Goal: Task Accomplishment & Management: Complete application form

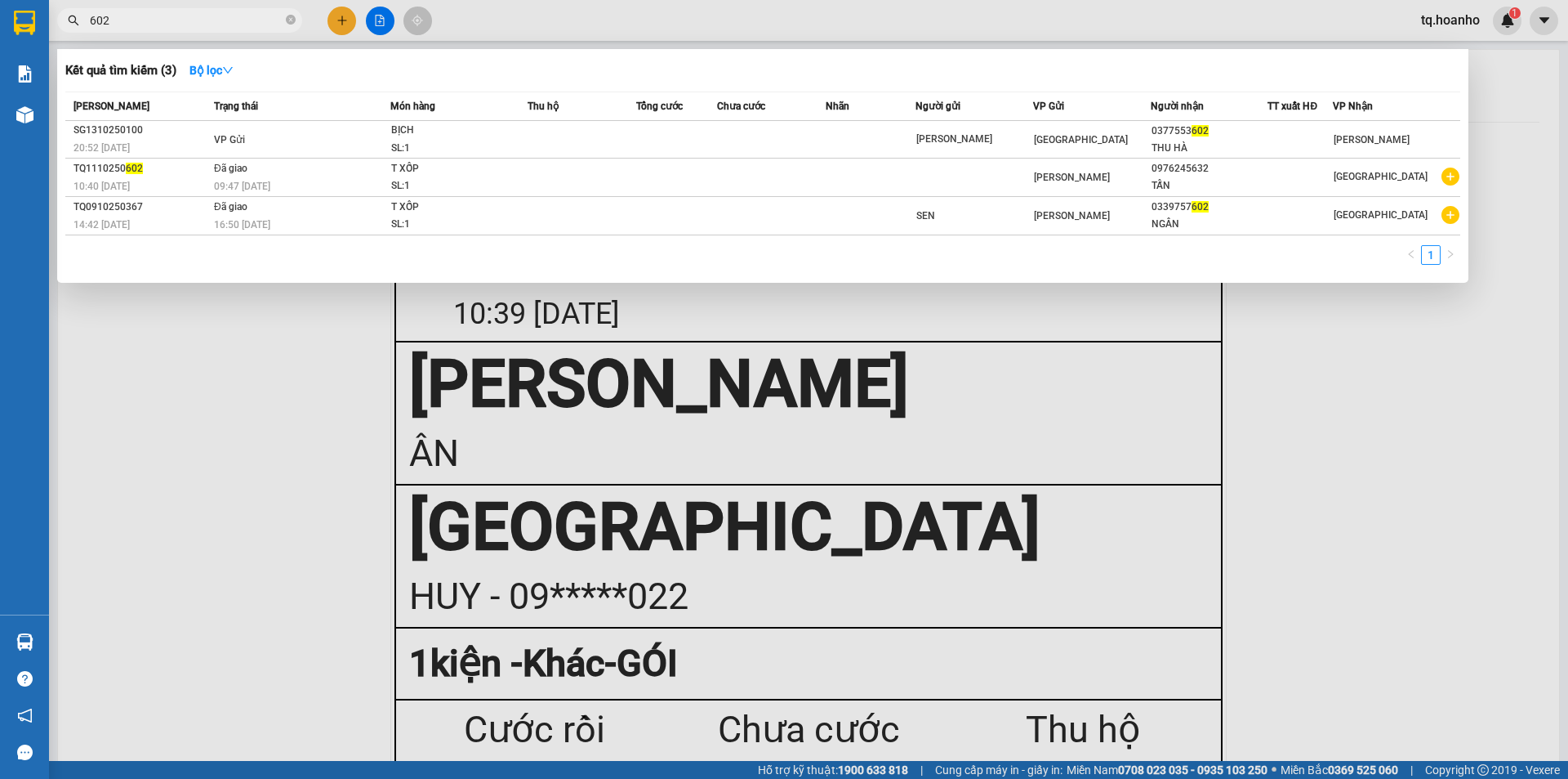
click at [231, 14] on input "602" at bounding box center [186, 21] width 193 height 18
type input "6"
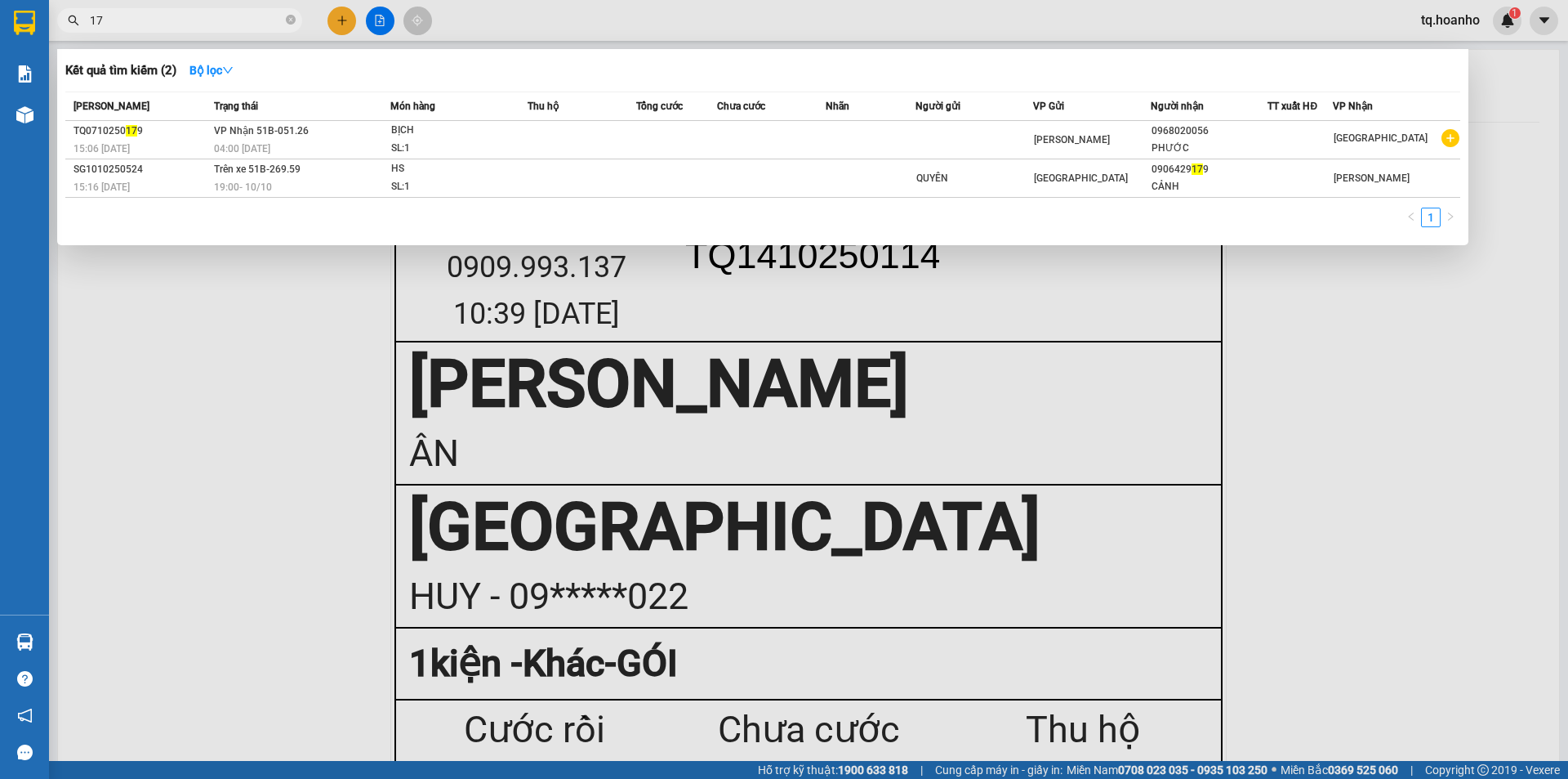
type input "1"
click at [1239, 275] on div at bounding box center [784, 389] width 1568 height 779
click at [263, 14] on input "589" at bounding box center [186, 21] width 193 height 18
type input "5"
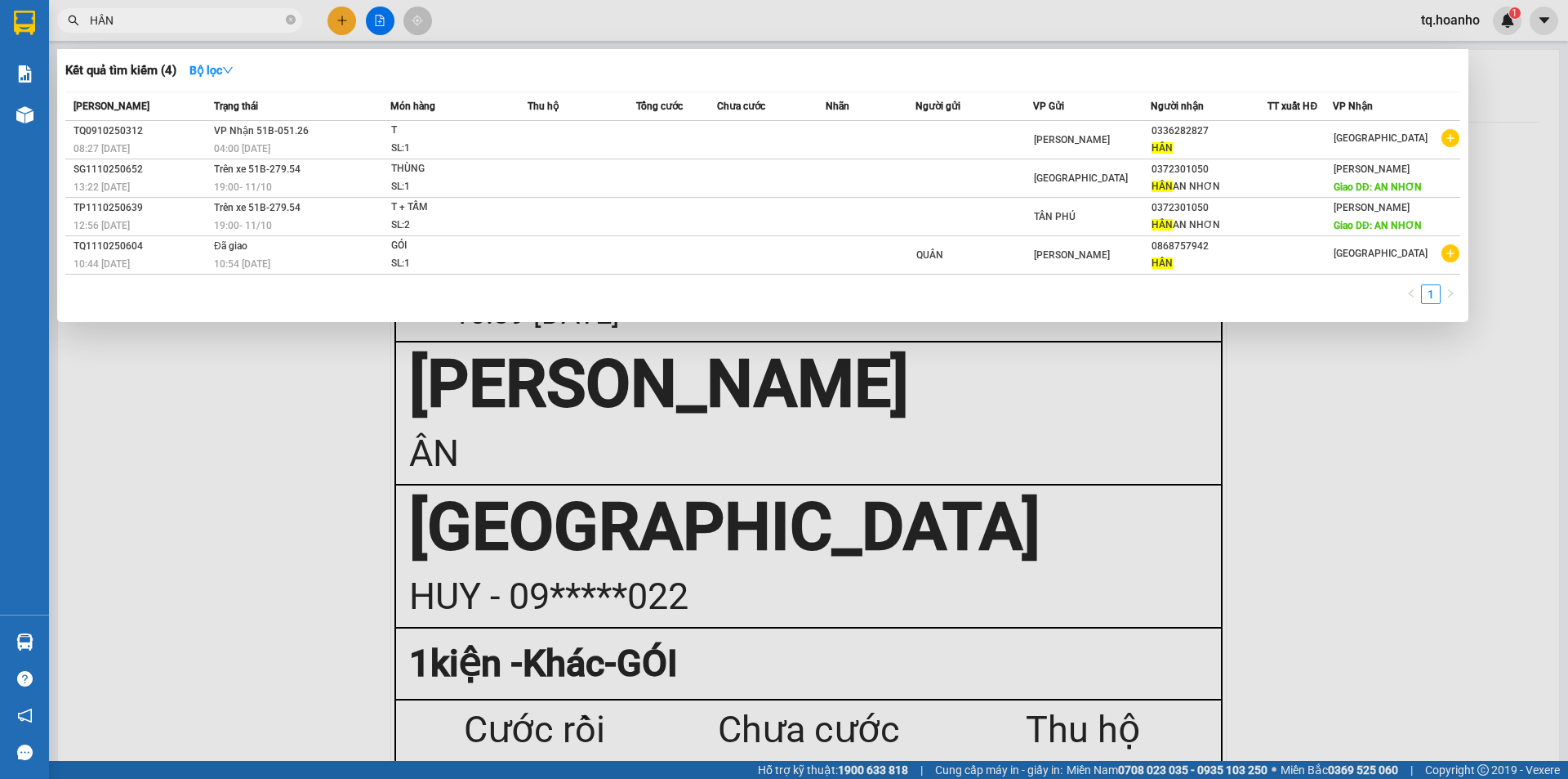
click at [1515, 490] on div at bounding box center [784, 389] width 1568 height 779
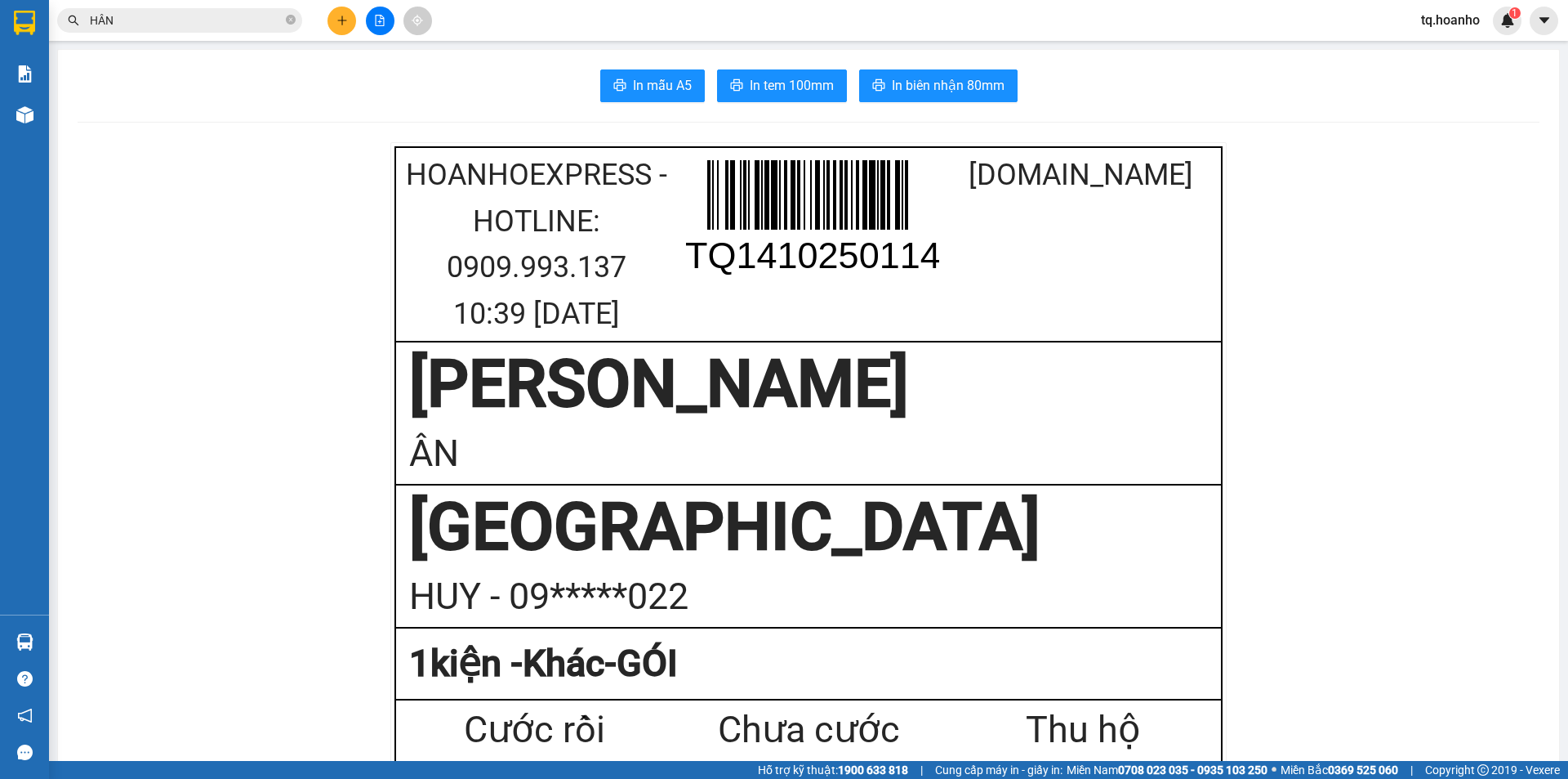
click at [206, 25] on input "HÂN" at bounding box center [186, 21] width 193 height 18
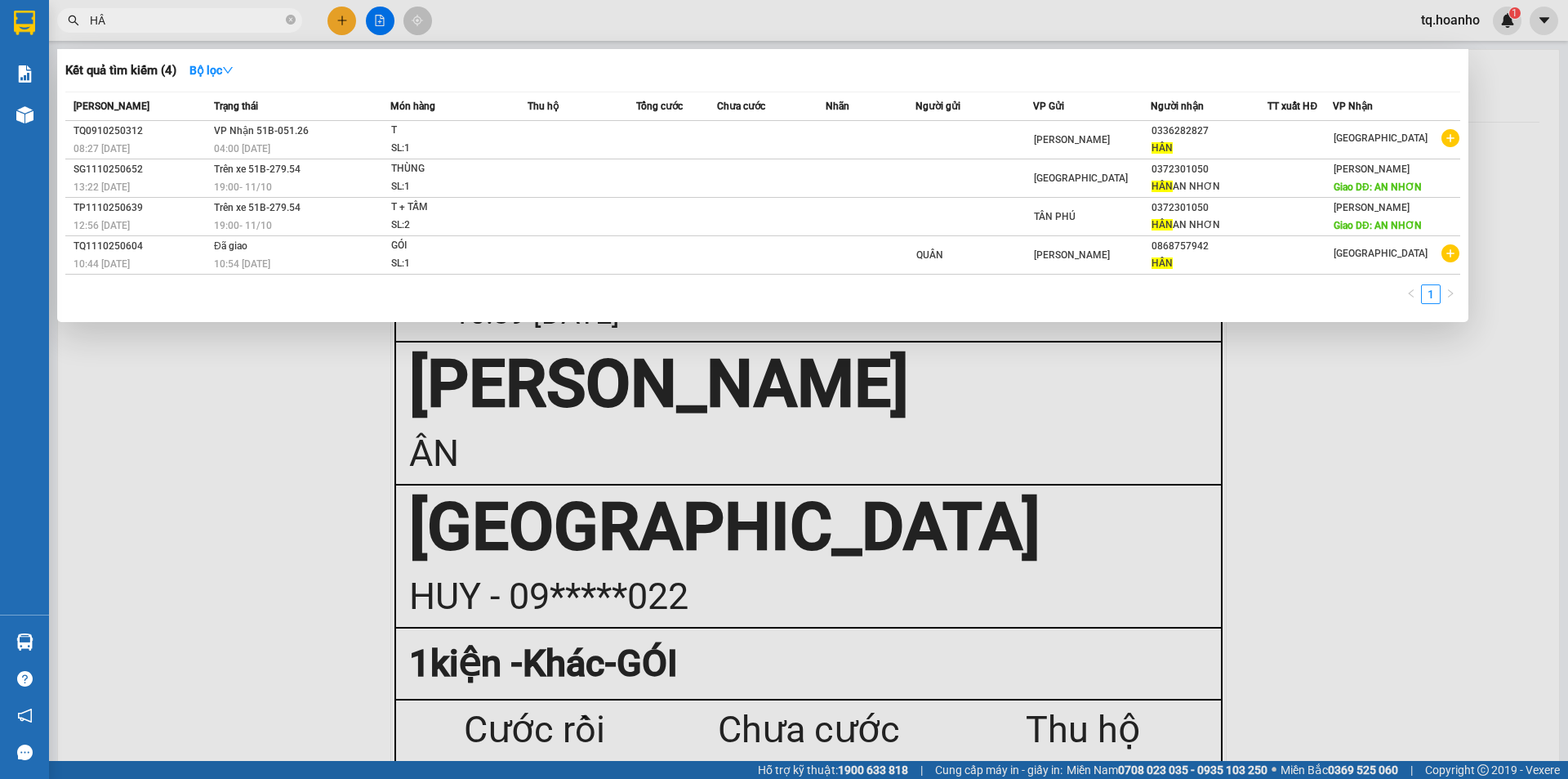
type input "H"
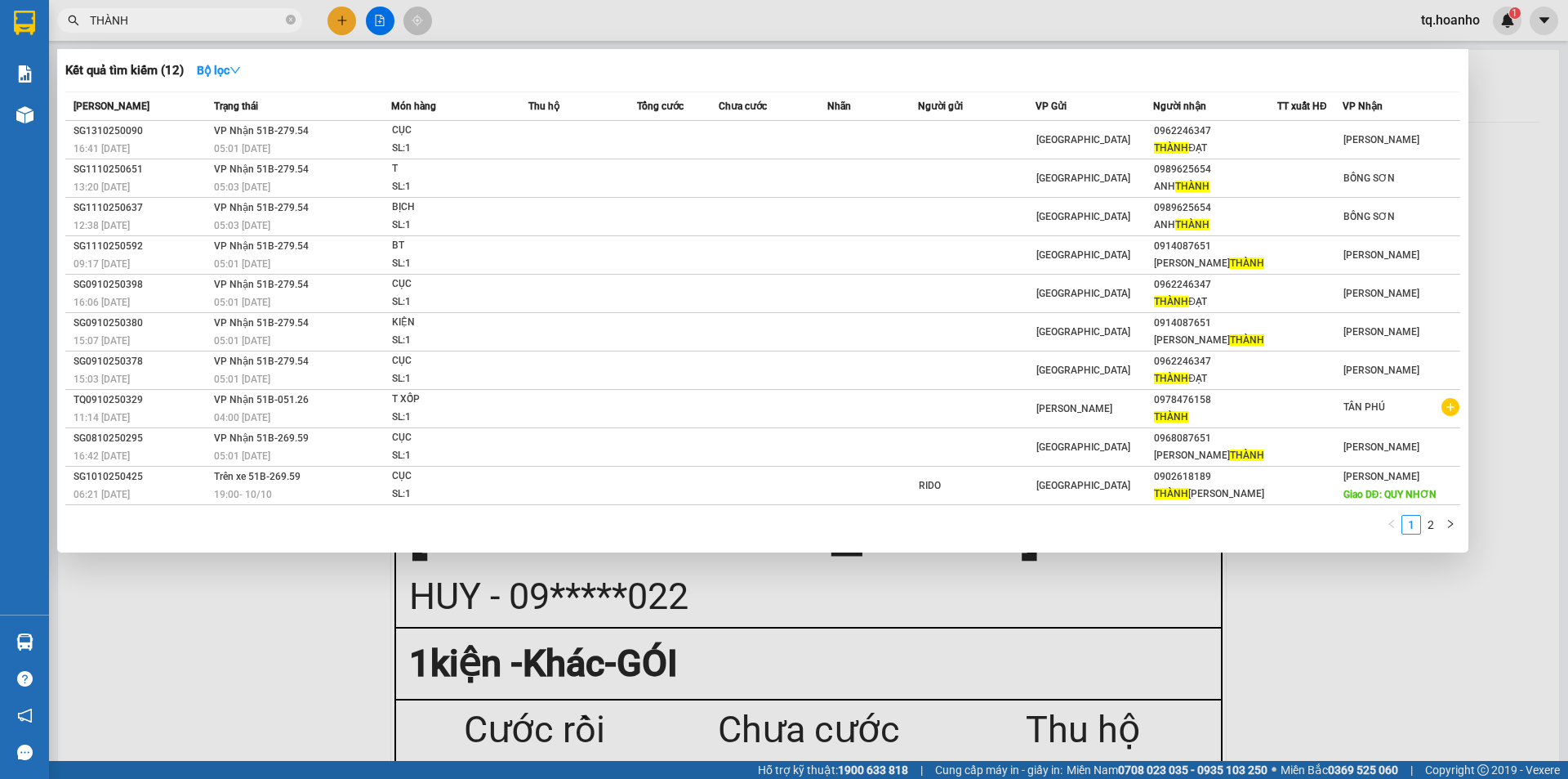
click at [1389, 721] on div at bounding box center [784, 389] width 1568 height 779
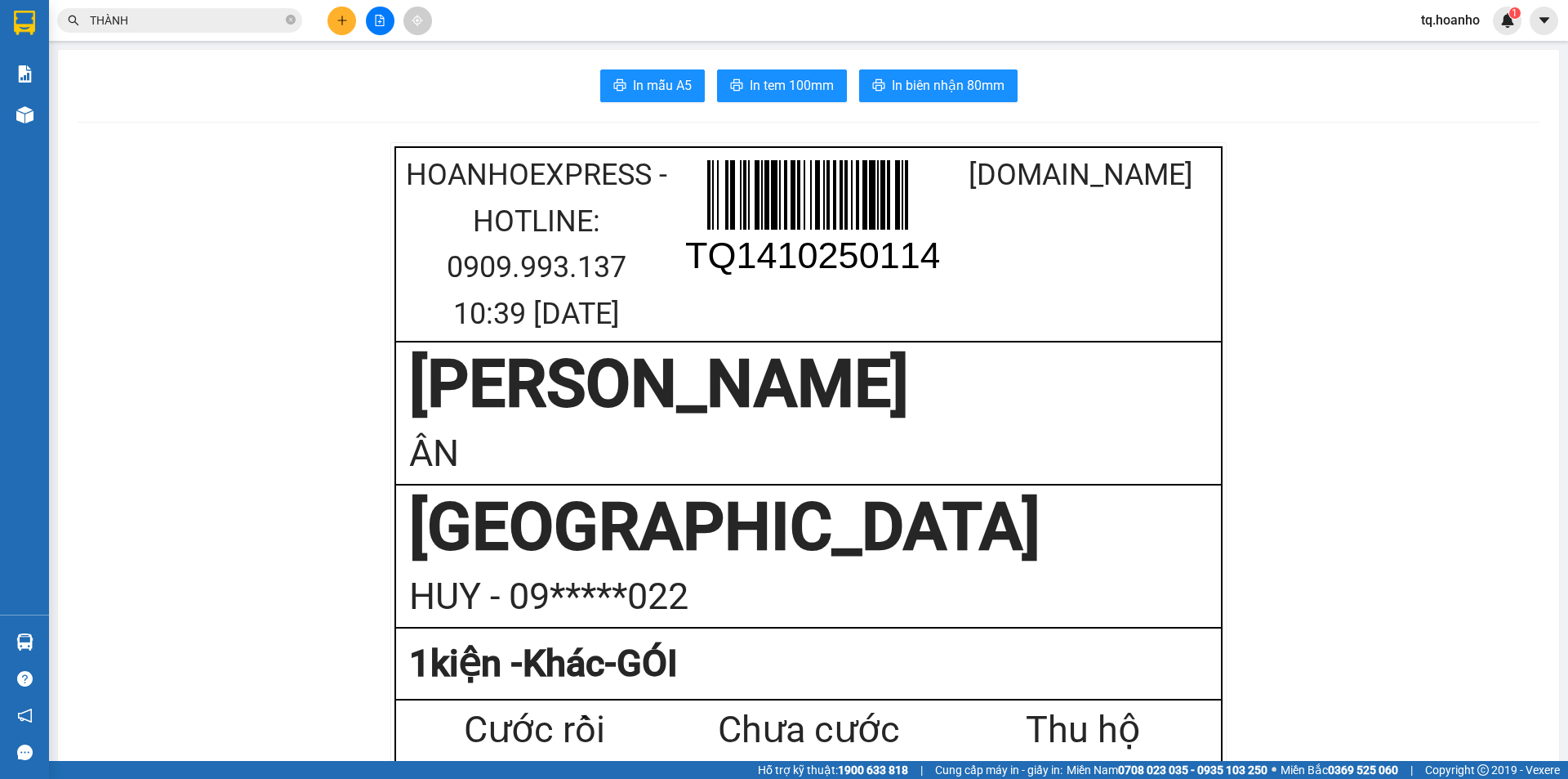
click at [243, 16] on input "THÀNH" at bounding box center [186, 21] width 193 height 18
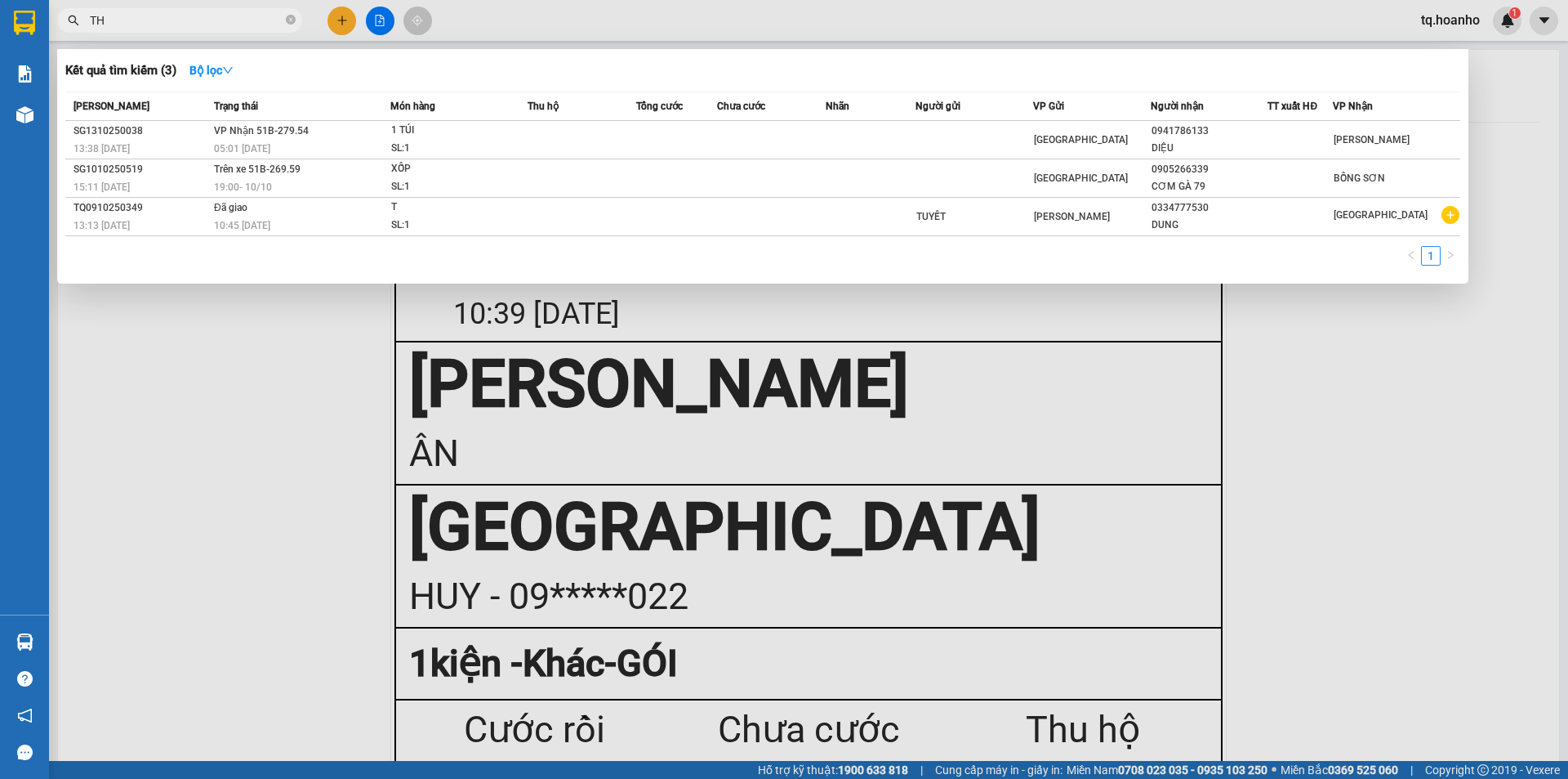
type input "TH"
drag, startPoint x: 173, startPoint y: 669, endPoint x: 211, endPoint y: 607, distance: 72.7
click at [211, 619] on div at bounding box center [784, 389] width 1568 height 779
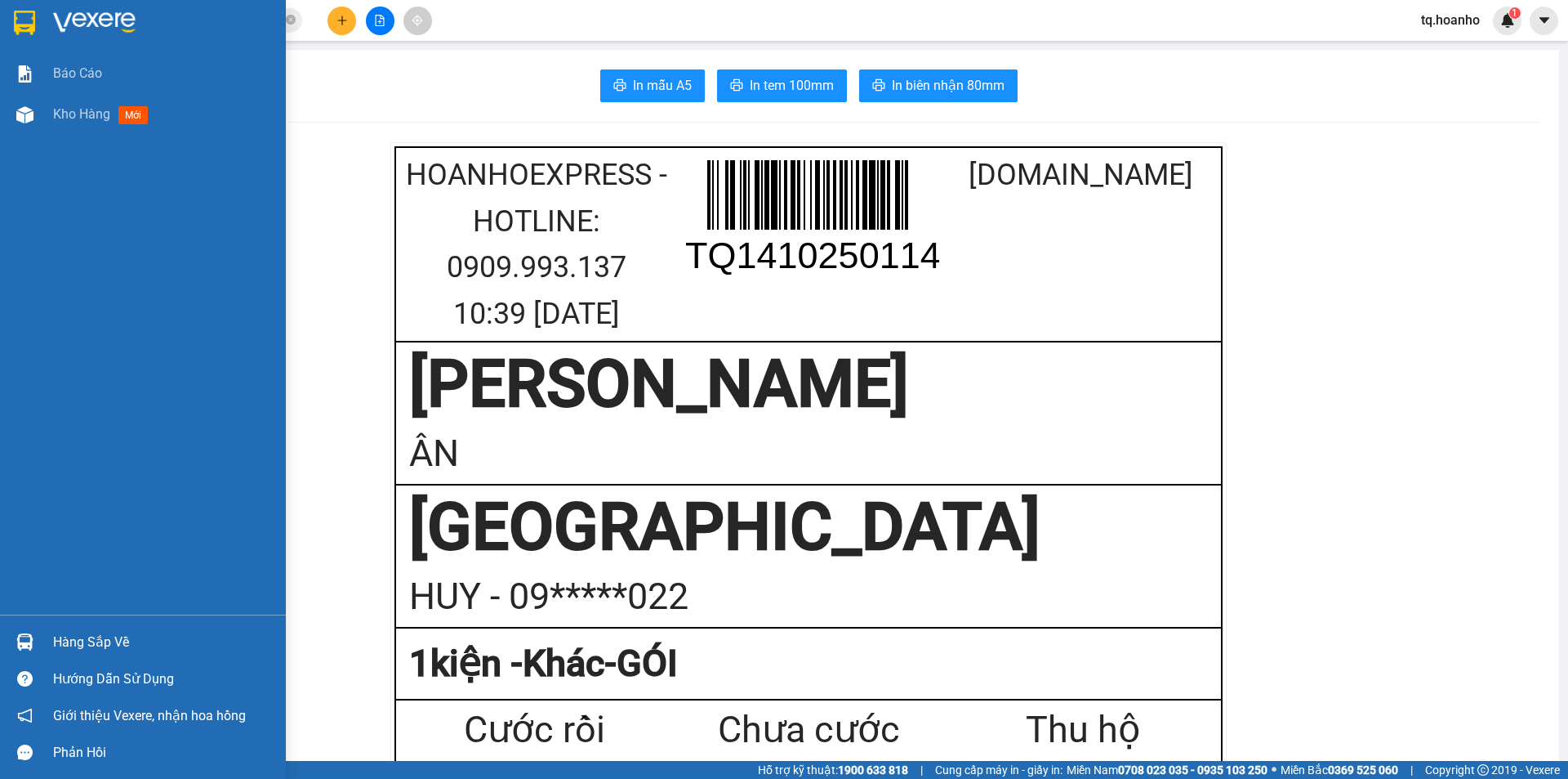
click at [87, 20] on img at bounding box center [94, 23] width 83 height 25
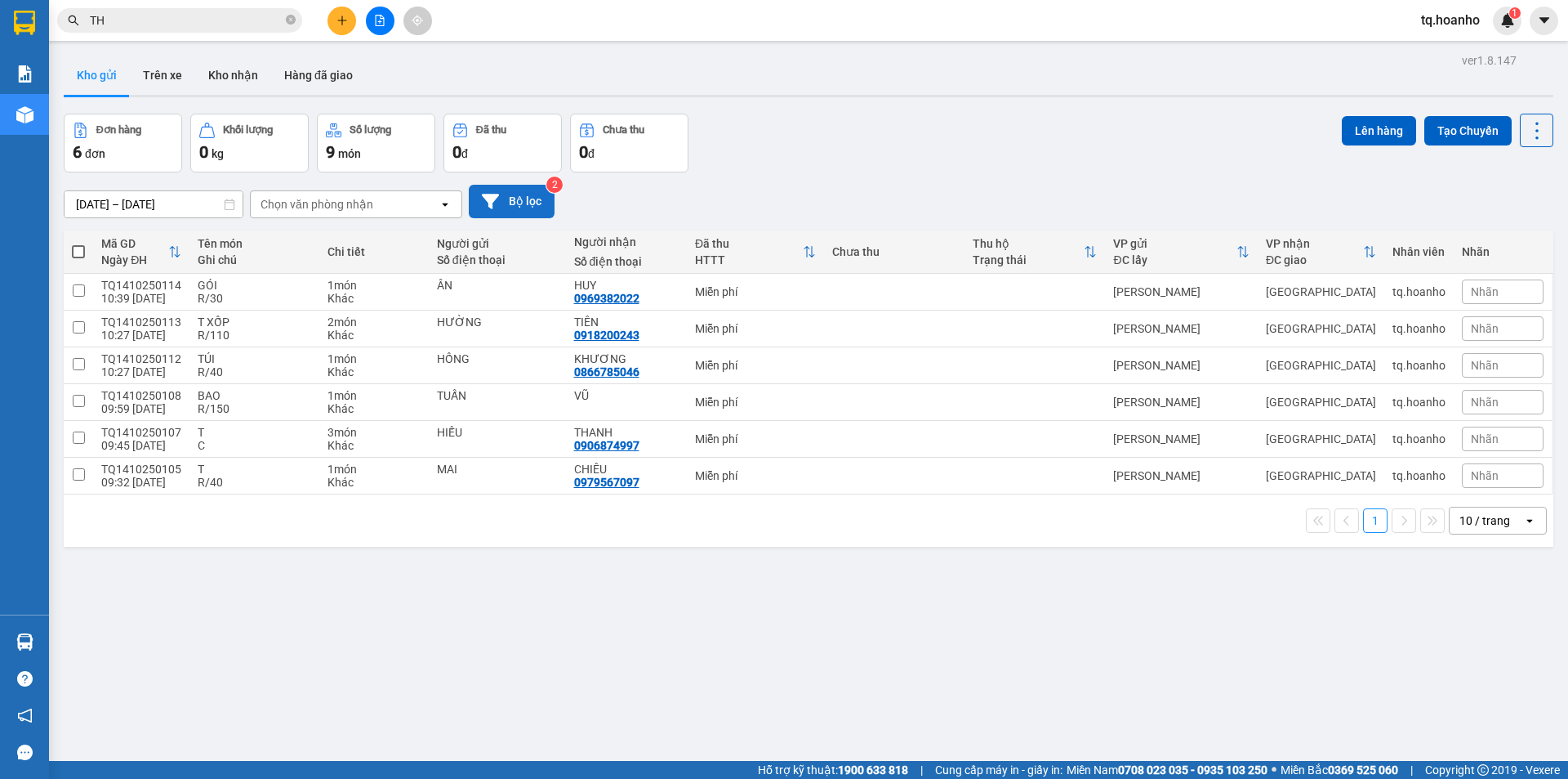
click at [487, 204] on icon at bounding box center [490, 201] width 17 height 17
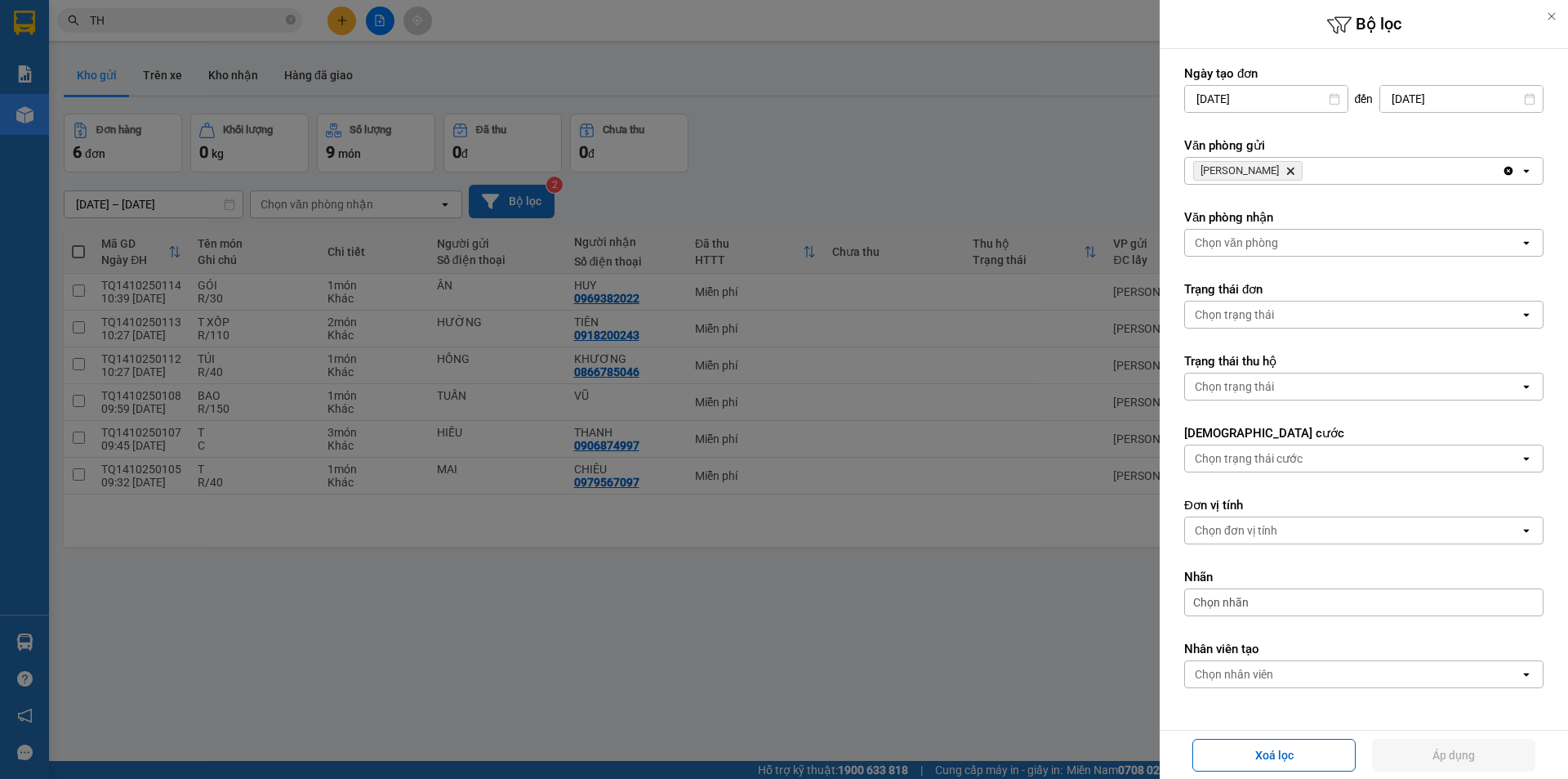
click at [1285, 171] on icon "Delete" at bounding box center [1290, 171] width 10 height 10
click at [1269, 171] on div "Chọn văn phòng" at bounding box center [1236, 171] width 84 height 16
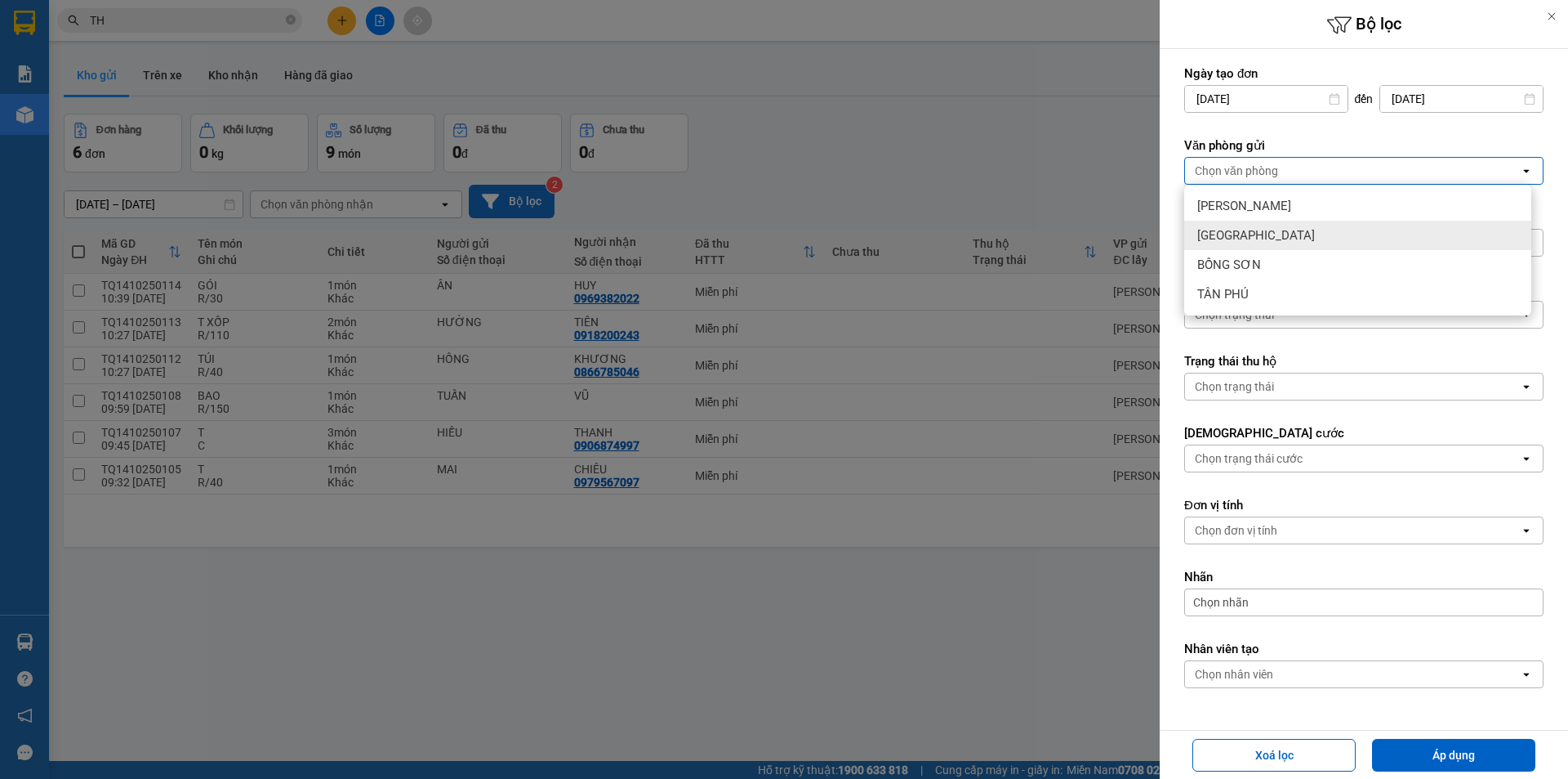
click at [1266, 229] on div "[GEOGRAPHIC_DATA]" at bounding box center [1358, 235] width 347 height 29
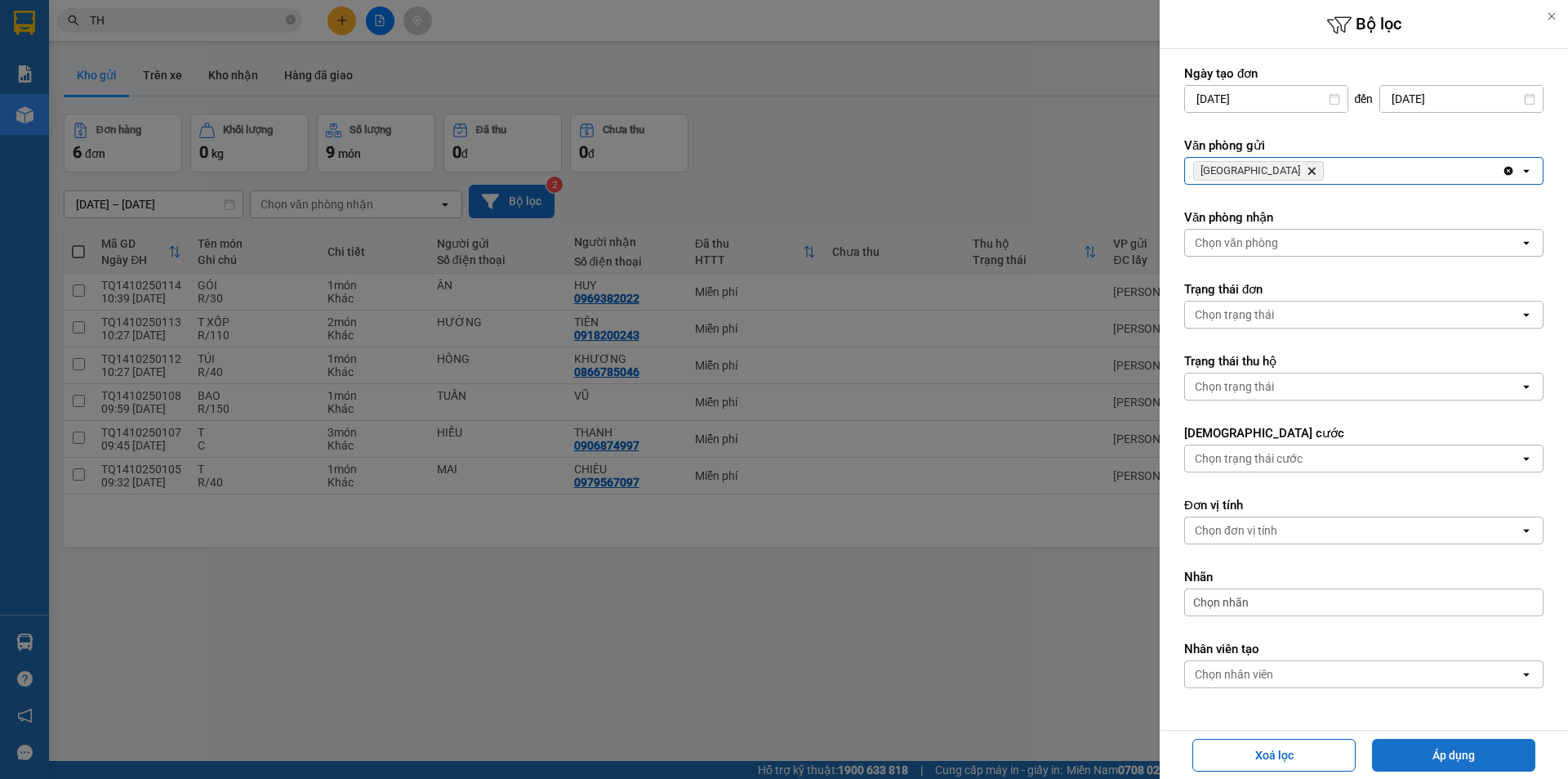
click at [1497, 746] on button "Áp dụng" at bounding box center [1454, 755] width 164 height 33
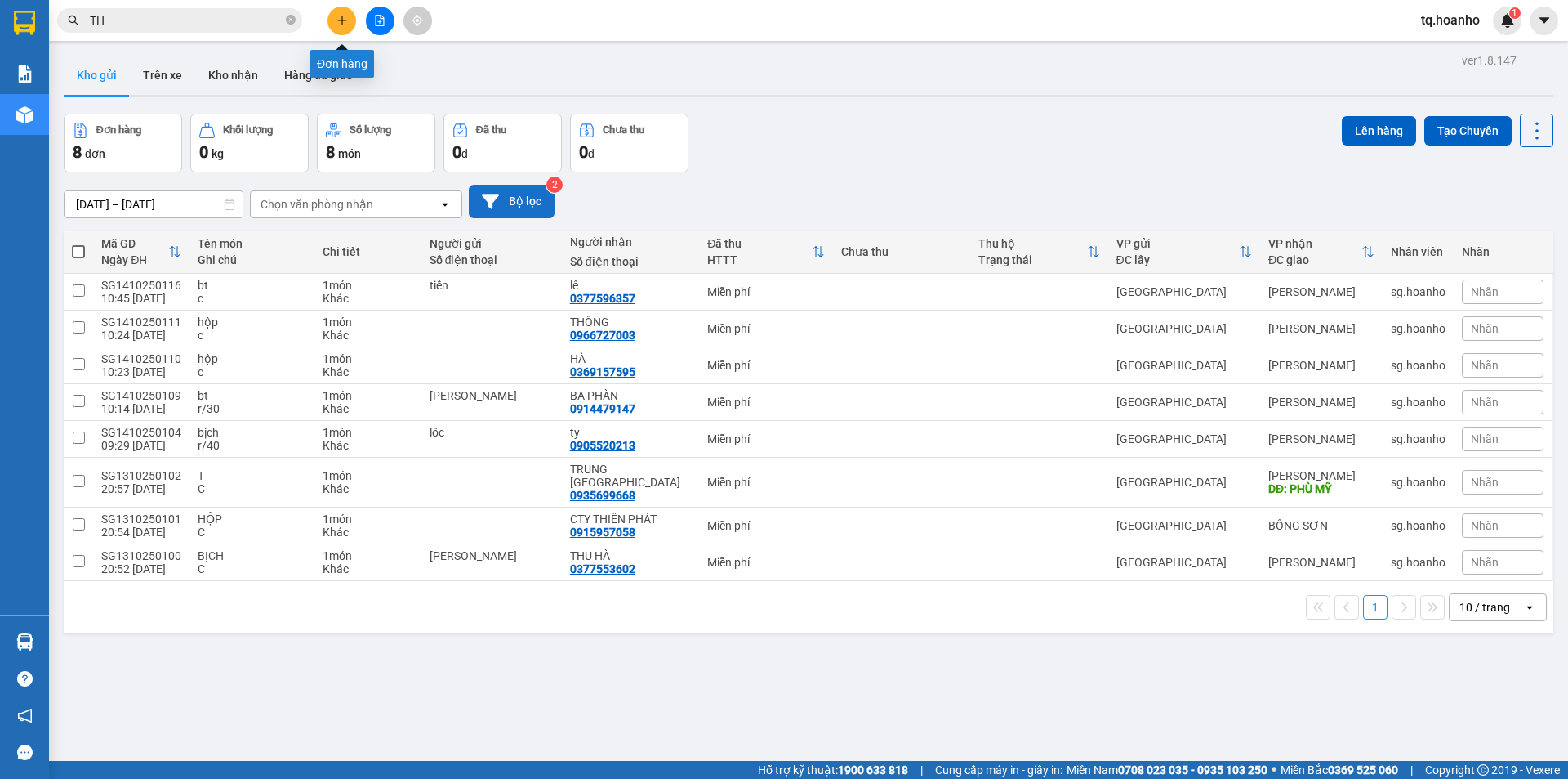
click at [342, 23] on icon "plus" at bounding box center [342, 20] width 12 height 12
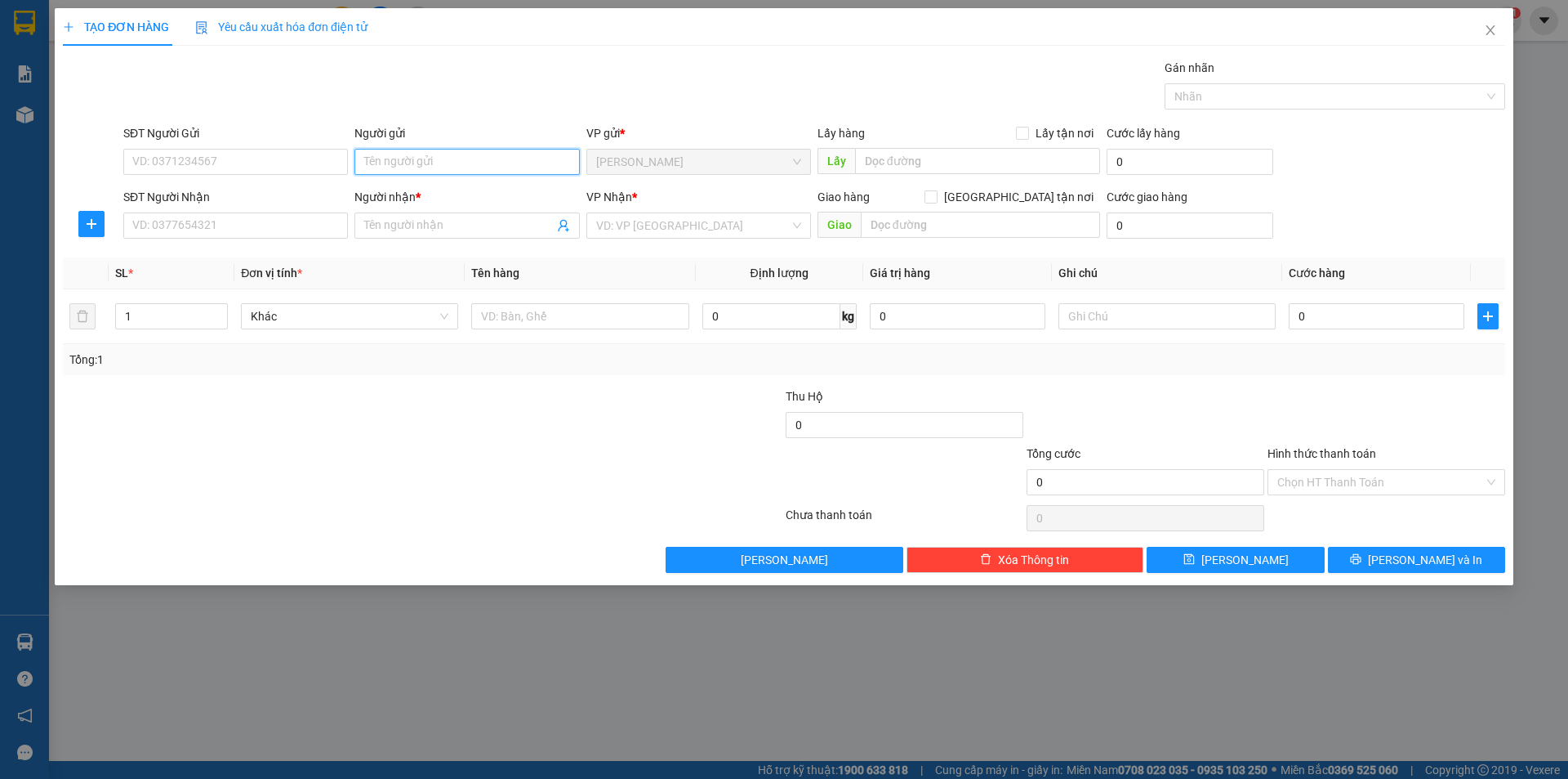
click at [535, 169] on input "Người gửi" at bounding box center [466, 162] width 224 height 26
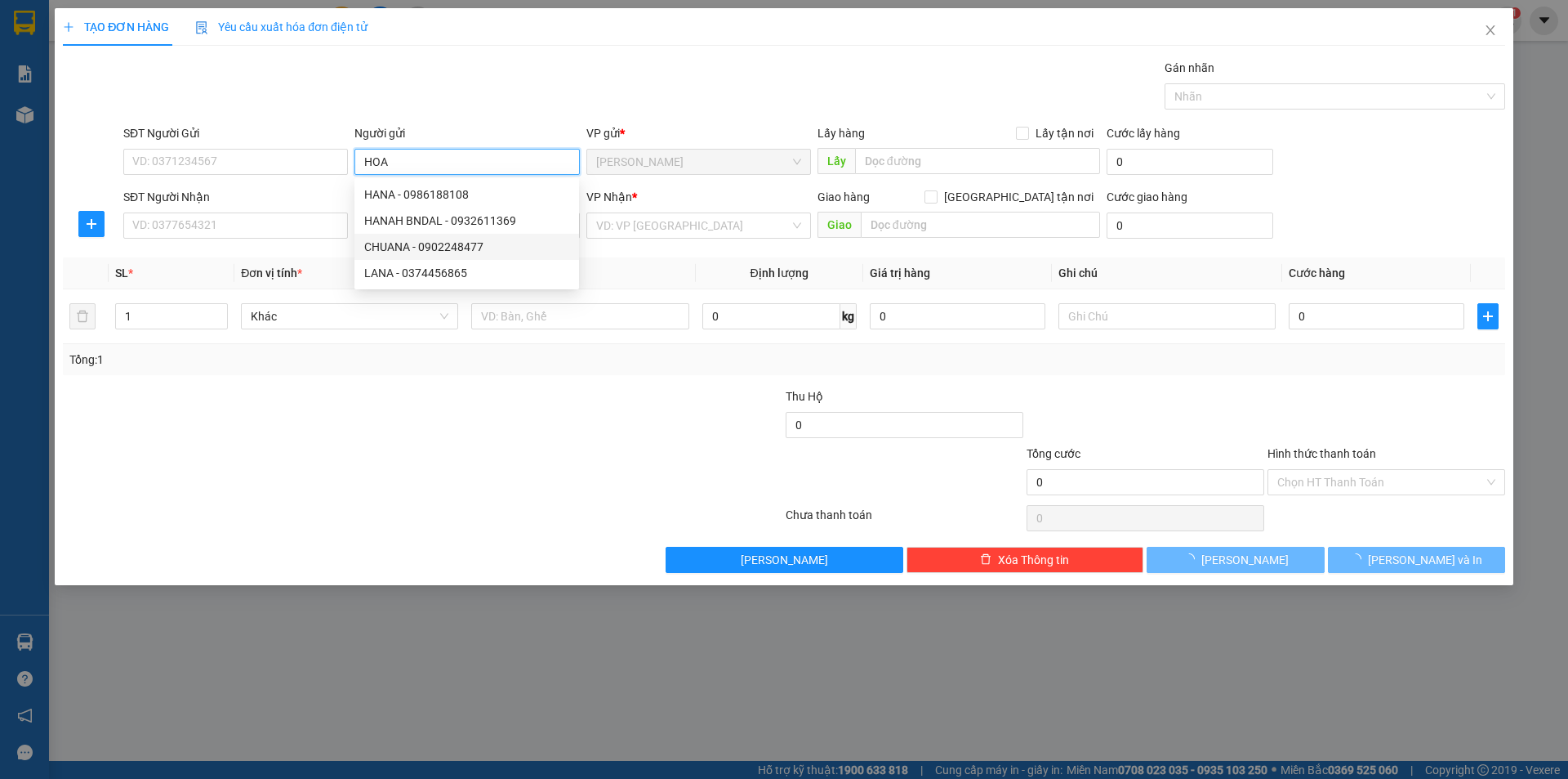
type input "HOA"
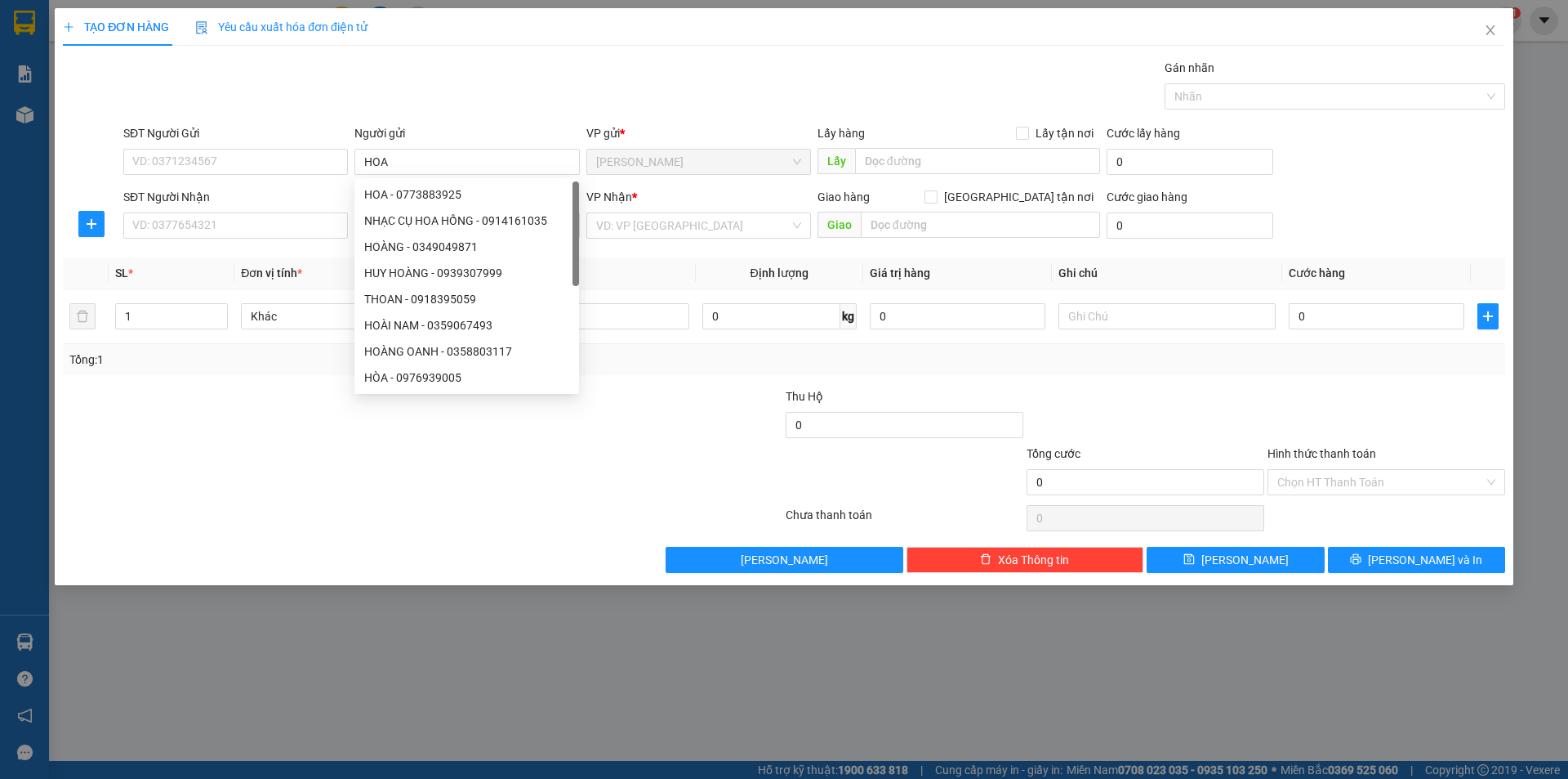
click at [250, 239] on div "SĐT Người Nhận VD: 0377654321" at bounding box center [235, 216] width 224 height 57
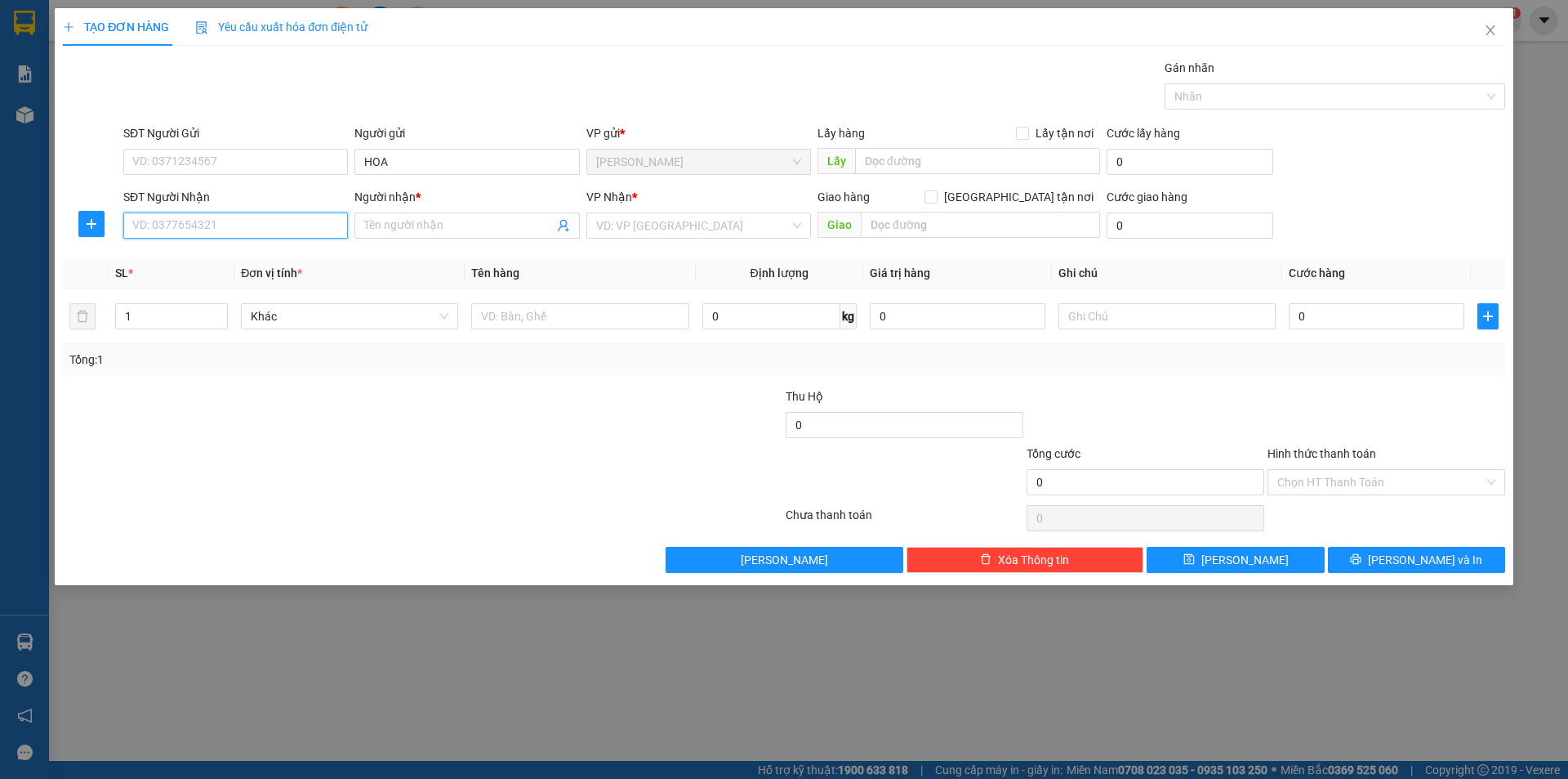
click at [250, 238] on input "SĐT Người Nhận" at bounding box center [235, 225] width 224 height 26
click at [234, 259] on div "0914144698 - CHÚ TÁ" at bounding box center [236, 258] width 205 height 18
type input "0914144698"
type input "CHÚ TÁ"
type input "0914144698"
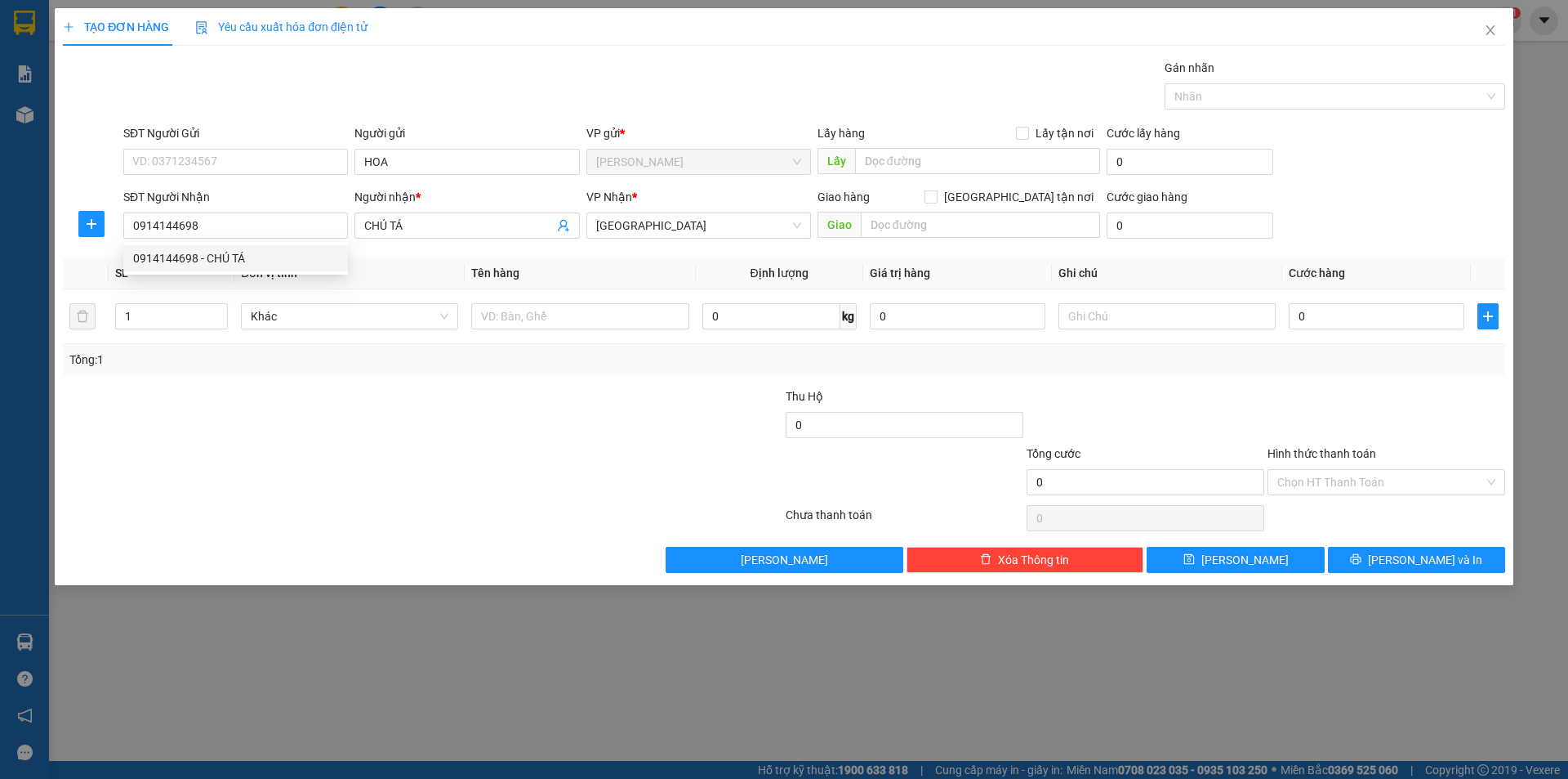
click at [268, 392] on div at bounding box center [302, 415] width 481 height 57
click at [616, 313] on input "text" at bounding box center [580, 316] width 217 height 26
type input "T"
click at [1129, 311] on input "text" at bounding box center [1166, 316] width 217 height 26
type input "R/40"
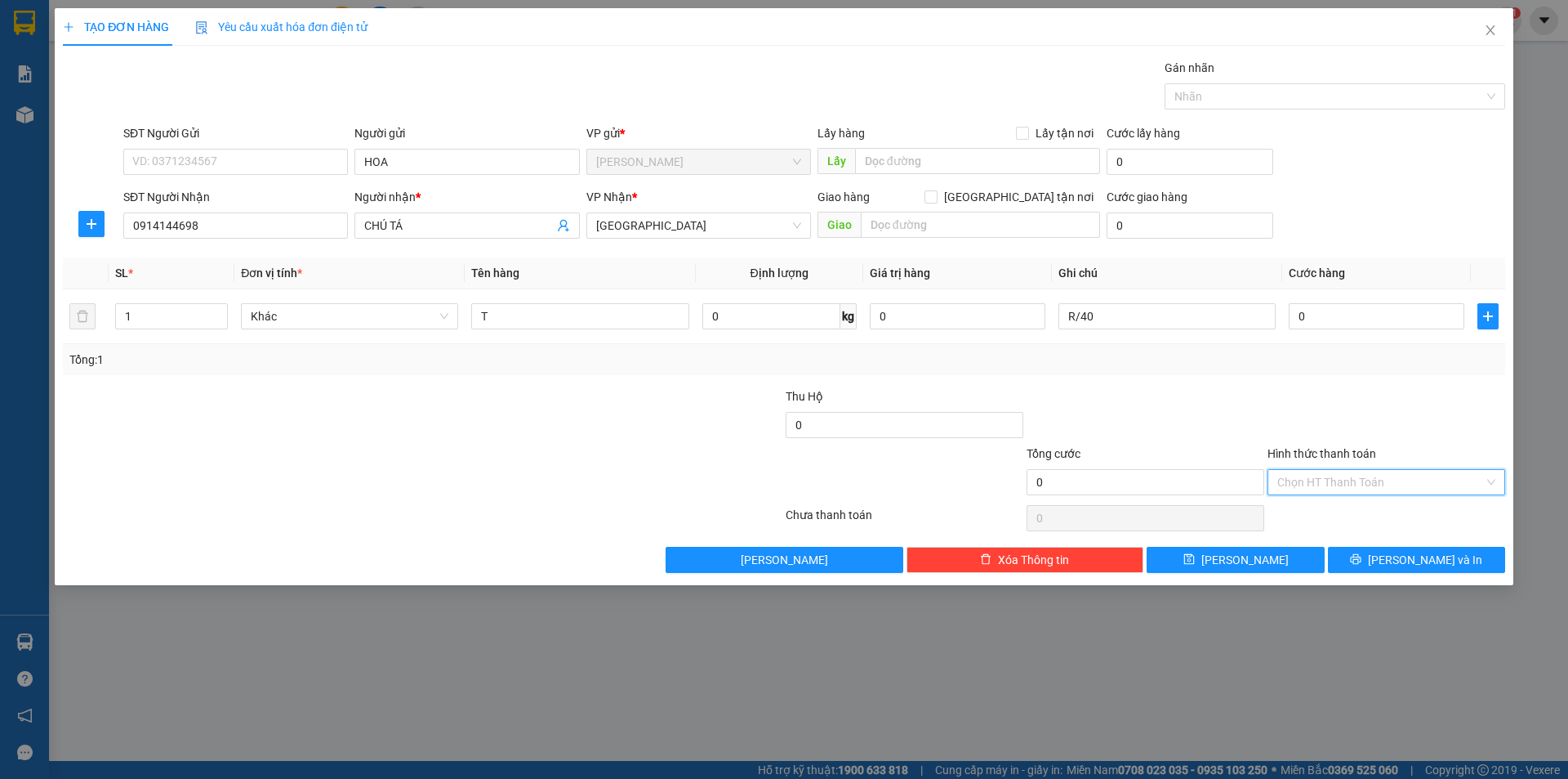
click at [1368, 492] on input "Hình thức thanh toán" at bounding box center [1380, 482] width 206 height 25
click at [1340, 540] on div "Miễn phí" at bounding box center [1386, 541] width 218 height 18
click at [1367, 554] on button "[PERSON_NAME] và In" at bounding box center [1416, 560] width 177 height 26
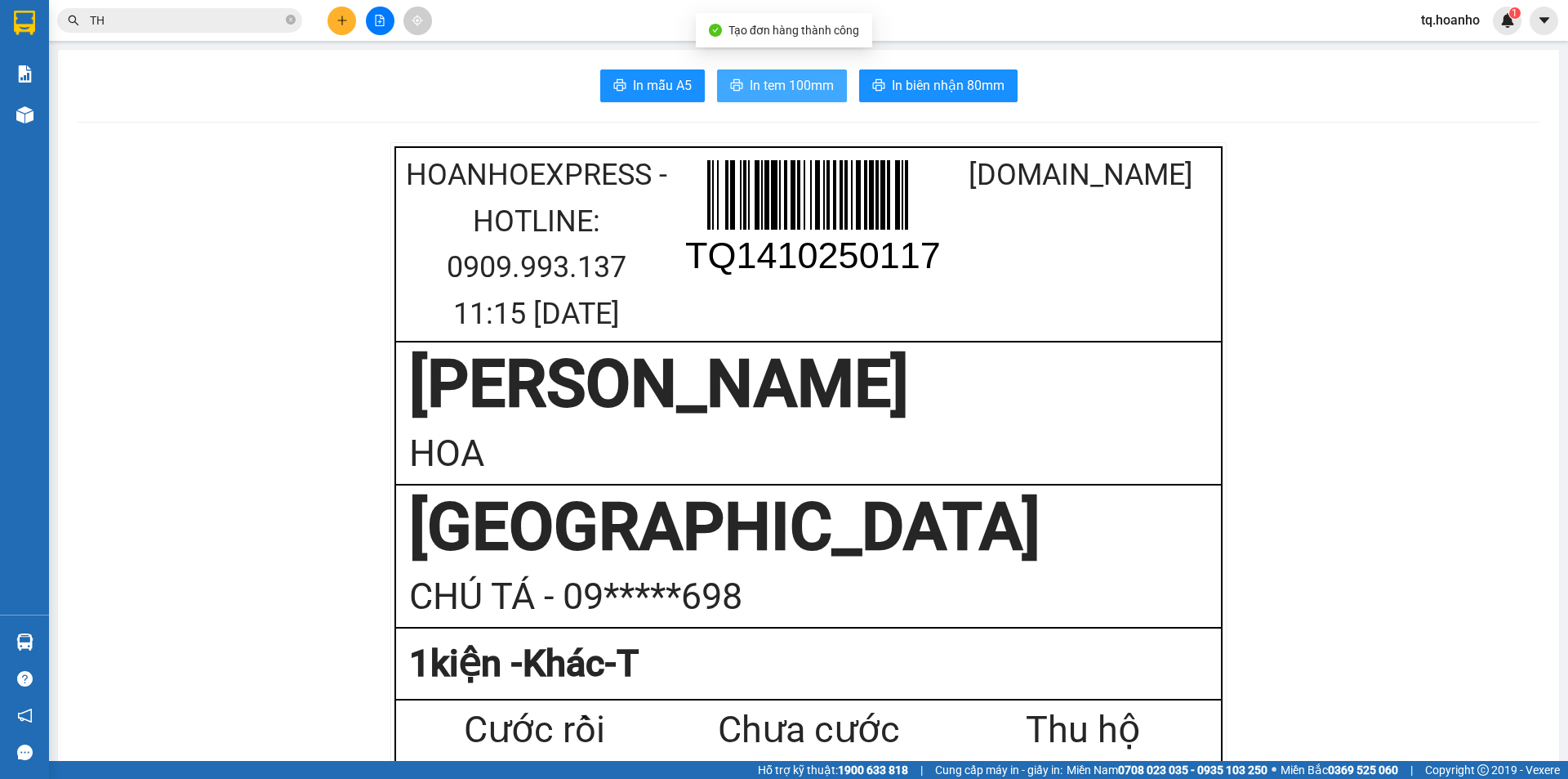
click at [763, 97] on button "In tem 100mm" at bounding box center [781, 85] width 130 height 33
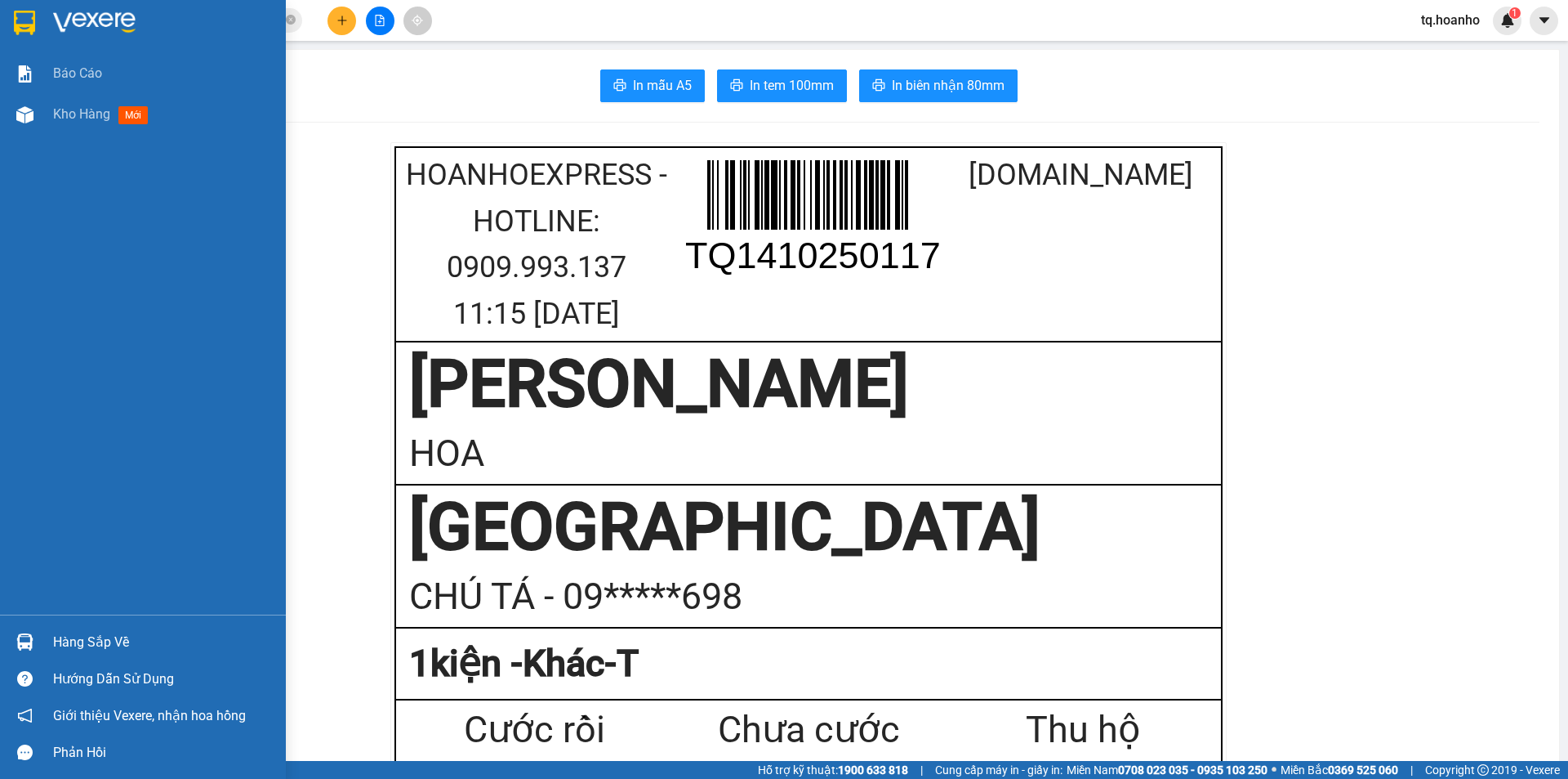
click at [65, 20] on img at bounding box center [94, 23] width 83 height 25
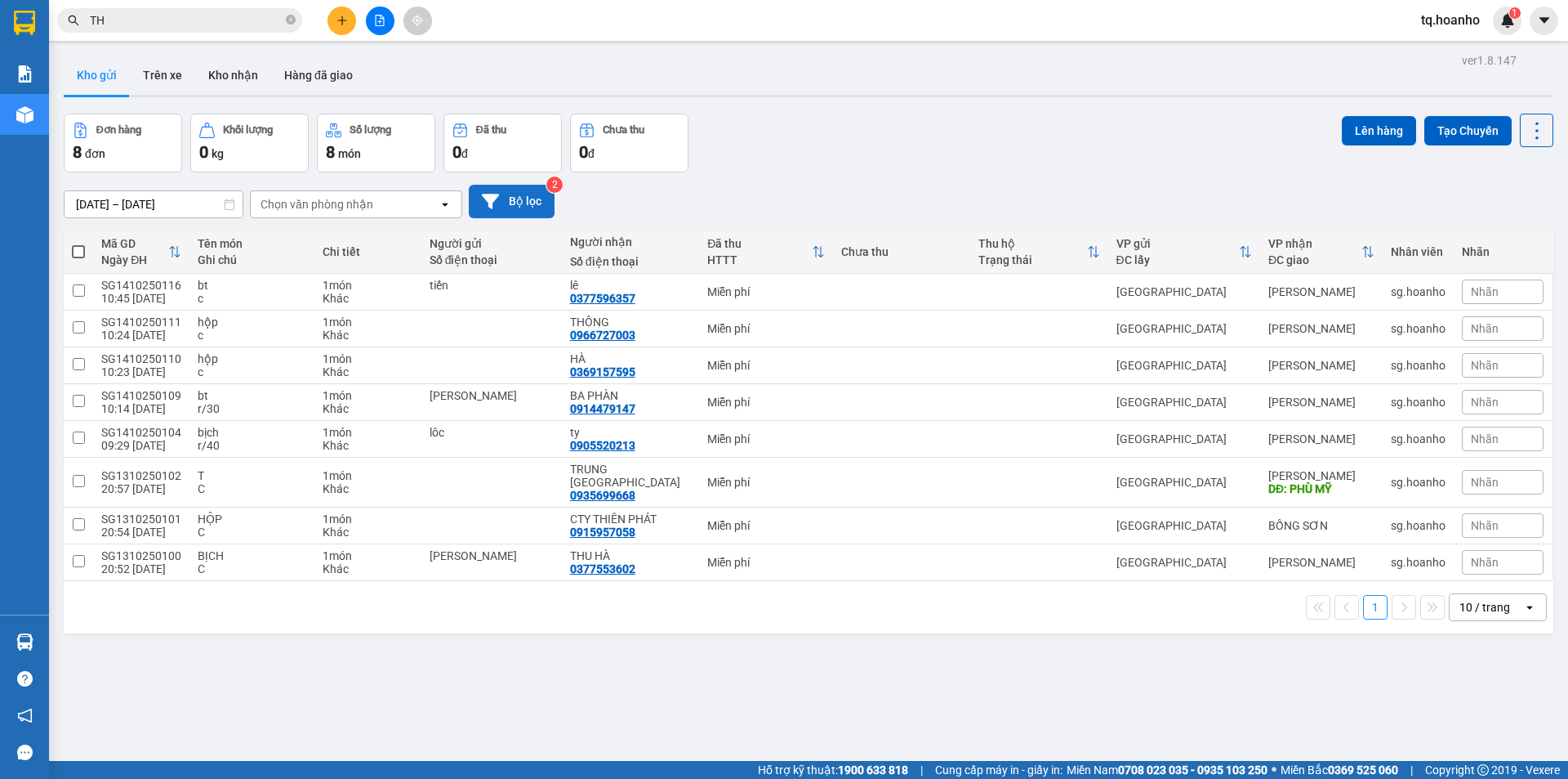
click at [506, 192] on button "Bộ lọc" at bounding box center [511, 201] width 85 height 34
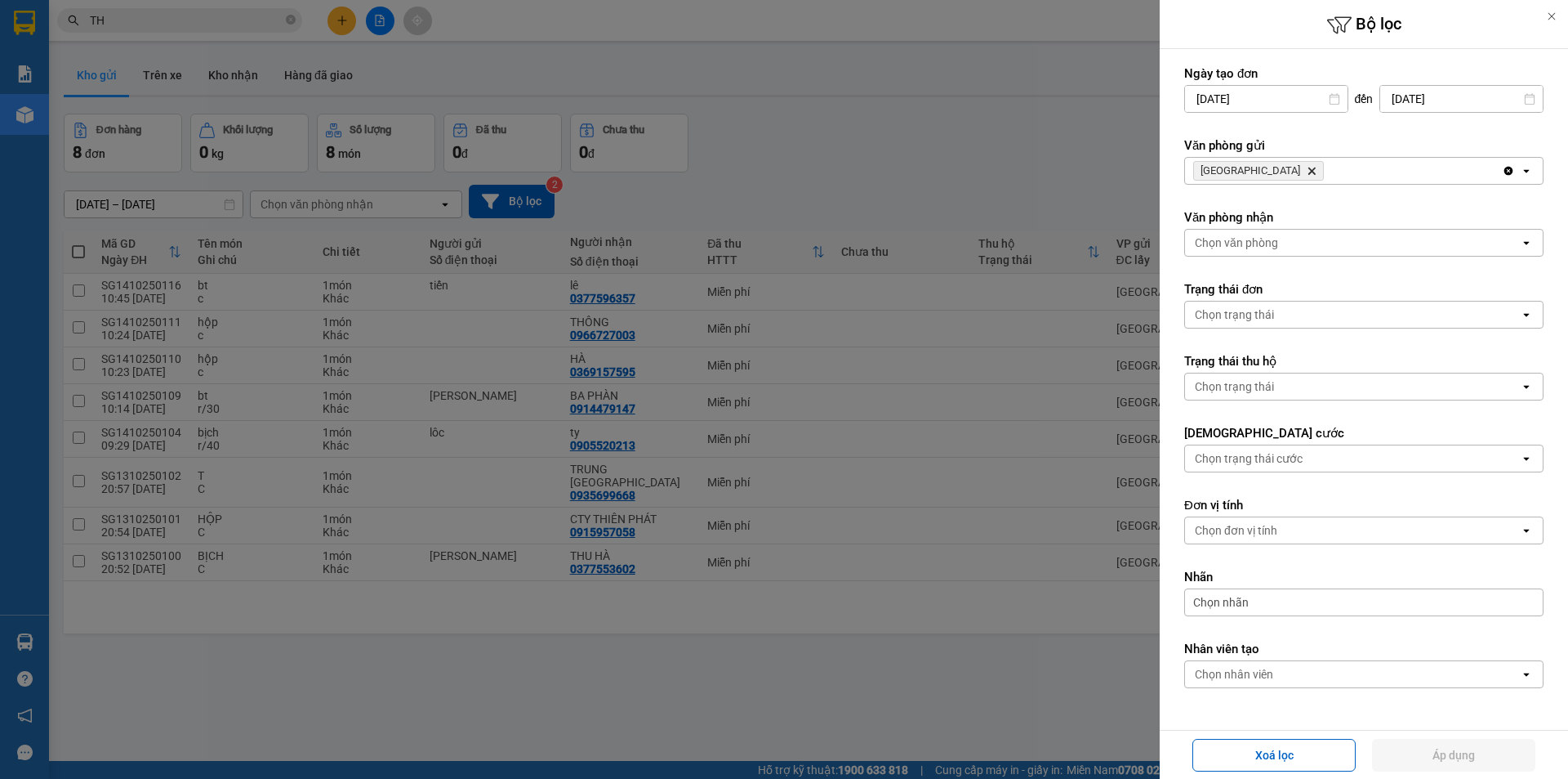
click at [1255, 178] on span "SÀI GÒN Delete" at bounding box center [1259, 171] width 131 height 20
click at [1307, 174] on icon "Delete" at bounding box center [1312, 171] width 10 height 10
click at [1257, 174] on div "Chọn văn phòng" at bounding box center [1236, 171] width 84 height 16
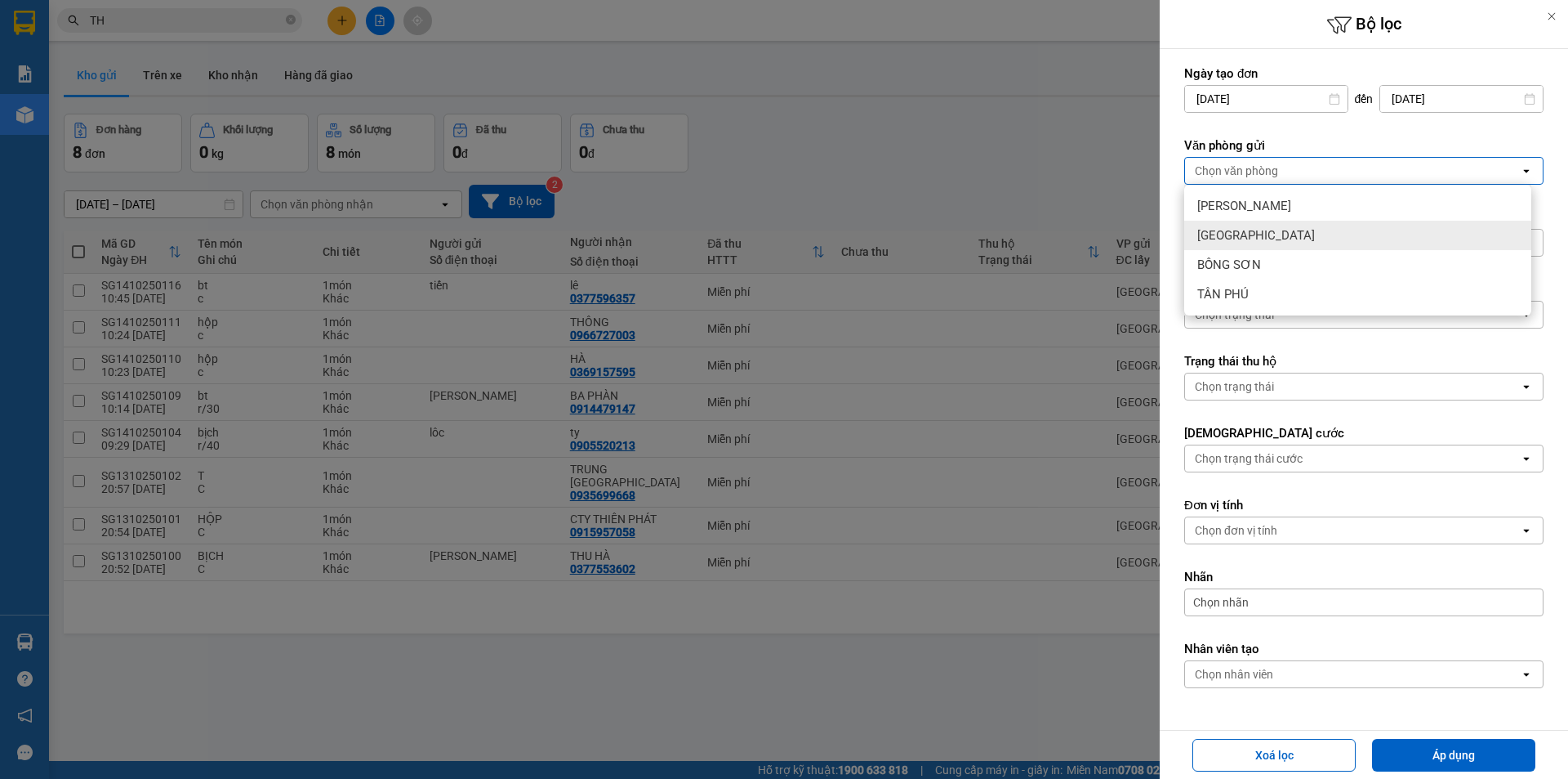
click at [1251, 241] on div "[GEOGRAPHIC_DATA]" at bounding box center [1358, 235] width 347 height 29
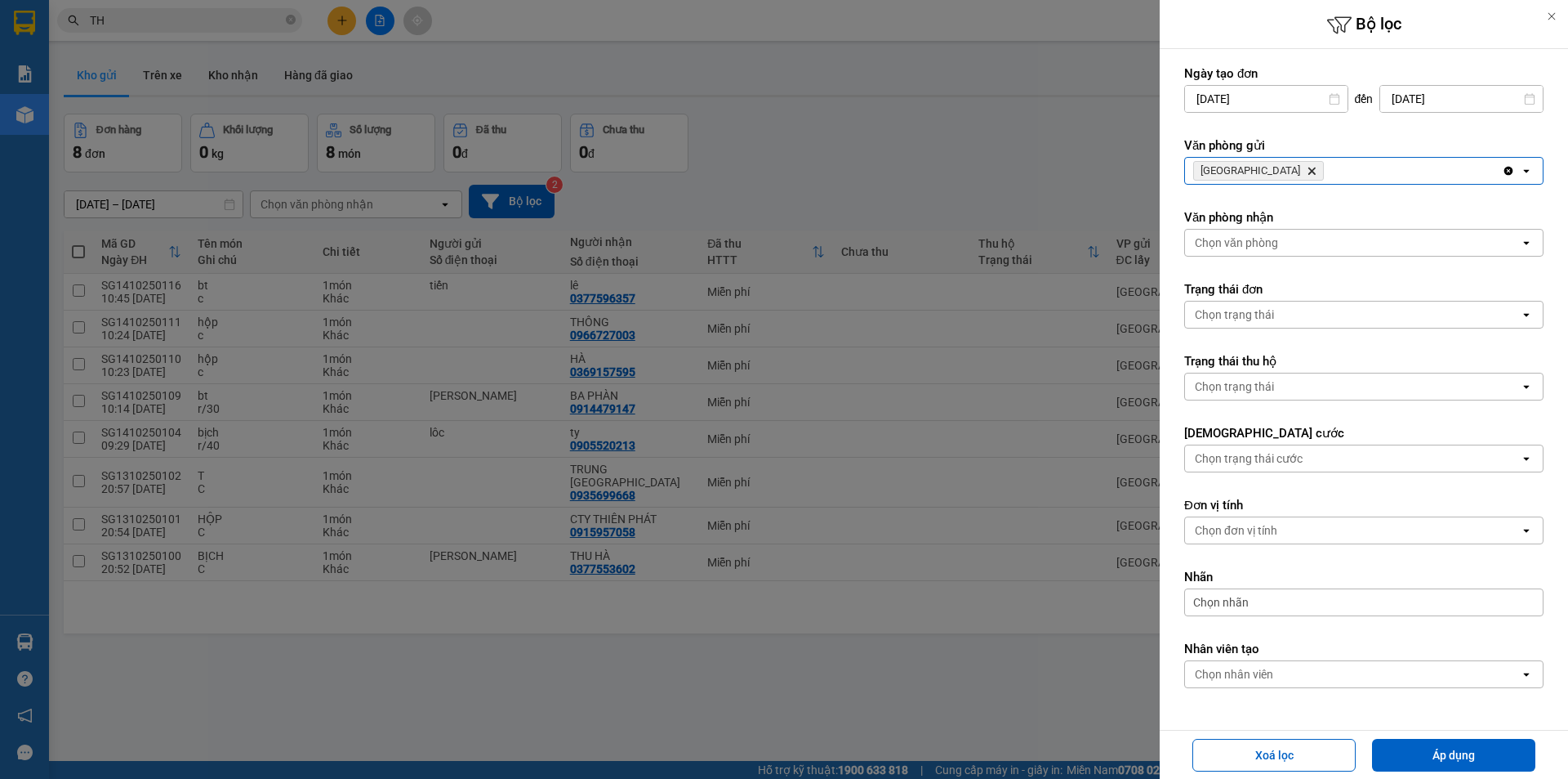
click at [1307, 174] on icon "Delete" at bounding box center [1312, 171] width 10 height 10
click at [1253, 174] on div "Chọn văn phòng" at bounding box center [1236, 171] width 84 height 16
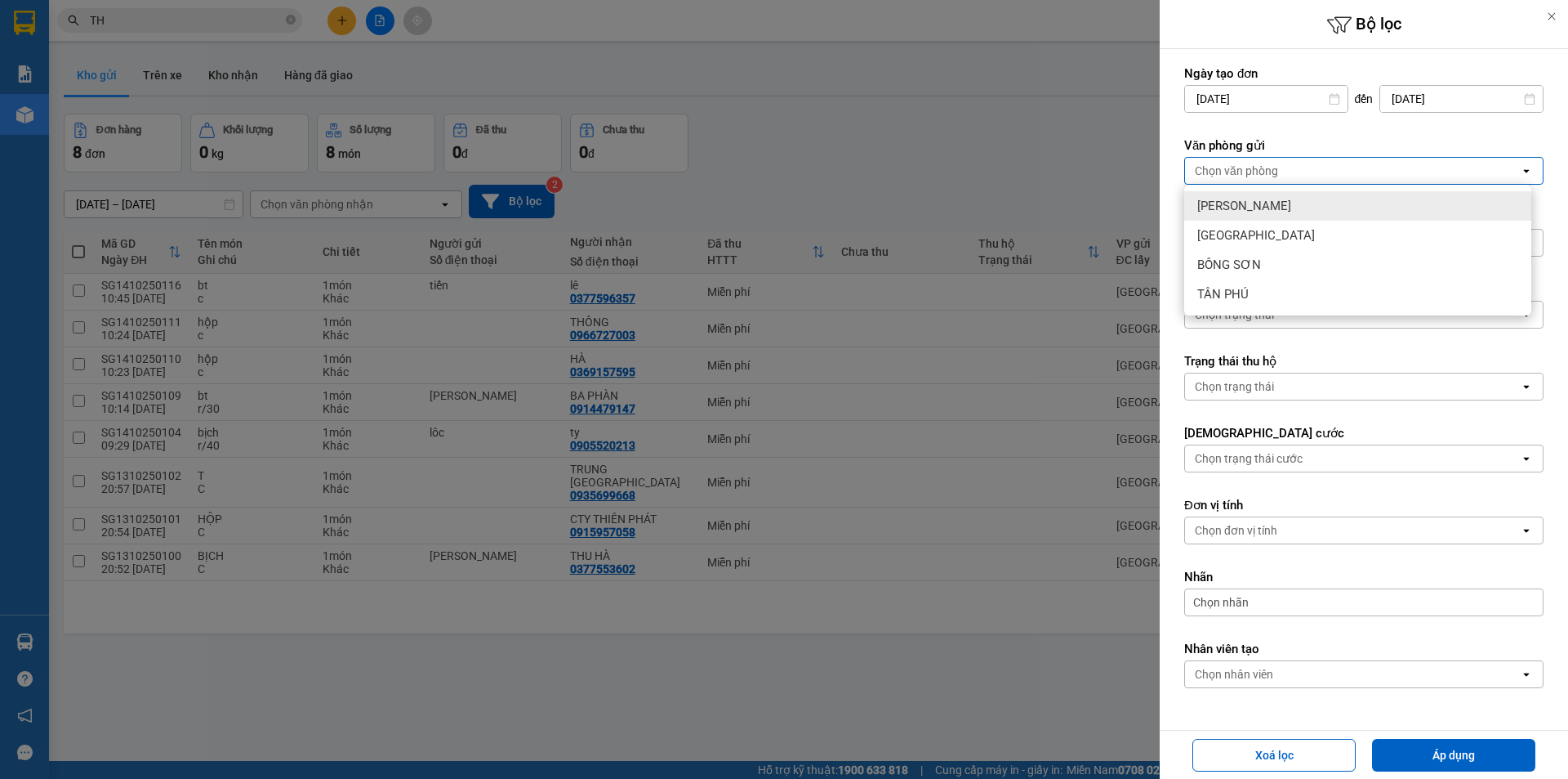
click at [1275, 200] on div "[PERSON_NAME]" at bounding box center [1358, 205] width 347 height 29
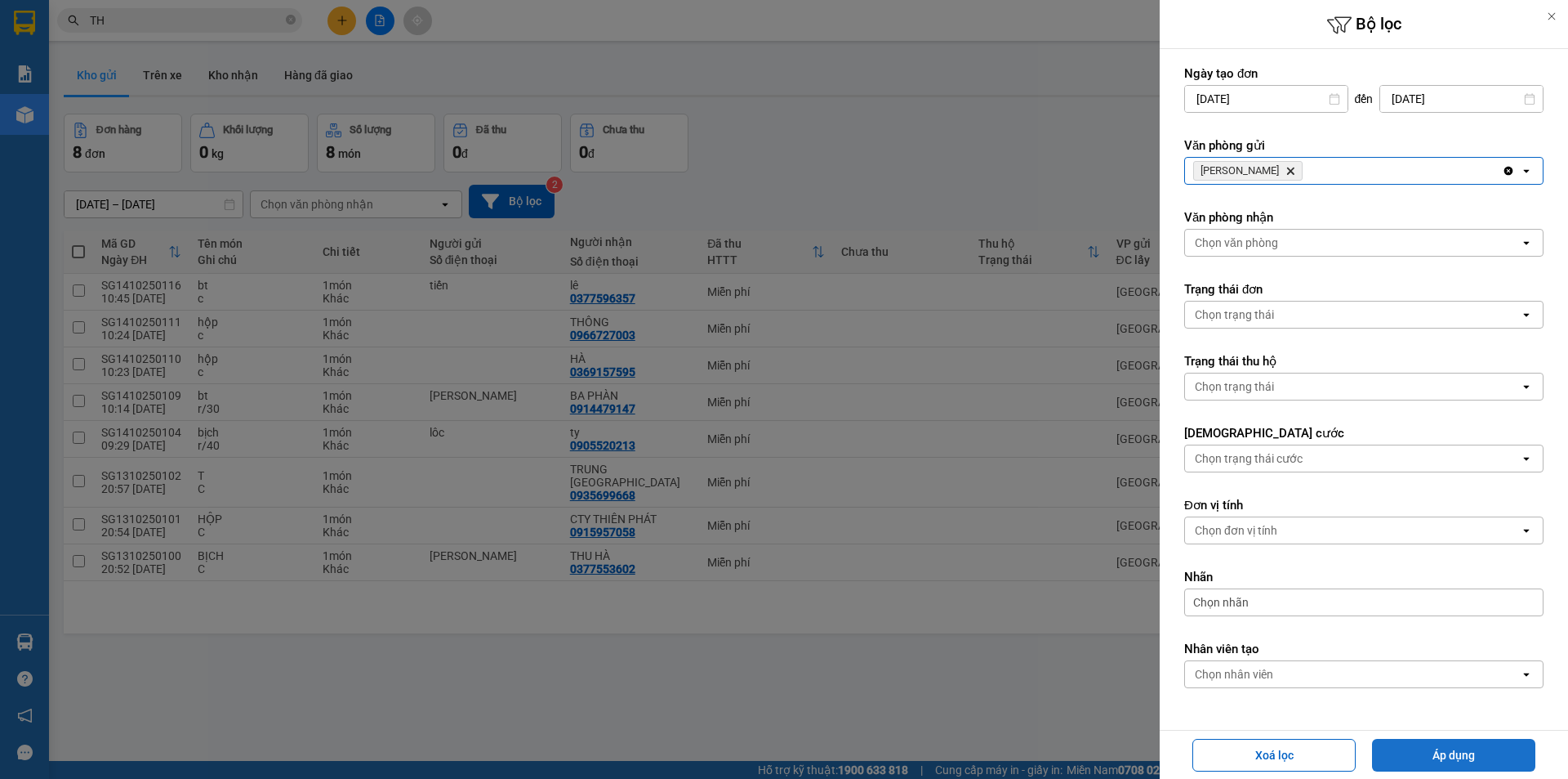
click at [1391, 742] on button "Áp dụng" at bounding box center [1454, 755] width 164 height 33
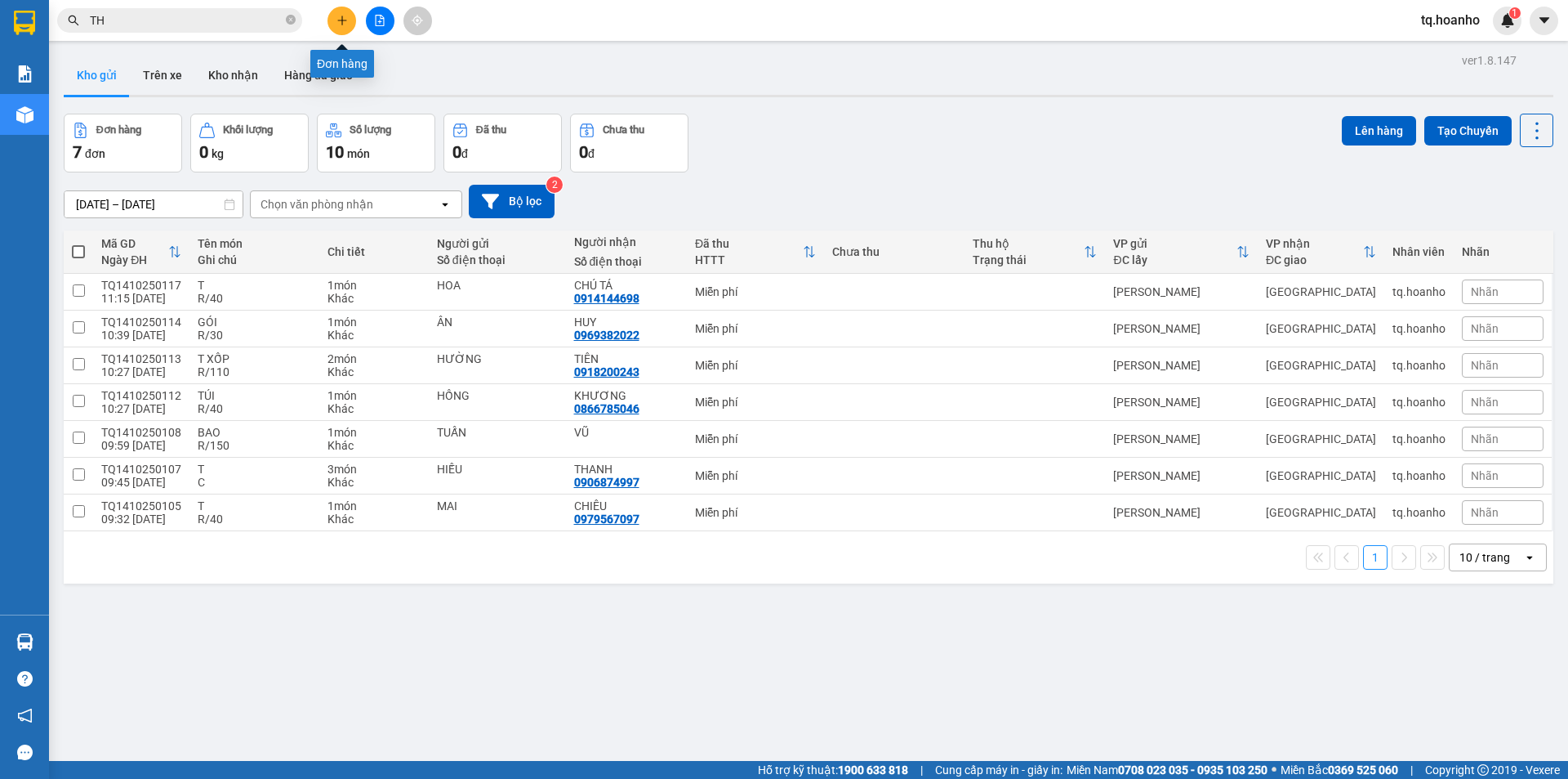
click at [342, 9] on button at bounding box center [342, 20] width 28 height 28
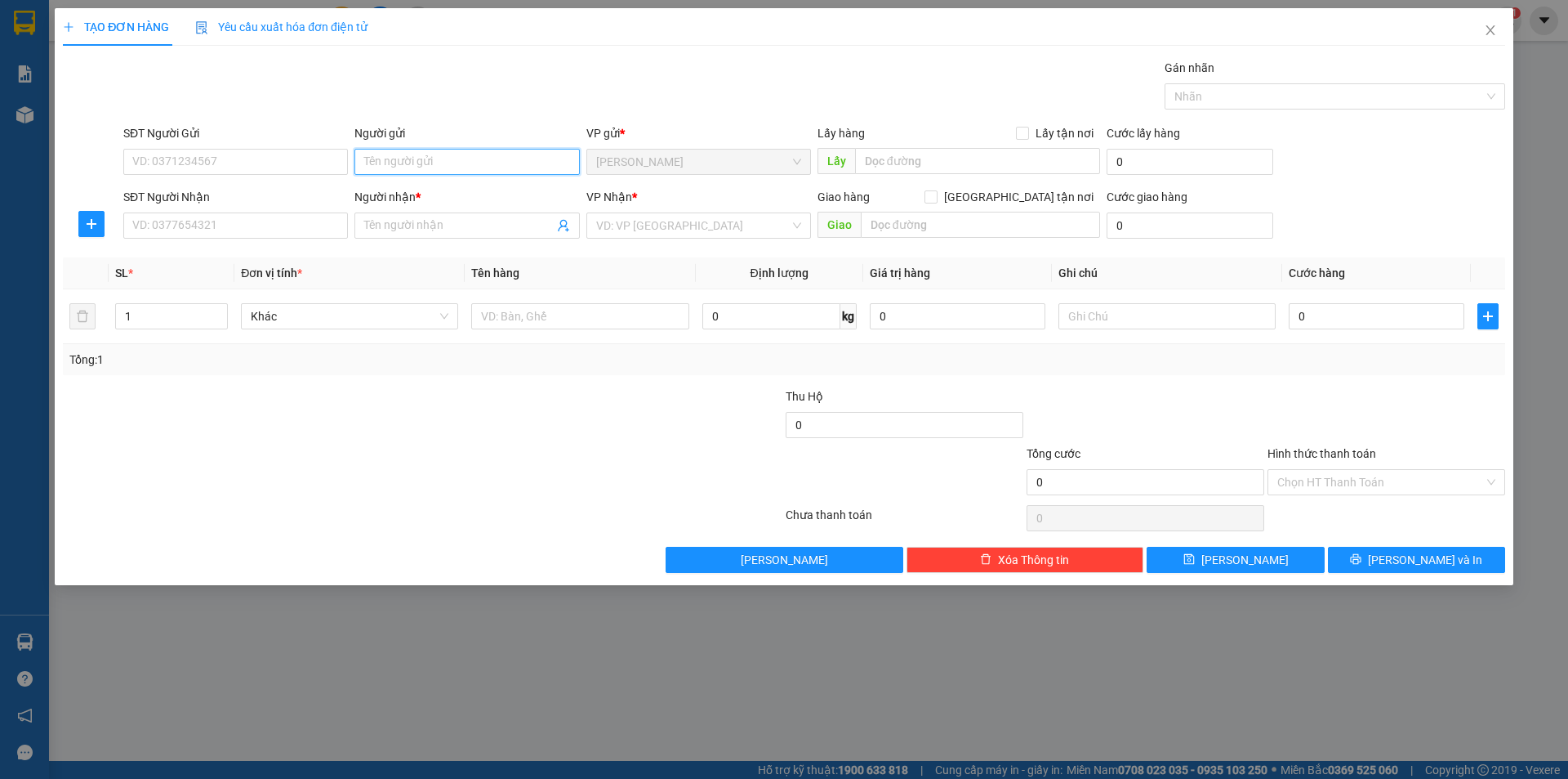
click at [545, 175] on input "Người gửi" at bounding box center [466, 162] width 224 height 26
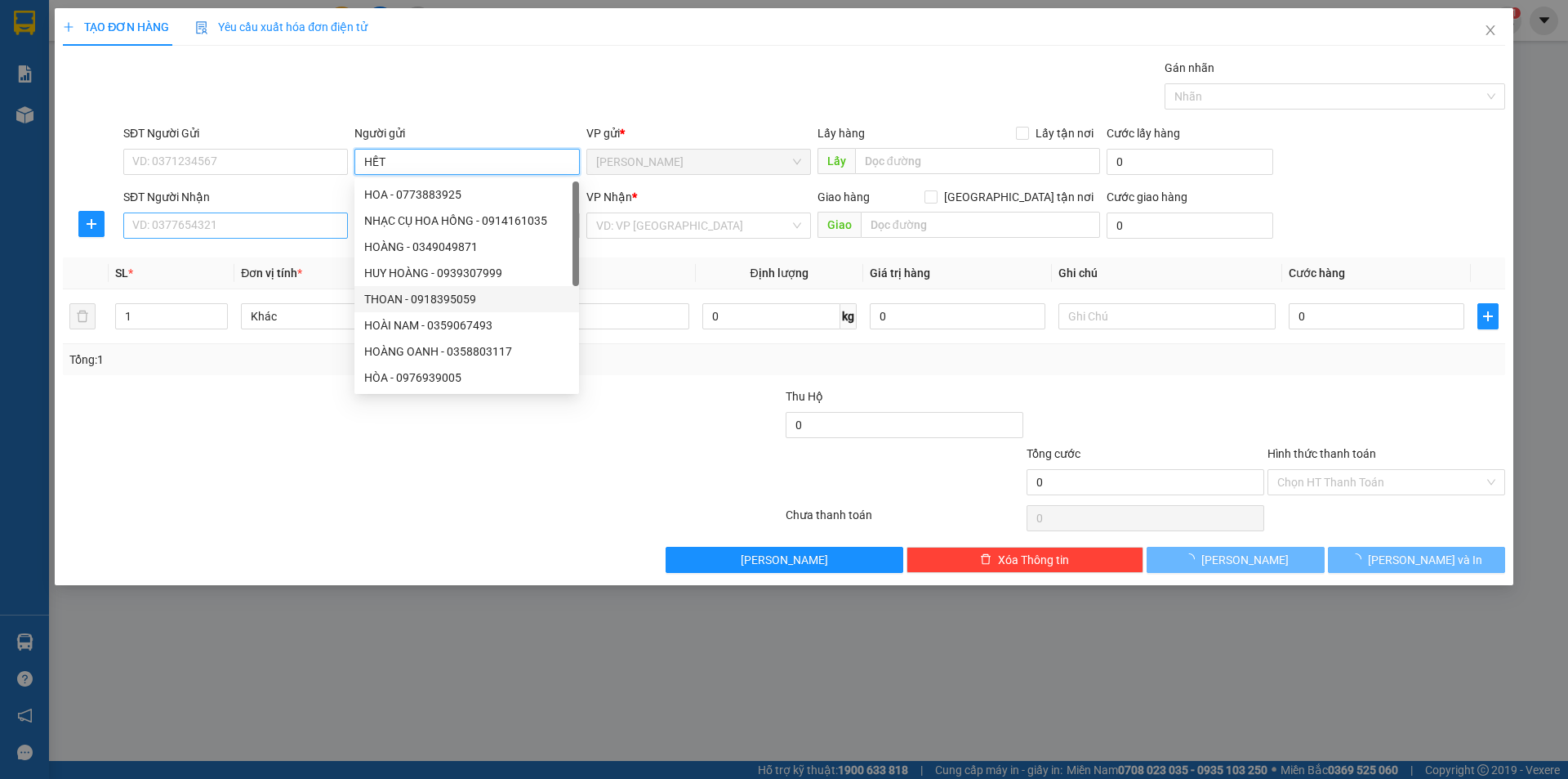
type input "HẾT"
click at [223, 231] on input "SĐT Người Nhận" at bounding box center [235, 225] width 224 height 26
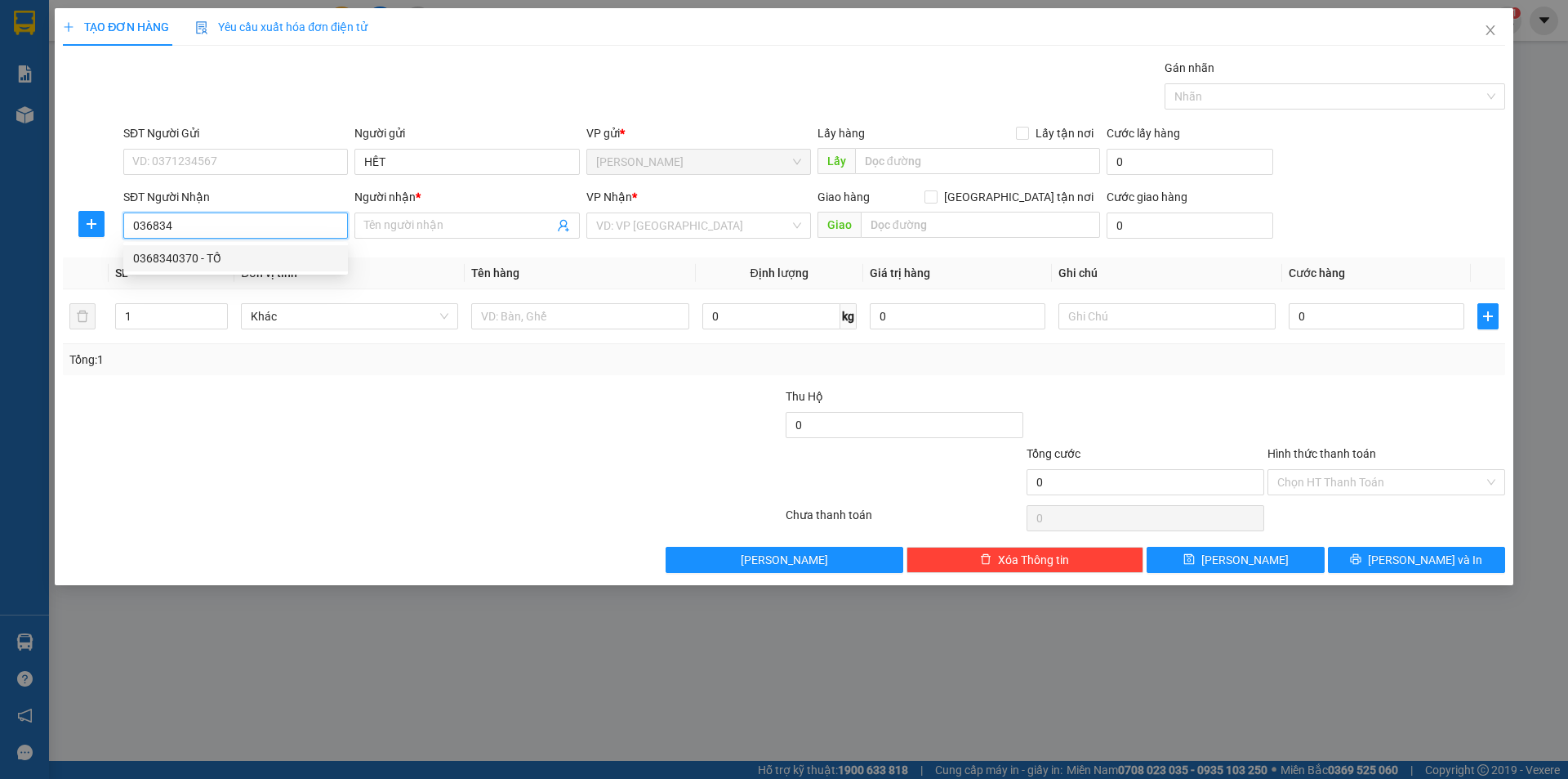
click at [243, 262] on div "0368340370 - TỐ" at bounding box center [236, 258] width 205 height 18
type input "0368340370"
type input "TỐ"
type input "0368340370"
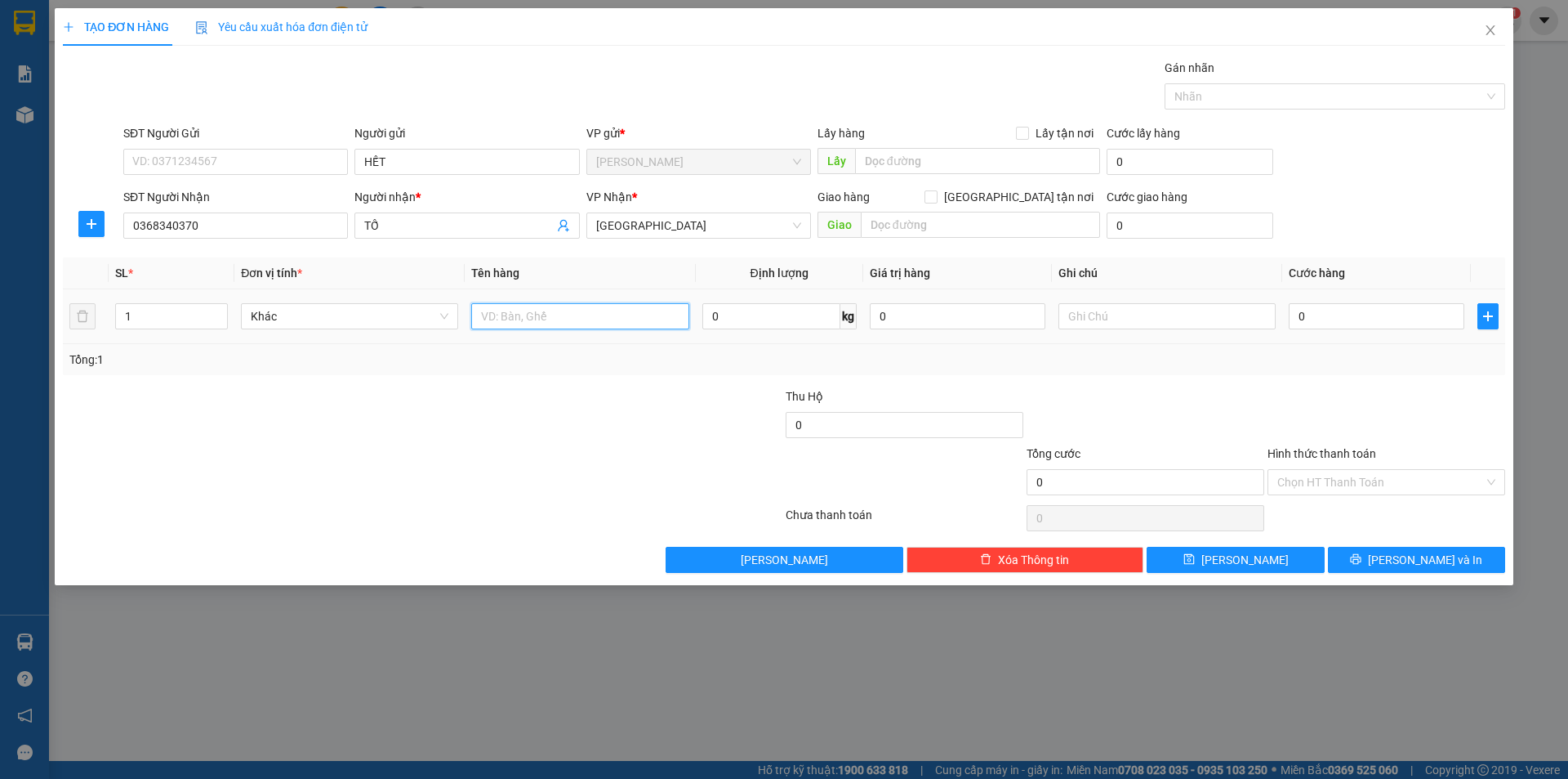
click at [548, 320] on input "text" at bounding box center [580, 316] width 217 height 26
type input "T XỐP"
click at [1099, 309] on input "text" at bounding box center [1166, 316] width 217 height 26
type input "R/50"
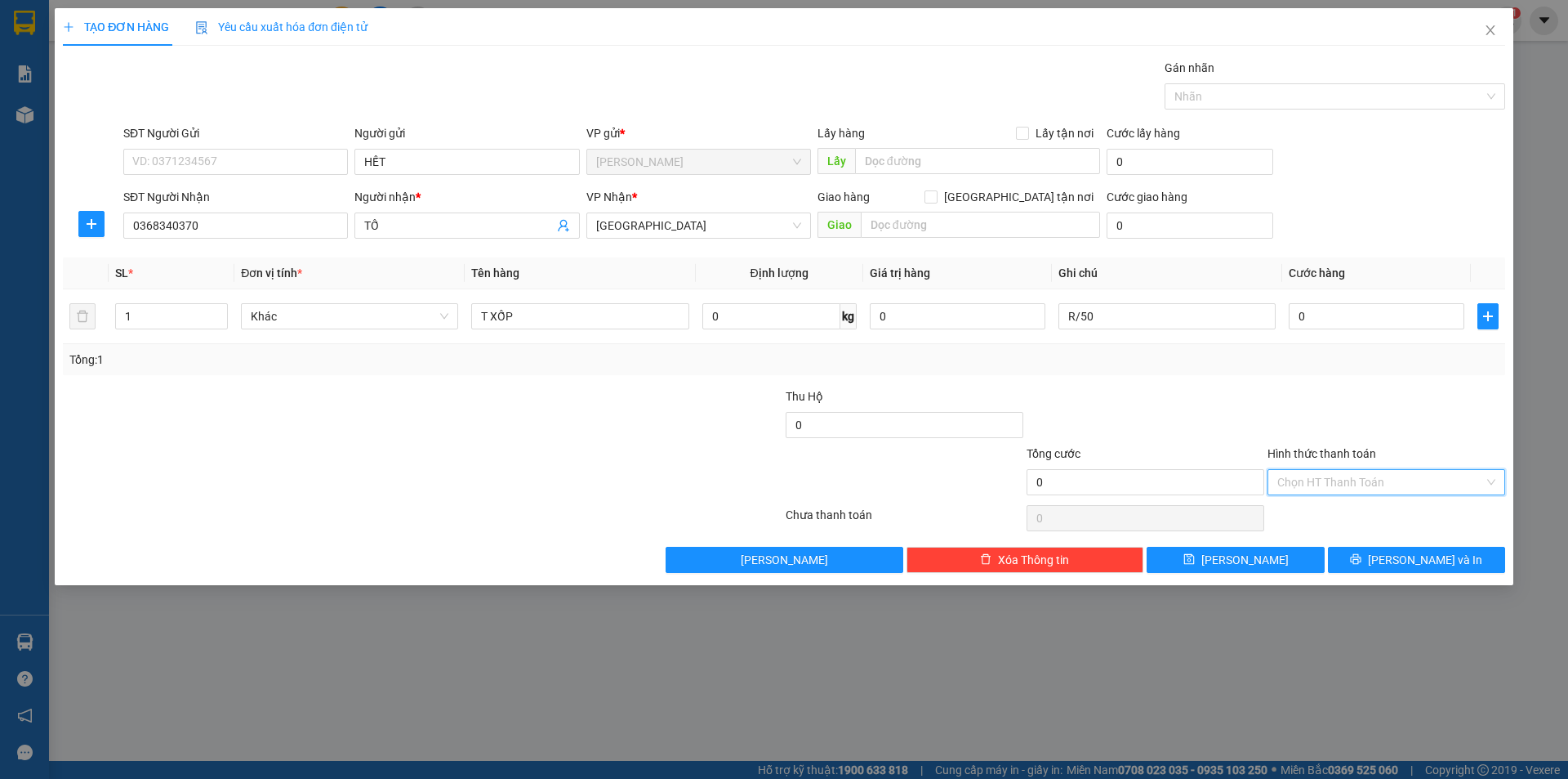
click at [1337, 484] on input "Hình thức thanh toán" at bounding box center [1380, 482] width 206 height 25
click at [1332, 534] on div "Miễn phí" at bounding box center [1386, 541] width 218 height 18
click at [1378, 554] on button "[PERSON_NAME] và In" at bounding box center [1416, 560] width 177 height 26
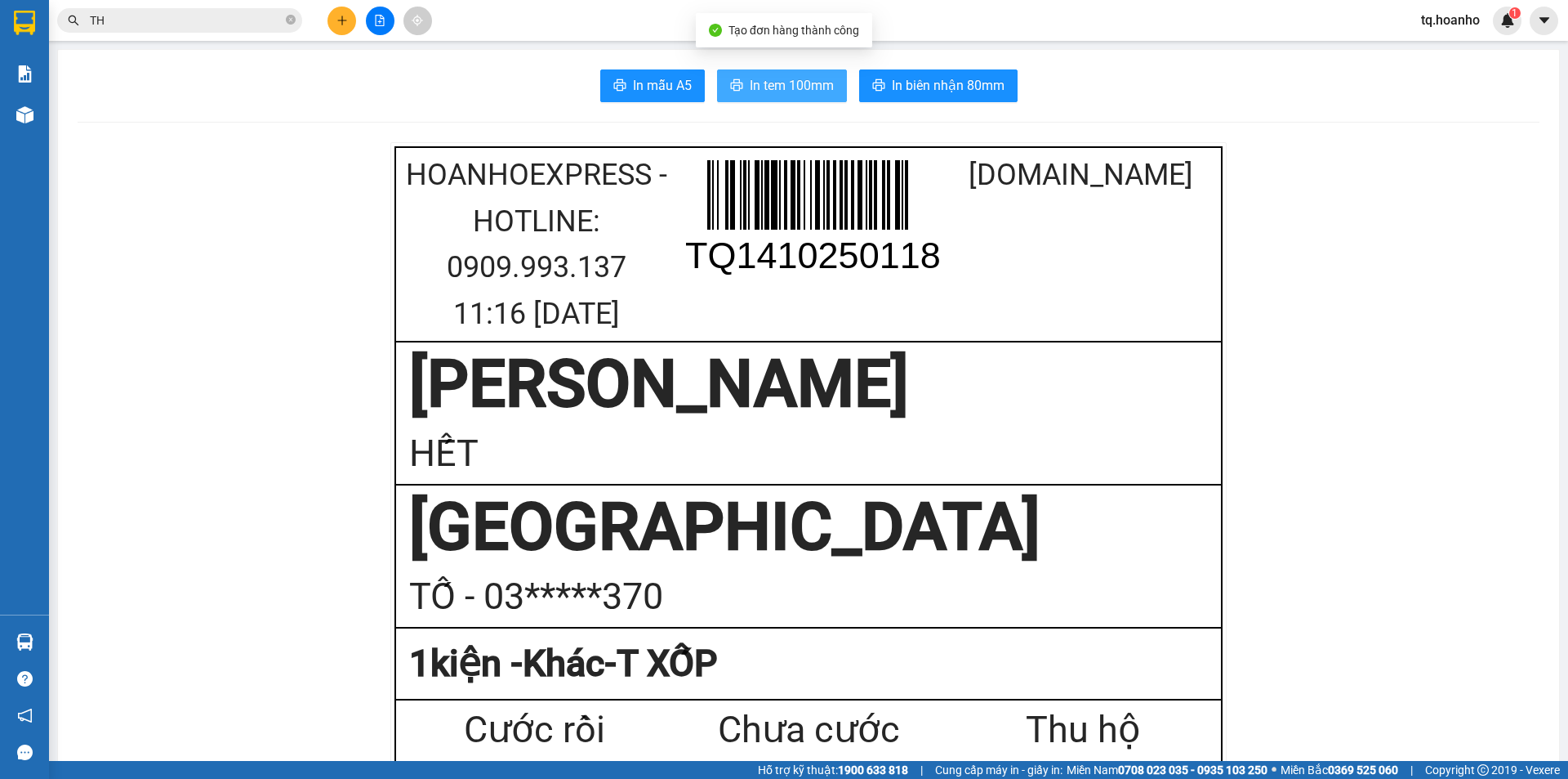
click at [816, 82] on span "In tem 100mm" at bounding box center [791, 85] width 84 height 20
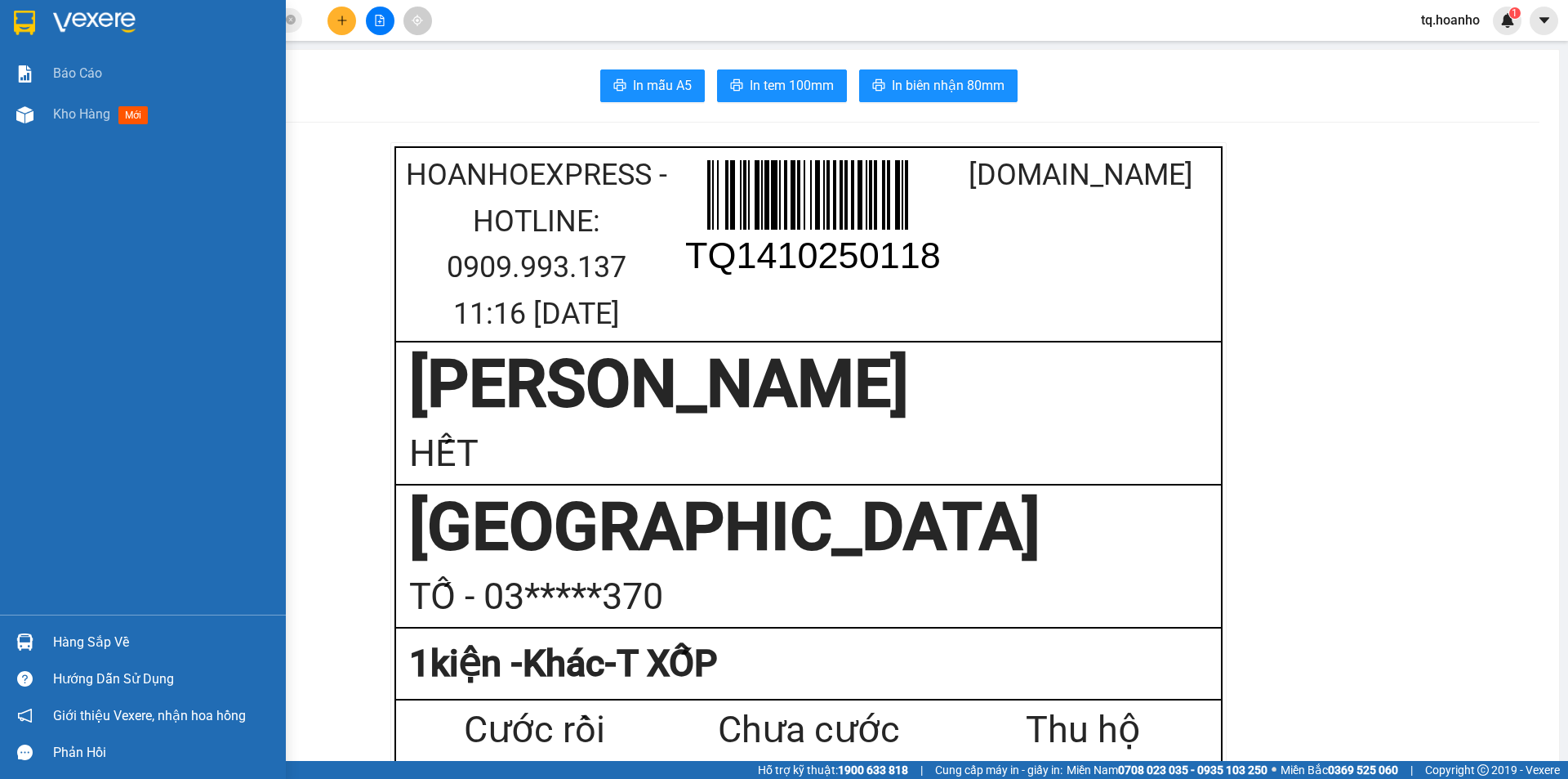
click at [85, 4] on div at bounding box center [143, 26] width 286 height 53
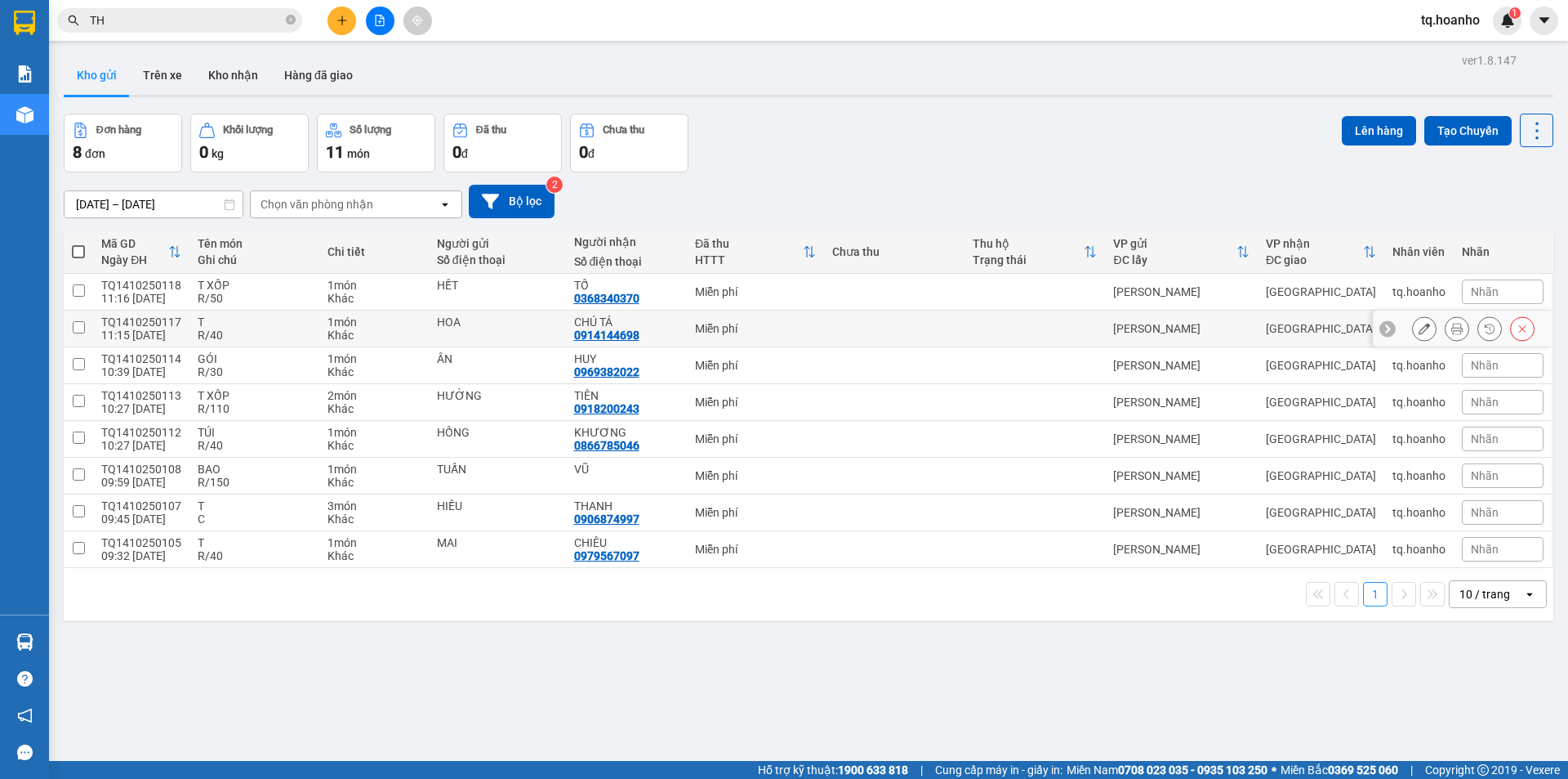
click at [670, 319] on div "CHÚ TÁ" at bounding box center [626, 322] width 104 height 13
checkbox input "true"
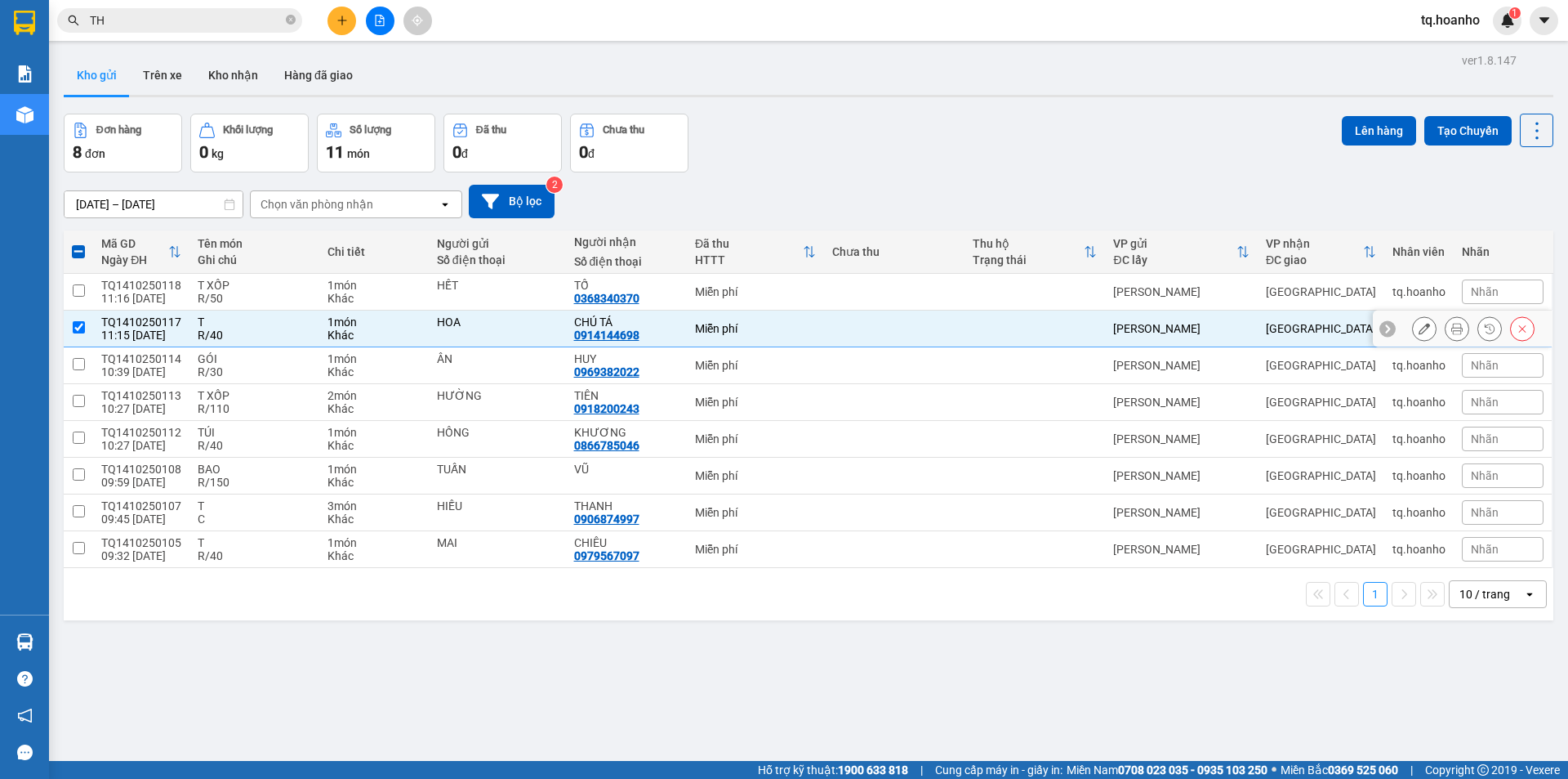
click at [1413, 336] on div at bounding box center [1424, 328] width 25 height 25
click at [1419, 328] on icon at bounding box center [1424, 328] width 12 height 12
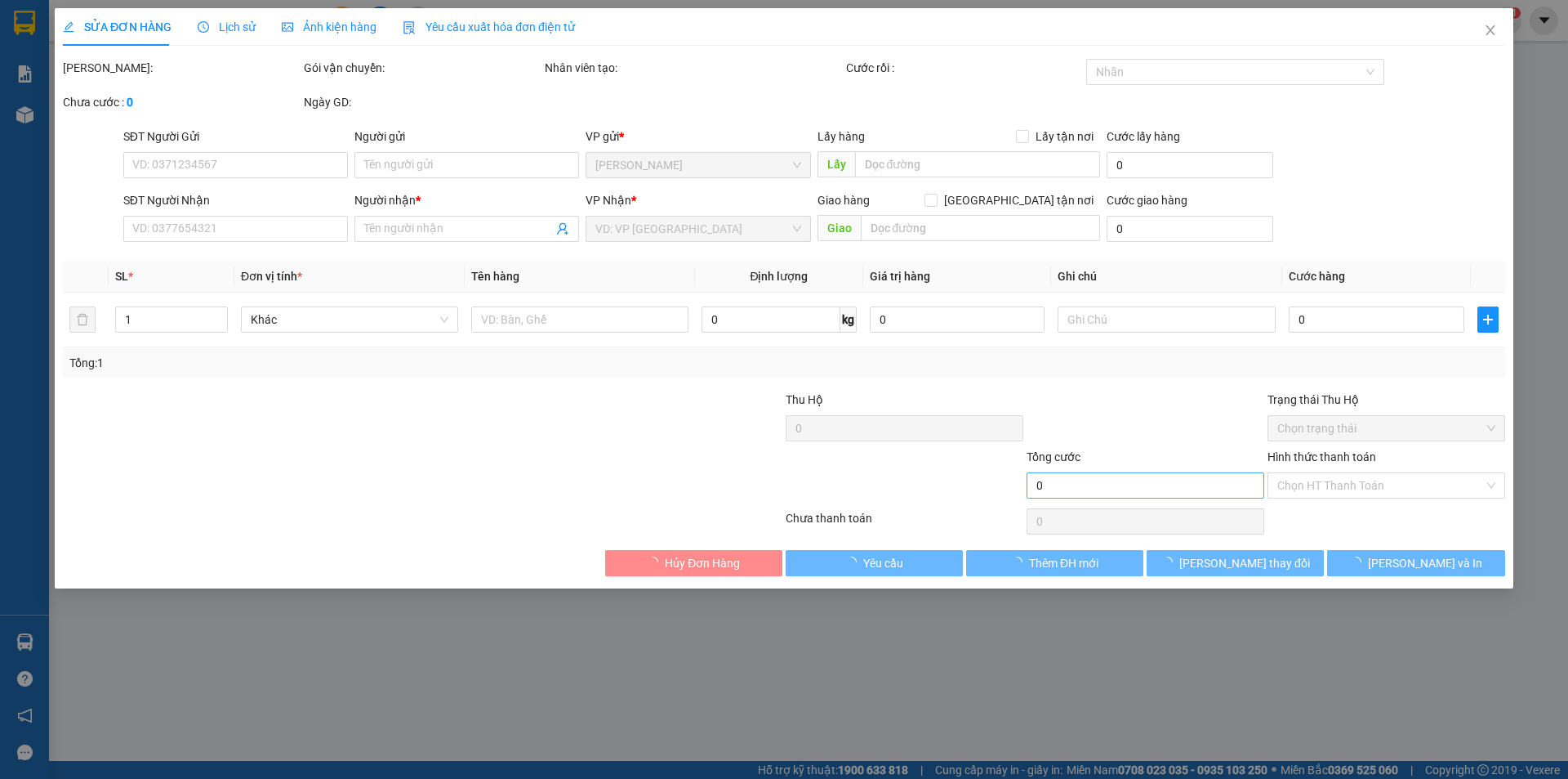
type input "HOA"
type input "0914144698"
type input "CHÚ TÁ"
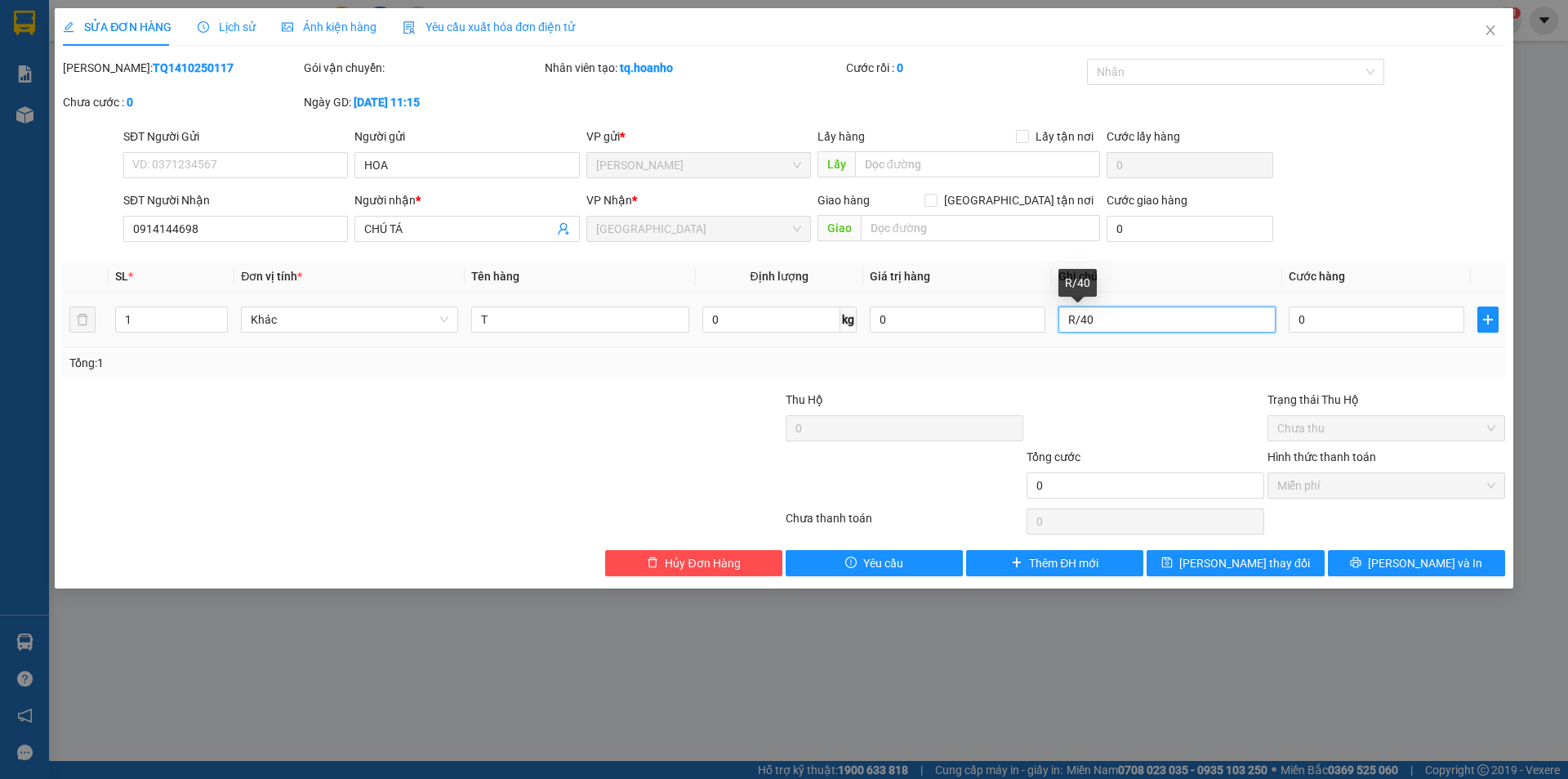
click at [1132, 320] on input "R/40" at bounding box center [1166, 319] width 217 height 26
type input "R/40 BÌNH THẠNH+50K GIAO"
click at [1433, 568] on span "[PERSON_NAME] và In" at bounding box center [1425, 564] width 114 height 18
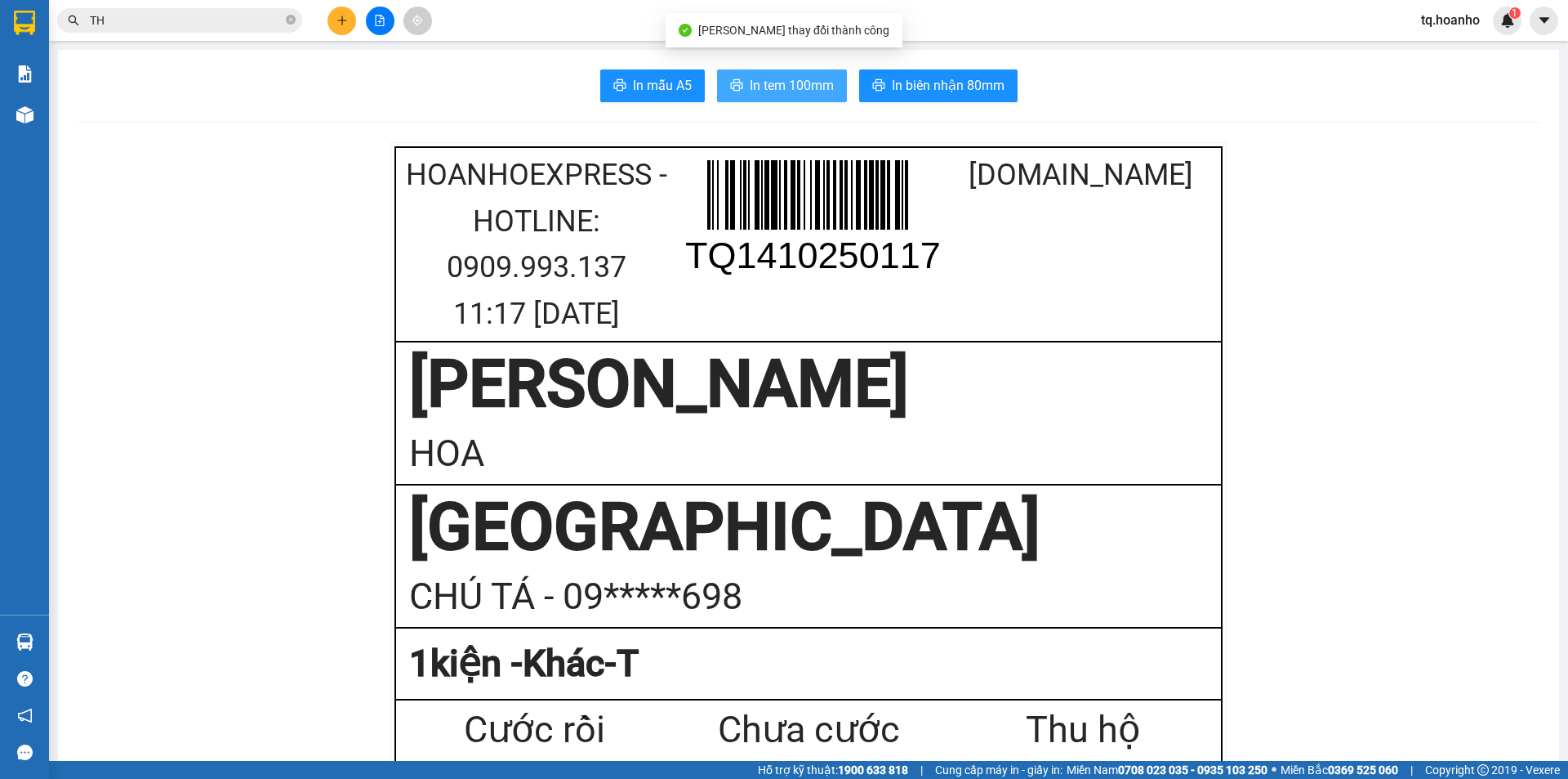
click at [814, 96] on button "In tem 100mm" at bounding box center [781, 85] width 130 height 33
click at [219, 20] on input "TH" at bounding box center [186, 21] width 193 height 18
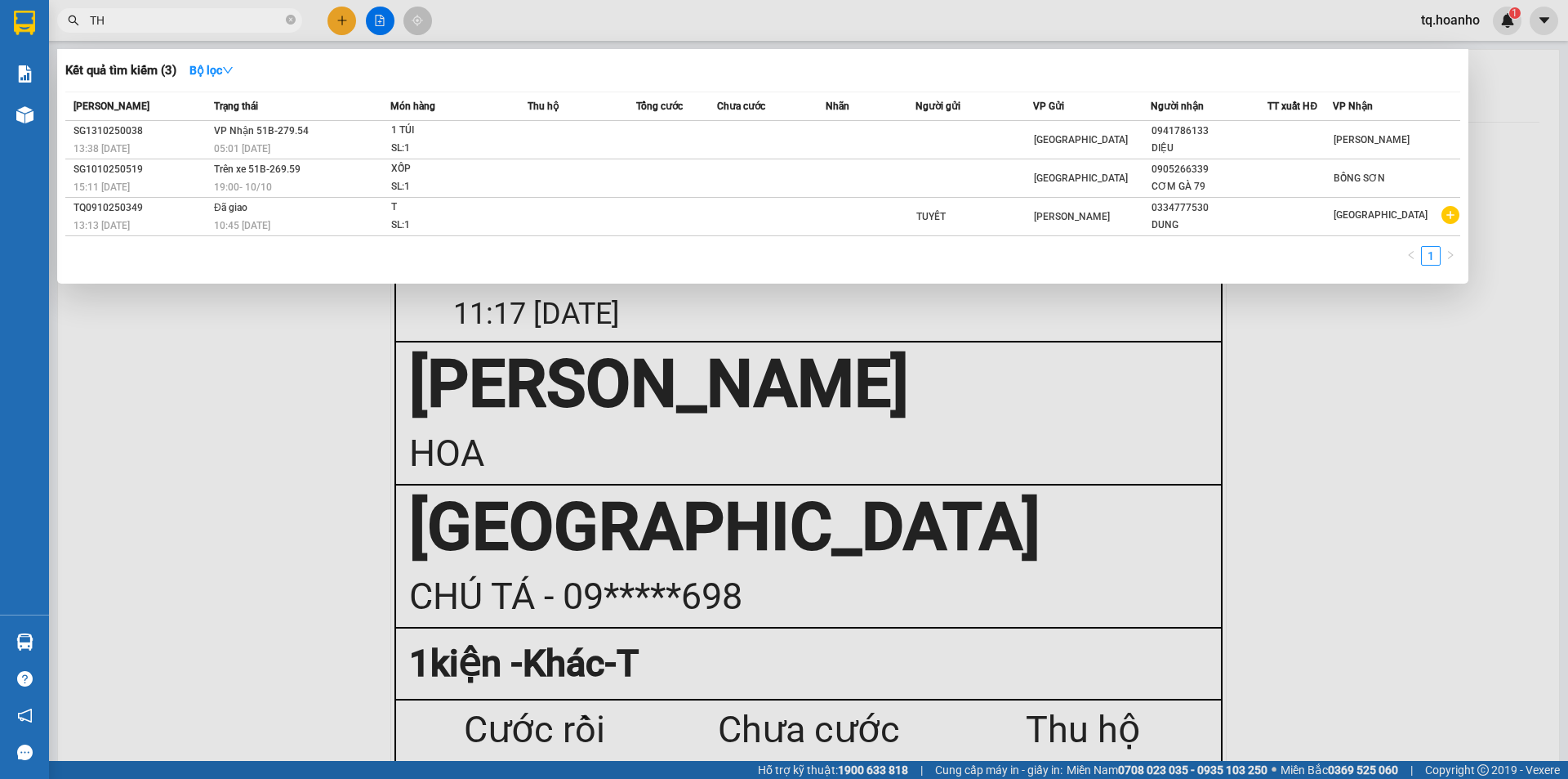
click at [284, 19] on span "TH" at bounding box center [180, 20] width 245 height 25
click at [288, 15] on icon "close-circle" at bounding box center [291, 19] width 10 height 10
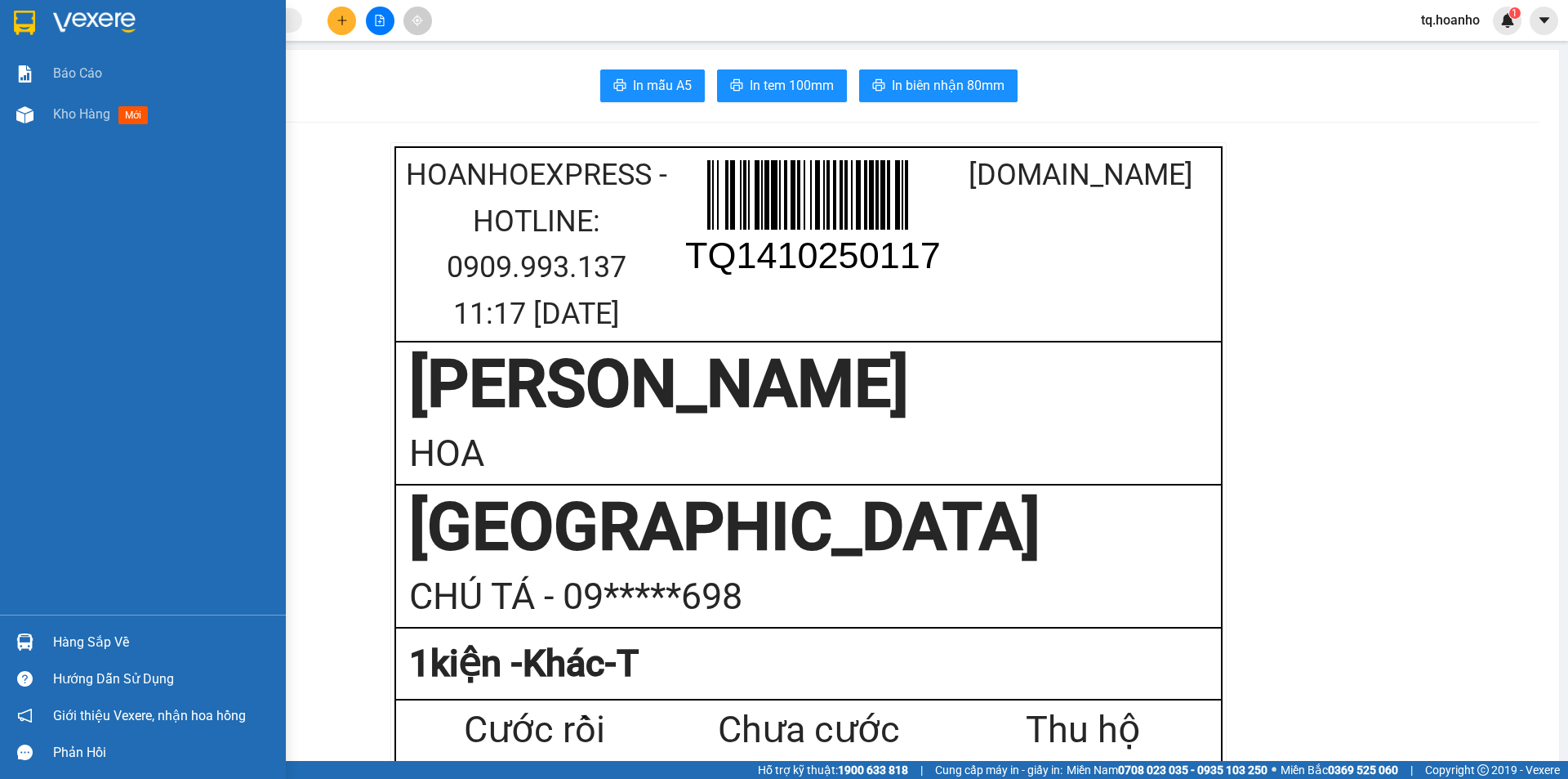
click at [101, 29] on img at bounding box center [94, 23] width 83 height 25
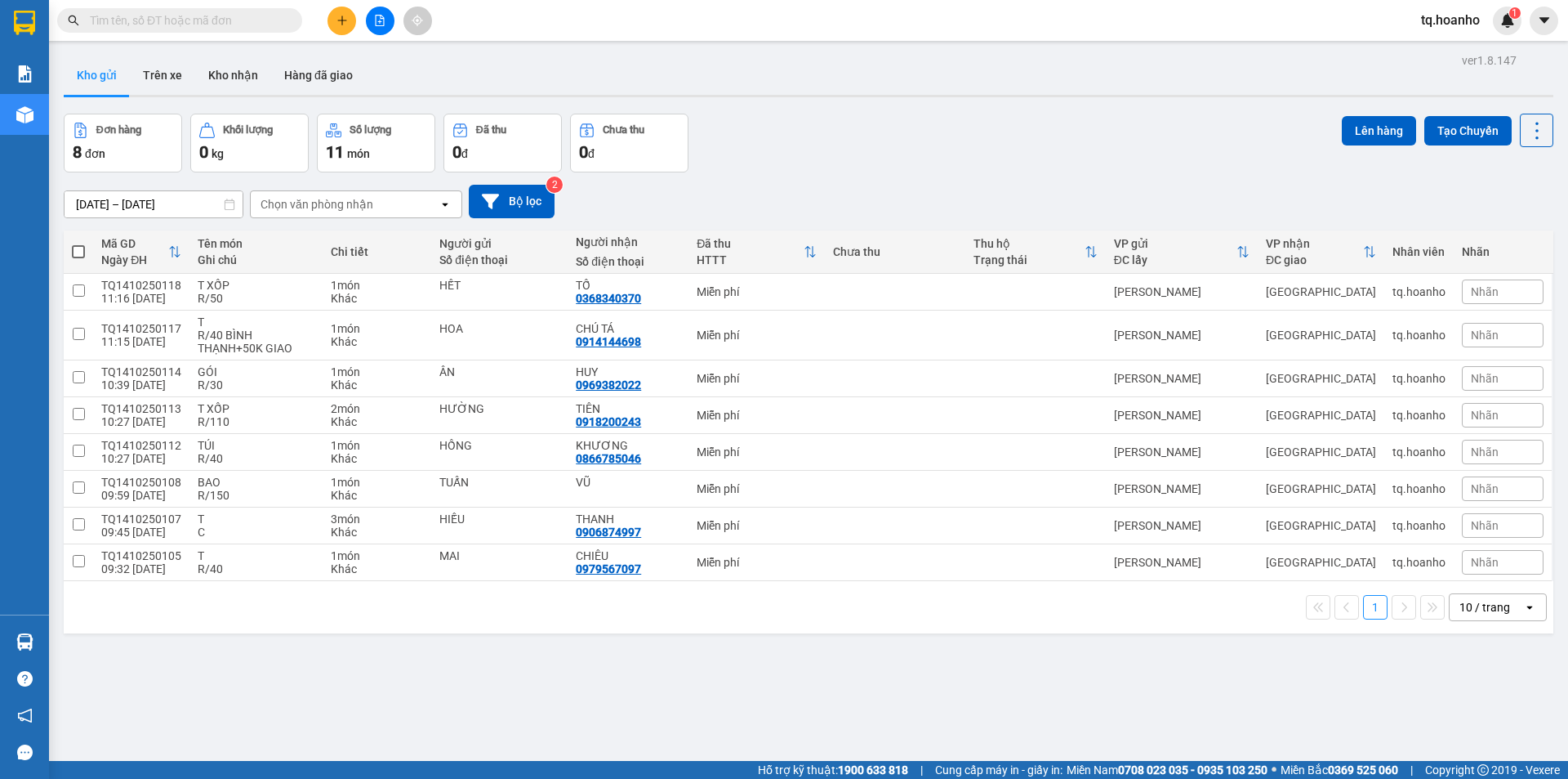
click at [818, 113] on div "ver 1.8.147 Kho gửi Trên xe Kho nhận Hàng đã giao Đơn hàng 8 đơn Khối lượng 0 k…" at bounding box center [809, 438] width 1503 height 779
click at [241, 20] on input "text" at bounding box center [186, 21] width 193 height 18
click at [976, 151] on div "Đơn hàng 8 đơn Khối lượng 0 kg Số lượng 11 món Đã thu 0 đ Chưa thu 0 đ Lên hàng…" at bounding box center [809, 143] width 1490 height 59
click at [1476, 659] on div "ver 1.8.147 Kho gửi Trên xe Kho nhận Hàng đã giao Đơn hàng 8 đơn Khối lượng 0 k…" at bounding box center [809, 438] width 1503 height 779
click at [1245, 162] on div "Đơn hàng 8 đơn Khối lượng 0 kg Số lượng 11 món Đã thu 0 đ Chưa thu 0 đ Lên hàng…" at bounding box center [809, 143] width 1490 height 59
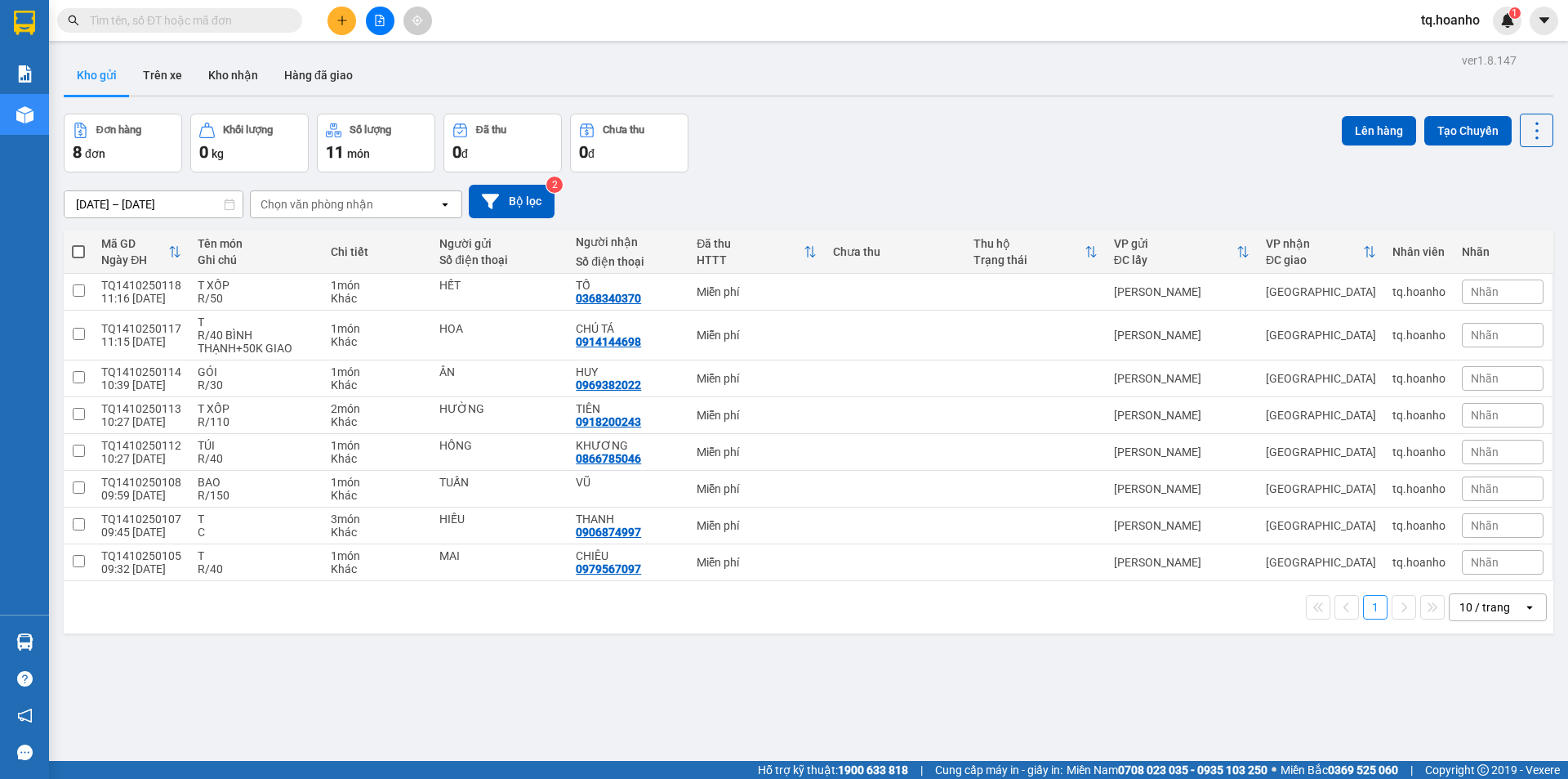
click at [1423, 672] on div "ver 1.8.147 Kho gửi Trên xe Kho nhận Hàng đã giao Đơn hàng 8 đơn Khối lượng 0 k…" at bounding box center [809, 438] width 1503 height 779
click at [239, 13] on input "text" at bounding box center [186, 21] width 193 height 18
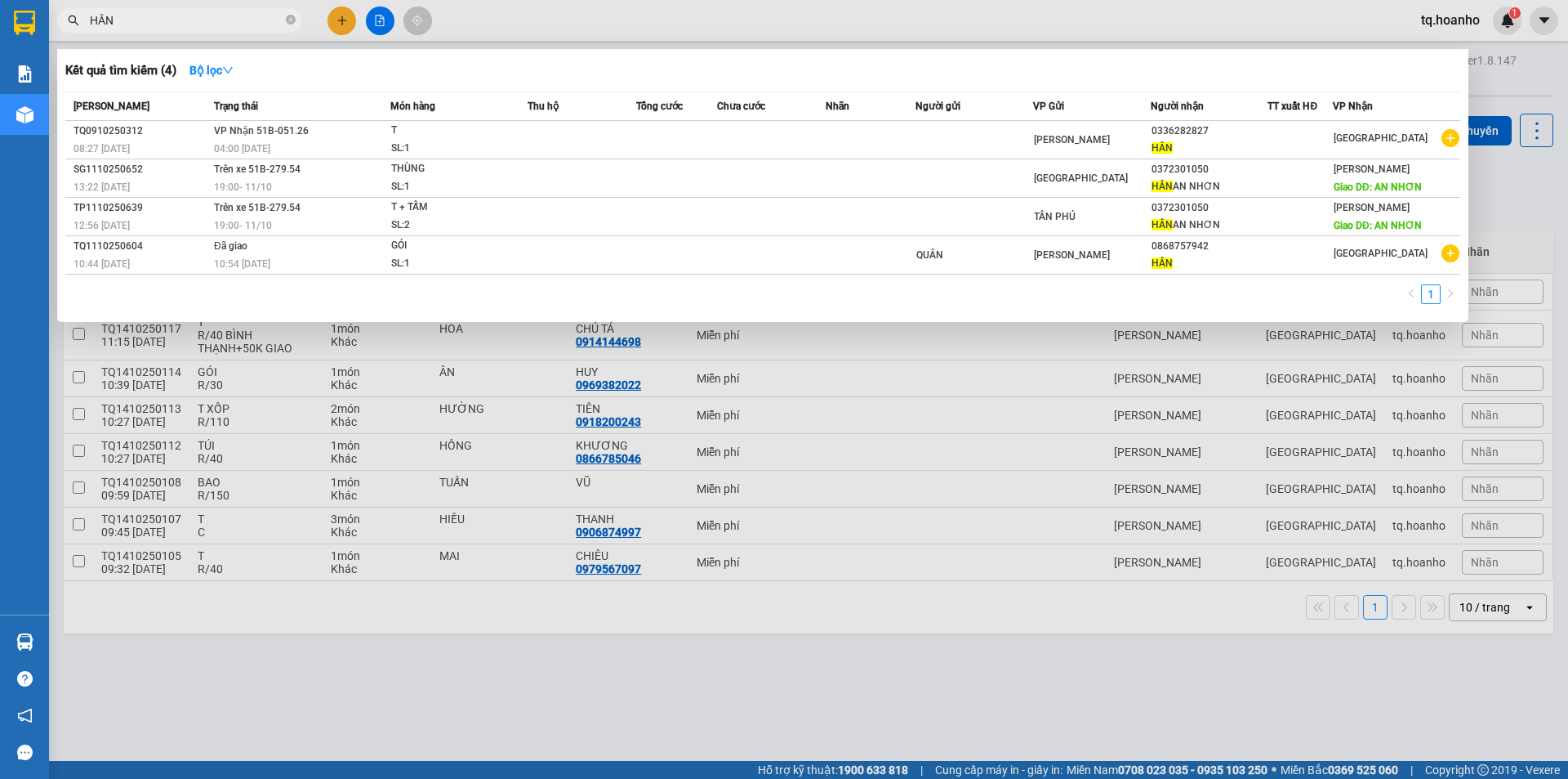
click at [525, 16] on div at bounding box center [784, 389] width 1568 height 779
click at [234, 21] on input "HÂN" at bounding box center [186, 21] width 193 height 18
type input "H"
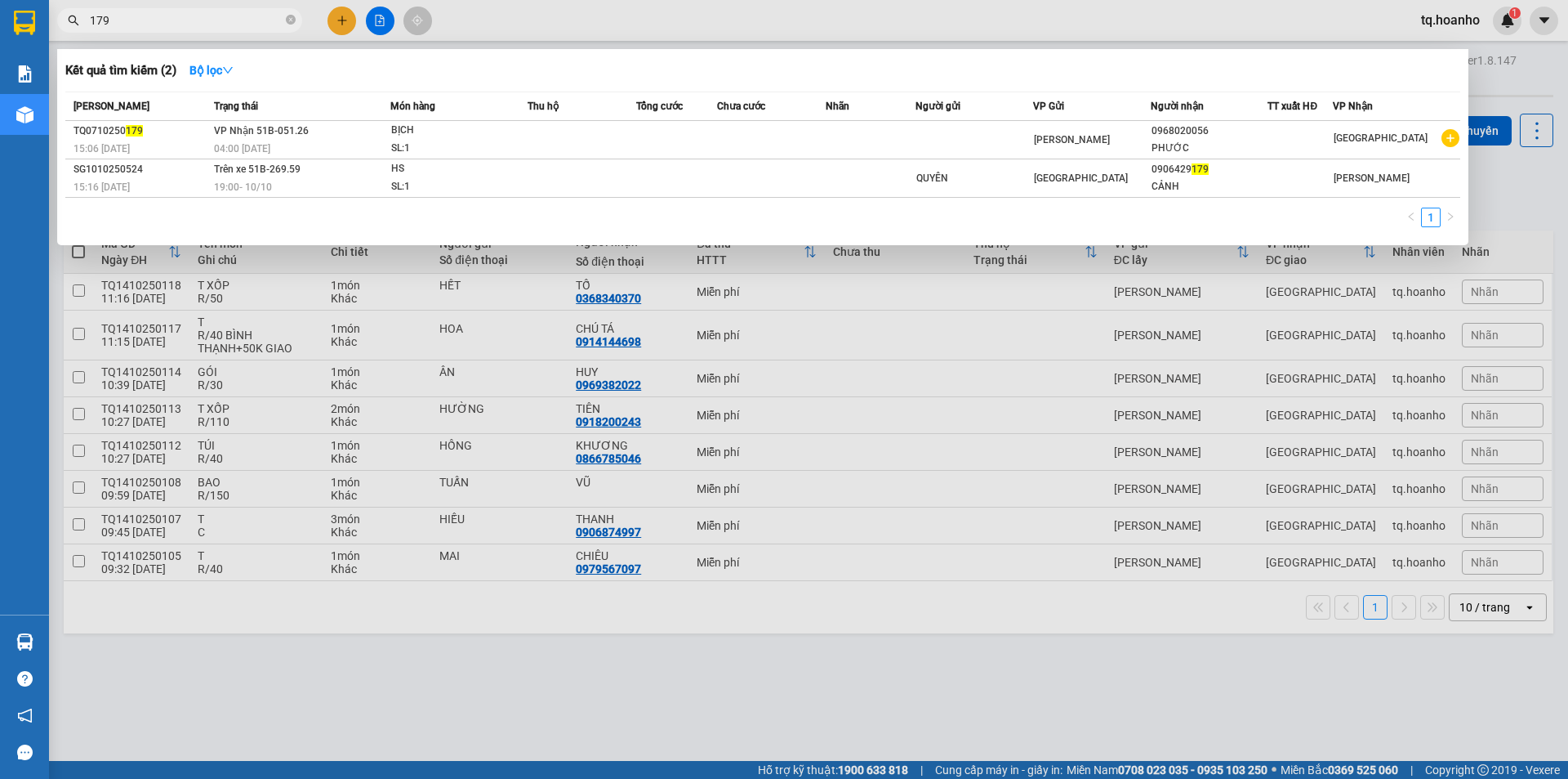
type input "179"
click at [336, 24] on div at bounding box center [784, 389] width 1568 height 779
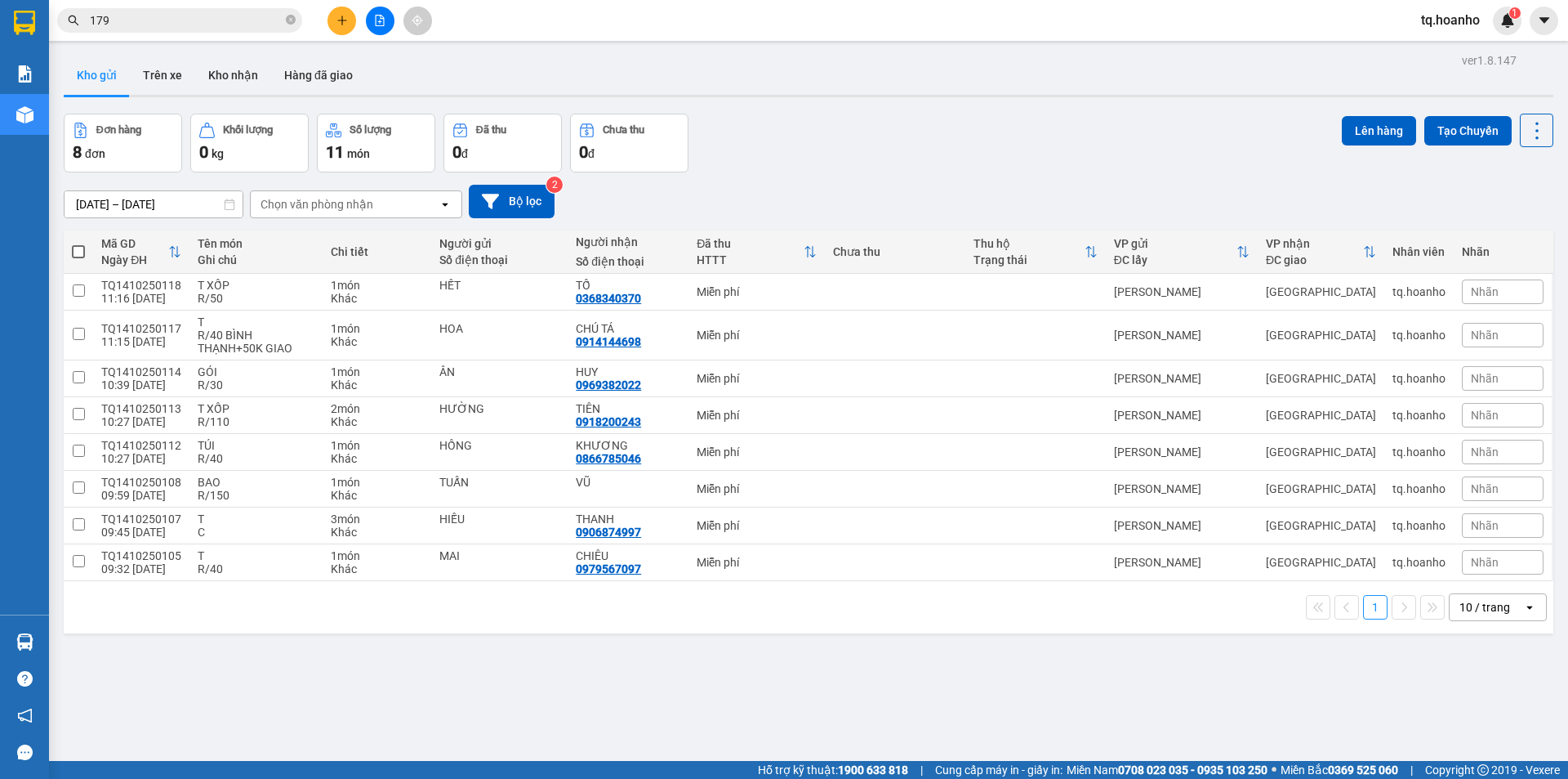
click at [340, 5] on div "Kết quả tìm kiếm ( 2 ) Bộ lọc Mã ĐH Trạng thái Món hàng Thu hộ Tổng cước Chưa c…" at bounding box center [784, 20] width 1568 height 41
click at [340, 12] on button at bounding box center [342, 20] width 28 height 28
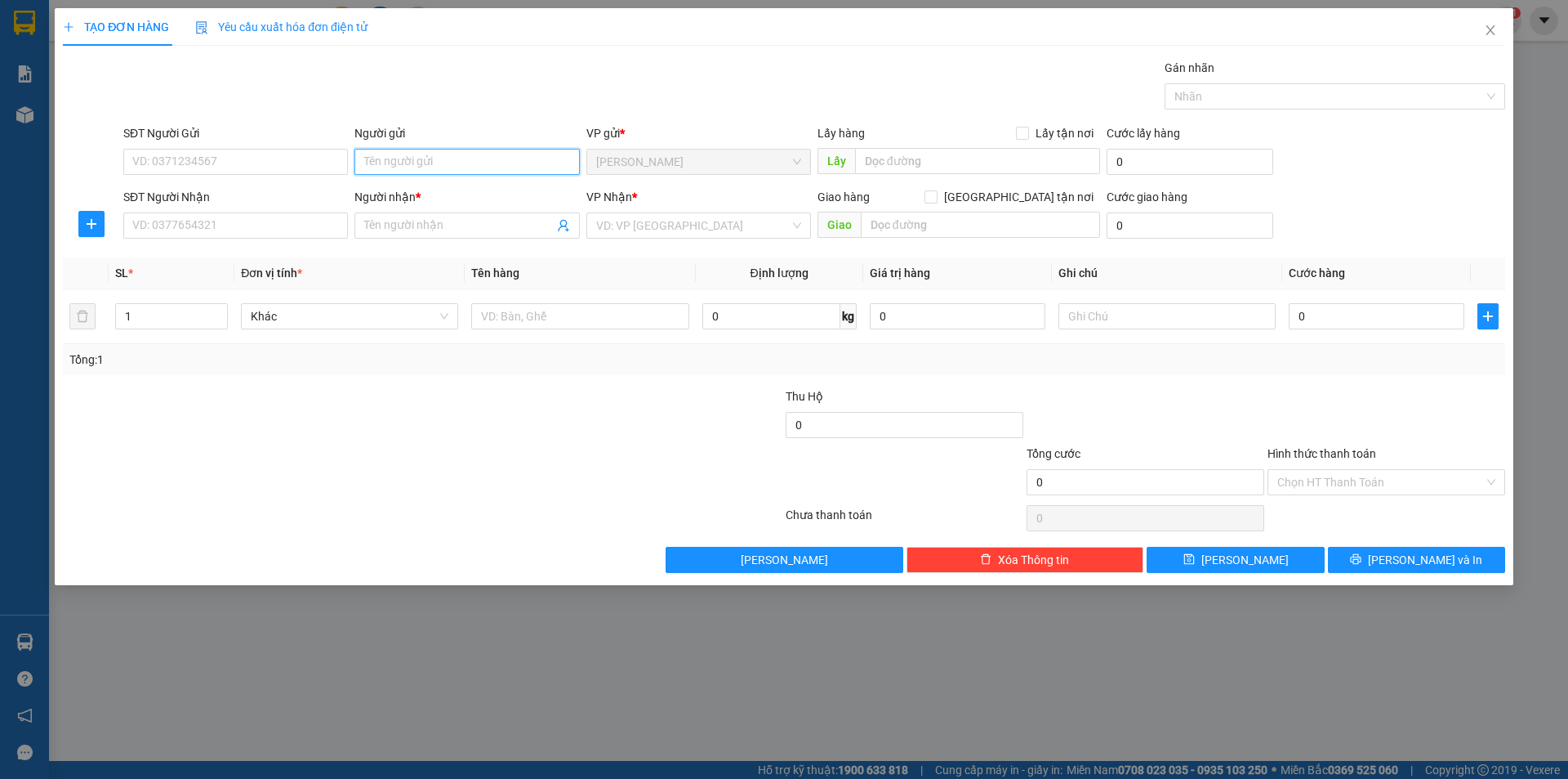
click at [393, 175] on input "Người gửi" at bounding box center [466, 162] width 224 height 26
type input "TRINH"
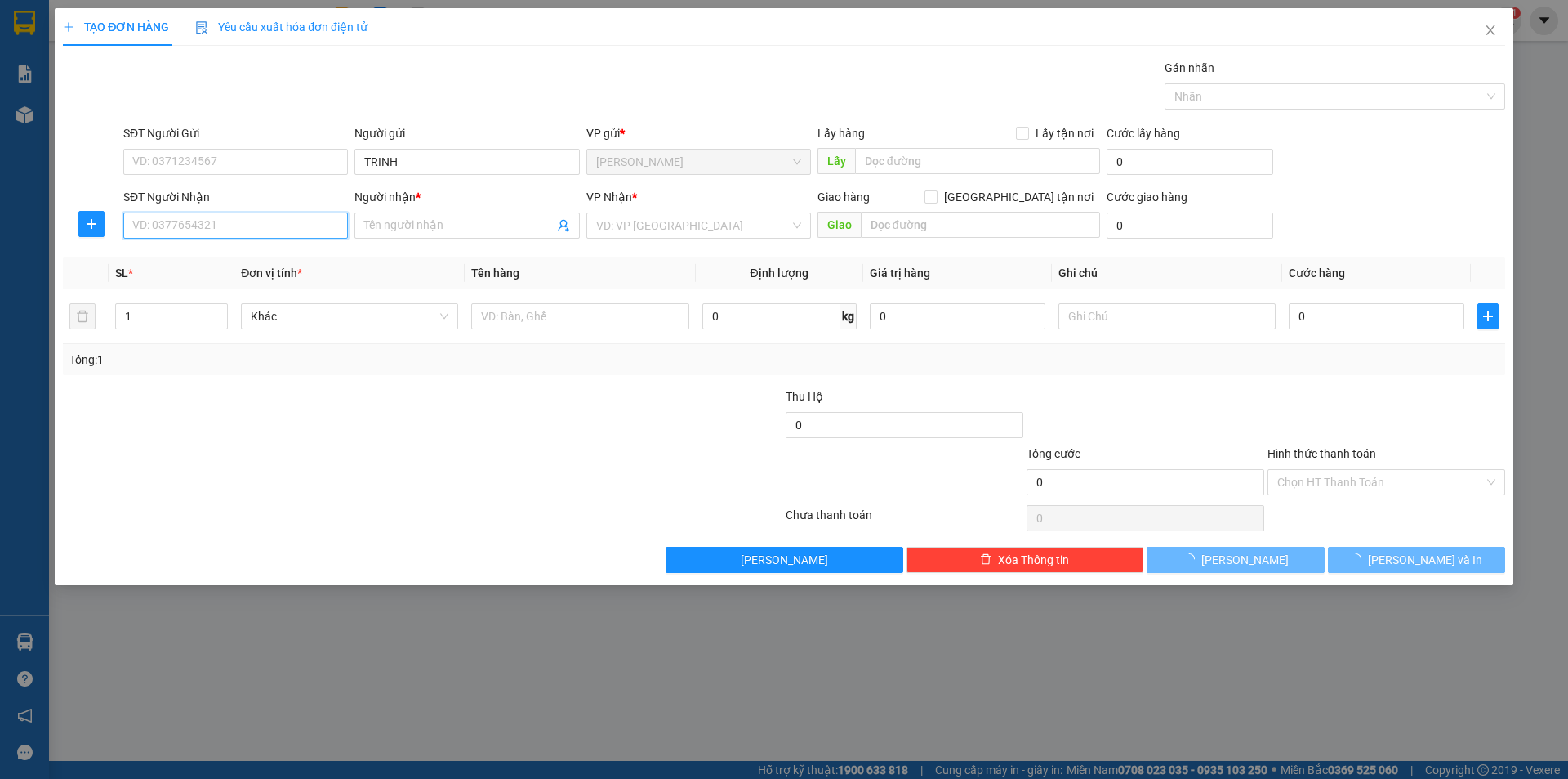
click at [259, 216] on input "SĐT Người Nhận" at bounding box center [235, 225] width 224 height 26
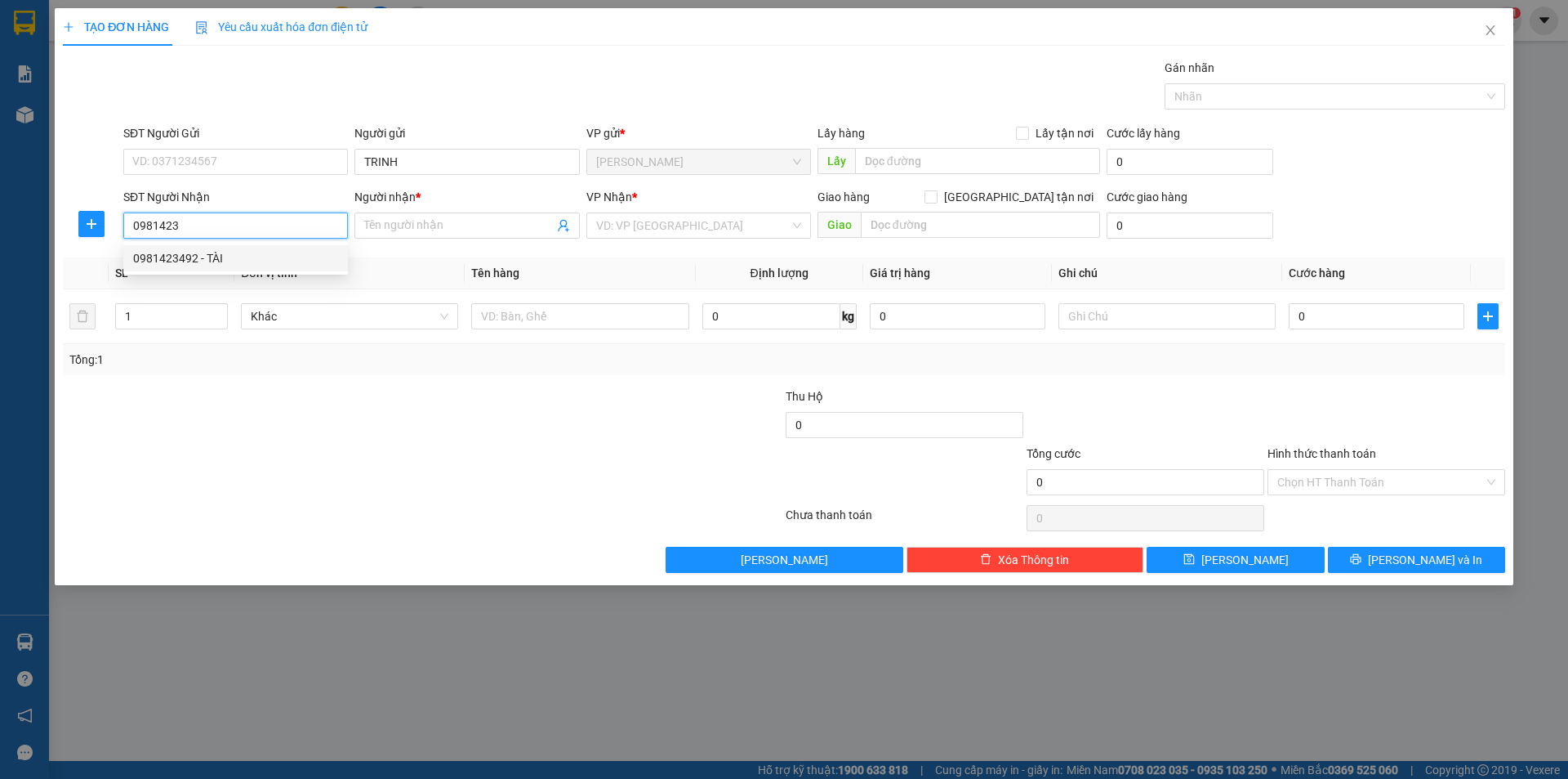
click at [255, 229] on input "0981423" at bounding box center [235, 225] width 224 height 26
click at [240, 255] on div "0981423492 - TÀI" at bounding box center [236, 258] width 205 height 18
type input "0981423492"
type input "TÀI"
type input "0981423492"
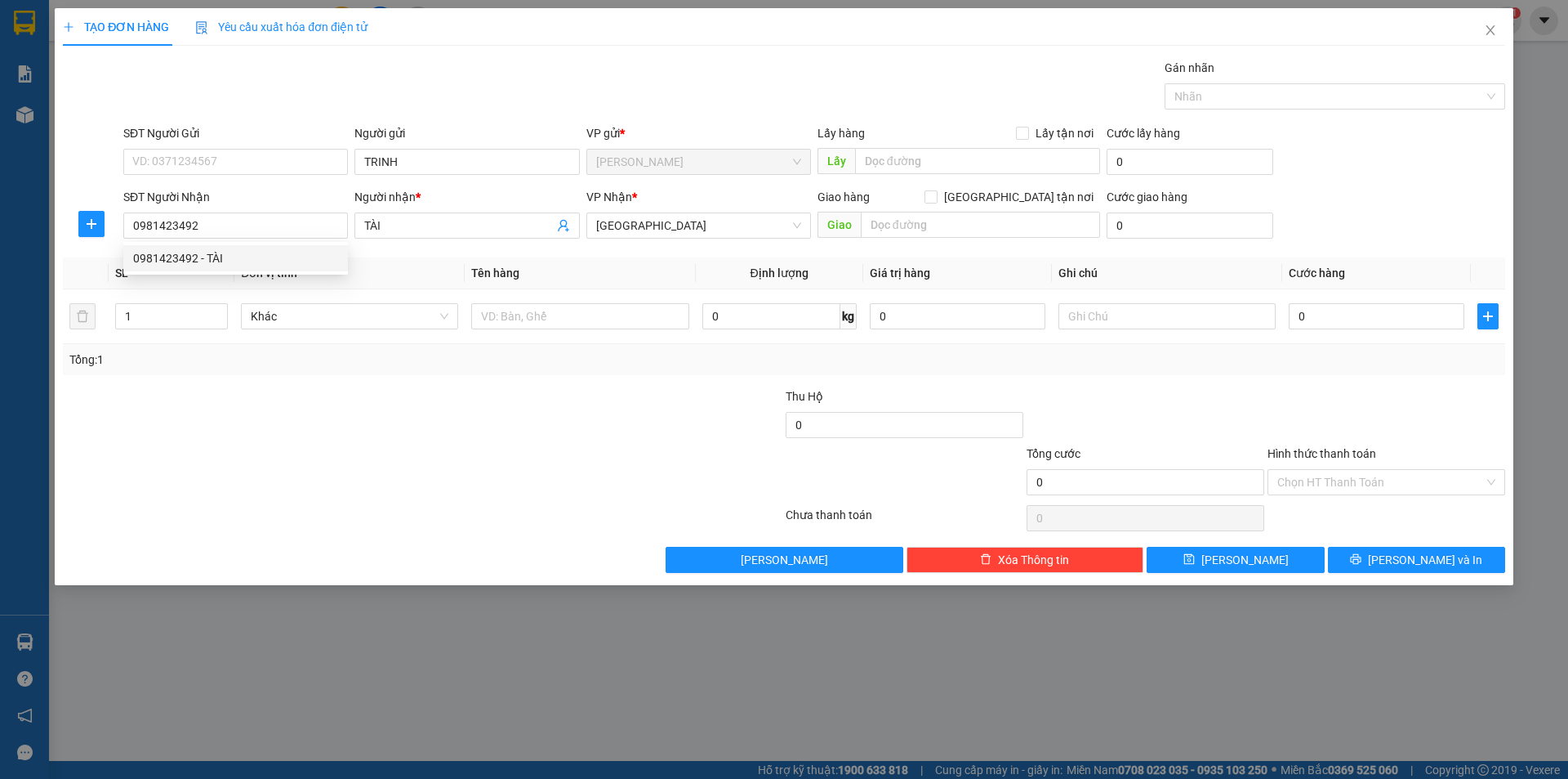
drag, startPoint x: 321, startPoint y: 361, endPoint x: 648, endPoint y: 349, distance: 327.2
click at [415, 371] on div "Tổng: 1" at bounding box center [784, 360] width 1443 height 31
click at [615, 318] on input "text" at bounding box center [580, 316] width 217 height 26
type input "R"
type input "T XỐP"
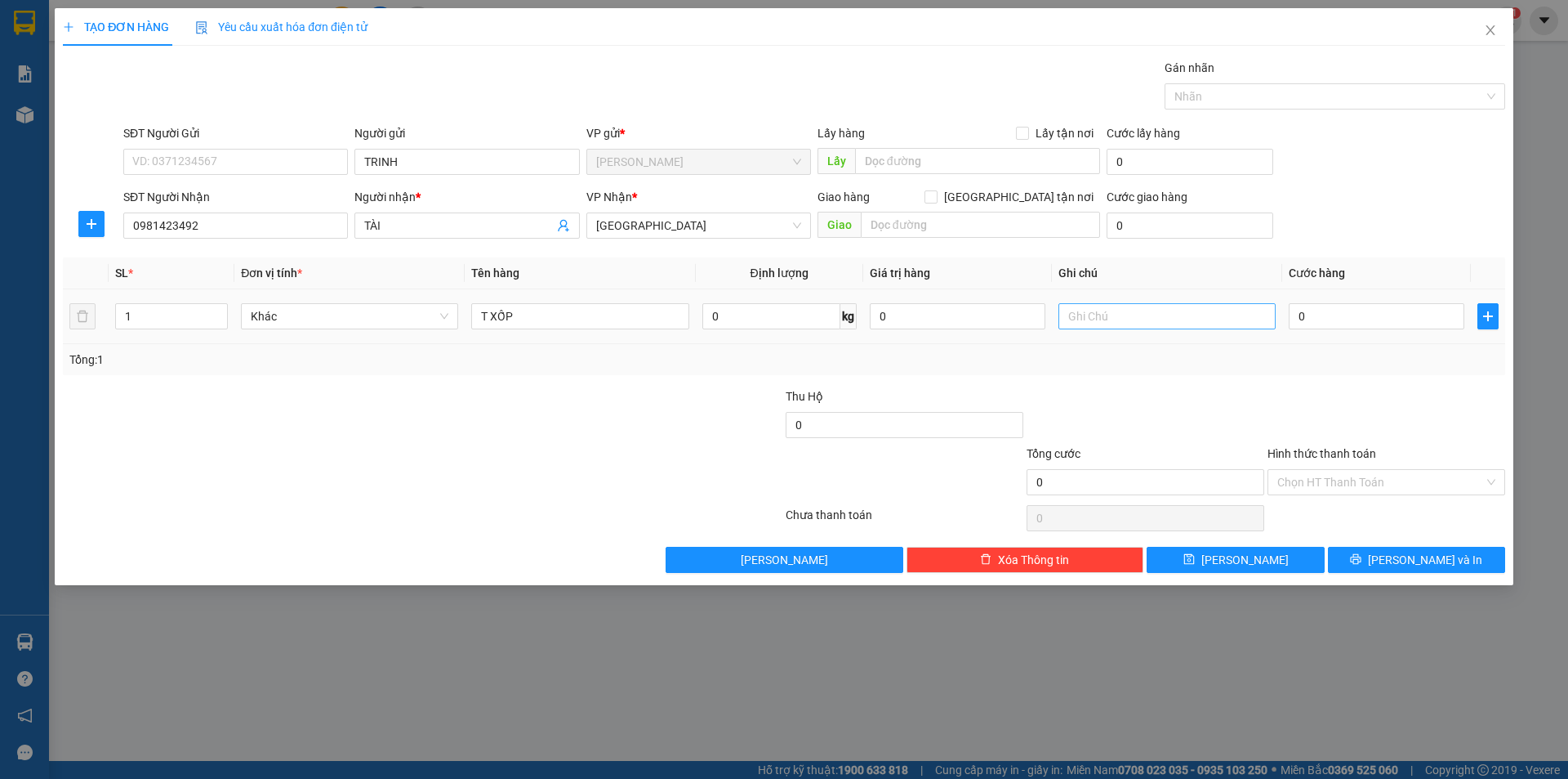
click at [1114, 324] on td at bounding box center [1167, 316] width 231 height 55
click at [1114, 320] on input "text" at bounding box center [1166, 316] width 217 height 26
type input "R/70"
click at [1315, 465] on div "Hình thức thanh toán" at bounding box center [1386, 456] width 238 height 25
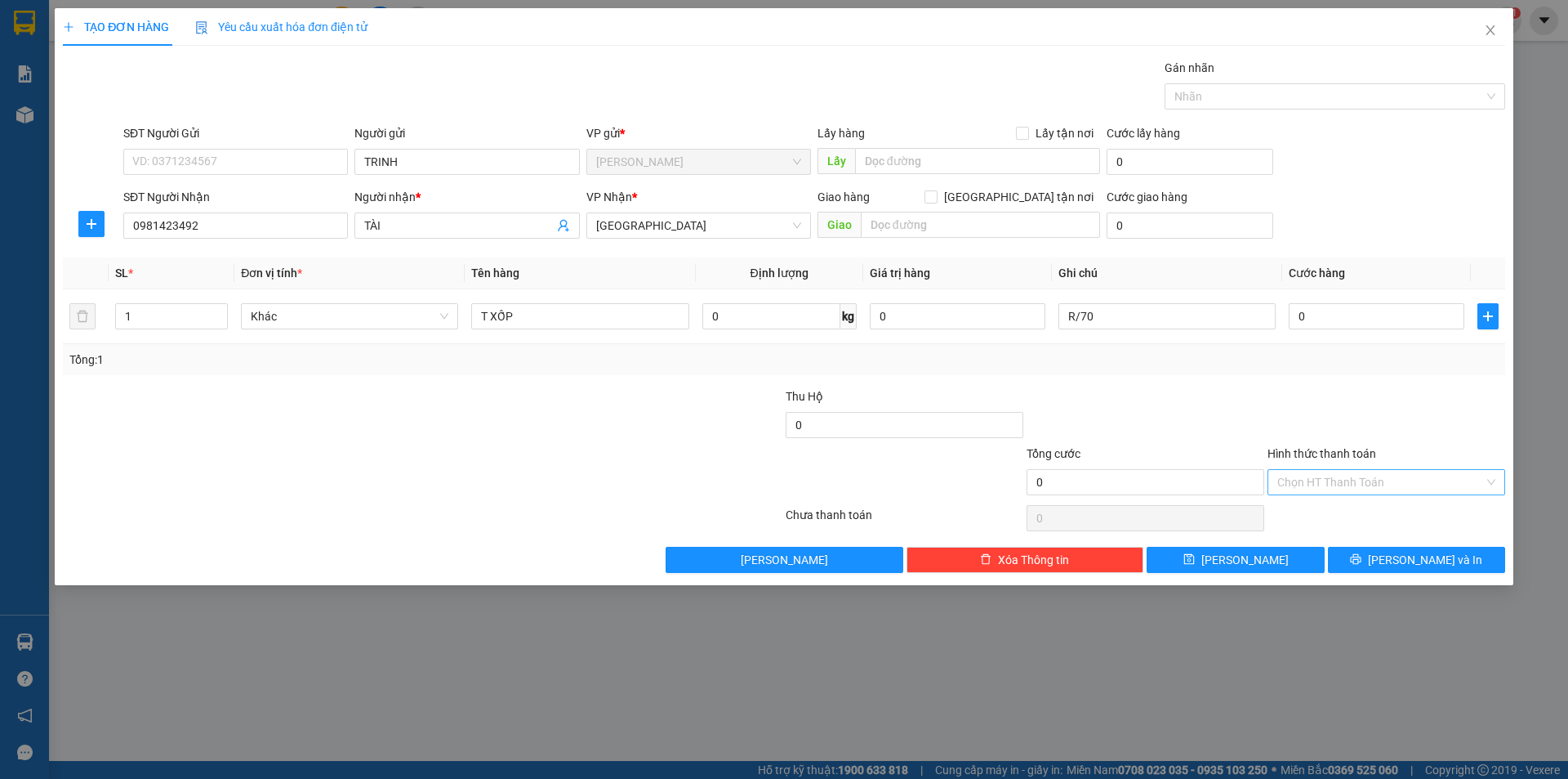
click at [1316, 470] on input "Hình thức thanh toán" at bounding box center [1380, 482] width 206 height 25
click at [1310, 530] on div "Miễn phí" at bounding box center [1386, 541] width 238 height 26
click at [1346, 561] on button "[PERSON_NAME] và In" at bounding box center [1416, 560] width 177 height 26
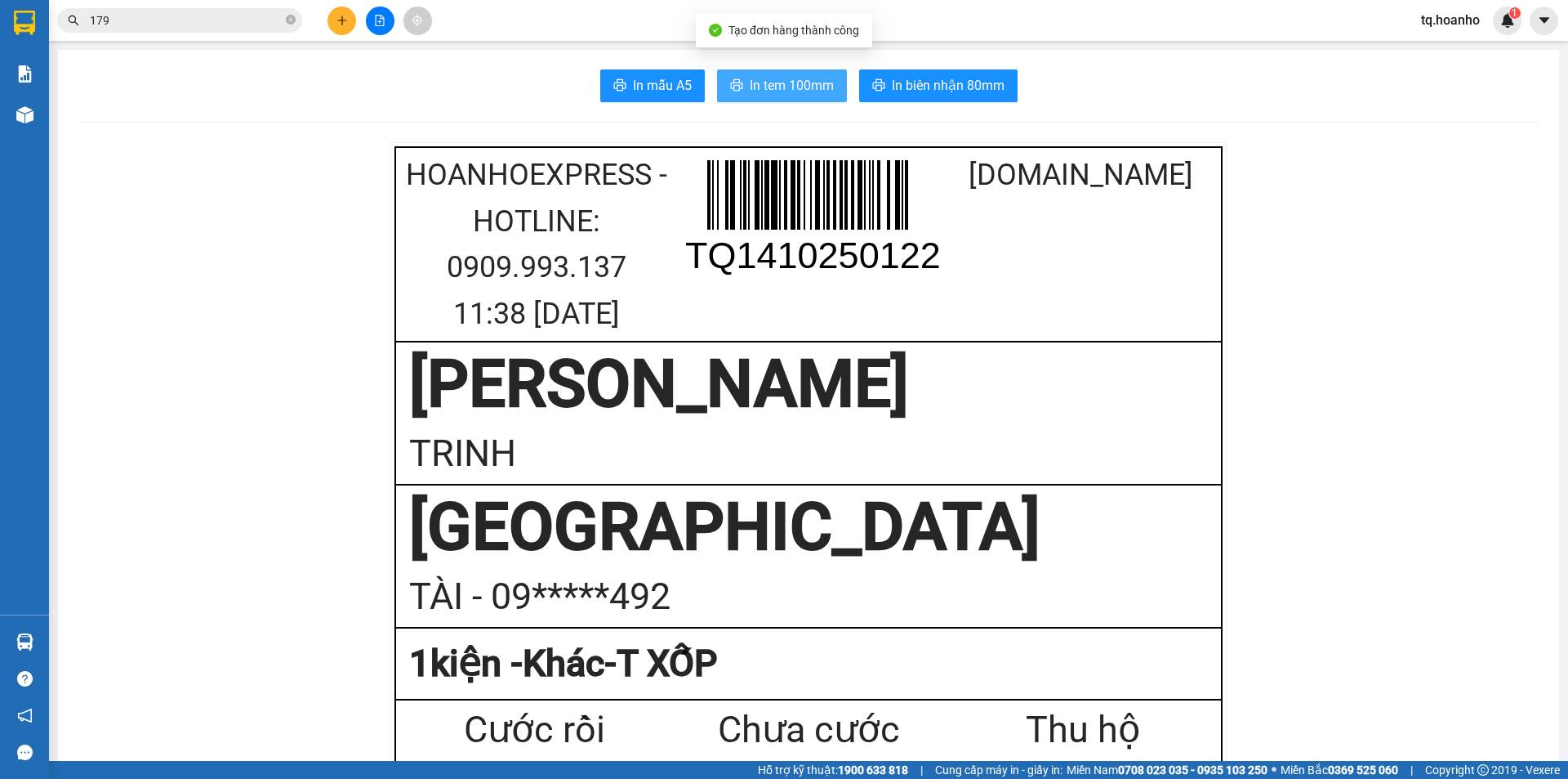
click at [784, 88] on span "In tem 100mm" at bounding box center [791, 85] width 84 height 20
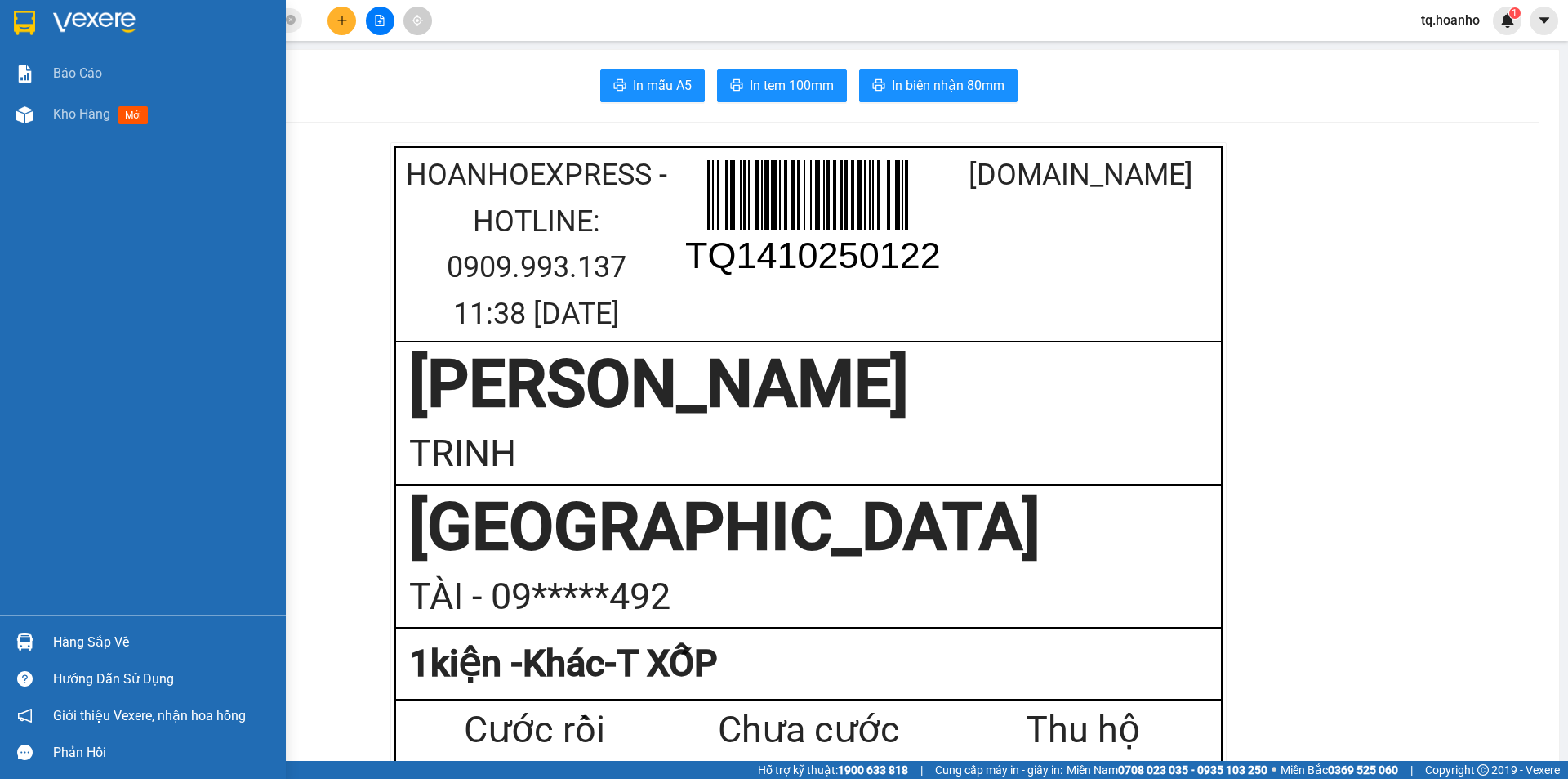
click at [89, 14] on img at bounding box center [94, 23] width 83 height 25
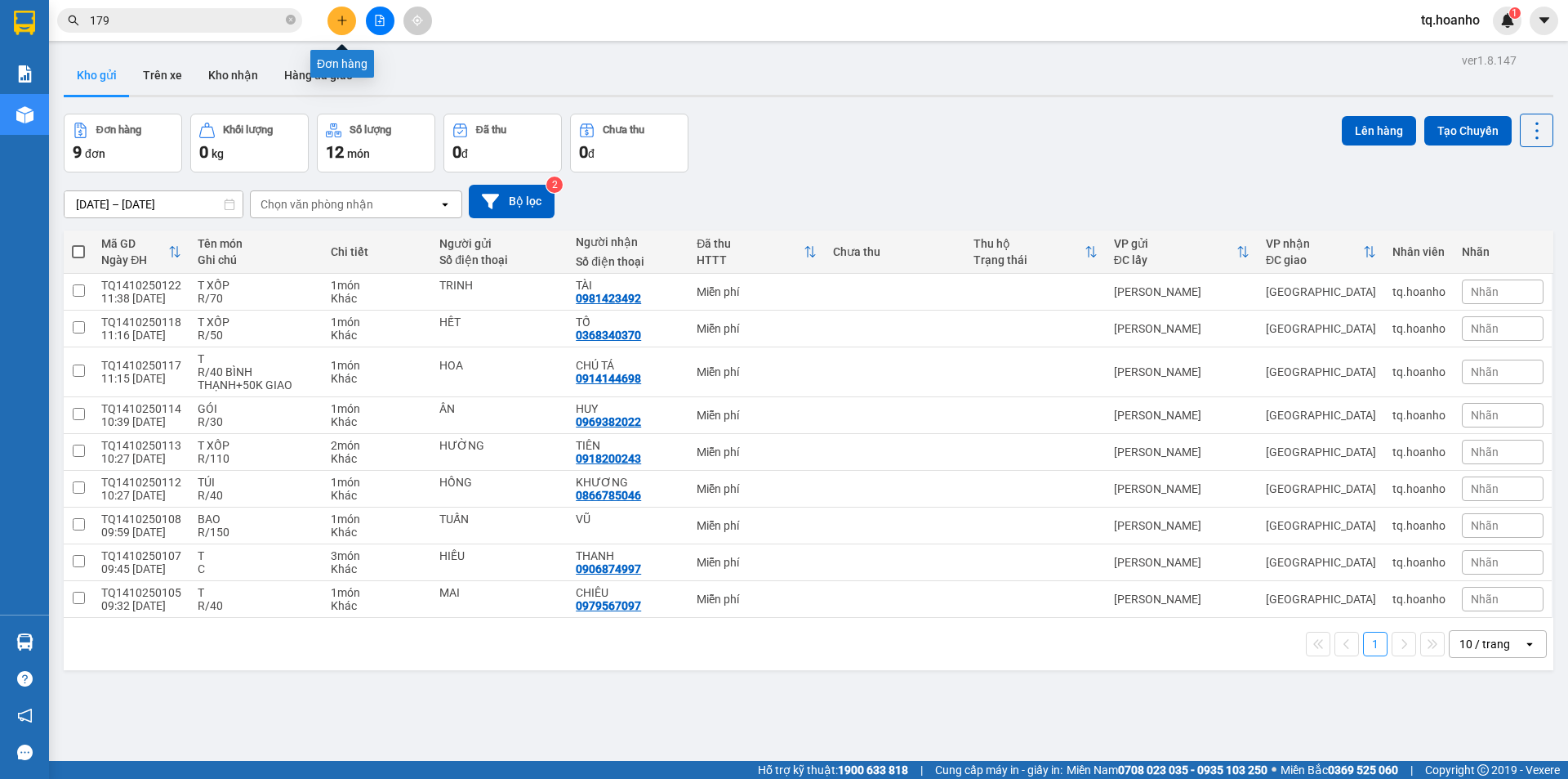
click at [333, 25] on button at bounding box center [342, 20] width 28 height 28
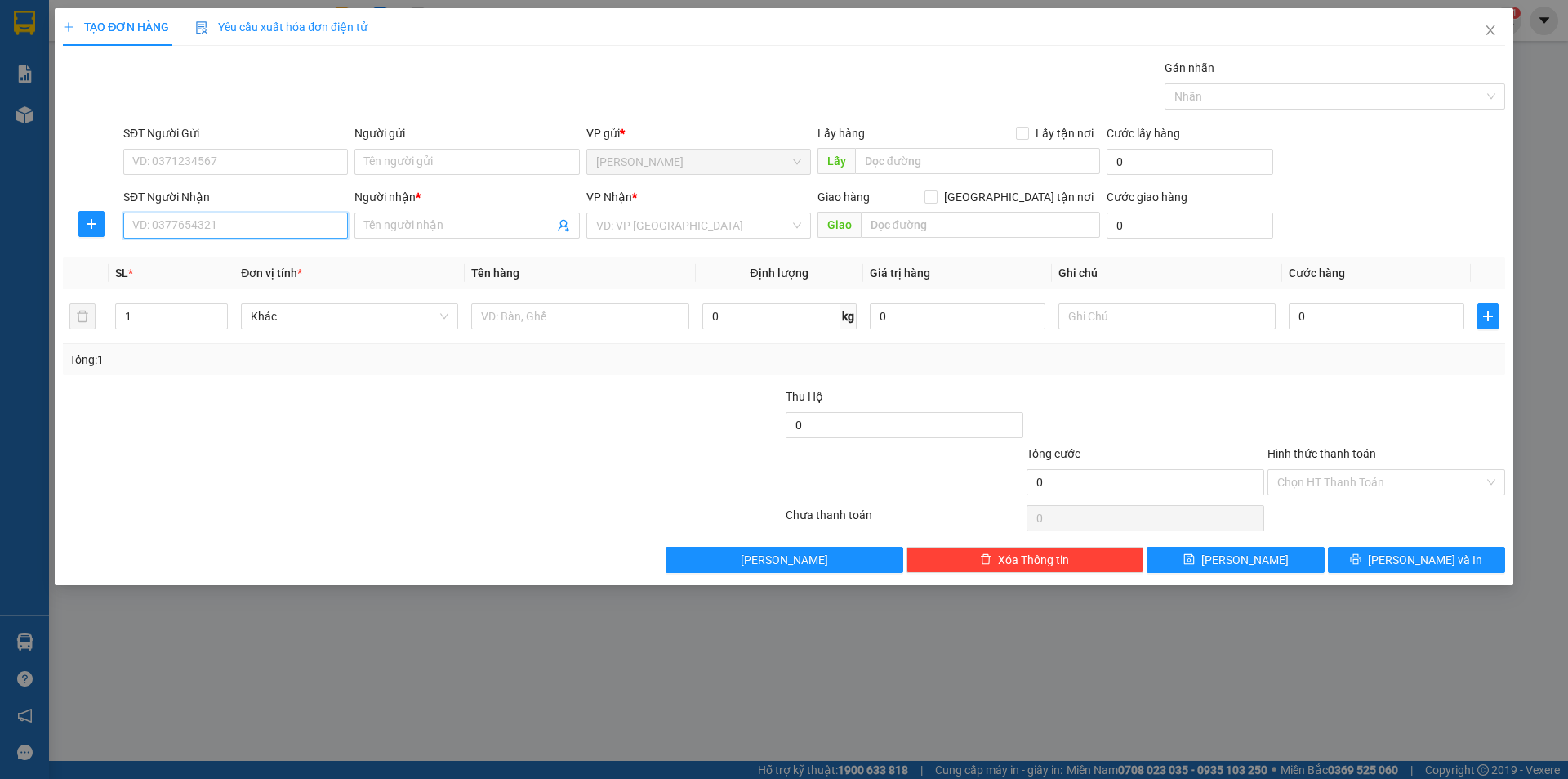
click at [238, 221] on input "SĐT Người Nhận" at bounding box center [235, 225] width 224 height 26
click at [231, 290] on div "0983801972 - NGHĨA" at bounding box center [236, 285] width 205 height 18
type input "0983801972"
type input "NGHĨA"
type input "0983801972"
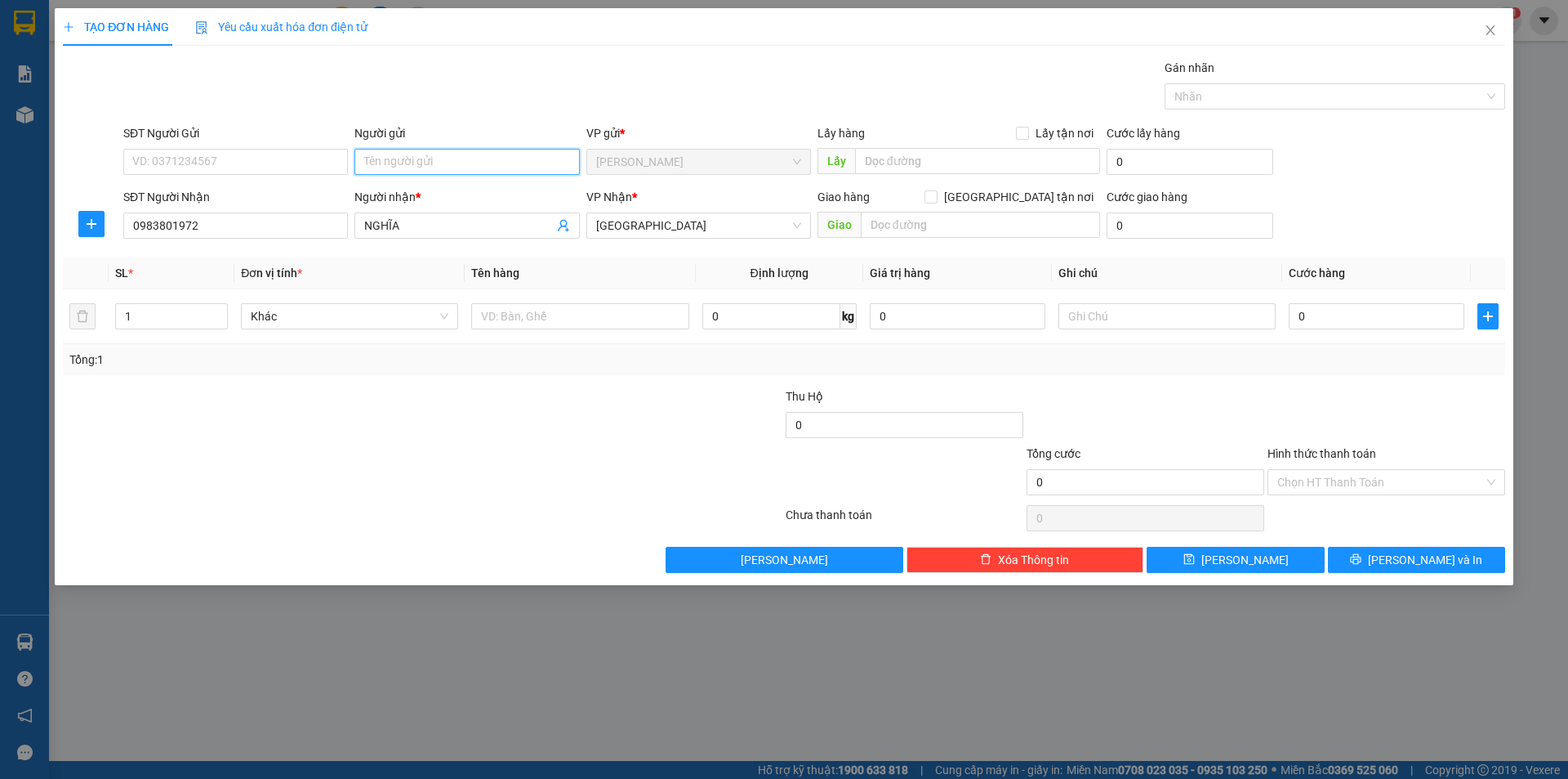
click at [432, 166] on input "Người gửi" at bounding box center [466, 162] width 224 height 26
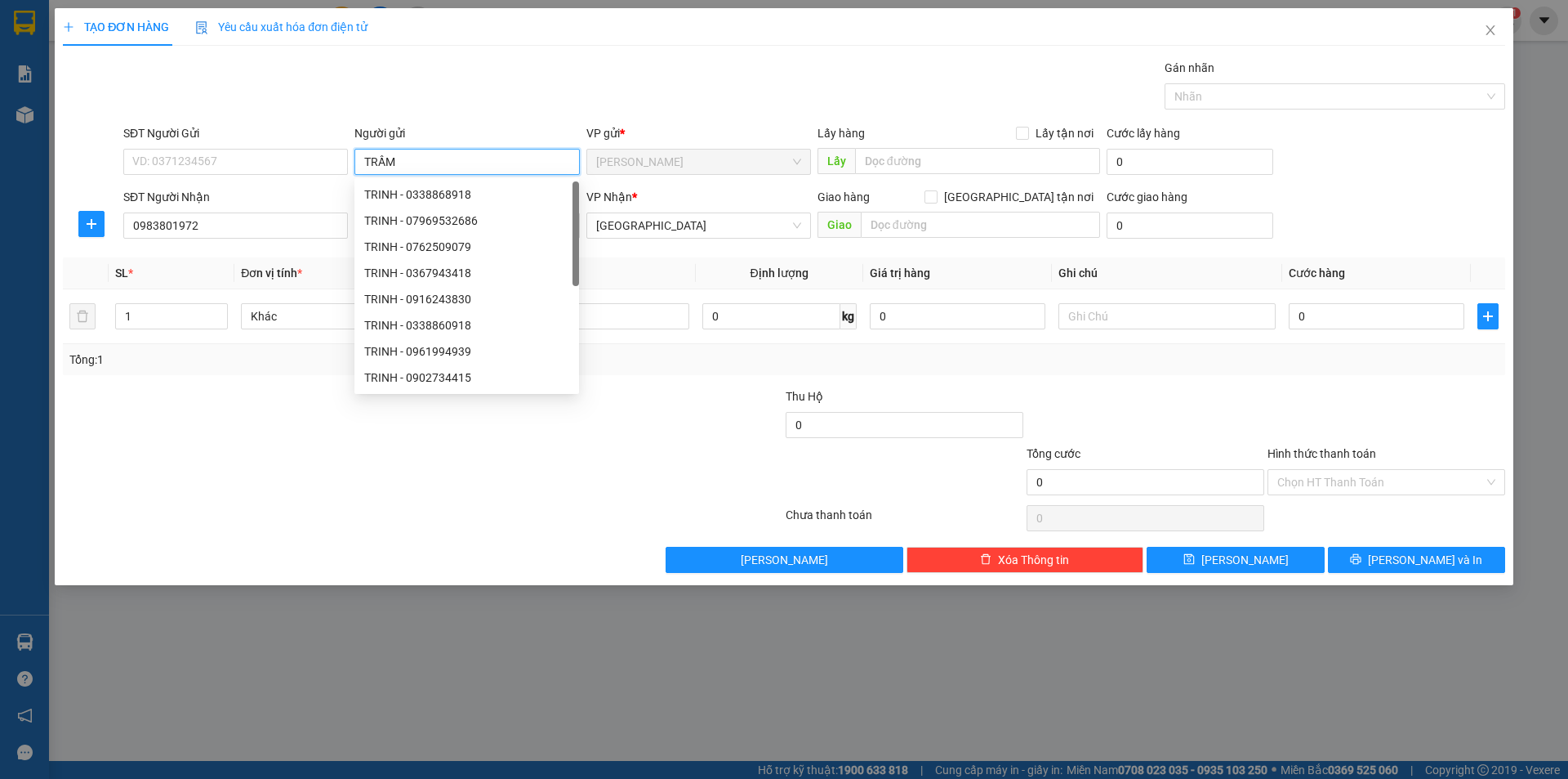
type input "TRẦM"
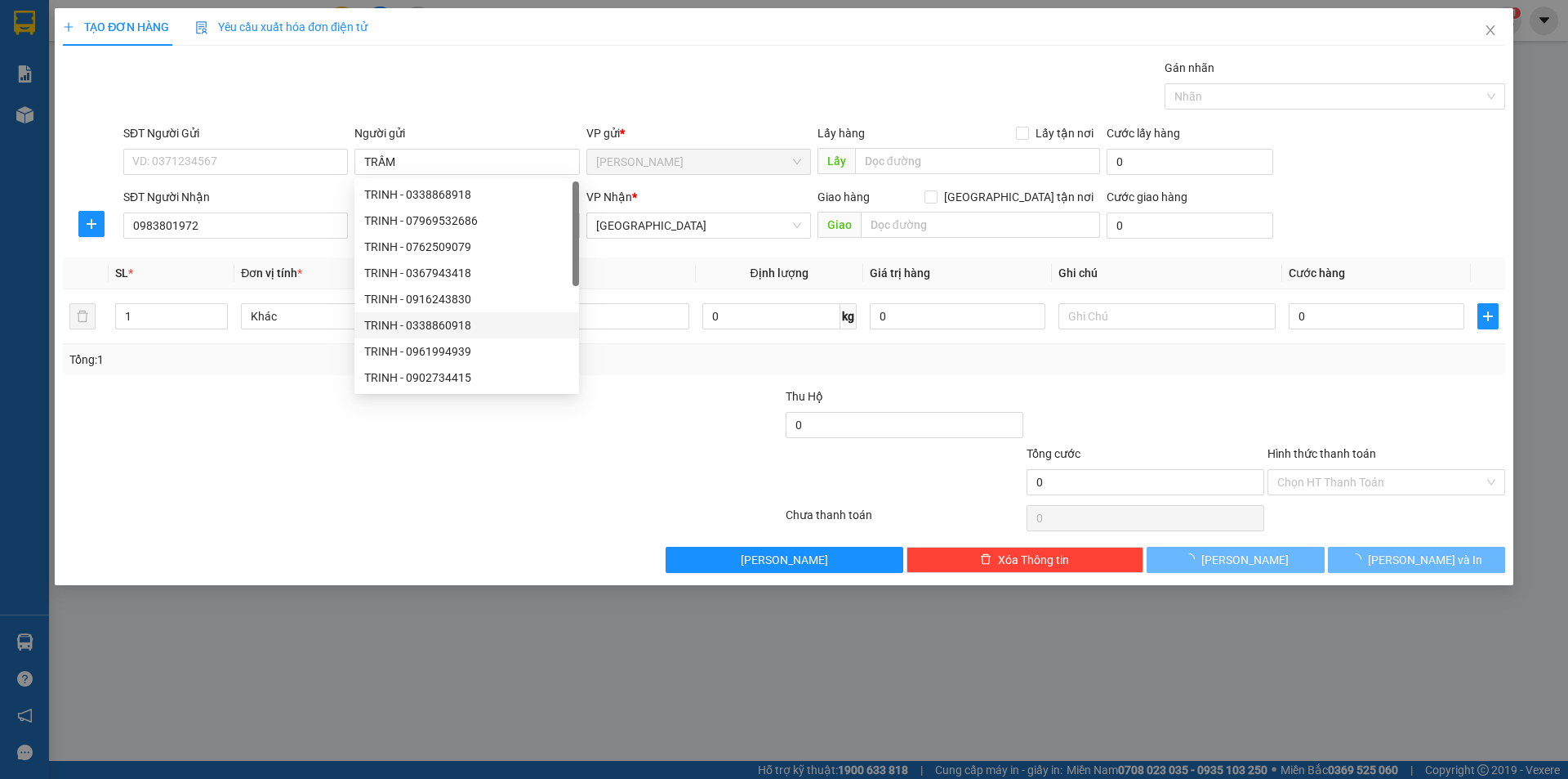
click at [313, 514] on div at bounding box center [422, 518] width 723 height 33
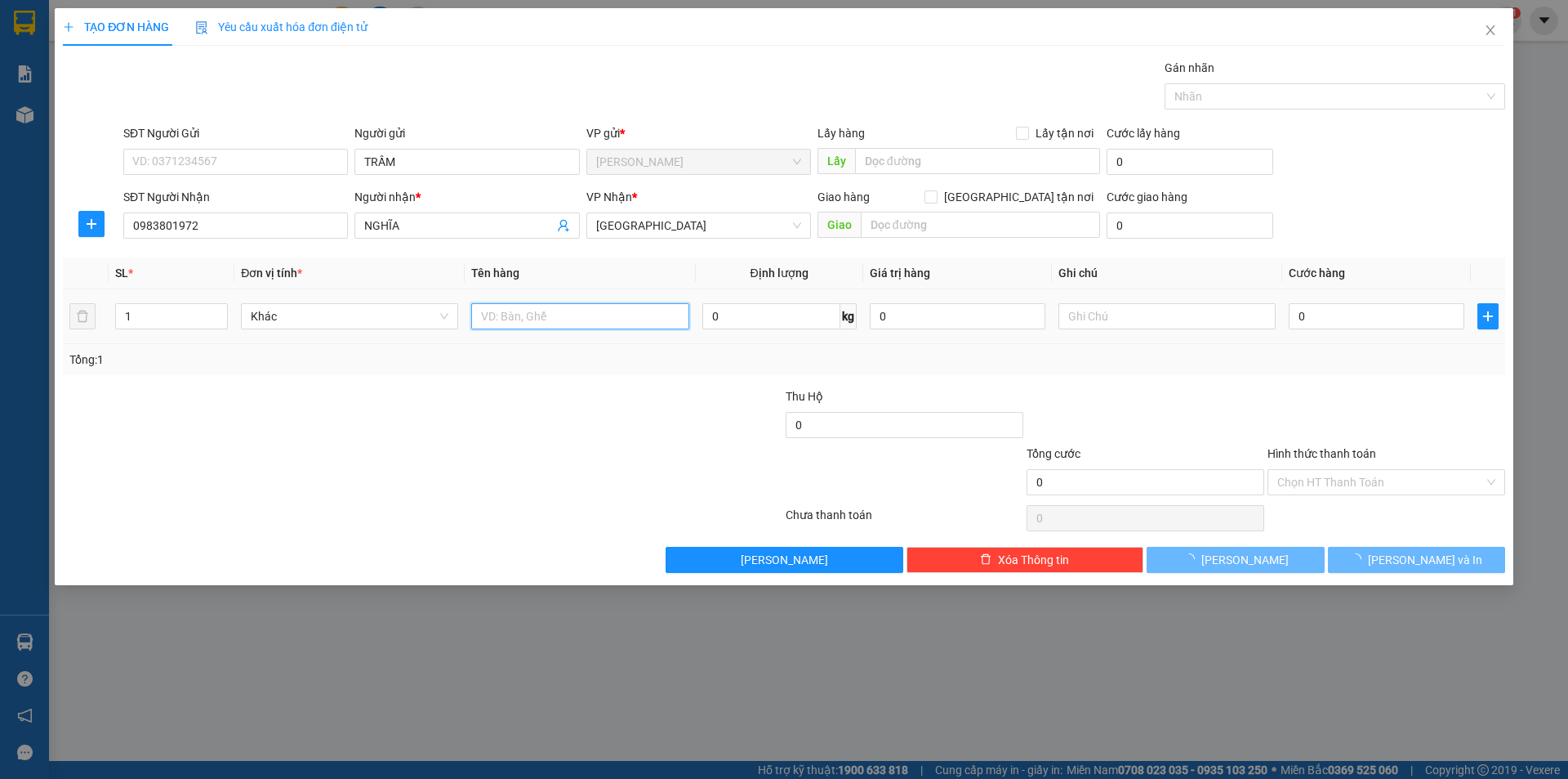
click at [556, 305] on input "text" at bounding box center [580, 316] width 217 height 26
type input "BAO"
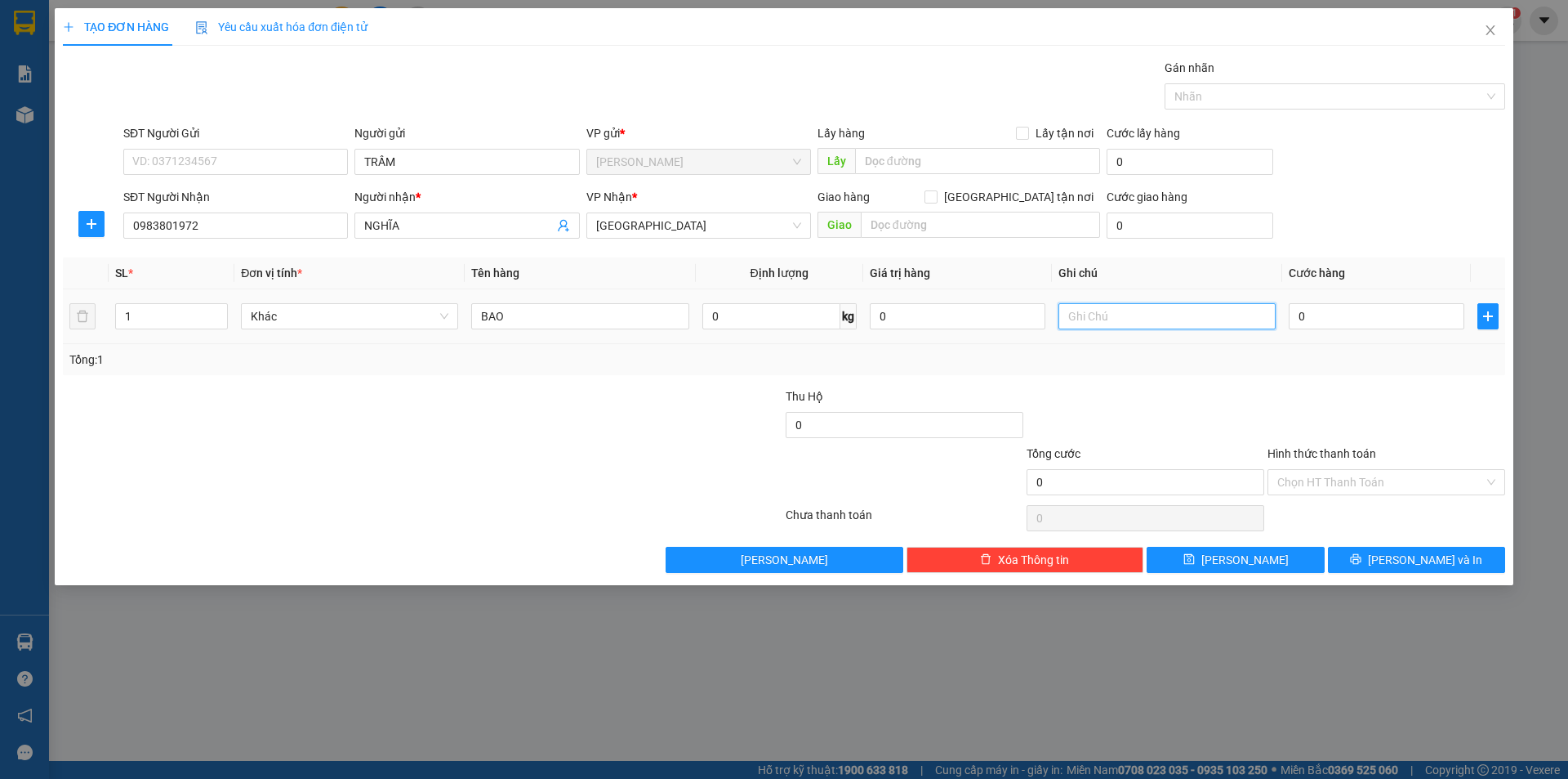
click at [1080, 322] on input "text" at bounding box center [1166, 316] width 217 height 26
type input "C"
click at [1421, 482] on input "Hình thức thanh toán" at bounding box center [1380, 482] width 206 height 25
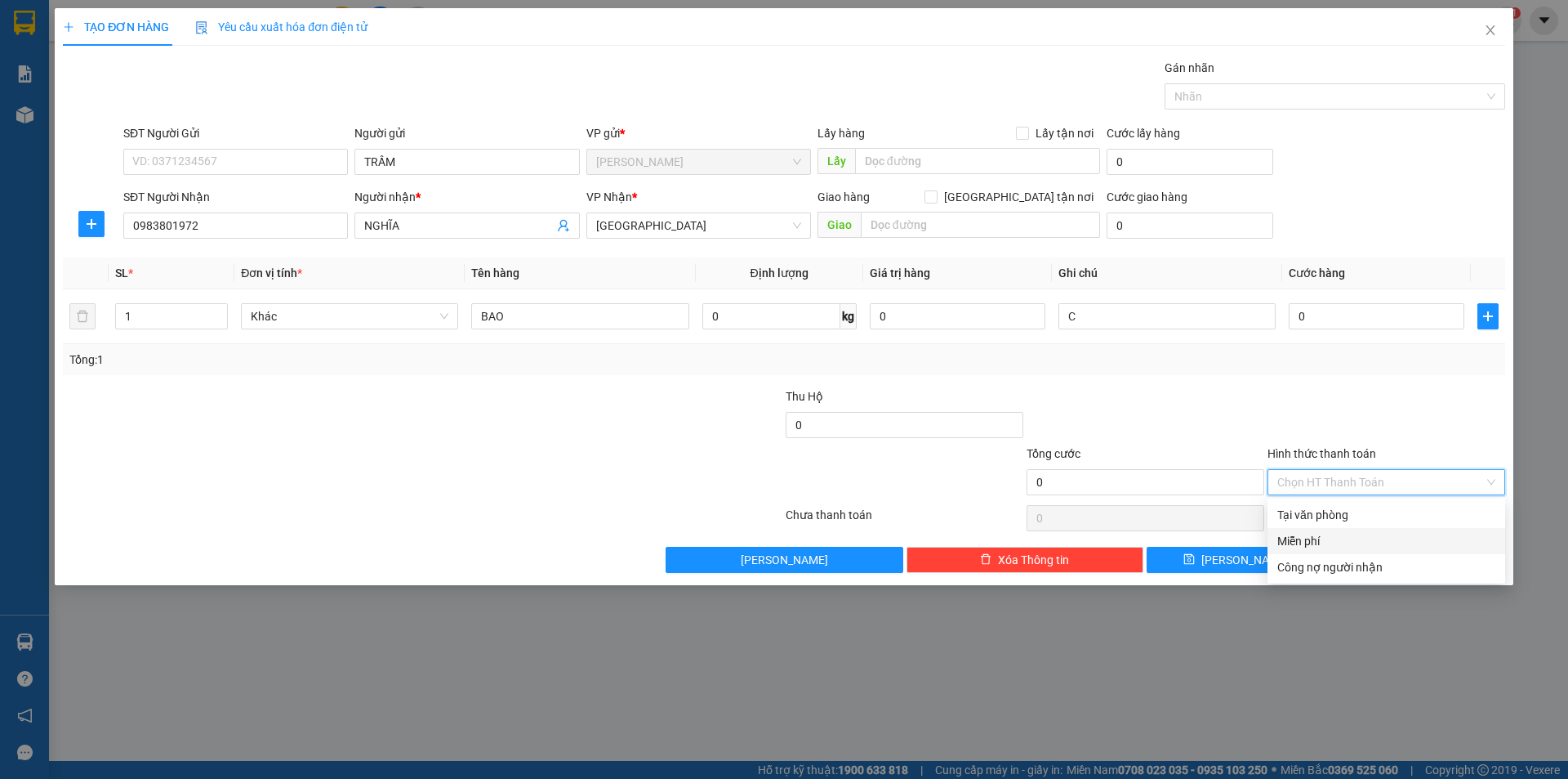
drag, startPoint x: 1354, startPoint y: 525, endPoint x: 1348, endPoint y: 544, distance: 19.9
click at [1348, 544] on div "Tại văn phòng Miễn phí Công nợ người nhận" at bounding box center [1386, 541] width 238 height 78
click at [1348, 544] on div "Miễn phí" at bounding box center [1386, 541] width 218 height 18
click at [1372, 554] on button "[PERSON_NAME] và In" at bounding box center [1416, 560] width 177 height 26
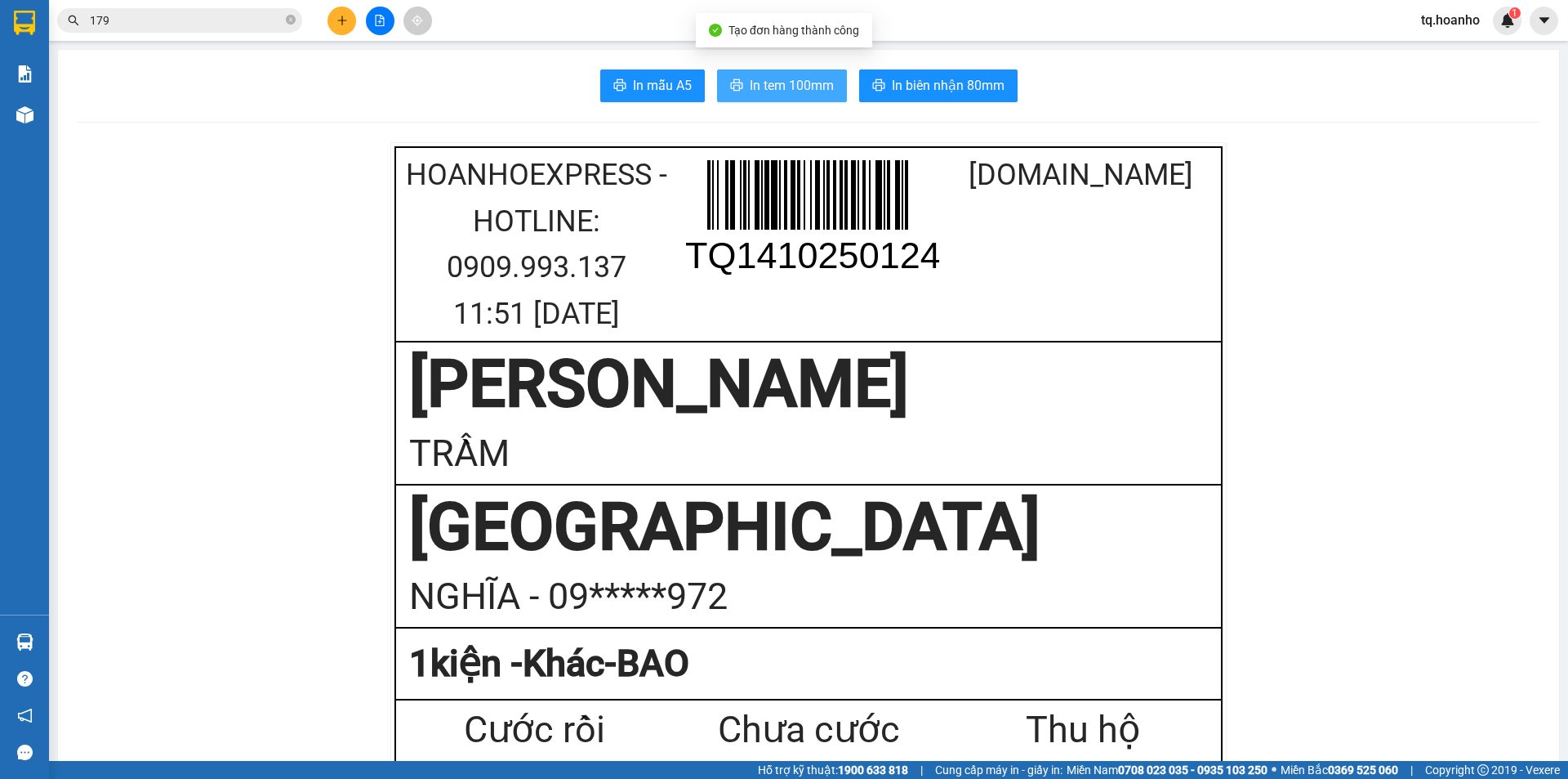
click at [773, 91] on span "In tem 100mm" at bounding box center [791, 85] width 84 height 20
click at [332, 21] on button at bounding box center [342, 20] width 28 height 28
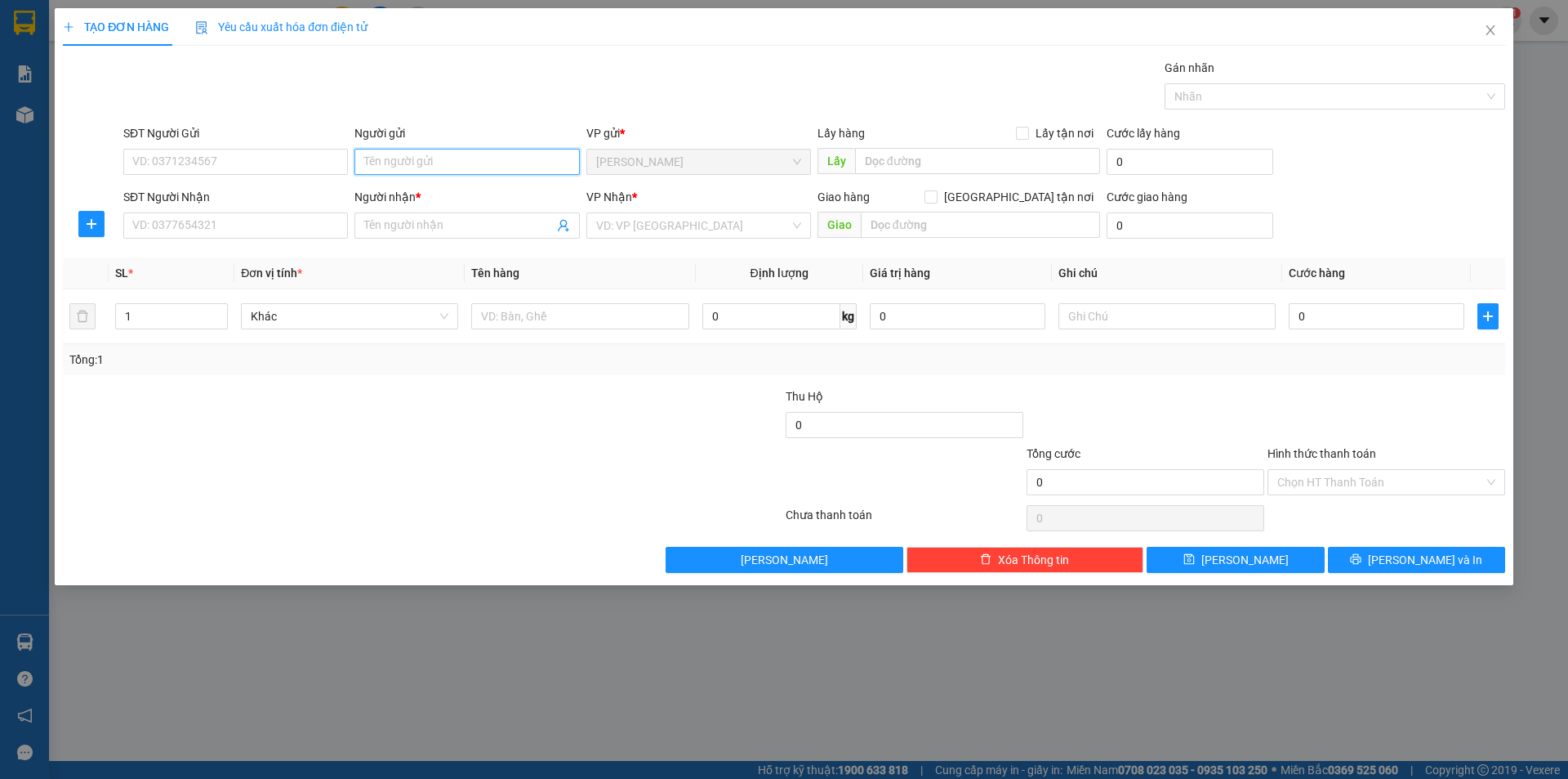
click at [497, 166] on input "Người gửi" at bounding box center [466, 162] width 224 height 26
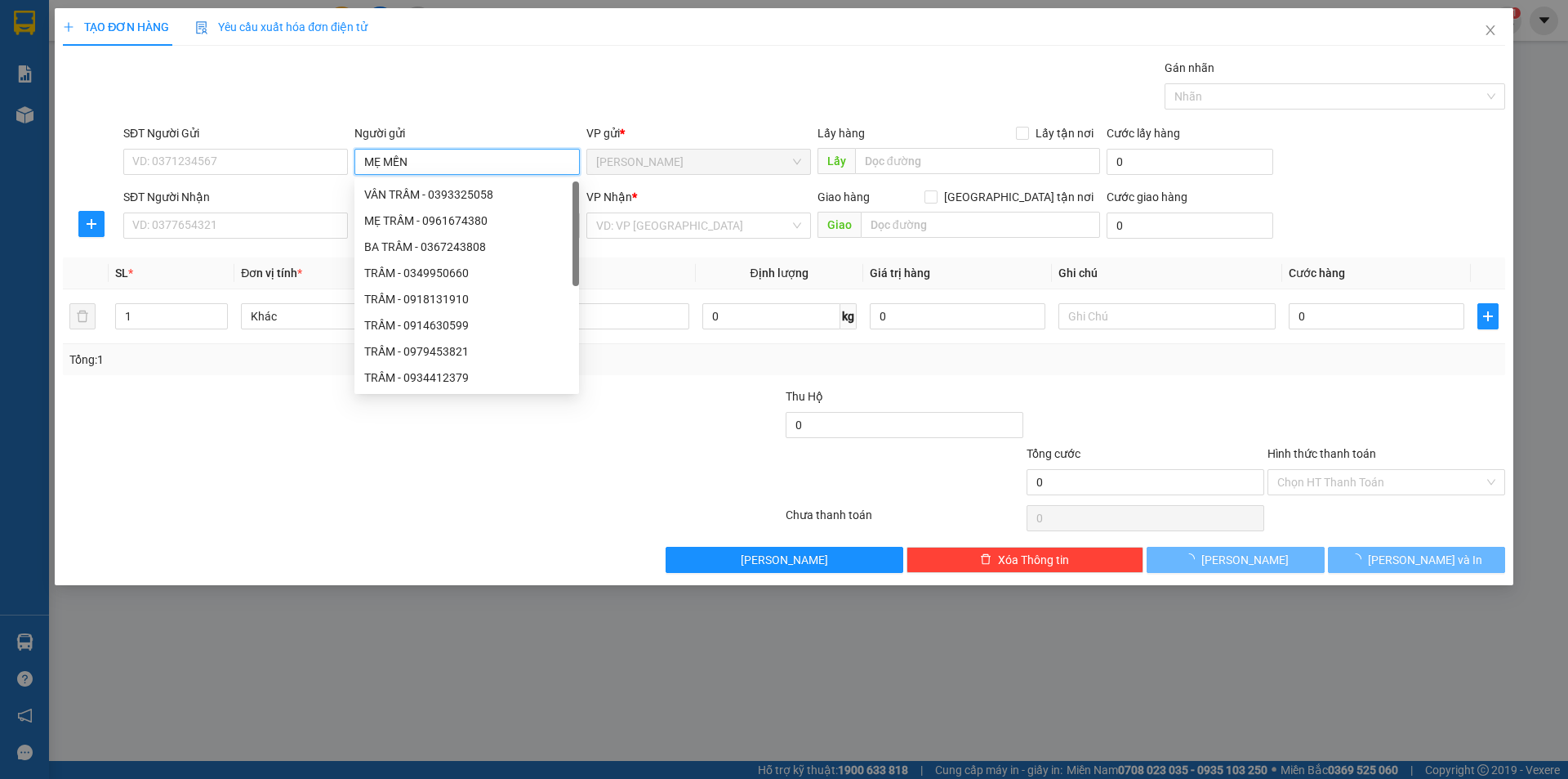
type input "MẸ MẾN"
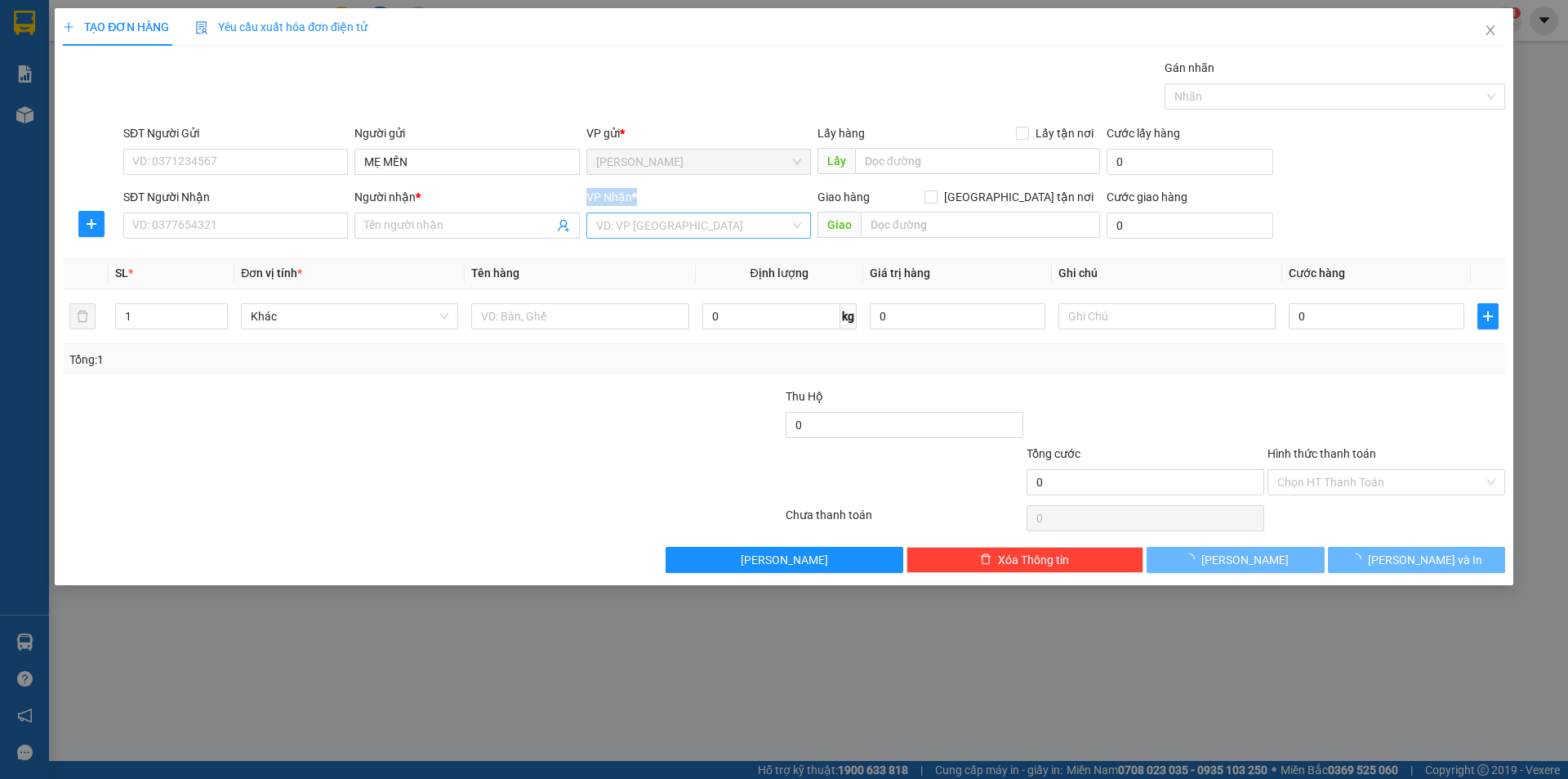
click at [633, 231] on div "VP Nhận * VD: VP [GEOGRAPHIC_DATA]" at bounding box center [699, 216] width 224 height 57
click at [633, 226] on input "search" at bounding box center [692, 225] width 194 height 25
click at [621, 336] on div "[GEOGRAPHIC_DATA]" at bounding box center [699, 337] width 205 height 18
click at [547, 312] on input "text" at bounding box center [580, 316] width 217 height 26
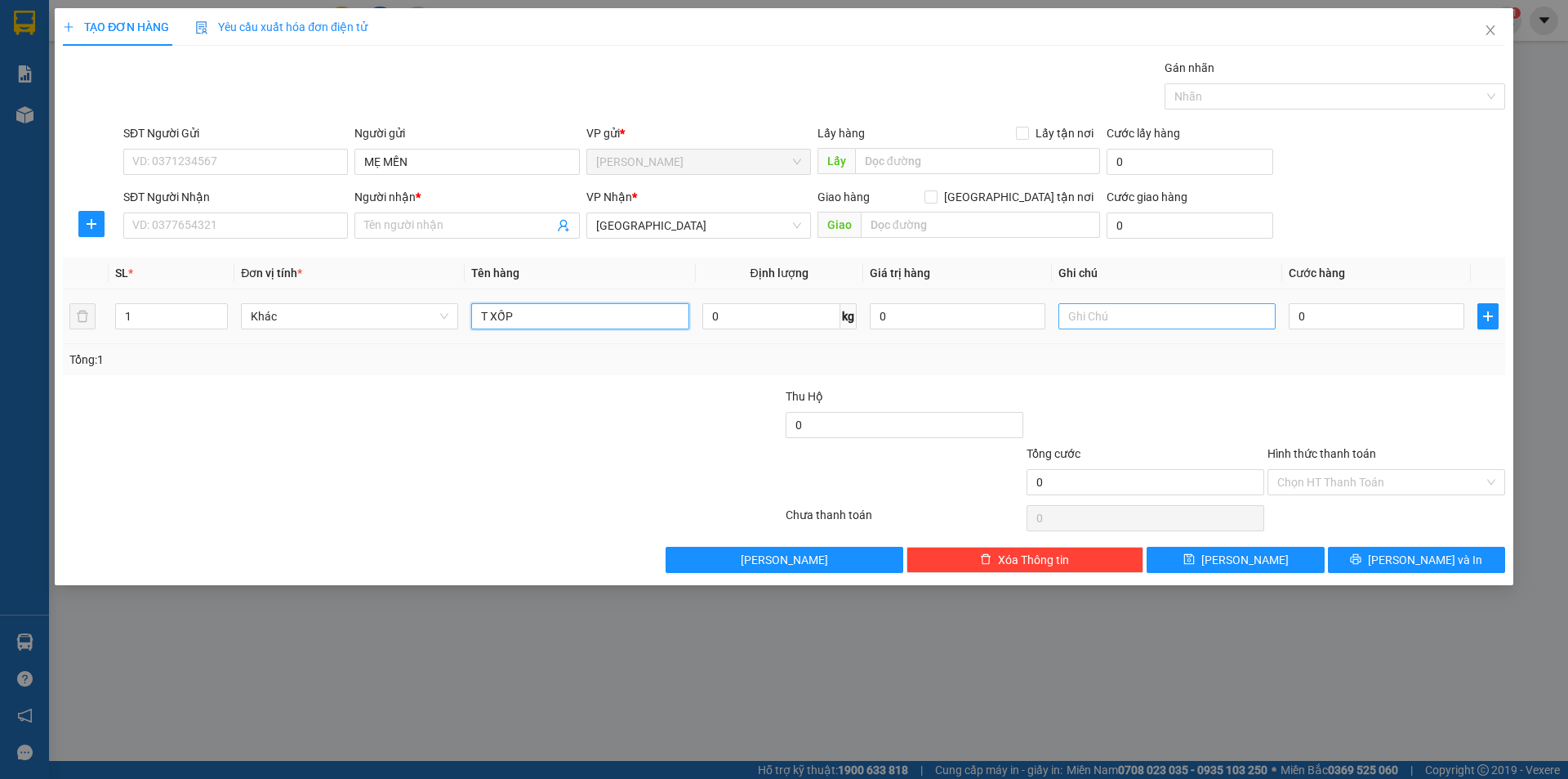
type input "T XỐP"
click at [1088, 307] on input "text" at bounding box center [1166, 316] width 217 height 26
type input "R/70"
click at [216, 231] on input "SĐT Người Nhận" at bounding box center [235, 225] width 224 height 26
drag, startPoint x: 203, startPoint y: 393, endPoint x: 206, endPoint y: 362, distance: 31.1
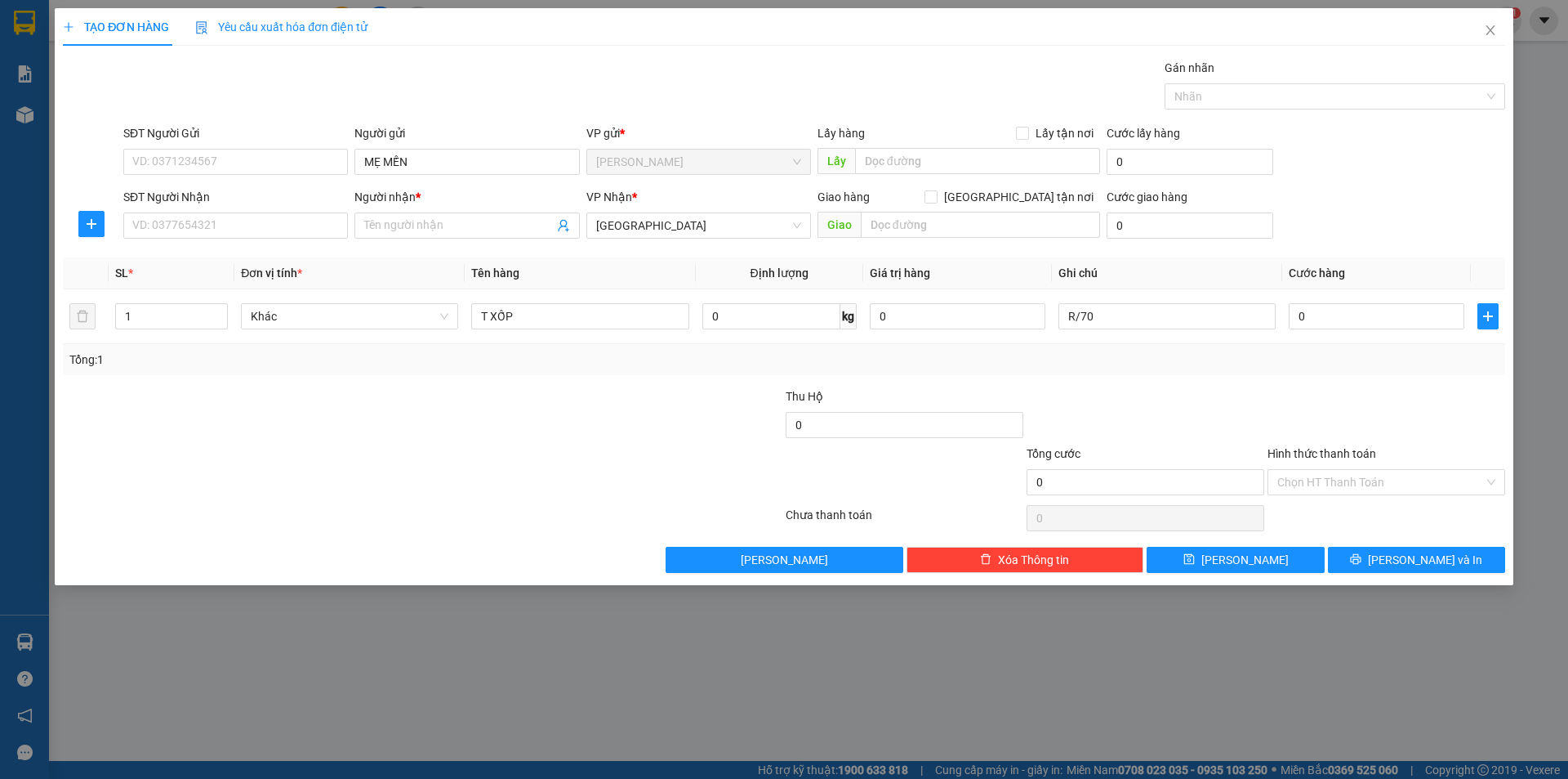
click at [203, 393] on div at bounding box center [302, 415] width 481 height 57
click at [255, 229] on input "SĐT Người Nhận" at bounding box center [235, 225] width 224 height 26
click at [257, 260] on div "0979947484 - HẰNG" at bounding box center [236, 258] width 205 height 18
type input "0979947484"
type input "HẰNG"
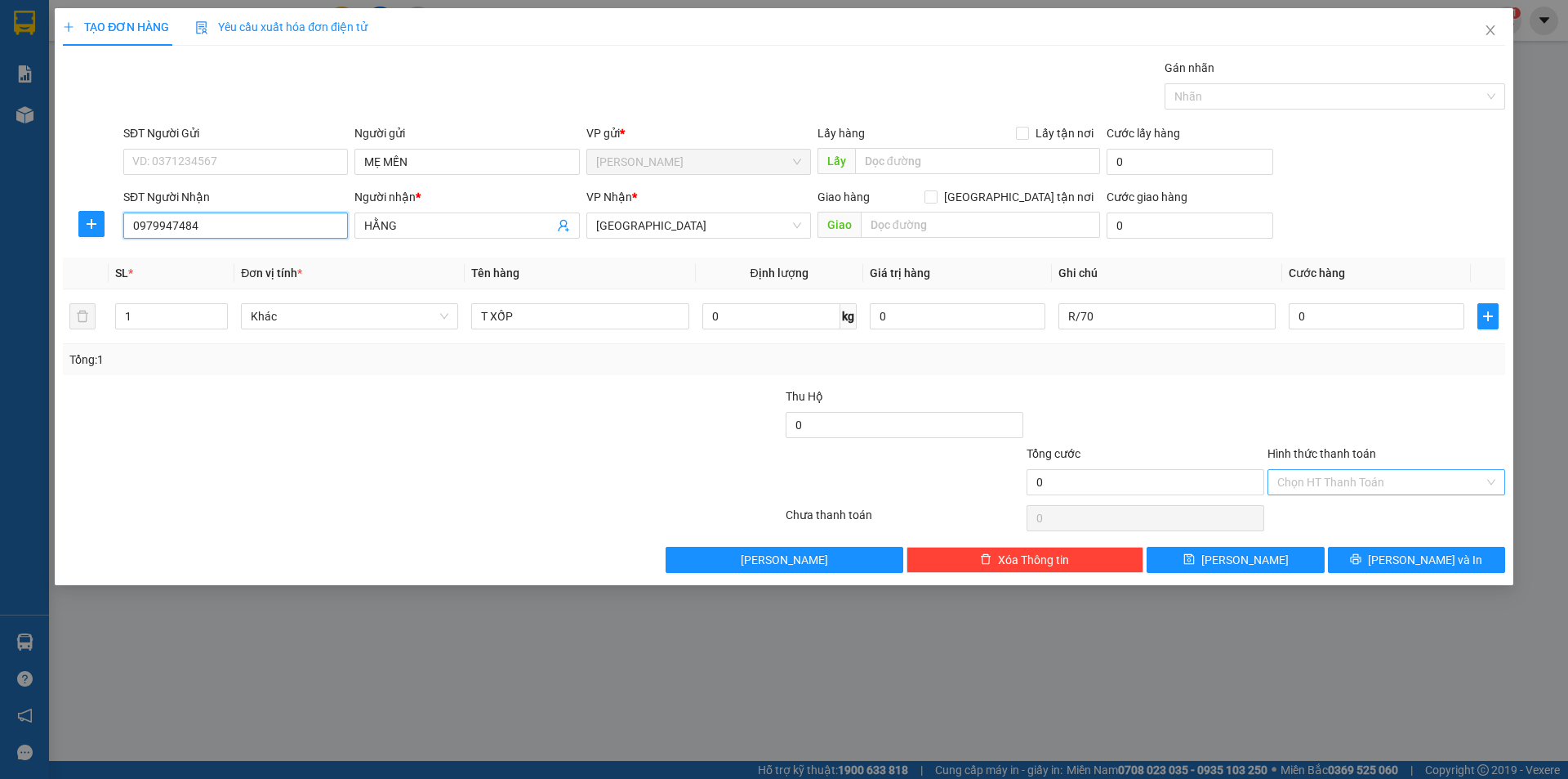
click at [1368, 494] on div "Chọn HT Thanh Toán" at bounding box center [1386, 482] width 238 height 26
type input "0979947484"
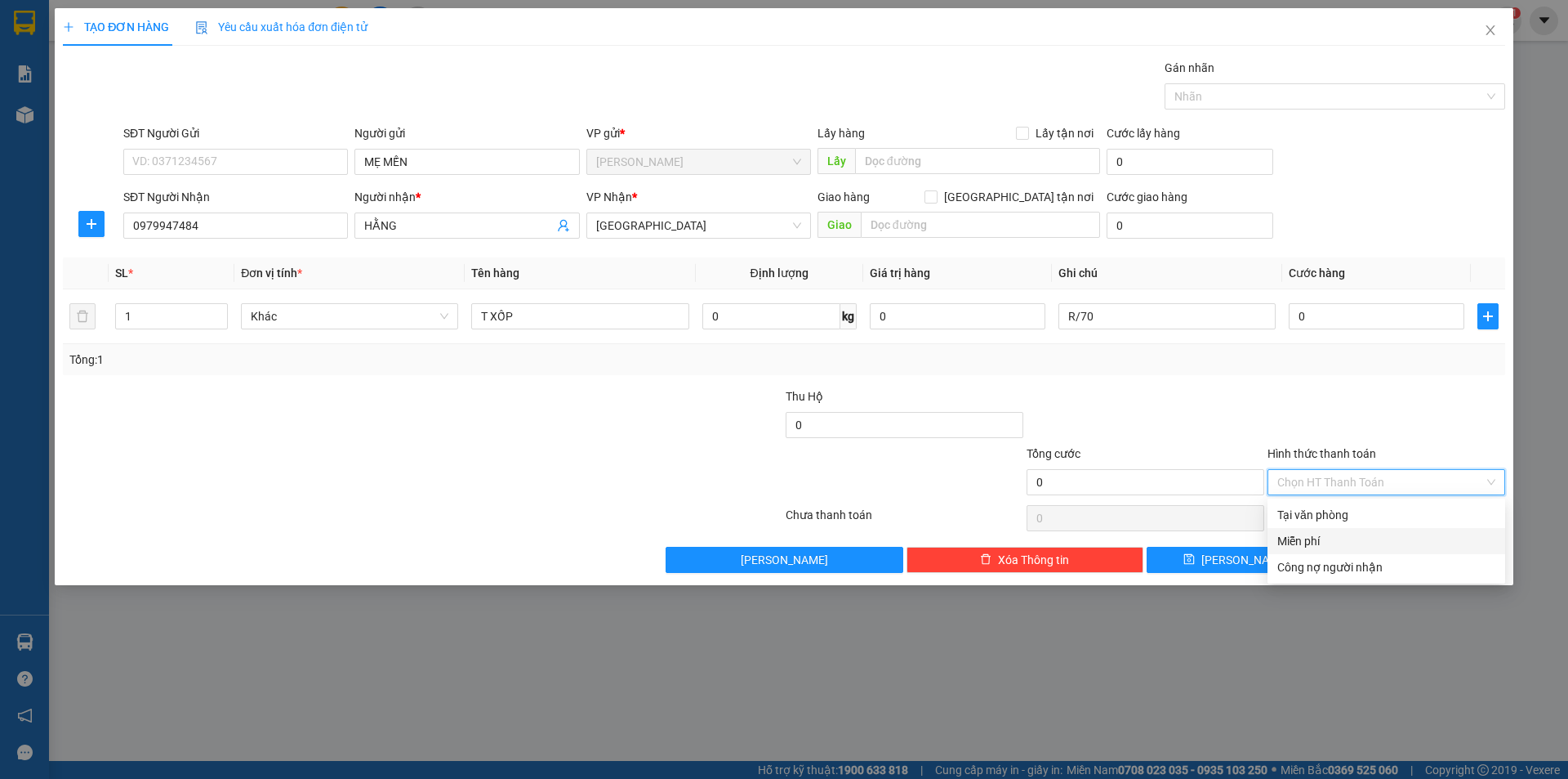
drag, startPoint x: 1326, startPoint y: 539, endPoint x: 1334, endPoint y: 554, distance: 17.0
click at [1326, 539] on div "Miễn phí" at bounding box center [1386, 541] width 218 height 18
click at [1345, 564] on button "[PERSON_NAME] và In" at bounding box center [1416, 560] width 177 height 26
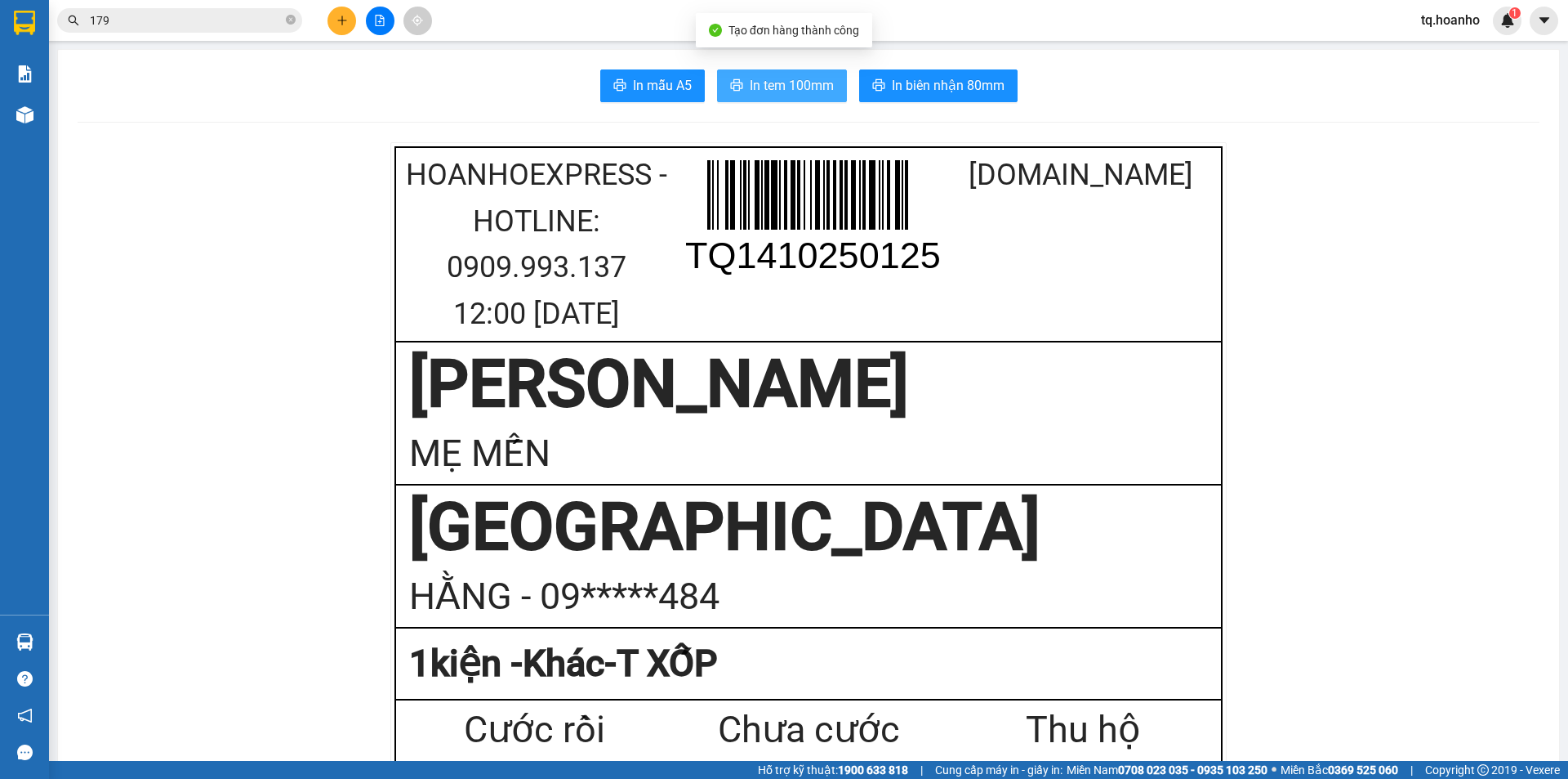
click at [790, 89] on span "In tem 100mm" at bounding box center [791, 85] width 84 height 20
drag, startPoint x: 544, startPoint y: 131, endPoint x: 579, endPoint y: 134, distance: 35.1
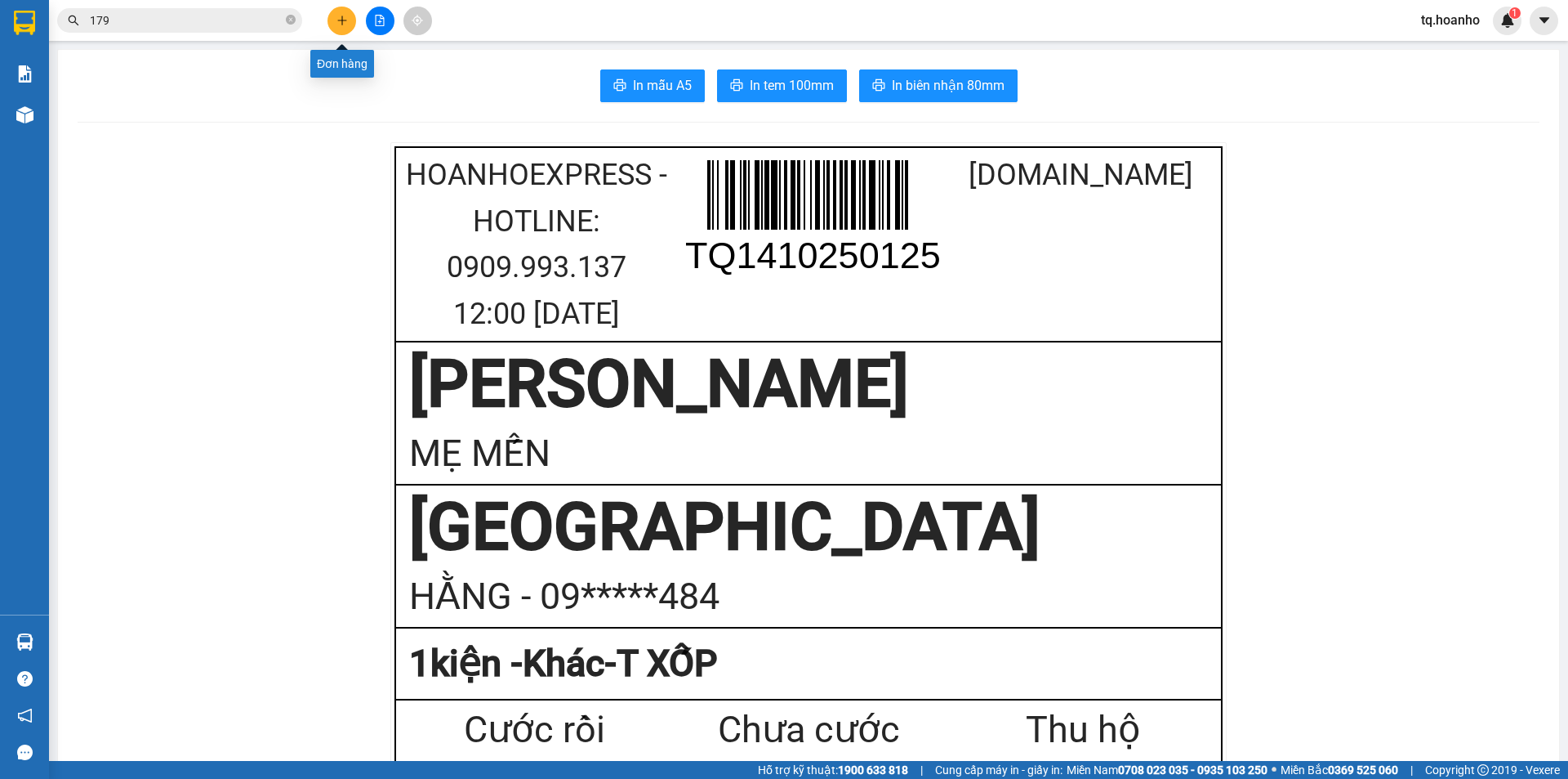
click at [329, 13] on button at bounding box center [342, 20] width 28 height 28
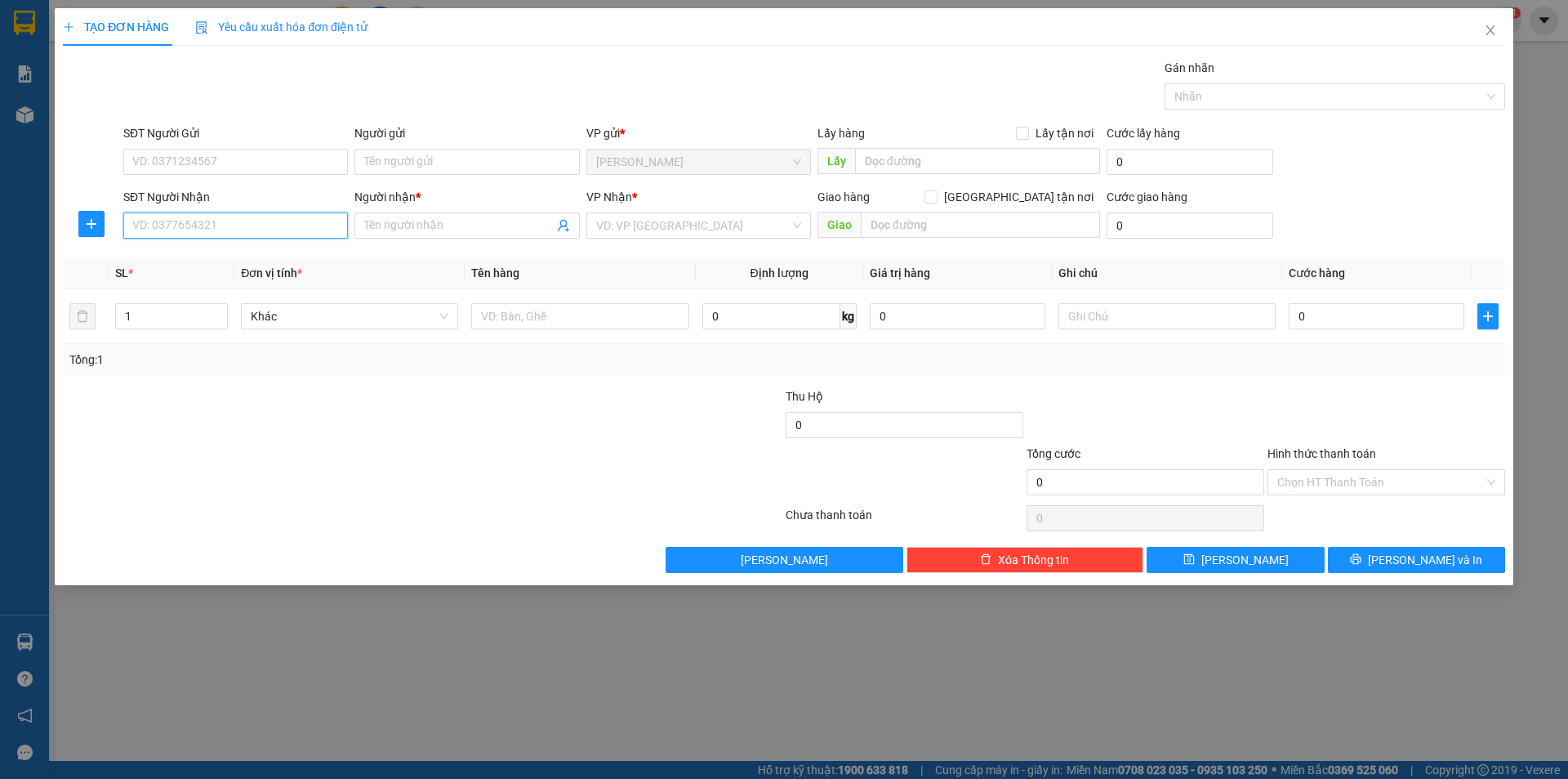
click at [305, 217] on input "SĐT Người Nhận" at bounding box center [235, 225] width 224 height 26
click at [270, 255] on div "0963483970 - TA" at bounding box center [236, 258] width 205 height 18
type input "0963483970"
type input "TA"
type input "0963483970"
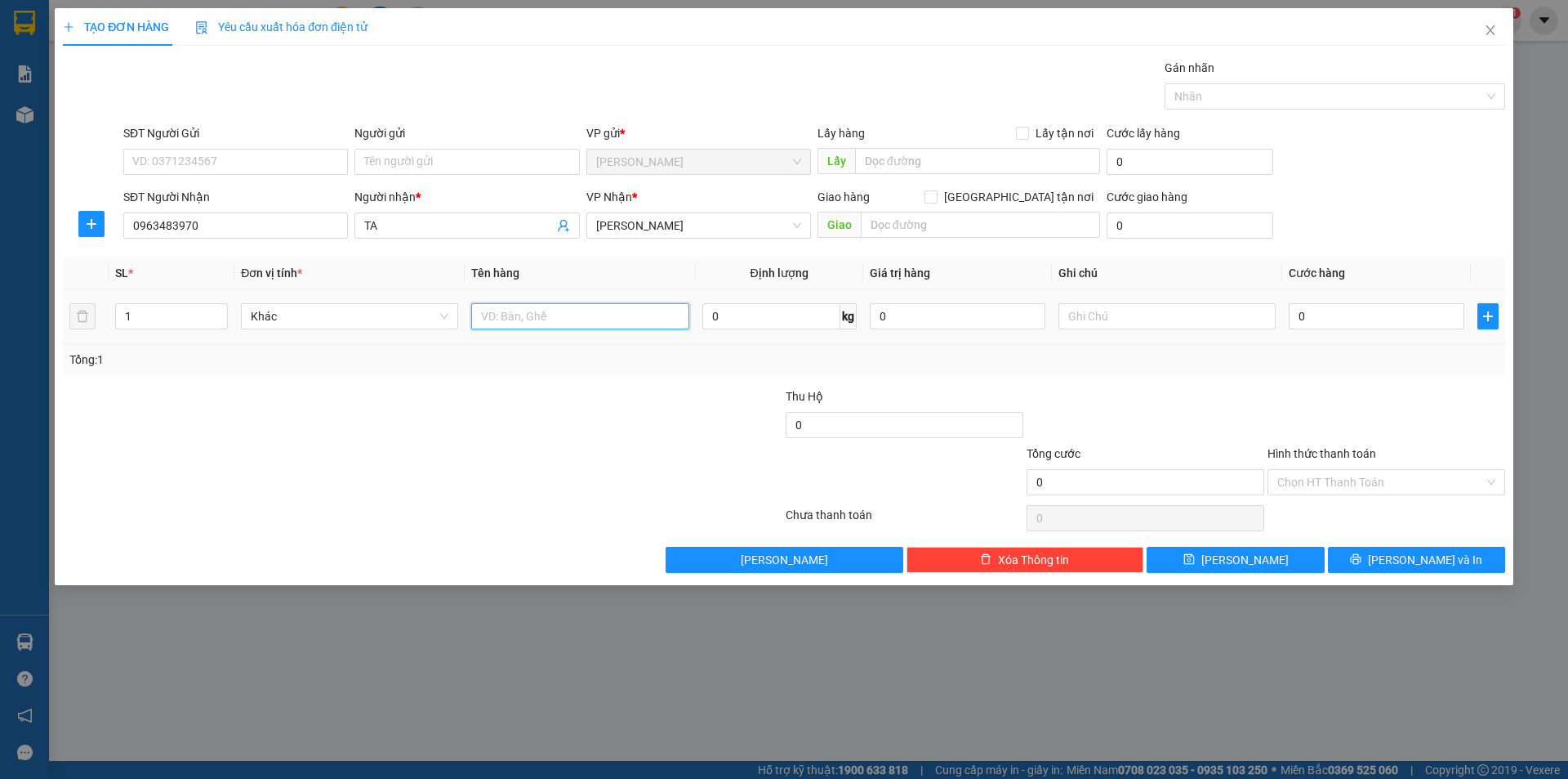
click at [575, 308] on input "text" at bounding box center [580, 316] width 217 height 26
click at [684, 226] on span "[PERSON_NAME]" at bounding box center [699, 225] width 205 height 25
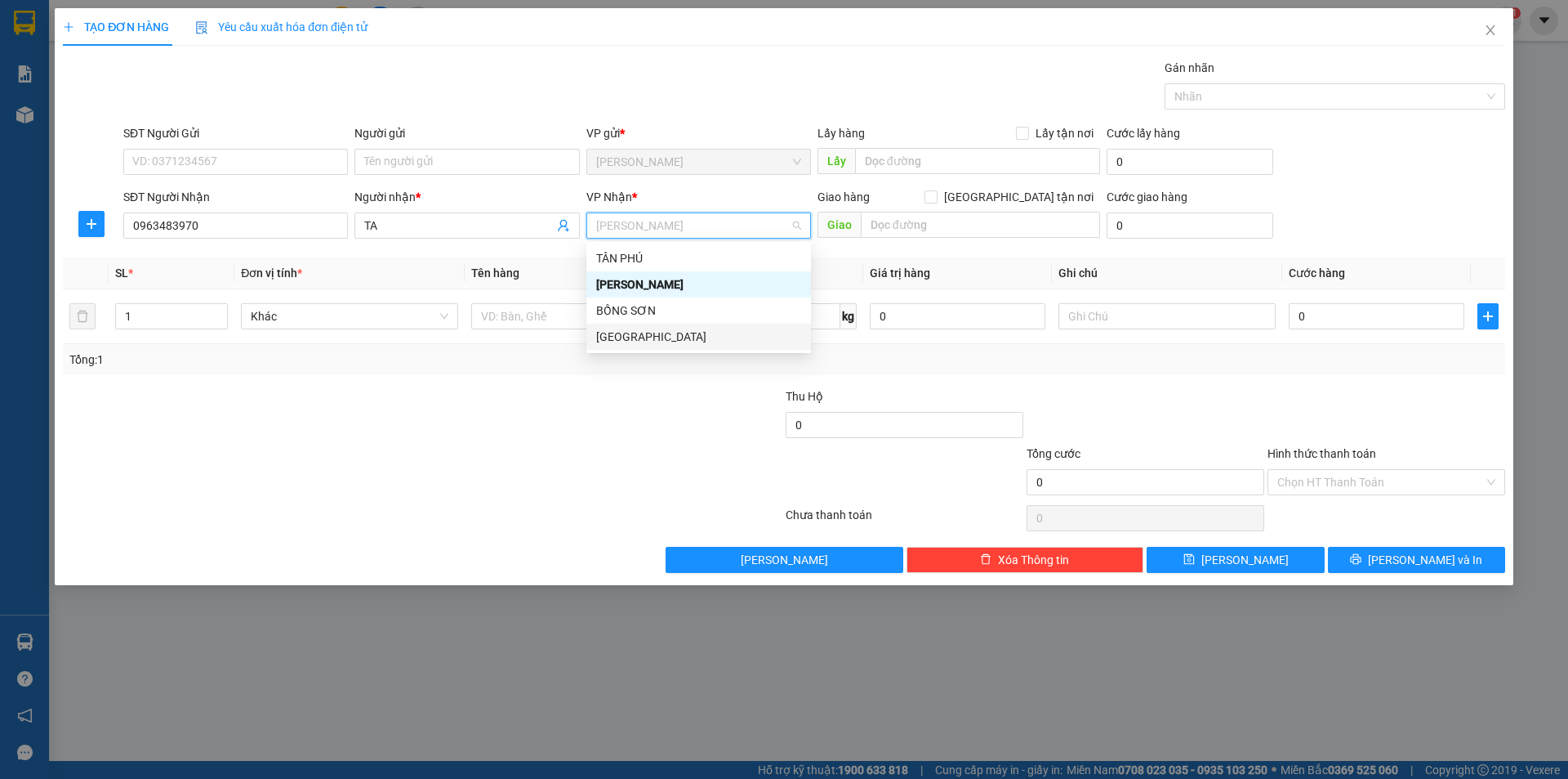
click at [619, 329] on div "[GEOGRAPHIC_DATA]" at bounding box center [699, 337] width 205 height 18
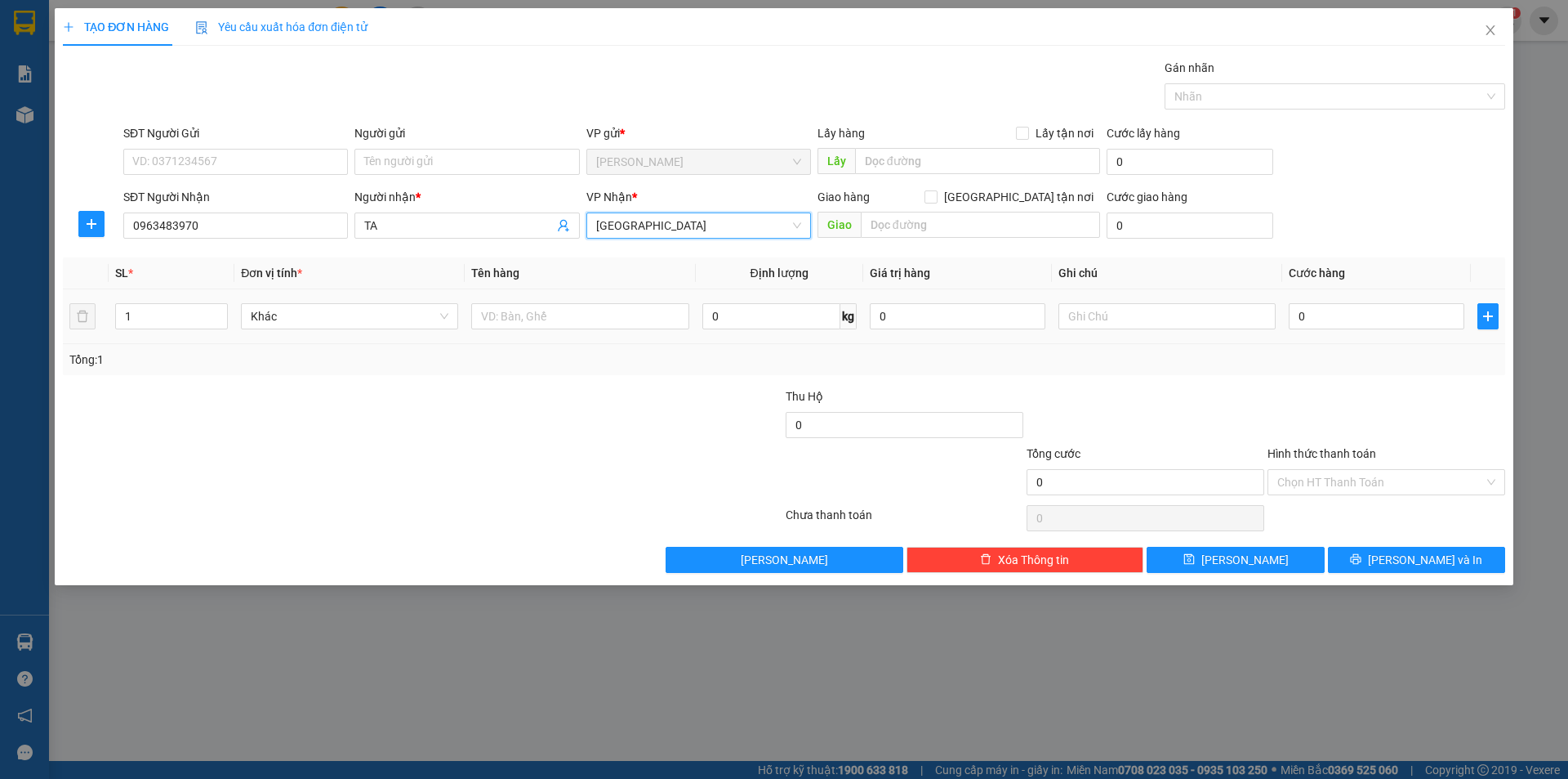
click at [587, 303] on div at bounding box center [580, 316] width 217 height 33
click at [580, 314] on input "text" at bounding box center [580, 316] width 217 height 26
type input "T XỐP"
click at [1146, 323] on input "text" at bounding box center [1166, 316] width 217 height 26
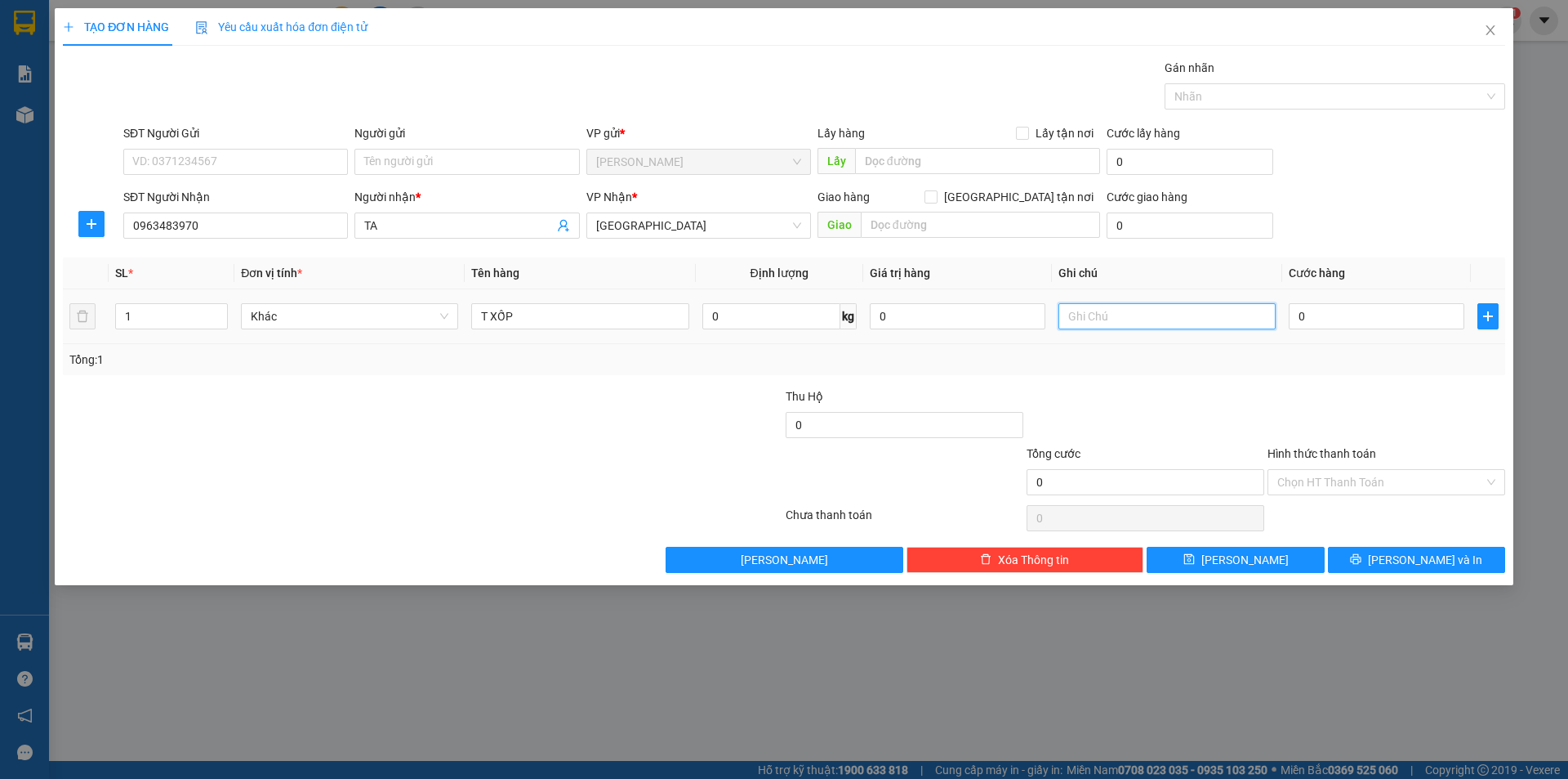
type input "R"
click at [1156, 302] on div "R/" at bounding box center [1166, 316] width 217 height 33
click at [1174, 316] on input "R/" at bounding box center [1166, 316] width 217 height 26
type input "R/130 [PERSON_NAME]+50K GIAO"
click at [1316, 490] on input "Hình thức thanh toán" at bounding box center [1380, 482] width 206 height 25
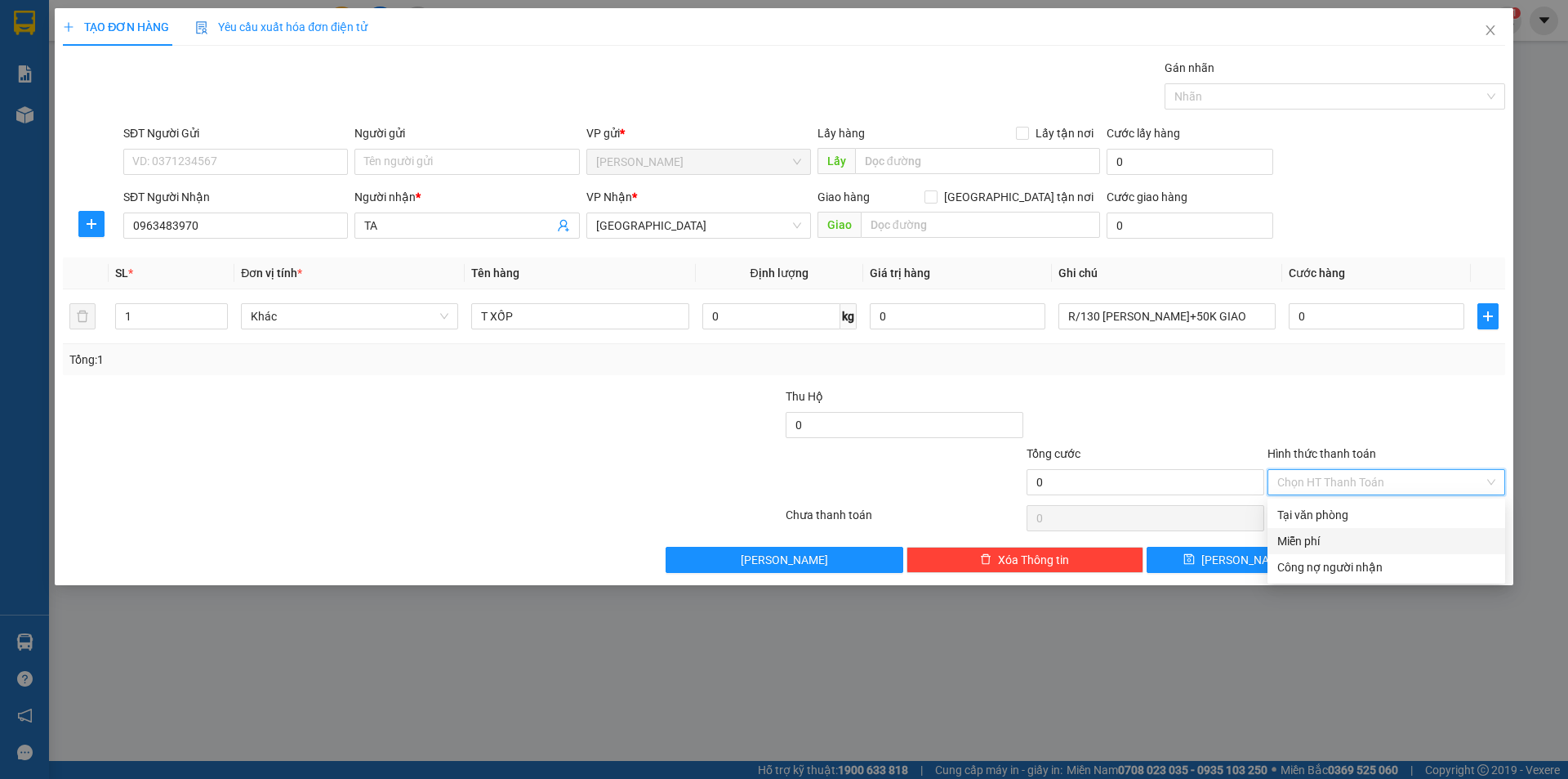
drag, startPoint x: 1325, startPoint y: 562, endPoint x: 1334, endPoint y: 543, distance: 21.0
click at [1334, 543] on div "Tại văn phòng Miễn phí Công nợ người nhận" at bounding box center [1386, 541] width 238 height 78
click at [1334, 543] on div "Miễn phí" at bounding box center [1386, 541] width 218 height 18
click at [1345, 556] on button "[PERSON_NAME] và In" at bounding box center [1416, 560] width 177 height 26
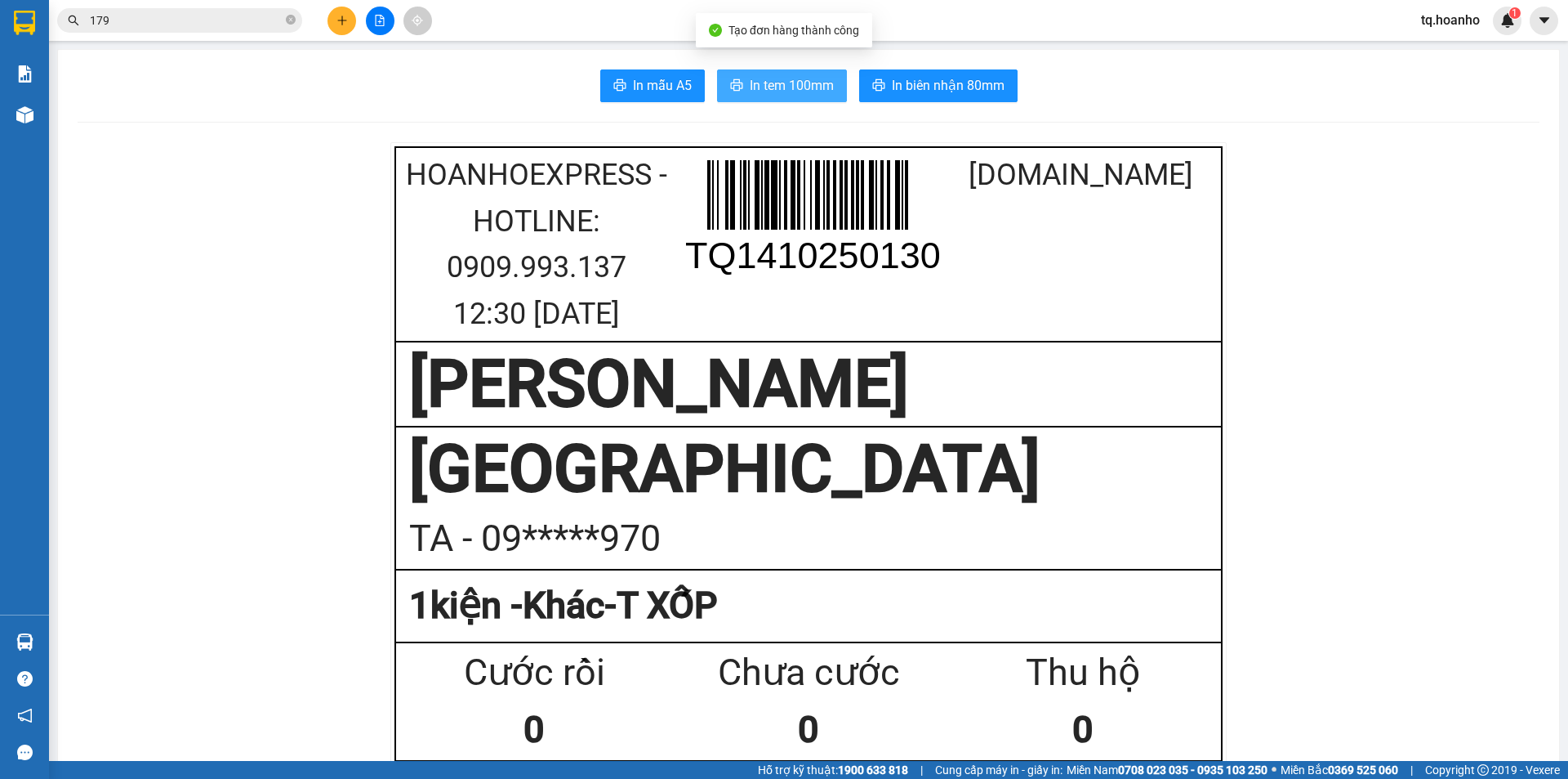
click at [773, 85] on span "In tem 100mm" at bounding box center [791, 85] width 84 height 20
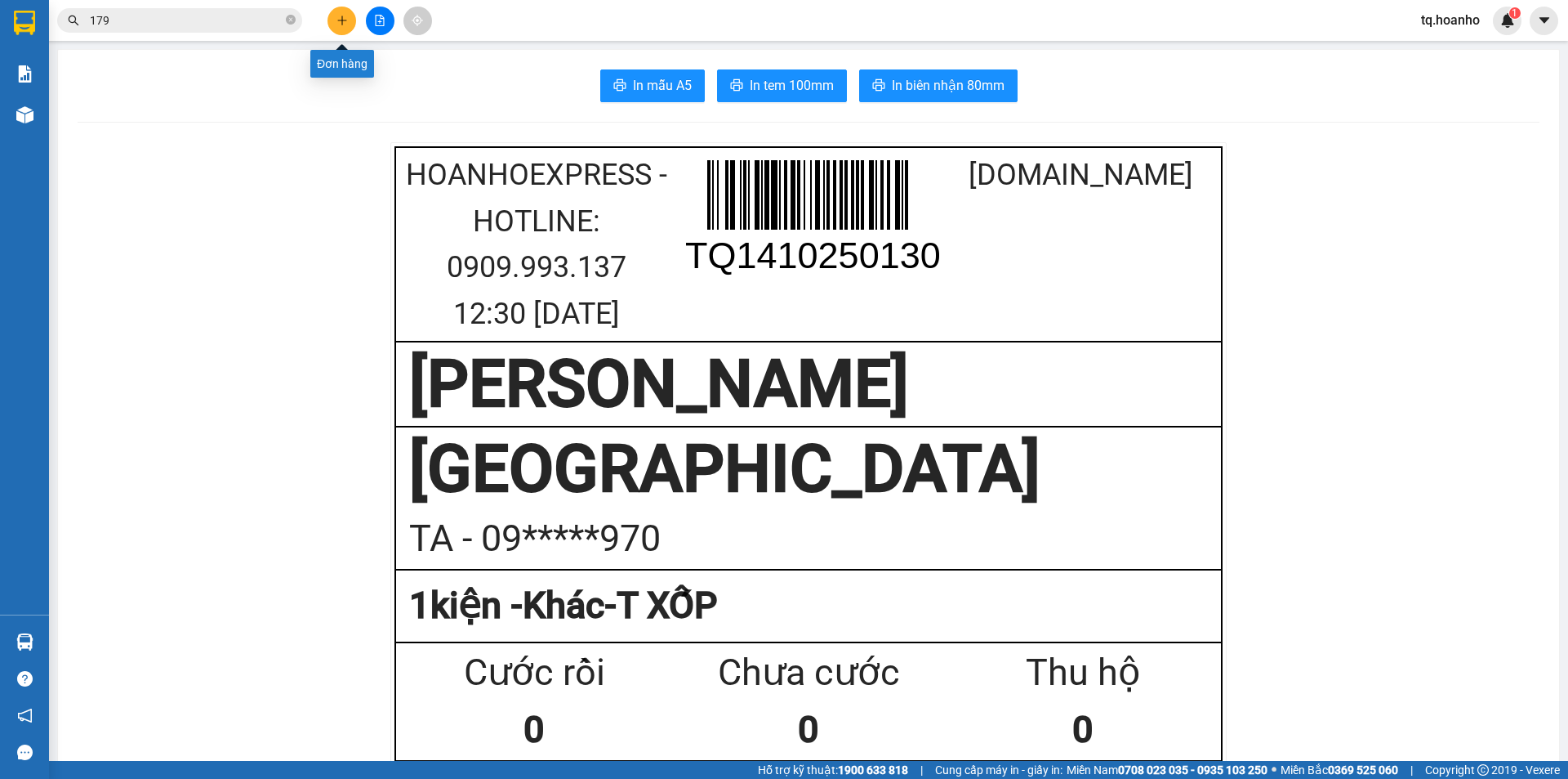
click at [336, 18] on icon "plus" at bounding box center [342, 20] width 12 height 12
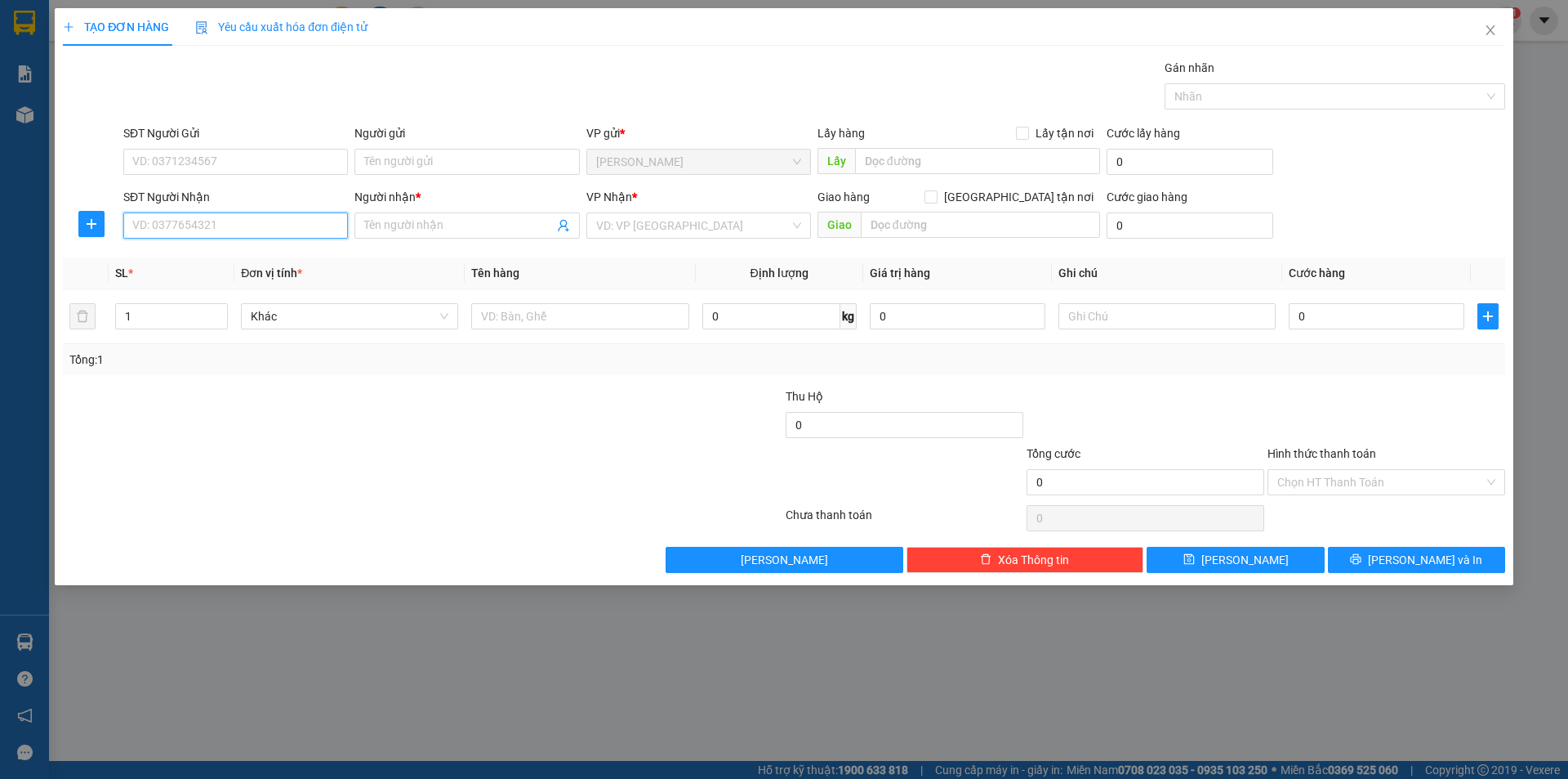
click at [298, 222] on input "SĐT Người Nhận" at bounding box center [235, 225] width 224 height 26
click at [253, 259] on div "0938393358 - LINH" at bounding box center [236, 258] width 205 height 18
type input "0938393358"
type input "LINH"
type input "0938393358"
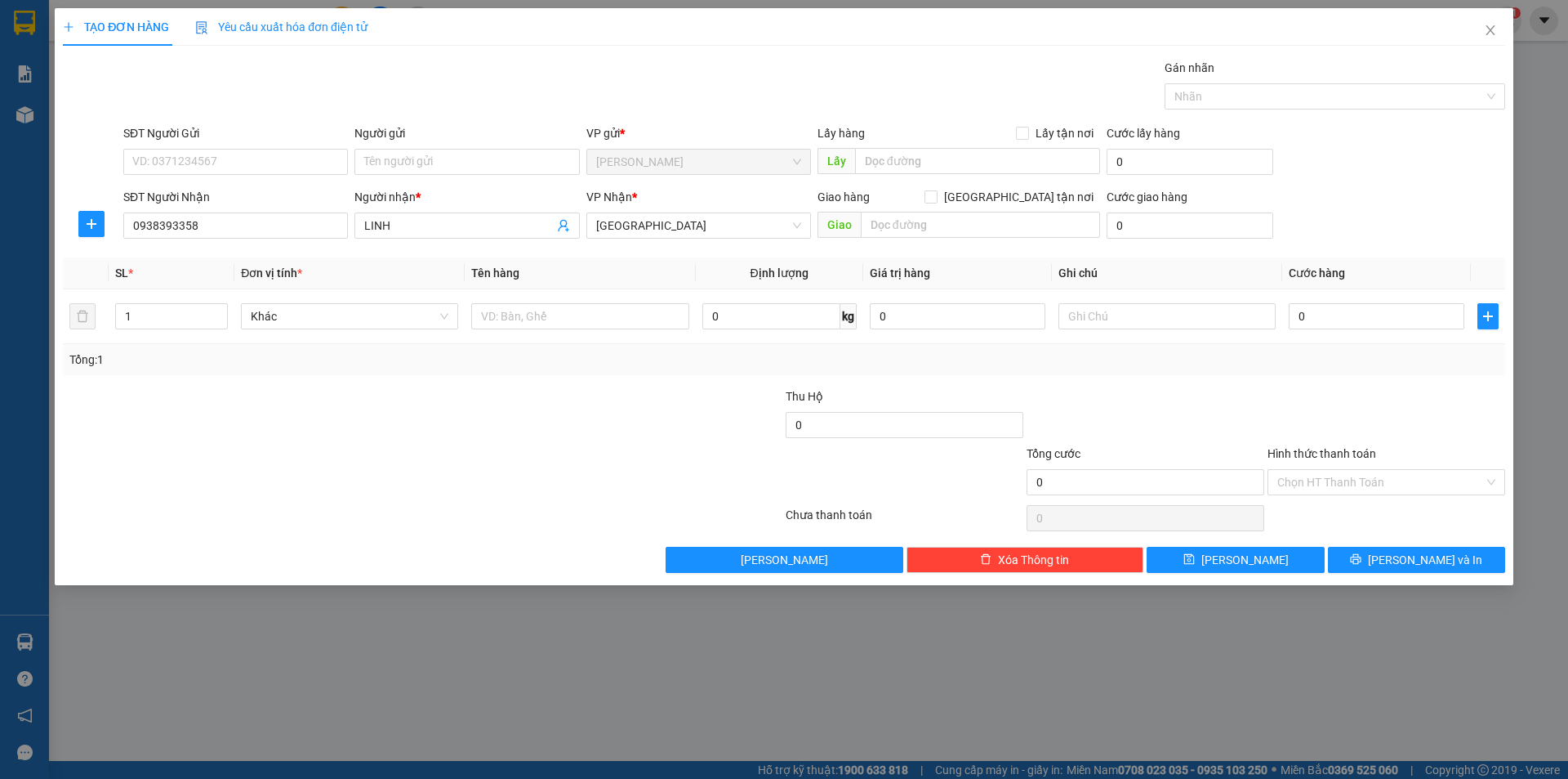
click at [451, 147] on div "Người gửi" at bounding box center [466, 136] width 224 height 25
click at [453, 160] on input "Người gửi" at bounding box center [466, 162] width 224 height 26
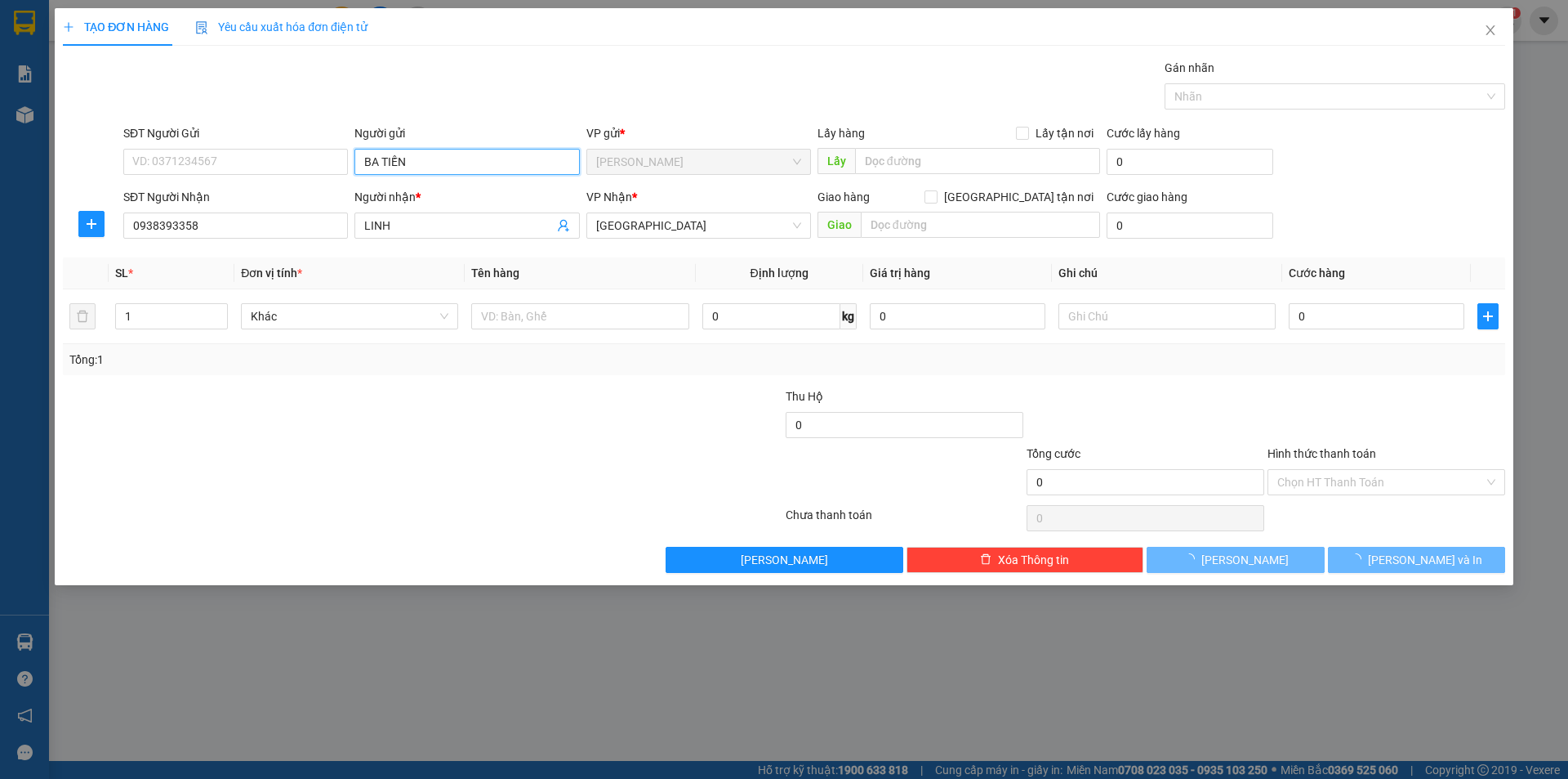
type input "BA TIẾN"
drag, startPoint x: 232, startPoint y: 542, endPoint x: 444, endPoint y: 365, distance: 276.2
click at [303, 482] on div "Transit Pickup Surcharge Ids Transit Deliver Surcharge Ids Transit Deliver Surc…" at bounding box center [784, 316] width 1443 height 514
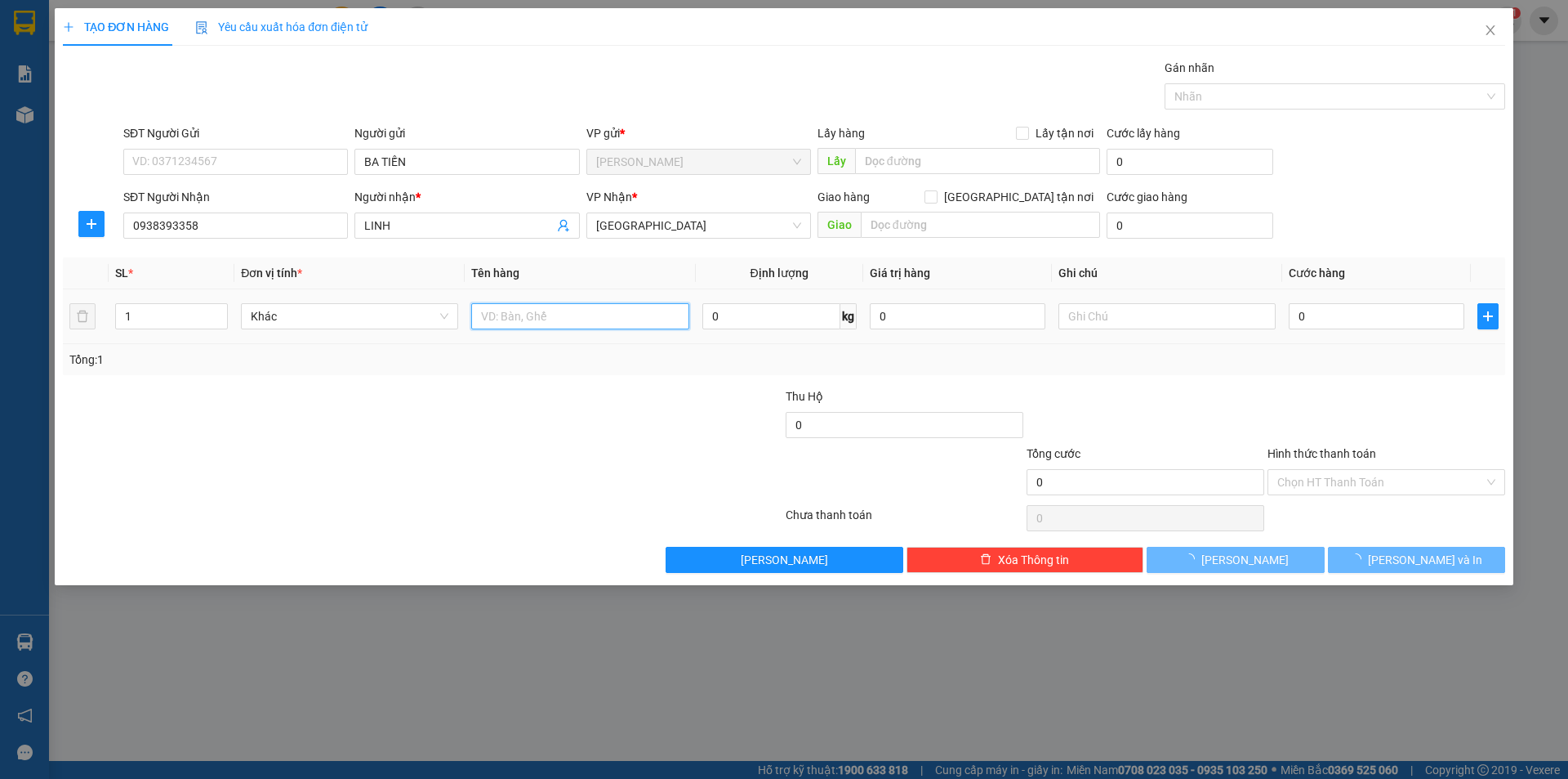
drag, startPoint x: 527, startPoint y: 314, endPoint x: 529, endPoint y: 292, distance: 22.1
click at [527, 312] on input "text" at bounding box center [580, 316] width 217 height 26
type input "T"
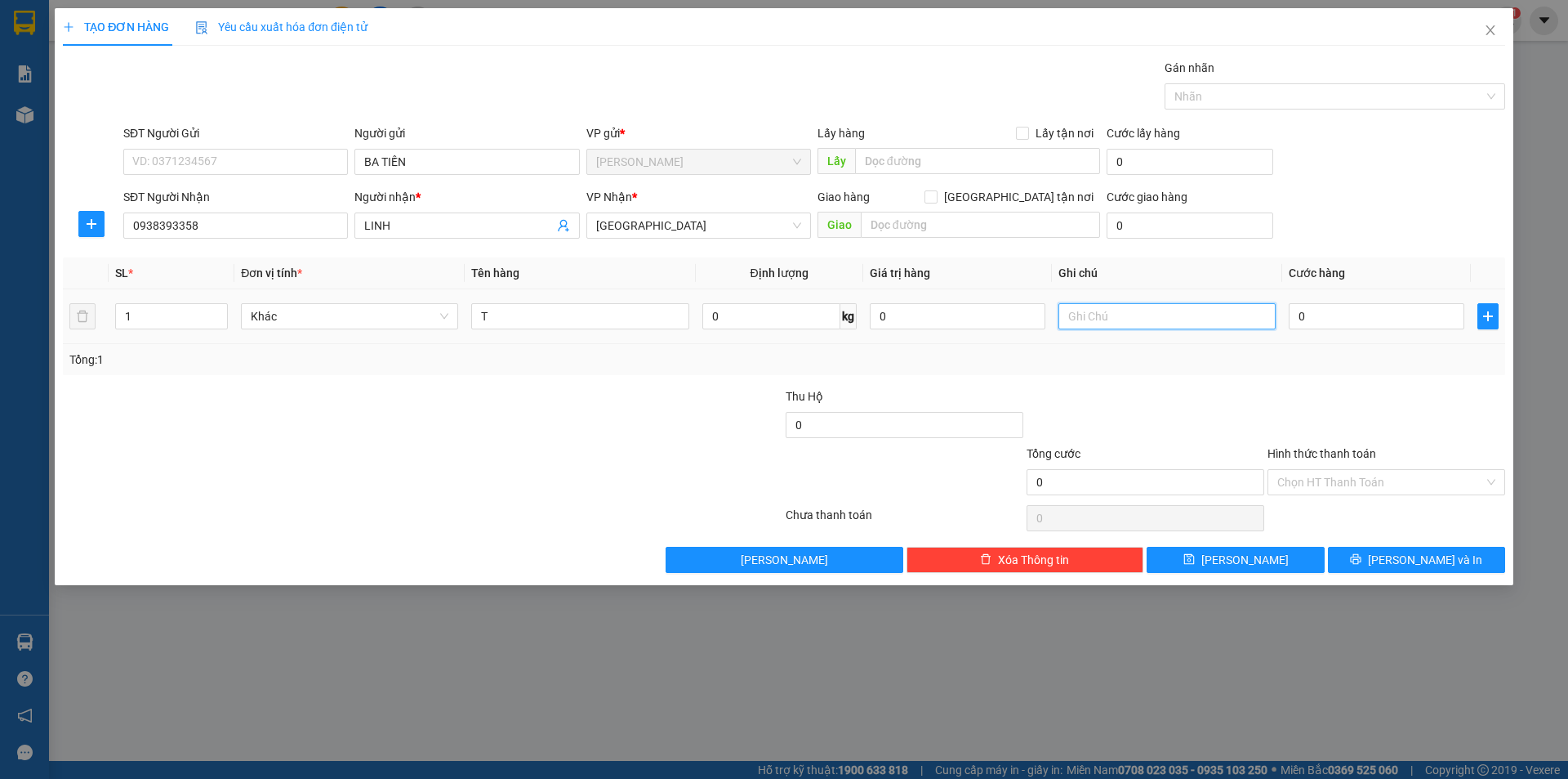
click at [1221, 306] on input "text" at bounding box center [1166, 316] width 217 height 26
type input "C"
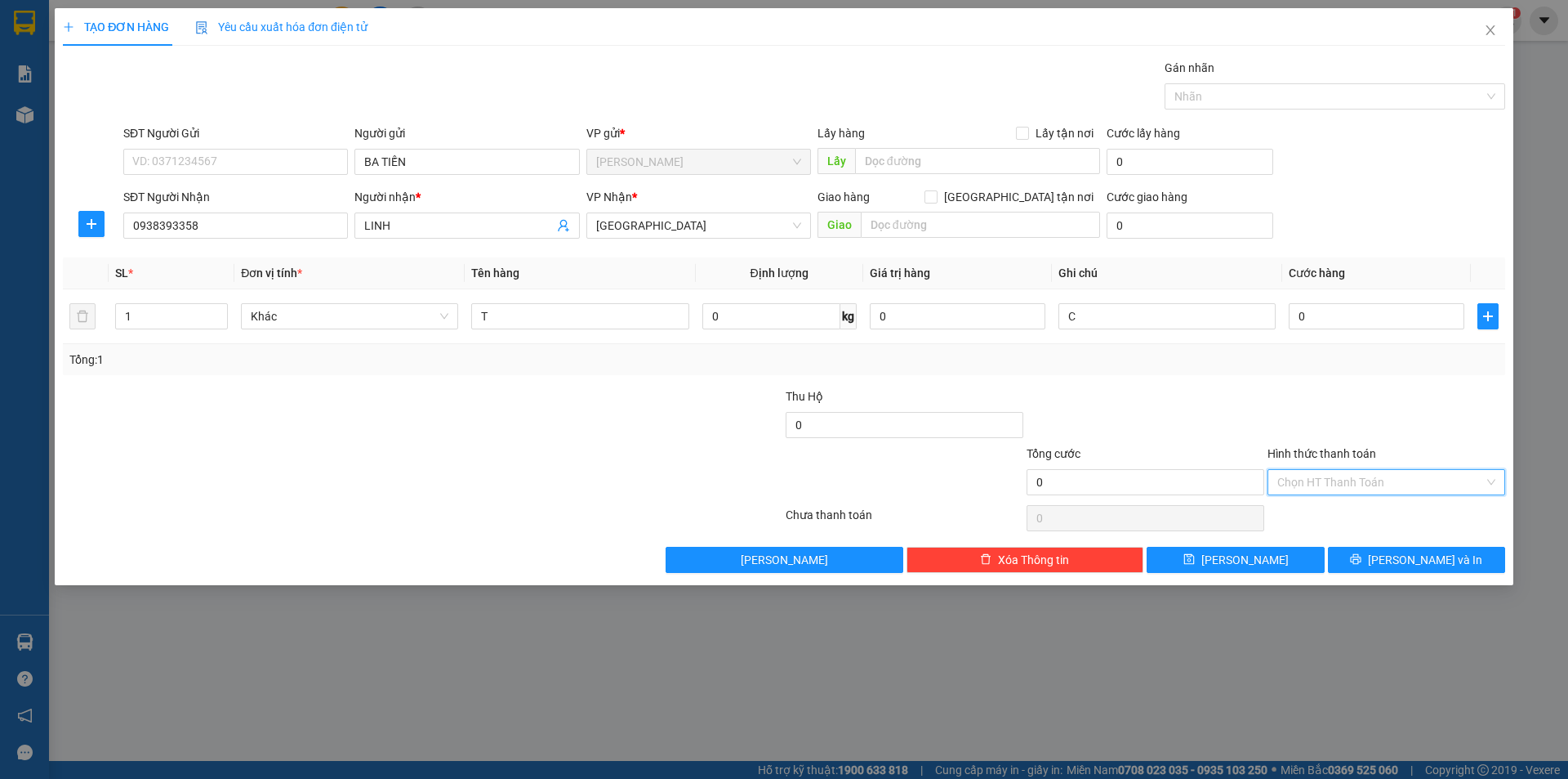
click at [1363, 479] on input "Hình thức thanh toán" at bounding box center [1380, 482] width 206 height 25
drag, startPoint x: 1316, startPoint y: 544, endPoint x: 1366, endPoint y: 564, distance: 53.9
click at [1324, 547] on div "Miễn phí" at bounding box center [1386, 541] width 218 height 18
click at [1366, 555] on button "[PERSON_NAME] và In" at bounding box center [1416, 560] width 177 height 26
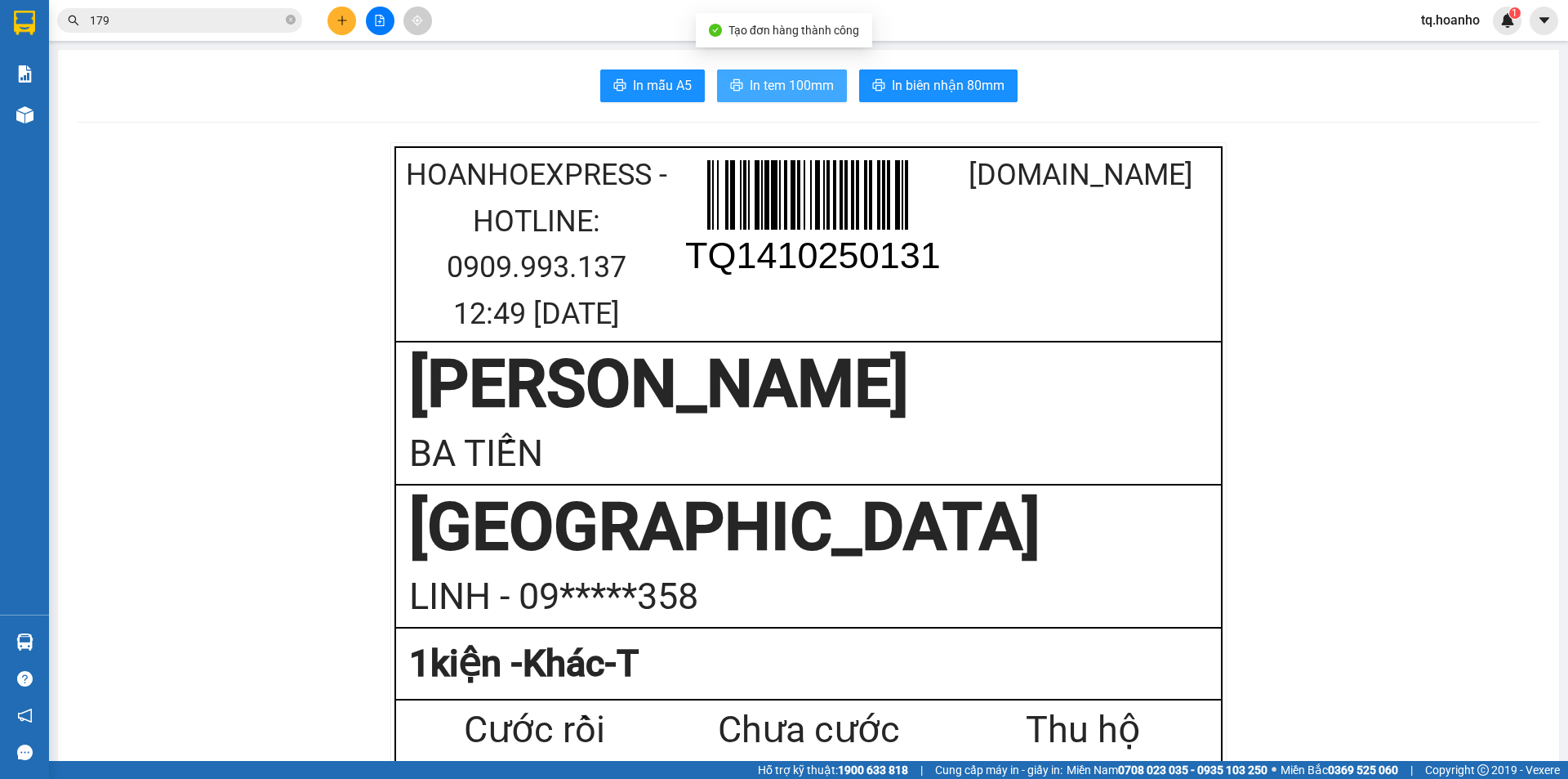
click at [826, 78] on span "In tem 100mm" at bounding box center [791, 85] width 84 height 20
click at [354, 13] on div at bounding box center [380, 20] width 123 height 28
click at [325, 26] on div at bounding box center [380, 20] width 123 height 28
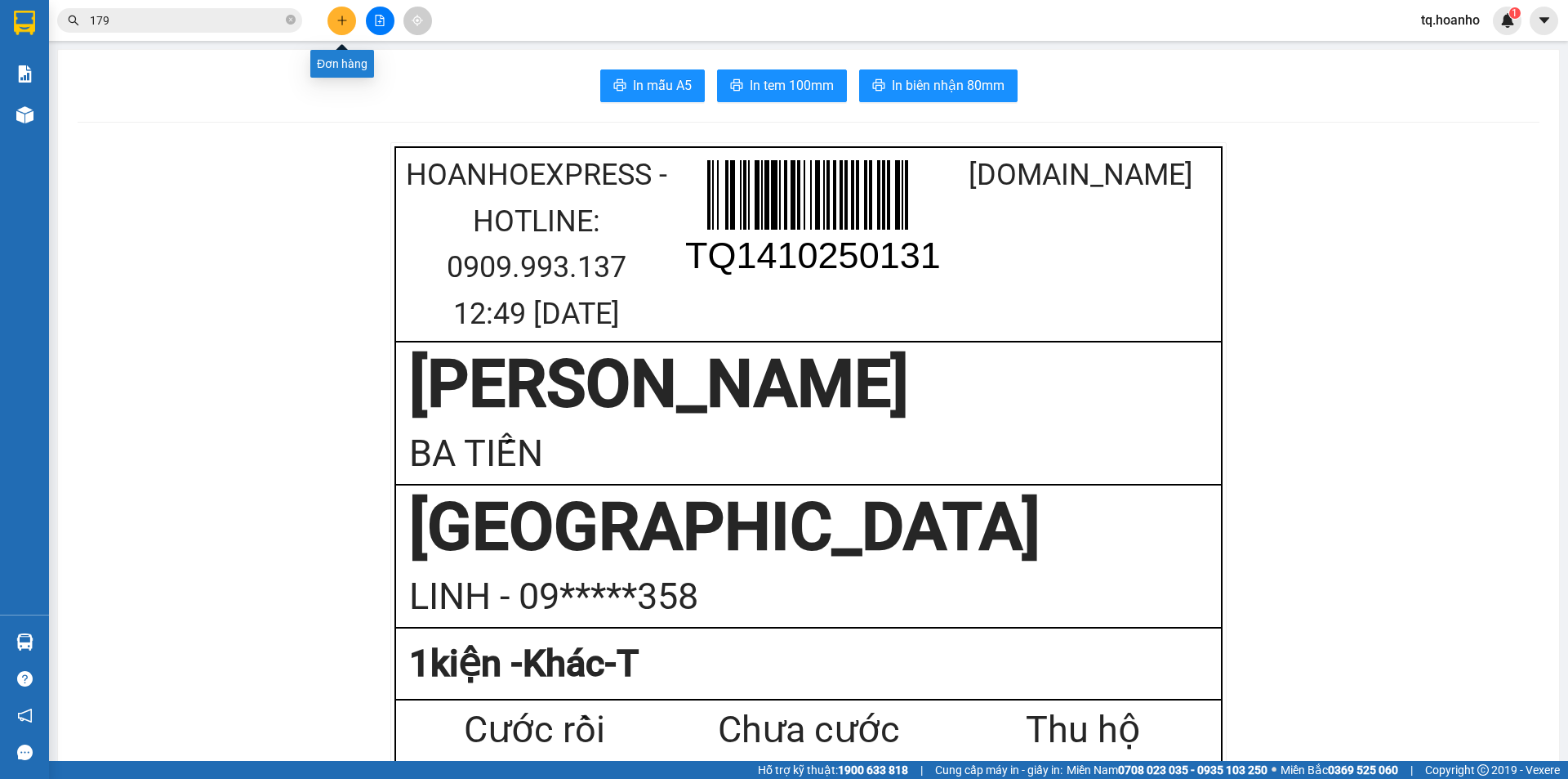
click at [328, 22] on button at bounding box center [342, 20] width 28 height 28
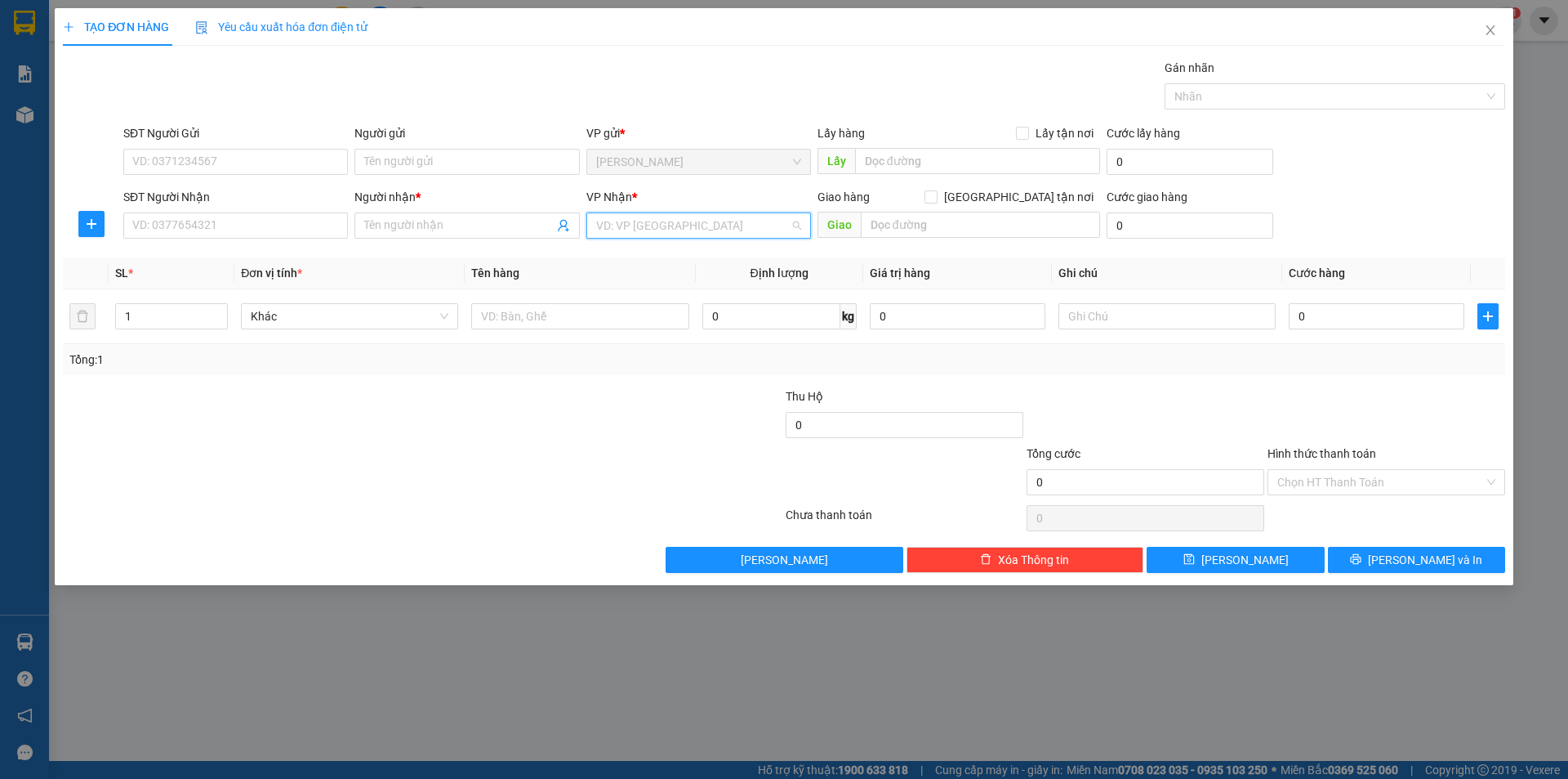
click at [631, 235] on input "search" at bounding box center [692, 225] width 194 height 25
drag, startPoint x: 626, startPoint y: 331, endPoint x: 398, endPoint y: 280, distance: 233.6
click at [620, 332] on div "[GEOGRAPHIC_DATA]" at bounding box center [699, 337] width 205 height 18
click at [584, 331] on div at bounding box center [580, 316] width 217 height 33
click at [582, 299] on td at bounding box center [581, 316] width 231 height 55
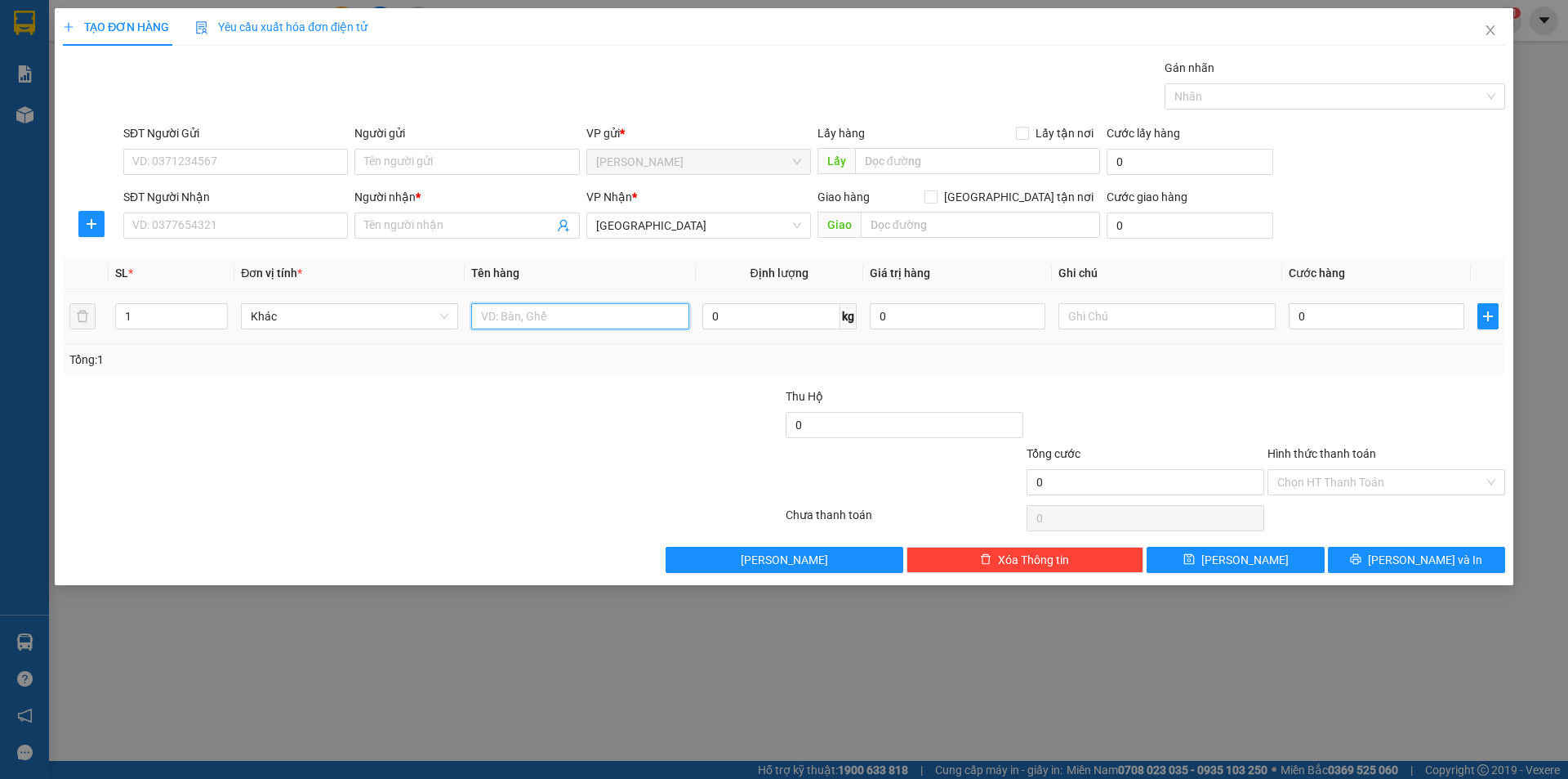
click at [581, 305] on input "text" at bounding box center [580, 316] width 217 height 26
type input "T XỐP"
click at [259, 237] on input "SĐT Người Nhận" at bounding box center [235, 225] width 224 height 26
type input "0398348067"
click at [447, 234] on input "Người nhận *" at bounding box center [459, 225] width 189 height 18
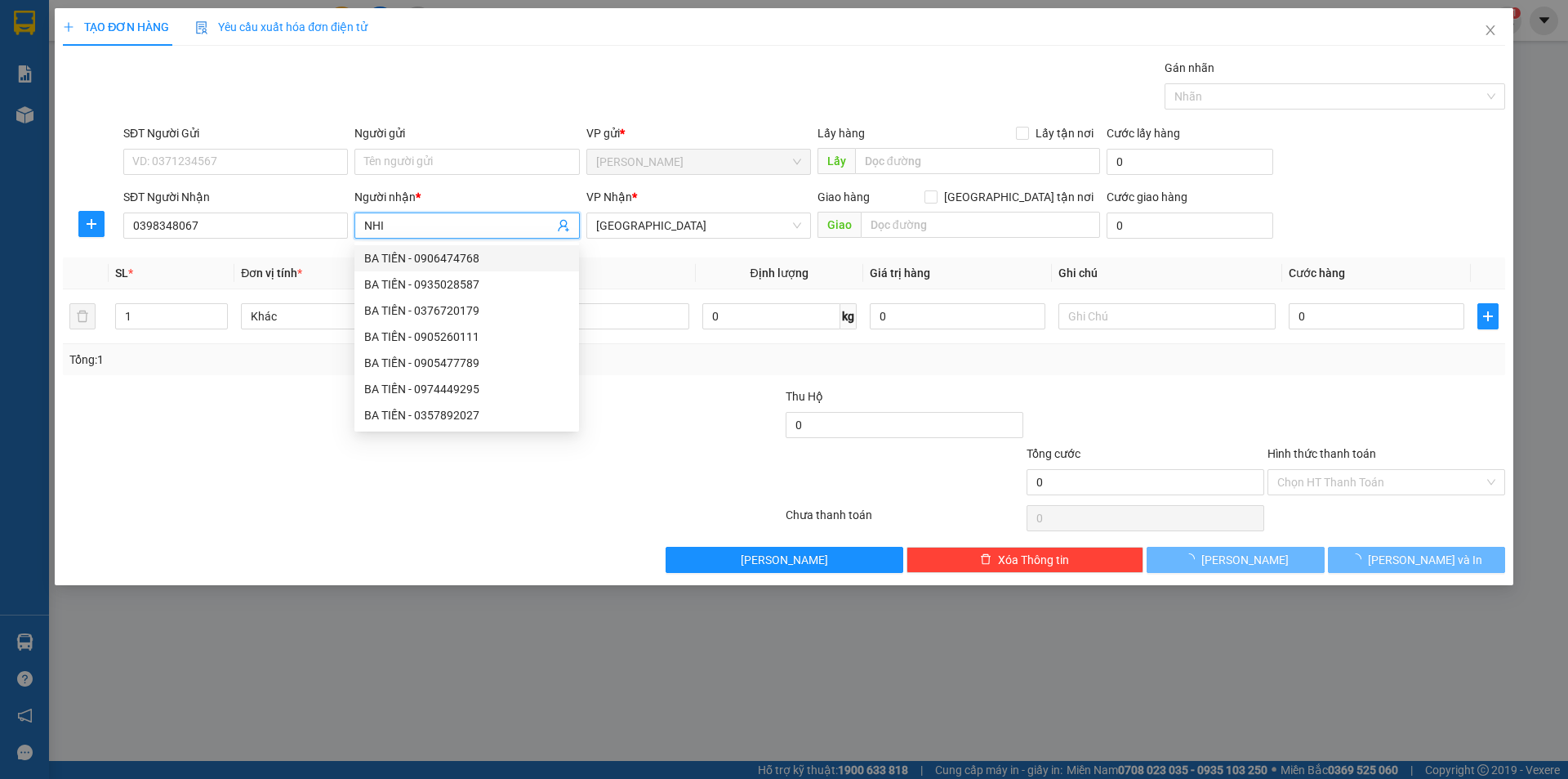
type input "NHI"
drag, startPoint x: 603, startPoint y: 530, endPoint x: 627, endPoint y: 481, distance: 54.6
click at [611, 509] on div at bounding box center [422, 518] width 723 height 33
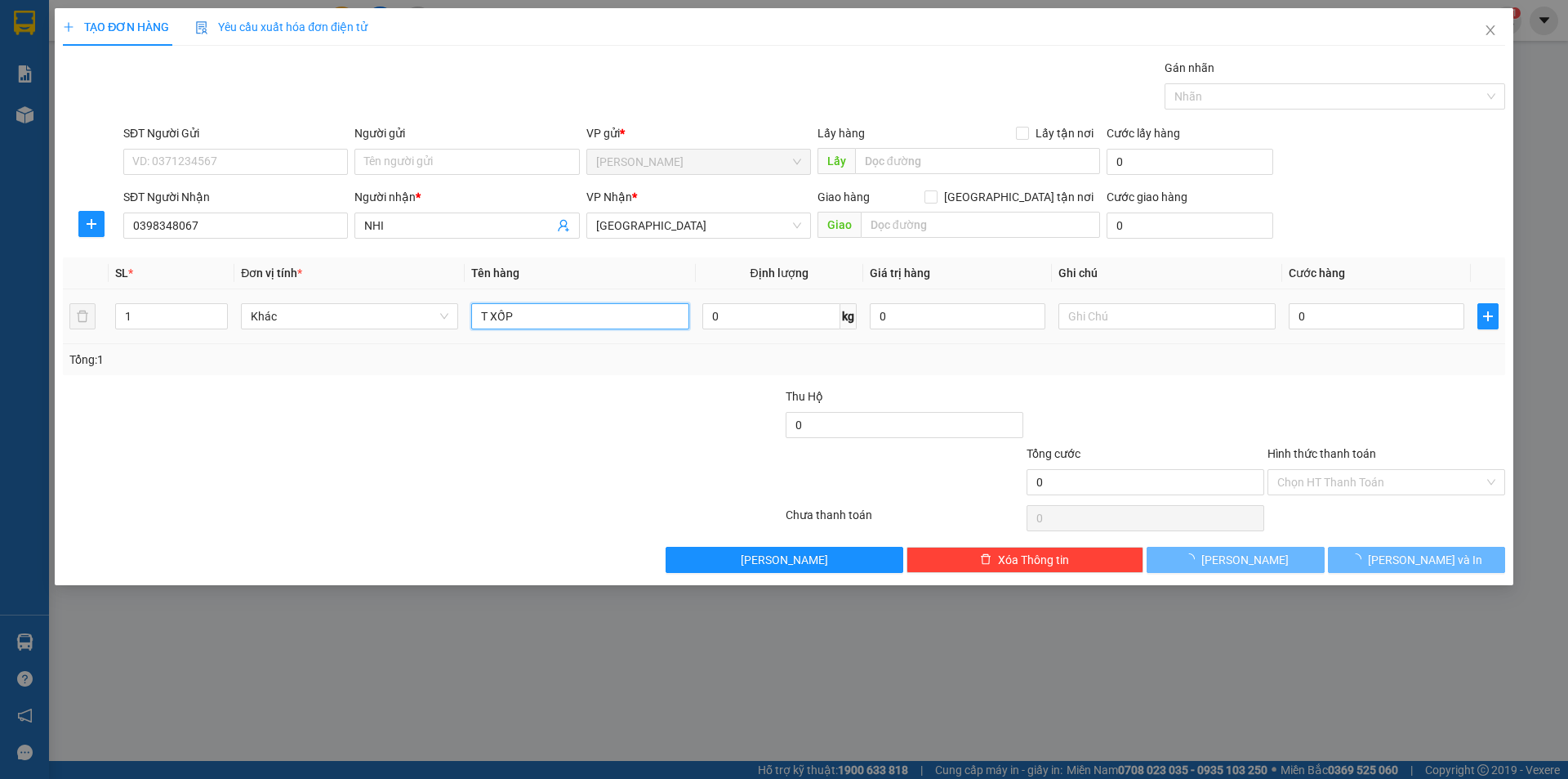
click at [637, 324] on input "T XỐP" at bounding box center [580, 316] width 217 height 26
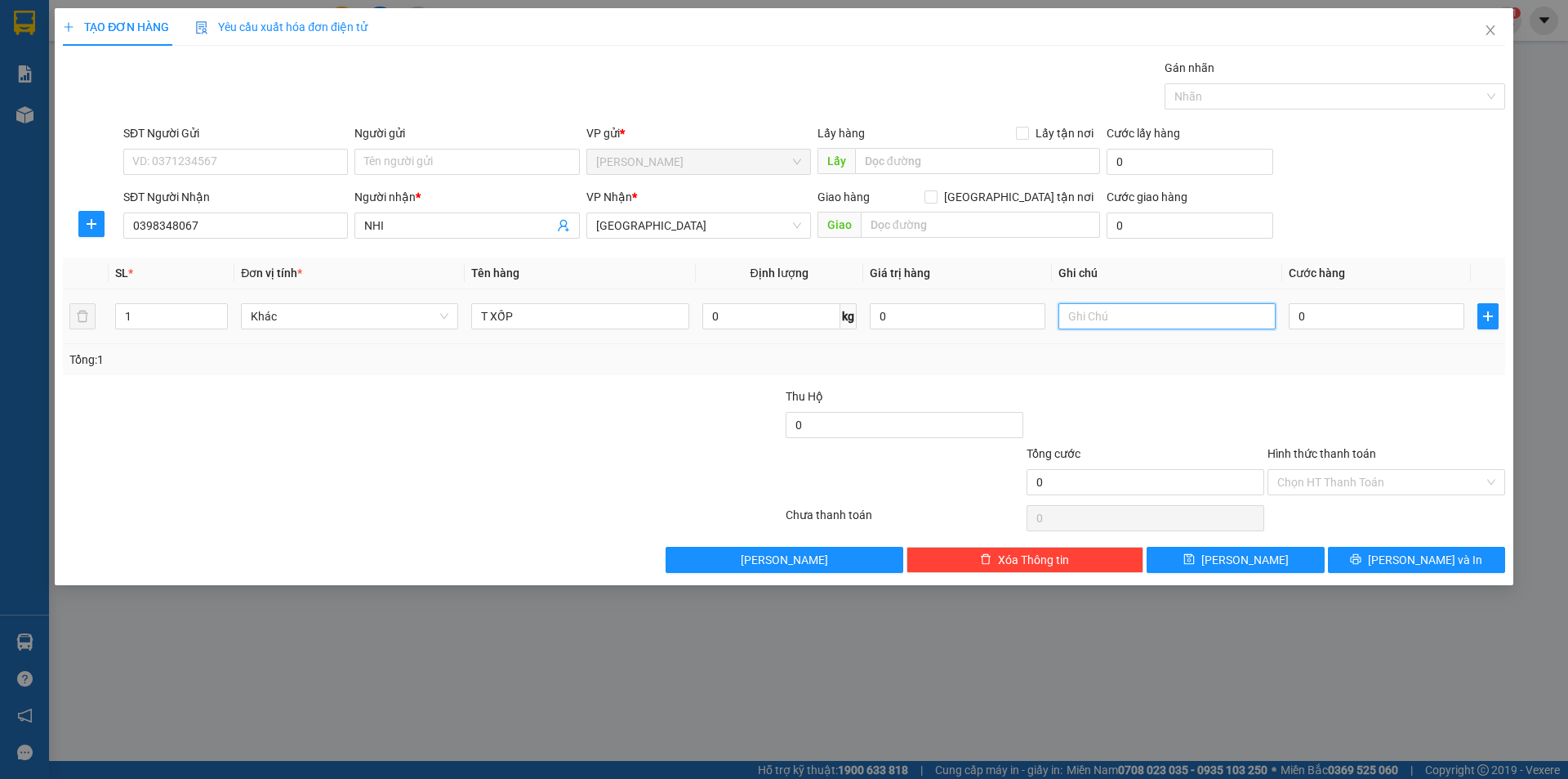
click at [1108, 326] on input "text" at bounding box center [1166, 316] width 217 height 26
type input "R/50 GÒ VẤP+50K GIAO"
click at [1325, 482] on input "Hình thức thanh toán" at bounding box center [1380, 482] width 206 height 25
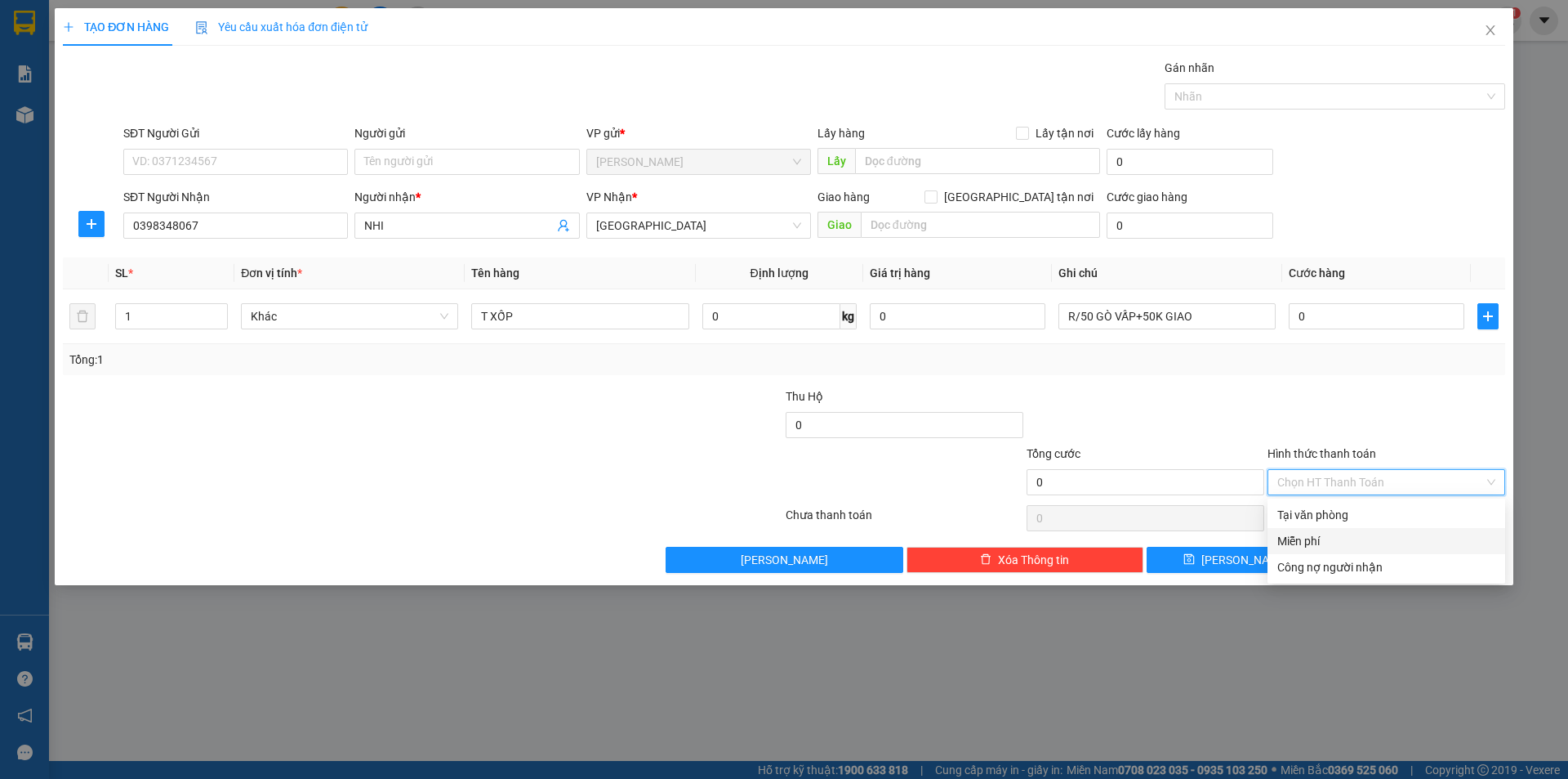
click at [1323, 547] on div "Miễn phí" at bounding box center [1386, 541] width 218 height 18
click at [1371, 556] on button "[PERSON_NAME] và In" at bounding box center [1416, 560] width 177 height 26
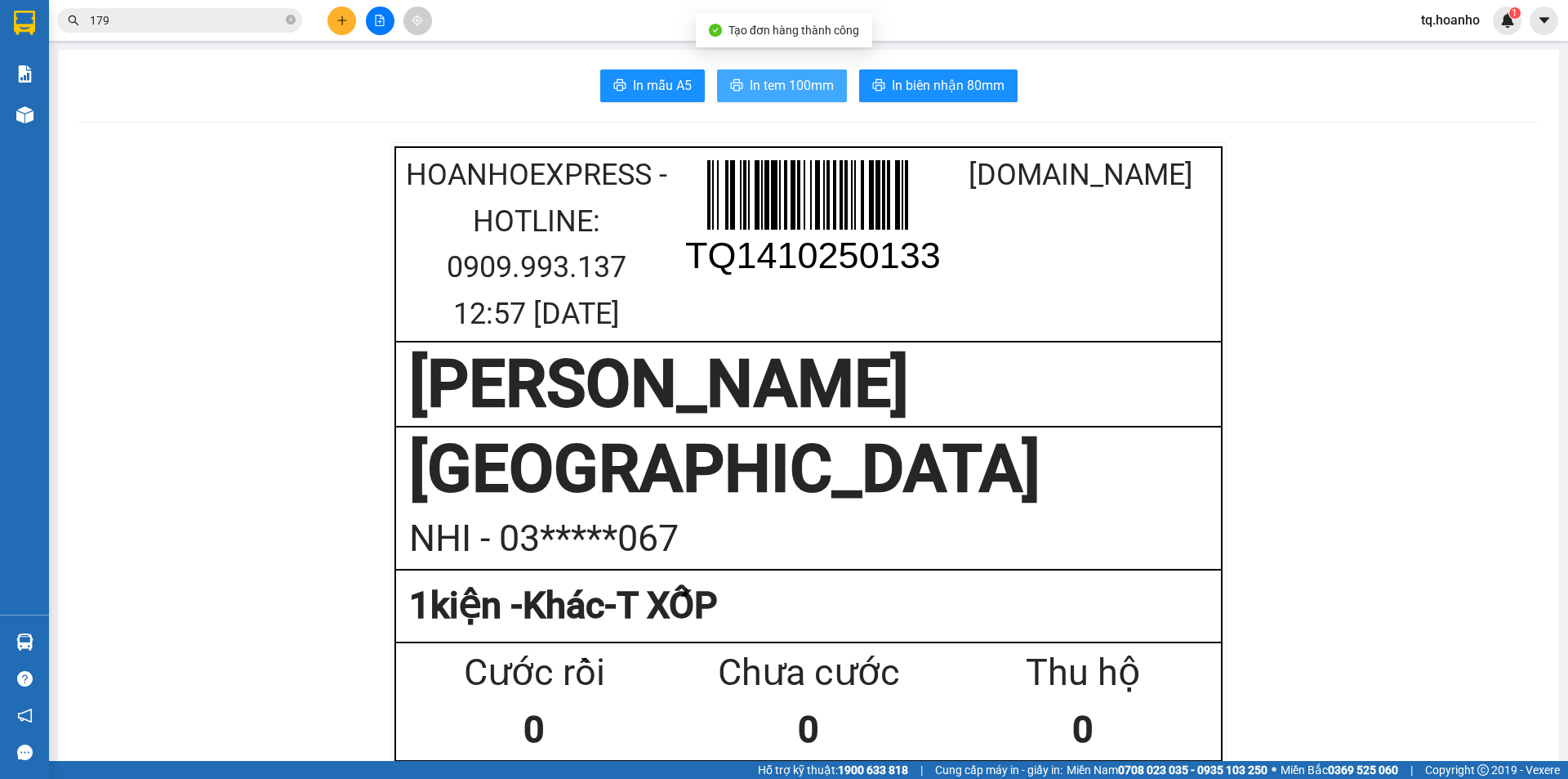
click at [752, 89] on span "In tem 100mm" at bounding box center [791, 85] width 84 height 20
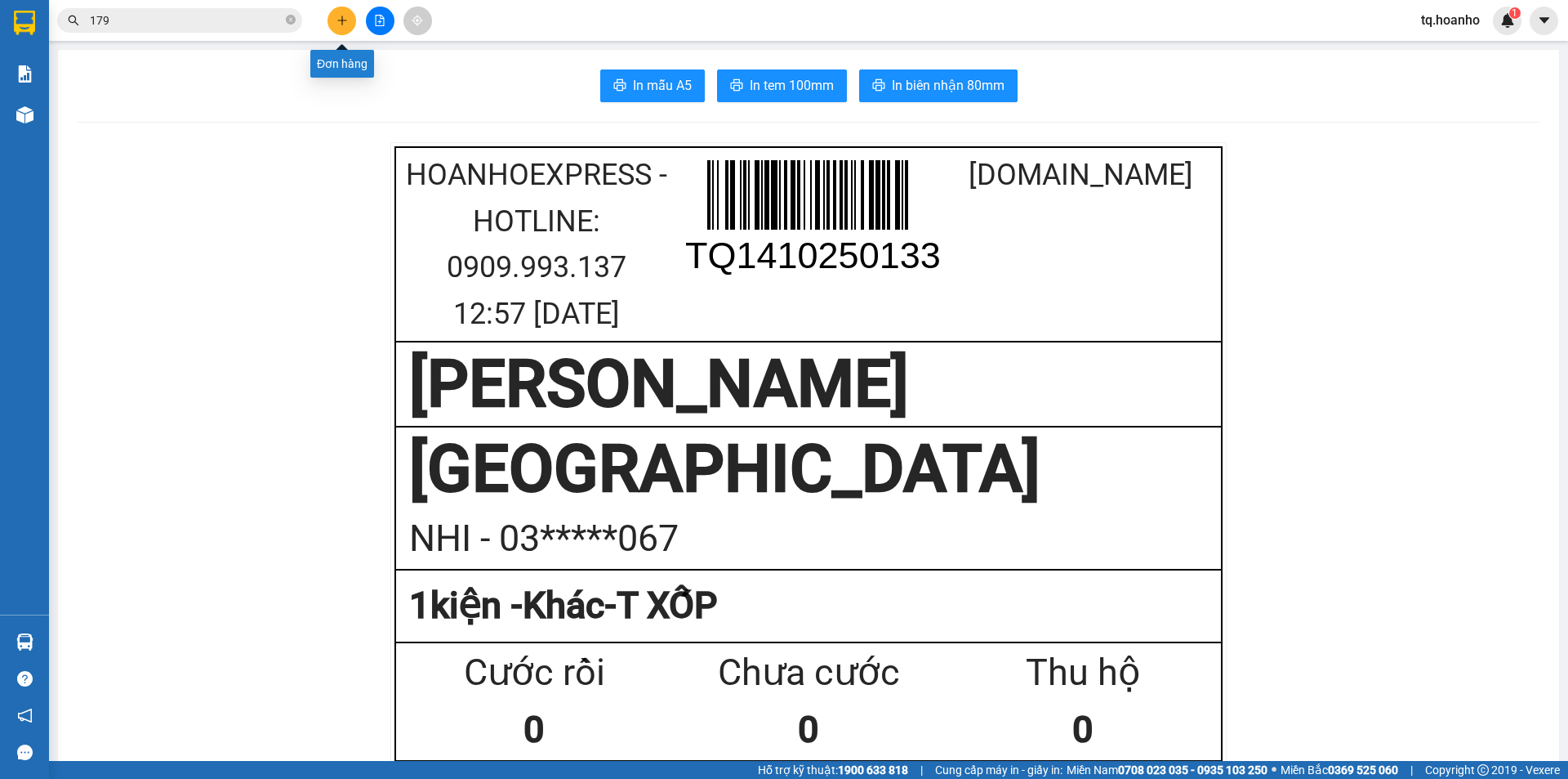
click at [342, 24] on icon "plus" at bounding box center [342, 20] width 12 height 12
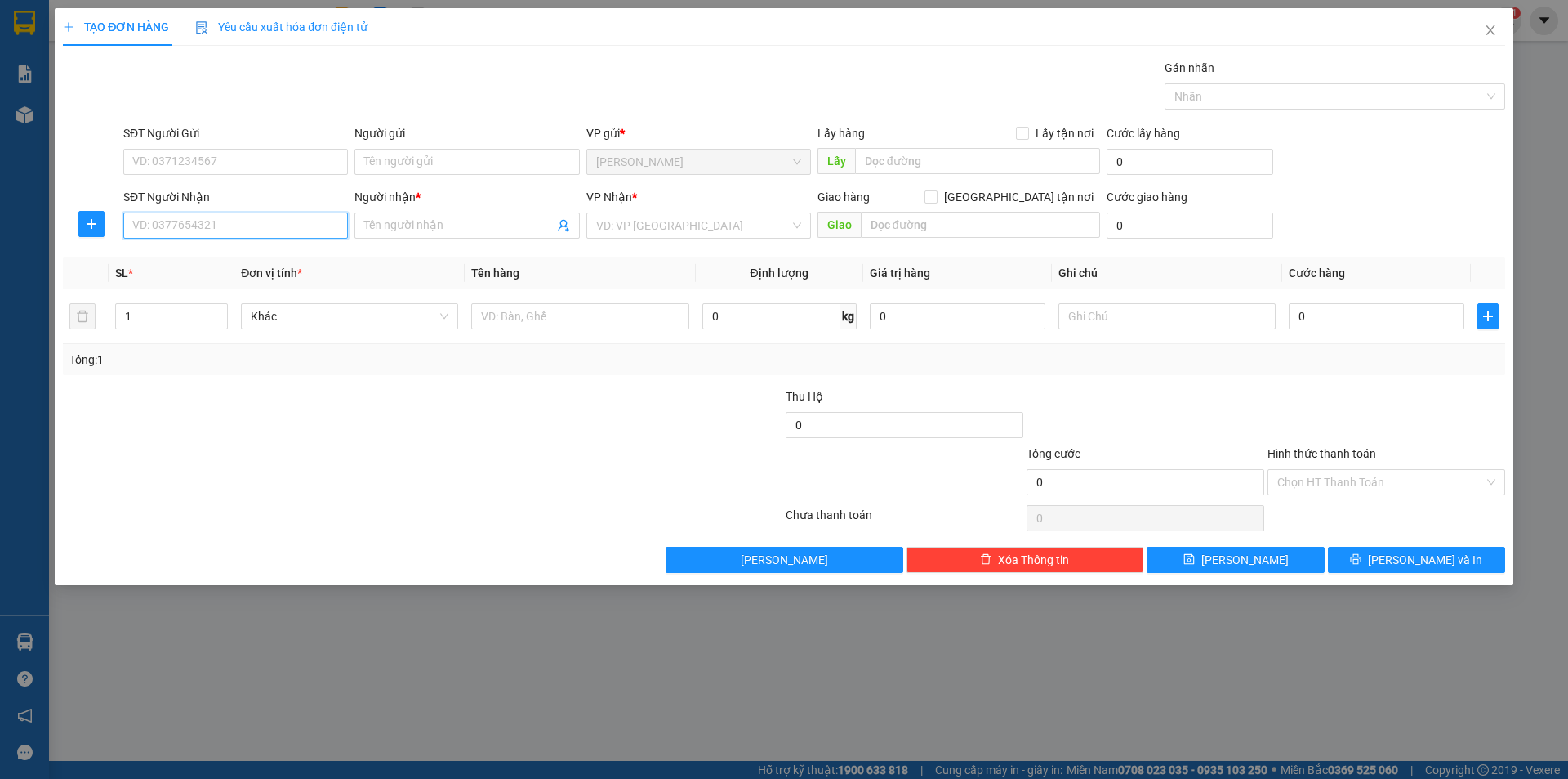
click at [237, 215] on input "SĐT Người Nhận" at bounding box center [235, 225] width 224 height 26
type input "0914380039"
click at [280, 255] on div "0914380039 - THI" at bounding box center [236, 258] width 205 height 18
type input "THI"
type input "0914380039"
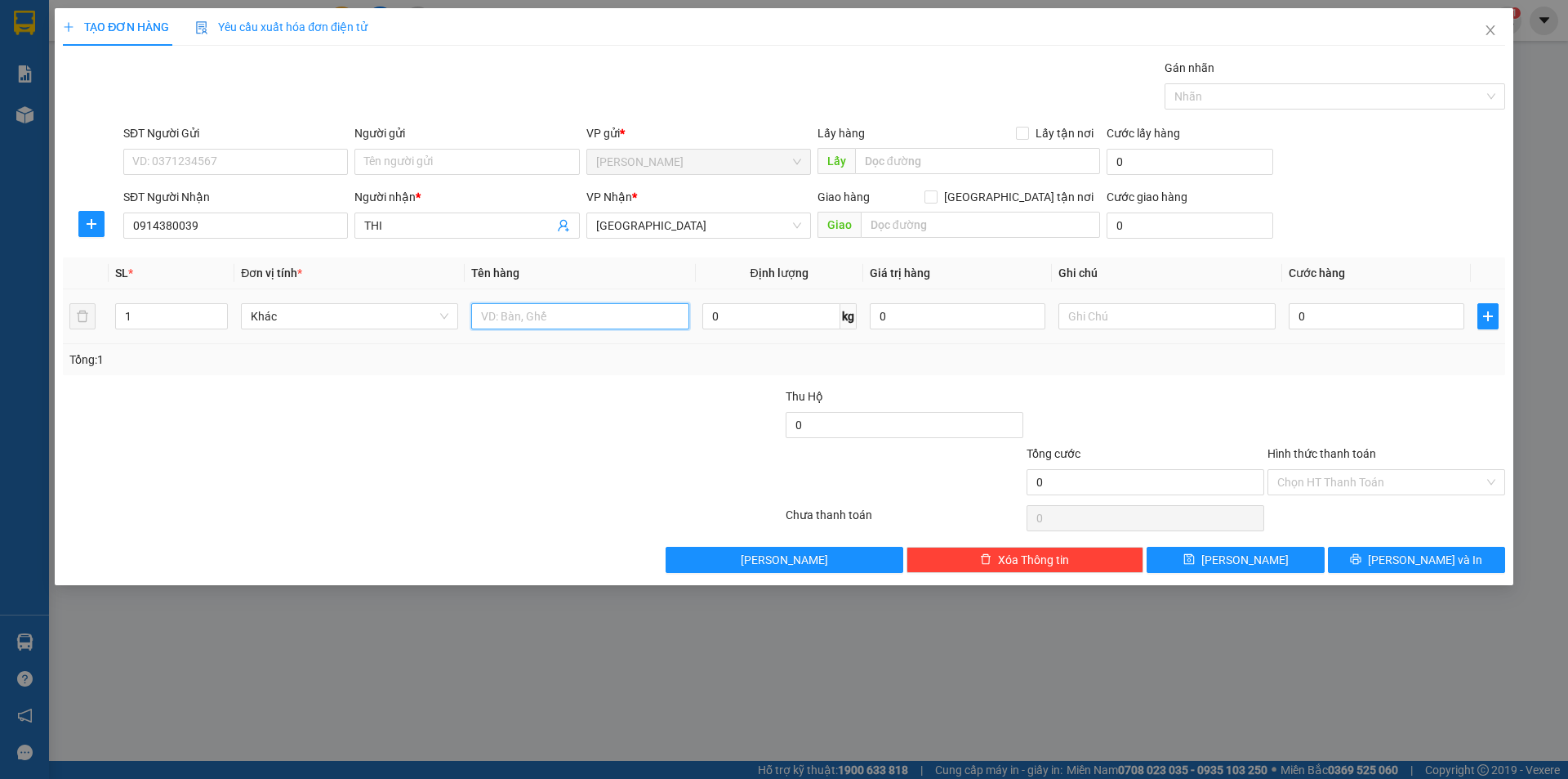
click at [546, 308] on input "text" at bounding box center [580, 316] width 217 height 26
type input "T XỐP"
type input "2"
click at [216, 312] on icon "up" at bounding box center [219, 313] width 5 height 5
click at [202, 434] on div at bounding box center [302, 415] width 481 height 57
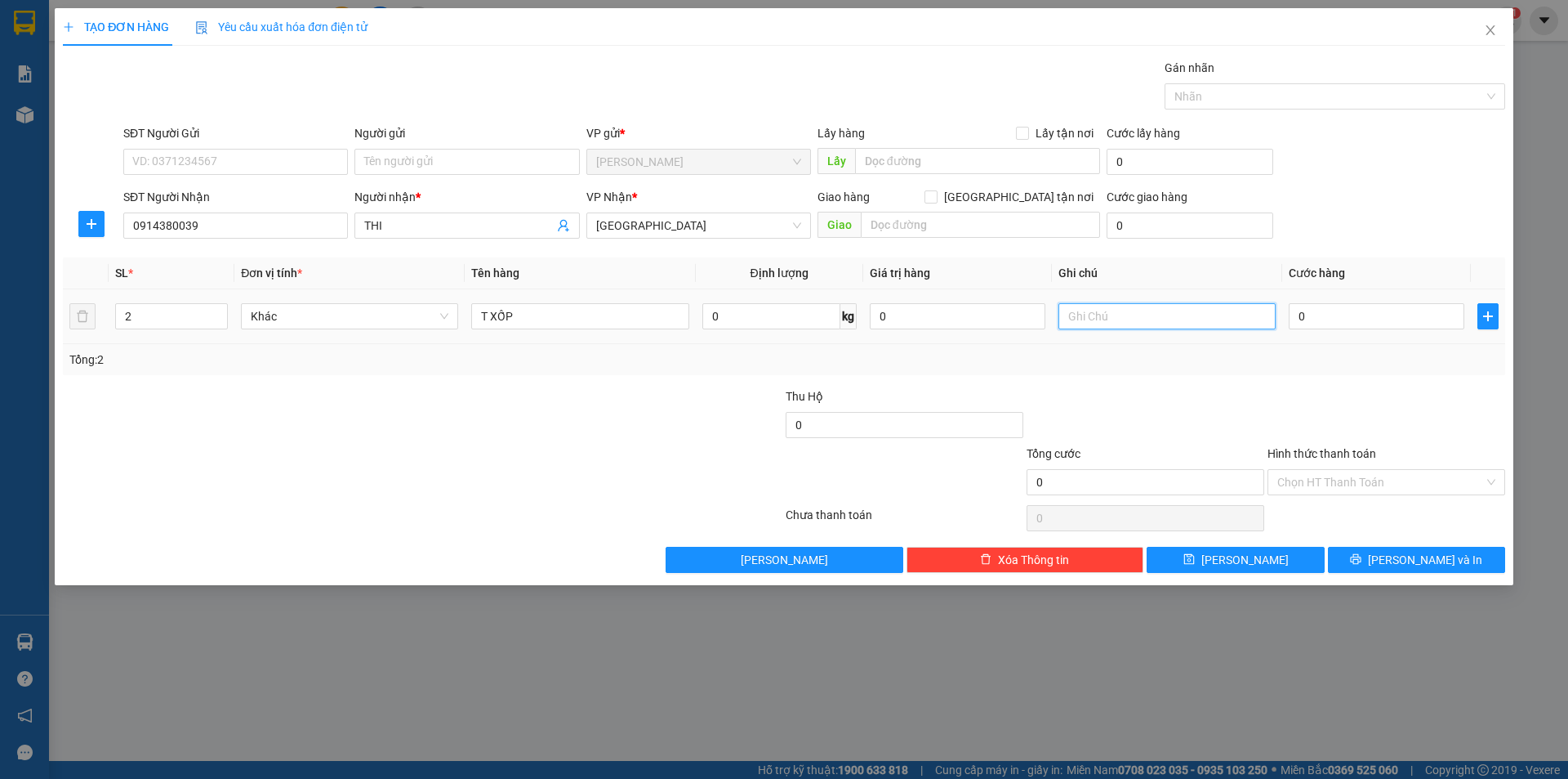
click at [1158, 327] on input "text" at bounding box center [1166, 316] width 217 height 26
drag, startPoint x: 1421, startPoint y: 474, endPoint x: 1379, endPoint y: 493, distance: 46.1
click at [1414, 474] on input "Hình thức thanh toán" at bounding box center [1380, 482] width 206 height 25
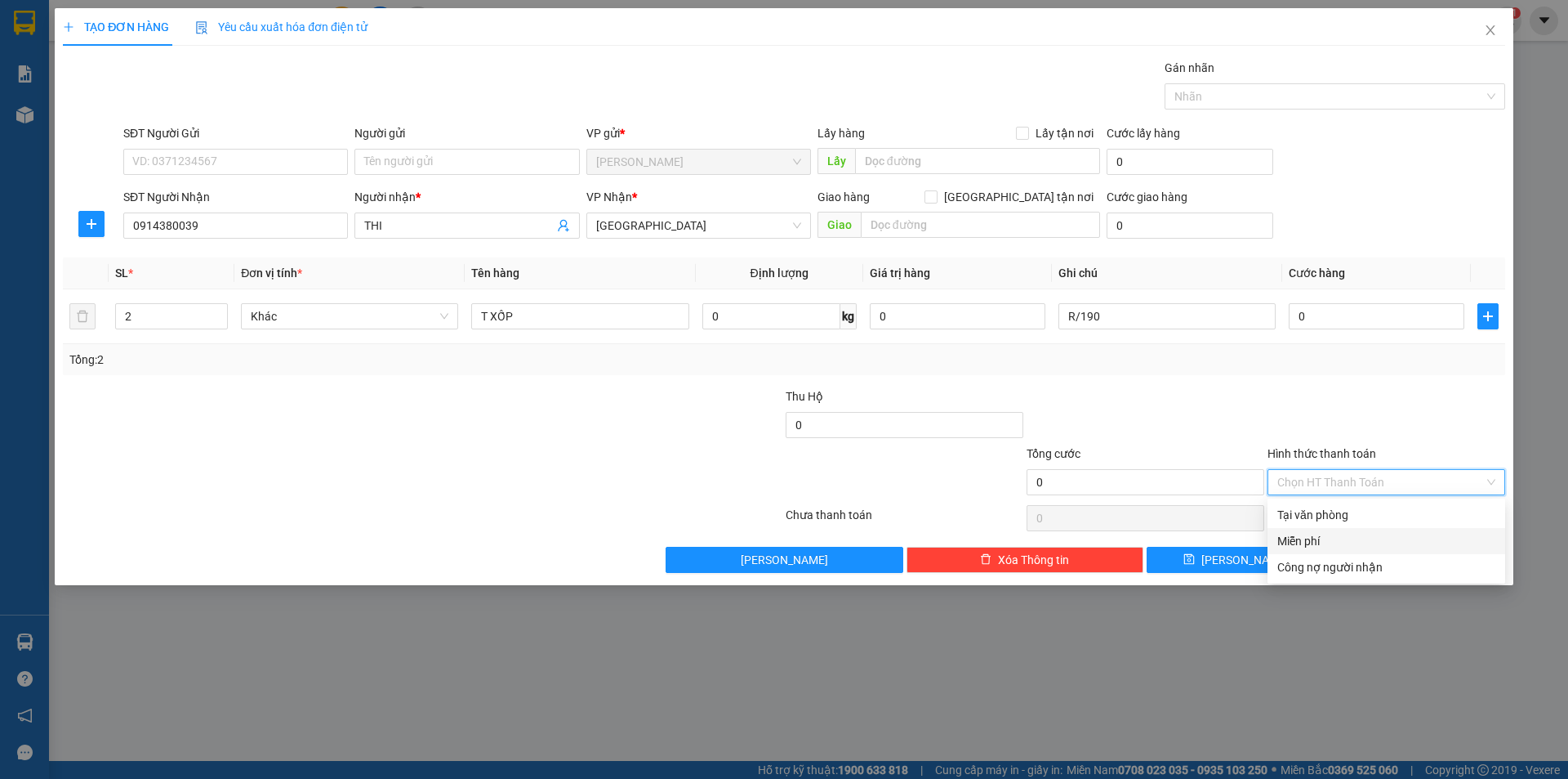
click at [1345, 537] on div "Miễn phí" at bounding box center [1386, 541] width 218 height 18
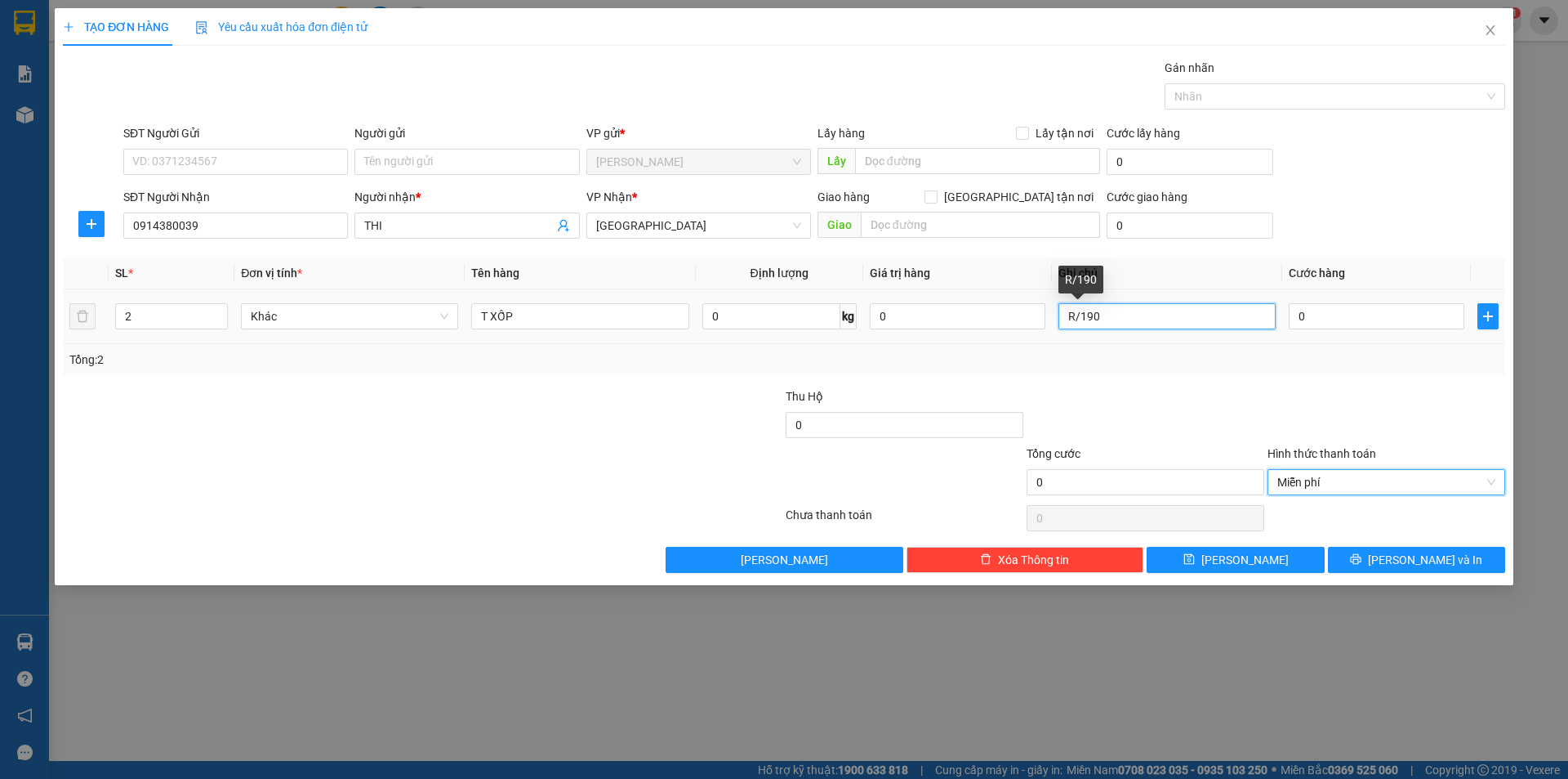
click at [1223, 315] on input "R/190" at bounding box center [1166, 316] width 217 height 26
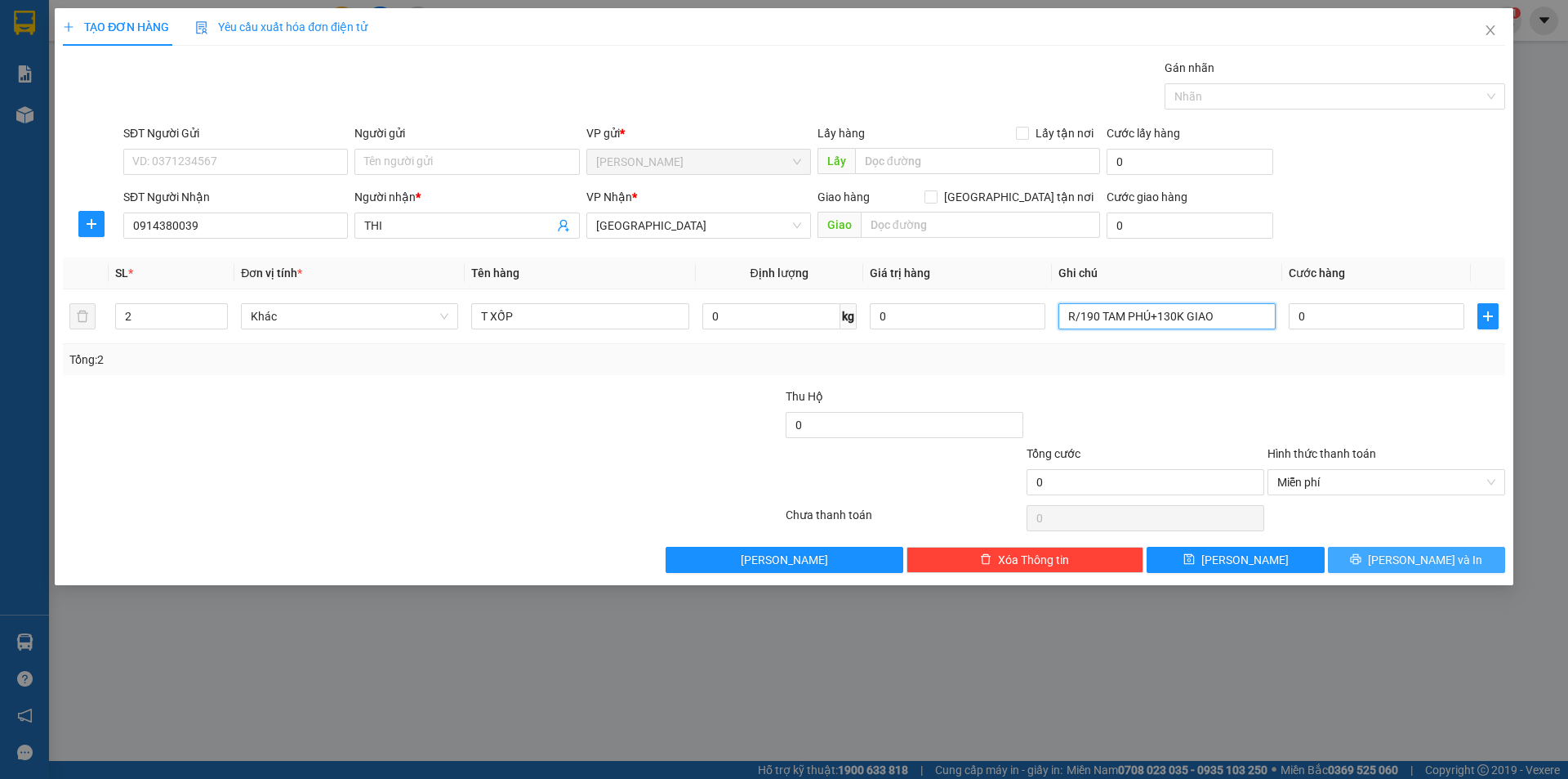
type input "R/190 TAM PHÚ+130K GIAO"
click at [1404, 555] on span "[PERSON_NAME] và In" at bounding box center [1425, 560] width 114 height 18
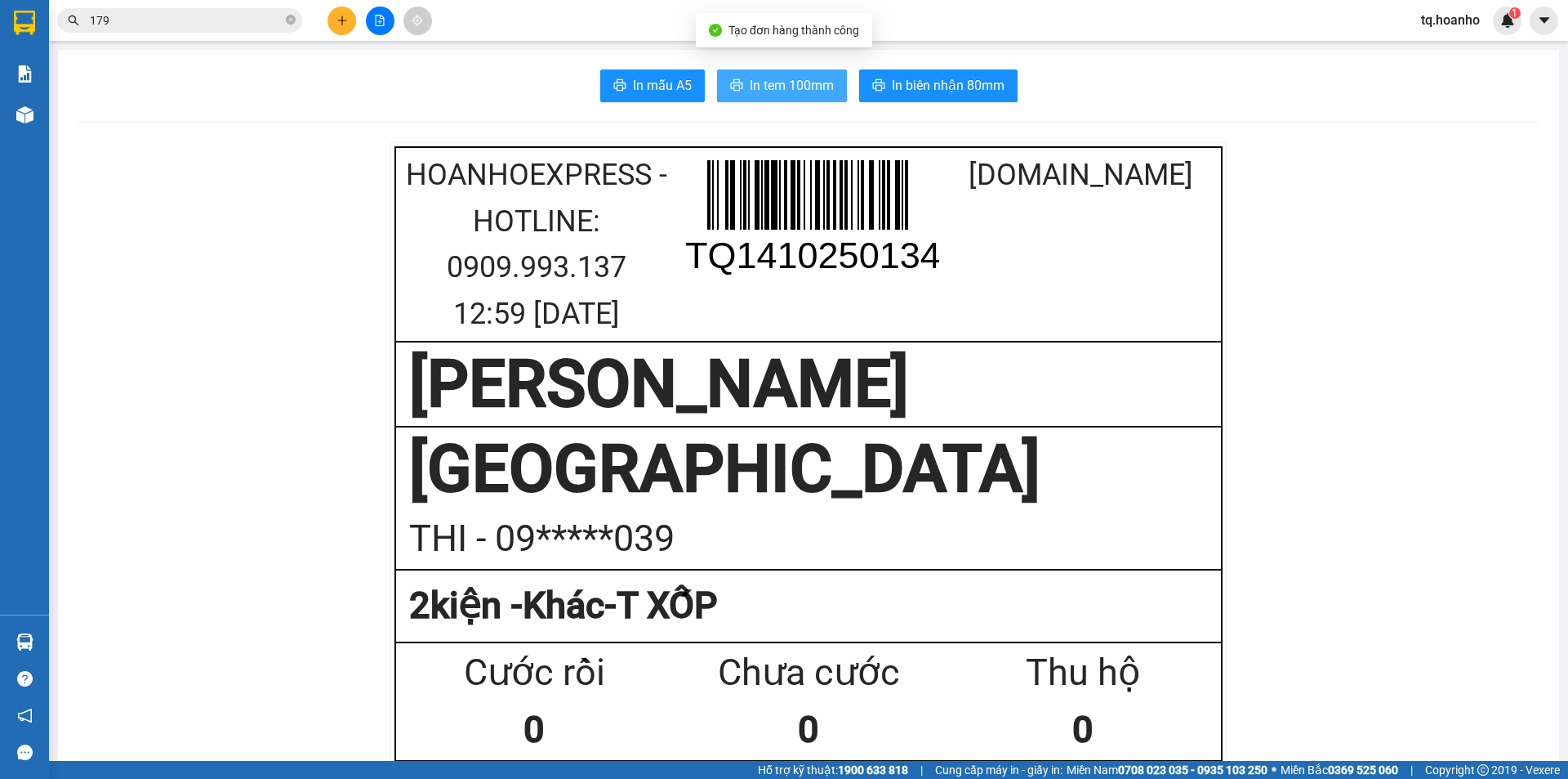
click at [758, 94] on span "In tem 100mm" at bounding box center [791, 85] width 84 height 20
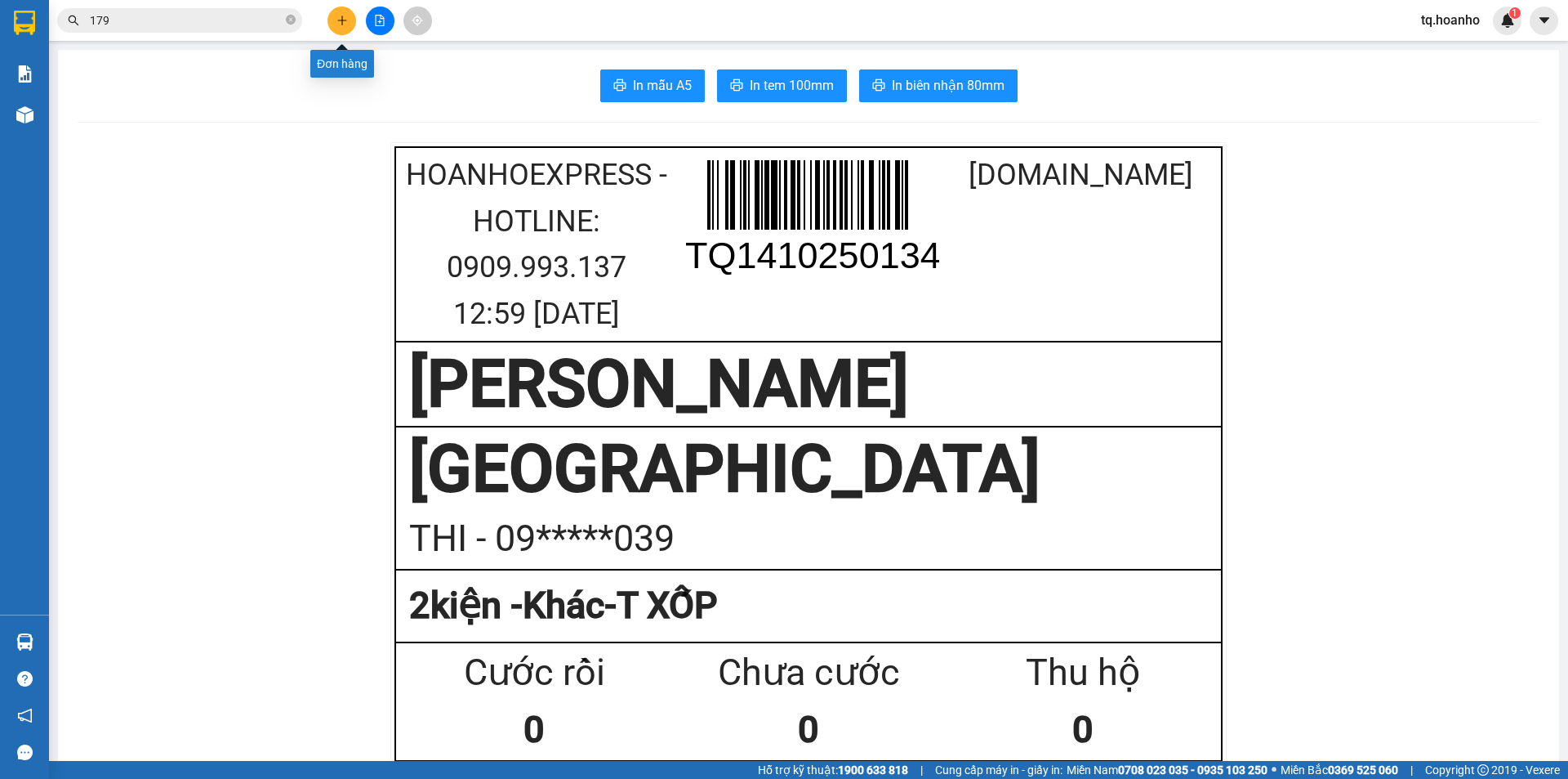
click at [339, 17] on icon "plus" at bounding box center [342, 20] width 12 height 12
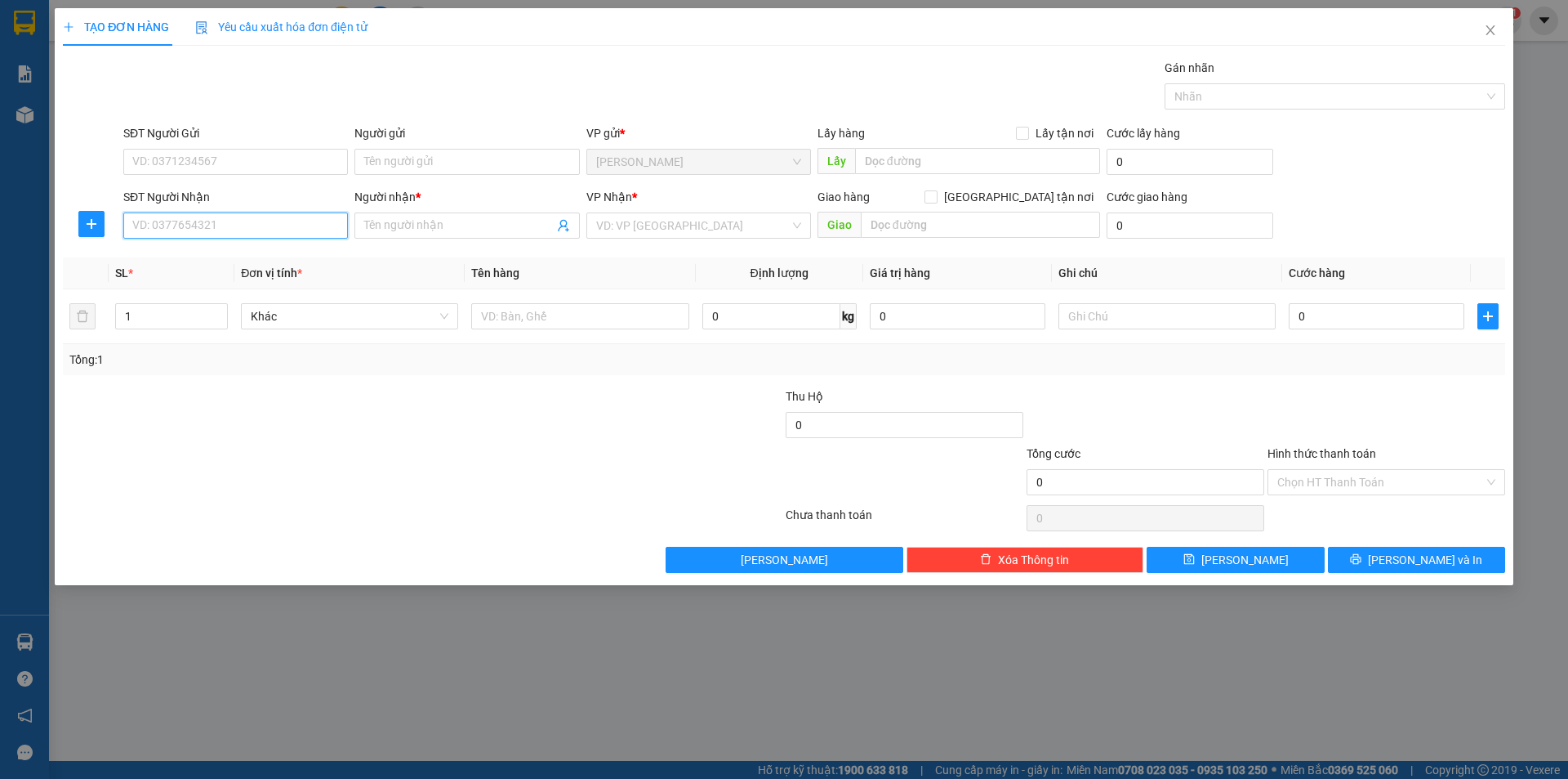
click at [298, 224] on input "SĐT Người Nhận" at bounding box center [235, 225] width 224 height 26
click at [273, 264] on div "0815763144 - KHÔI" at bounding box center [236, 258] width 205 height 18
type input "0815763144"
type input "KHÔI"
type input "0815763144"
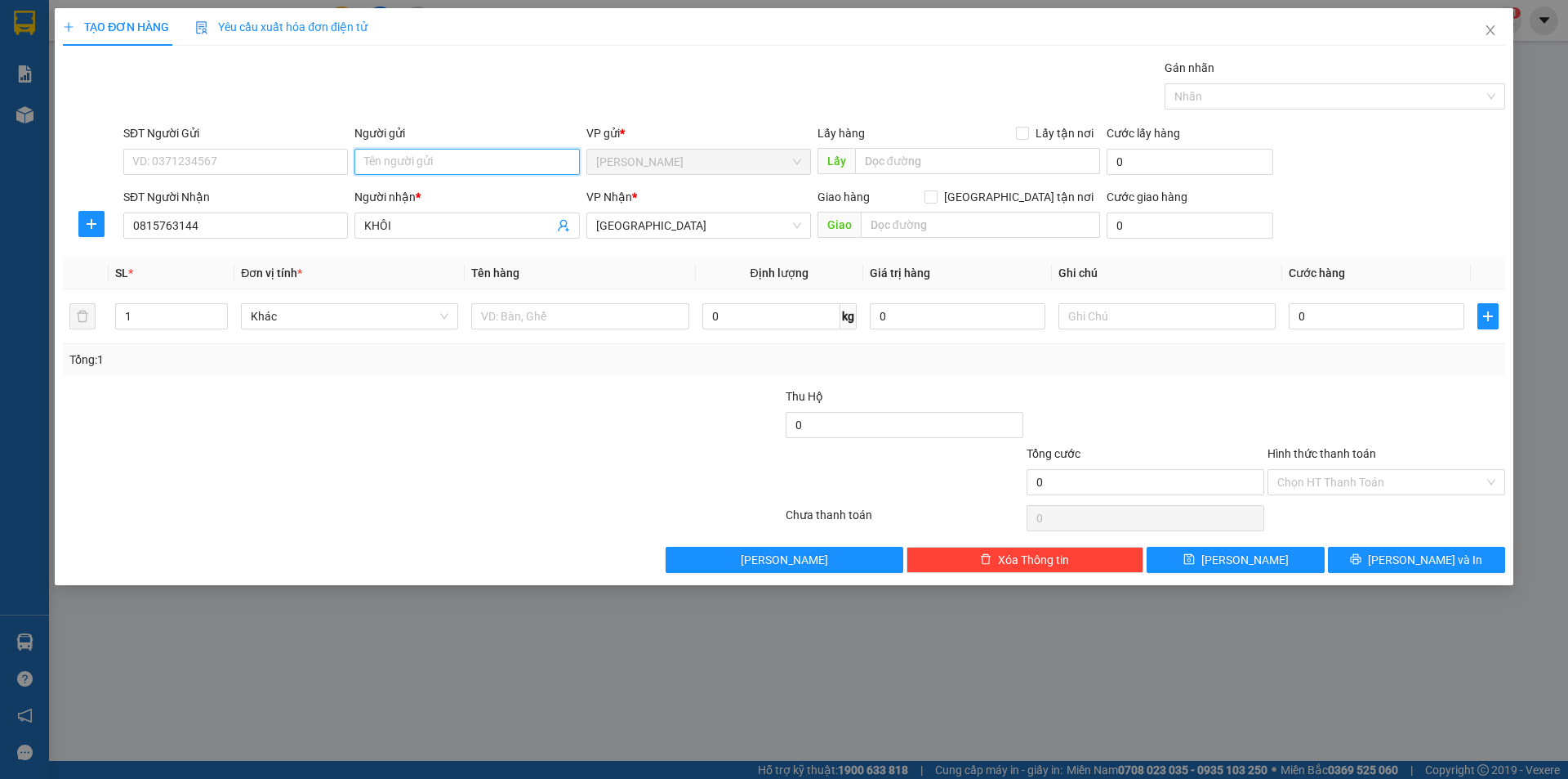
click at [421, 174] on input "Người gửi" at bounding box center [466, 162] width 224 height 26
type input "BA TRAI"
click at [684, 474] on div at bounding box center [663, 473] width 241 height 57
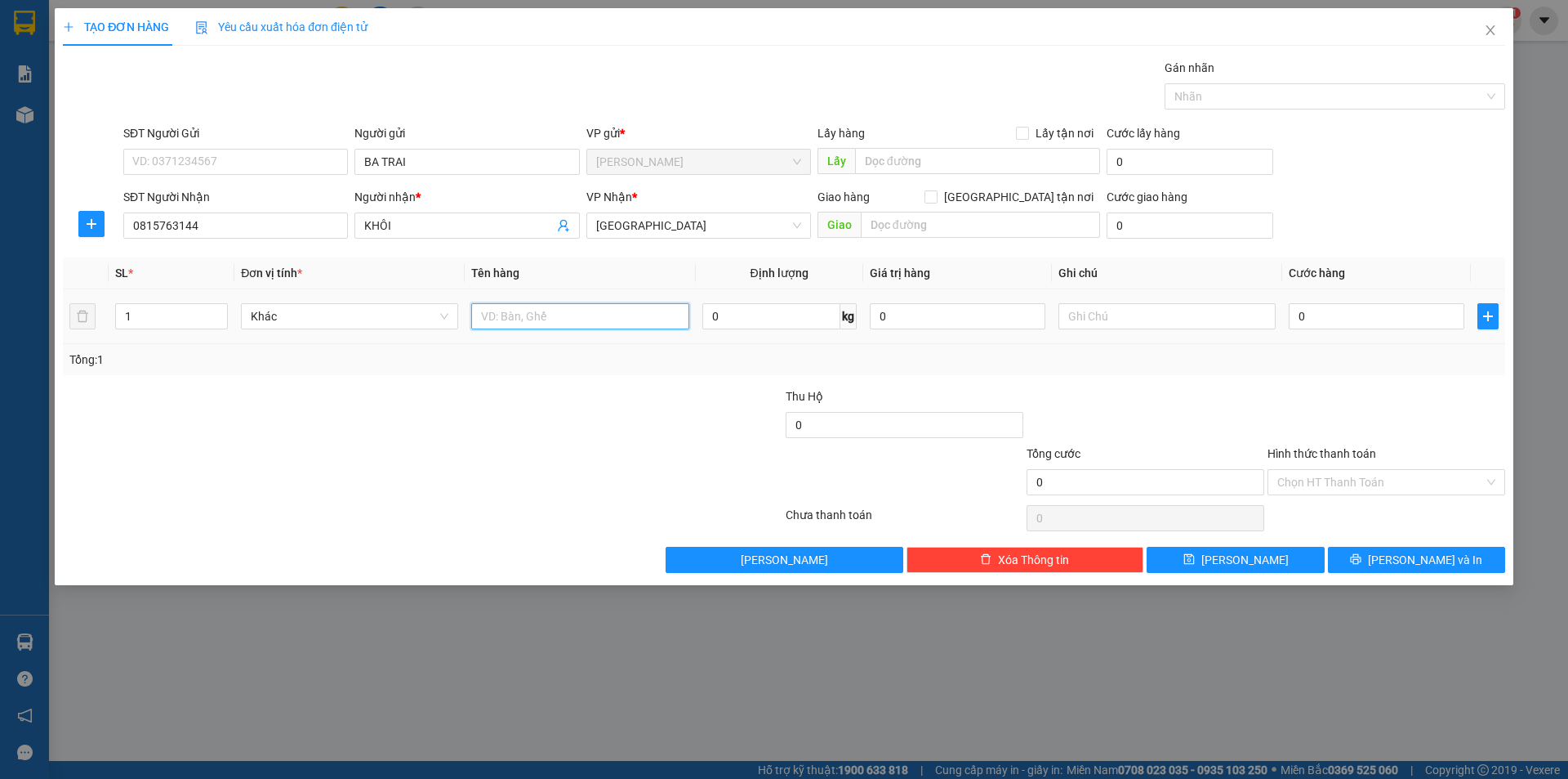
click at [578, 308] on input "text" at bounding box center [580, 316] width 217 height 26
type input "BÌ"
click at [1110, 309] on input "text" at bounding box center [1166, 316] width 217 height 26
type input "R/20"
click at [1373, 487] on input "Hình thức thanh toán" at bounding box center [1380, 482] width 206 height 25
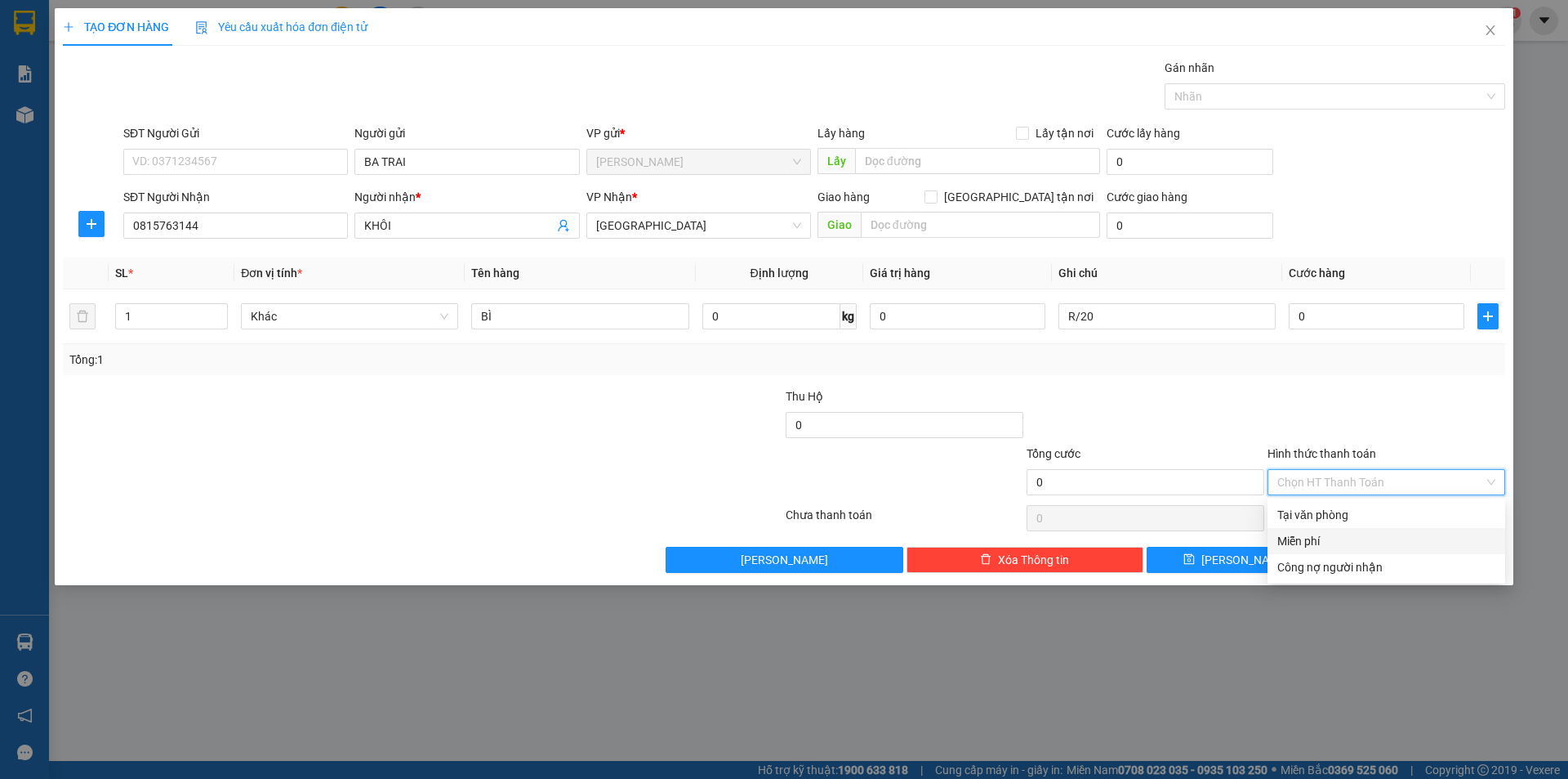
drag, startPoint x: 1340, startPoint y: 545, endPoint x: 1355, endPoint y: 558, distance: 19.8
click at [1342, 547] on div "Miễn phí" at bounding box center [1386, 541] width 218 height 18
click at [1365, 564] on button "[PERSON_NAME] và In" at bounding box center [1416, 560] width 177 height 26
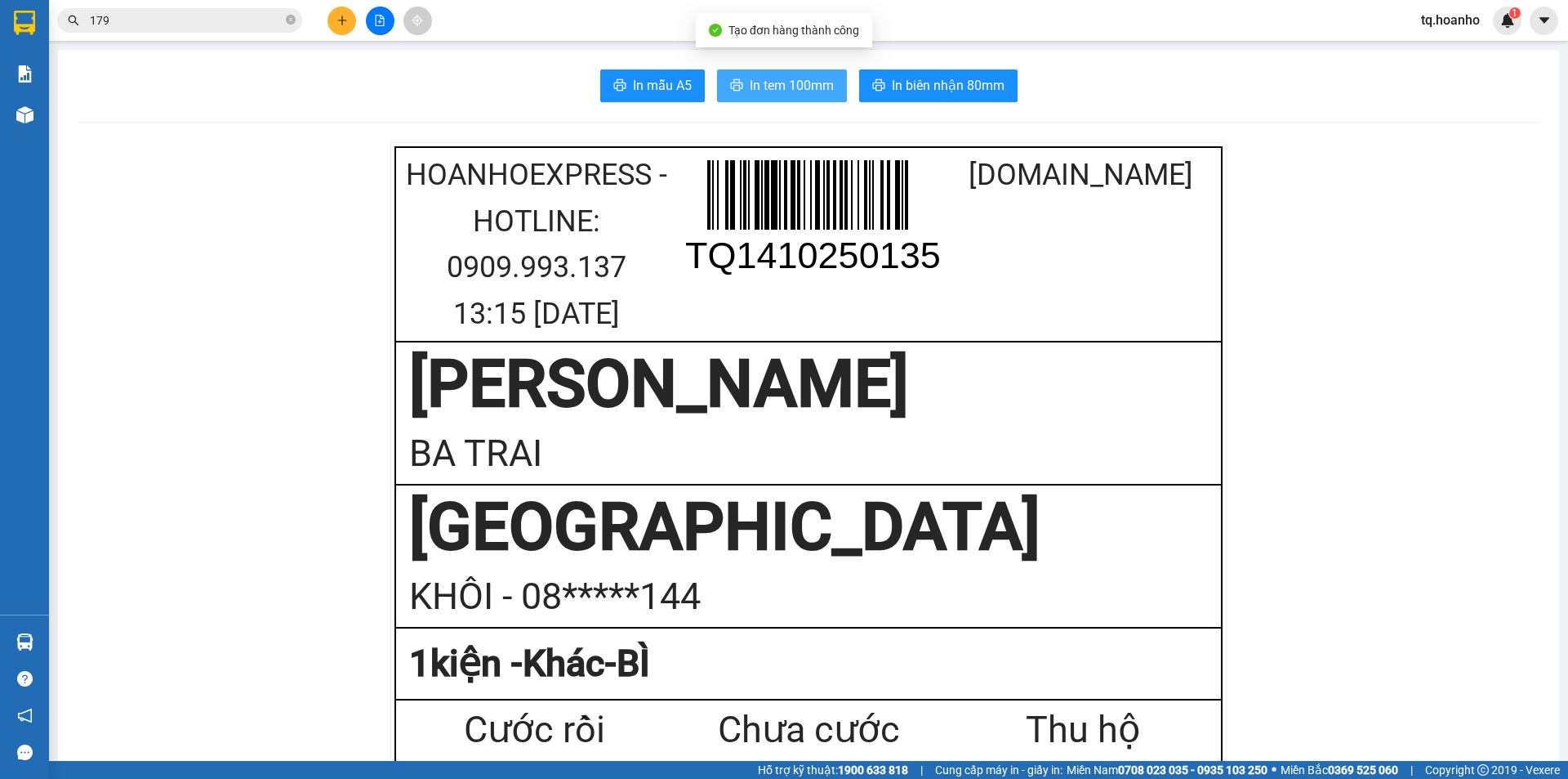
click at [750, 92] on span "In tem 100mm" at bounding box center [791, 85] width 84 height 20
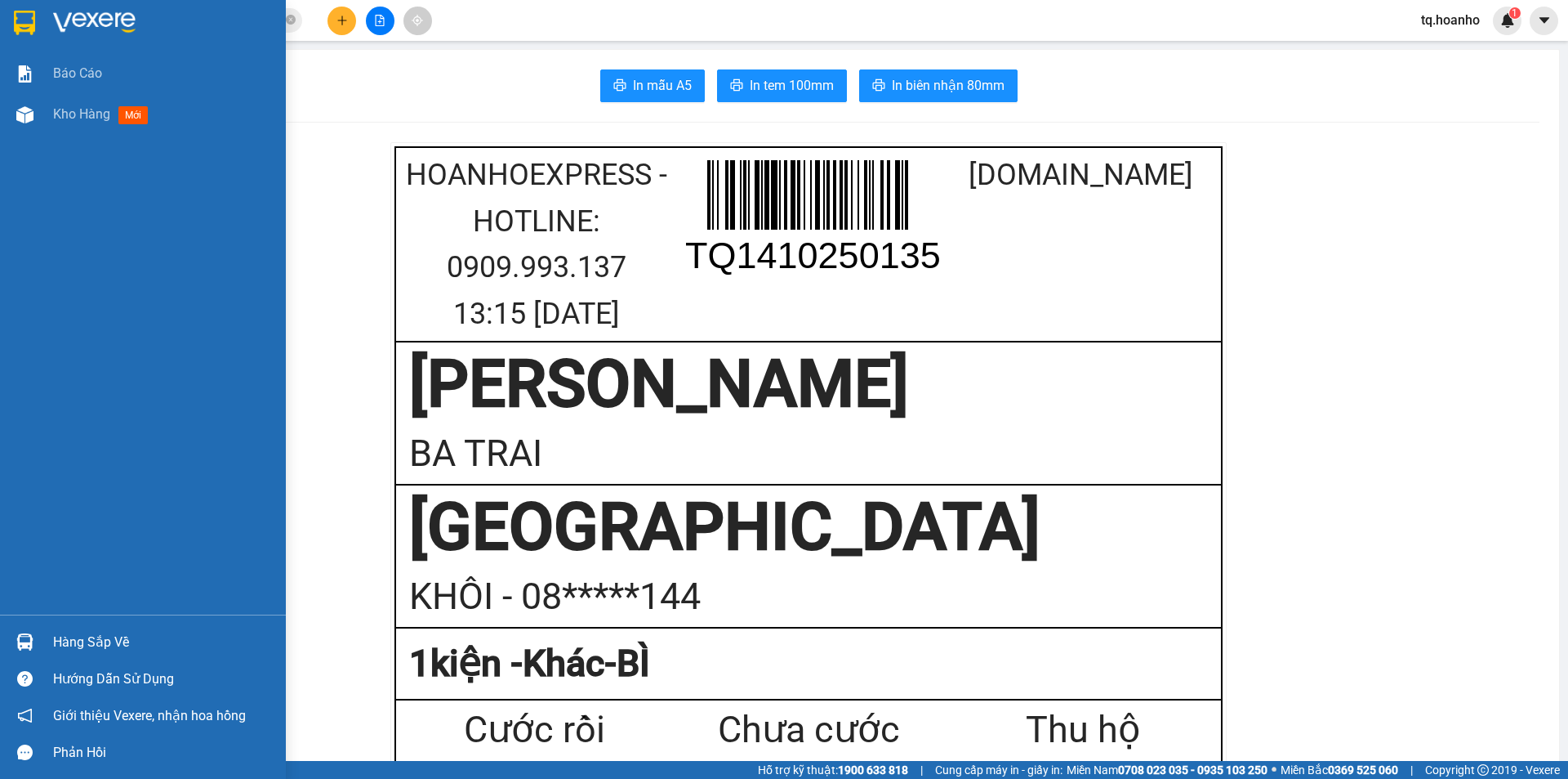
click at [0, 162] on div "Báo cáo Kho hàng mới" at bounding box center [143, 334] width 286 height 562
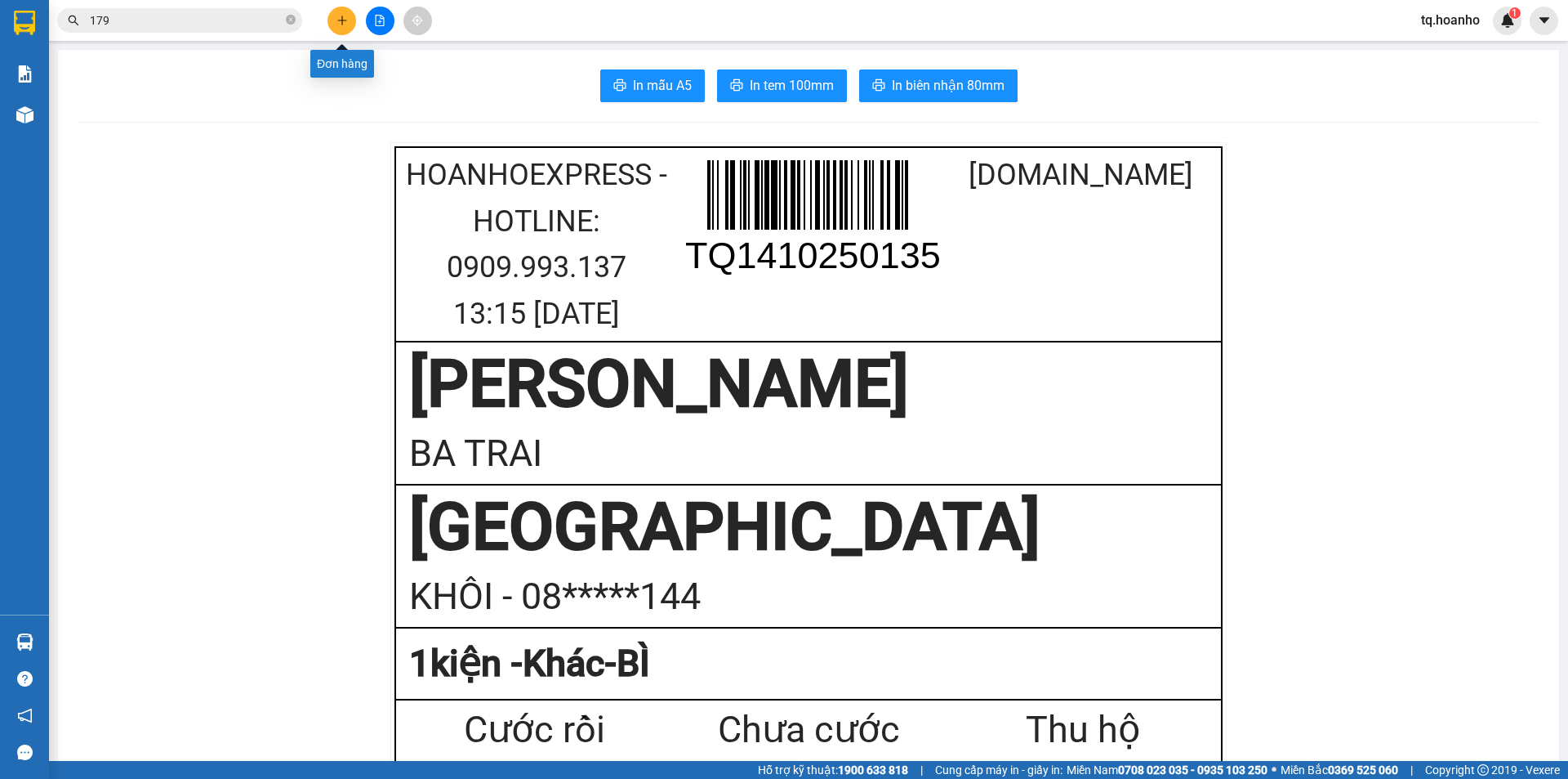
click at [334, 22] on button at bounding box center [342, 20] width 28 height 28
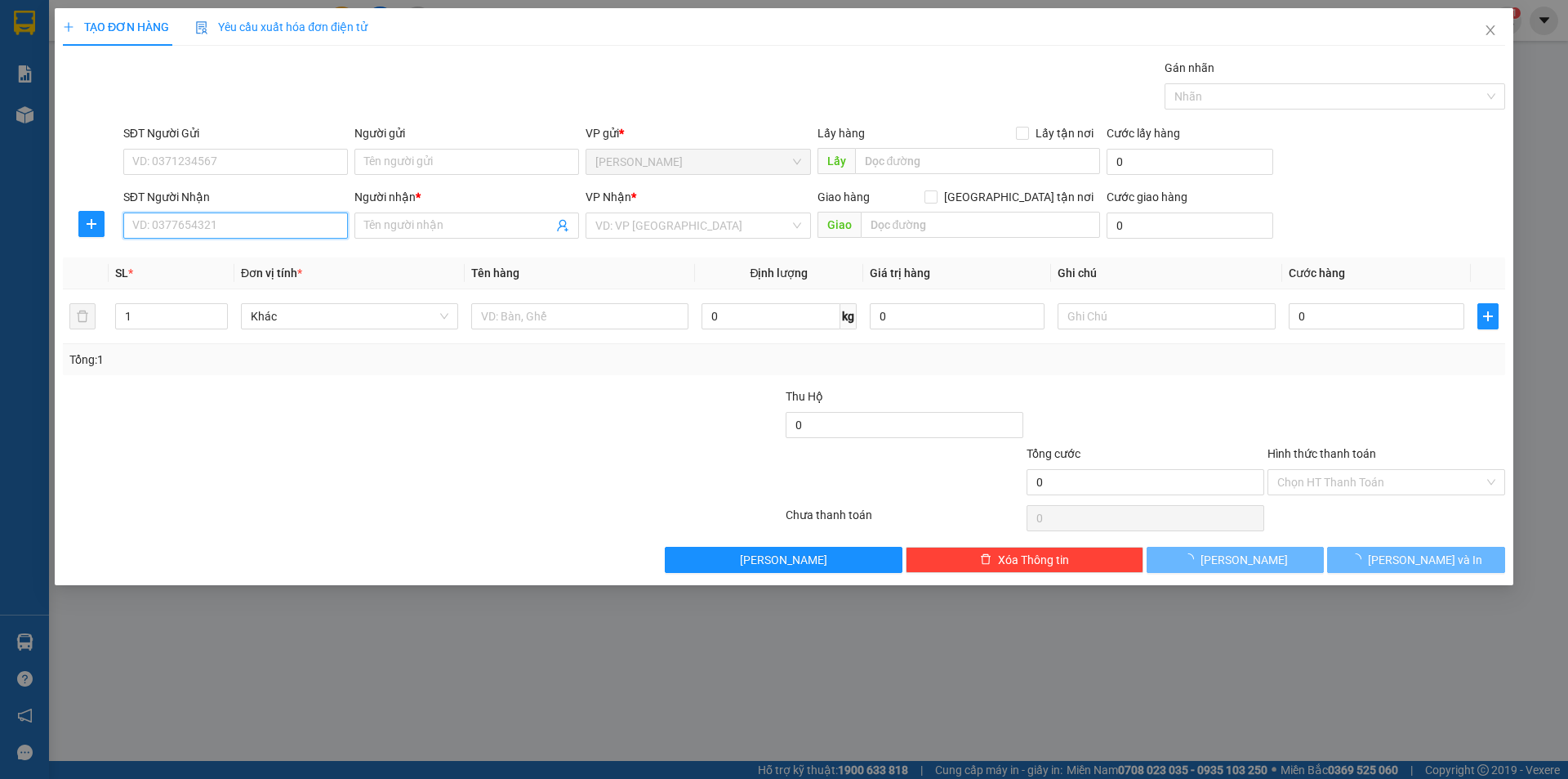
click at [324, 230] on input "SĐT Người Nhận" at bounding box center [235, 225] width 224 height 26
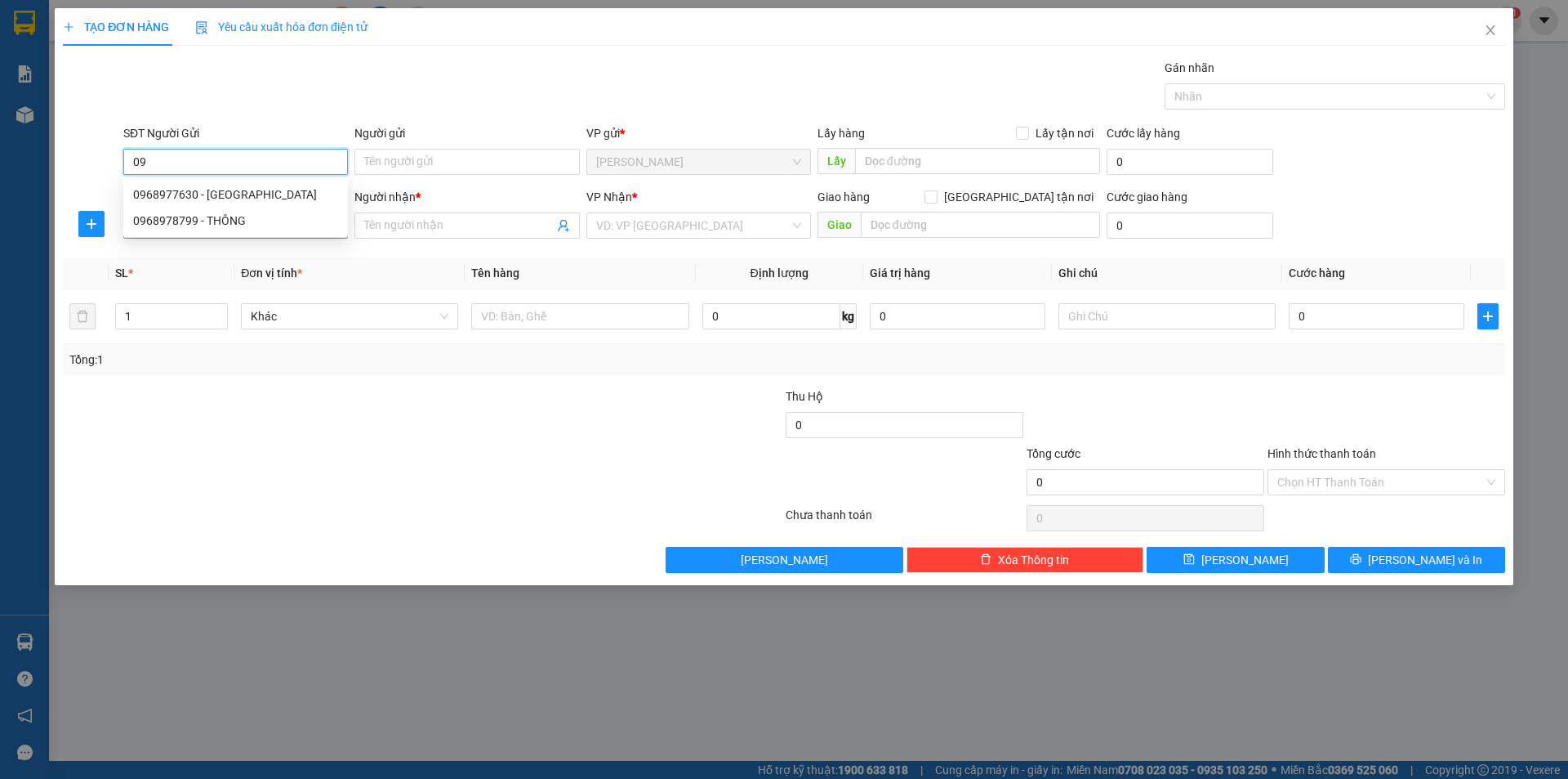
type input "0"
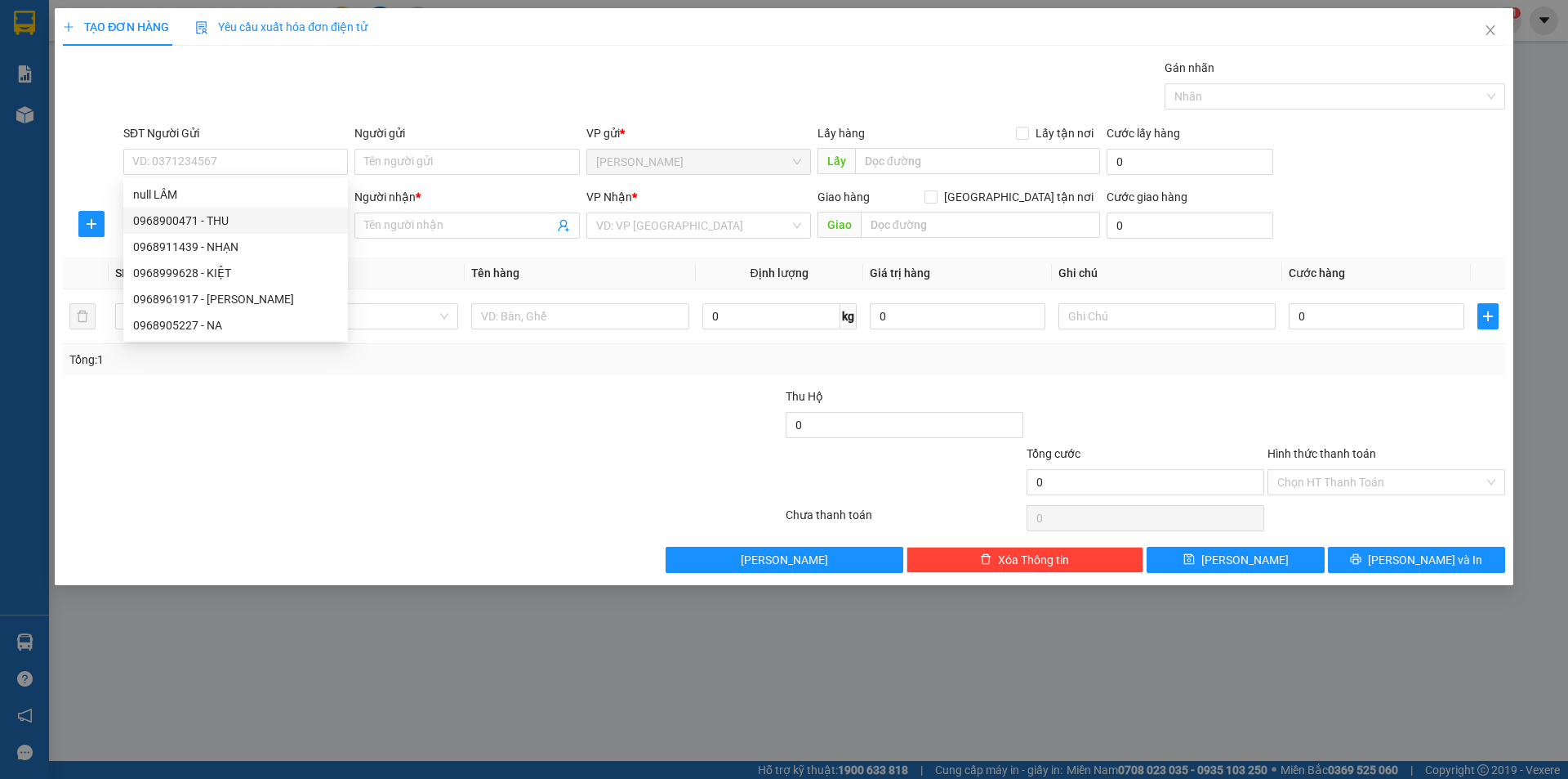
click at [443, 450] on div at bounding box center [302, 473] width 481 height 57
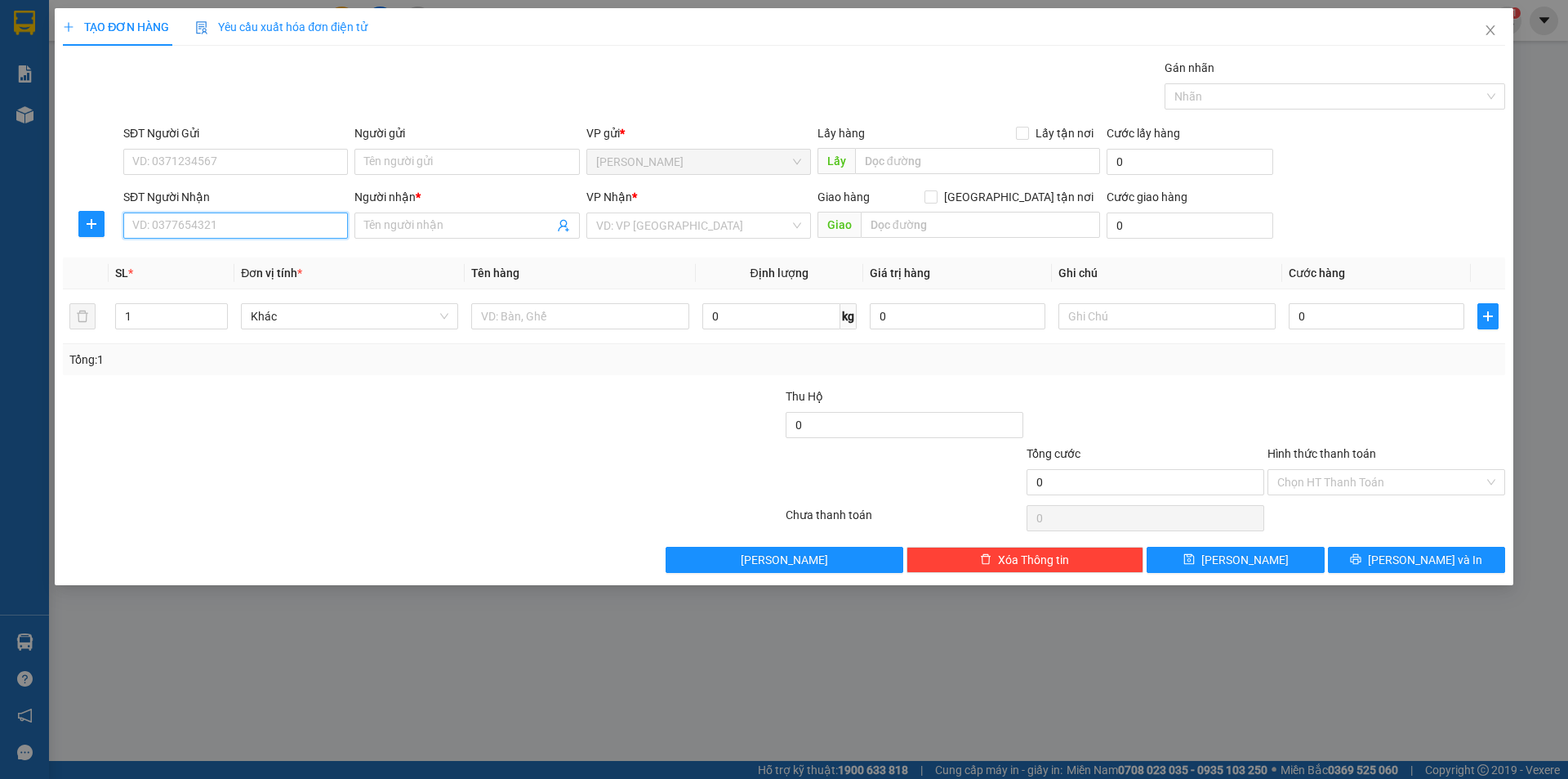
click at [187, 230] on input "SĐT Người Nhận" at bounding box center [235, 225] width 224 height 26
click at [210, 282] on div "0968791729 - NỮ" at bounding box center [236, 285] width 205 height 18
type input "0968791729"
type input "NỮ"
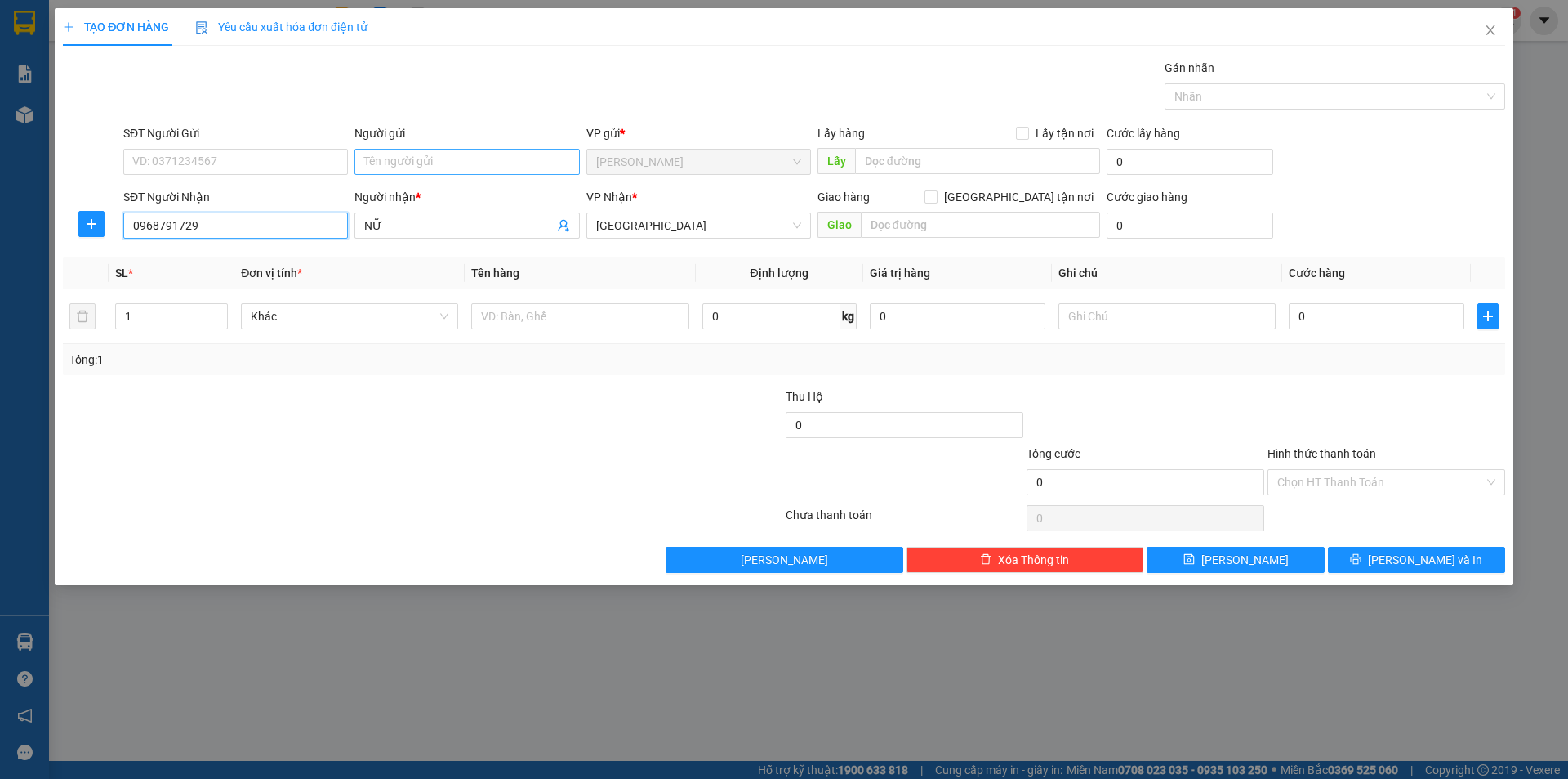
type input "0968791729"
click at [442, 167] on input "Người gửi" at bounding box center [466, 162] width 224 height 26
type input "MẸ CHIẾN"
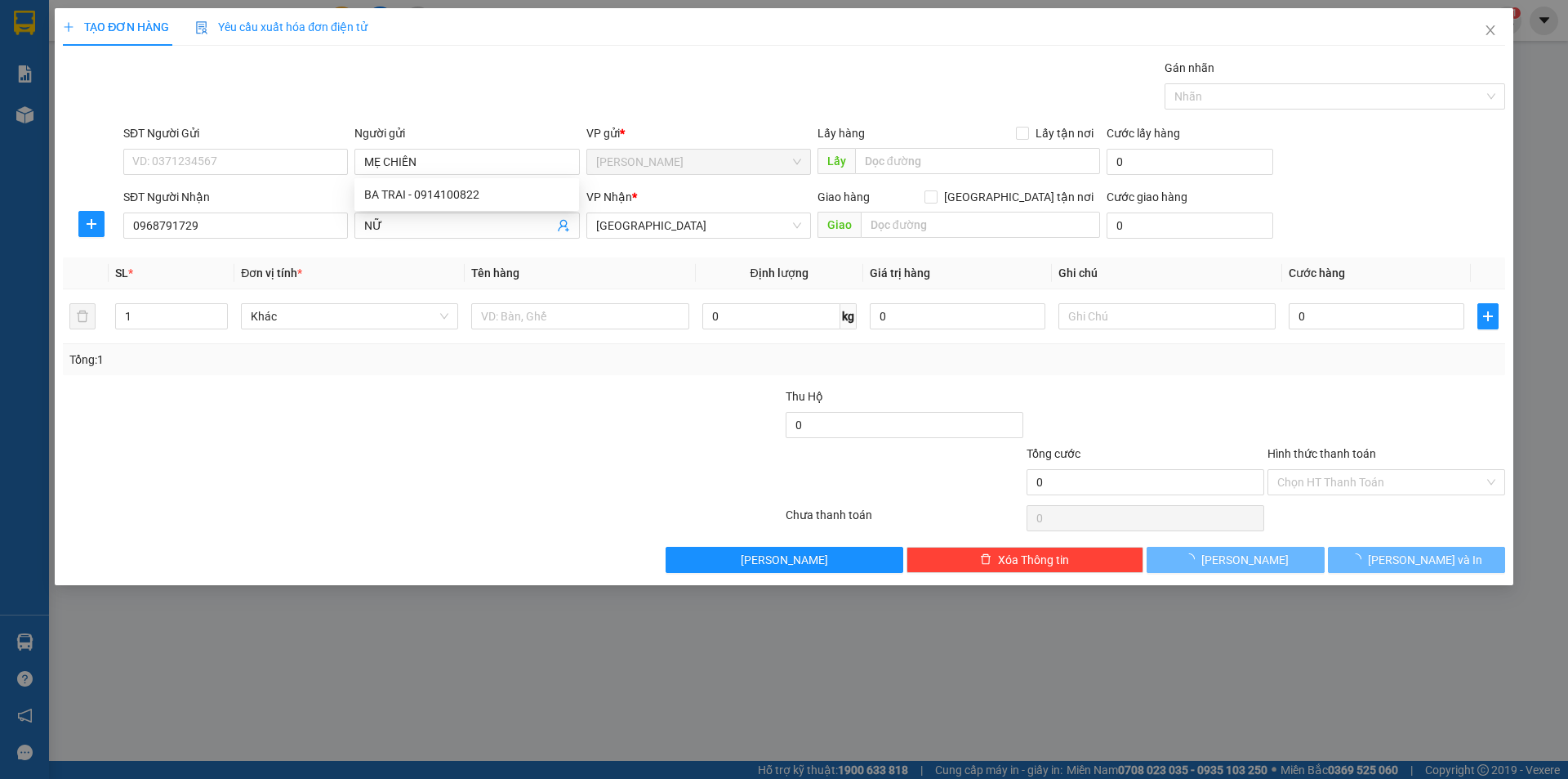
click at [343, 409] on div at bounding box center [302, 415] width 481 height 57
click at [654, 318] on input "text" at bounding box center [580, 316] width 217 height 26
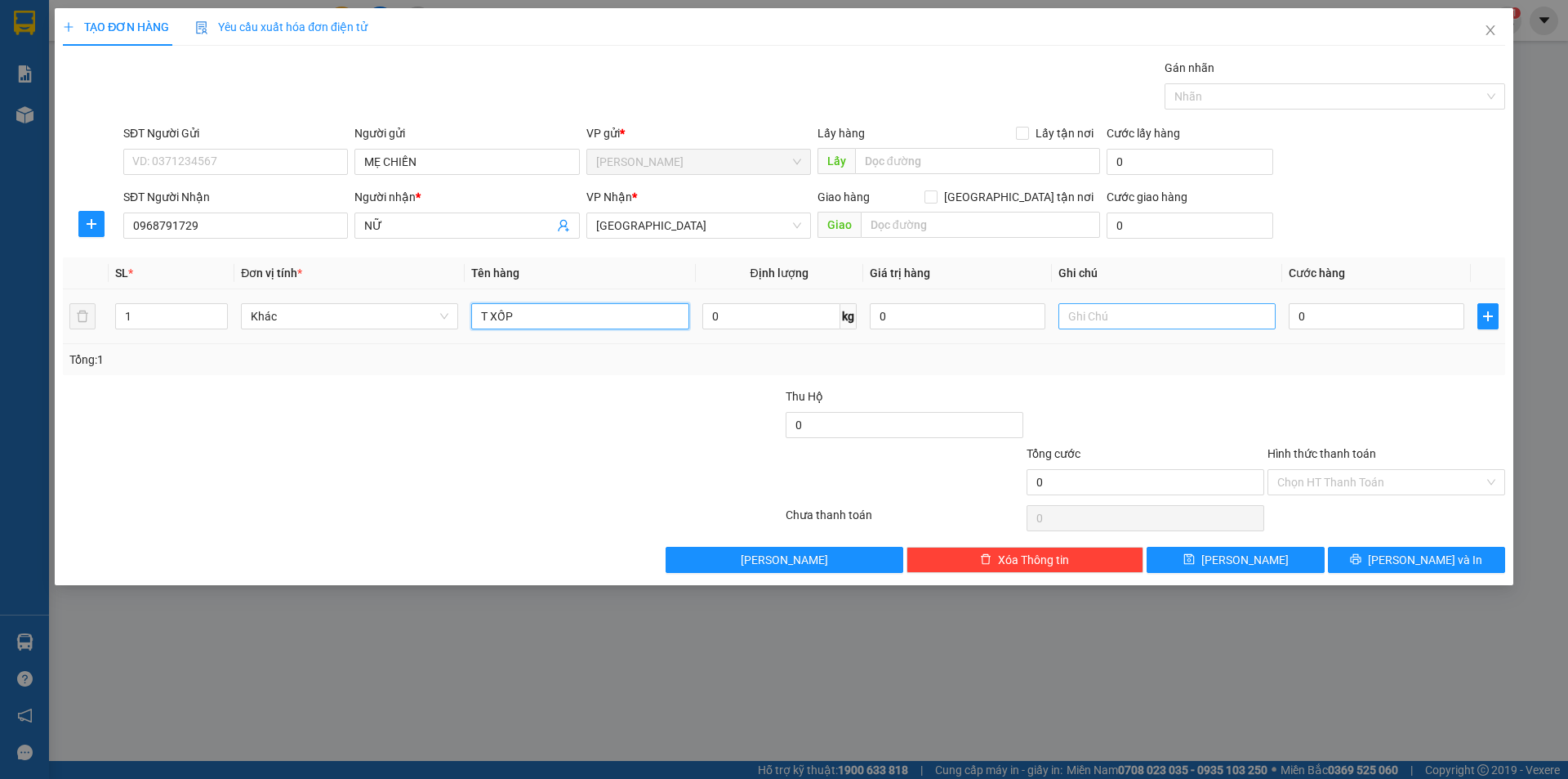
type input "T XỐP"
click at [1093, 318] on input "text" at bounding box center [1166, 316] width 217 height 26
type input "R/70"
click at [1320, 474] on input "Hình thức thanh toán" at bounding box center [1380, 482] width 206 height 25
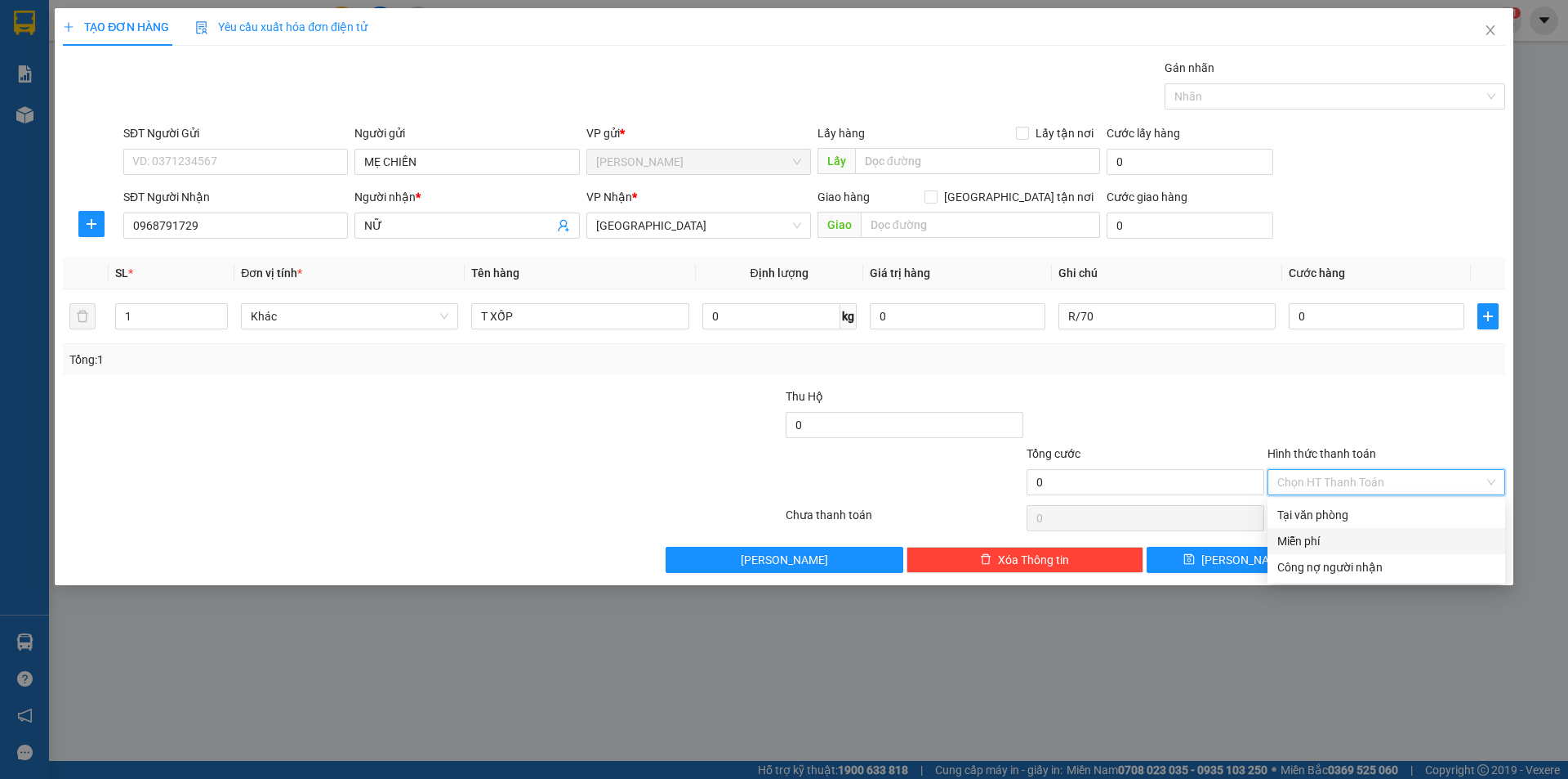
drag, startPoint x: 1333, startPoint y: 520, endPoint x: 1333, endPoint y: 531, distance: 11.0
click at [1333, 531] on div "Tại văn phòng Miễn phí Công nợ người nhận" at bounding box center [1386, 541] width 238 height 78
click at [1333, 531] on div "Miễn phí" at bounding box center [1386, 541] width 238 height 26
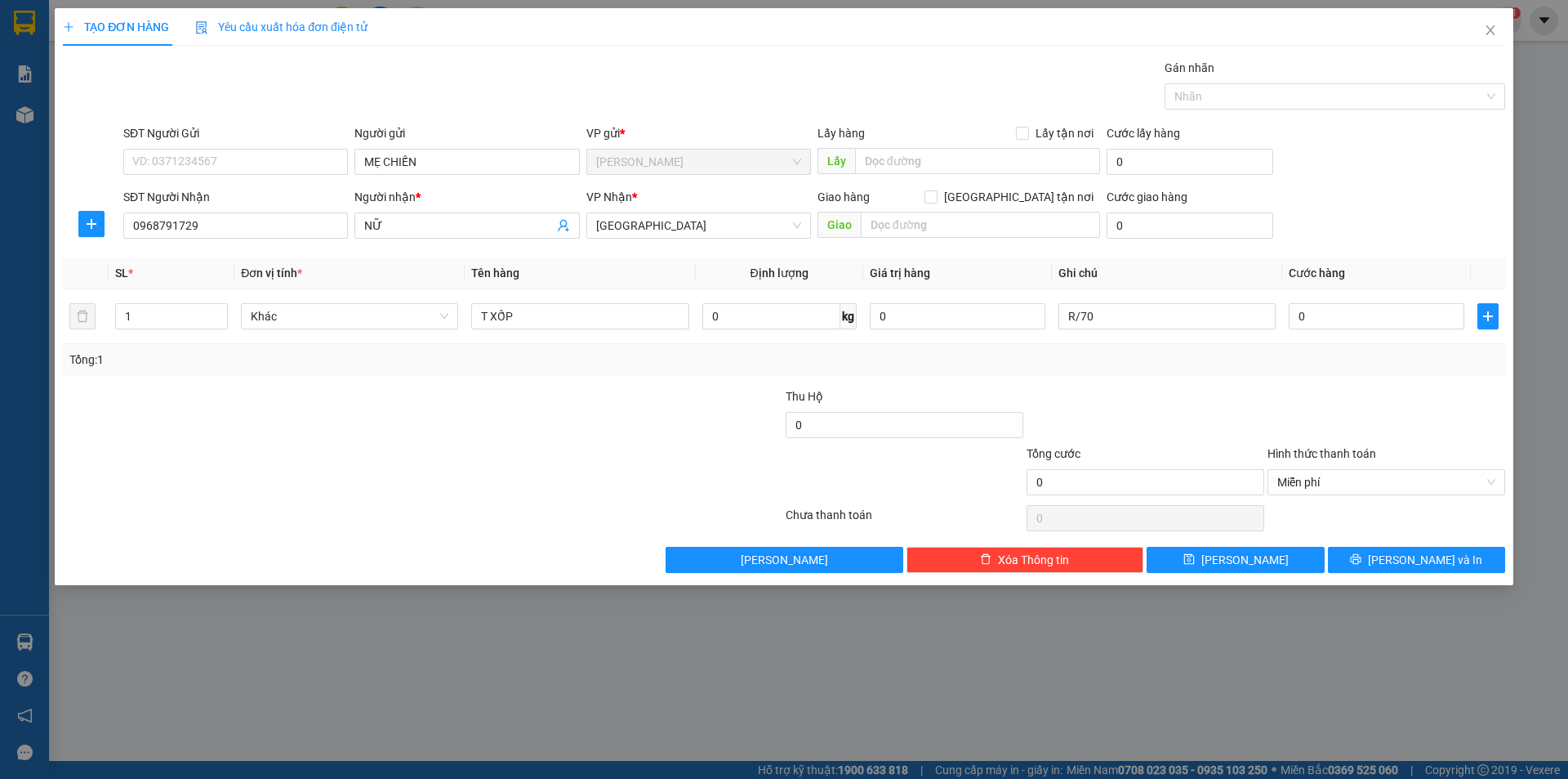
drag, startPoint x: 1369, startPoint y: 576, endPoint x: 1351, endPoint y: 644, distance: 70.3
click at [1351, 644] on div "TẠO ĐƠN HÀNG Yêu cầu xuất hóa đơn điện tử Transit Pickup Surcharge Ids Transit …" at bounding box center [784, 389] width 1568 height 779
click at [1146, 345] on div "Tổng: 1" at bounding box center [784, 360] width 1443 height 31
click at [1116, 300] on div "R/70" at bounding box center [1166, 316] width 217 height 33
click at [1138, 312] on input "R/70" at bounding box center [1166, 316] width 217 height 26
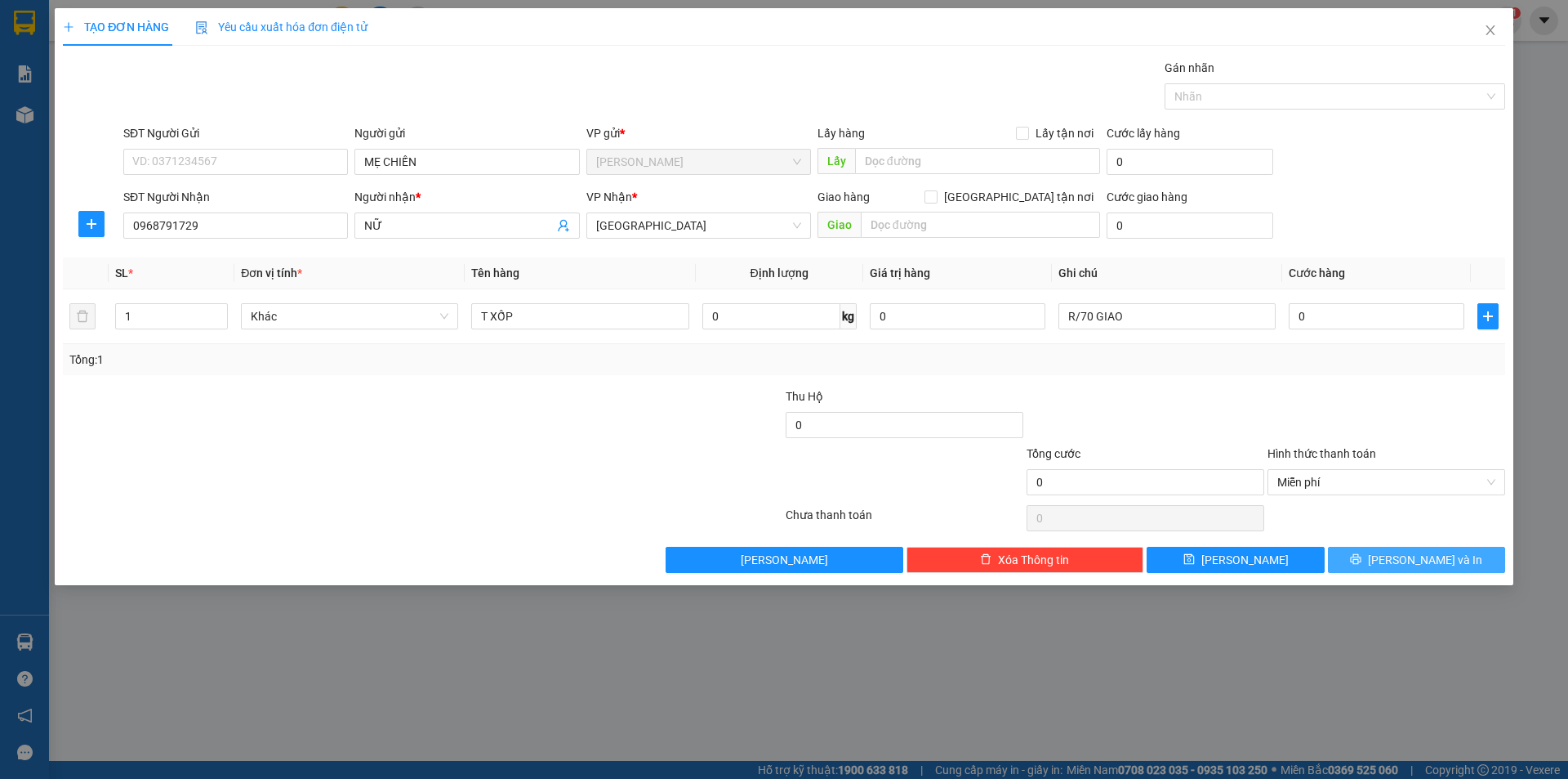
click at [1355, 551] on button "[PERSON_NAME] và In" at bounding box center [1416, 560] width 177 height 26
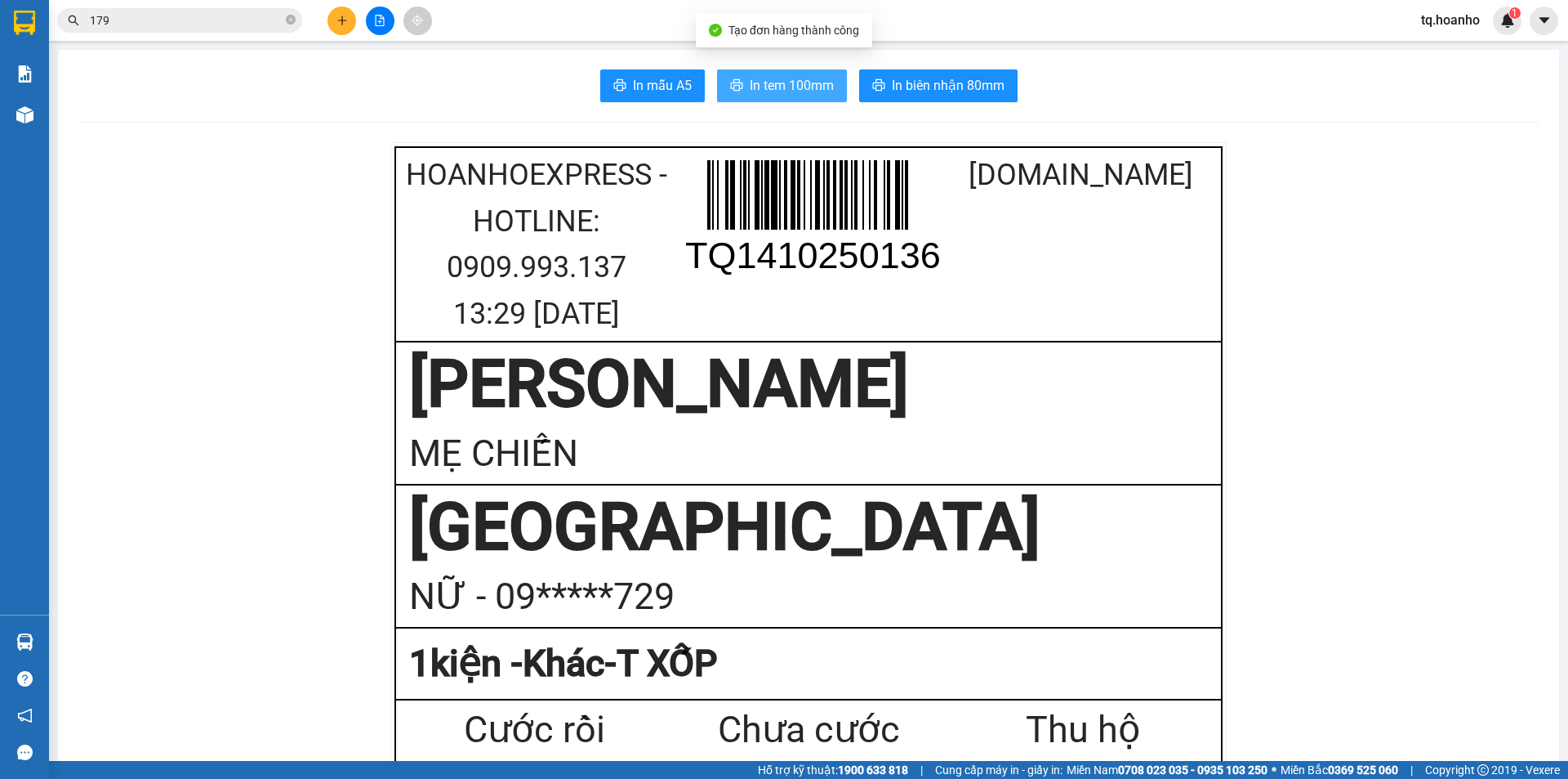
click at [793, 77] on span "In tem 100mm" at bounding box center [791, 85] width 84 height 20
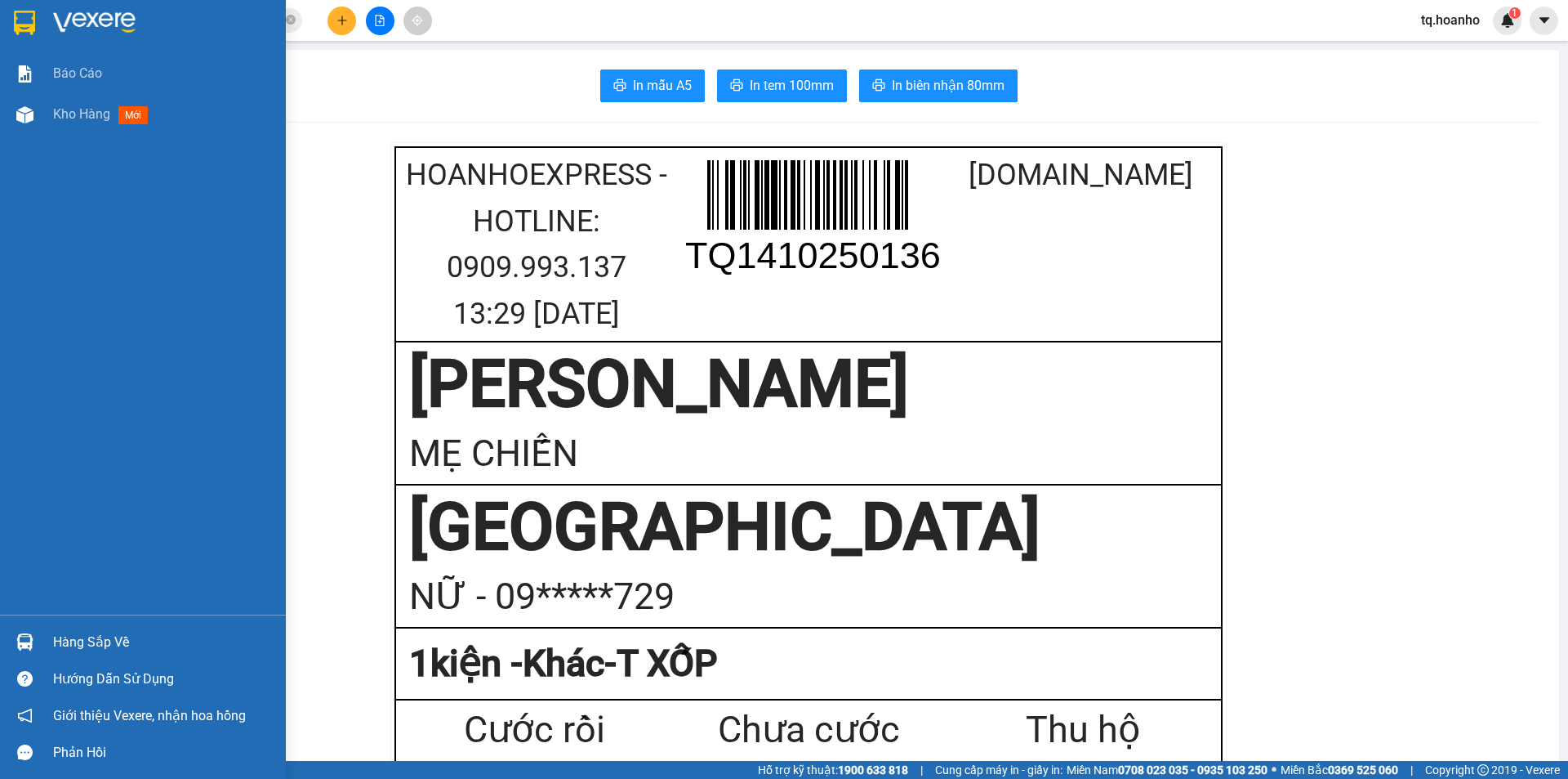
click at [74, 25] on img at bounding box center [94, 23] width 83 height 25
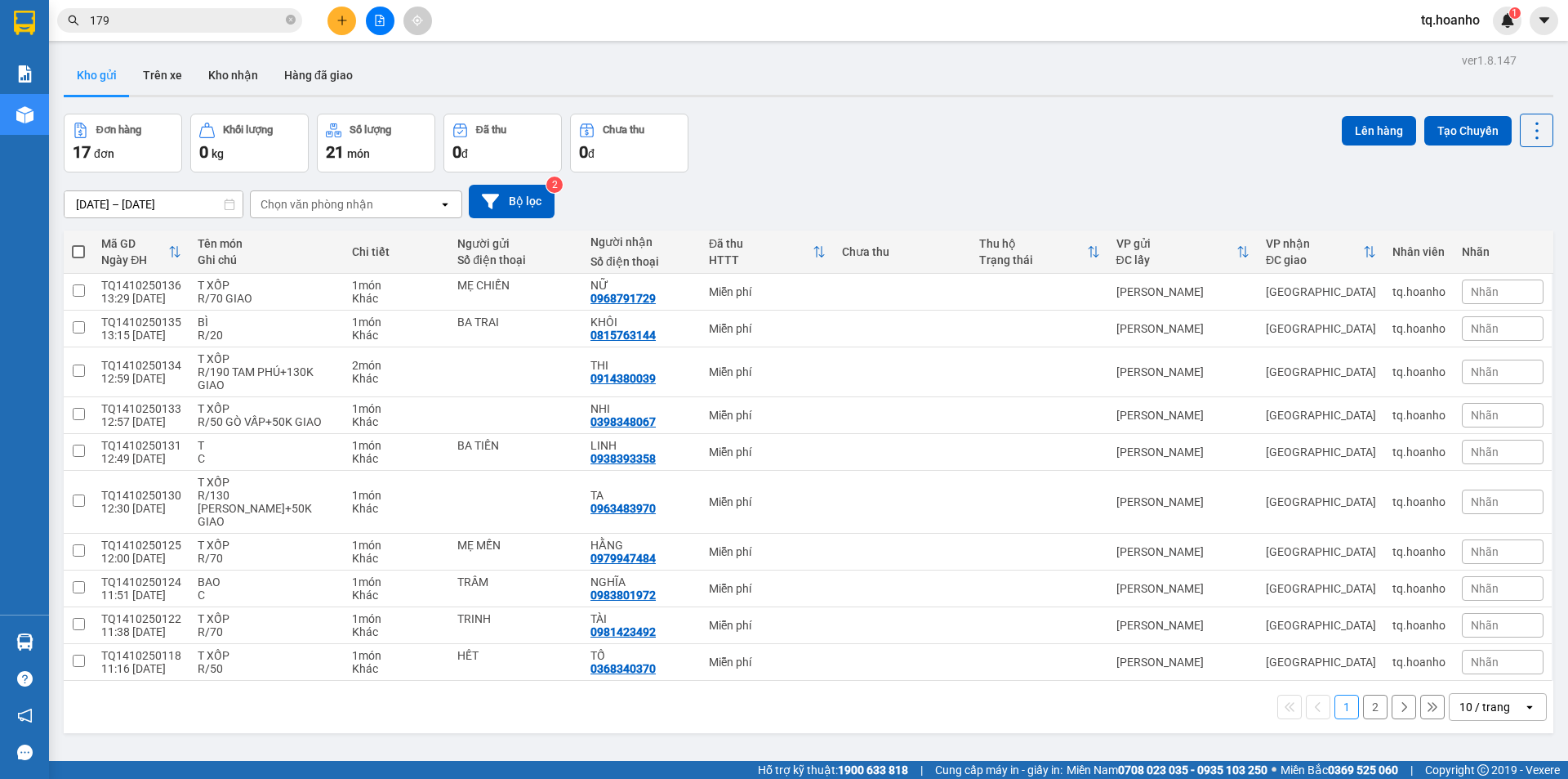
click at [1466, 709] on div "10 / trang" at bounding box center [1485, 707] width 51 height 16
click at [1464, 679] on div "100 / trang" at bounding box center [1486, 671] width 98 height 29
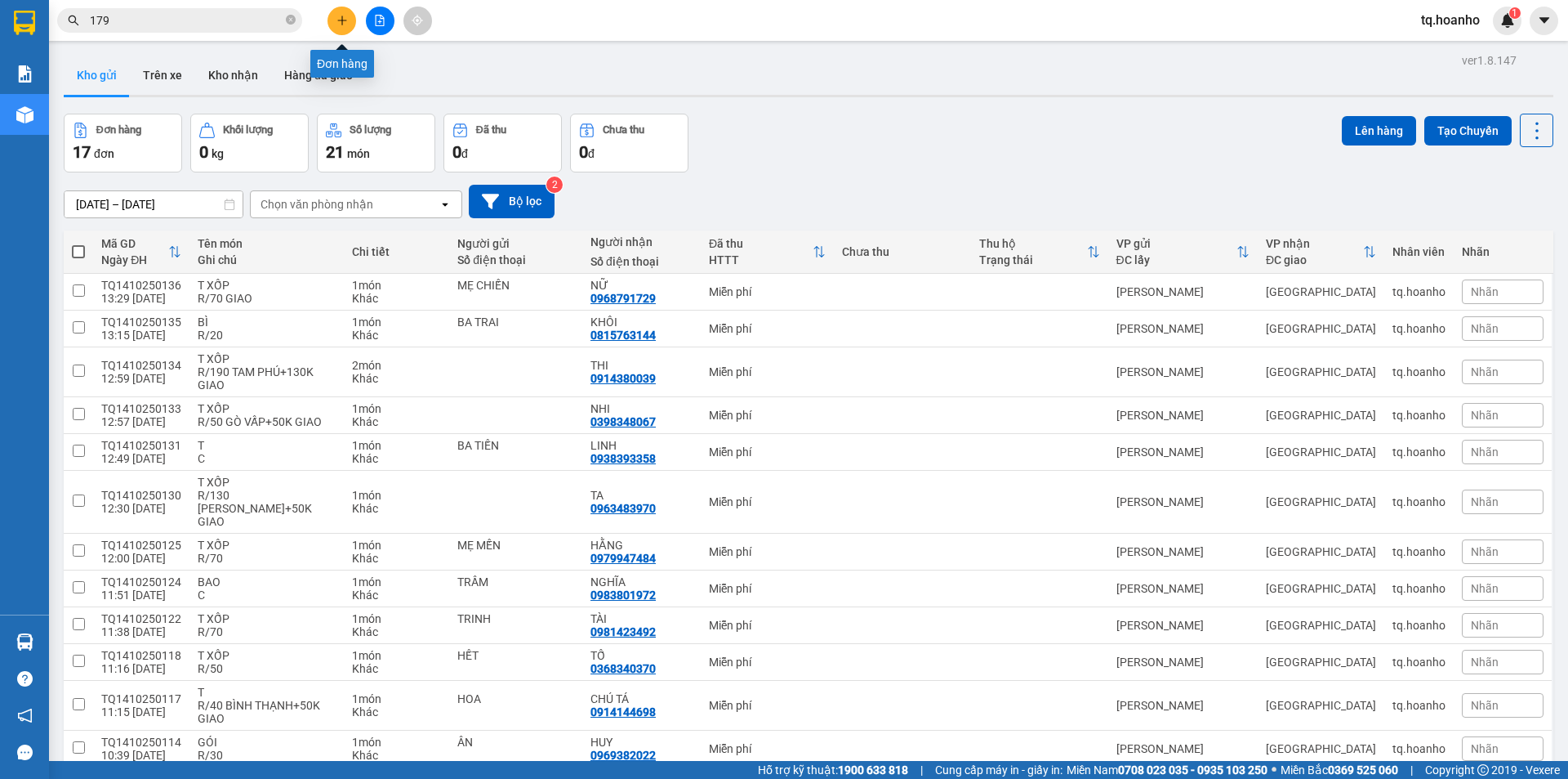
click at [344, 24] on icon "plus" at bounding box center [342, 20] width 12 height 12
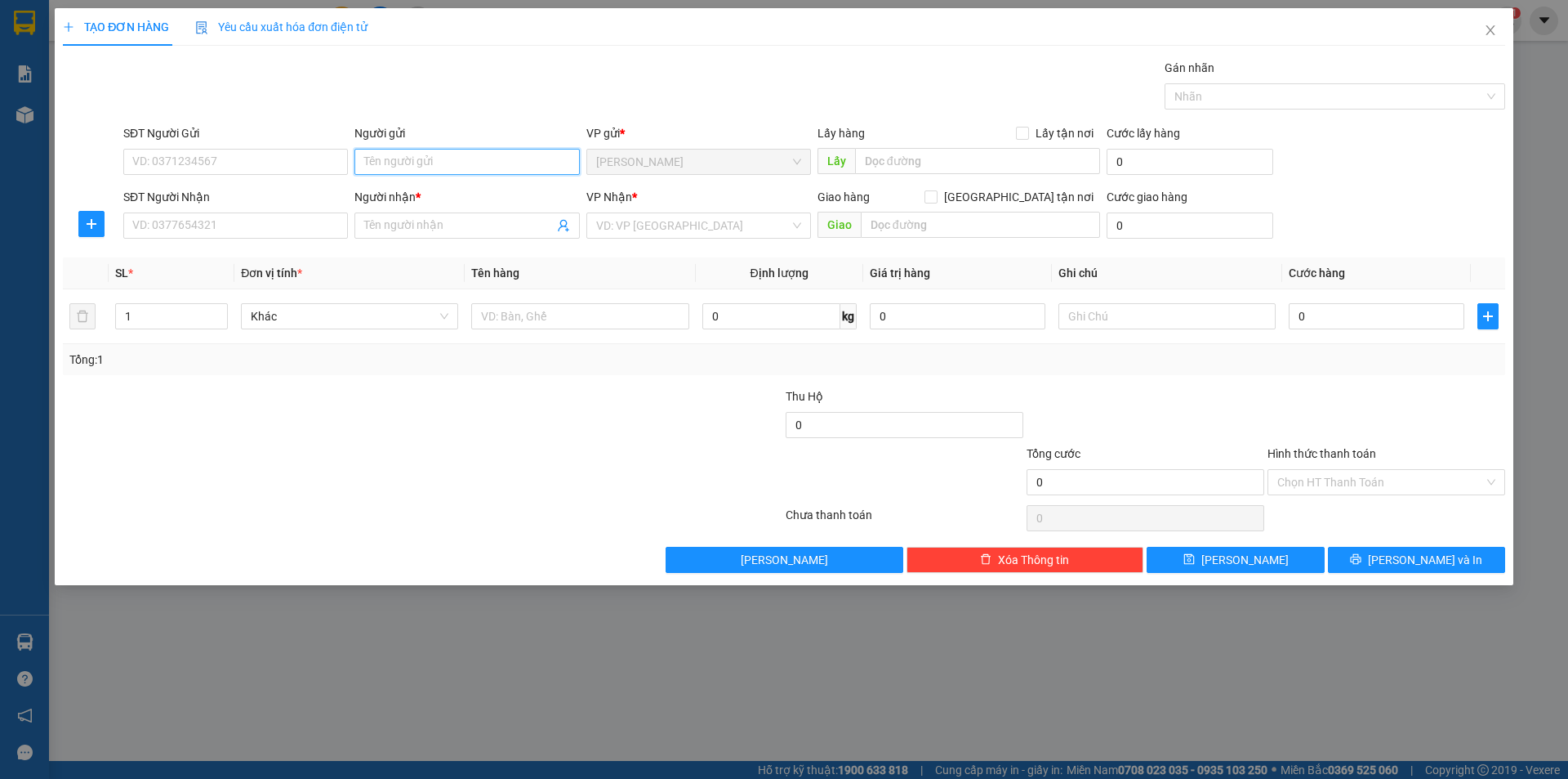
click at [419, 166] on input "Người gửi" at bounding box center [466, 162] width 224 height 26
type input "RƠ"
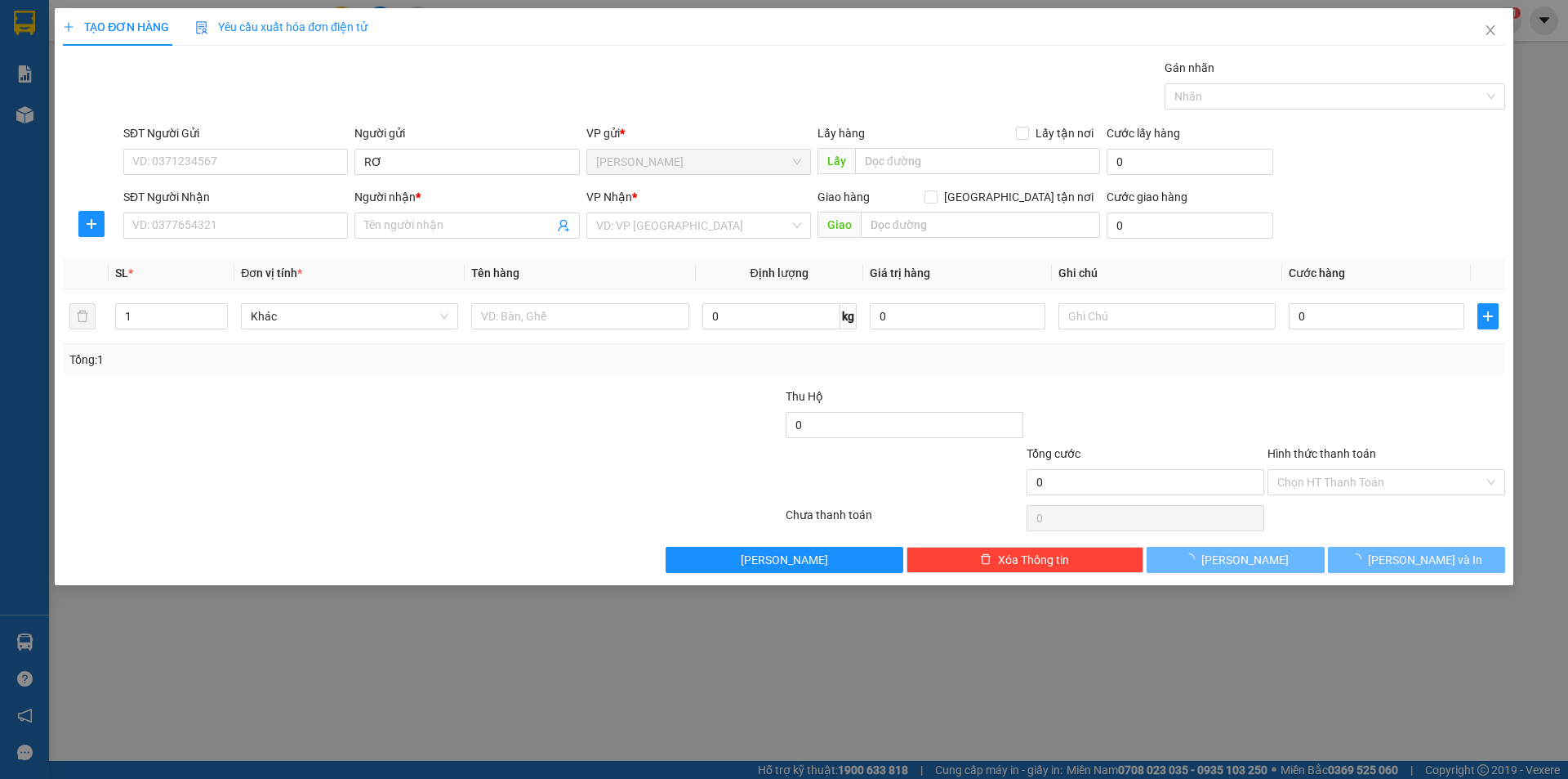
drag, startPoint x: 72, startPoint y: 420, endPoint x: 142, endPoint y: 275, distance: 161.0
click at [98, 387] on div at bounding box center [302, 415] width 481 height 57
click at [195, 233] on input "SĐT Người Nhận" at bounding box center [235, 225] width 224 height 26
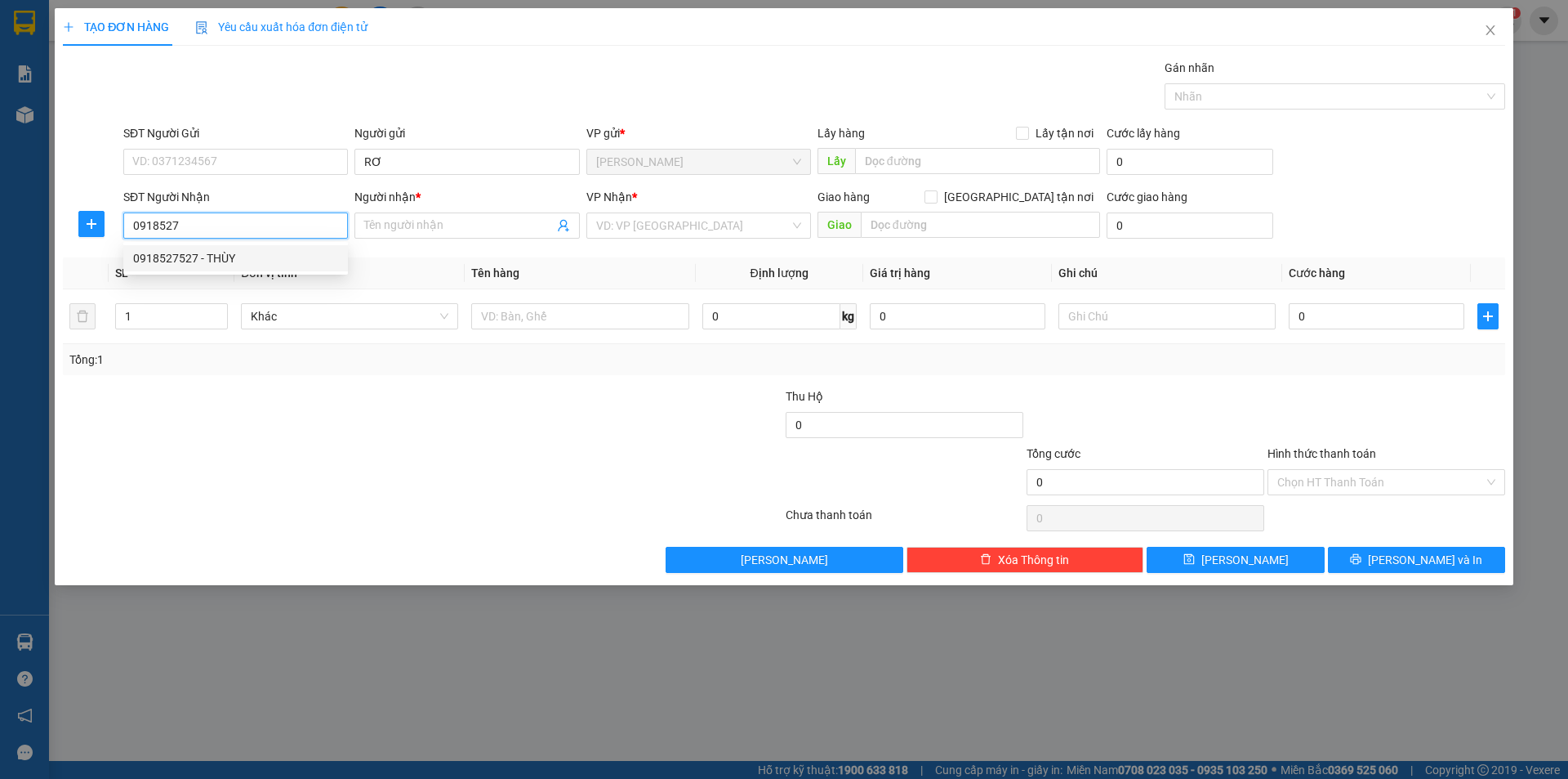
click at [245, 260] on div "0918527527 - THÙY" at bounding box center [236, 258] width 205 height 18
type input "0918527527"
type input "THÙY"
type input "0918527527"
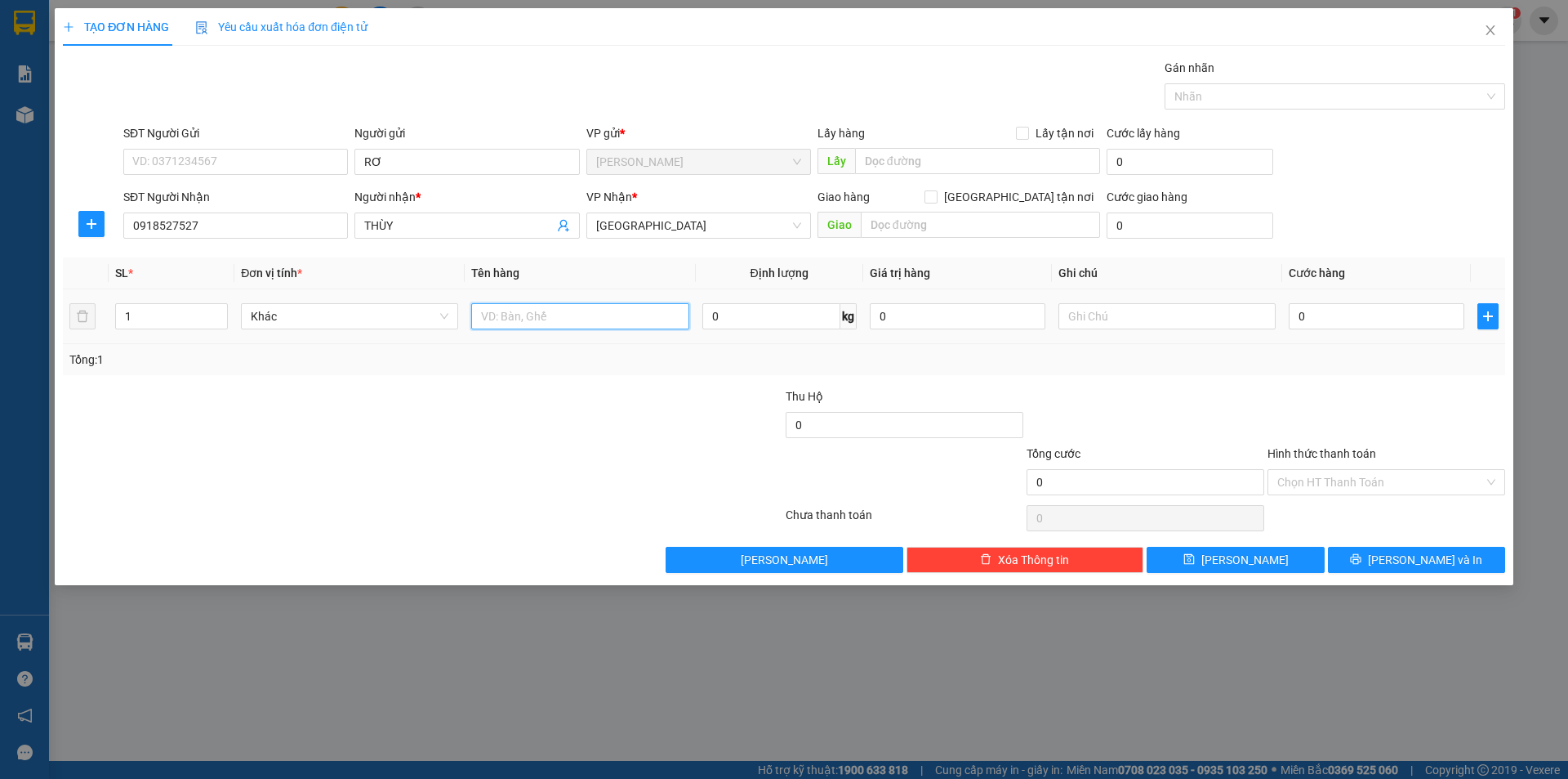
click at [555, 321] on input "text" at bounding box center [580, 316] width 217 height 26
click at [560, 320] on input "T XỐP" at bounding box center [580, 316] width 217 height 26
type input "T"
click at [1147, 333] on td at bounding box center [1167, 316] width 231 height 55
click at [1145, 315] on input "text" at bounding box center [1166, 316] width 217 height 26
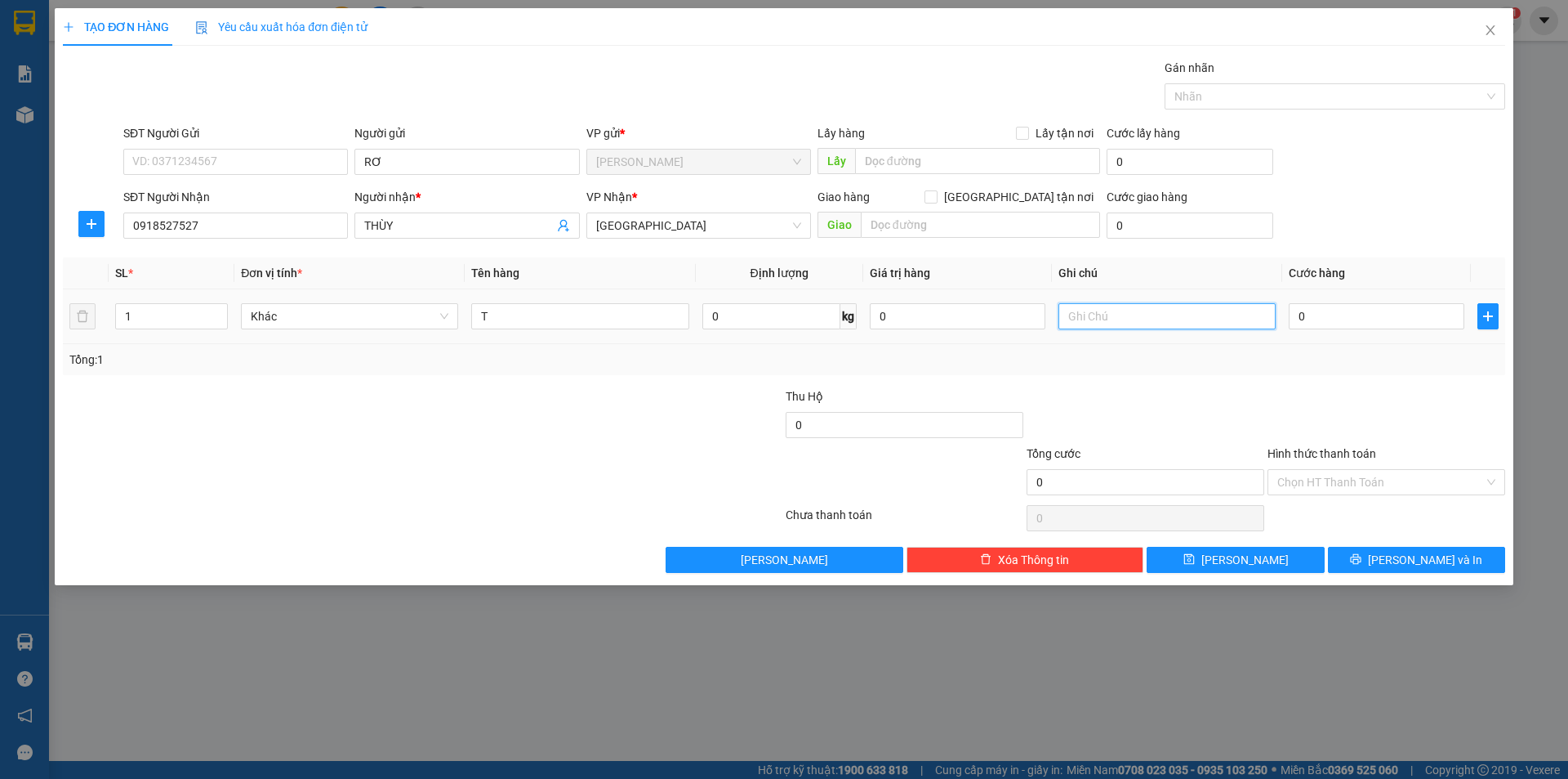
type input "R"
click at [1389, 459] on div "Hình thức thanh toán" at bounding box center [1386, 456] width 238 height 25
drag, startPoint x: 1389, startPoint y: 459, endPoint x: 1375, endPoint y: 478, distance: 23.6
click at [1388, 459] on div "Hình thức thanh toán" at bounding box center [1386, 456] width 238 height 25
click at [1374, 480] on input "Hình thức thanh toán" at bounding box center [1380, 482] width 206 height 25
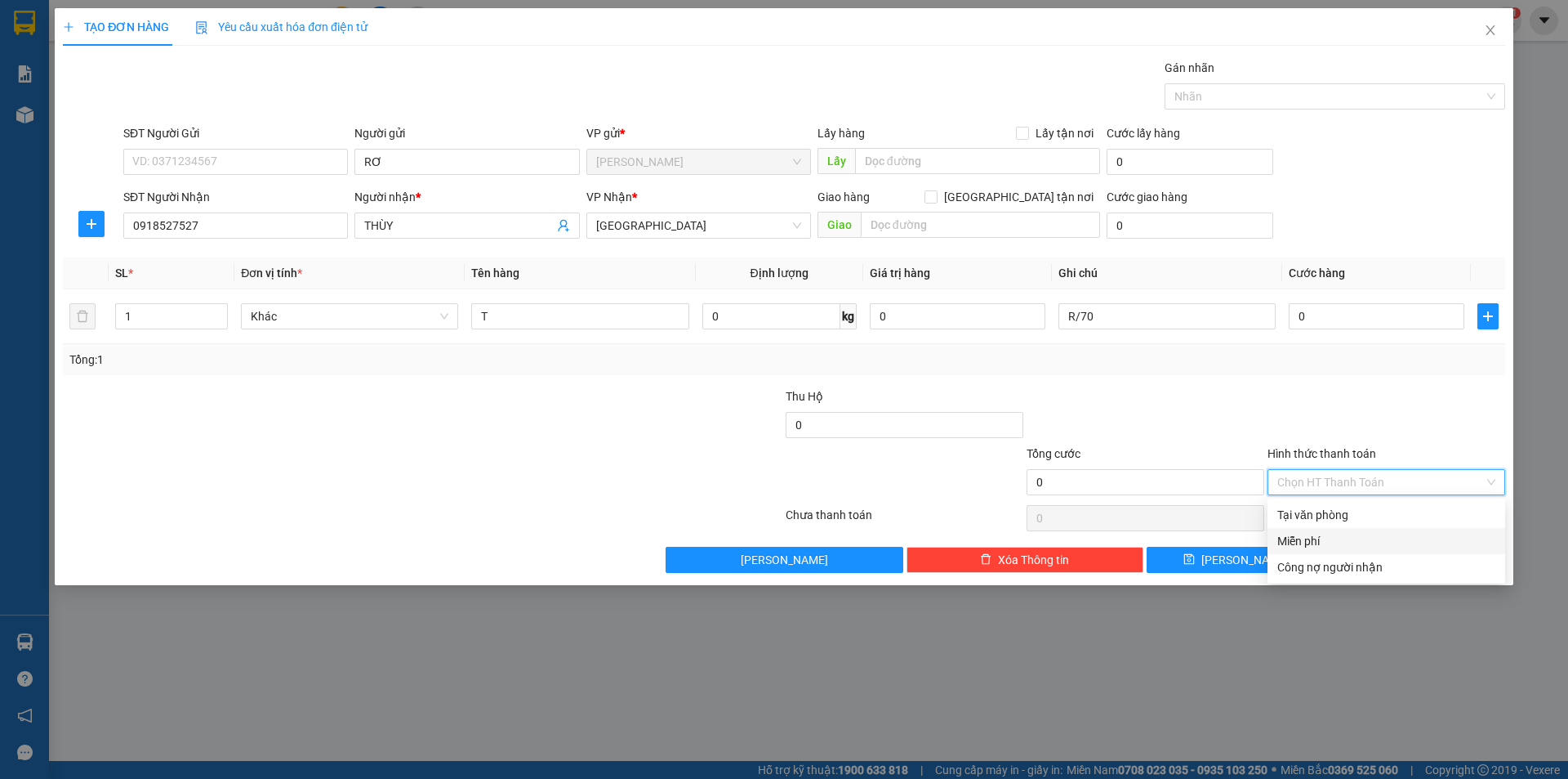
drag, startPoint x: 1308, startPoint y: 531, endPoint x: 1384, endPoint y: 549, distance: 78.1
click at [1352, 541] on div "Miễn phí" at bounding box center [1386, 541] width 238 height 26
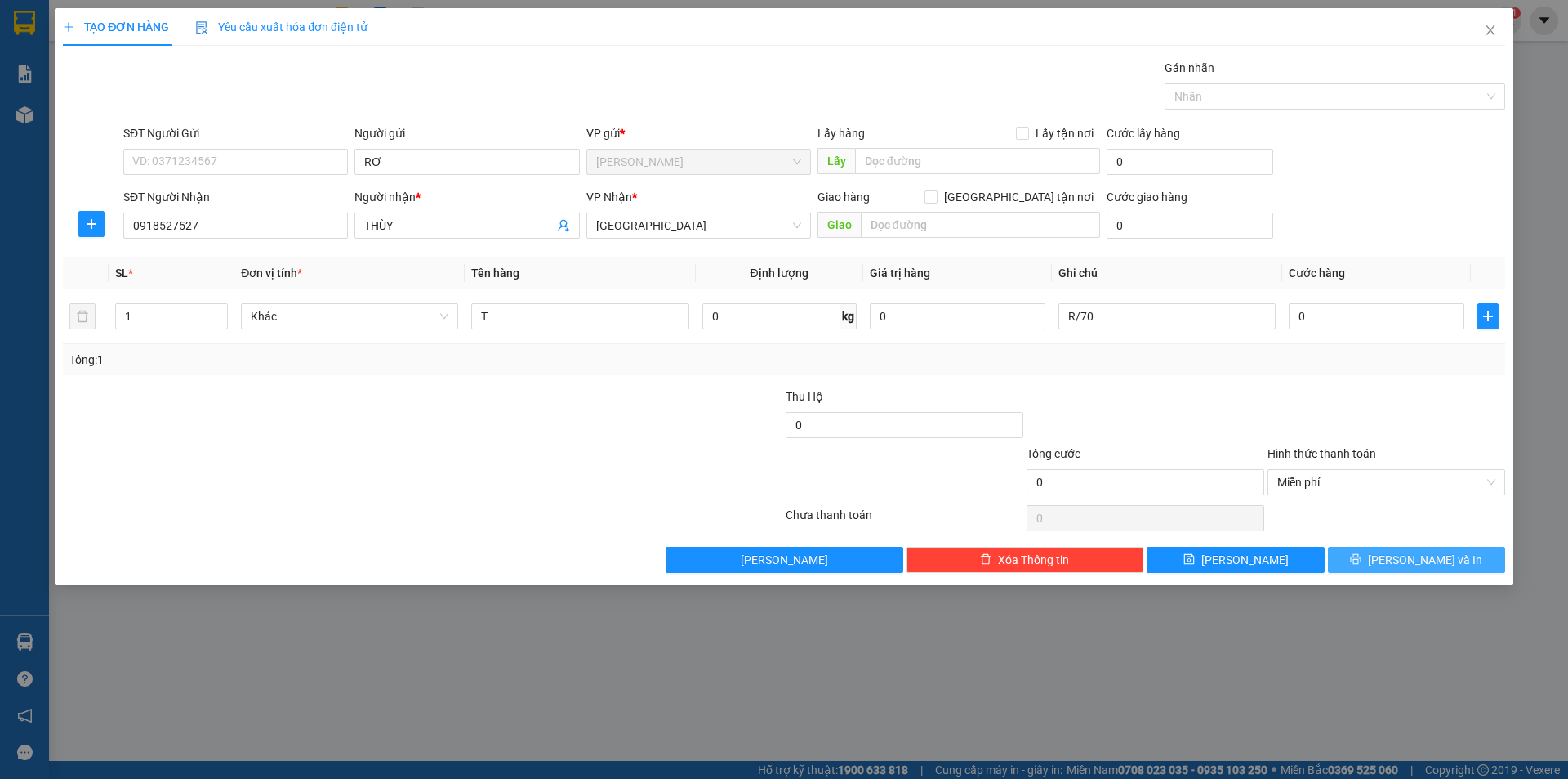
click at [1384, 549] on button "[PERSON_NAME] và In" at bounding box center [1416, 560] width 177 height 26
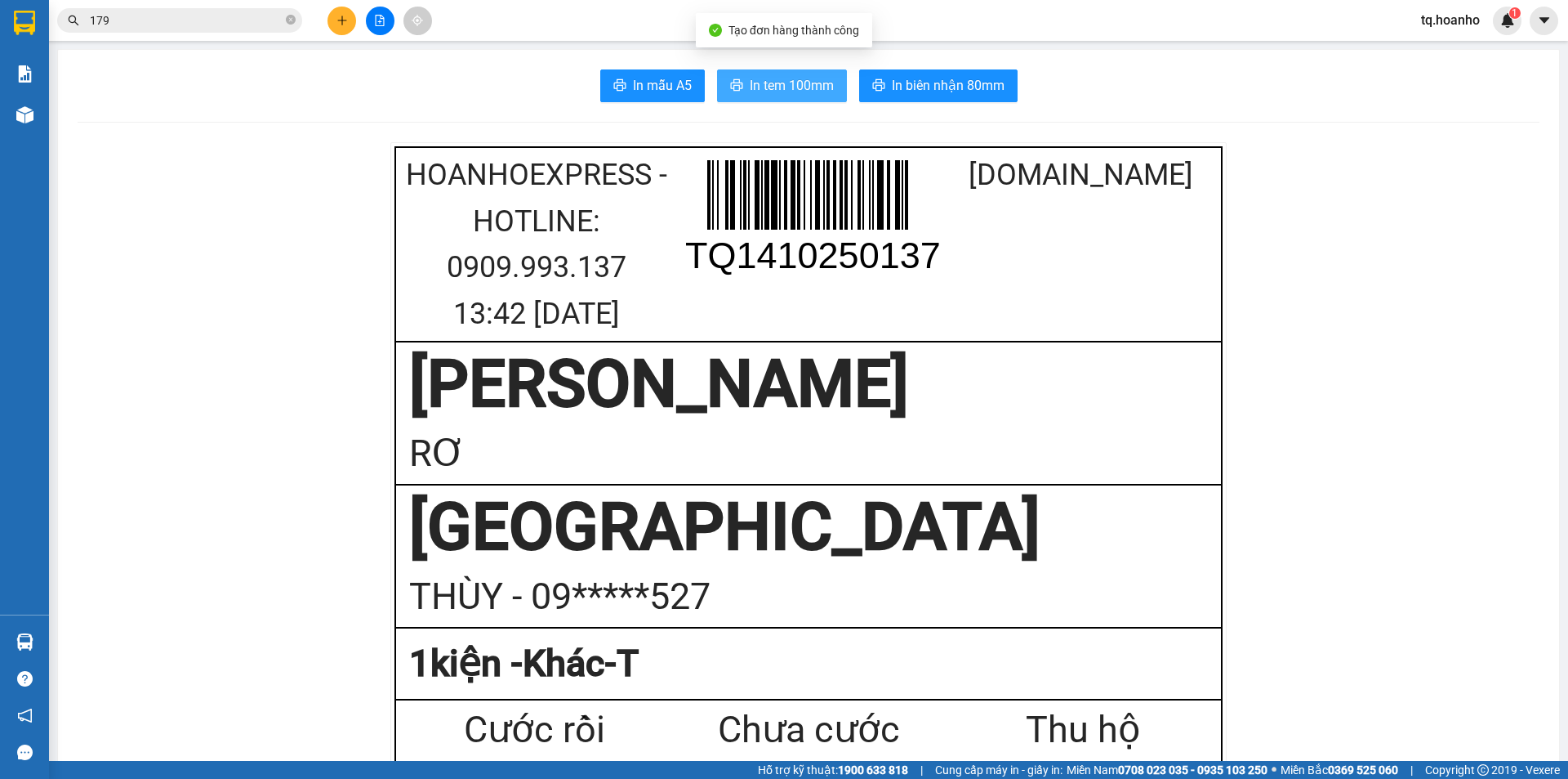
drag, startPoint x: 776, startPoint y: 64, endPoint x: 778, endPoint y: 85, distance: 21.1
click at [778, 85] on span "In tem 100mm" at bounding box center [791, 85] width 84 height 20
click at [342, 25] on icon "plus" at bounding box center [342, 20] width 12 height 12
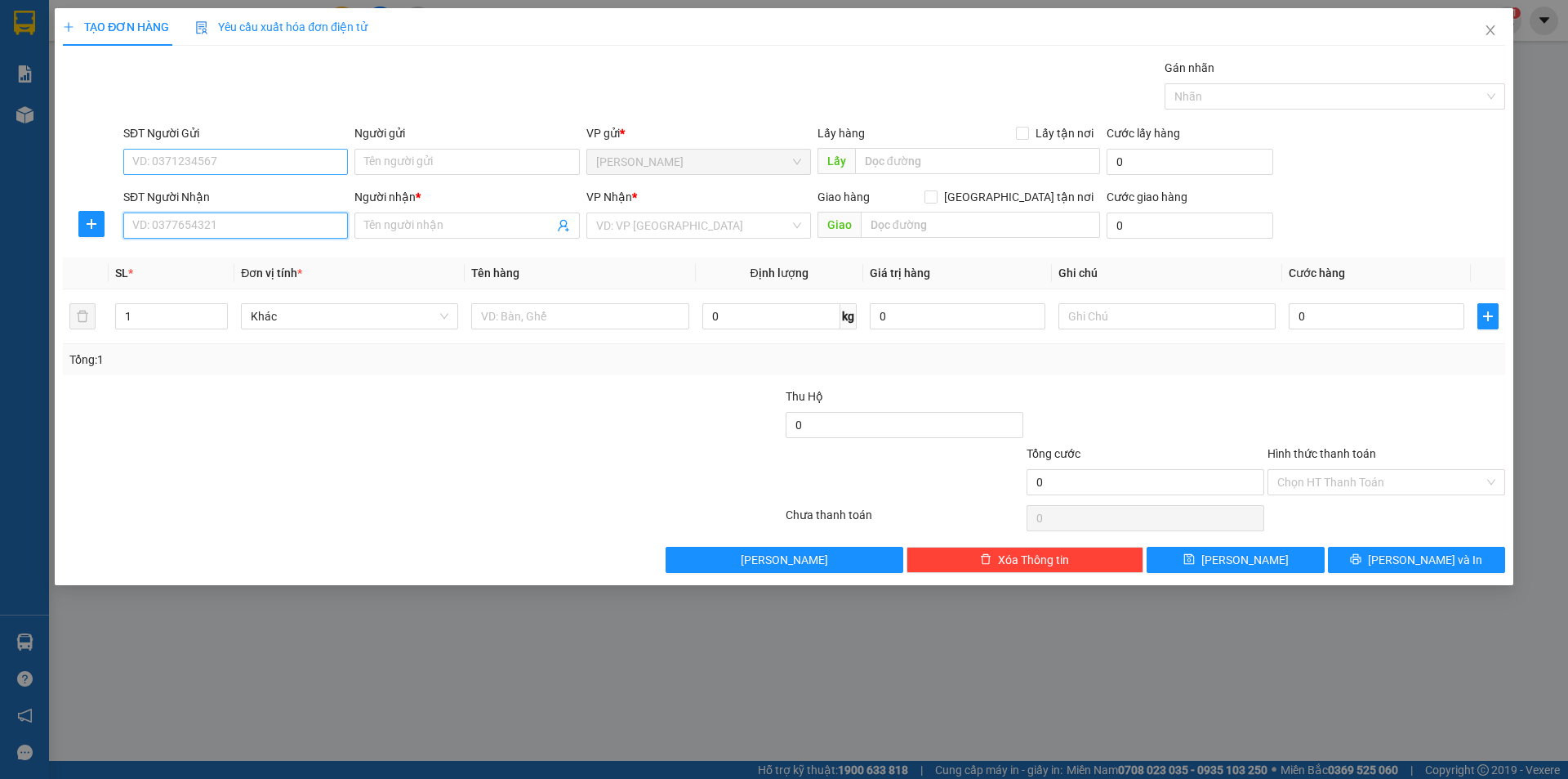
drag, startPoint x: 312, startPoint y: 215, endPoint x: 312, endPoint y: 163, distance: 52.0
click at [312, 163] on form "SĐT Người Gửi VD: 0371234567 Người gửi Tên người gửi VP gửi * TAM QUAN Lấy hàng…" at bounding box center [784, 185] width 1443 height 121
click at [328, 230] on input "SĐT Người Nhận" at bounding box center [235, 225] width 224 height 26
click at [239, 258] on div "0976536061 - [GEOGRAPHIC_DATA]" at bounding box center [236, 258] width 205 height 18
type input "0976536061"
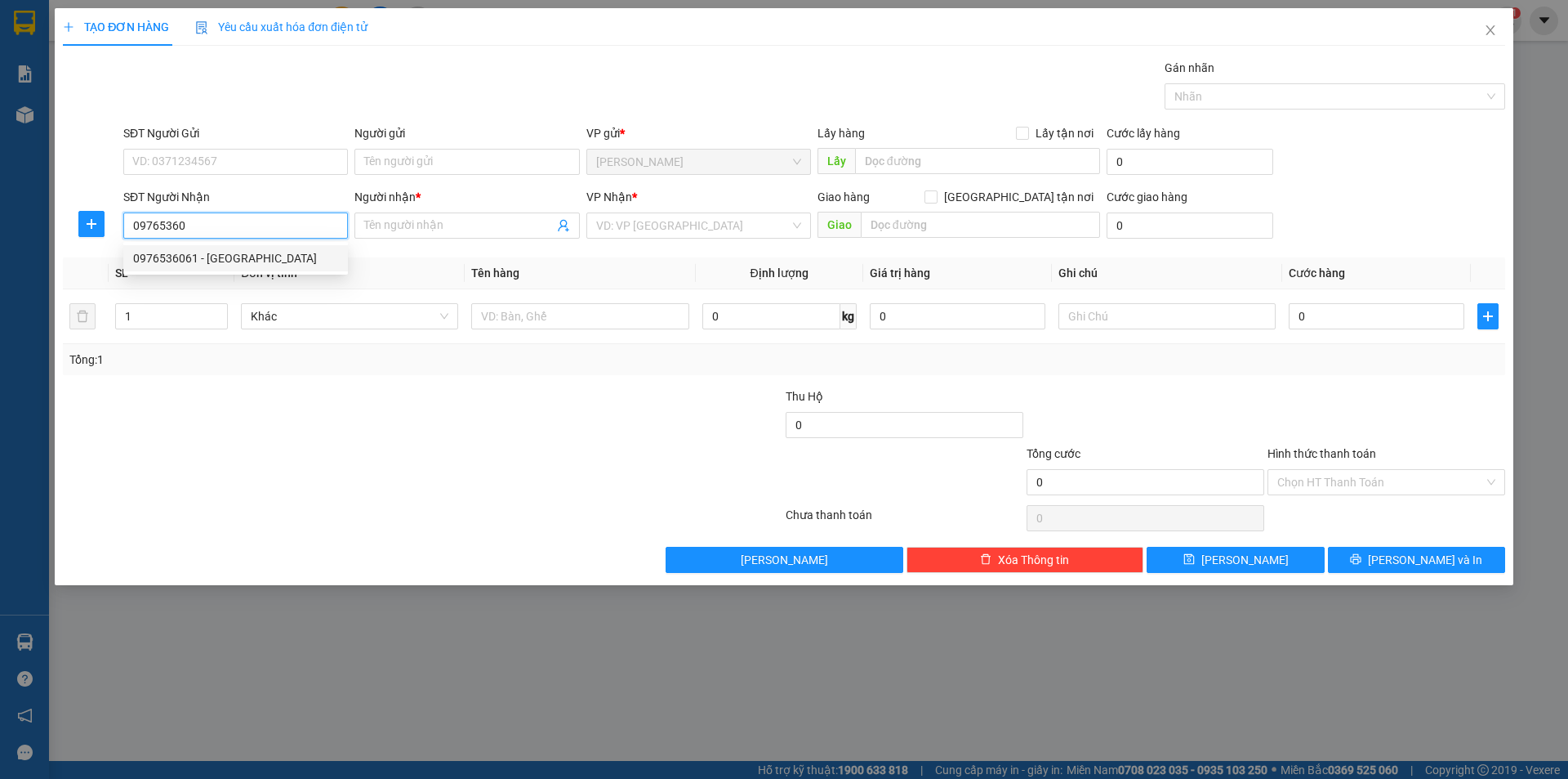
type input "TRINH ĐÔ"
type input "0976536061"
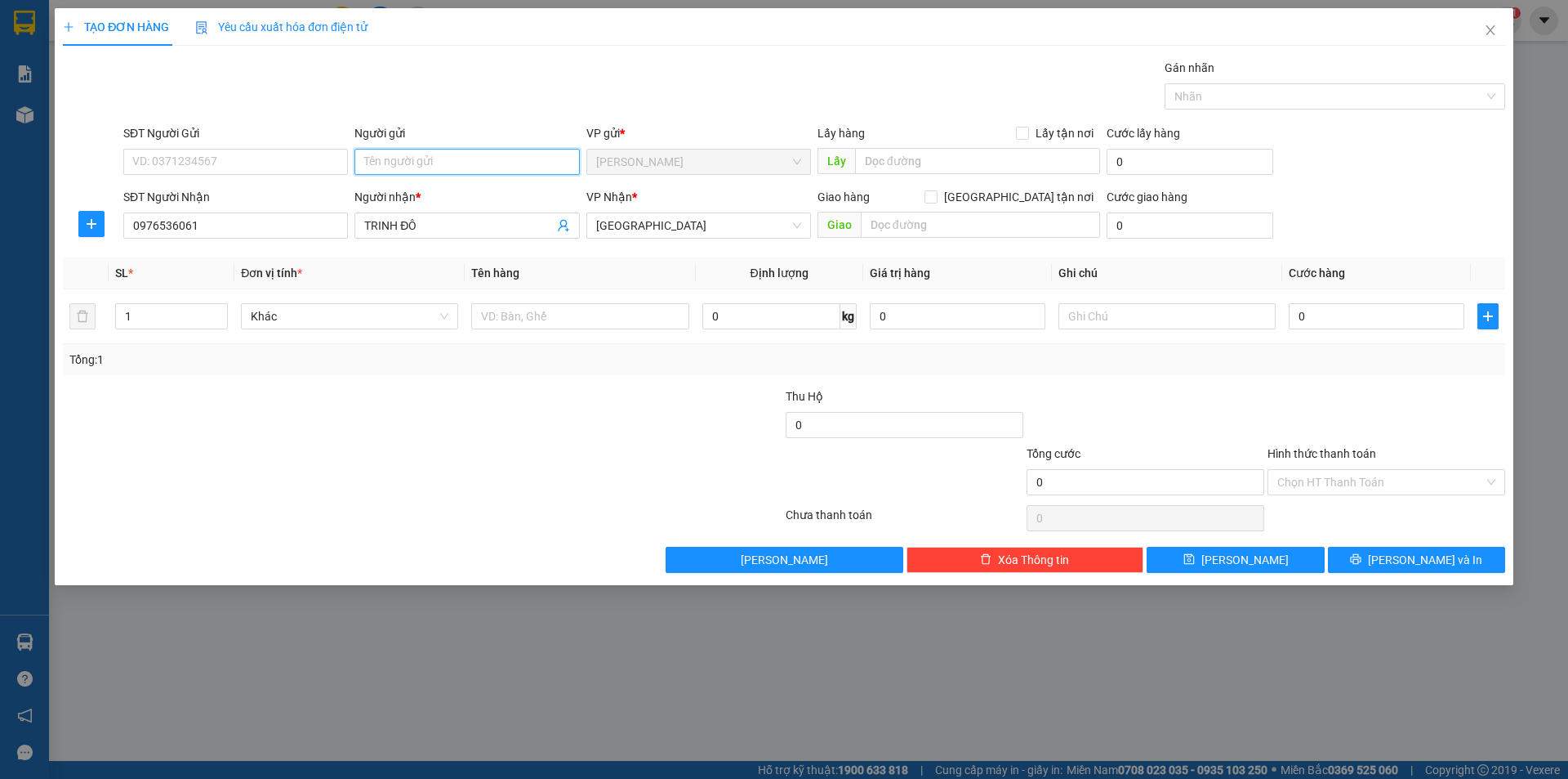
click at [456, 169] on input "Người gửi" at bounding box center [466, 162] width 224 height 26
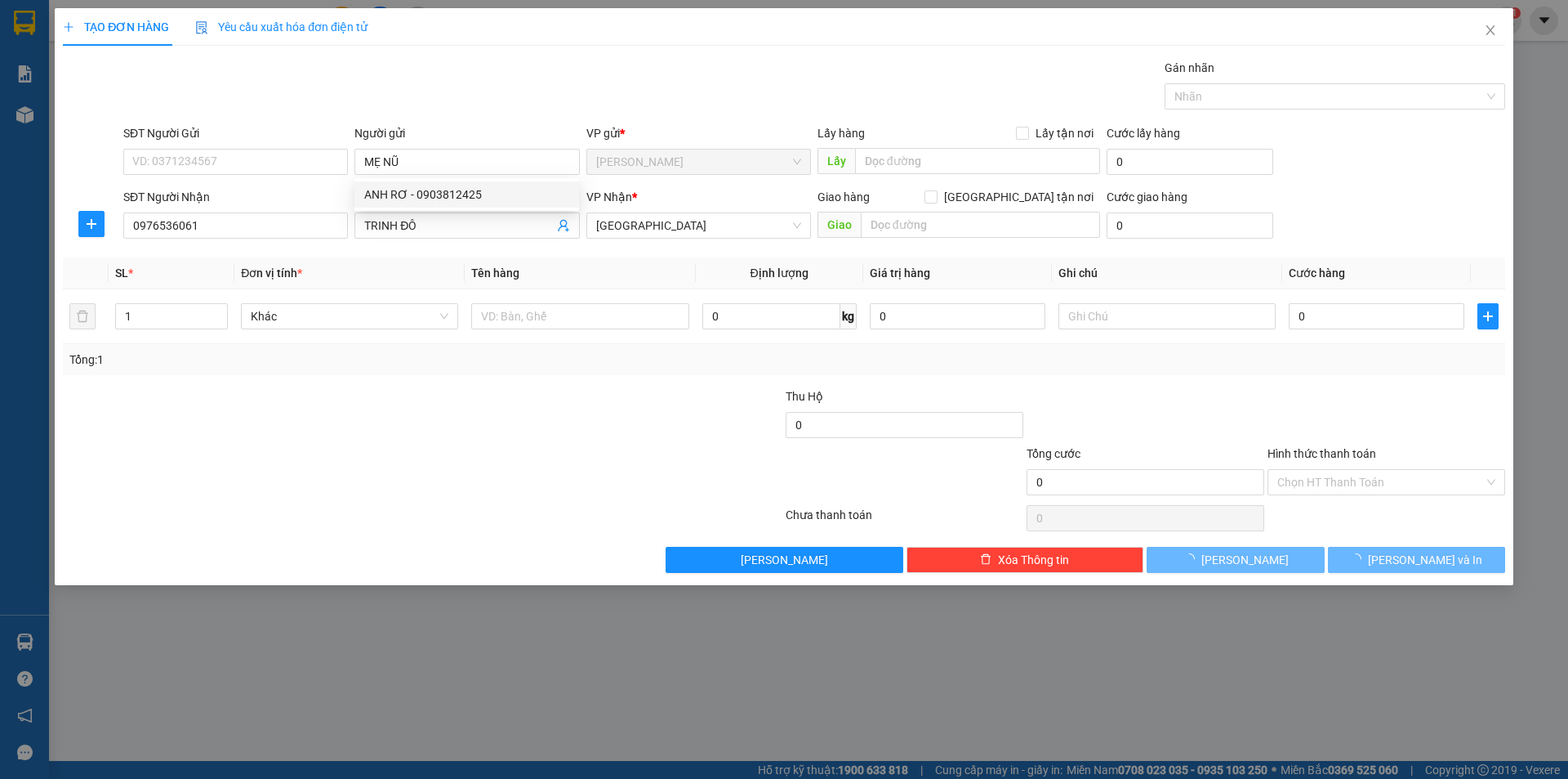
drag, startPoint x: 380, startPoint y: 606, endPoint x: 422, endPoint y: 409, distance: 201.4
click at [437, 466] on div "TẠO ĐƠN HÀNG Yêu cầu xuất hóa đơn điện tử Transit Pickup Surcharge Ids Transit …" at bounding box center [784, 389] width 1568 height 779
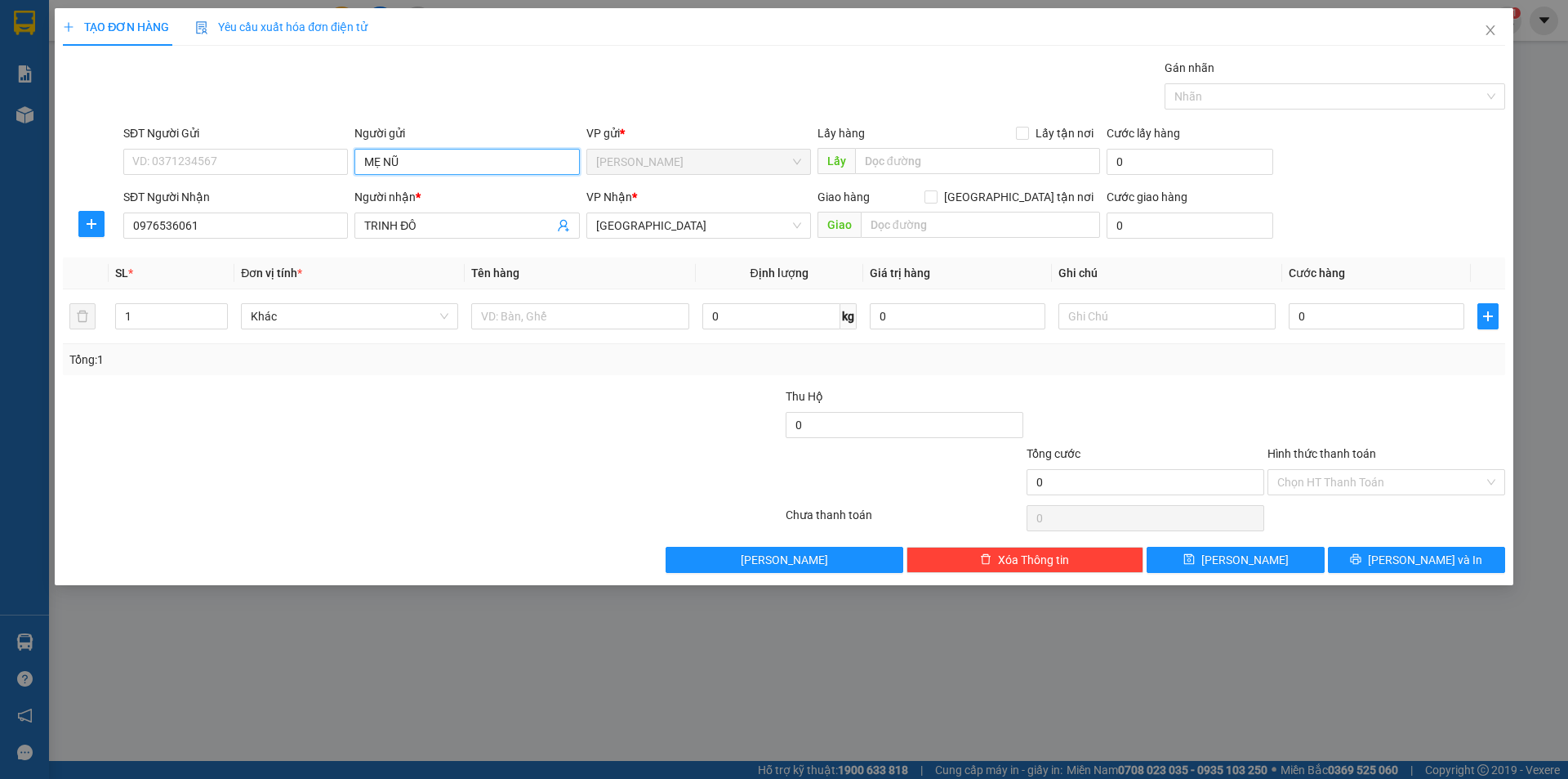
click at [441, 158] on input "MẸ NŨ" at bounding box center [466, 162] width 224 height 26
type input "MẸ NỮ"
click at [392, 564] on div "Lưu nháp Xóa Thông tin [PERSON_NAME] và In" at bounding box center [783, 560] width 1445 height 26
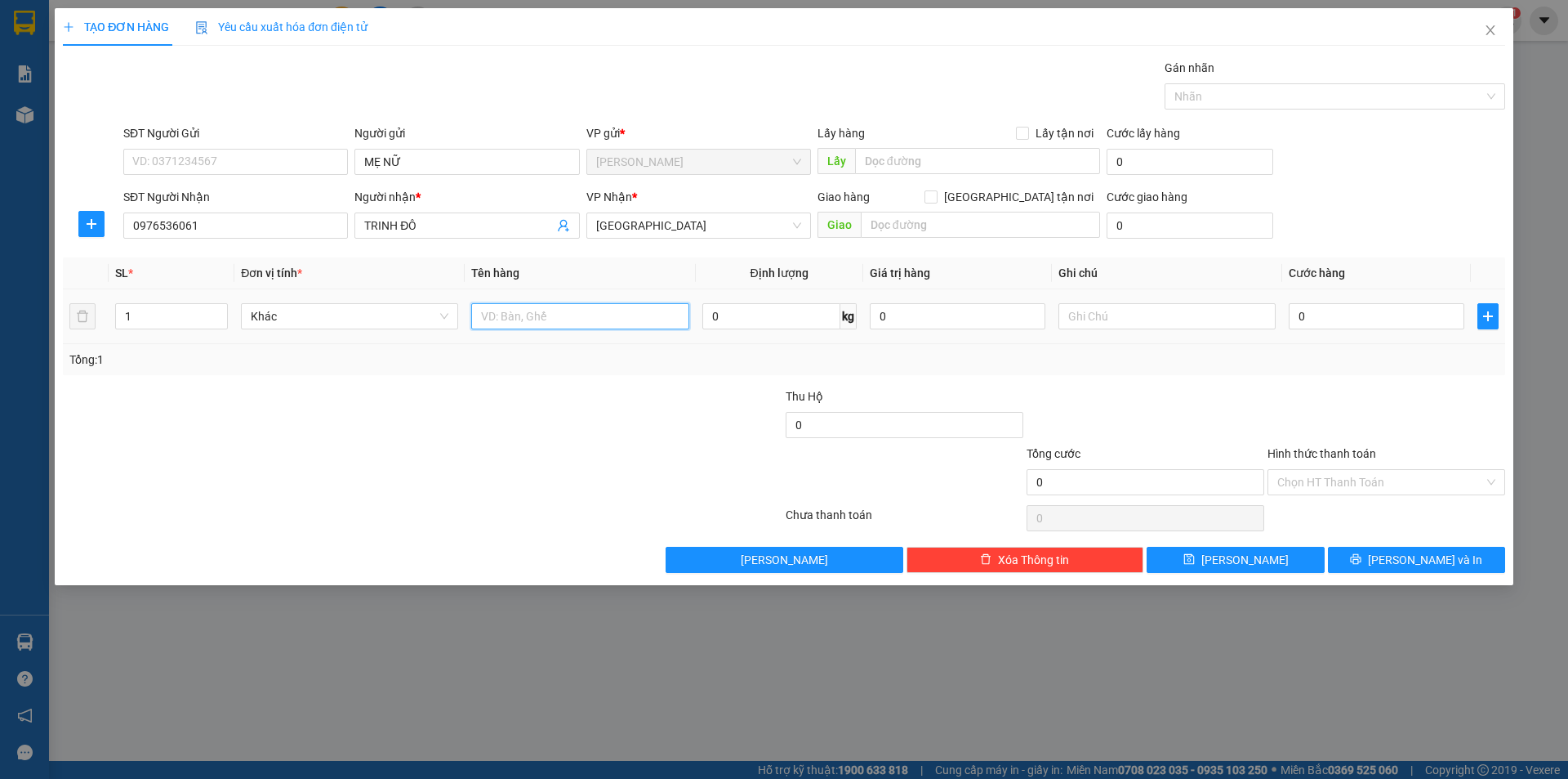
click at [555, 323] on input "text" at bounding box center [580, 316] width 217 height 26
type input "BÌ"
click at [1133, 325] on input "text" at bounding box center [1166, 316] width 217 height 26
type input "T/"
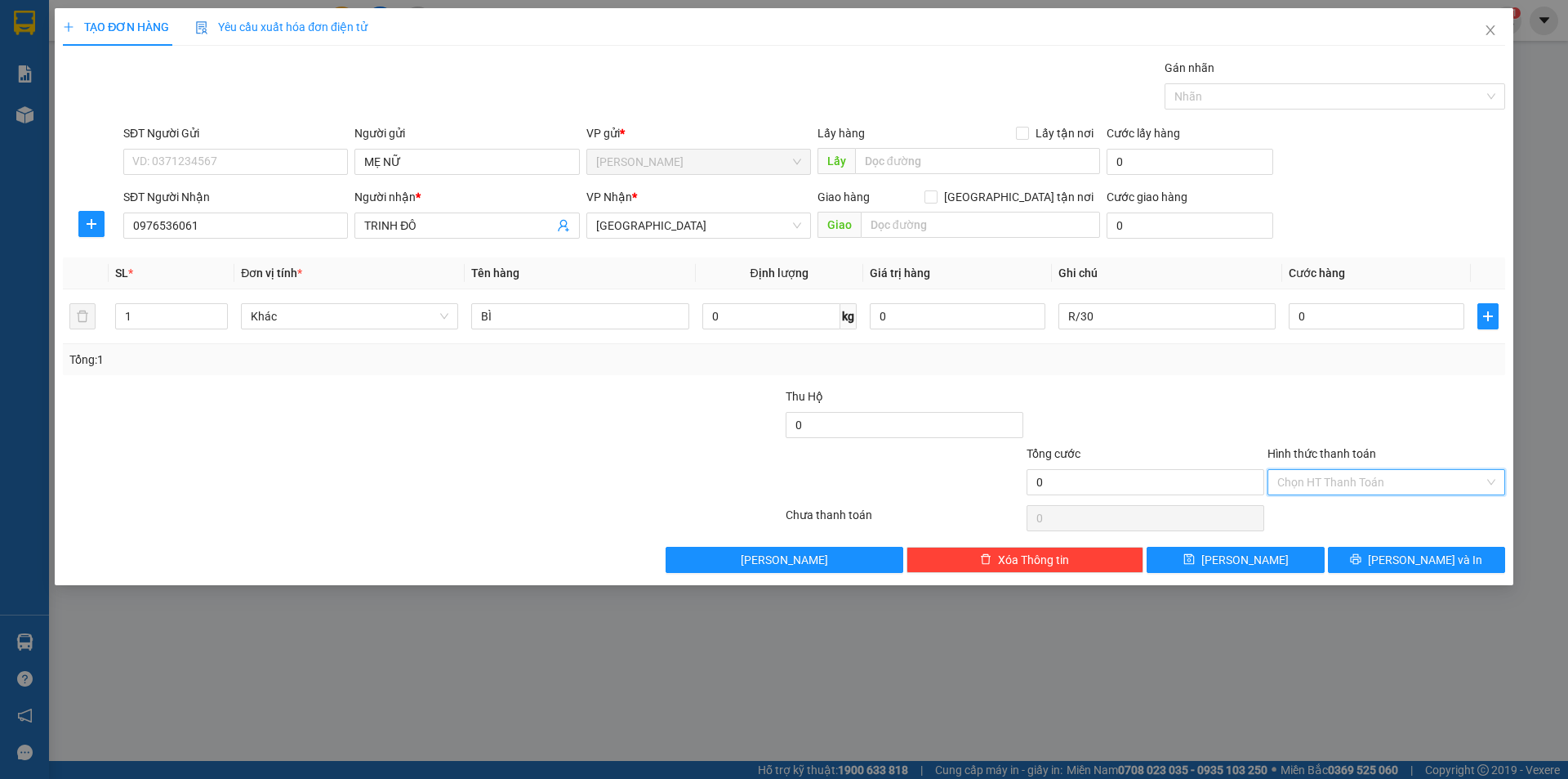
click at [1384, 484] on input "Hình thức thanh toán" at bounding box center [1380, 482] width 206 height 25
click at [1329, 531] on div "Miễn phí" at bounding box center [1386, 541] width 238 height 26
click at [1368, 553] on button "[PERSON_NAME] và In" at bounding box center [1416, 560] width 177 height 26
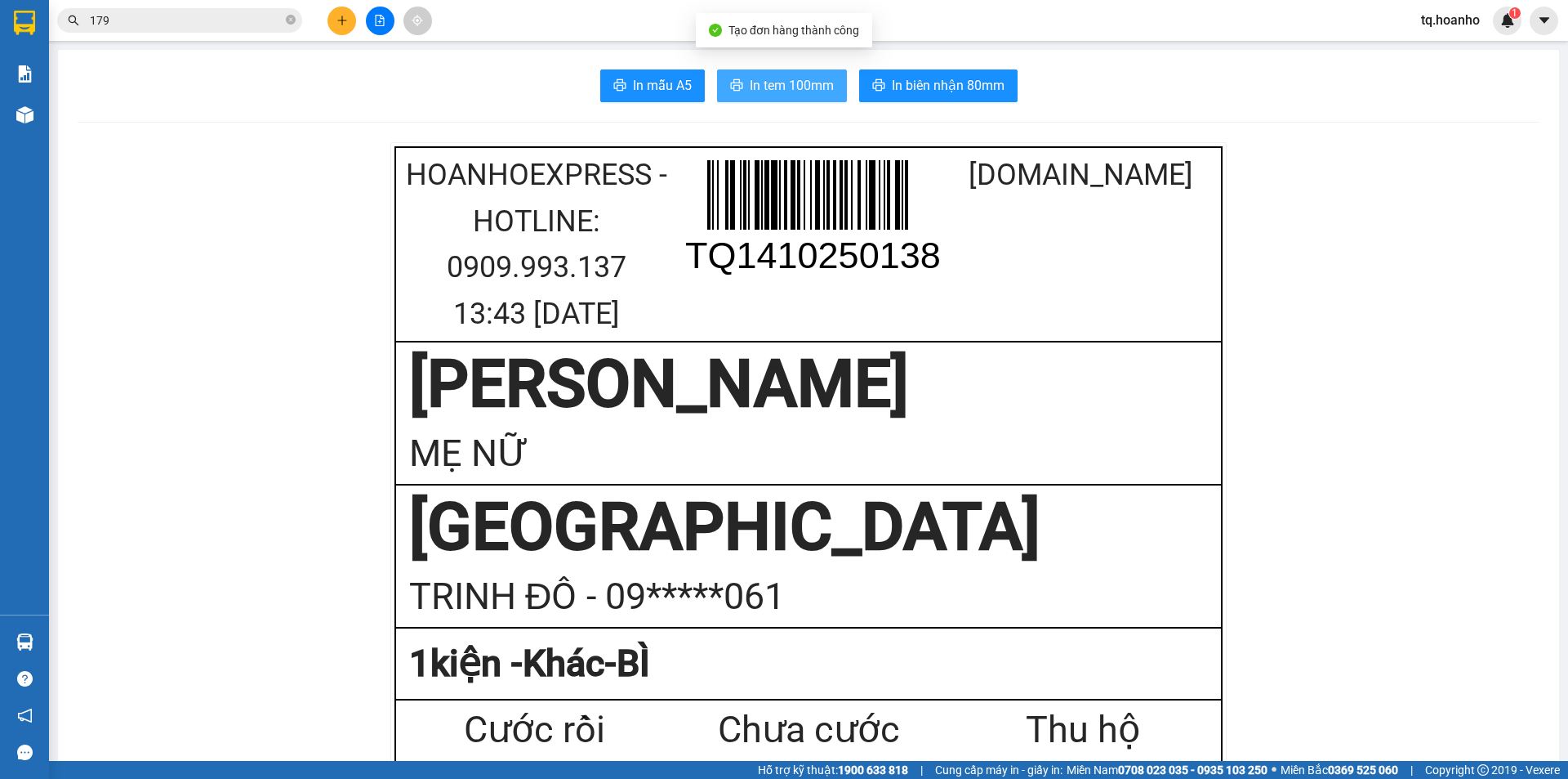
click at [829, 92] on button "In tem 100mm" at bounding box center [781, 85] width 130 height 33
click at [421, 595] on div "TRINH ĐÔ - 09*****061" at bounding box center [808, 597] width 799 height 58
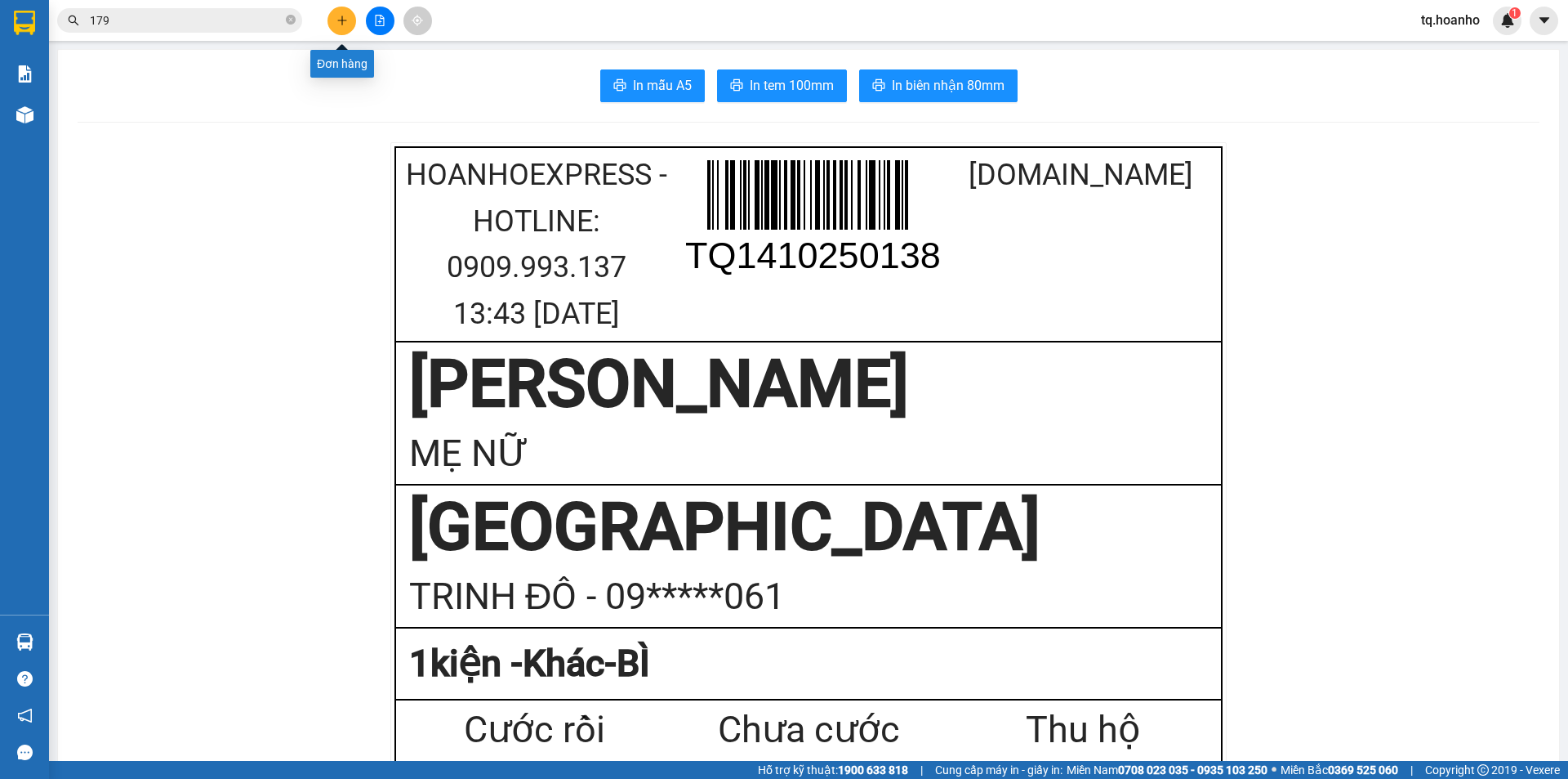
click at [347, 15] on icon "plus" at bounding box center [342, 20] width 12 height 12
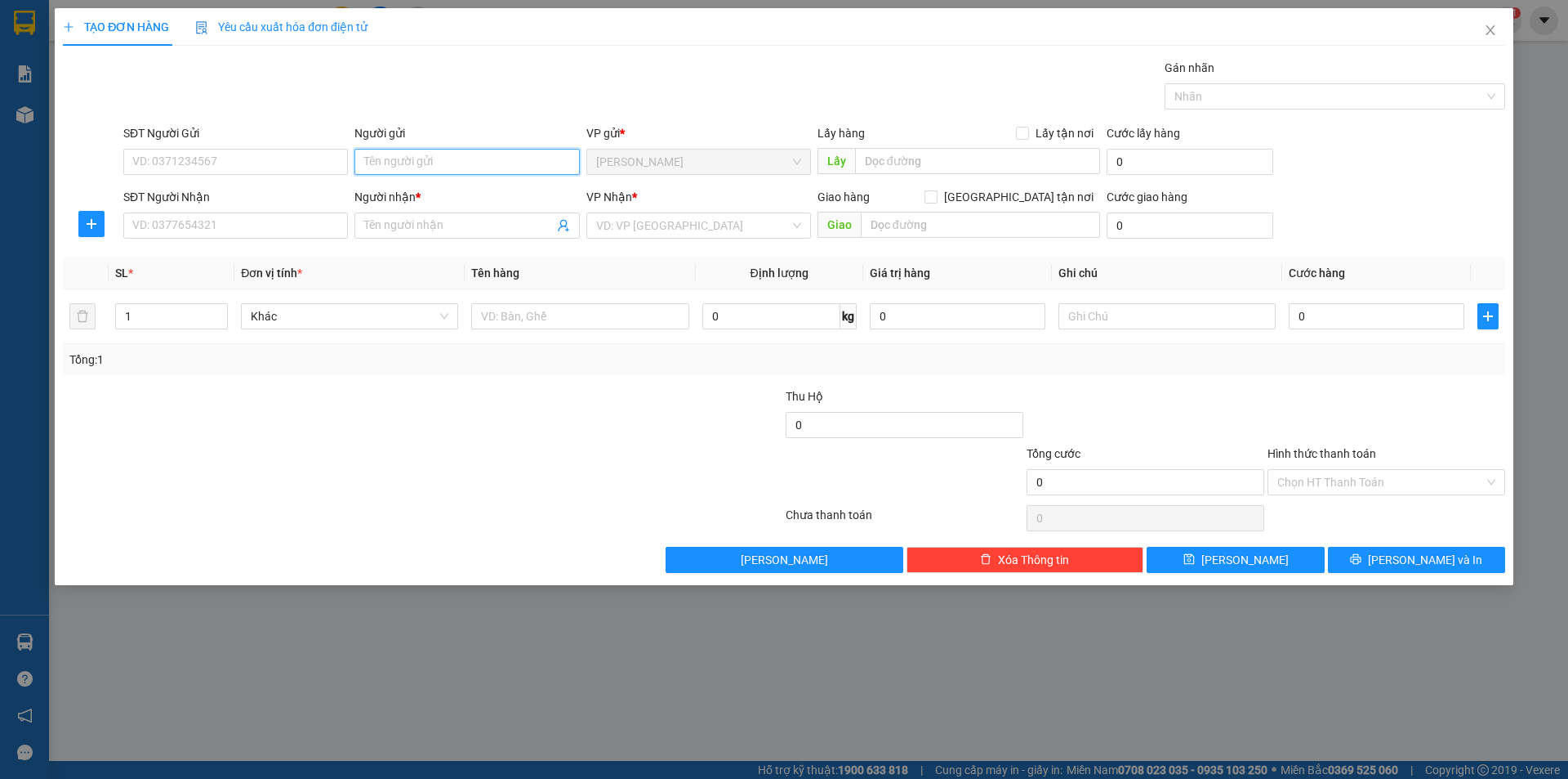
click at [481, 155] on input "Người gửi" at bounding box center [466, 162] width 224 height 26
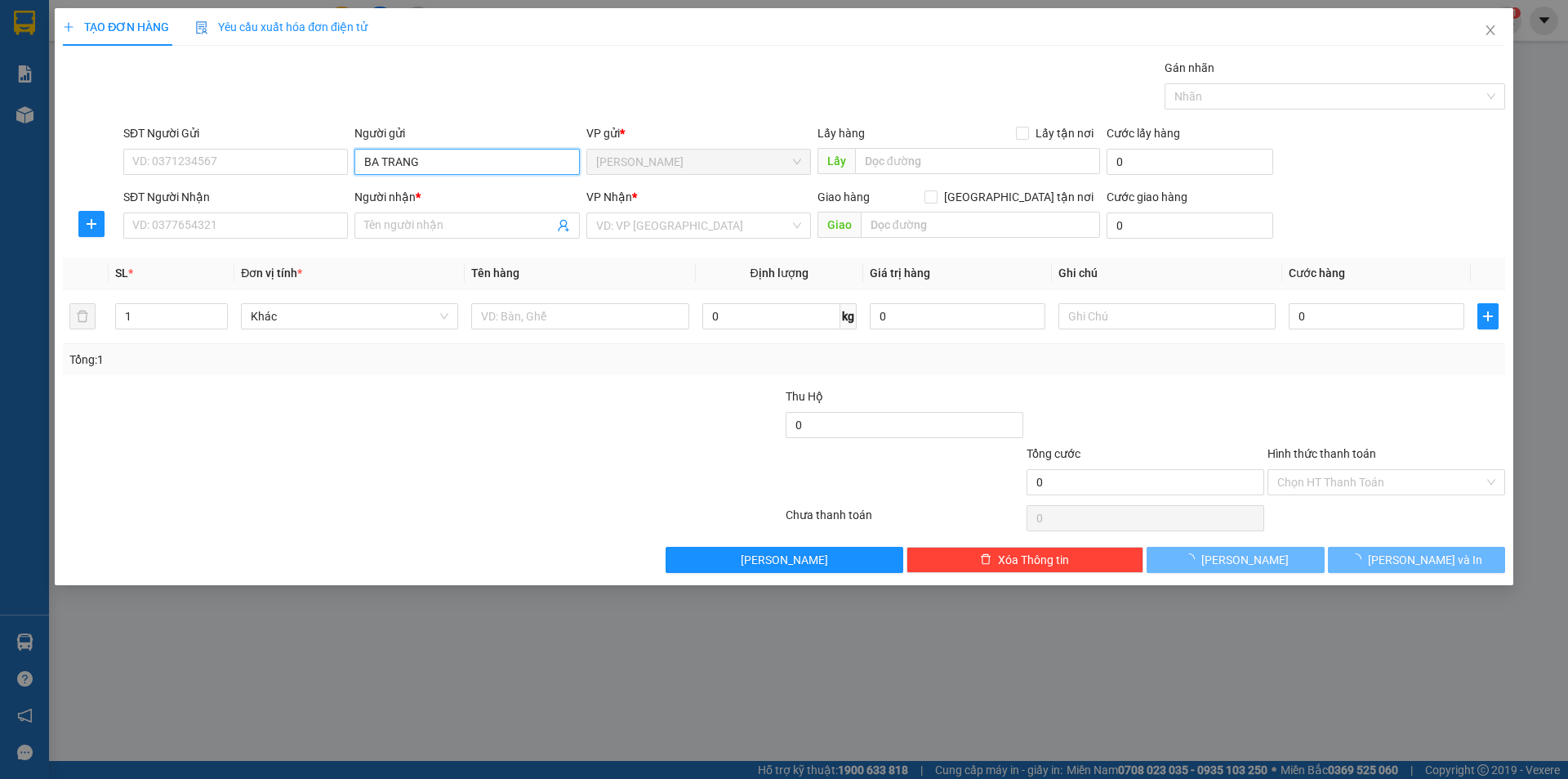
type input "BA TRANG"
click at [231, 590] on div "TẠO ĐƠN HÀNG Yêu cầu xuất hóa đơn điện tử Transit Pickup Surcharge Ids Transit …" at bounding box center [784, 389] width 1568 height 779
click at [473, 225] on input "Người nhận *" at bounding box center [459, 225] width 189 height 18
type input "GIÀU"
click at [670, 230] on input "search" at bounding box center [692, 225] width 194 height 25
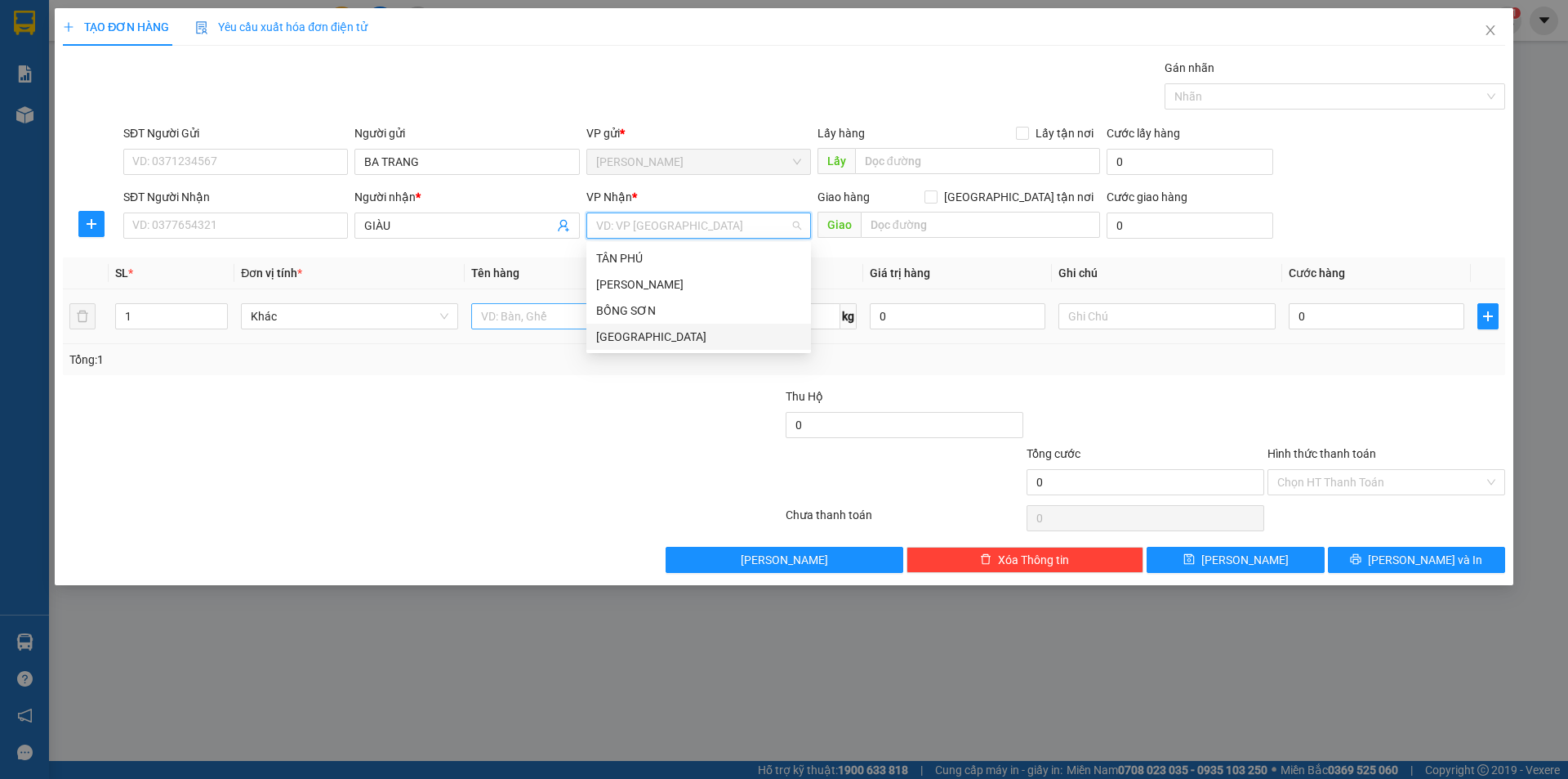
drag, startPoint x: 628, startPoint y: 328, endPoint x: 536, endPoint y: 328, distance: 92.0
click at [614, 333] on div "[GEOGRAPHIC_DATA]" at bounding box center [699, 337] width 205 height 18
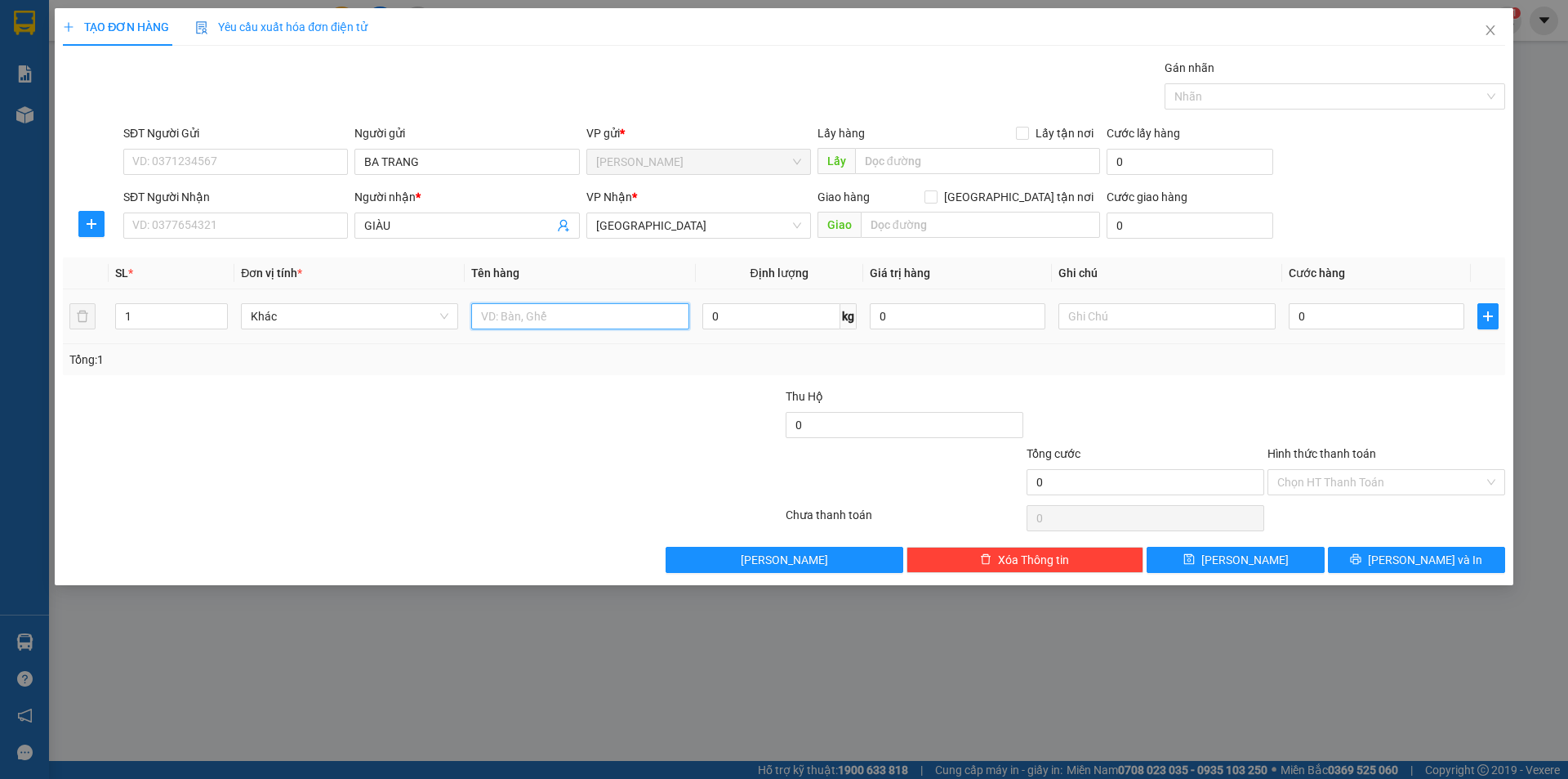
click at [535, 328] on input "text" at bounding box center [580, 316] width 217 height 26
type input "T XỐP+T"
click at [1088, 325] on input "text" at bounding box center [1166, 316] width 217 height 26
type input "C"
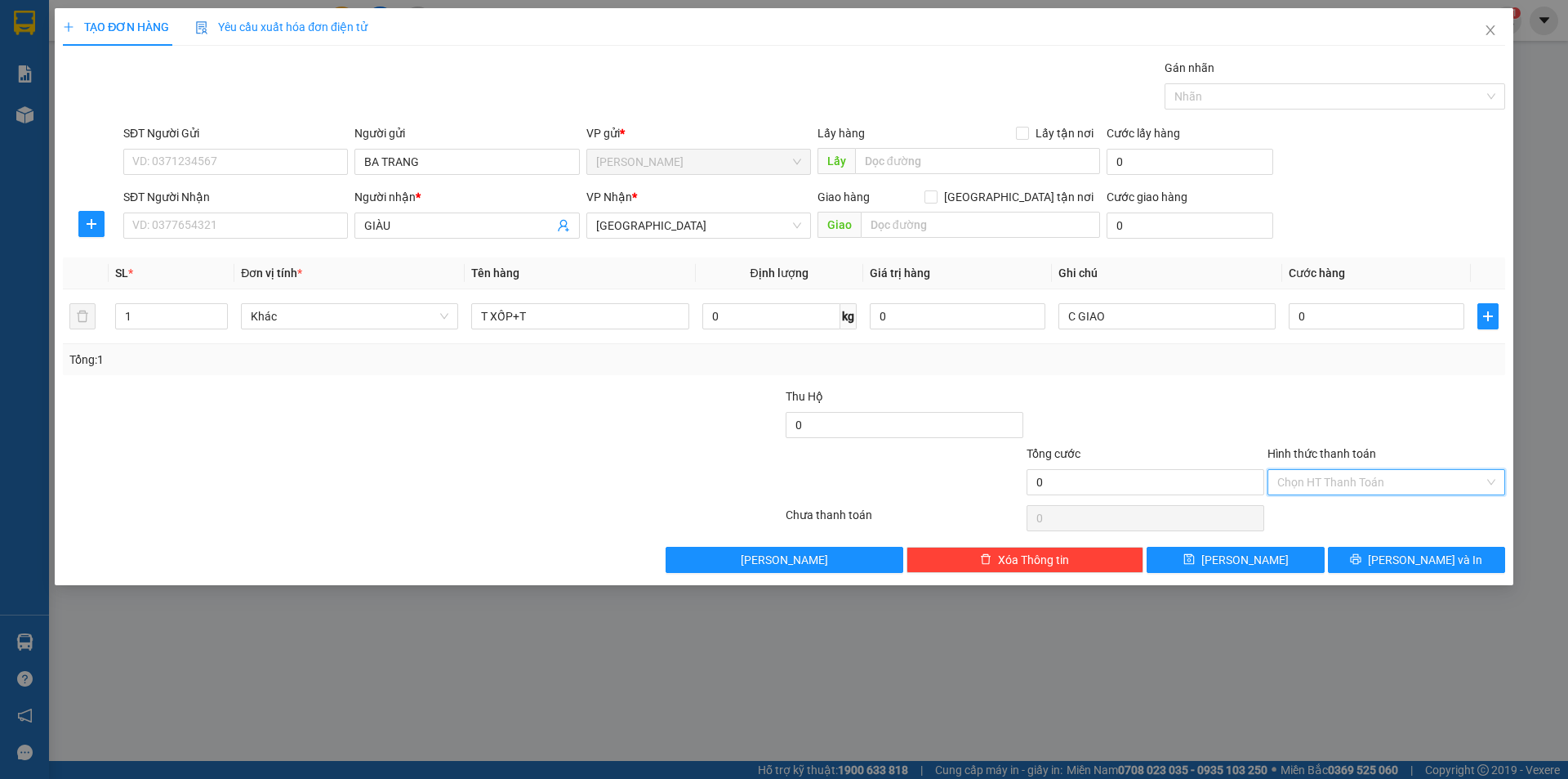
drag, startPoint x: 1285, startPoint y: 475, endPoint x: 1297, endPoint y: 479, distance: 12.6
click at [1290, 475] on input "Hình thức thanh toán" at bounding box center [1380, 482] width 206 height 25
click at [1315, 528] on div "Miễn phí" at bounding box center [1386, 541] width 238 height 26
click at [1374, 549] on button "[PERSON_NAME] và In" at bounding box center [1416, 560] width 177 height 26
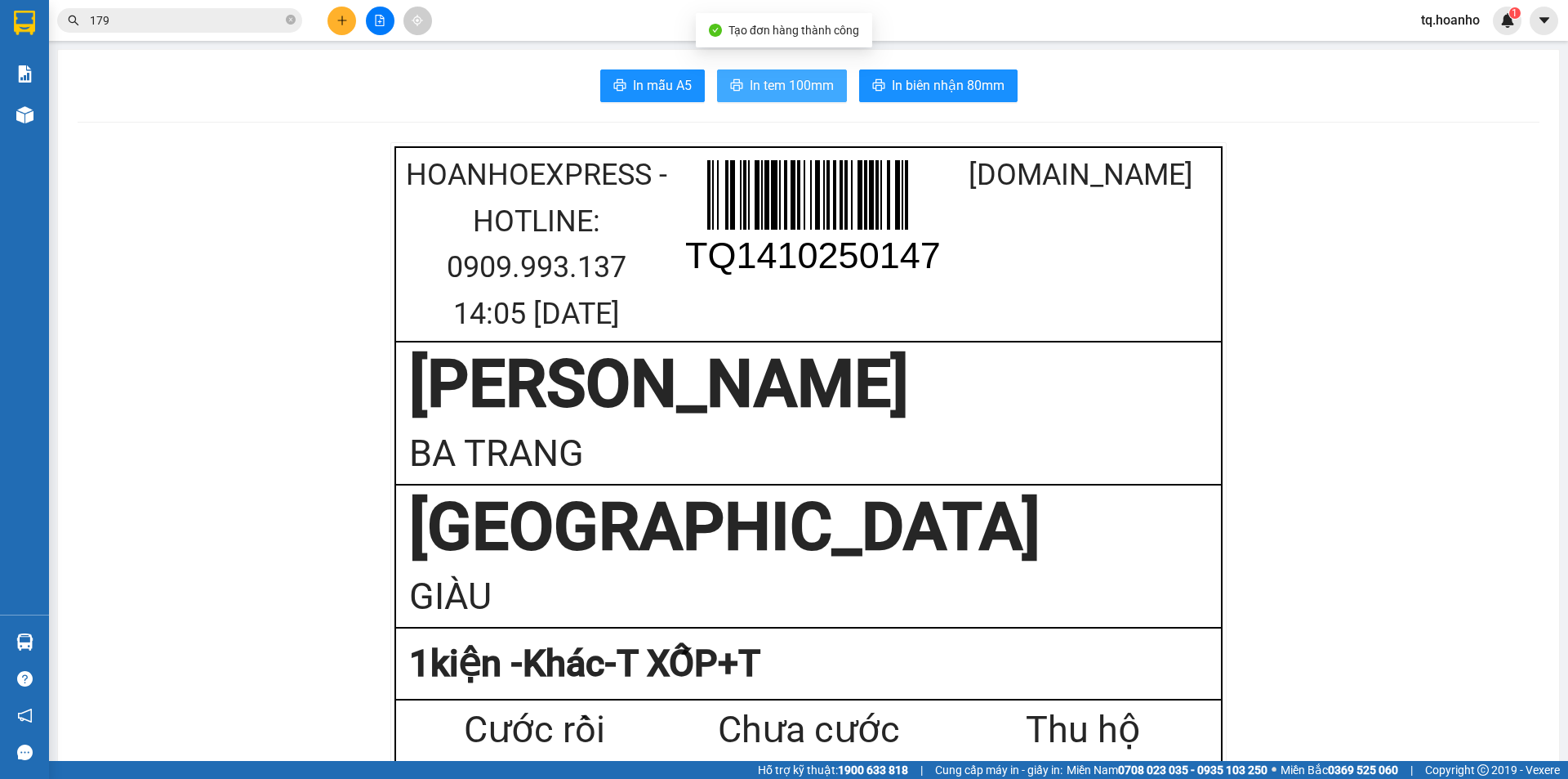
click at [808, 73] on button "In tem 100mm" at bounding box center [781, 85] width 130 height 33
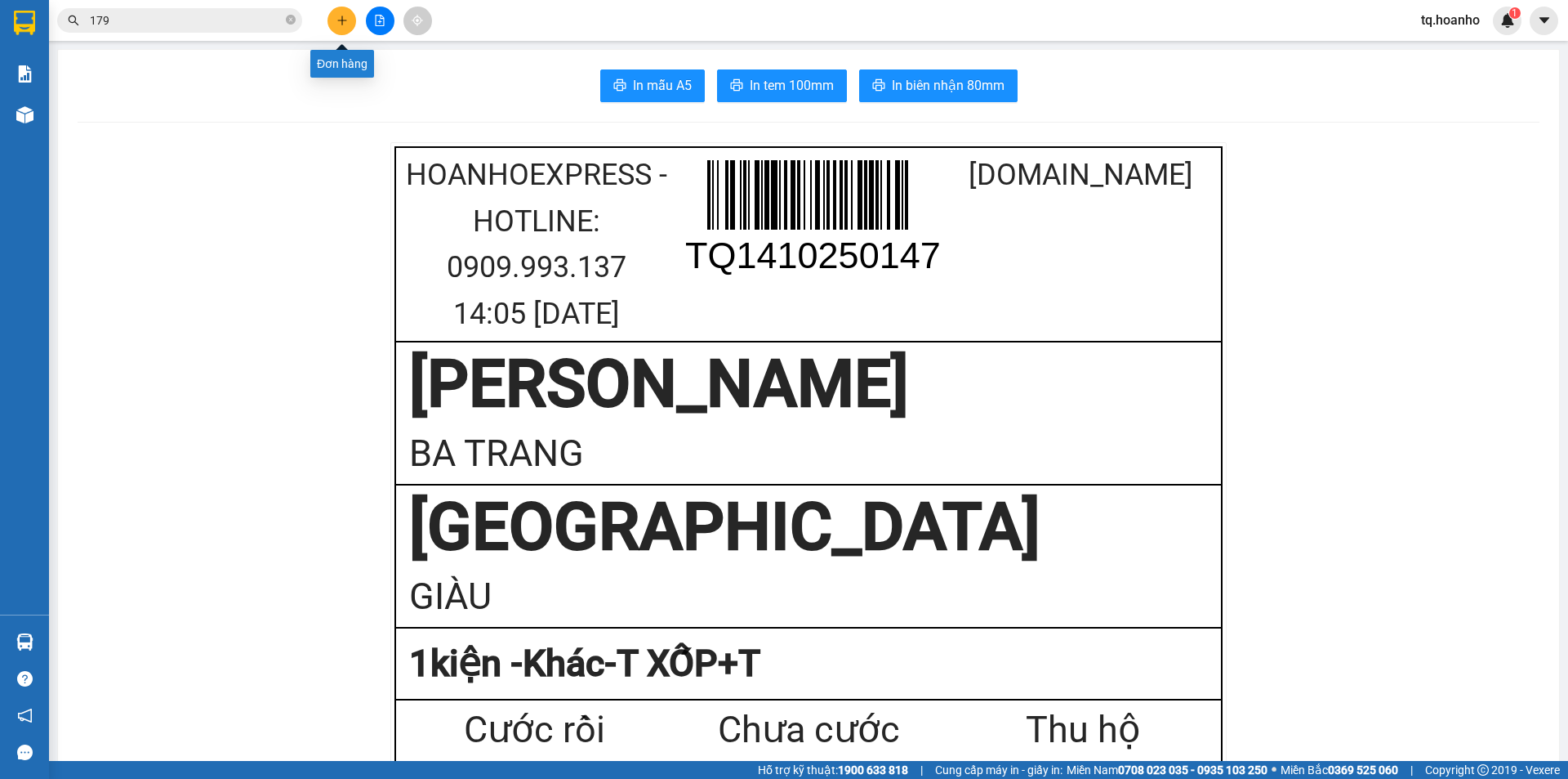
click at [344, 18] on button at bounding box center [342, 20] width 28 height 28
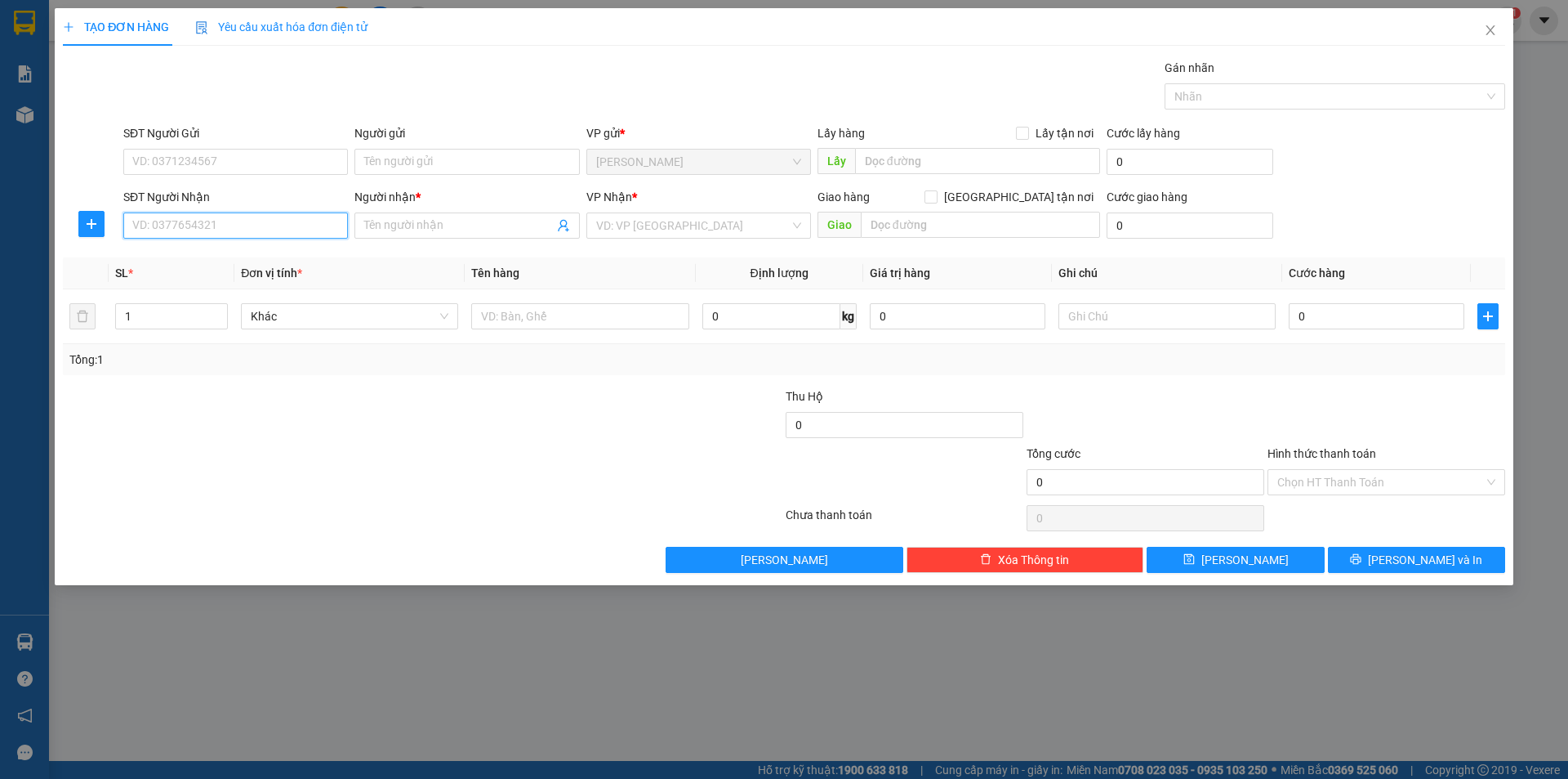
click at [207, 216] on input "SĐT Người Nhận" at bounding box center [235, 225] width 224 height 26
click at [232, 258] on div "0909660945 - PHƯƠNG" at bounding box center [236, 258] width 205 height 18
type input "0909660945"
type input "PHƯƠNG"
type input "0909660945"
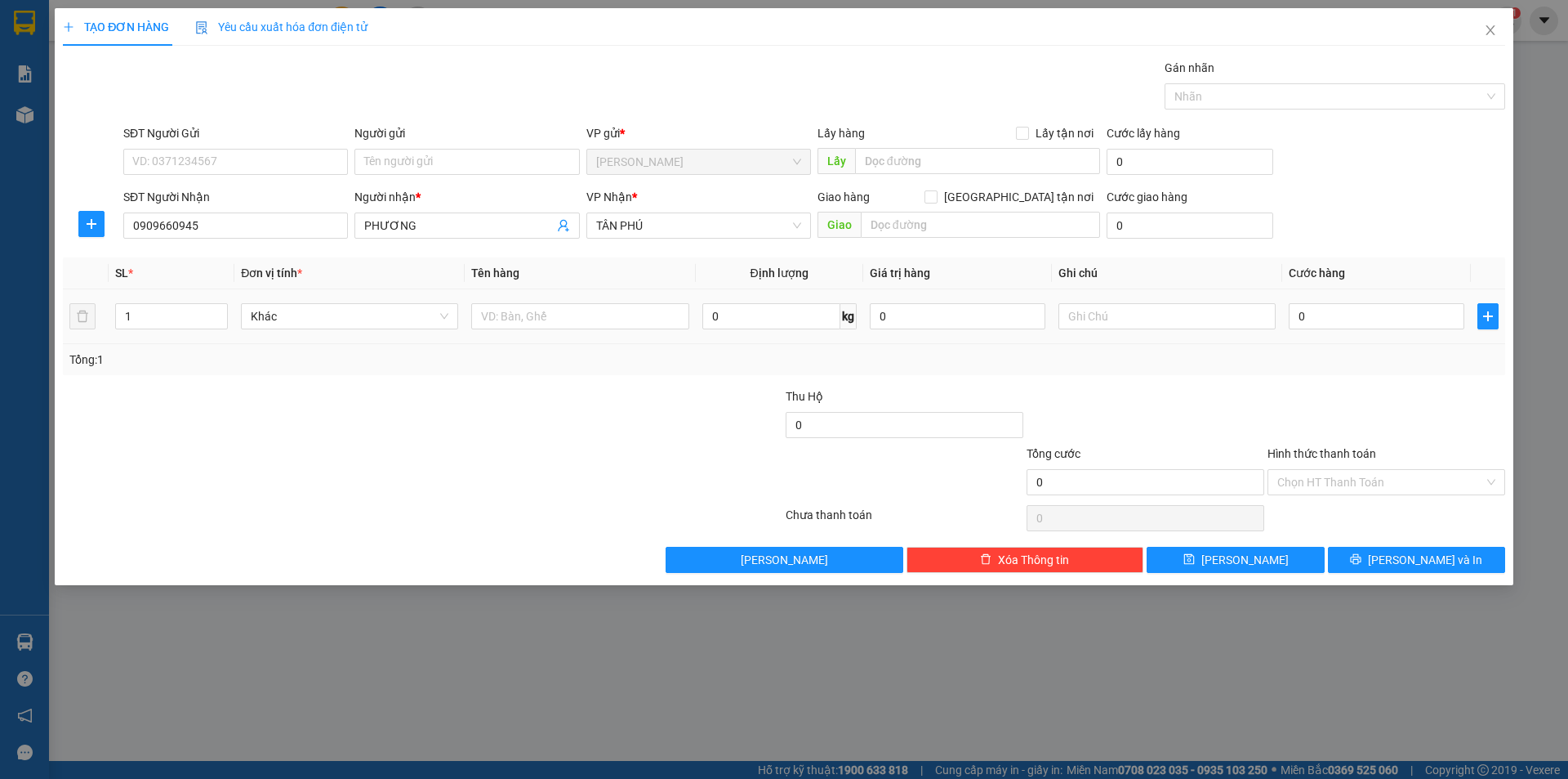
click at [305, 293] on td "Khác" at bounding box center [350, 316] width 231 height 55
click at [384, 149] on input "Người gửi" at bounding box center [466, 162] width 224 height 26
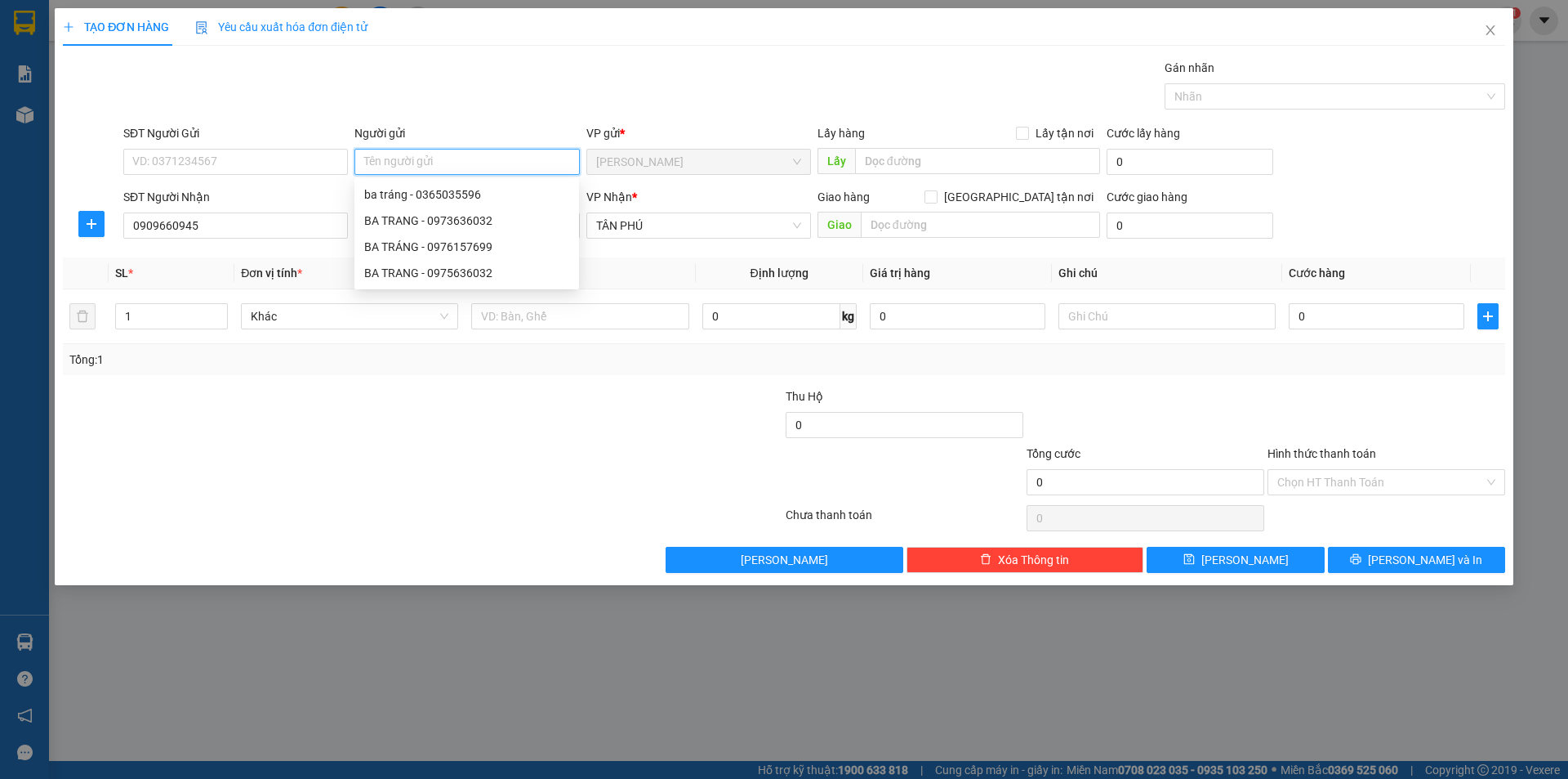
click at [384, 155] on input "Người gửi" at bounding box center [466, 162] width 224 height 26
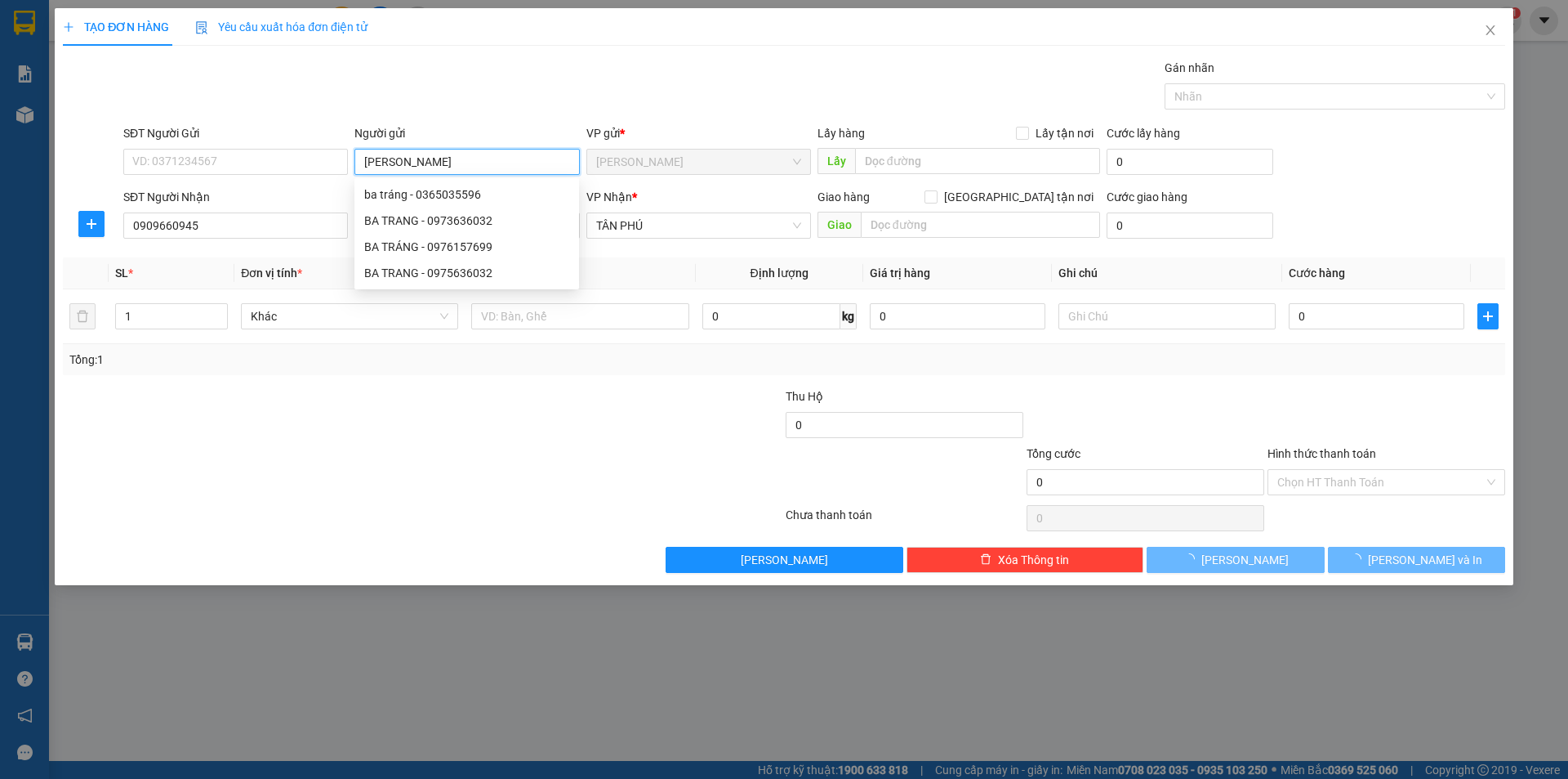
type input "[PERSON_NAME]"
click at [391, 414] on div at bounding box center [302, 415] width 481 height 57
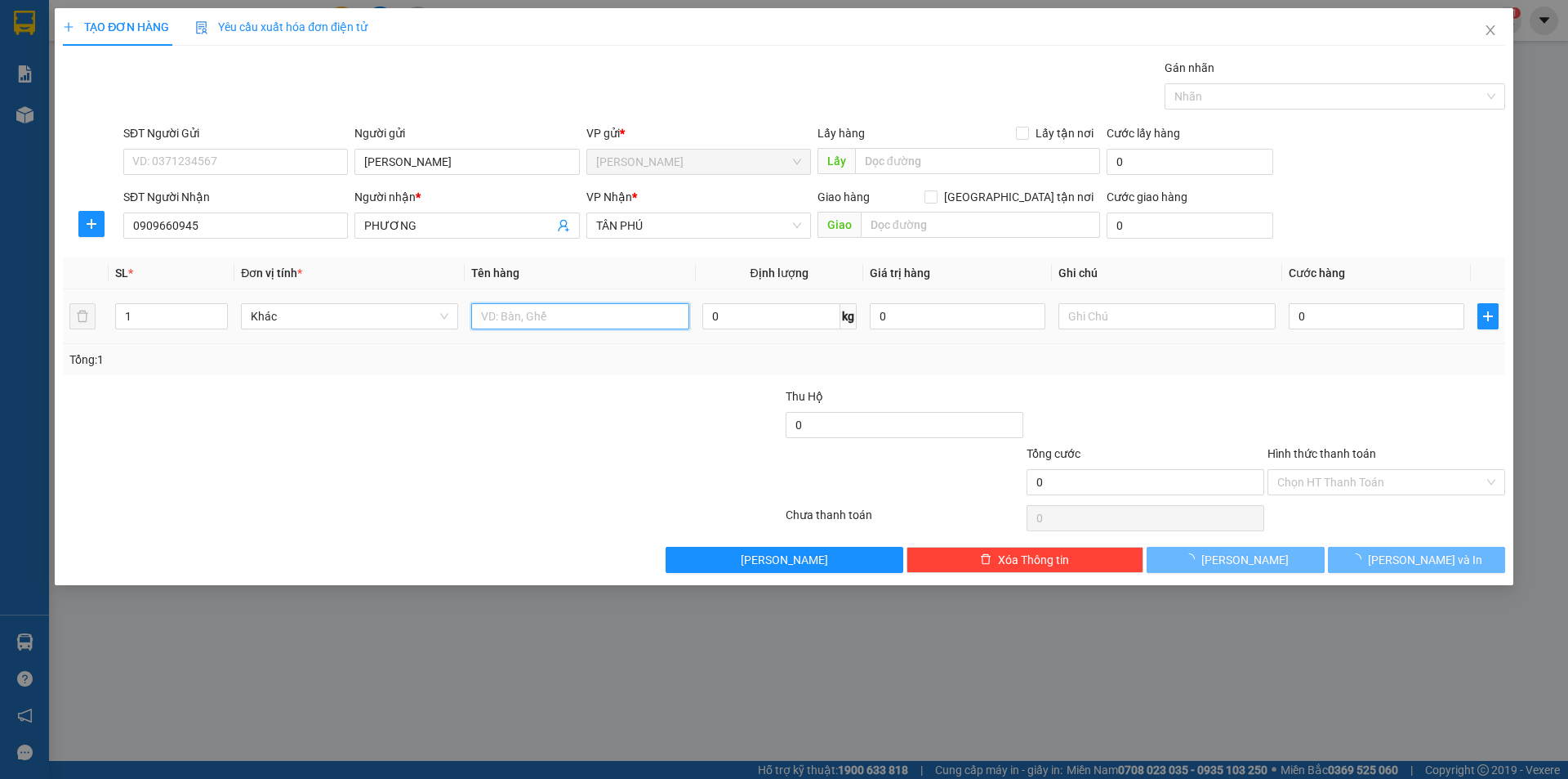
click at [591, 326] on input "text" at bounding box center [580, 316] width 217 height 26
type input "T XỐP"
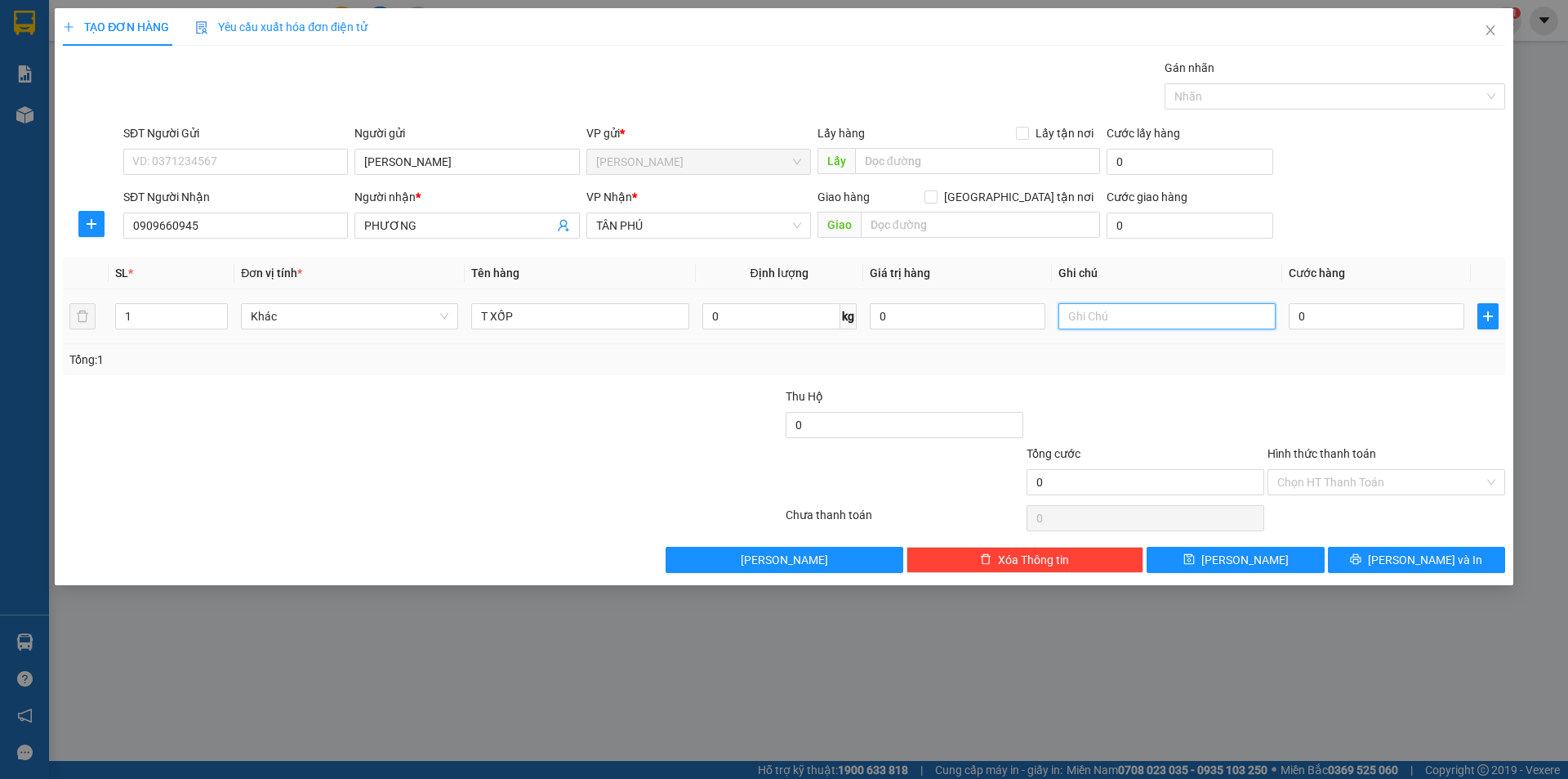
click at [1136, 312] on input "text" at bounding box center [1166, 316] width 217 height 26
type input "R/"
click at [1316, 480] on input "Hình thức thanh toán" at bounding box center [1380, 482] width 206 height 25
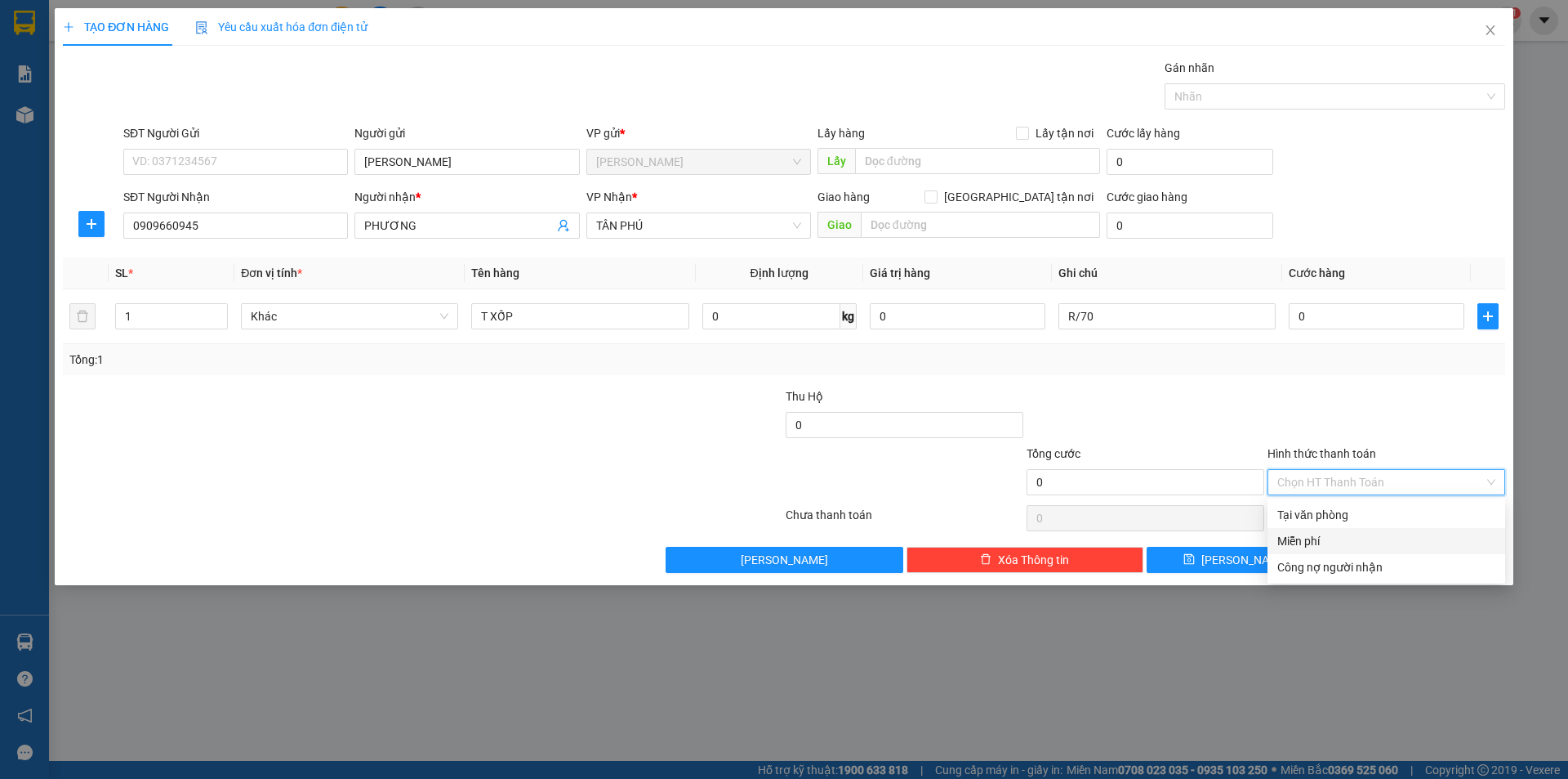
click at [1321, 536] on div "Miễn phí" at bounding box center [1386, 541] width 218 height 18
click at [1375, 549] on button "[PERSON_NAME] và In" at bounding box center [1416, 560] width 177 height 26
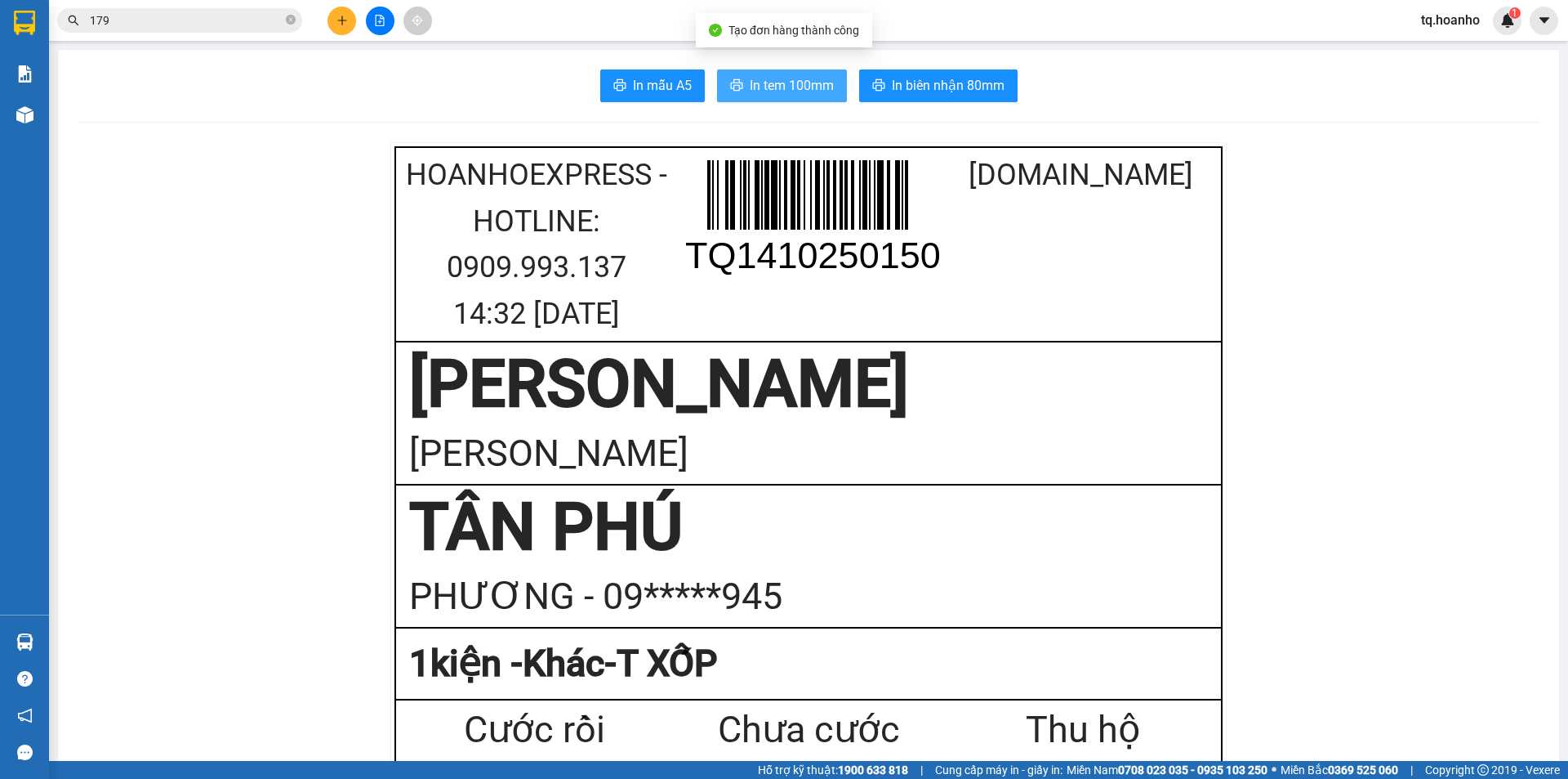
click at [765, 97] on button "In tem 100mm" at bounding box center [781, 85] width 130 height 33
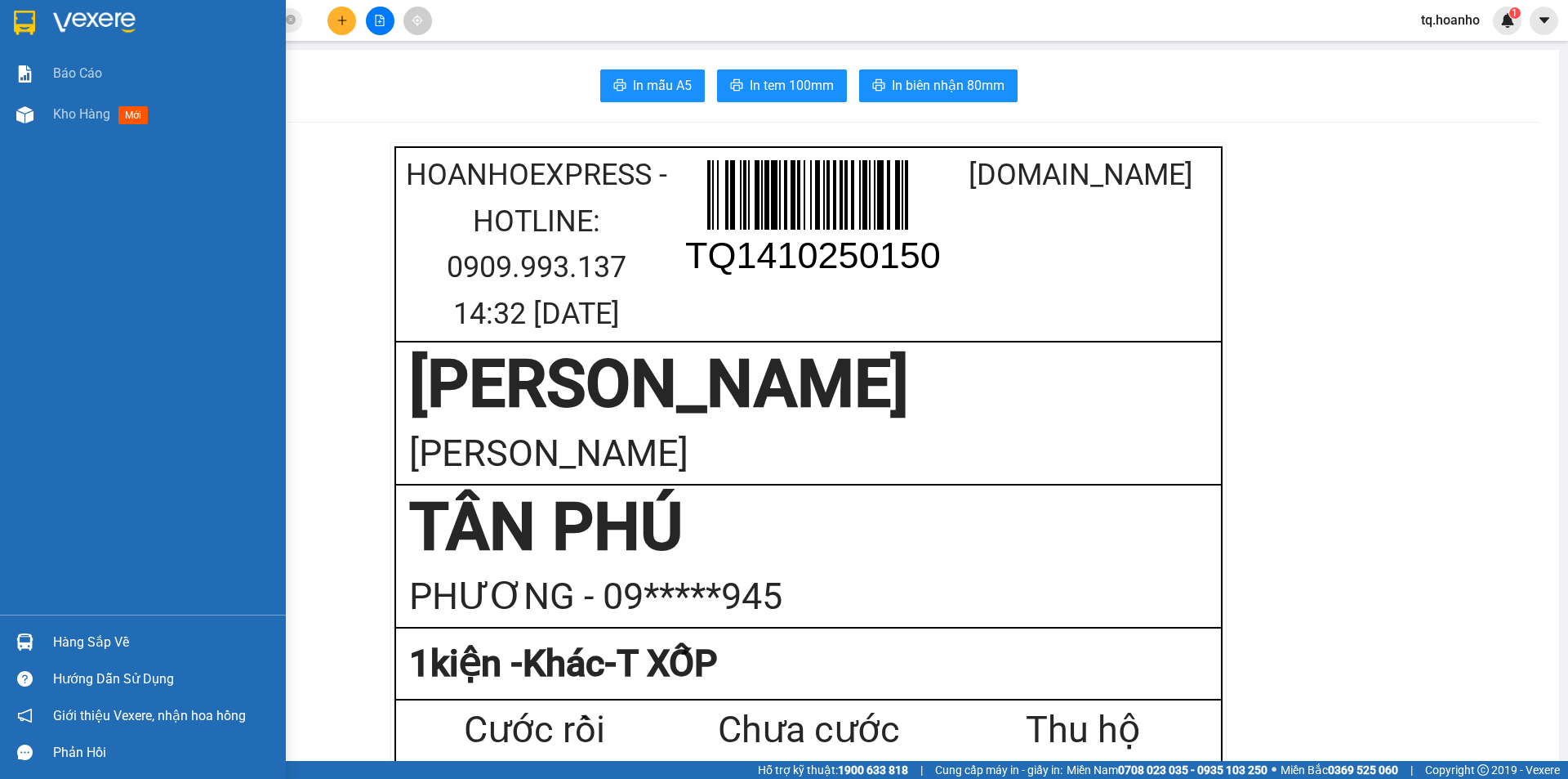
click at [90, 15] on img at bounding box center [94, 23] width 83 height 25
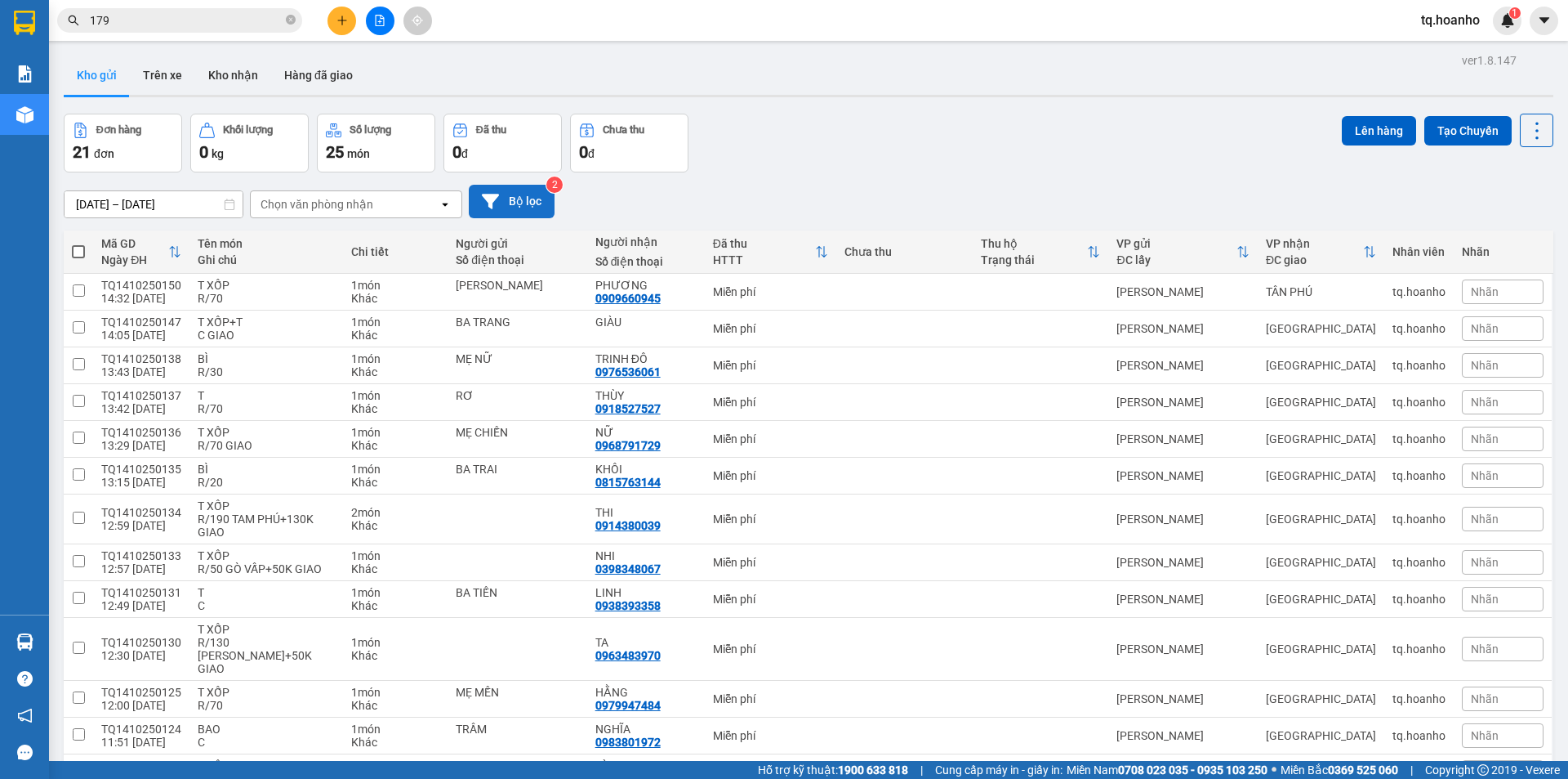
click at [516, 190] on button "Bộ lọc" at bounding box center [511, 201] width 85 height 34
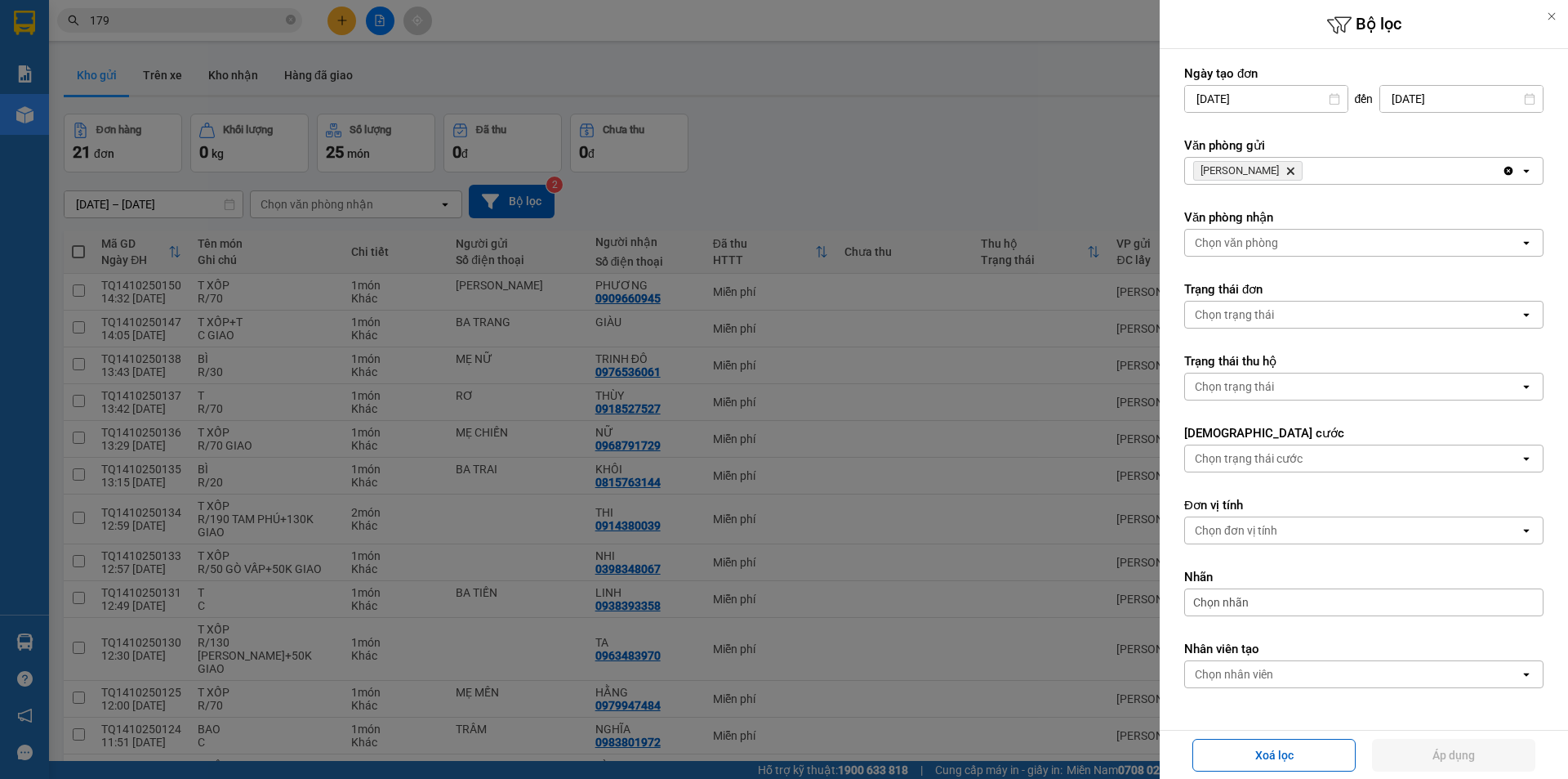
click at [1285, 172] on icon "Delete" at bounding box center [1290, 171] width 10 height 10
click at [1261, 171] on div "Chọn văn phòng" at bounding box center [1236, 171] width 84 height 16
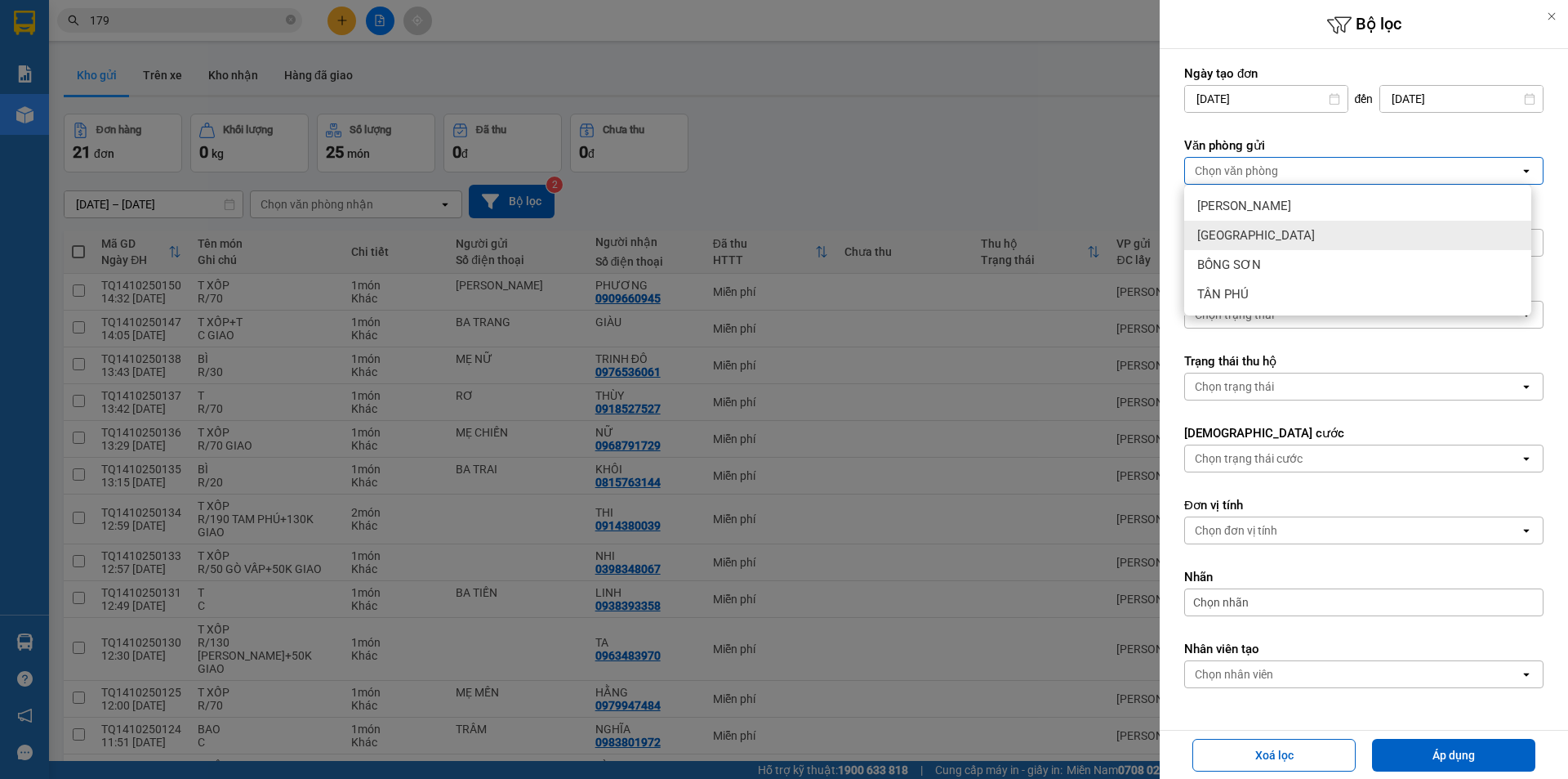
click at [1244, 240] on span "[GEOGRAPHIC_DATA]" at bounding box center [1255, 235] width 117 height 16
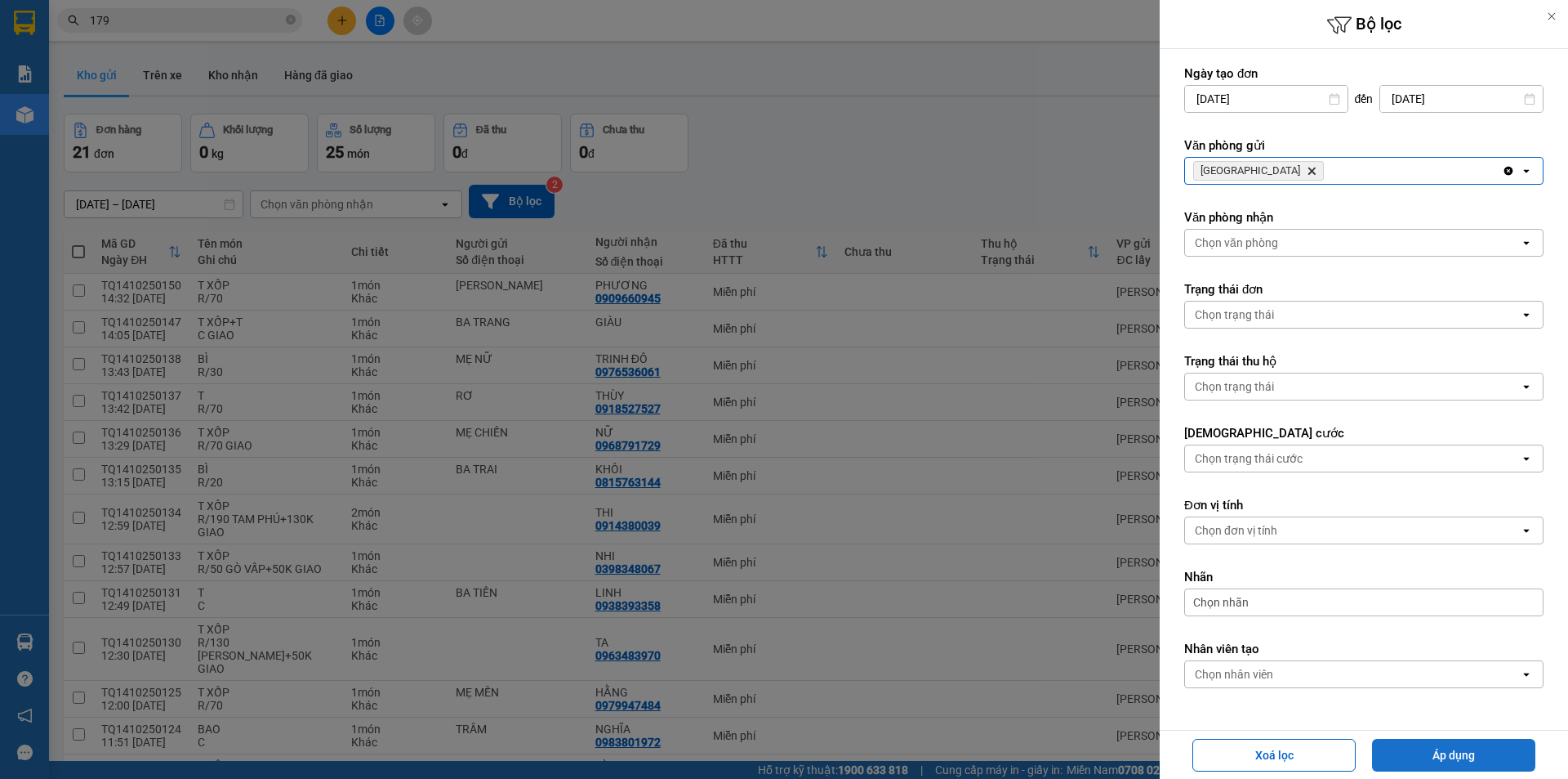
click at [1427, 758] on button "Áp dụng" at bounding box center [1454, 755] width 164 height 33
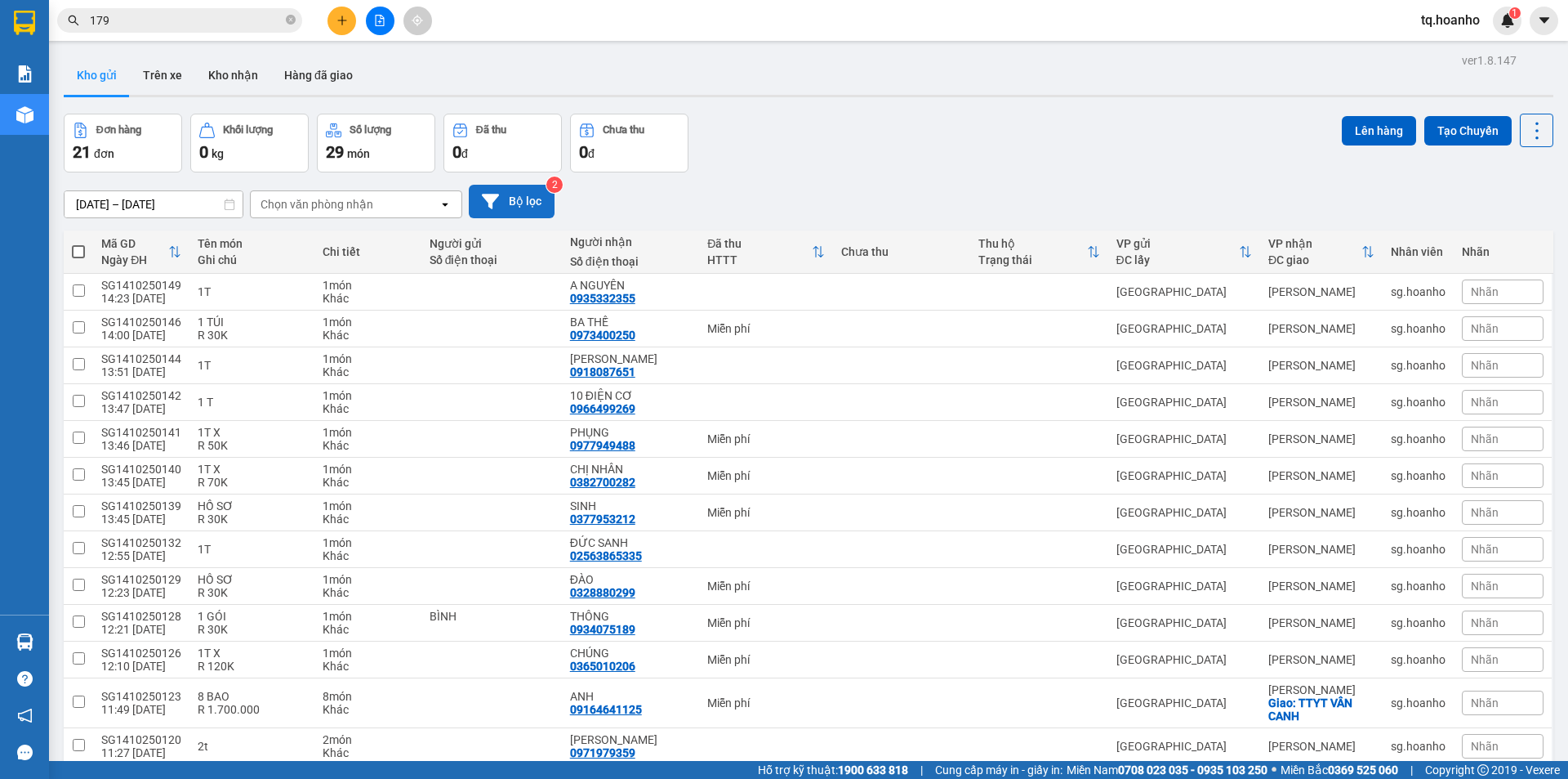
click at [531, 200] on button "Bộ lọc" at bounding box center [511, 201] width 85 height 34
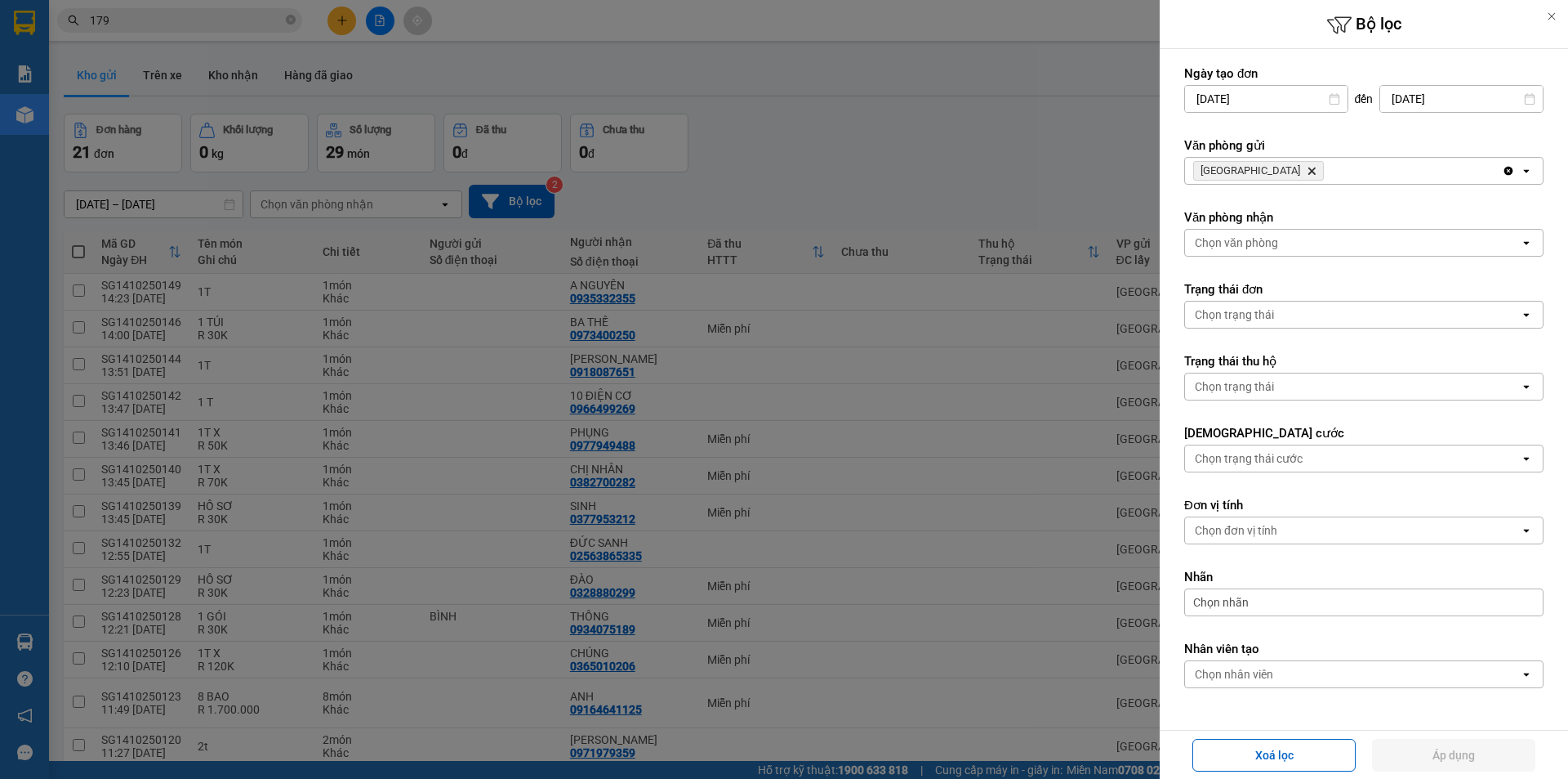
click at [1253, 177] on span "SÀI GÒN Delete" at bounding box center [1259, 171] width 131 height 20
click at [1307, 166] on icon "Delete" at bounding box center [1312, 171] width 10 height 10
click at [1251, 166] on div "Chọn văn phòng" at bounding box center [1236, 171] width 84 height 16
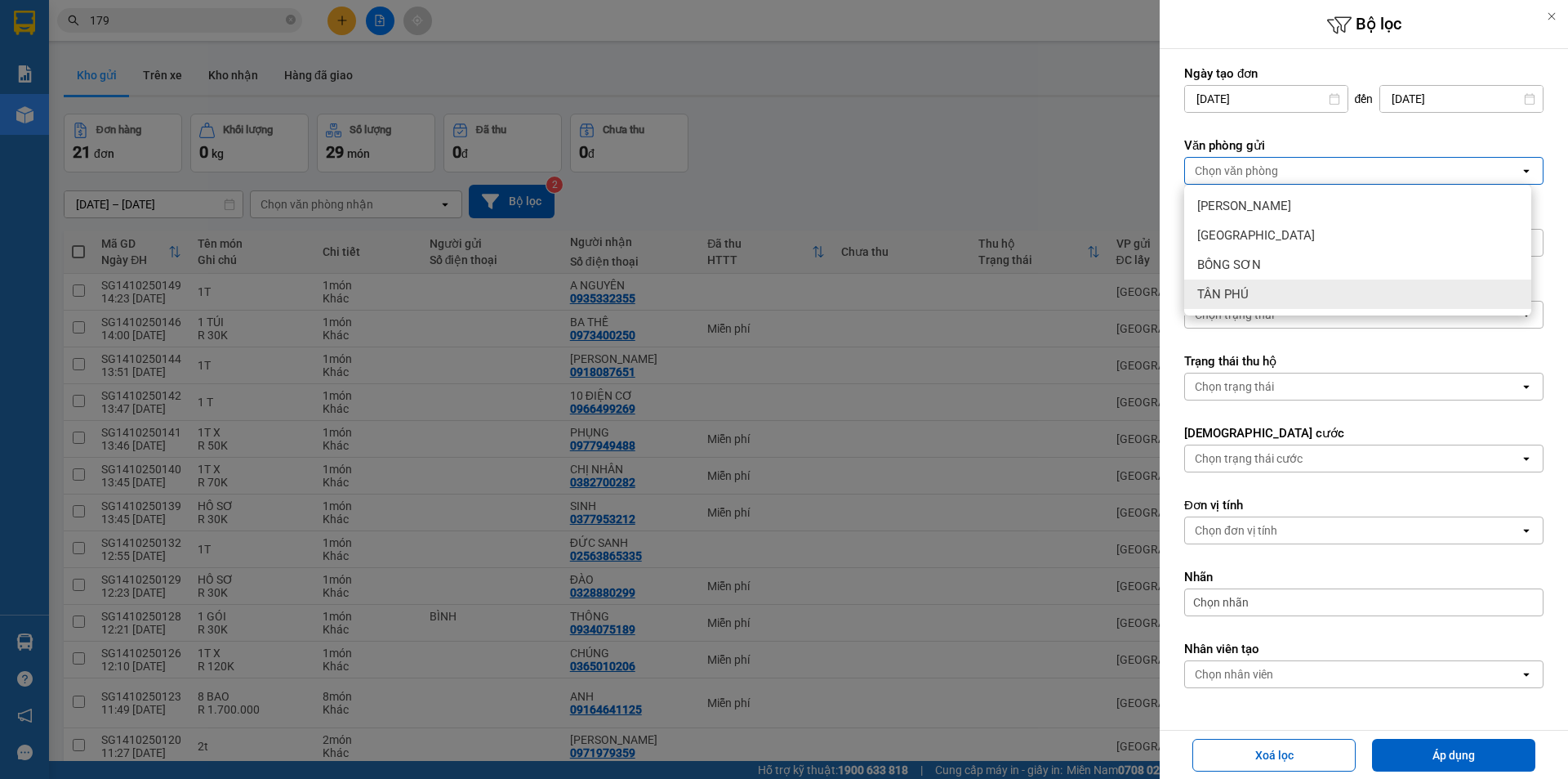
click at [1244, 287] on span "TÂN PHÚ" at bounding box center [1223, 295] width 52 height 16
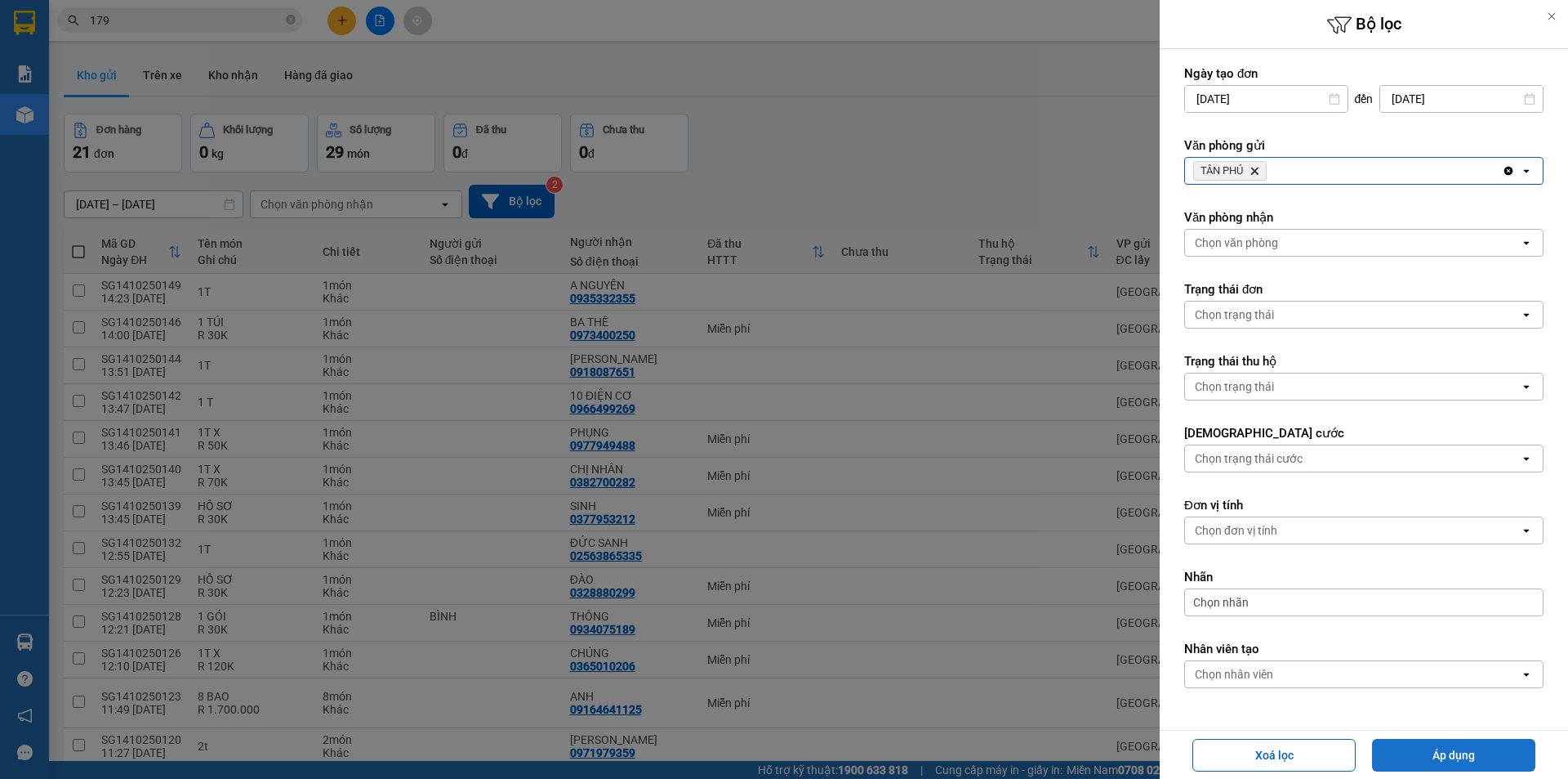
click at [1512, 752] on button "Áp dụng" at bounding box center [1454, 755] width 164 height 33
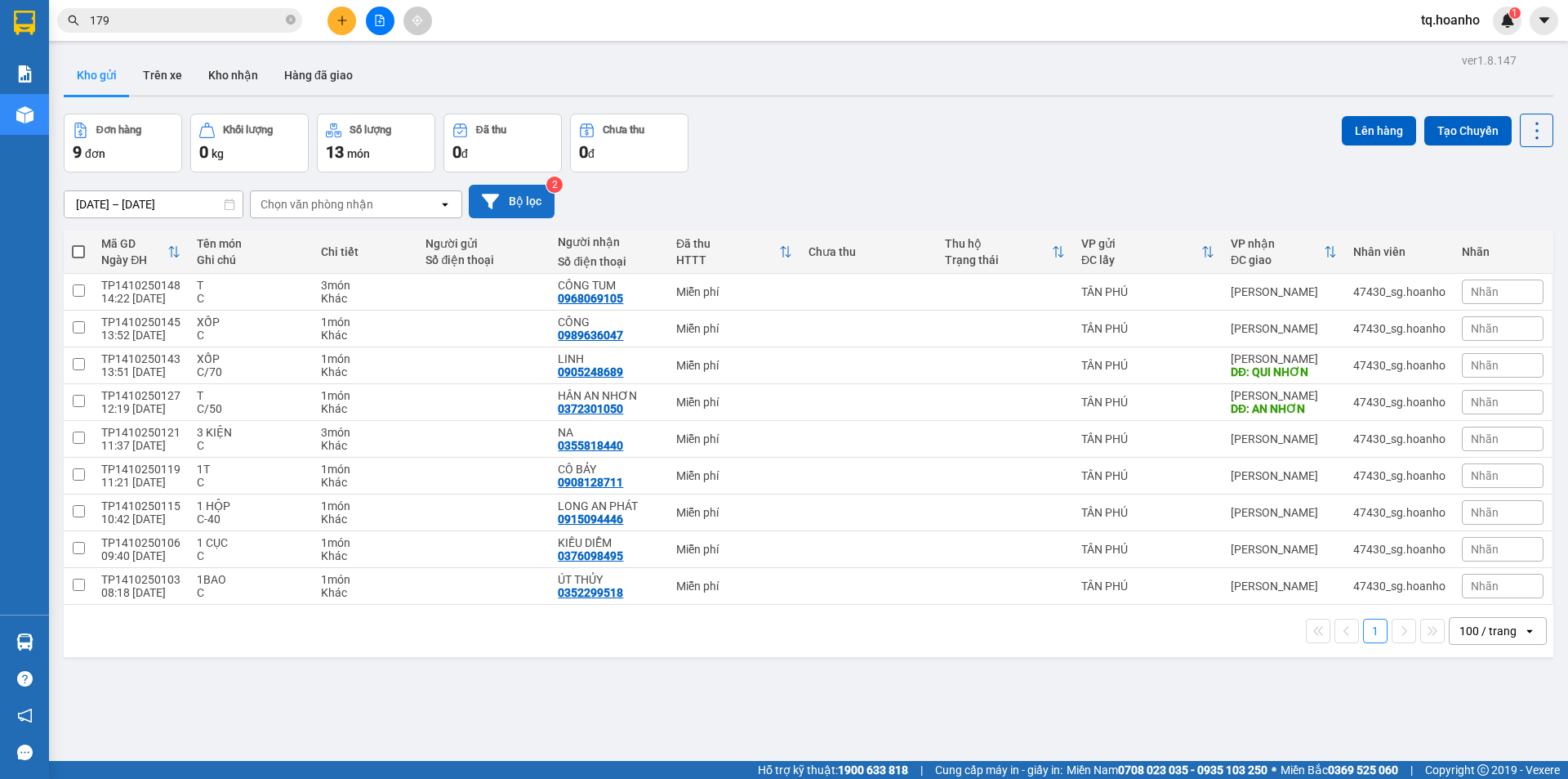
click at [531, 206] on button "Bộ lọc" at bounding box center [511, 201] width 85 height 34
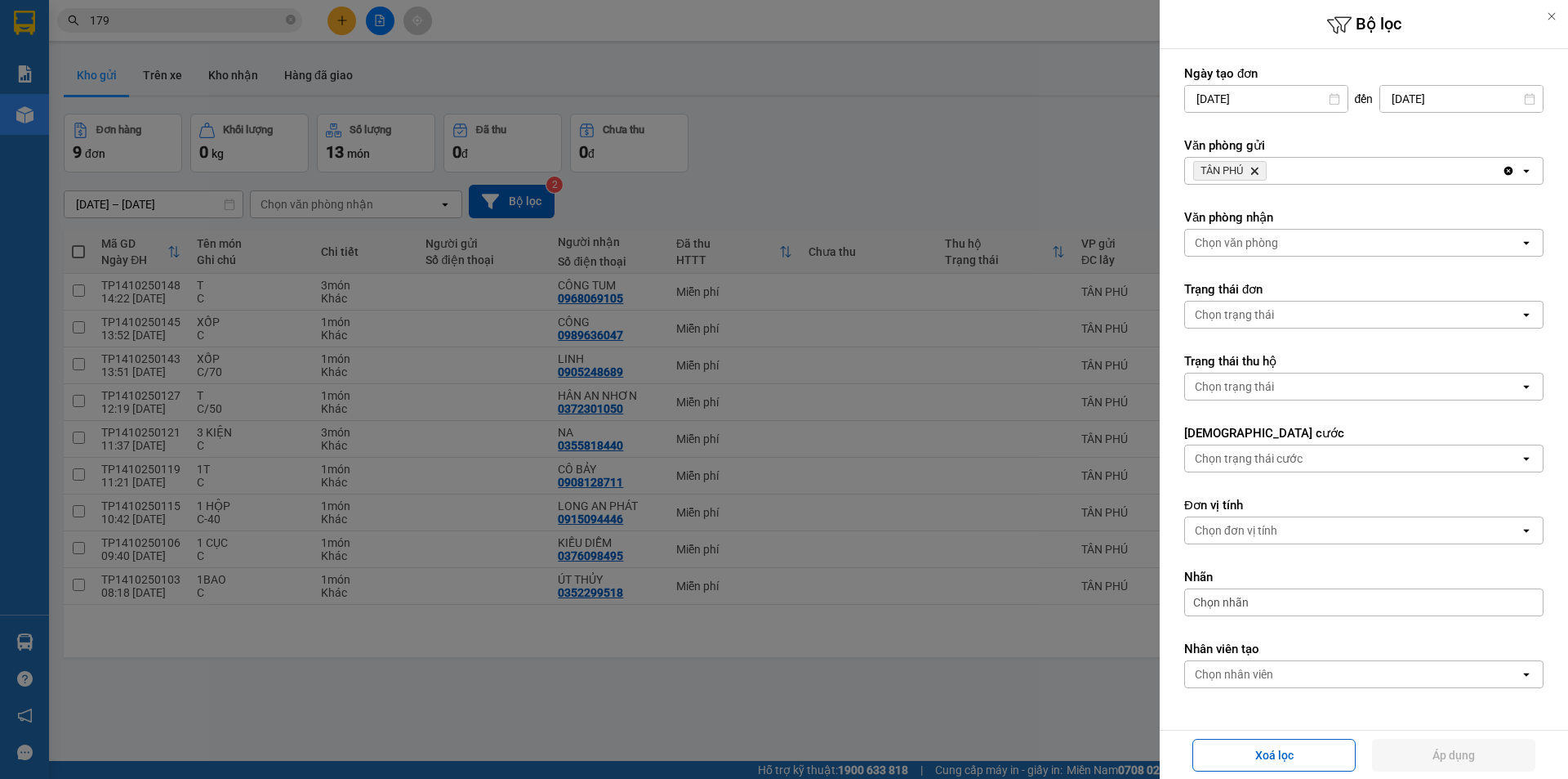
click at [1262, 174] on span "TÂN PHÚ Delete" at bounding box center [1230, 171] width 74 height 20
click at [1258, 166] on icon "Delete" at bounding box center [1255, 171] width 10 height 10
click at [1258, 166] on div "Chọn văn phòng" at bounding box center [1236, 171] width 84 height 16
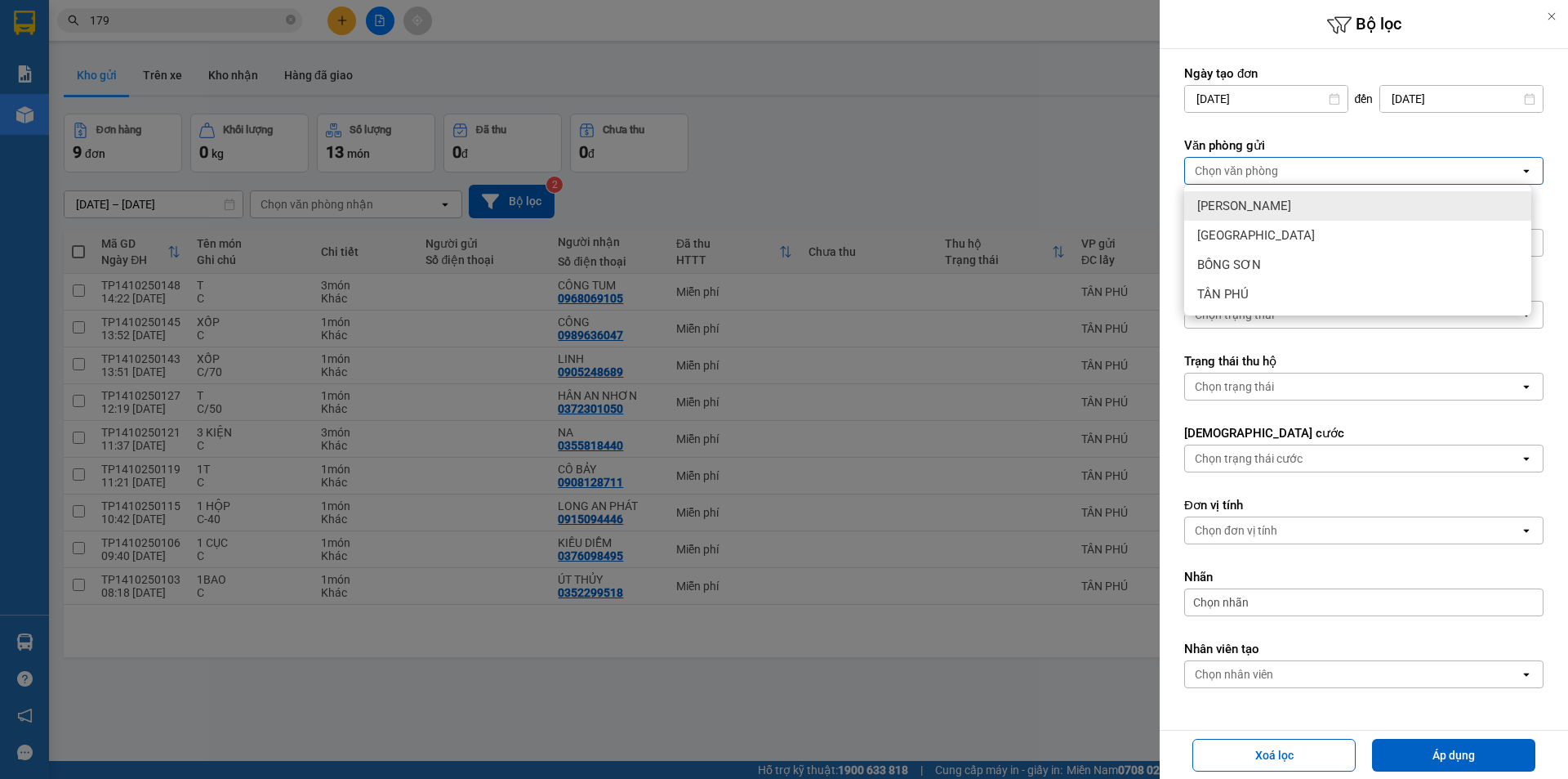
click at [1253, 201] on span "[PERSON_NAME]" at bounding box center [1244, 206] width 94 height 16
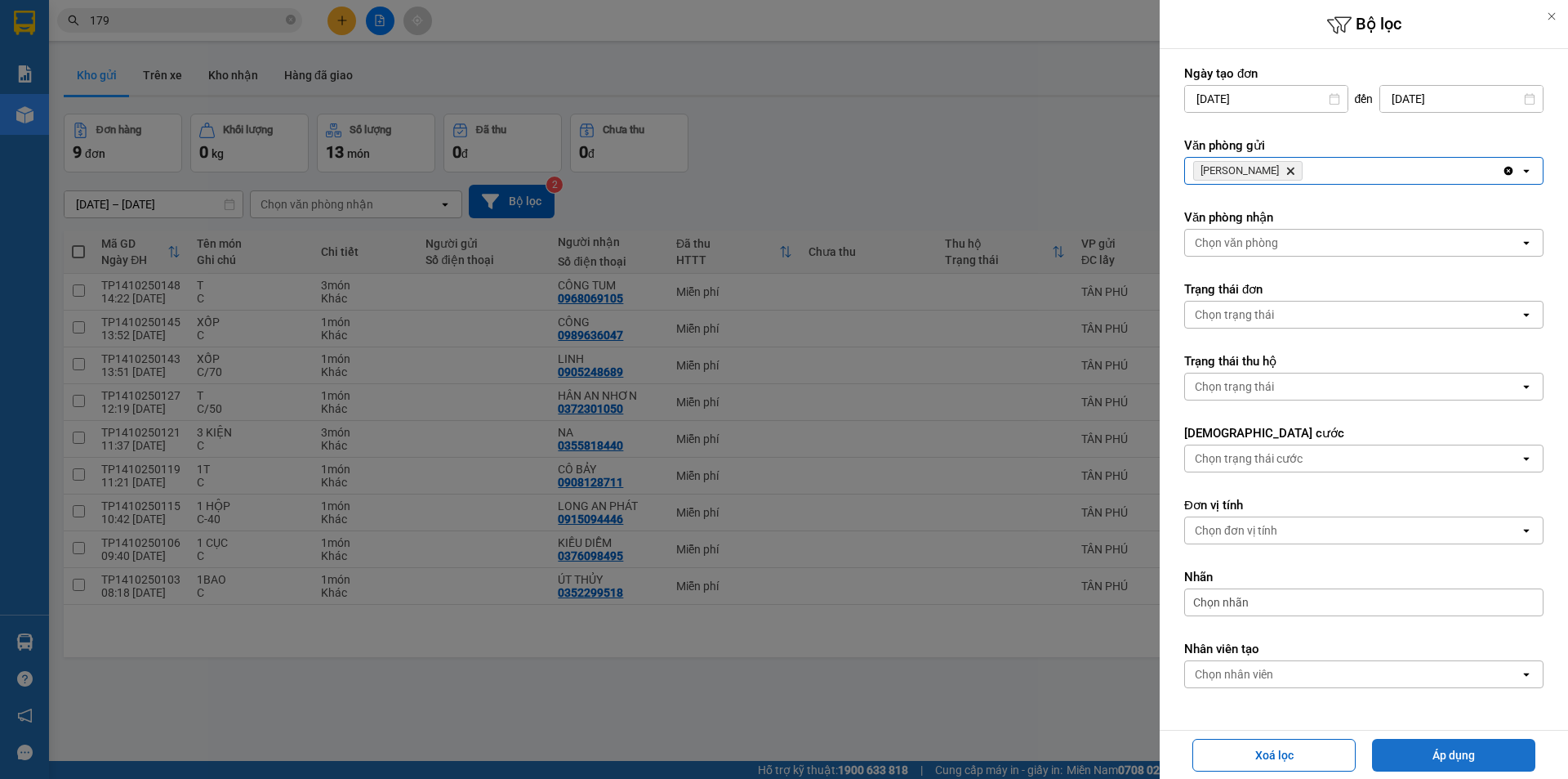
click at [1422, 755] on button "Áp dụng" at bounding box center [1454, 755] width 164 height 33
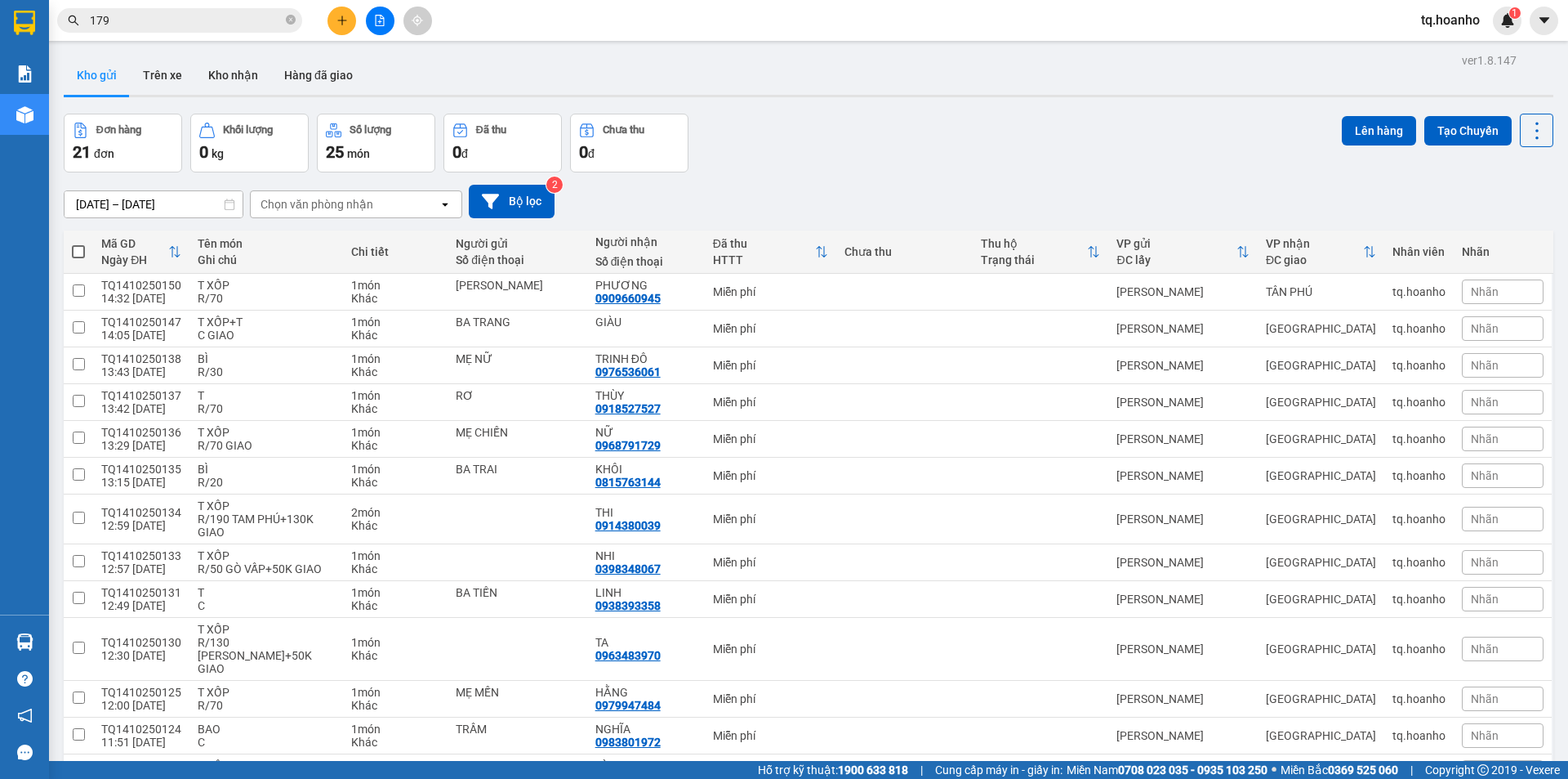
click at [331, 15] on button at bounding box center [342, 20] width 28 height 28
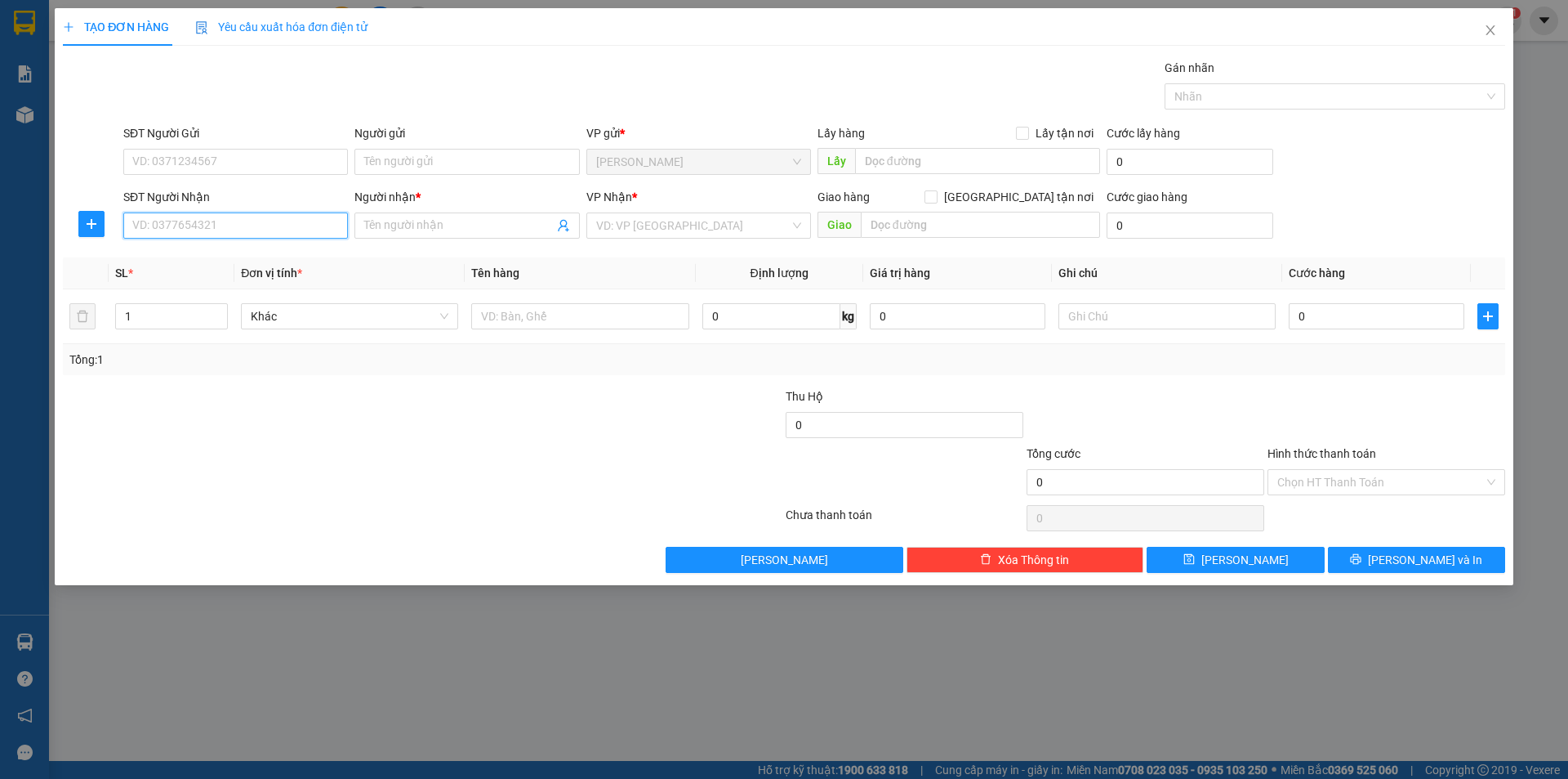
click at [301, 226] on input "SĐT Người Nhận" at bounding box center [235, 225] width 224 height 26
click at [454, 165] on input "Người gửi" at bounding box center [466, 162] width 224 height 26
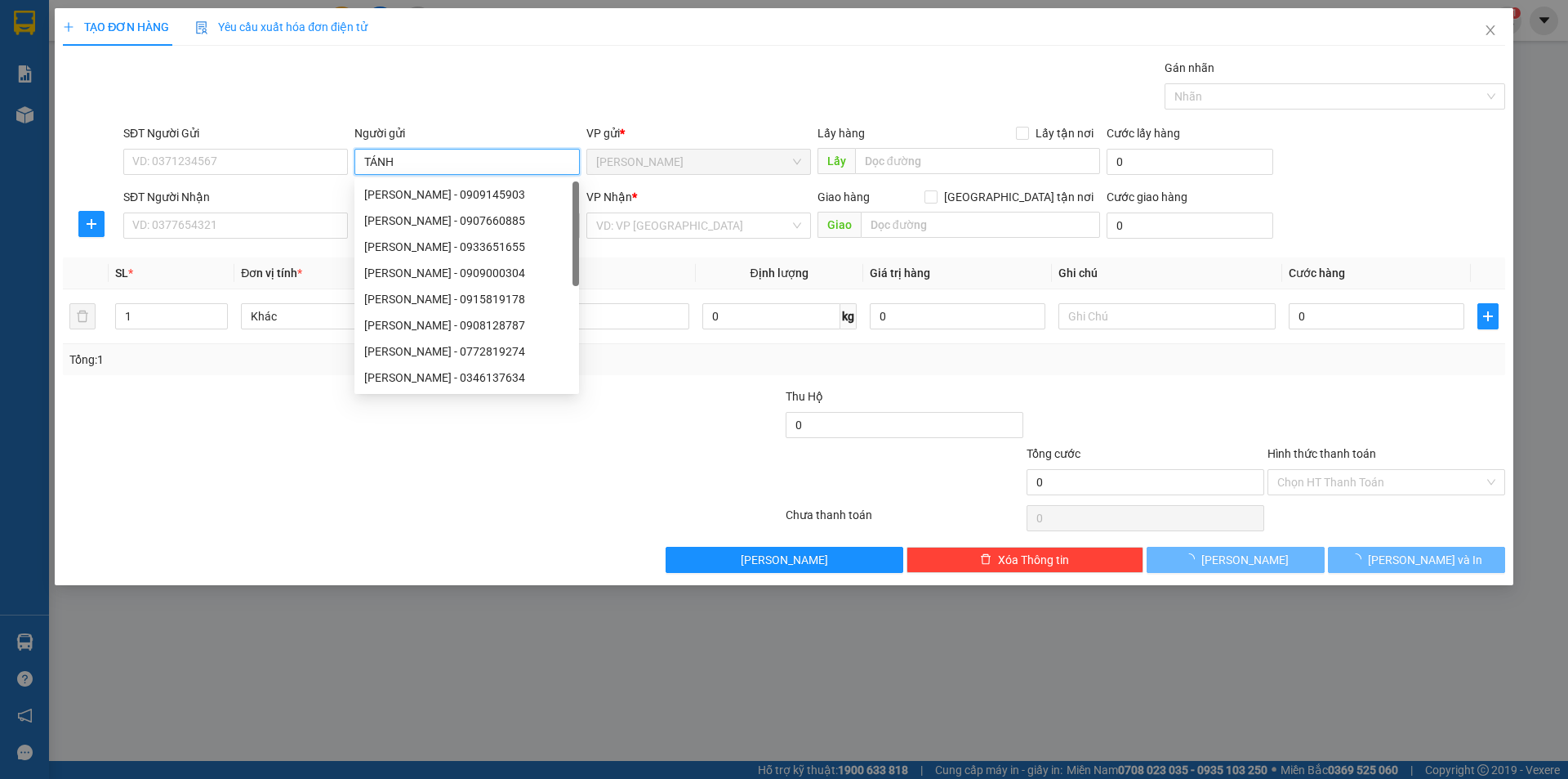
type input "TÁNH"
click at [299, 502] on div at bounding box center [422, 518] width 723 height 33
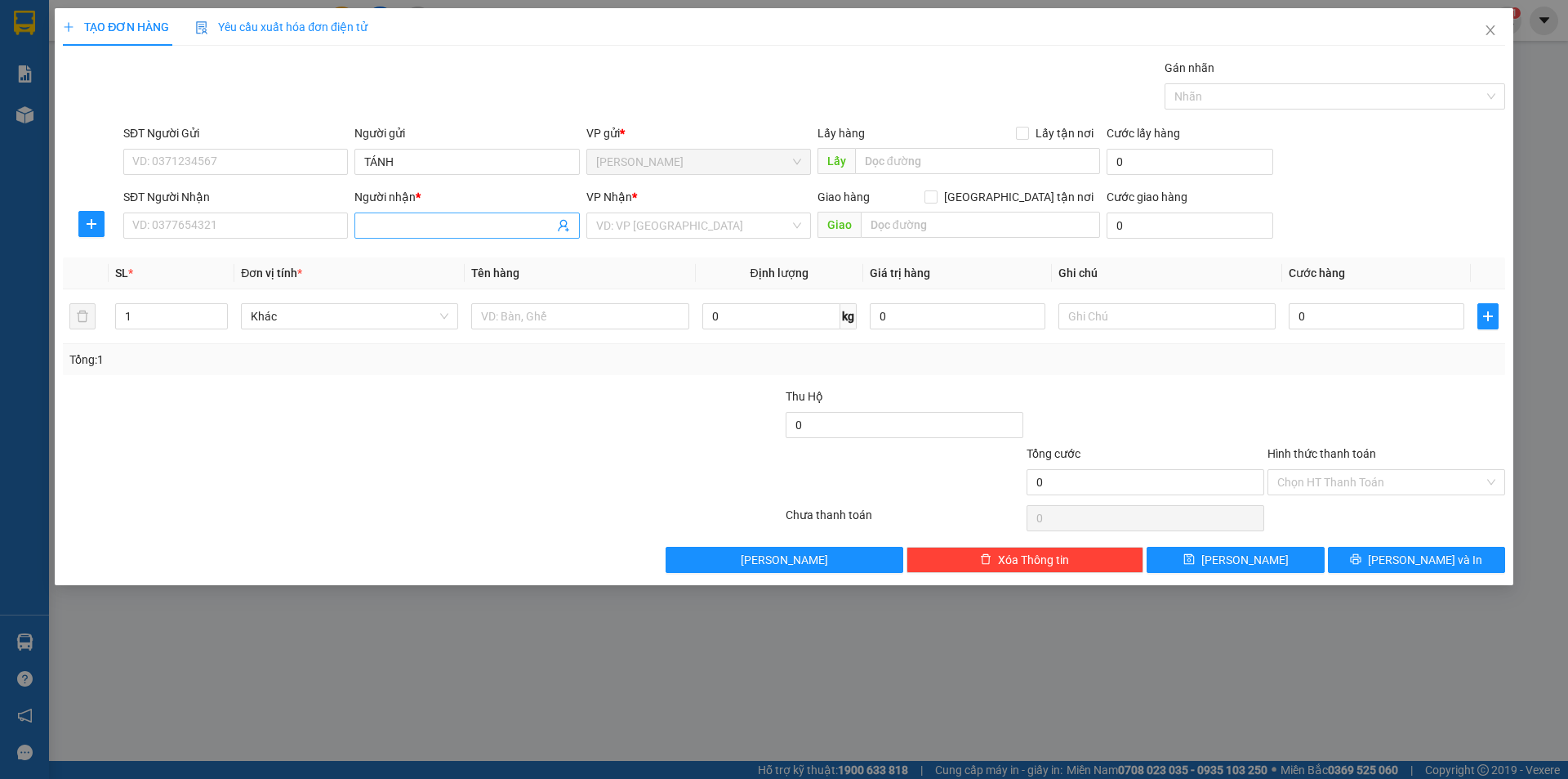
click at [384, 232] on input "Người nhận *" at bounding box center [459, 225] width 189 height 18
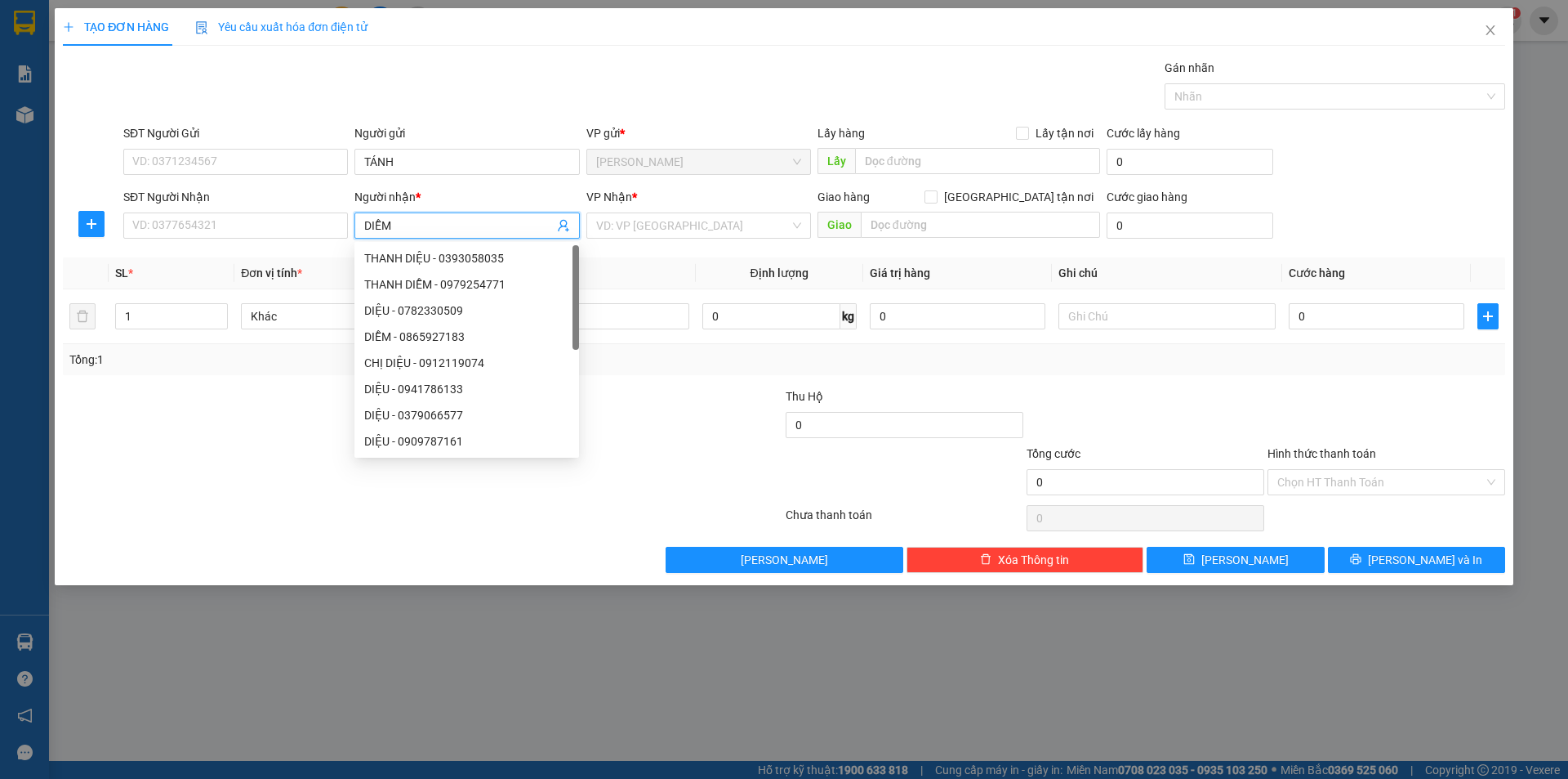
type input "DIỄM"
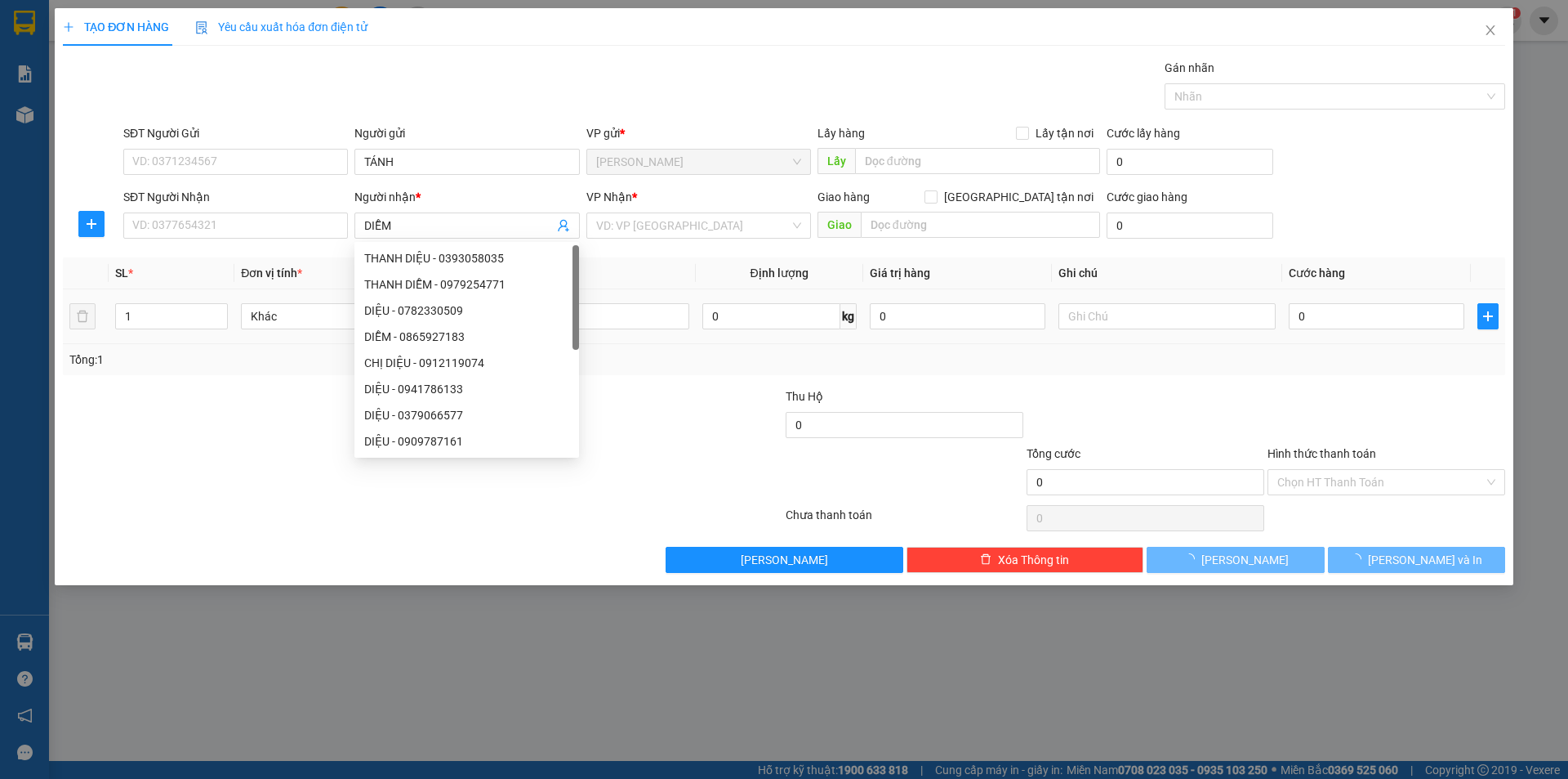
drag, startPoint x: 241, startPoint y: 566, endPoint x: 635, endPoint y: 293, distance: 479.3
click at [242, 557] on div "Lưu nháp Xóa Thông tin [PERSON_NAME] và In" at bounding box center [783, 560] width 1445 height 26
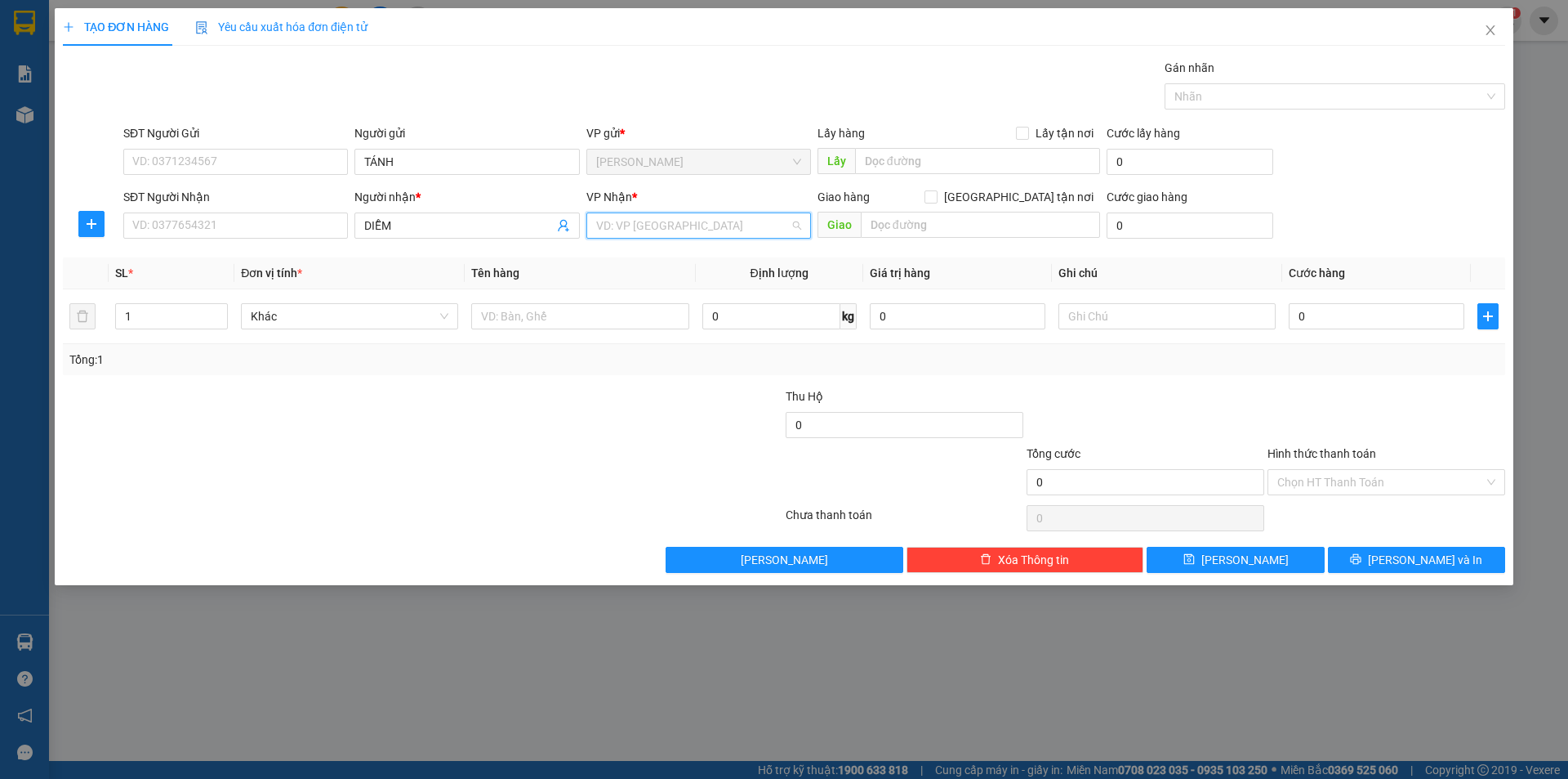
click at [660, 219] on input "search" at bounding box center [692, 225] width 194 height 25
click at [603, 344] on div "[GEOGRAPHIC_DATA]" at bounding box center [699, 337] width 205 height 18
click at [503, 326] on input "text" at bounding box center [580, 316] width 217 height 26
type input "T XỐP"
click at [1170, 327] on input "text" at bounding box center [1166, 316] width 217 height 26
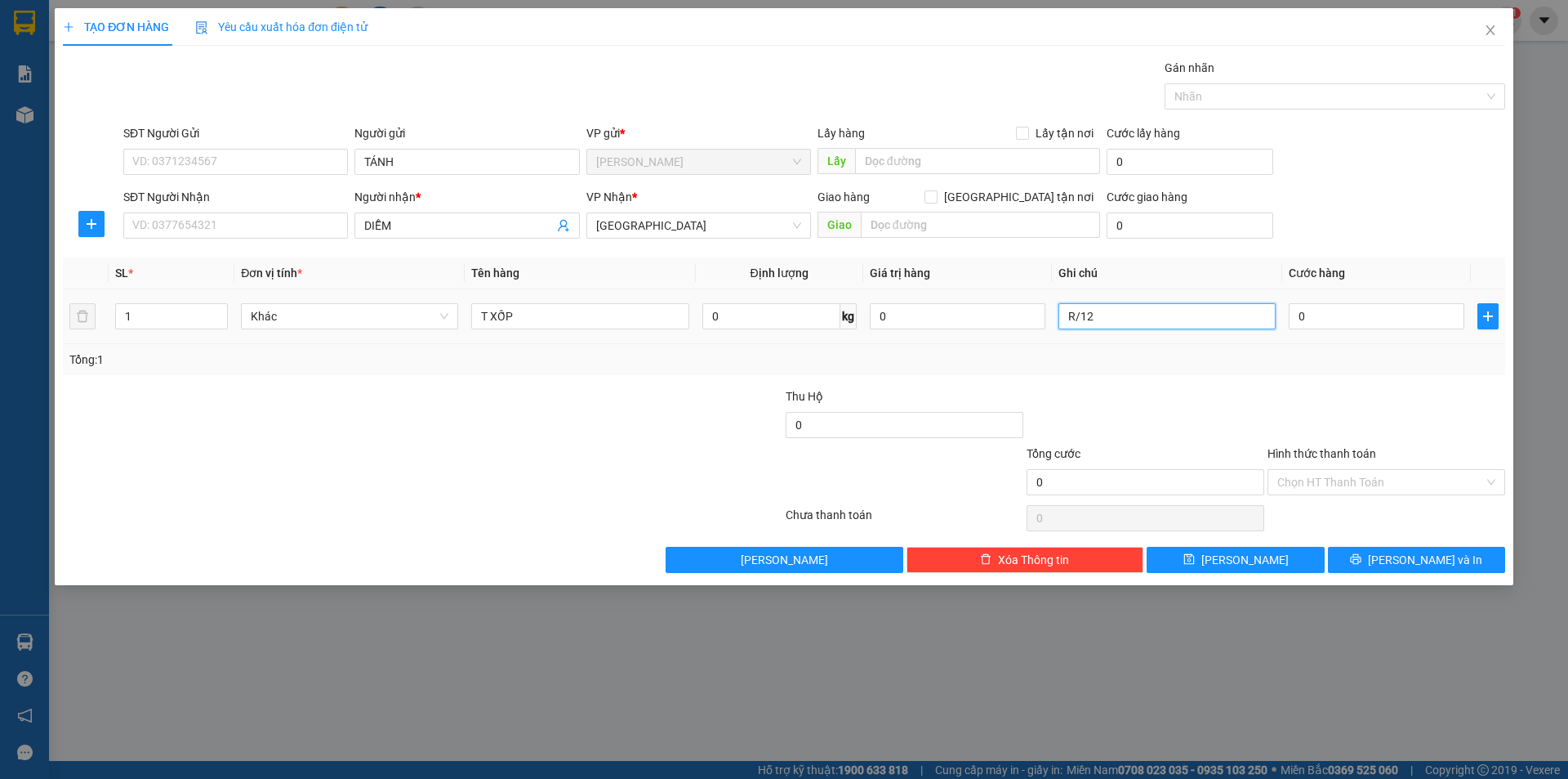
type input "R/120"
click at [1376, 481] on input "Hình thức thanh toán" at bounding box center [1380, 482] width 206 height 25
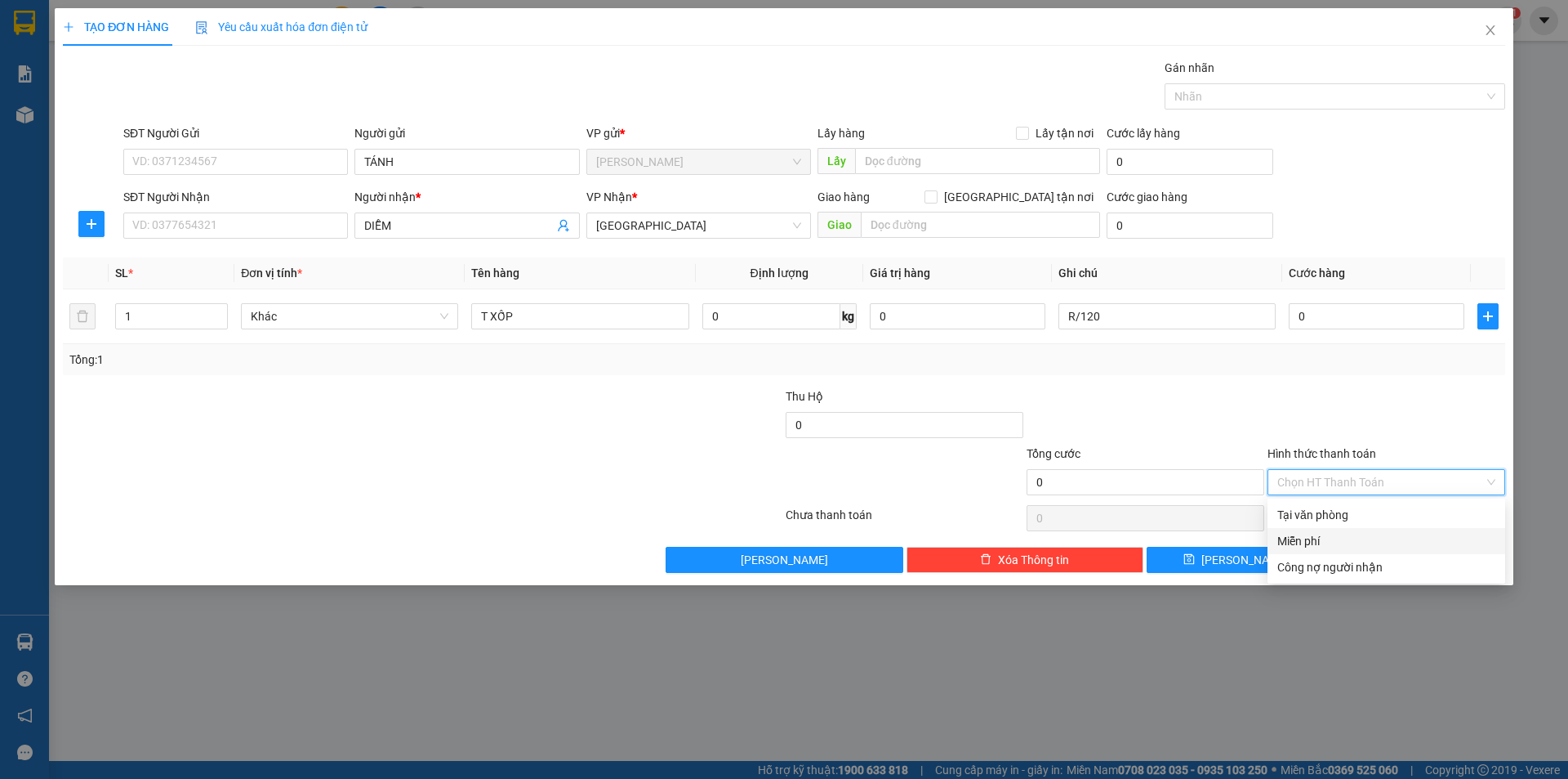
click at [1306, 545] on div "Miễn phí" at bounding box center [1386, 541] width 218 height 18
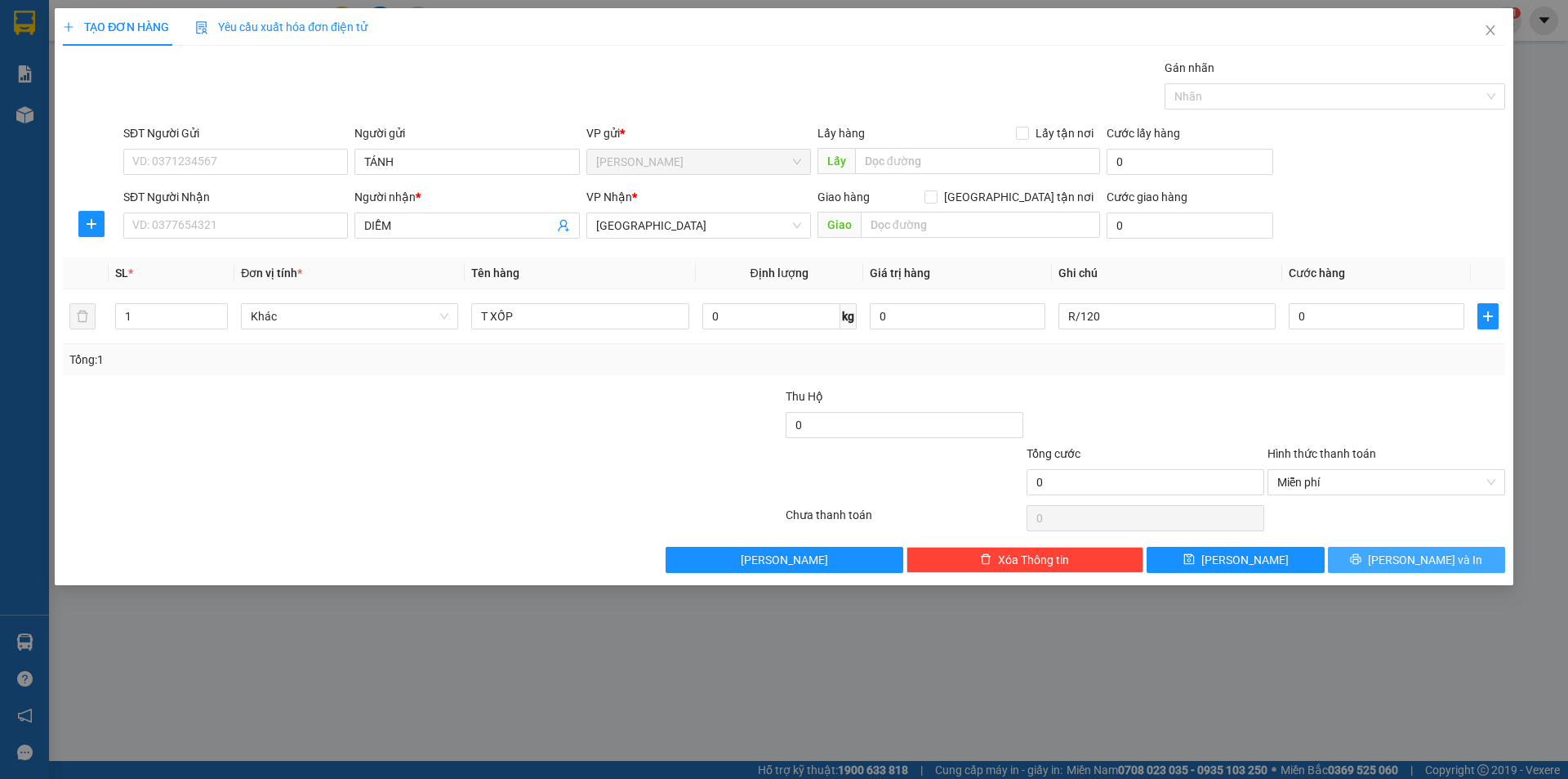
click at [1336, 565] on button "[PERSON_NAME] và In" at bounding box center [1416, 560] width 177 height 26
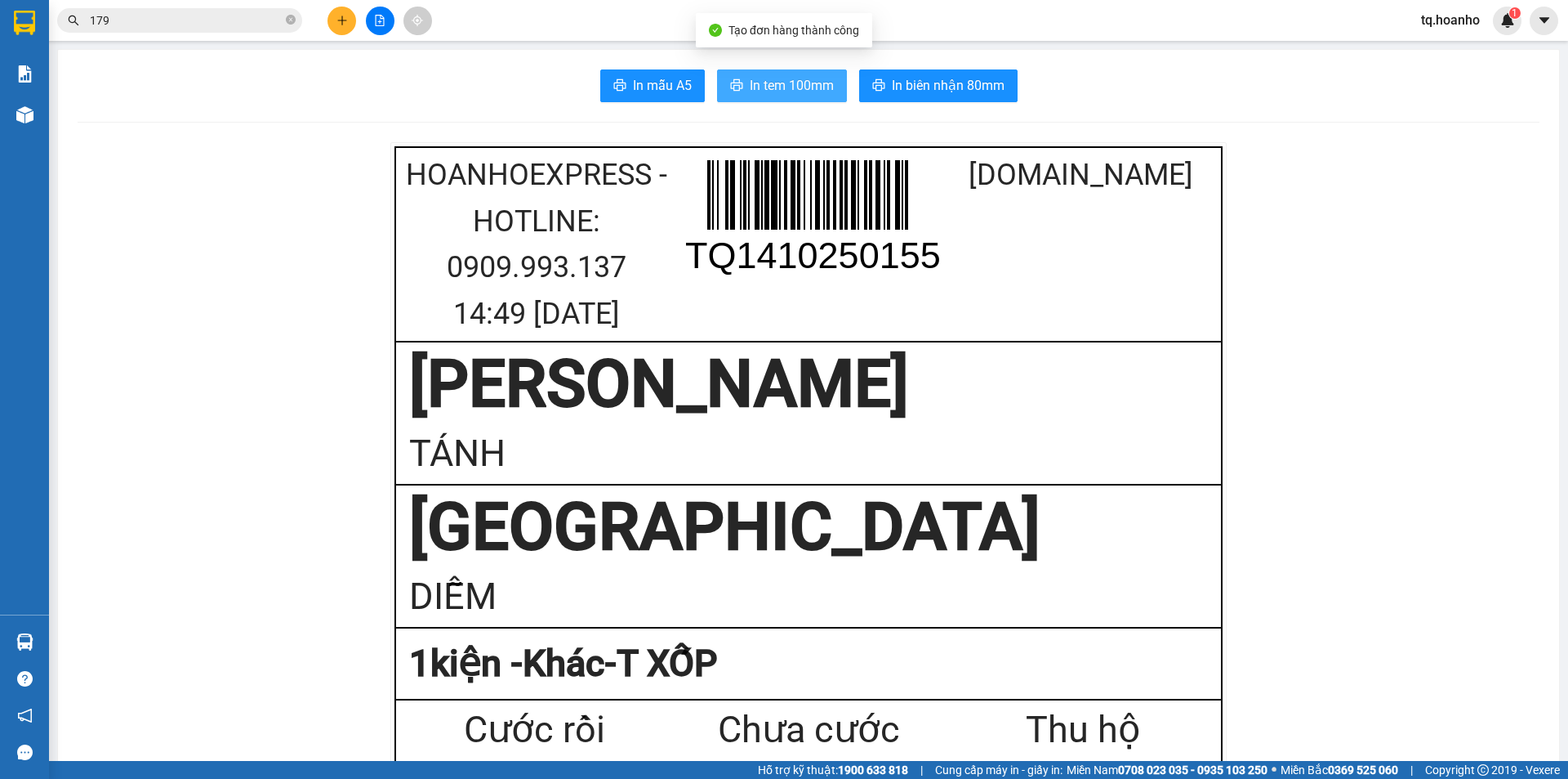
click at [765, 91] on span "In tem 100mm" at bounding box center [791, 85] width 84 height 20
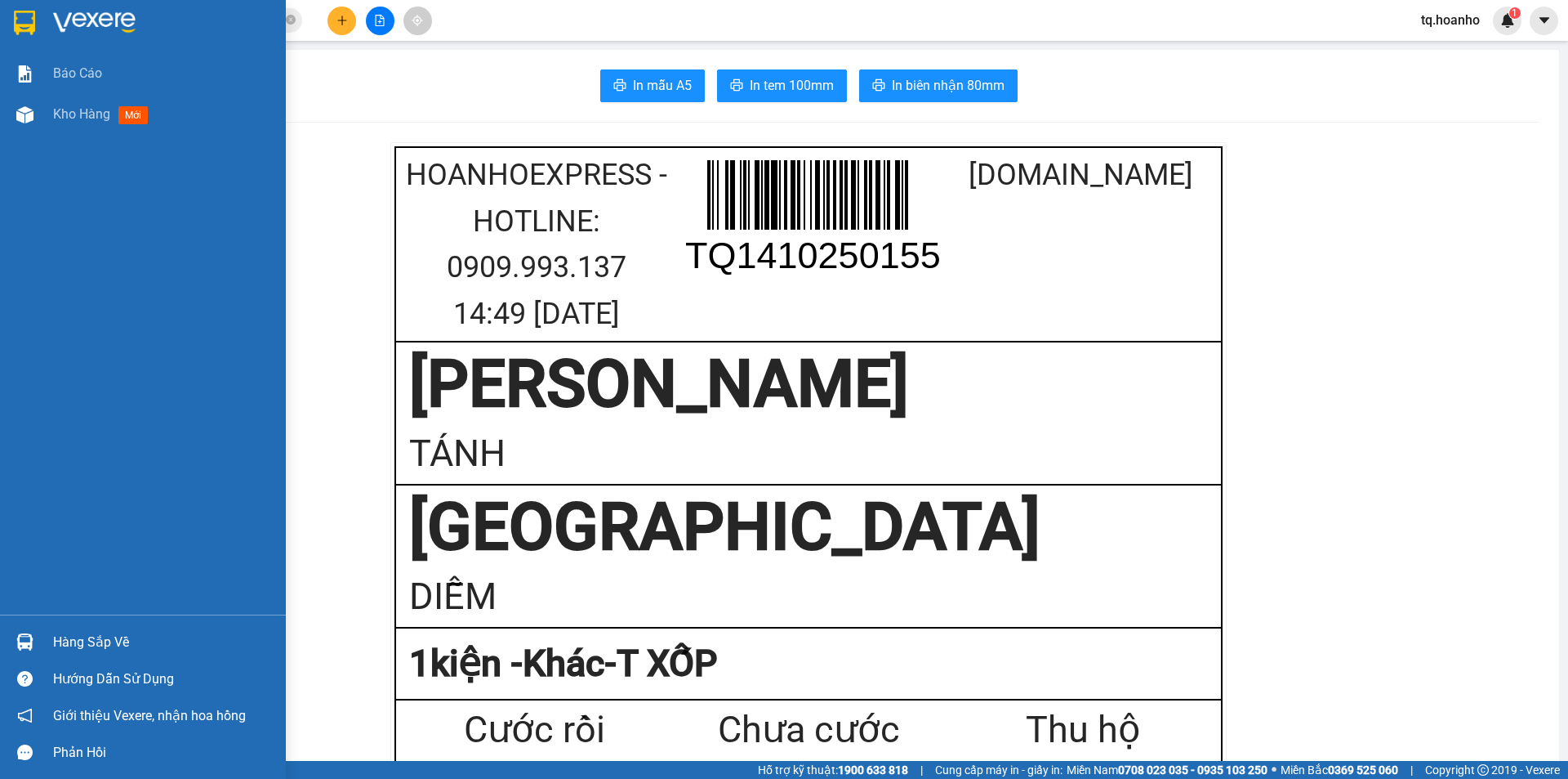
click at [81, 29] on img at bounding box center [94, 23] width 83 height 25
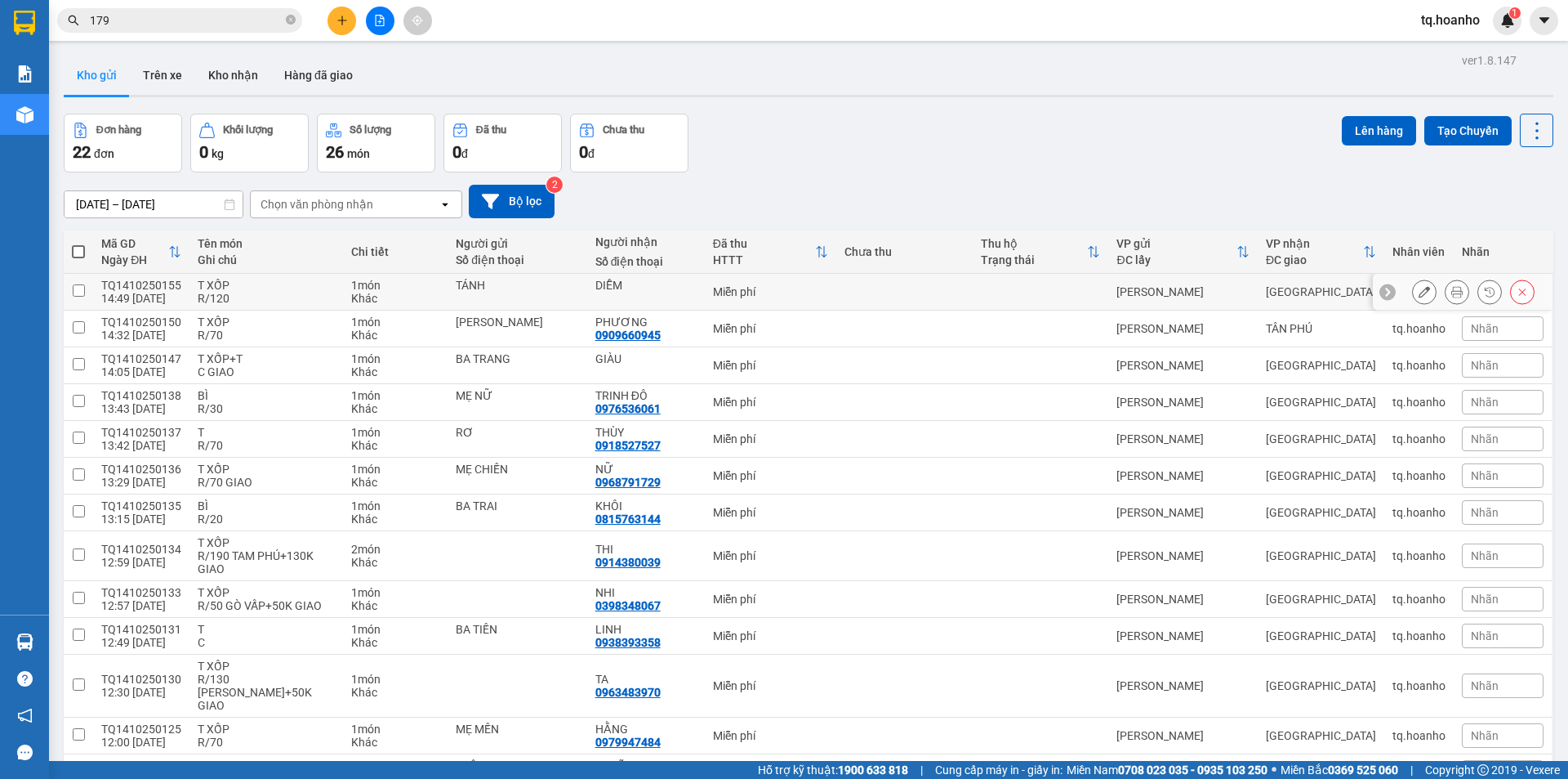
click at [781, 286] on div "Miễn phí" at bounding box center [770, 292] width 115 height 13
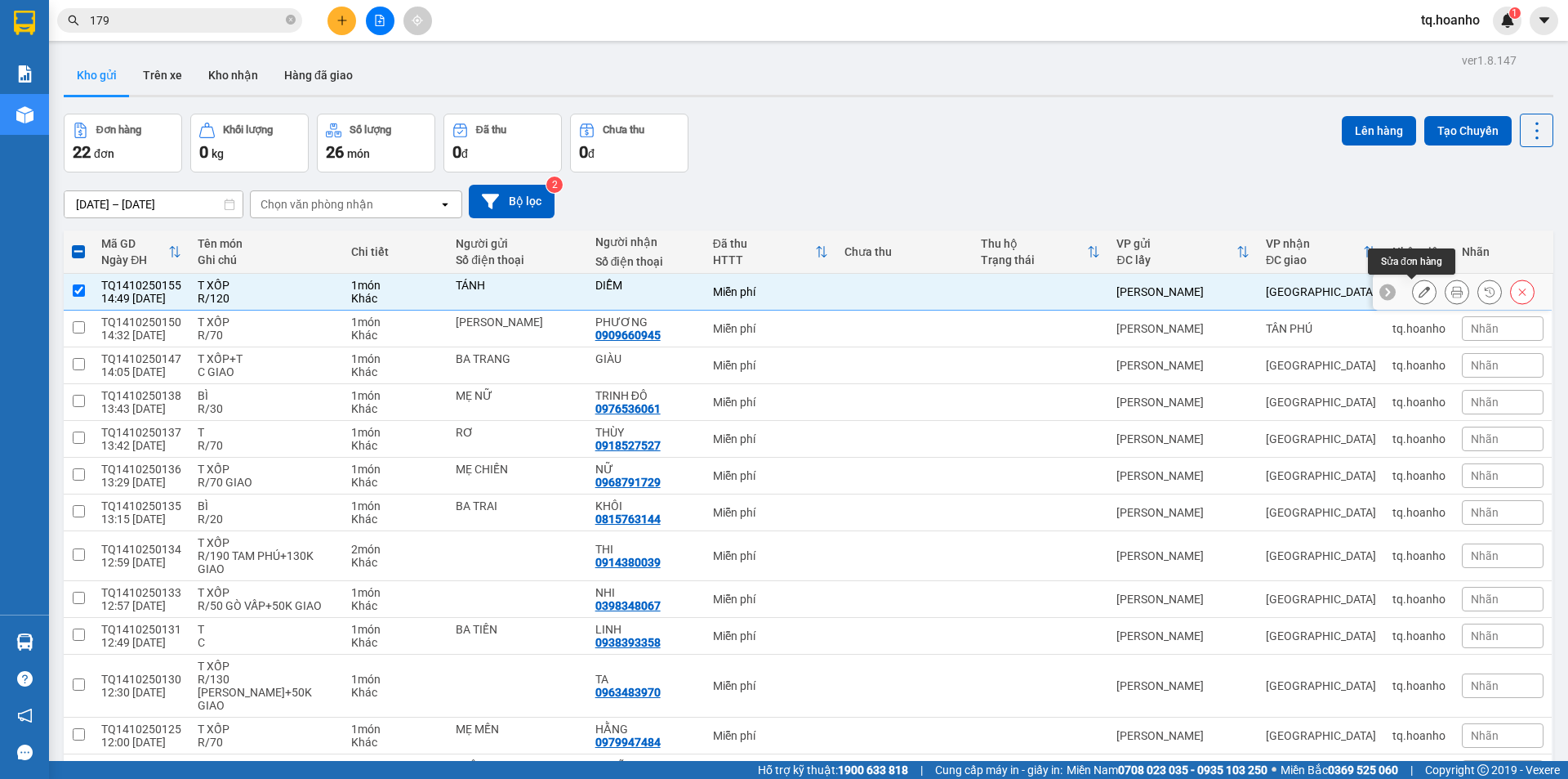
click at [1414, 287] on button at bounding box center [1424, 292] width 23 height 28
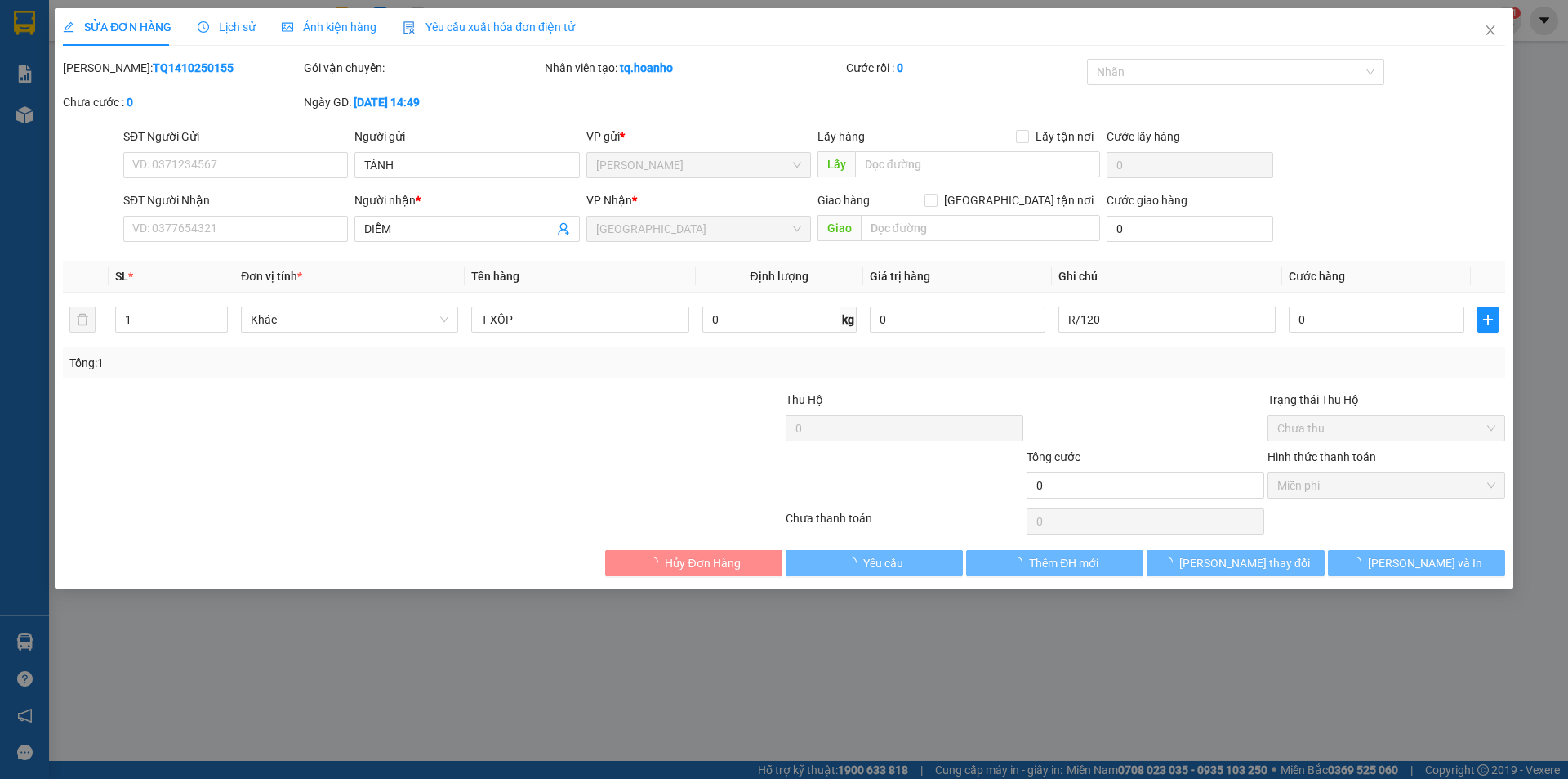
type input "TÁNH"
type input "DIỄM"
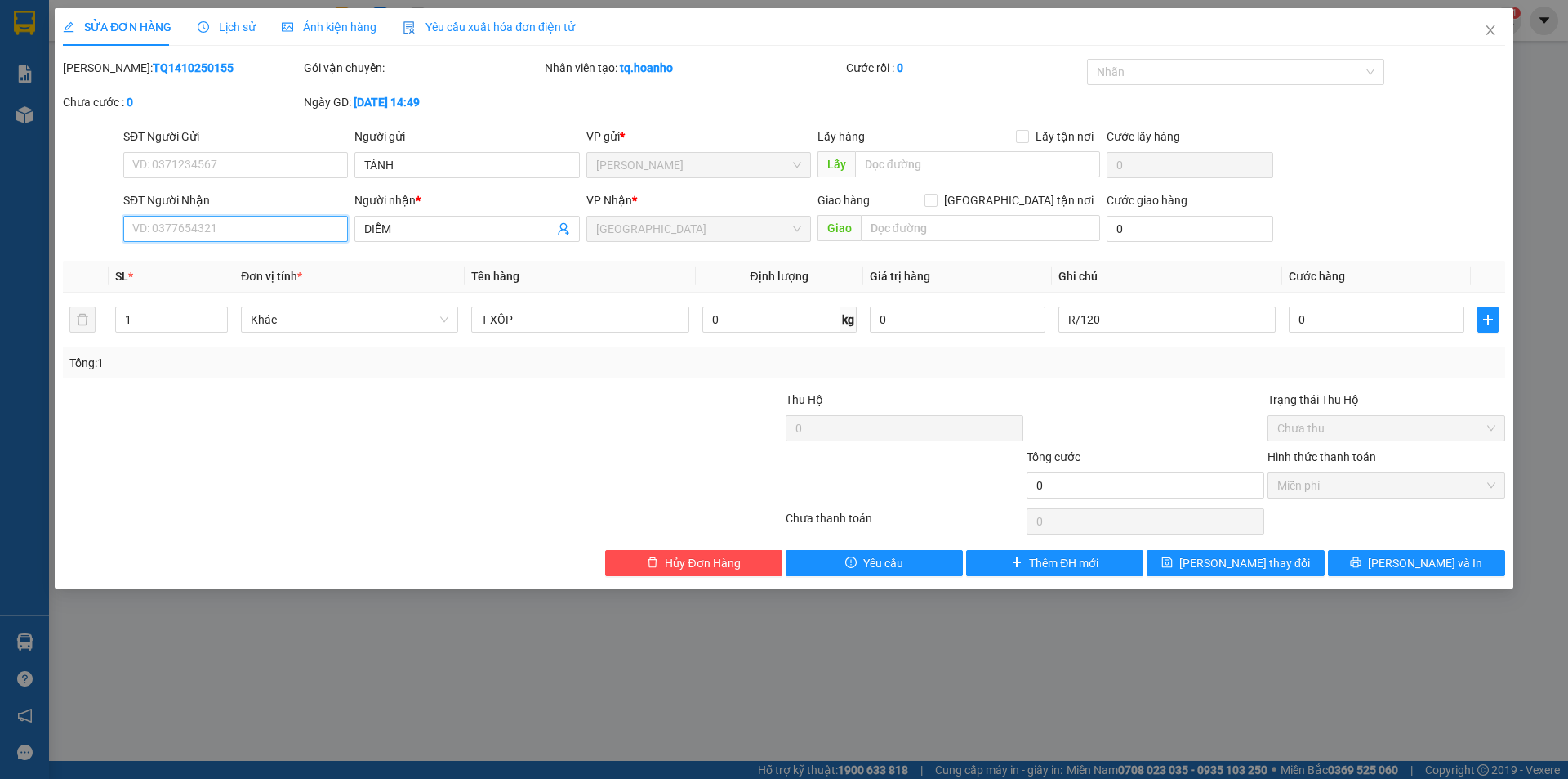
click at [243, 240] on input "SĐT Người Nhận" at bounding box center [235, 228] width 224 height 26
type input "0969859836"
click at [1365, 486] on span "Miễn phí" at bounding box center [1386, 485] width 218 height 25
click at [1372, 558] on button "[PERSON_NAME] và In" at bounding box center [1416, 563] width 177 height 26
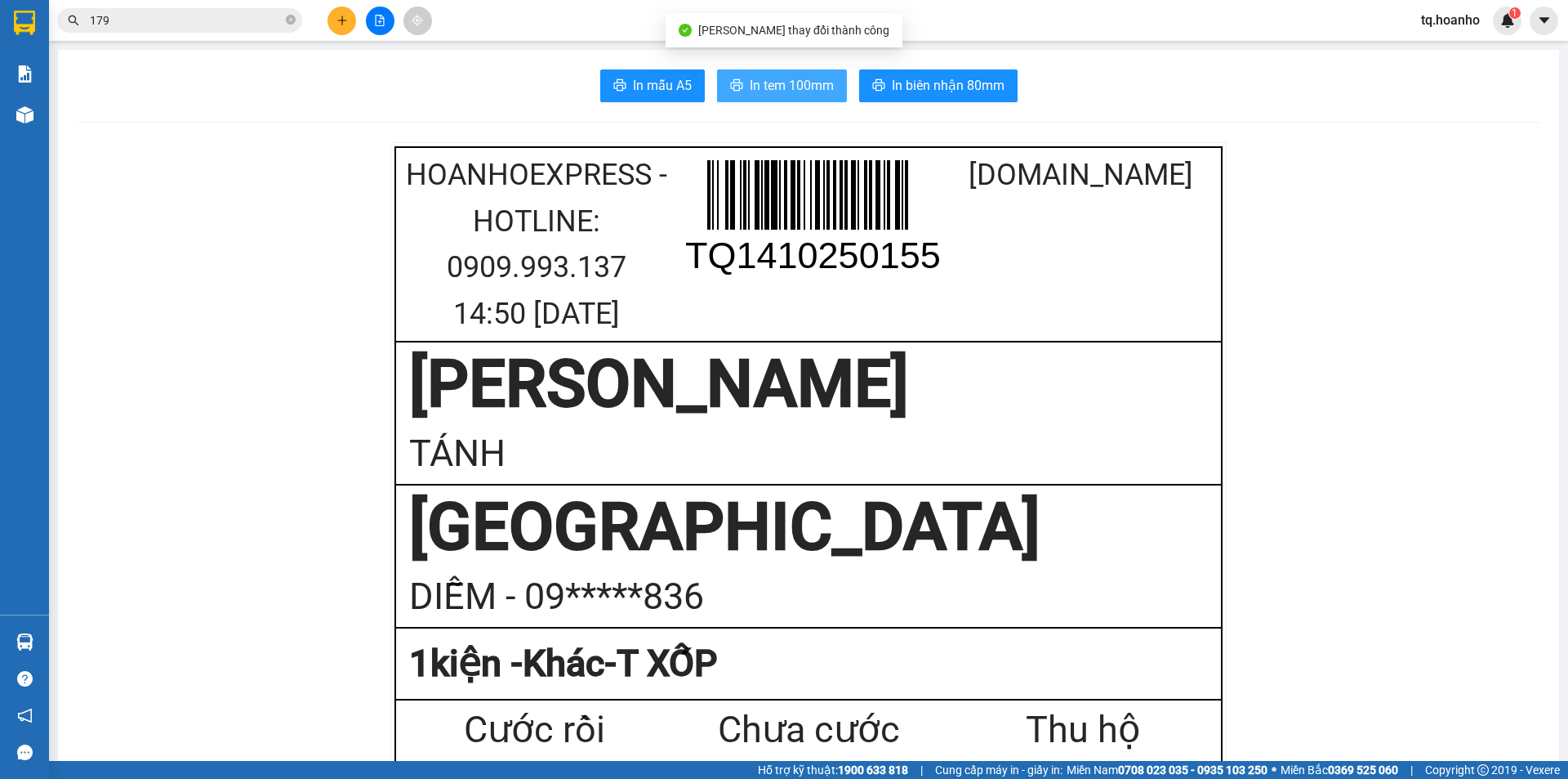
click at [782, 70] on button "In tem 100mm" at bounding box center [781, 85] width 130 height 33
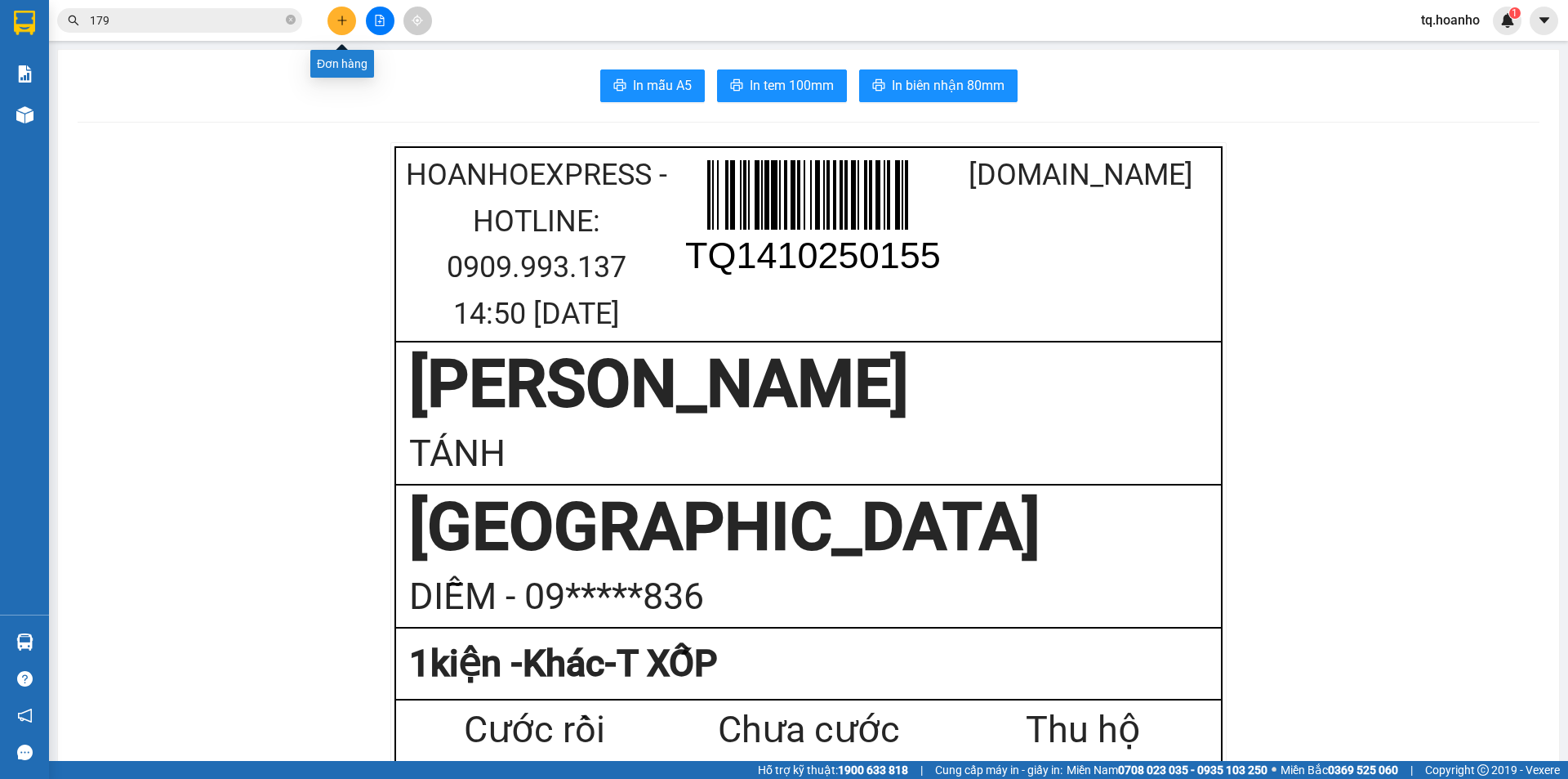
click at [344, 23] on icon "plus" at bounding box center [342, 20] width 12 height 12
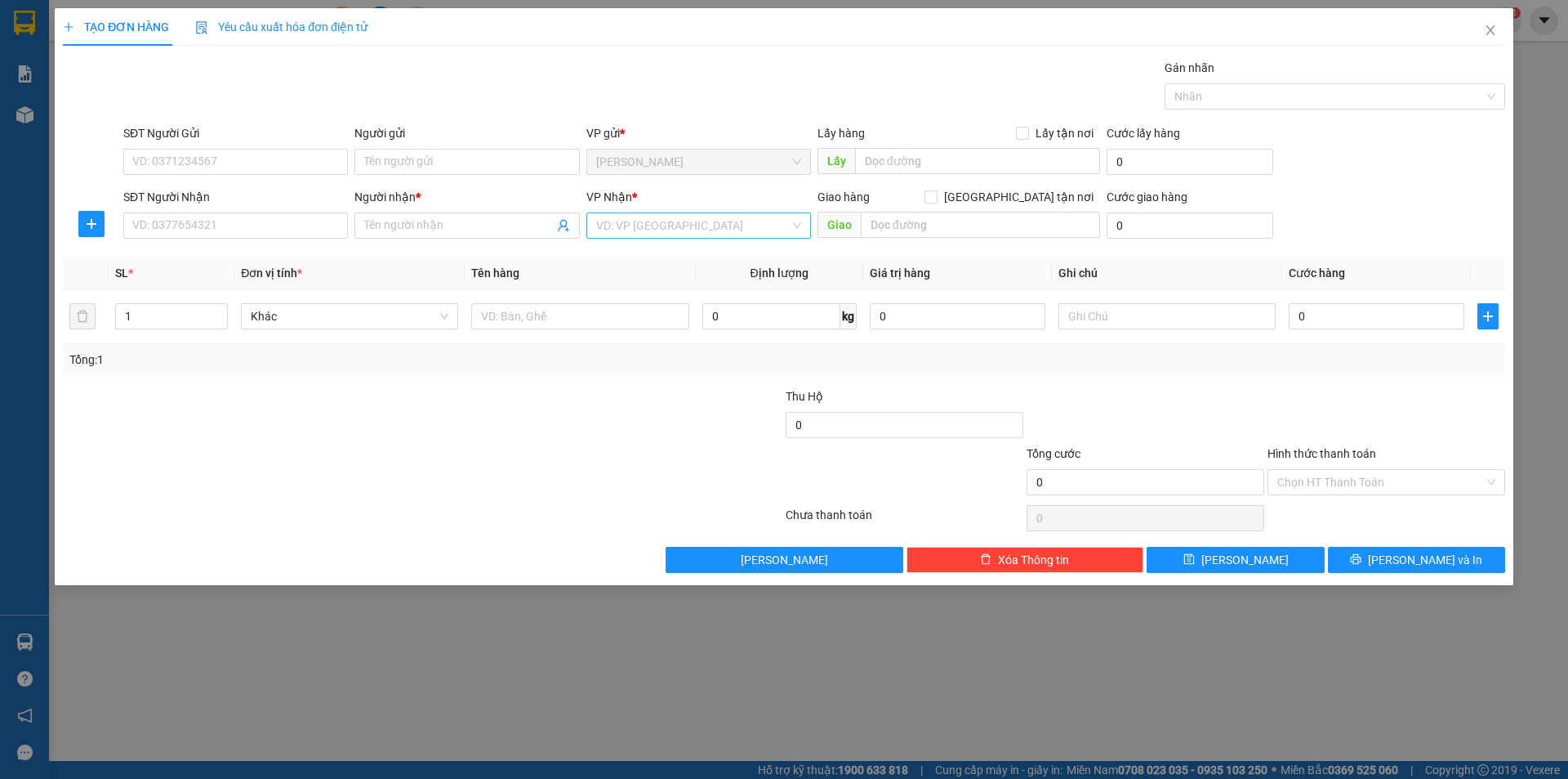
click at [693, 223] on input "search" at bounding box center [692, 225] width 194 height 25
drag, startPoint x: 636, startPoint y: 334, endPoint x: 571, endPoint y: 316, distance: 67.4
click at [621, 334] on div "[GEOGRAPHIC_DATA]" at bounding box center [699, 337] width 205 height 18
click at [571, 316] on input "text" at bounding box center [580, 316] width 217 height 26
type input "T XỐP"
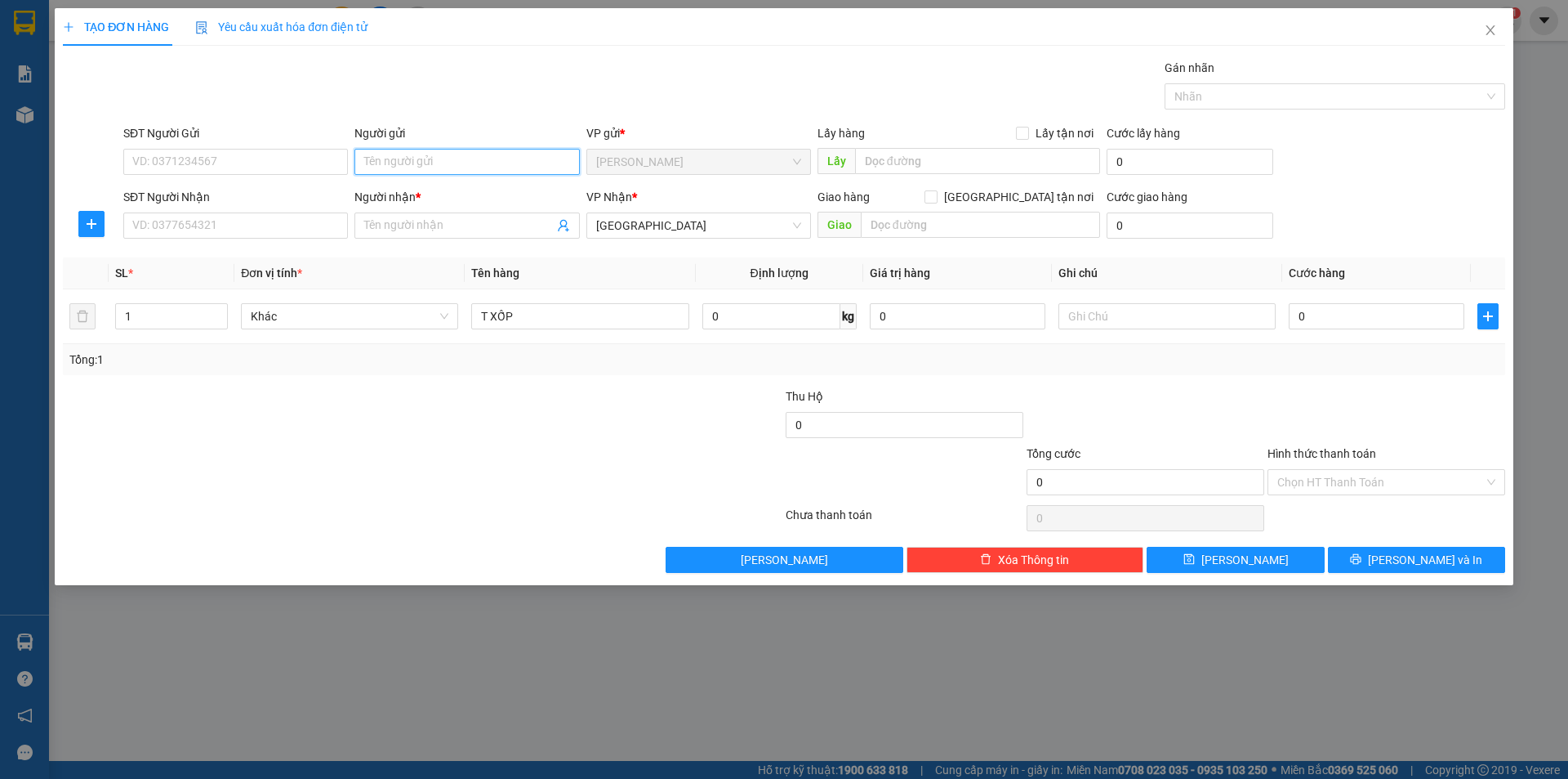
click at [474, 161] on input "Người gửi" at bounding box center [466, 162] width 224 height 26
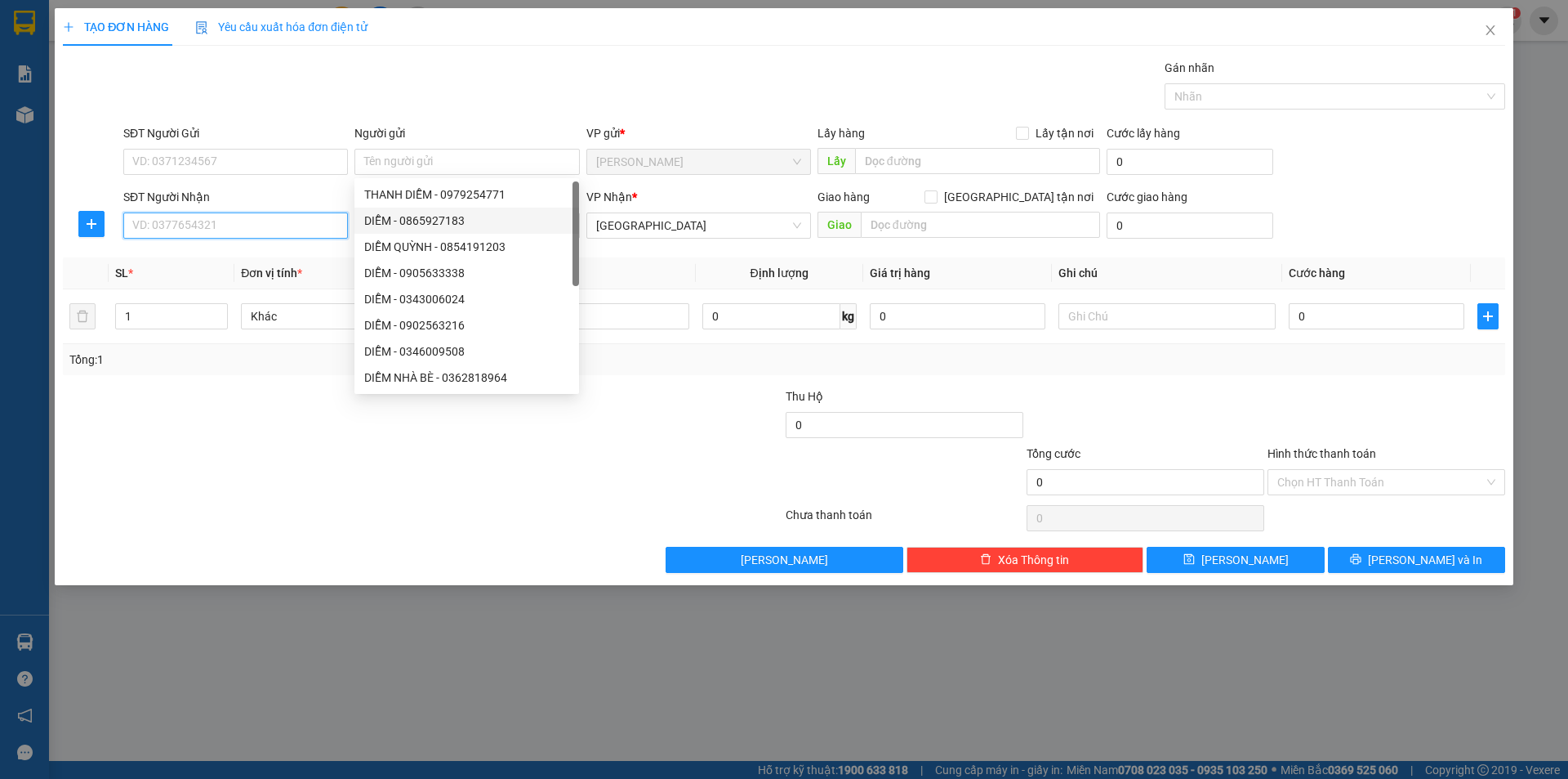
click at [304, 227] on input "SĐT Người Nhận" at bounding box center [235, 225] width 224 height 26
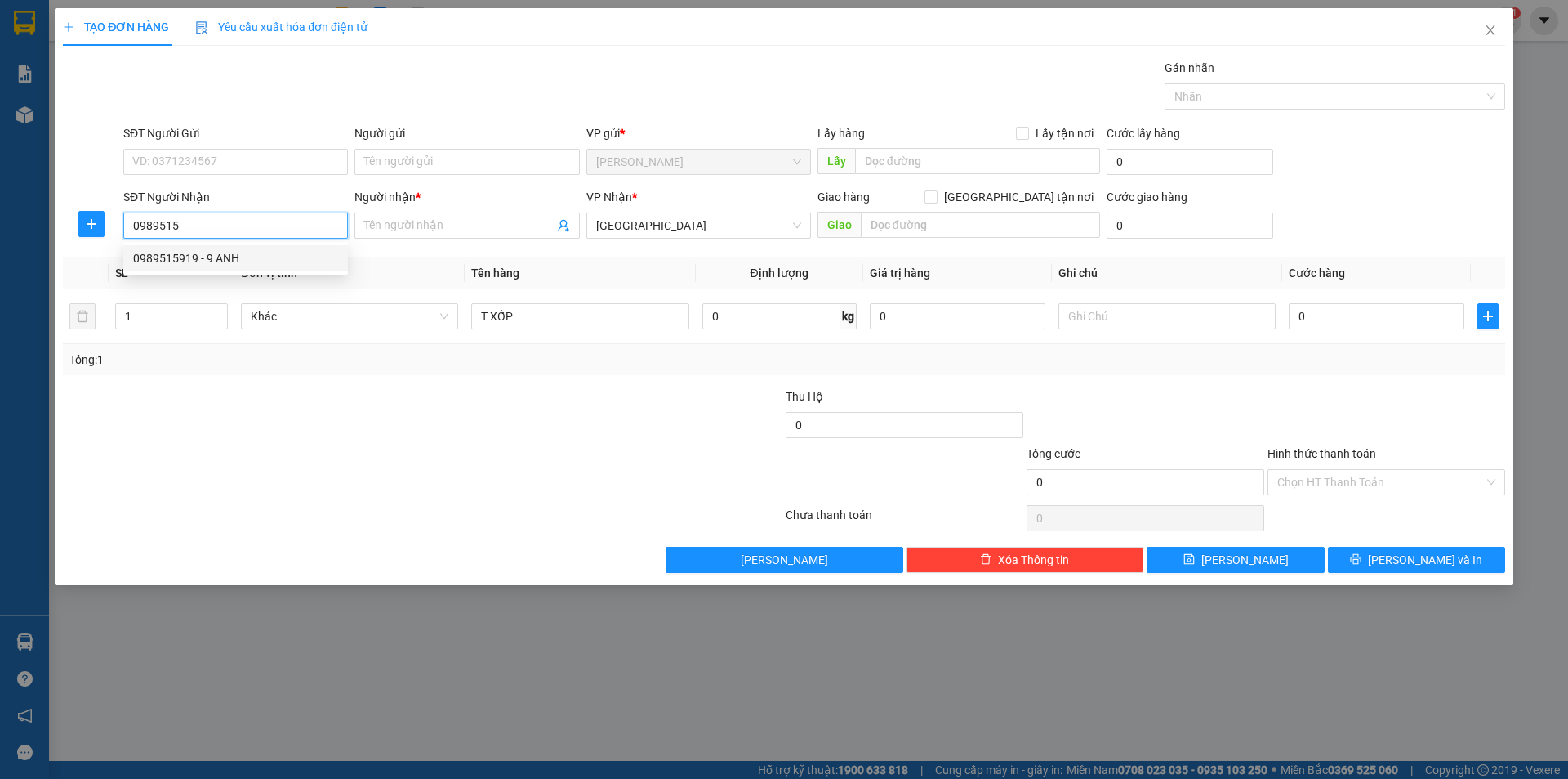
drag, startPoint x: 249, startPoint y: 256, endPoint x: 316, endPoint y: 225, distance: 73.8
click at [272, 250] on div "0989515919 - 9 ANH" at bounding box center [236, 258] width 205 height 18
type input "0989515919"
type input "9 ANH"
type input "0989515919"
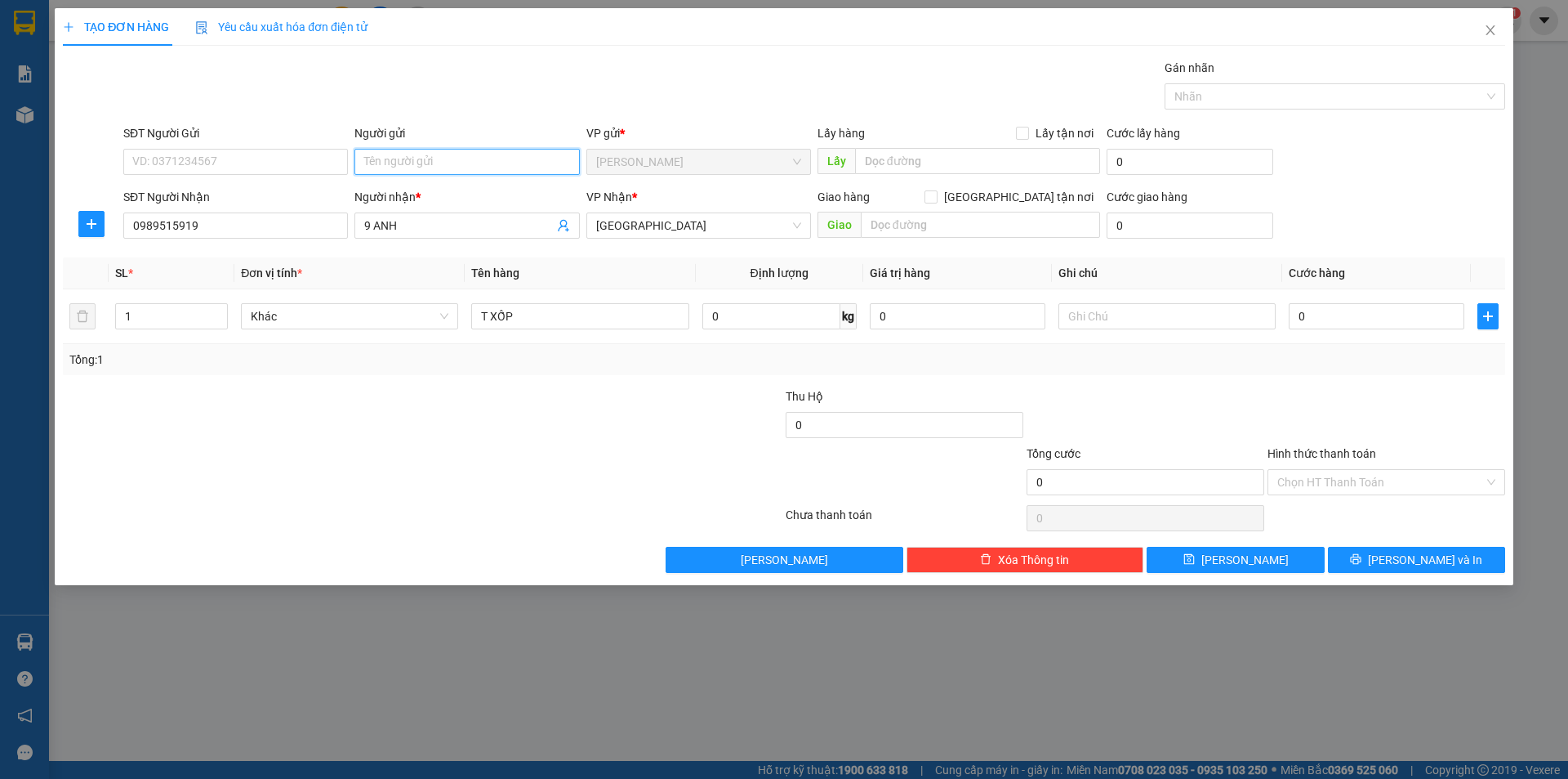
click at [376, 157] on input "Người gửi" at bounding box center [466, 162] width 224 height 26
type input "TÚC"
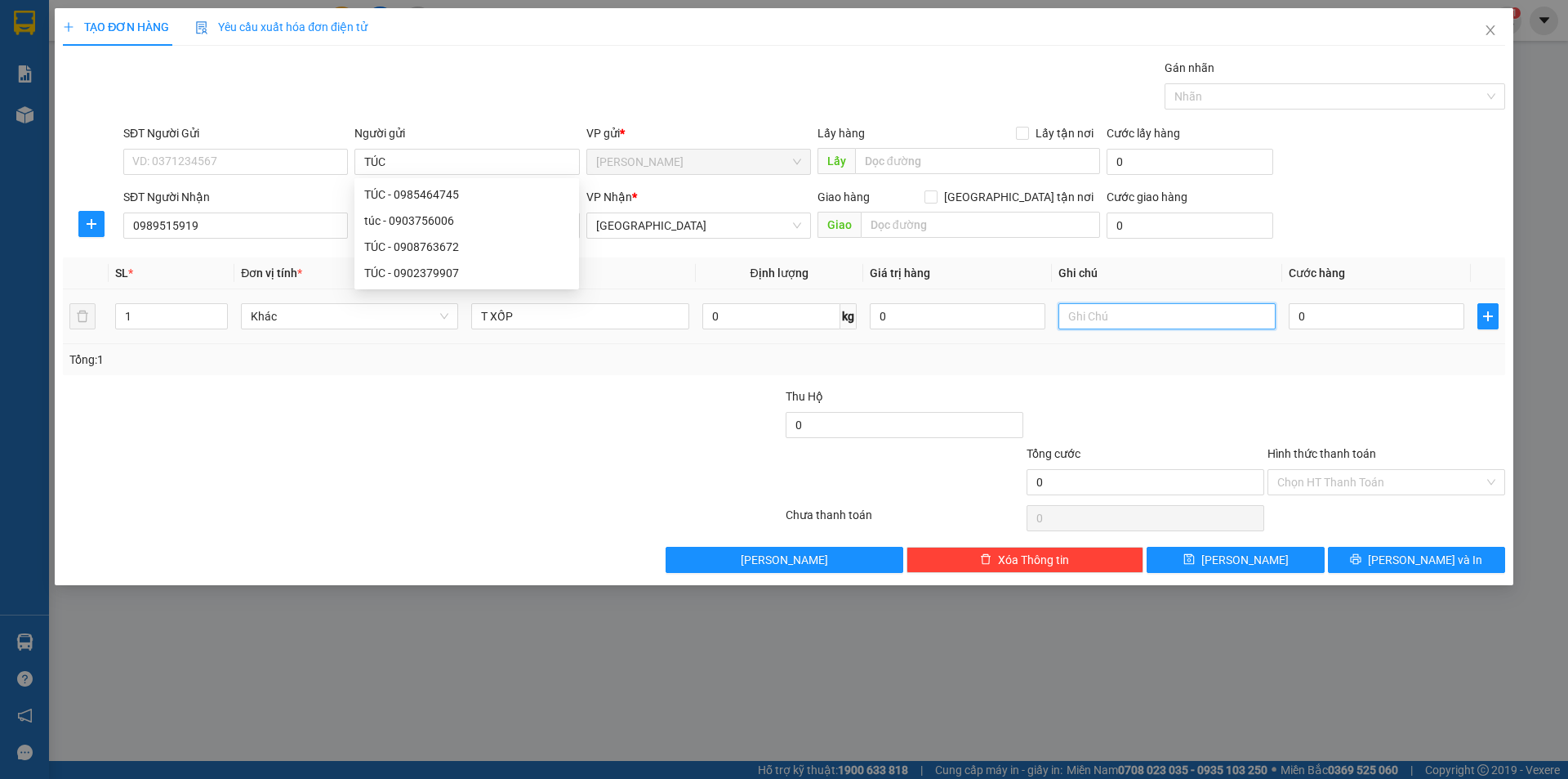
click at [1093, 317] on input "text" at bounding box center [1166, 316] width 217 height 26
type input "T"
type input "R/120"
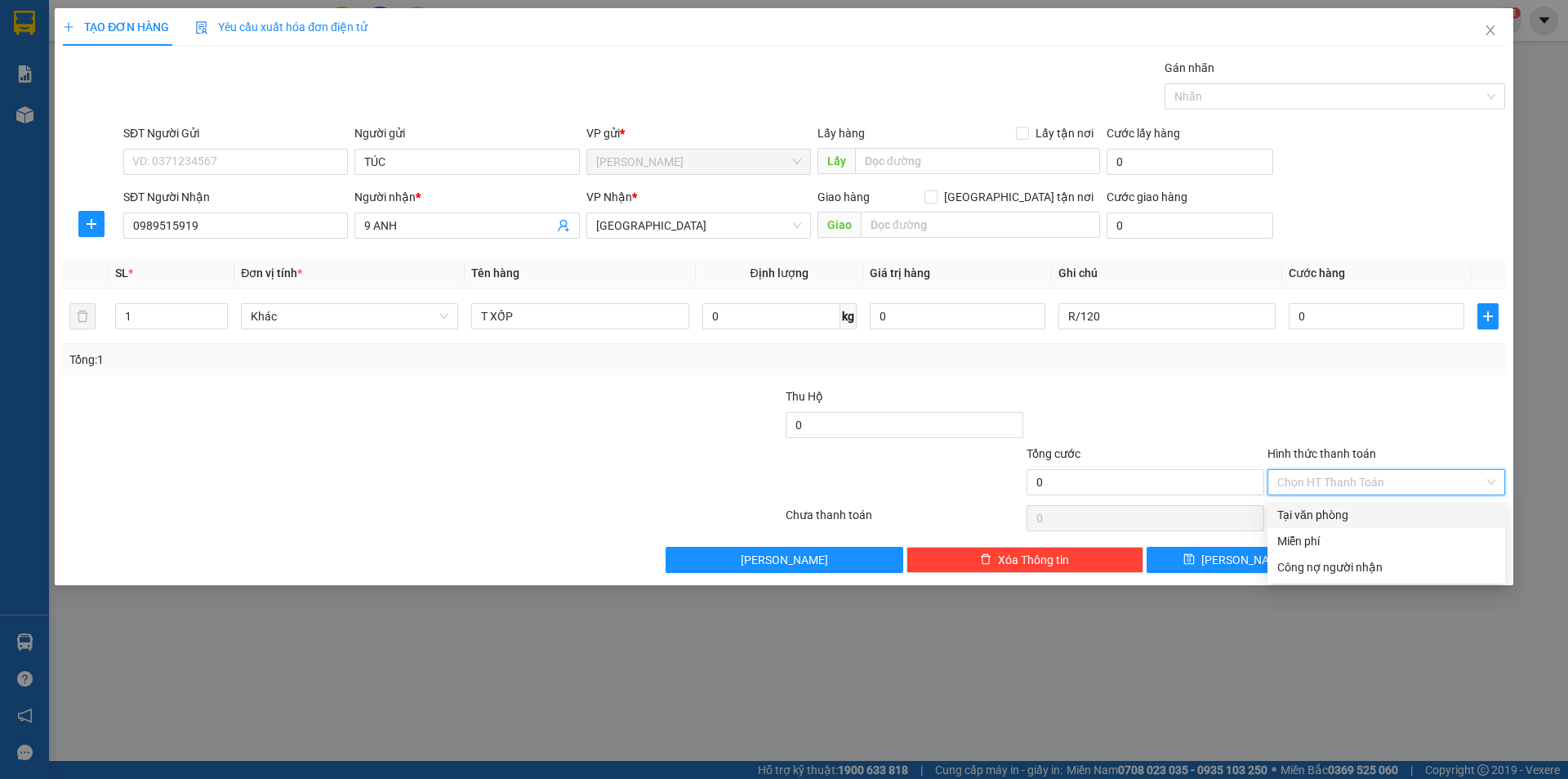
click at [1369, 488] on input "Hình thức thanh toán" at bounding box center [1380, 482] width 206 height 25
click at [1336, 547] on div "Miễn phí" at bounding box center [1386, 541] width 218 height 18
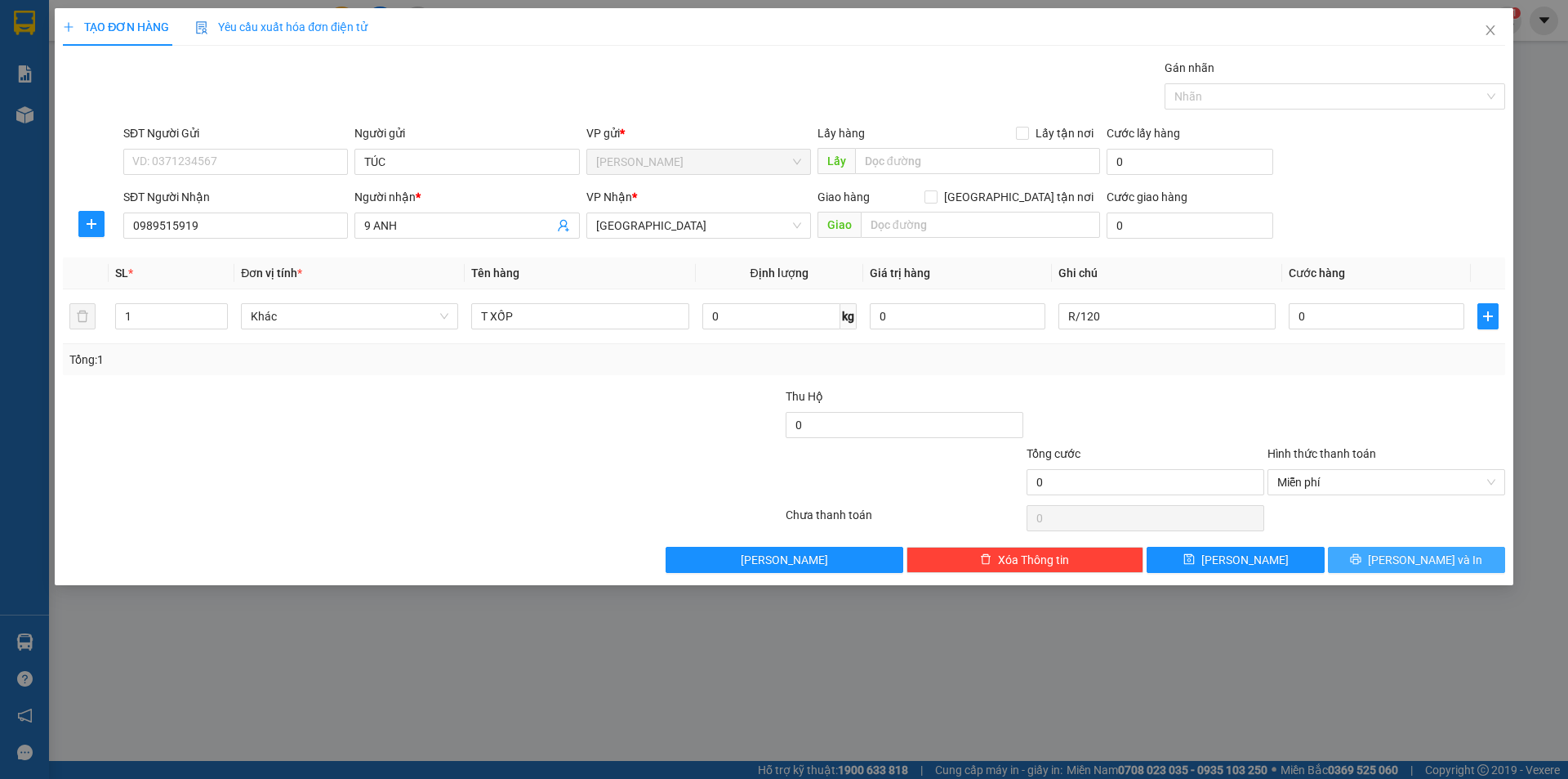
click at [1362, 564] on icon "printer" at bounding box center [1355, 559] width 12 height 12
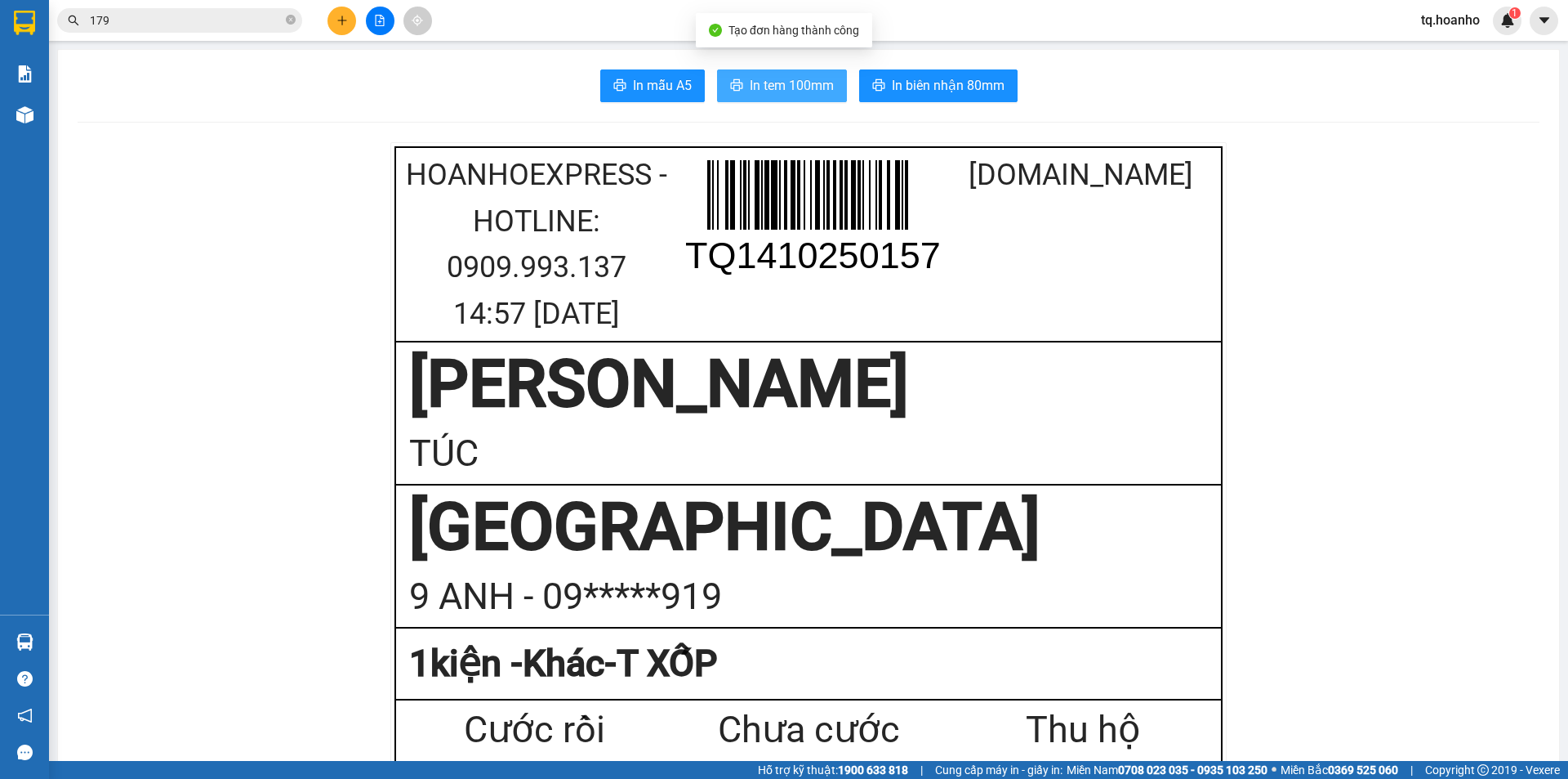
click at [758, 94] on span "In tem 100mm" at bounding box center [791, 85] width 84 height 20
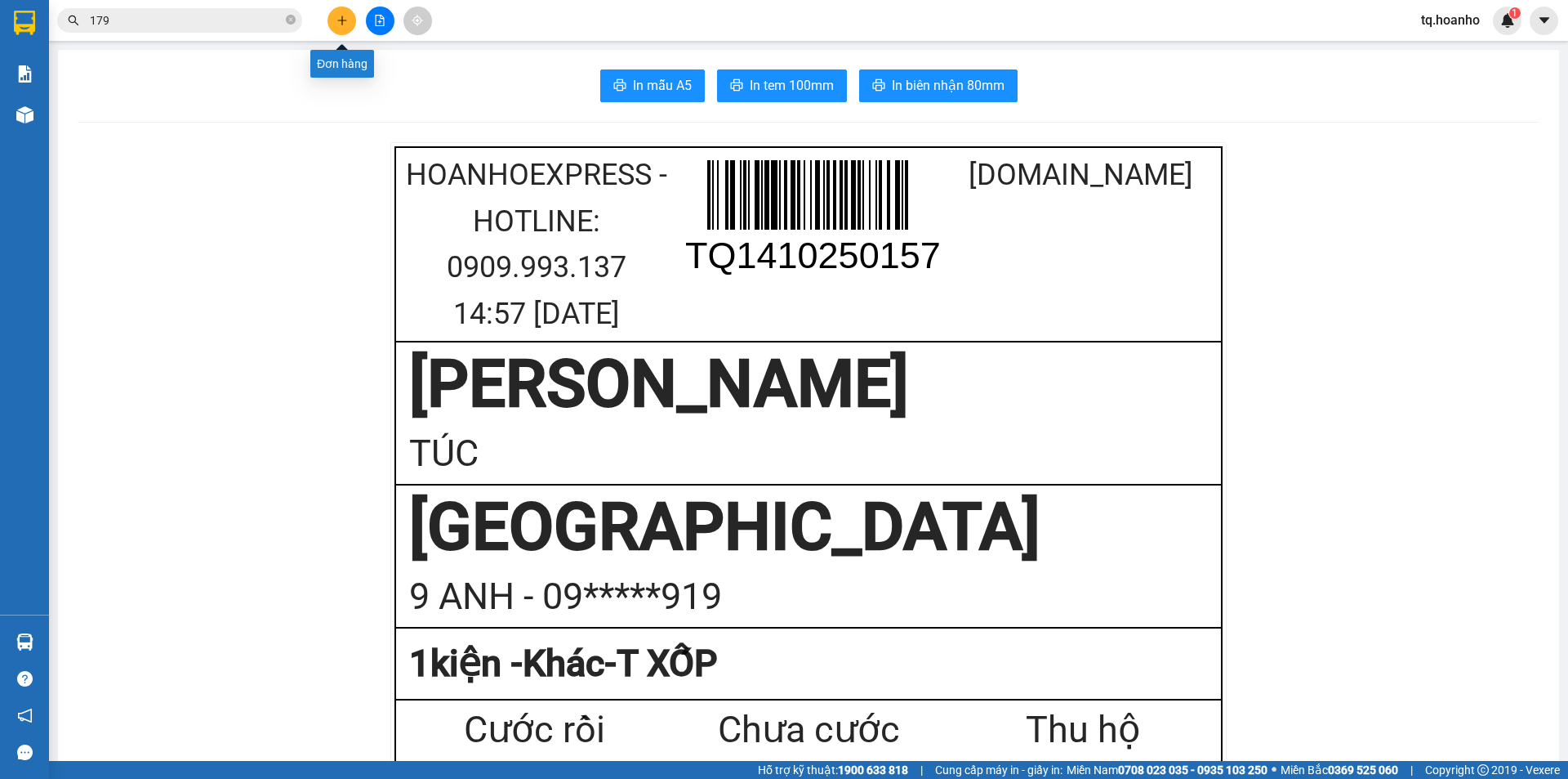
click at [342, 35] on button at bounding box center [342, 20] width 28 height 28
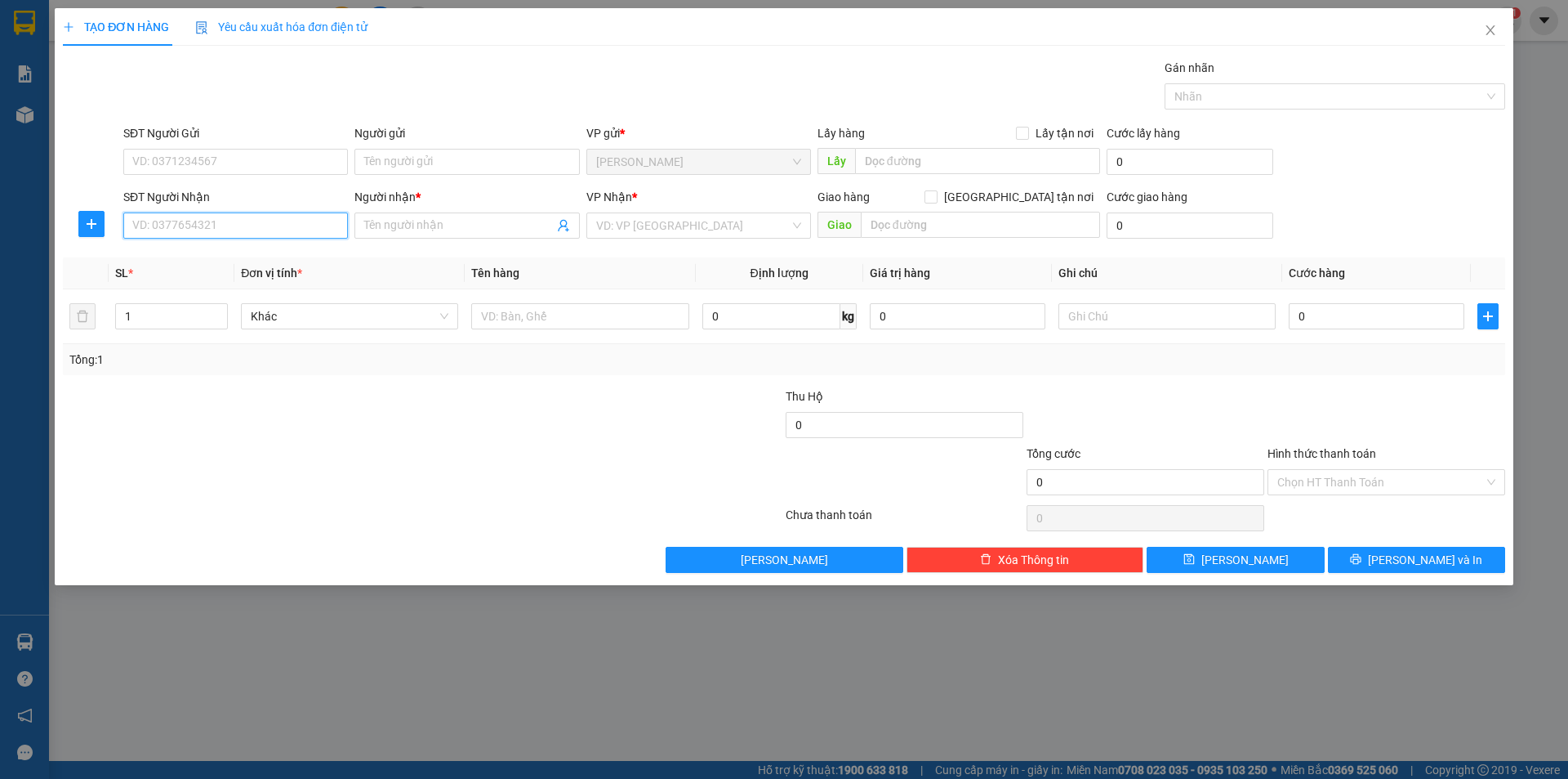
click at [303, 227] on input "SĐT Người Nhận" at bounding box center [235, 225] width 224 height 26
click at [314, 263] on div "0869481104 - NA" at bounding box center [236, 258] width 205 height 18
type input "0869481104"
type input "NA"
type input "0869481104"
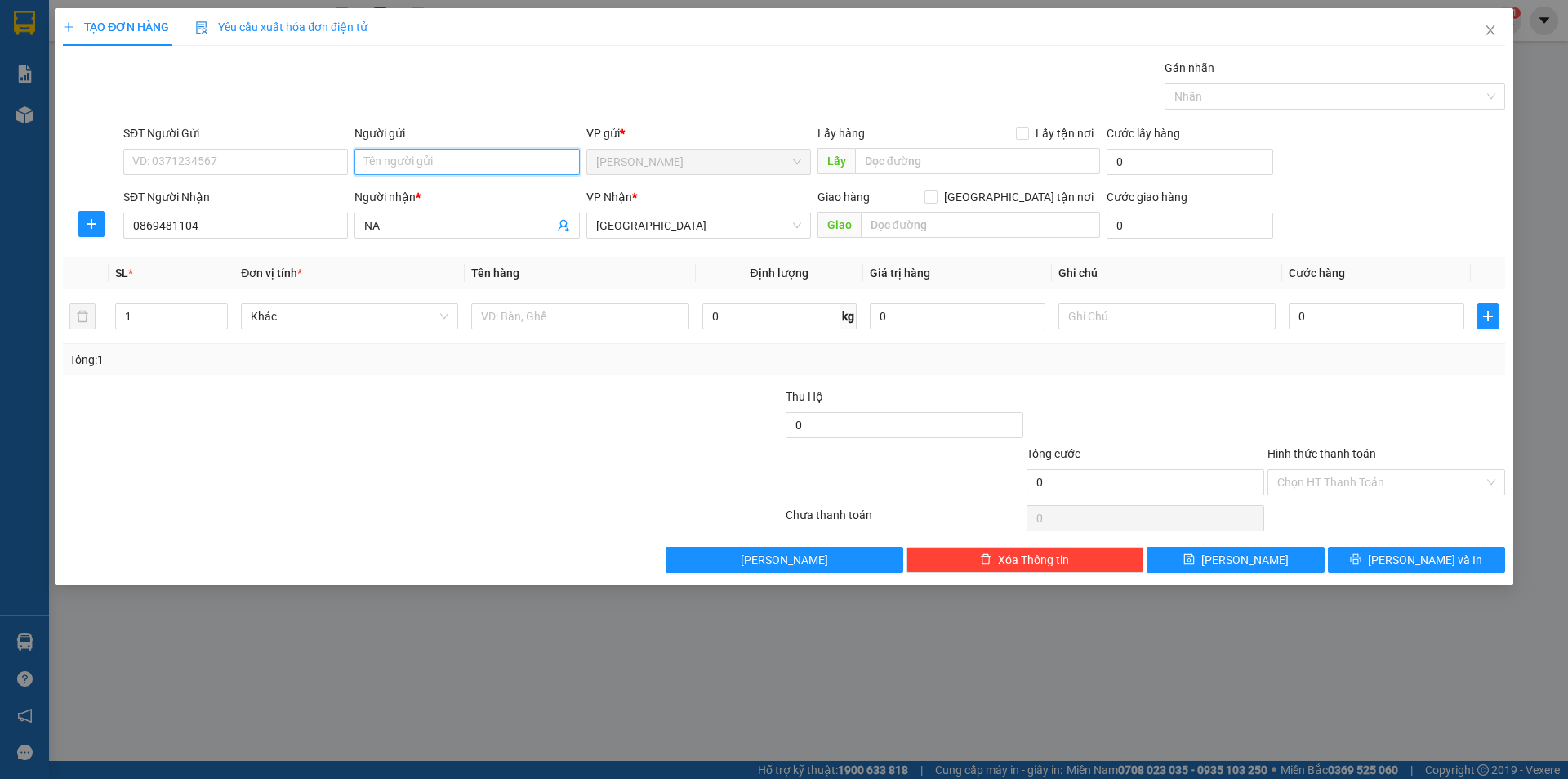
click at [415, 166] on input "Người gửi" at bounding box center [466, 162] width 224 height 26
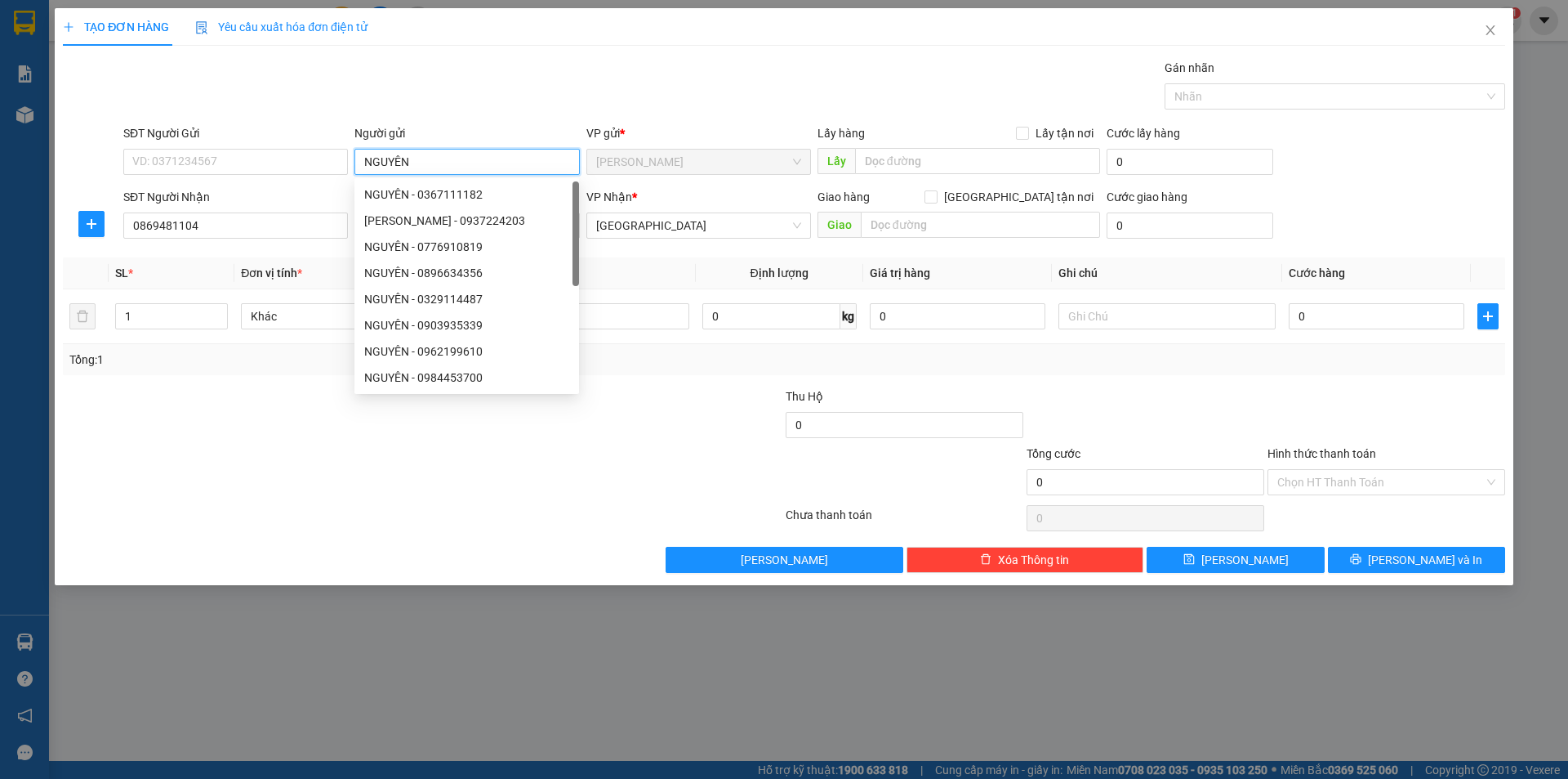
type input "NGUYÊN"
click at [503, 523] on div at bounding box center [422, 518] width 723 height 33
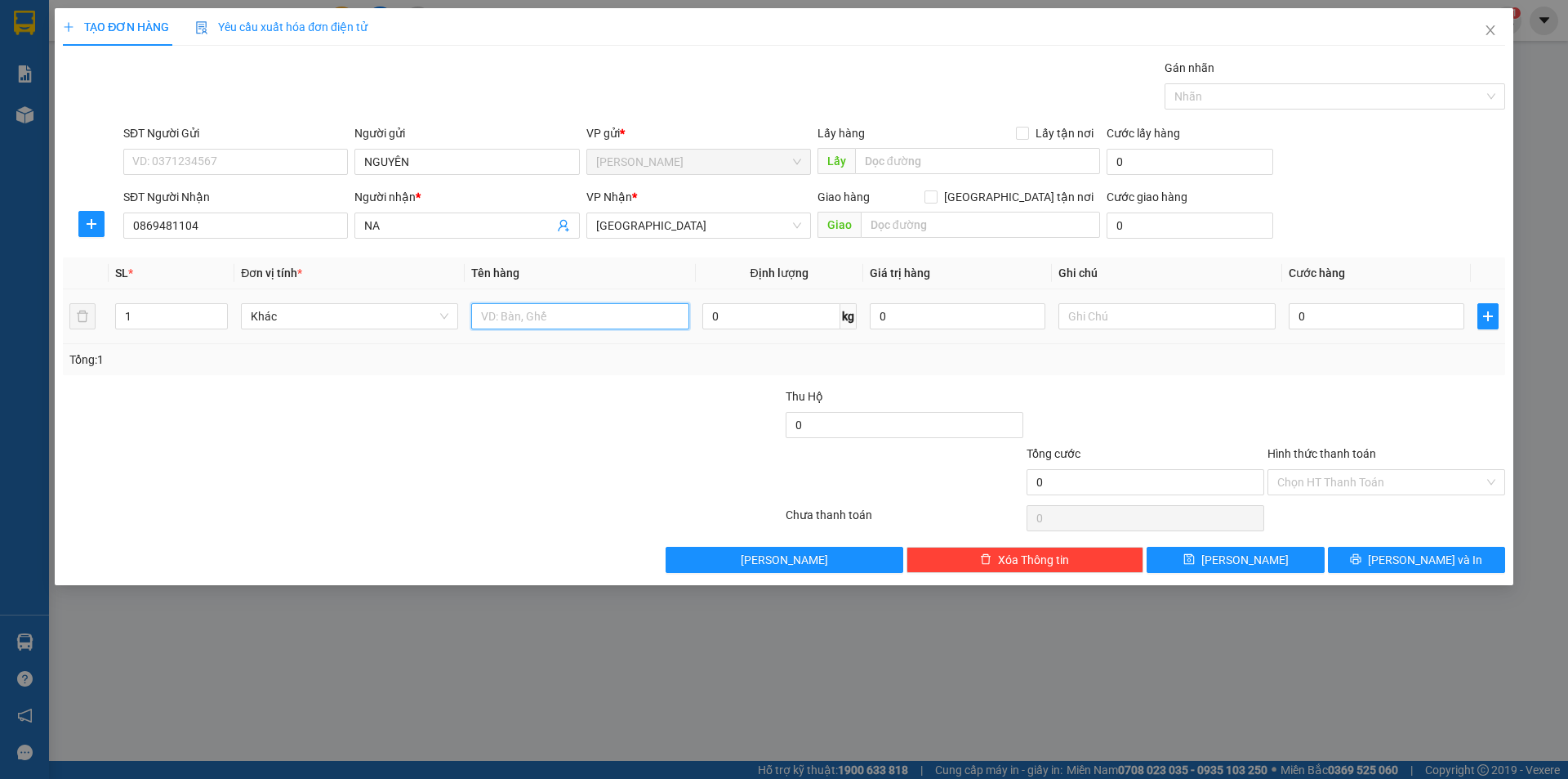
click at [581, 325] on input "text" at bounding box center [580, 316] width 217 height 26
type input "CỤC"
click at [1127, 324] on input "text" at bounding box center [1166, 316] width 217 height 26
type input "R/50"
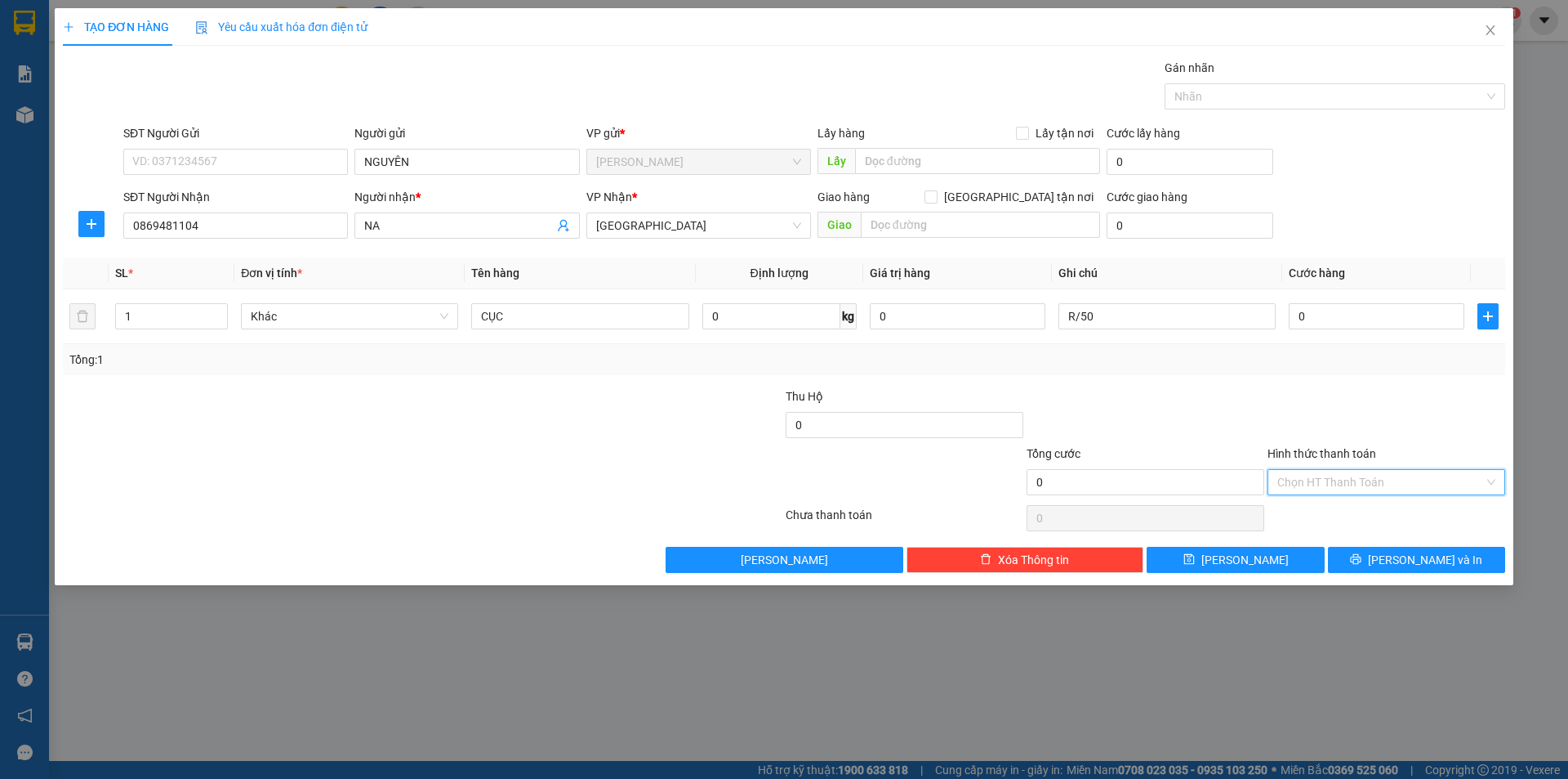
click at [1319, 479] on input "Hình thức thanh toán" at bounding box center [1380, 482] width 206 height 25
drag, startPoint x: 1321, startPoint y: 524, endPoint x: 1321, endPoint y: 539, distance: 15.0
click at [1321, 539] on div "Tại văn phòng Miễn phí Công nợ người nhận" at bounding box center [1386, 541] width 238 height 78
click at [1321, 539] on div "Miễn phí" at bounding box center [1386, 541] width 218 height 18
click at [1345, 556] on button "[PERSON_NAME] và In" at bounding box center [1416, 560] width 177 height 26
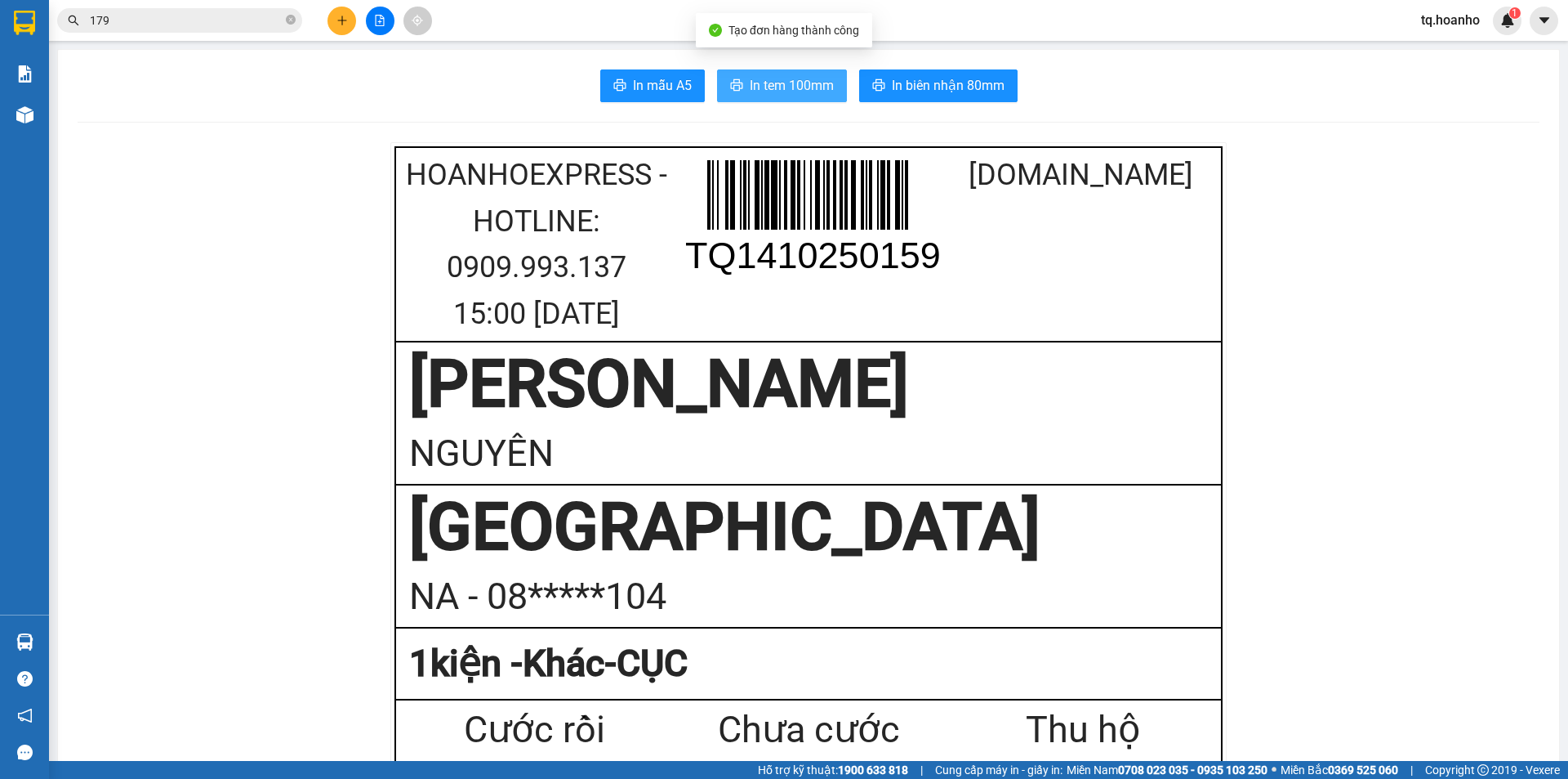
click at [767, 86] on span "In tem 100mm" at bounding box center [791, 85] width 84 height 20
click at [337, 27] on button at bounding box center [342, 20] width 28 height 28
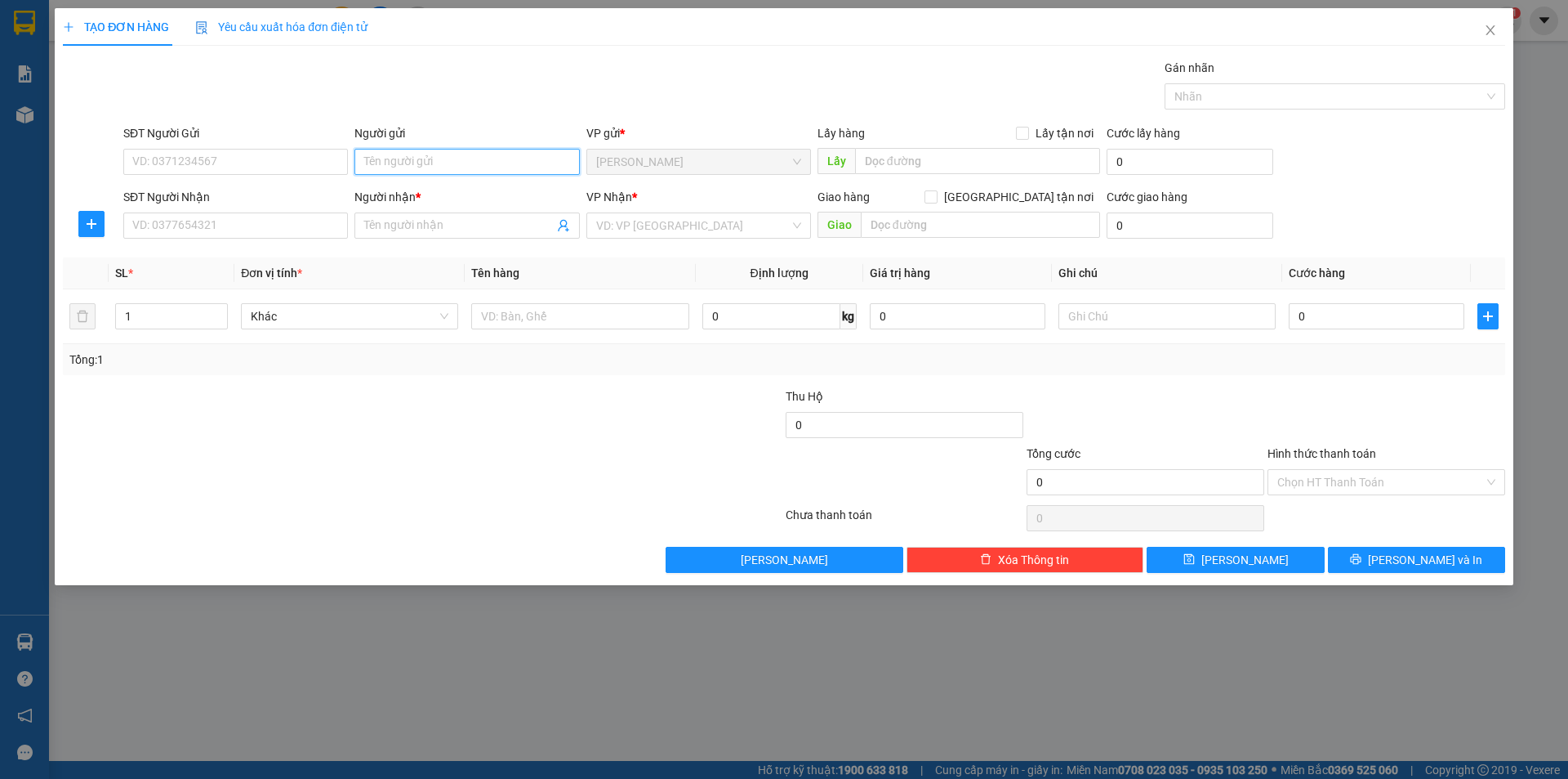
click at [506, 174] on input "Người gửi" at bounding box center [466, 162] width 224 height 26
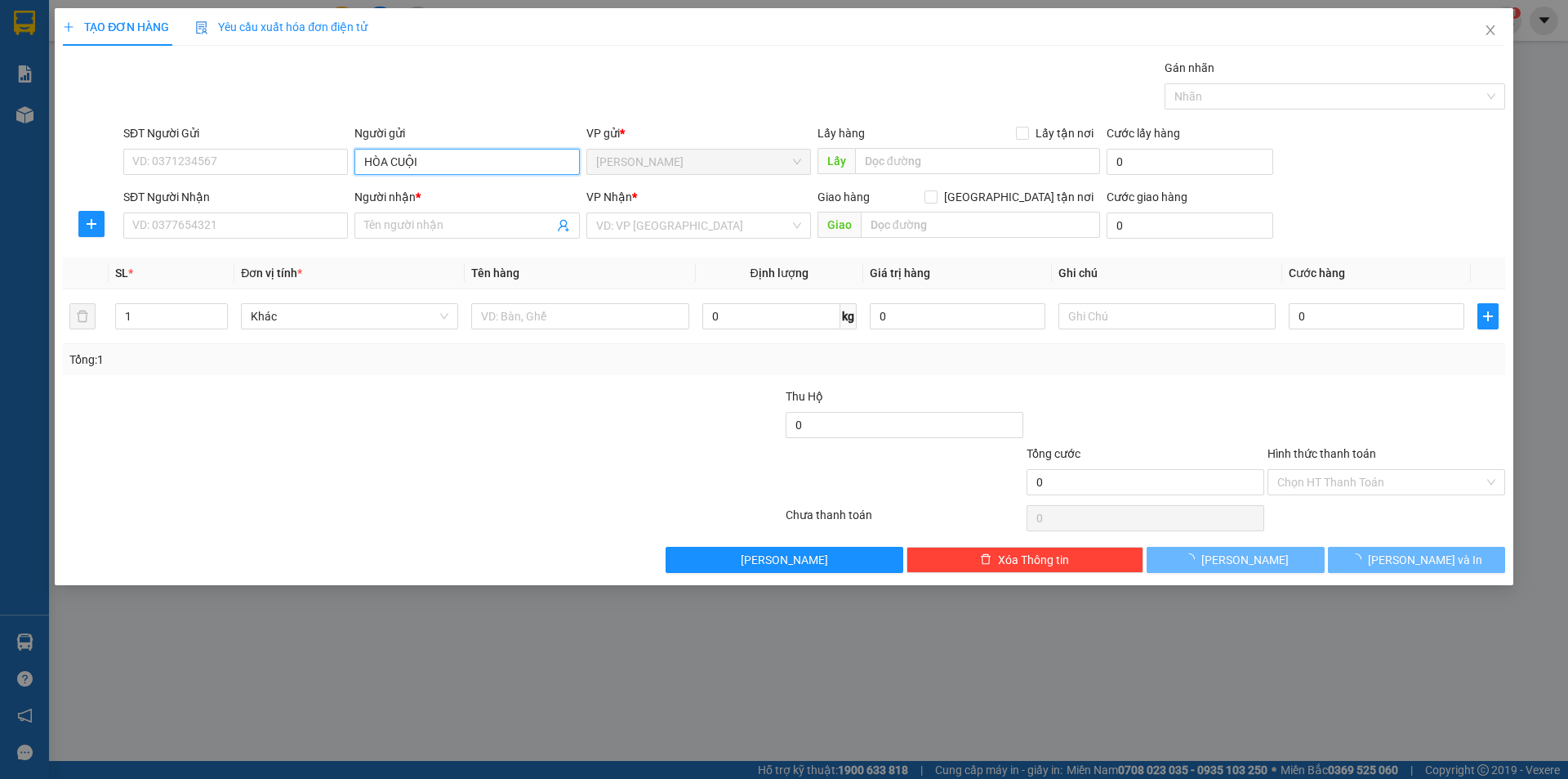
type input "HÒA CUỘI"
drag, startPoint x: 348, startPoint y: 455, endPoint x: 392, endPoint y: 331, distance: 131.6
click at [352, 442] on div at bounding box center [302, 415] width 481 height 57
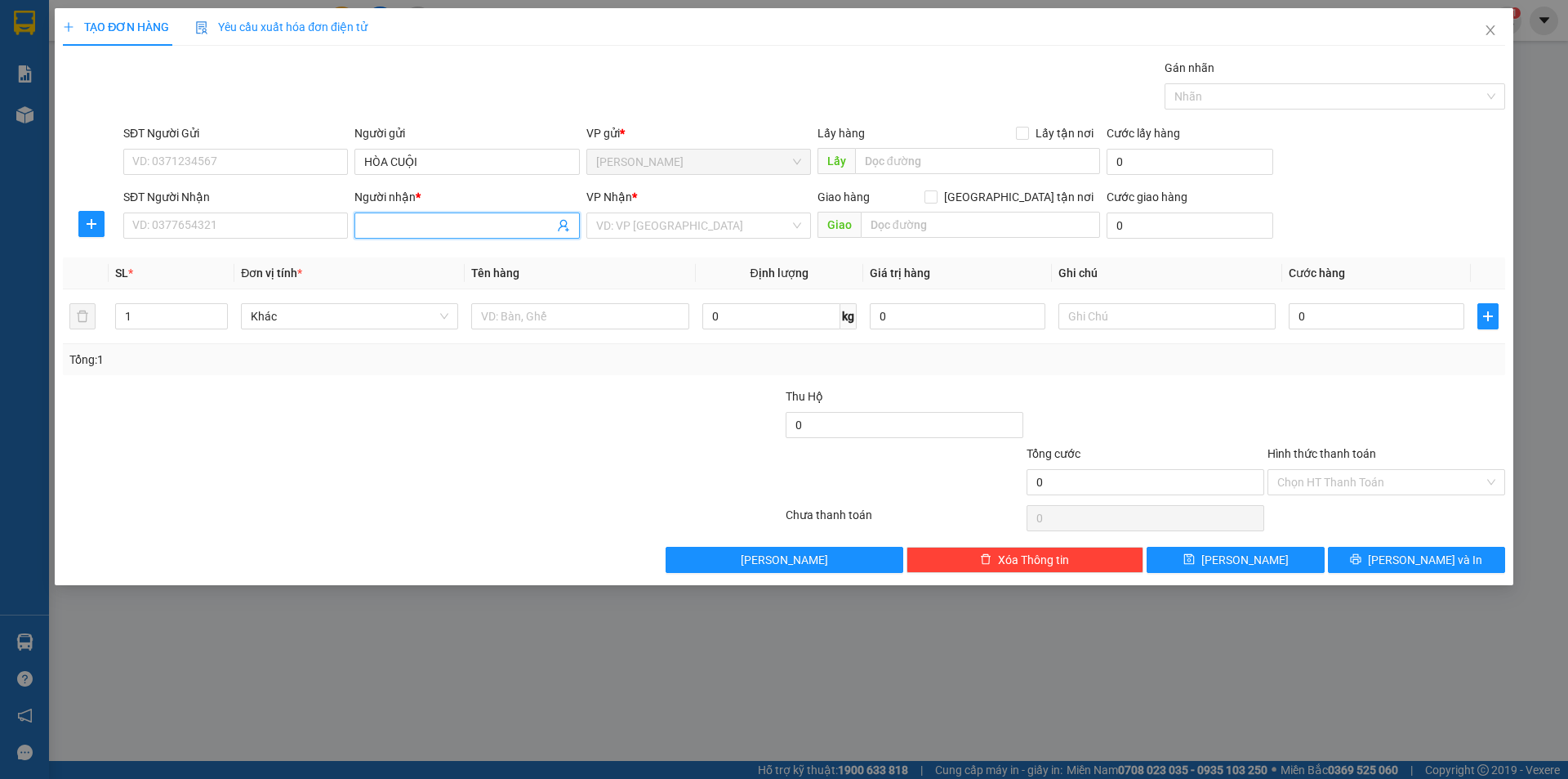
click at [429, 228] on input "Người nhận *" at bounding box center [459, 225] width 189 height 18
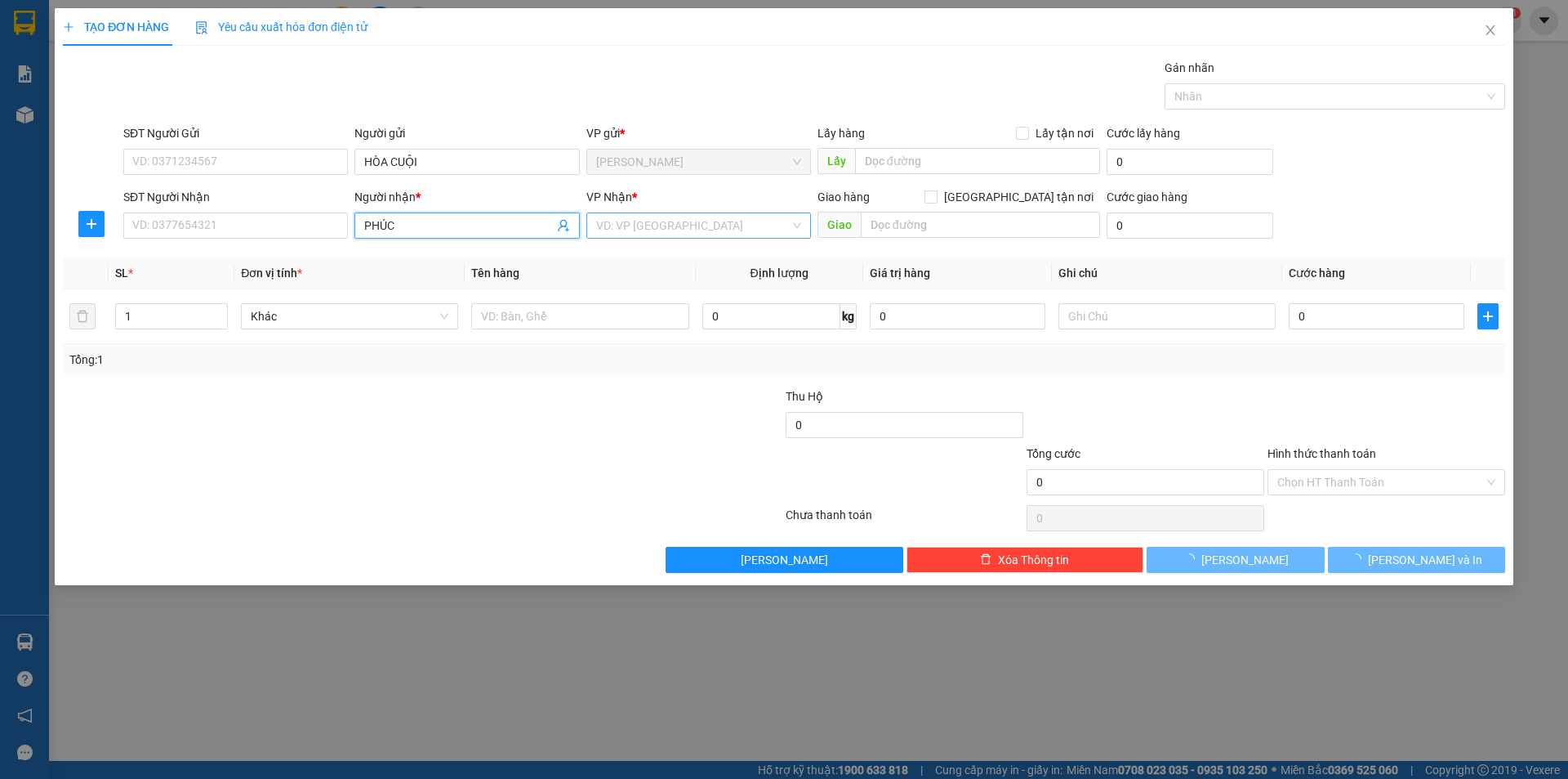
type input "PHÚC"
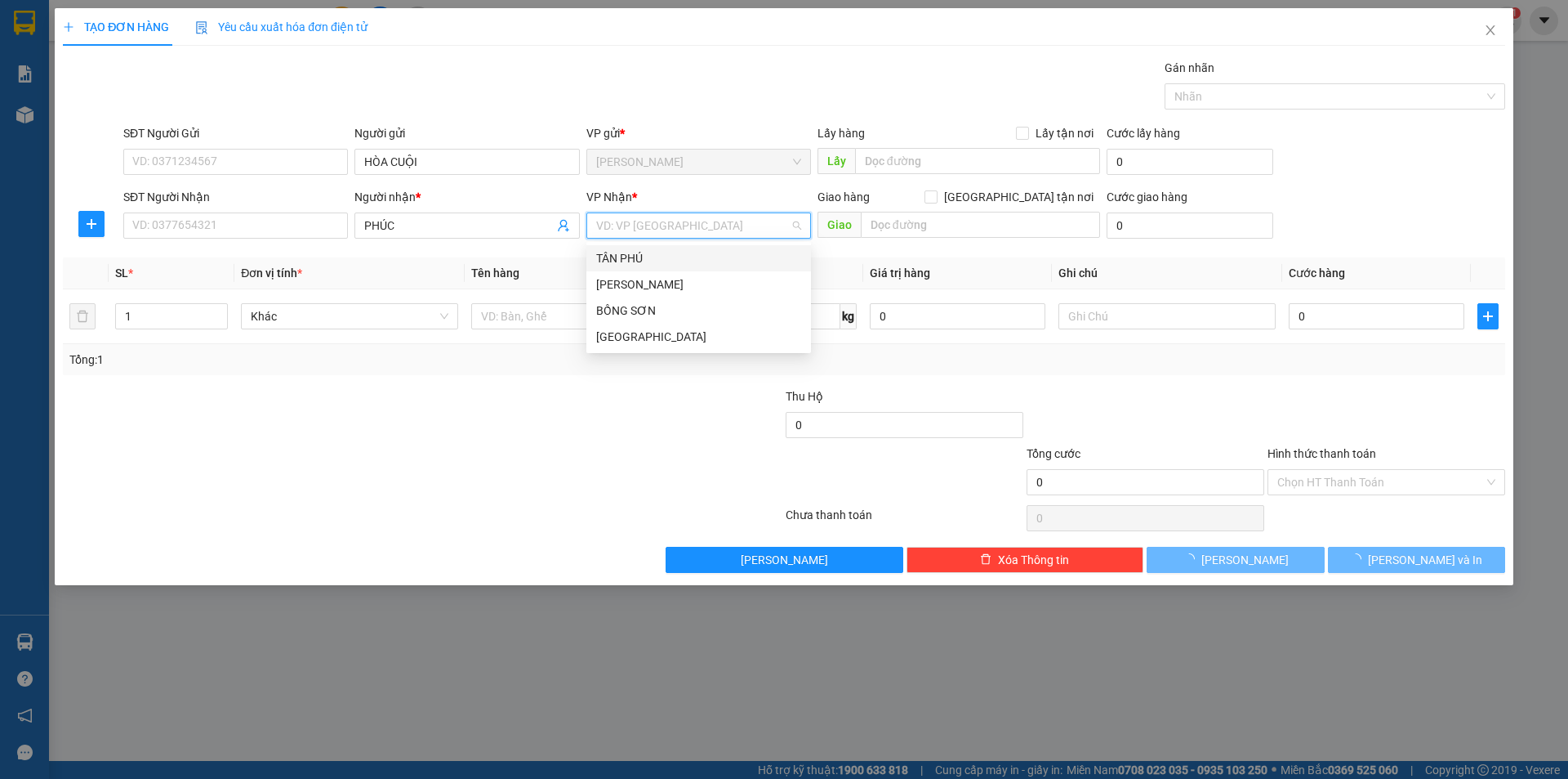
click at [651, 234] on input "search" at bounding box center [692, 225] width 194 height 25
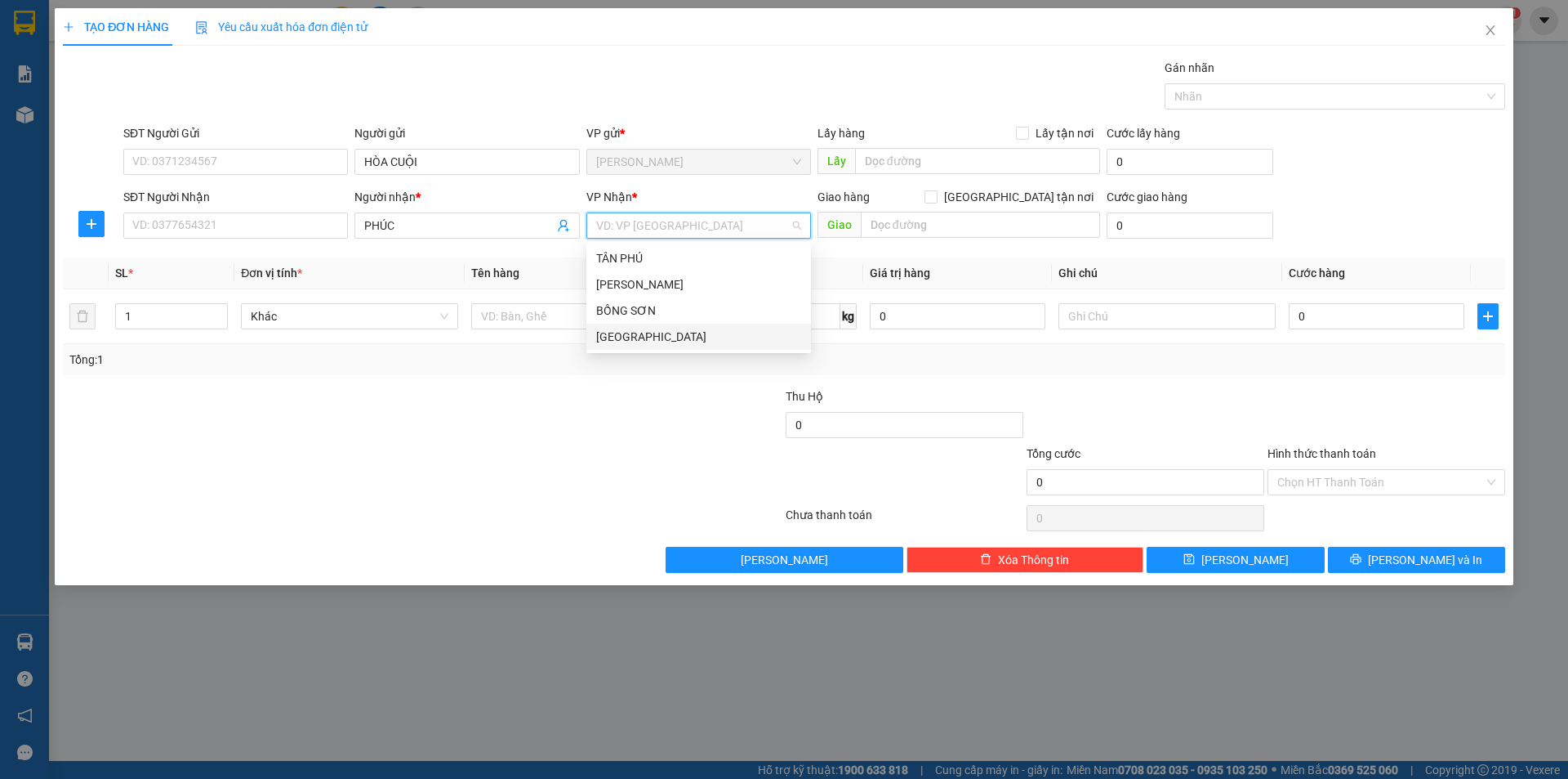
drag, startPoint x: 628, startPoint y: 330, endPoint x: 580, endPoint y: 306, distance: 53.7
click at [626, 331] on div "[GEOGRAPHIC_DATA]" at bounding box center [699, 337] width 205 height 18
click at [630, 227] on span "[GEOGRAPHIC_DATA]" at bounding box center [699, 225] width 205 height 25
click at [623, 259] on div "TÂN PHÚ" at bounding box center [699, 258] width 205 height 18
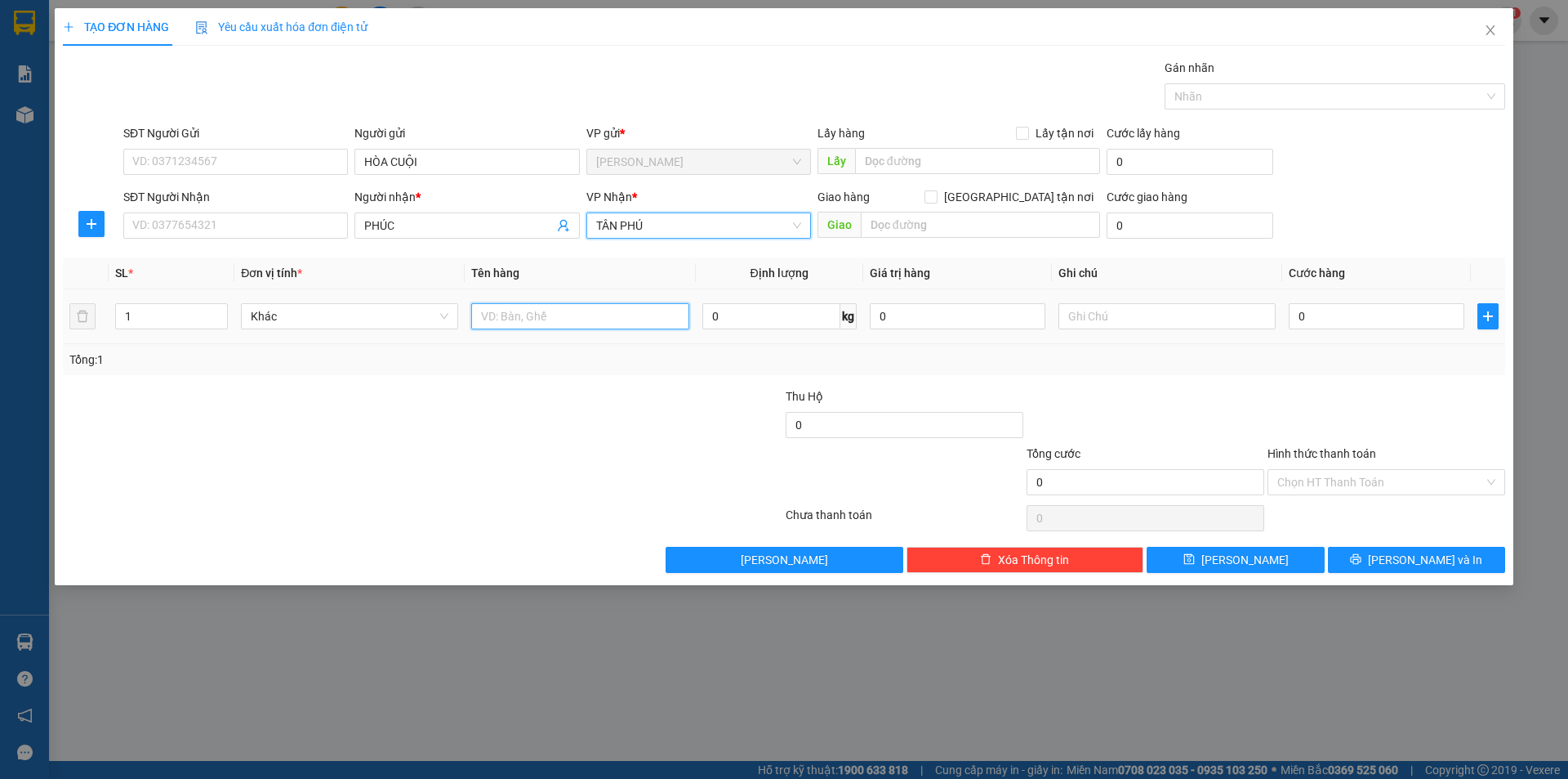
click at [562, 309] on input "text" at bounding box center [580, 316] width 217 height 26
type input "T XỐP+BAO"
type input "2"
click at [216, 310] on icon "up" at bounding box center [219, 313] width 5 height 5
click at [1106, 318] on input "text" at bounding box center [1166, 316] width 217 height 26
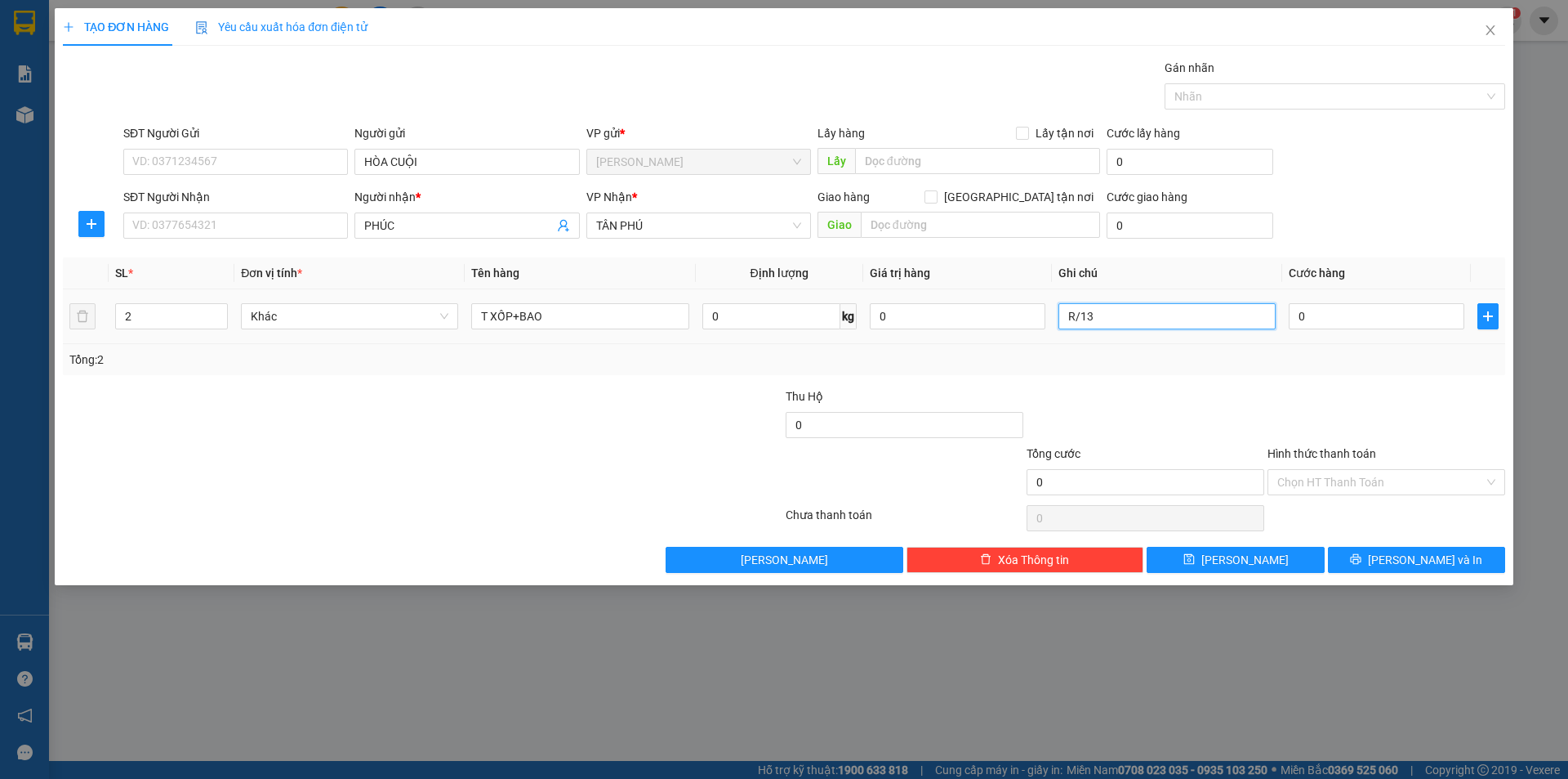
type input "R/130"
click at [1402, 484] on input "Hình thức thanh toán" at bounding box center [1380, 482] width 206 height 25
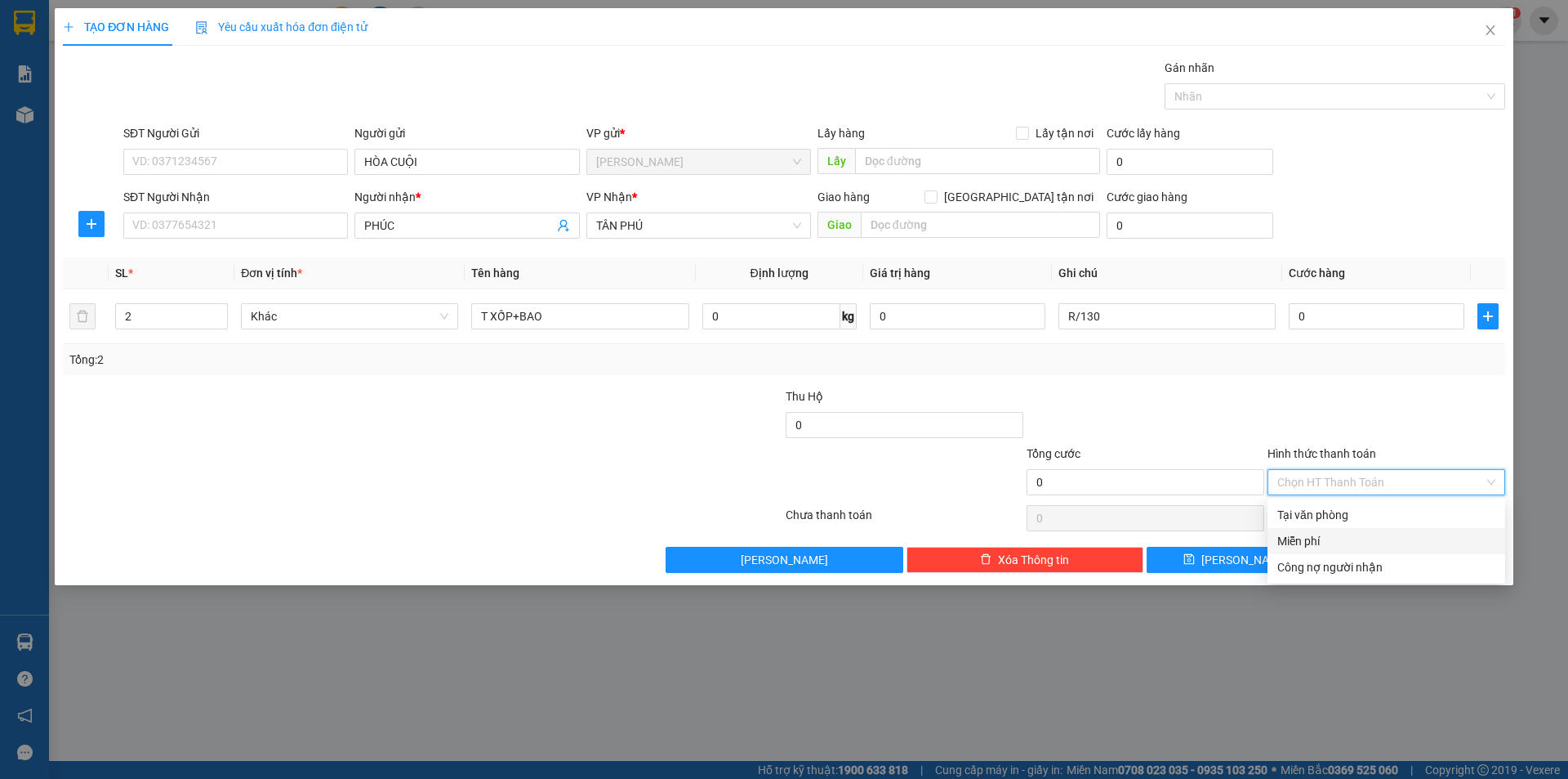
click at [1353, 533] on div "Miễn phí" at bounding box center [1386, 541] width 218 height 18
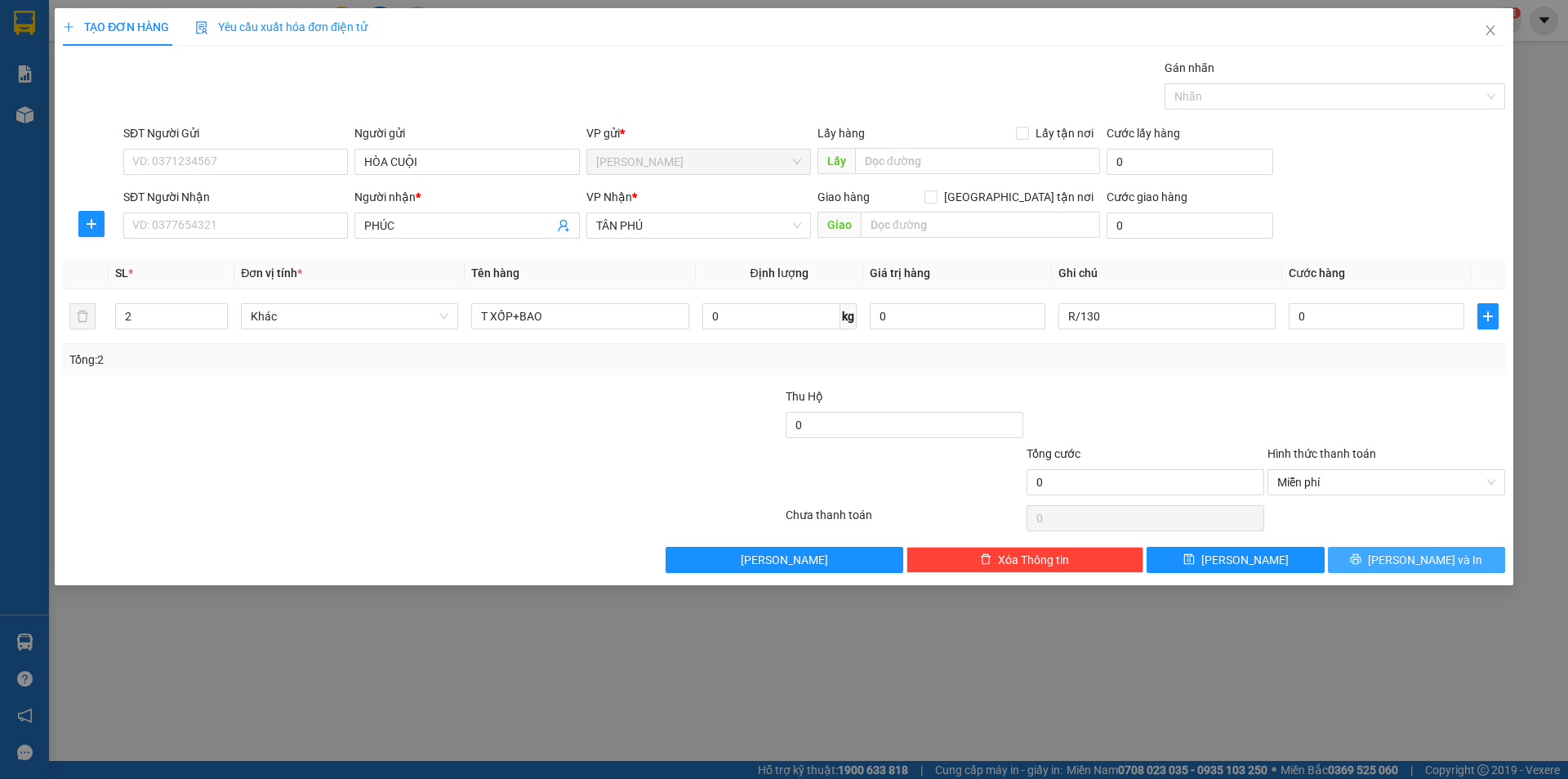
click at [1383, 560] on button "[PERSON_NAME] và In" at bounding box center [1416, 560] width 177 height 26
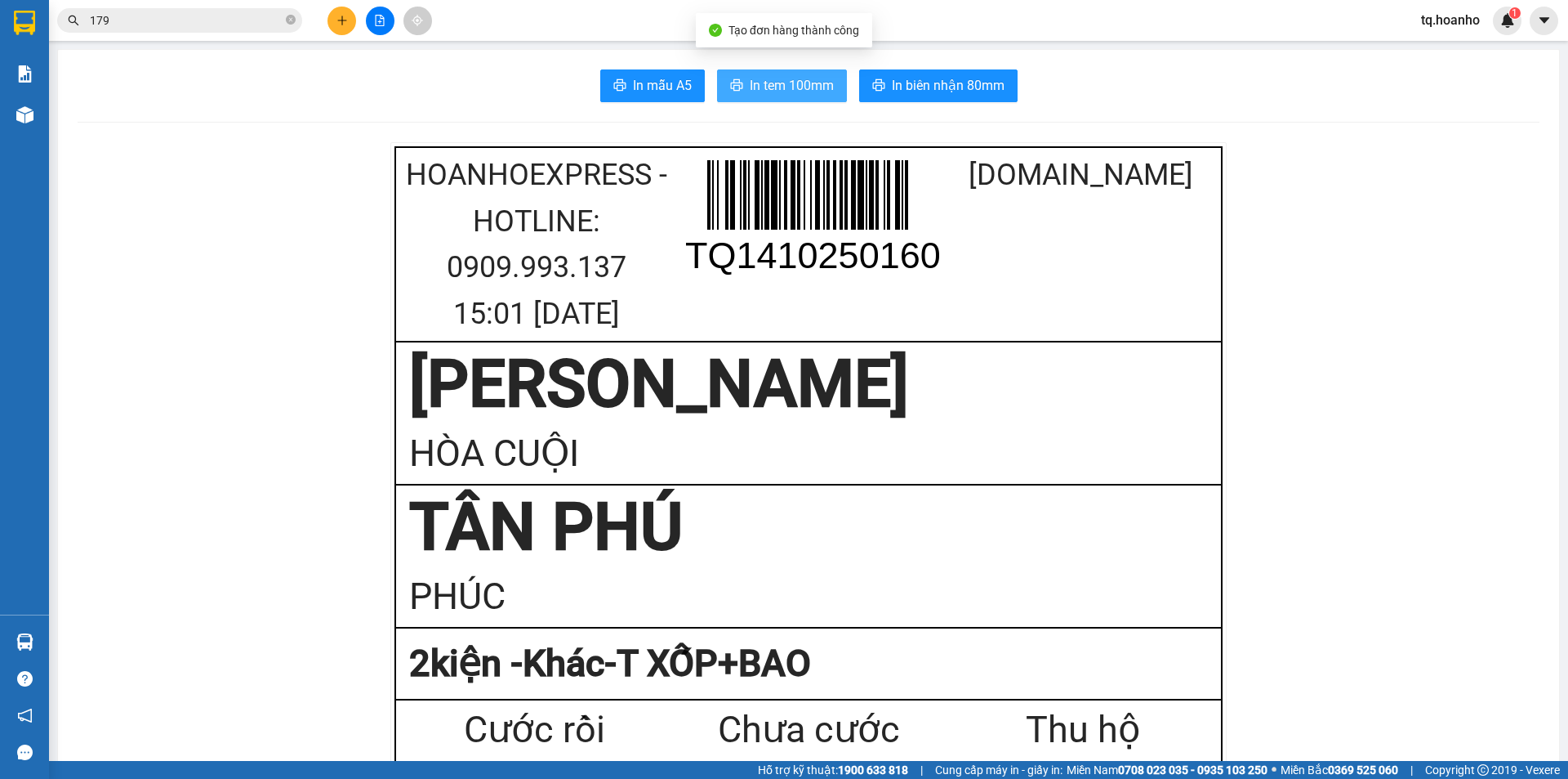
click at [809, 86] on span "In tem 100mm" at bounding box center [791, 85] width 84 height 20
click at [323, 21] on div at bounding box center [380, 20] width 123 height 28
click at [343, 15] on icon "plus" at bounding box center [342, 20] width 12 height 12
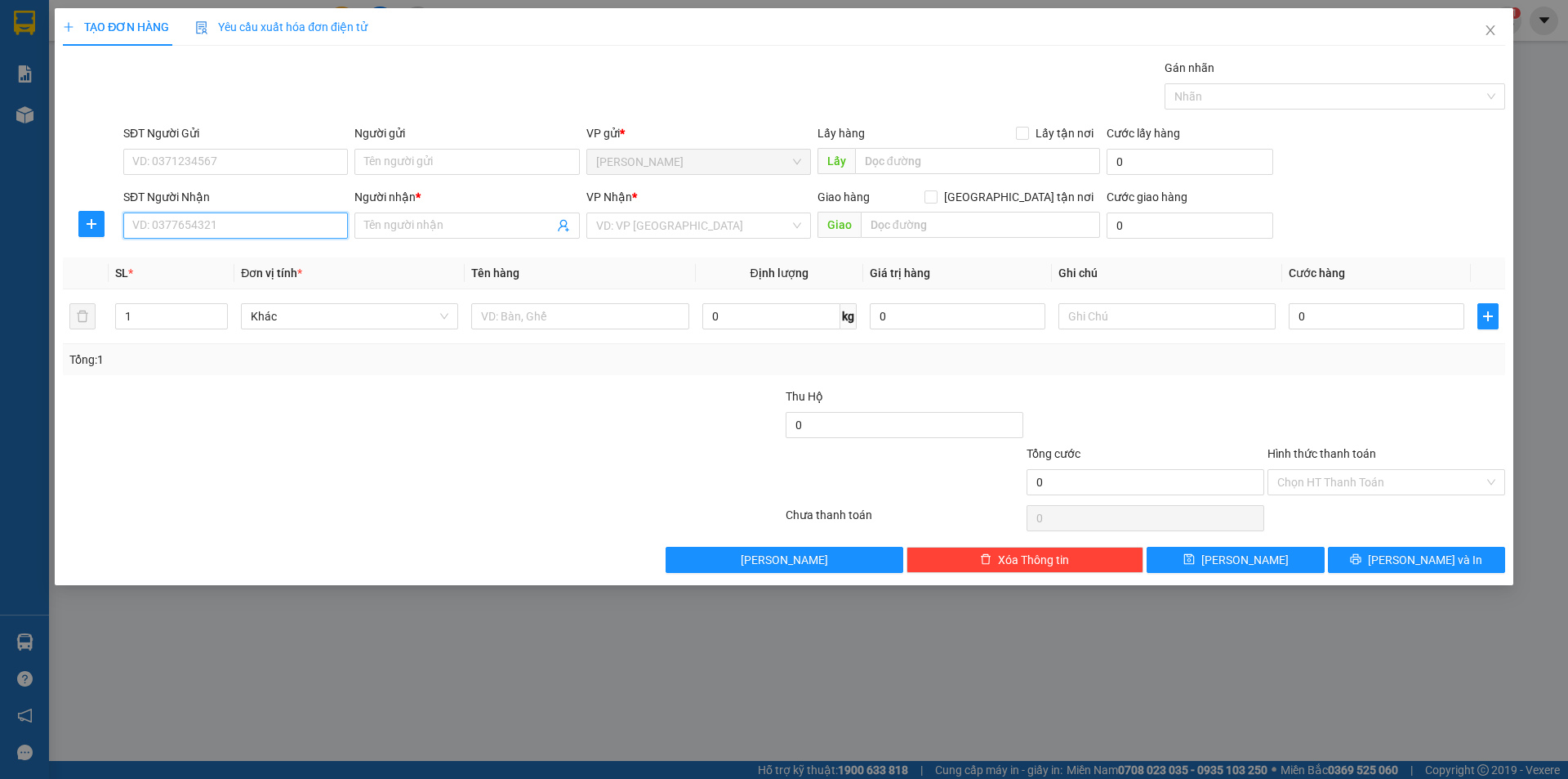
click at [222, 230] on input "SĐT Người Nhận" at bounding box center [235, 225] width 224 height 26
click at [223, 252] on div "0384351157 - NGA" at bounding box center [236, 258] width 205 height 18
type input "0384351157"
type input "NGA"
type input "0384351157"
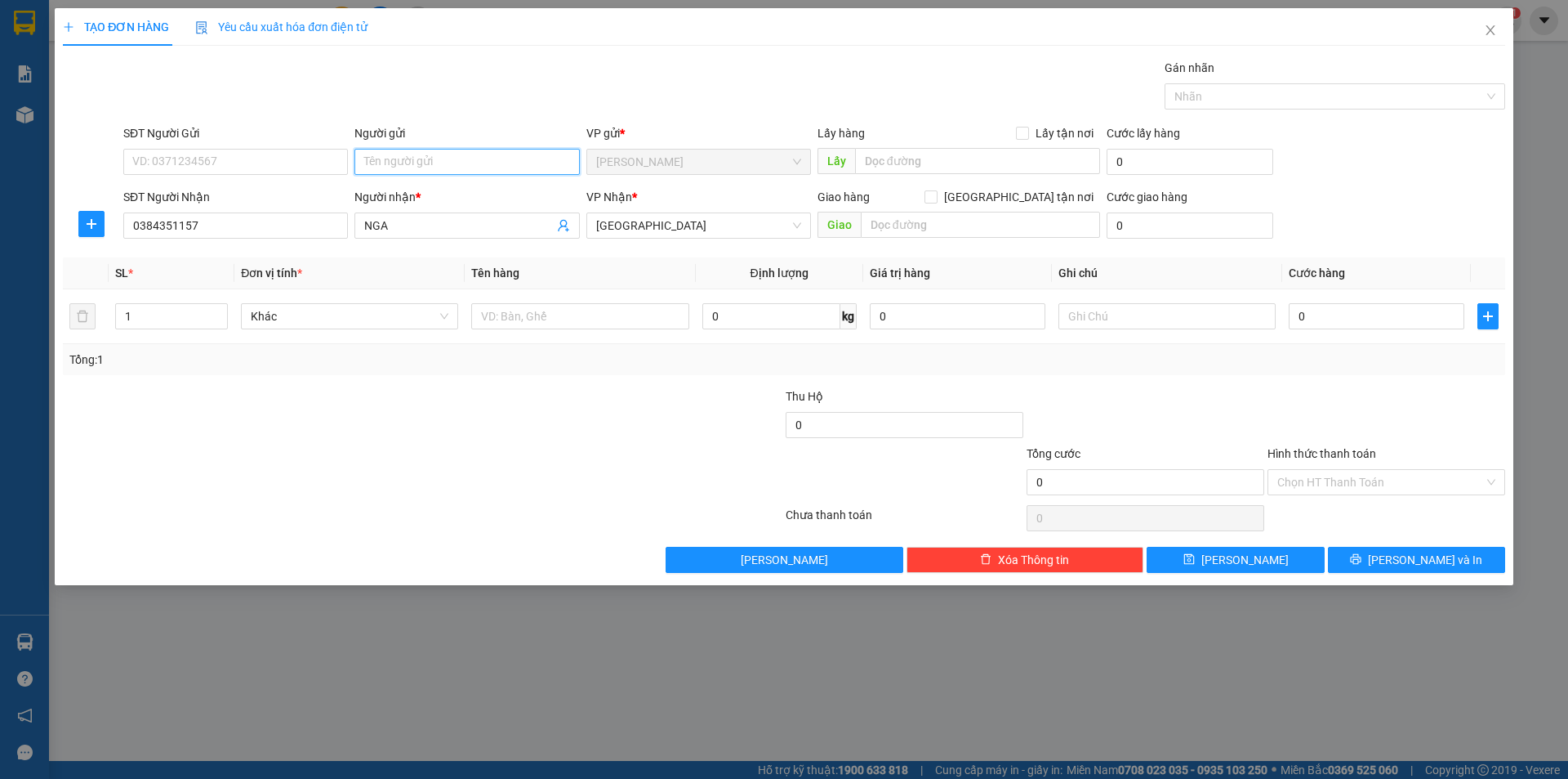
click at [527, 165] on input "Người gửi" at bounding box center [466, 162] width 224 height 26
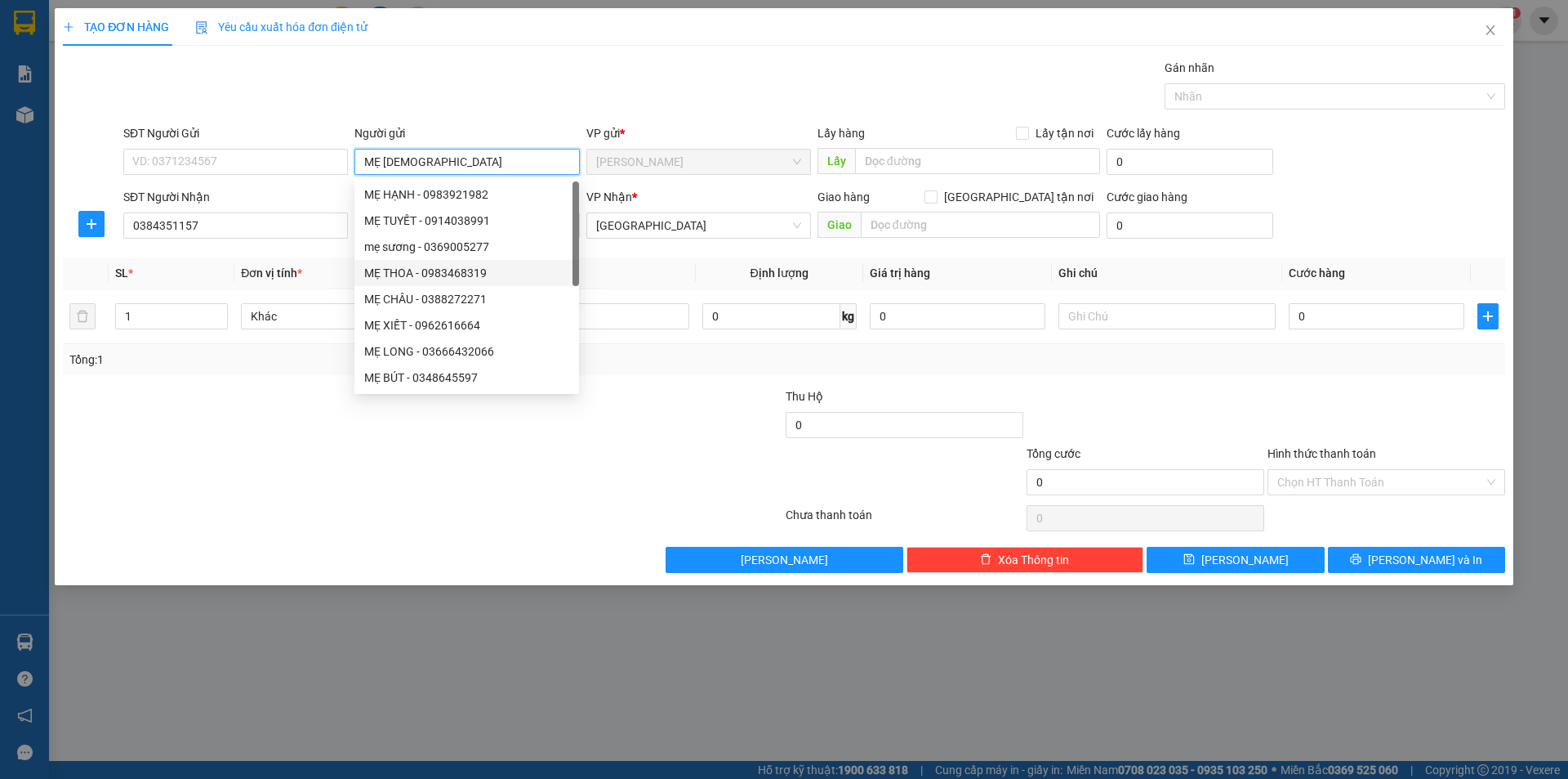
type input "MẸ [DEMOGRAPHIC_DATA]"
click at [362, 449] on form "Thu Hộ 0 Tổng cước 0 Hình thức thanh toán Chọn HT Thanh Toán" at bounding box center [784, 444] width 1443 height 115
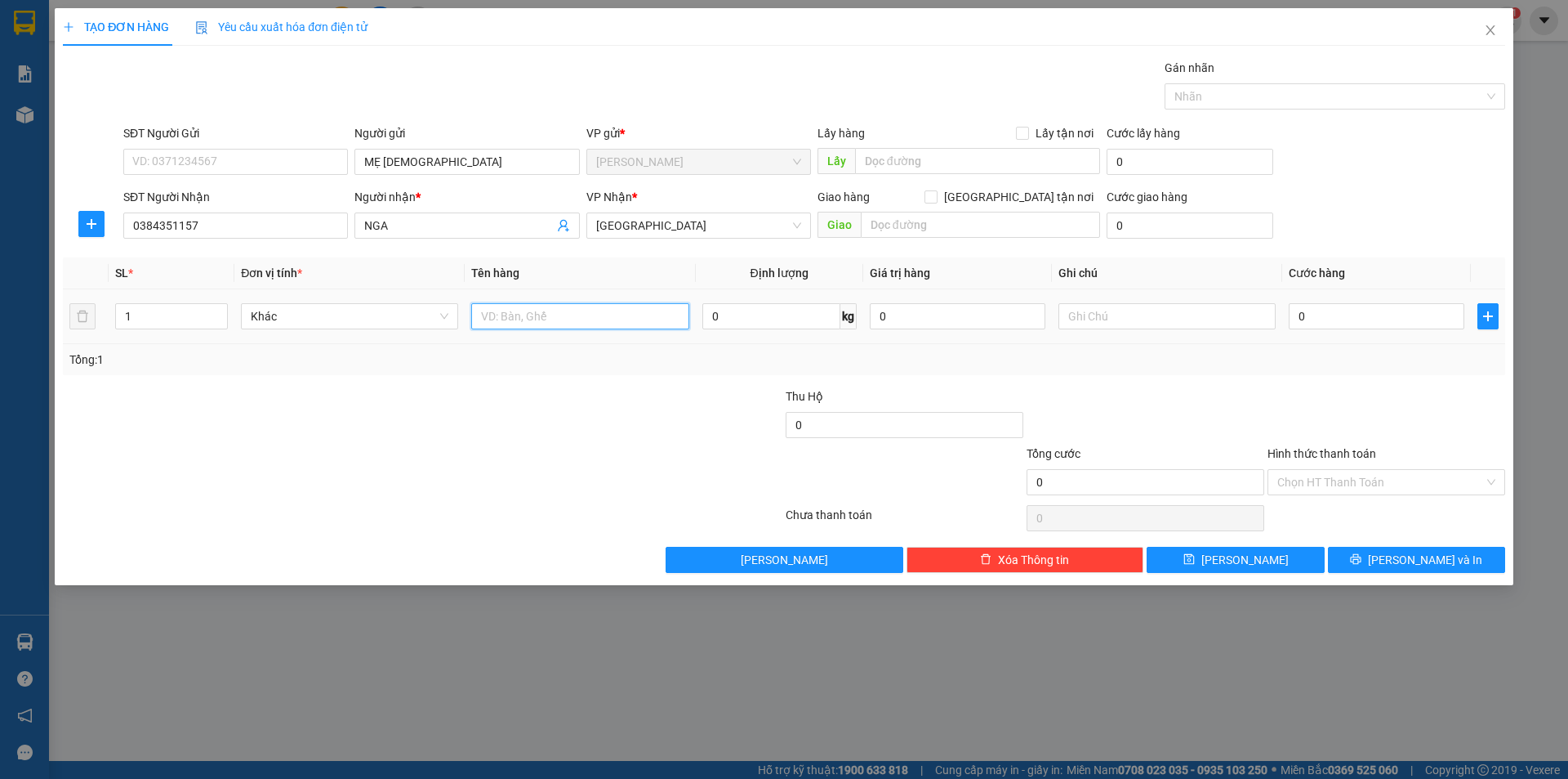
click at [540, 324] on input "text" at bounding box center [580, 316] width 217 height 26
type input "T XỐP"
click at [1117, 317] on input "text" at bounding box center [1166, 316] width 217 height 26
type input "R/60"
click at [1313, 482] on input "Hình thức thanh toán" at bounding box center [1380, 482] width 206 height 25
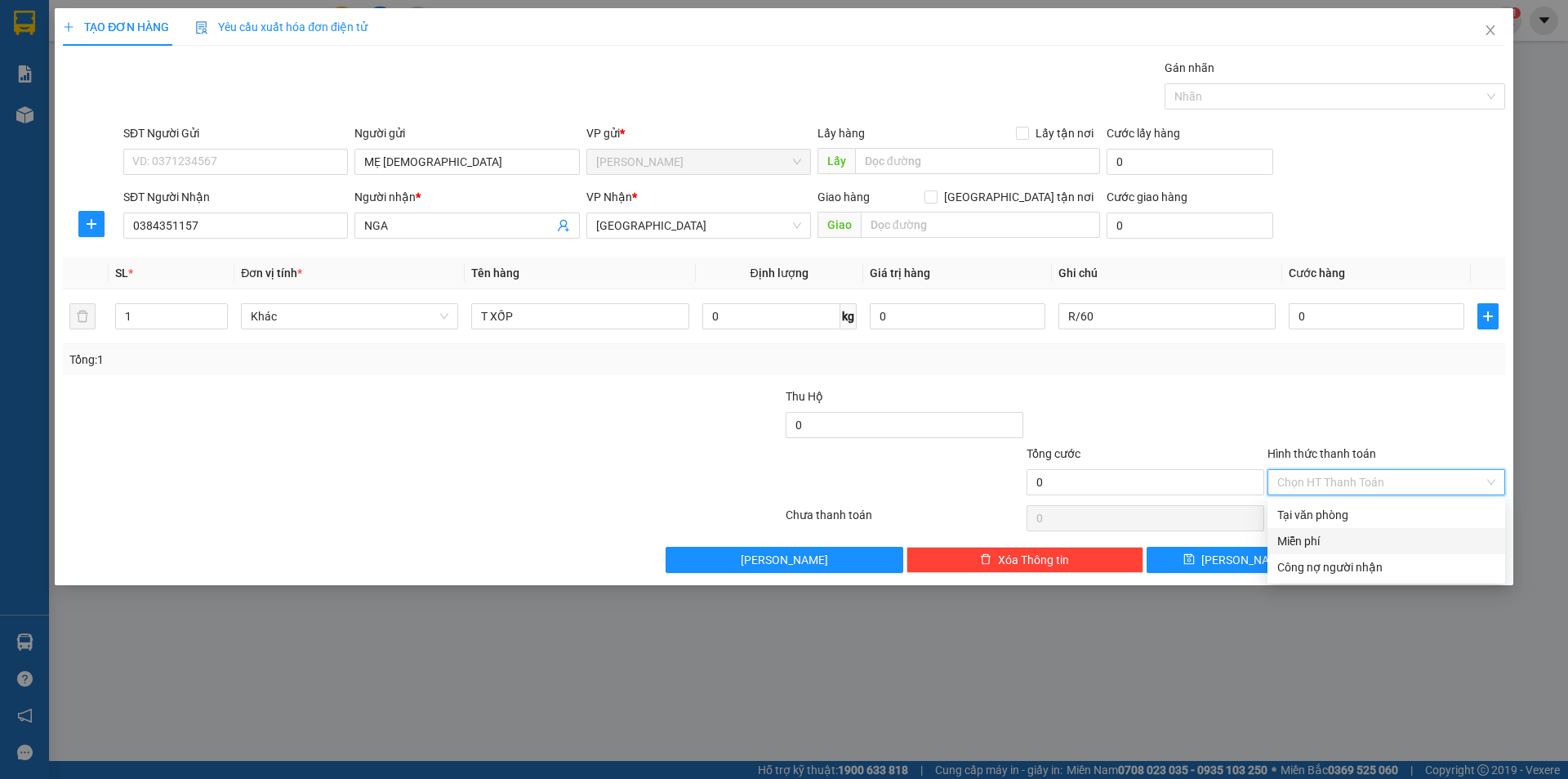
click at [1321, 534] on div "Miễn phí" at bounding box center [1386, 541] width 218 height 18
click at [1359, 550] on button "[PERSON_NAME] và In" at bounding box center [1416, 560] width 177 height 26
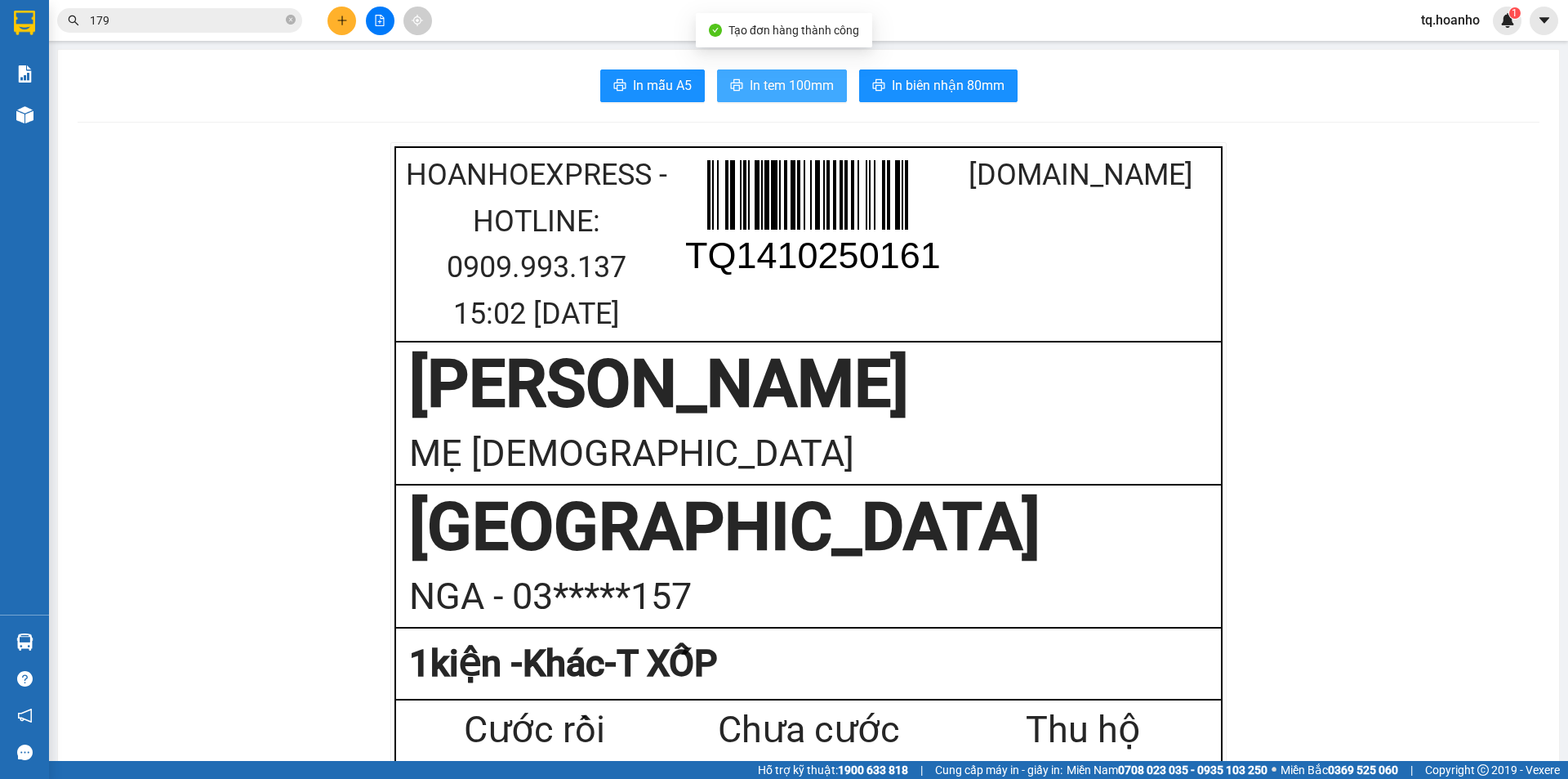
click at [759, 82] on span "In tem 100mm" at bounding box center [791, 85] width 84 height 20
drag, startPoint x: 351, startPoint y: 6, endPoint x: 339, endPoint y: 27, distance: 24.2
click at [350, 10] on div at bounding box center [380, 20] width 123 height 28
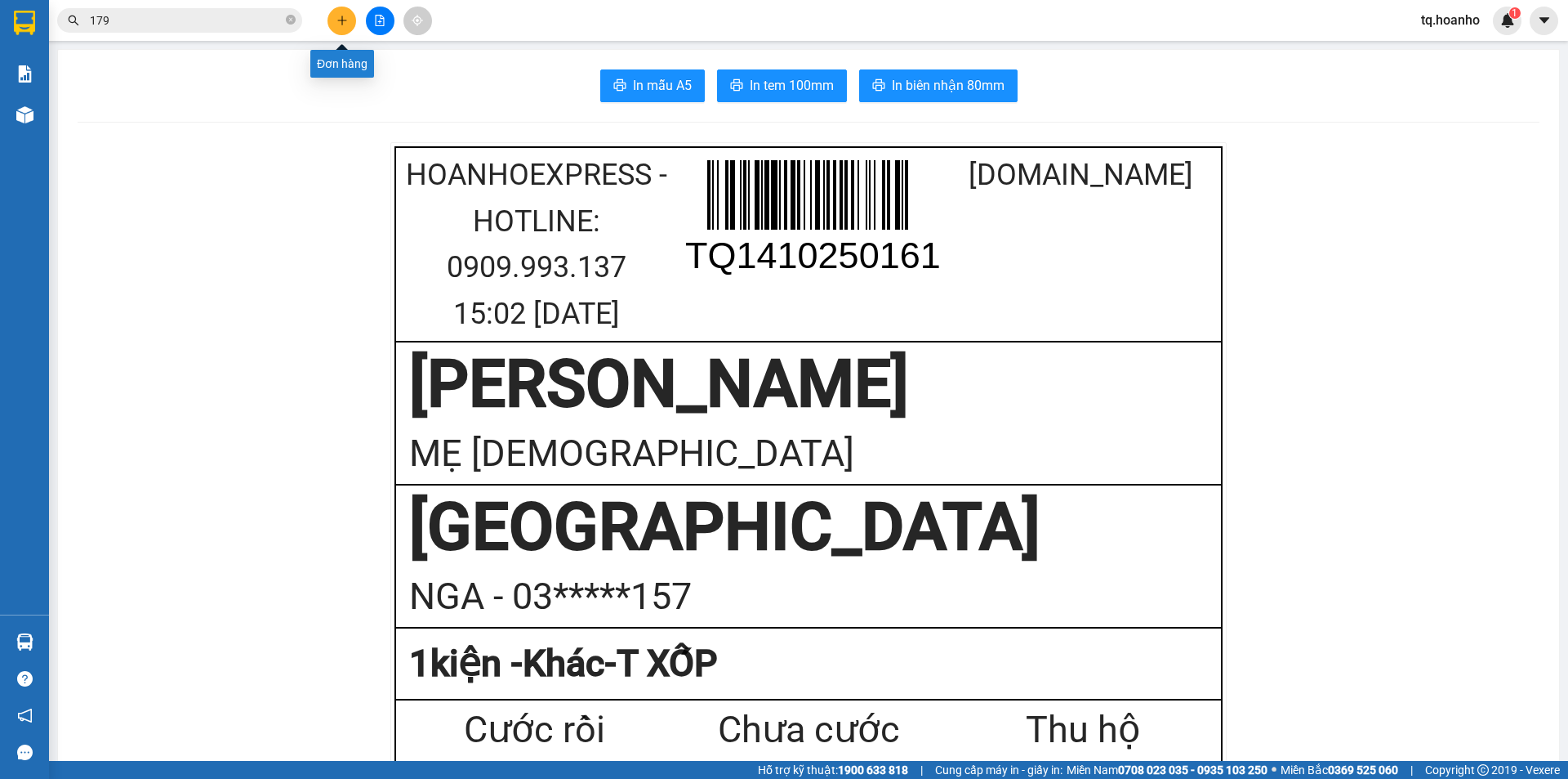
click at [339, 27] on button at bounding box center [342, 20] width 28 height 28
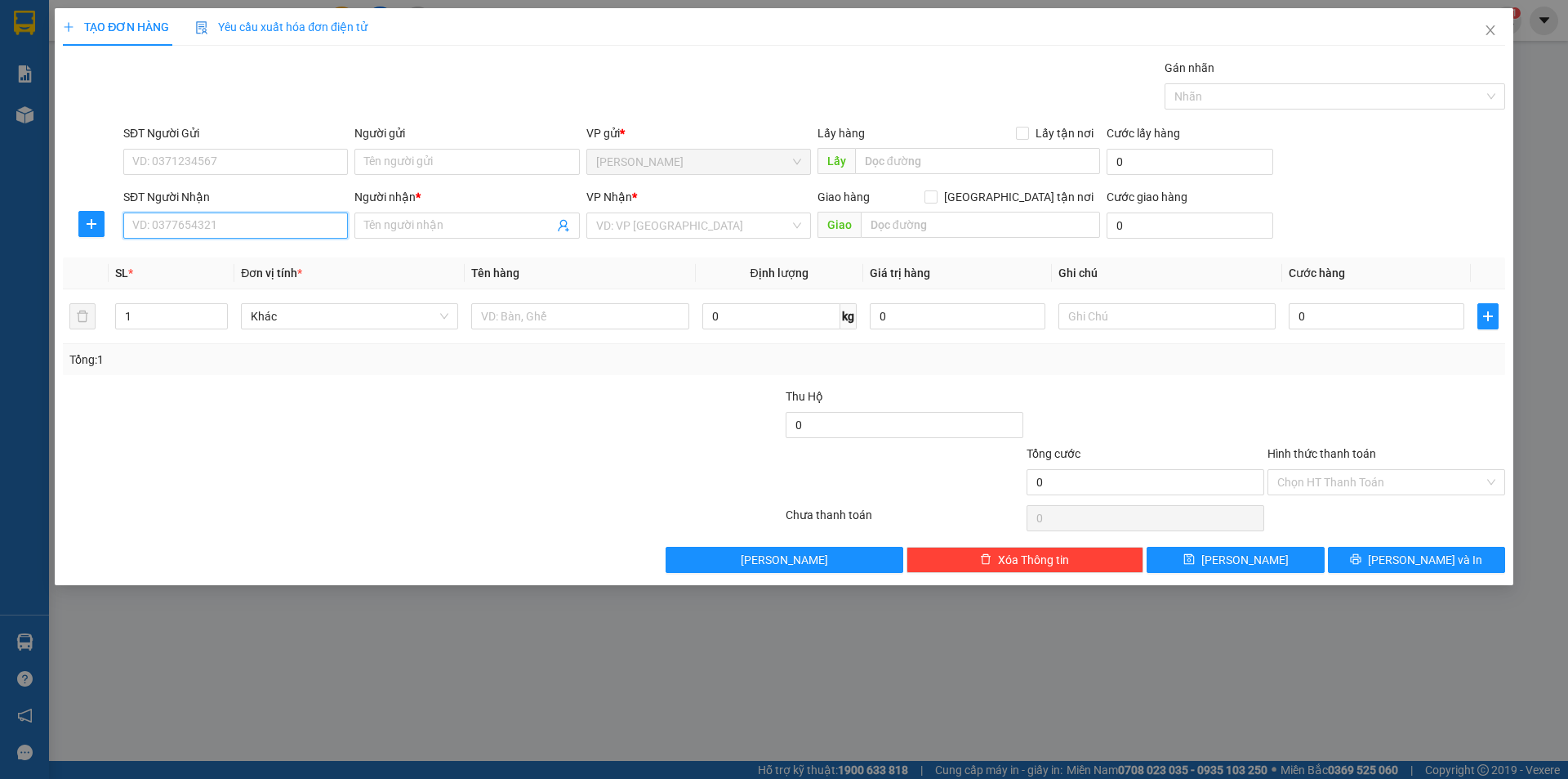
click at [225, 227] on input "SĐT Người Nhận" at bounding box center [235, 225] width 224 height 26
click at [267, 245] on div "0344662124 - HIỀN" at bounding box center [235, 258] width 224 height 26
type input "0344662124"
type input "HIỀN"
type input "0344662124"
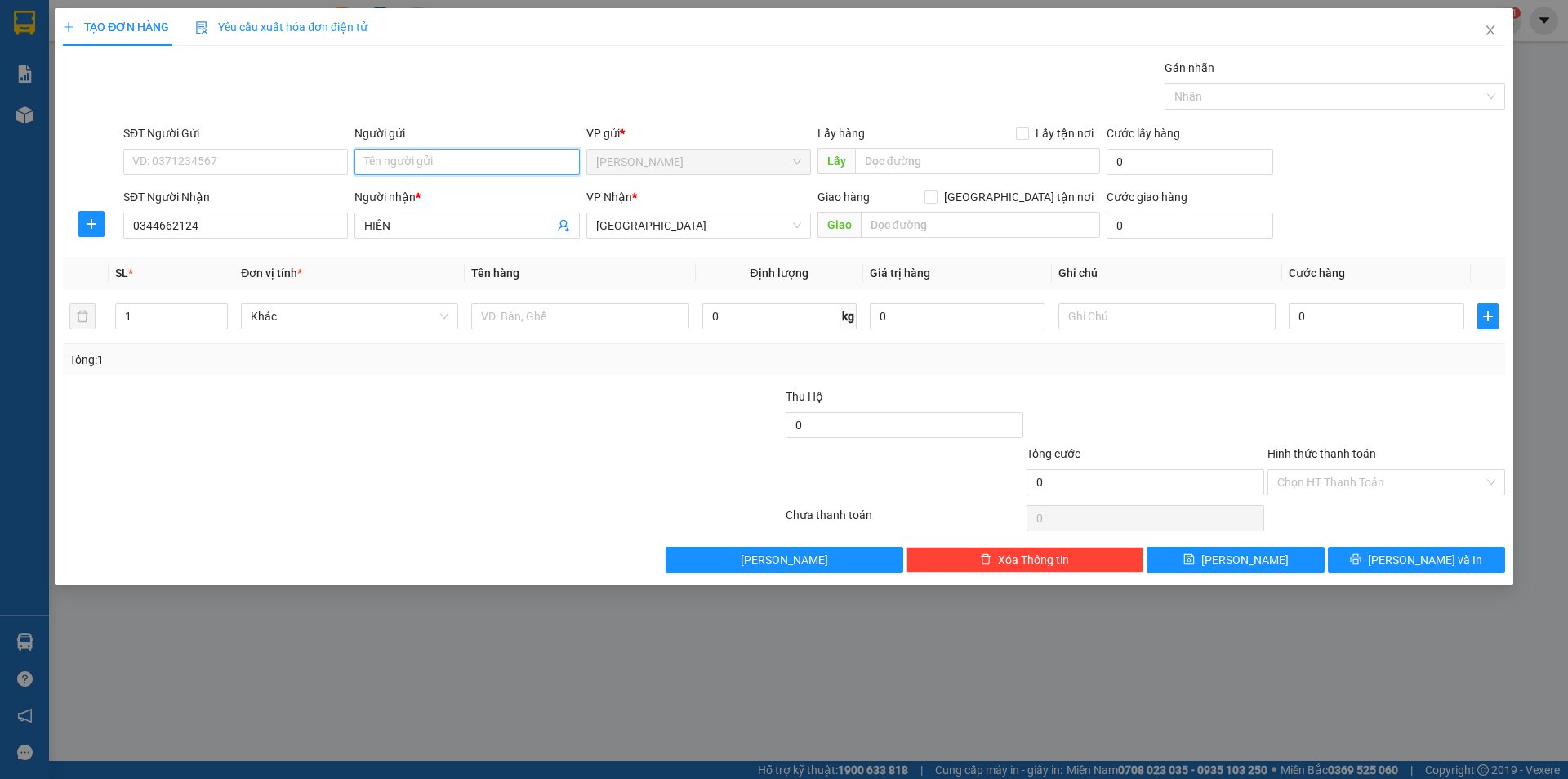
click at [474, 169] on input "Người gửi" at bounding box center [466, 162] width 224 height 26
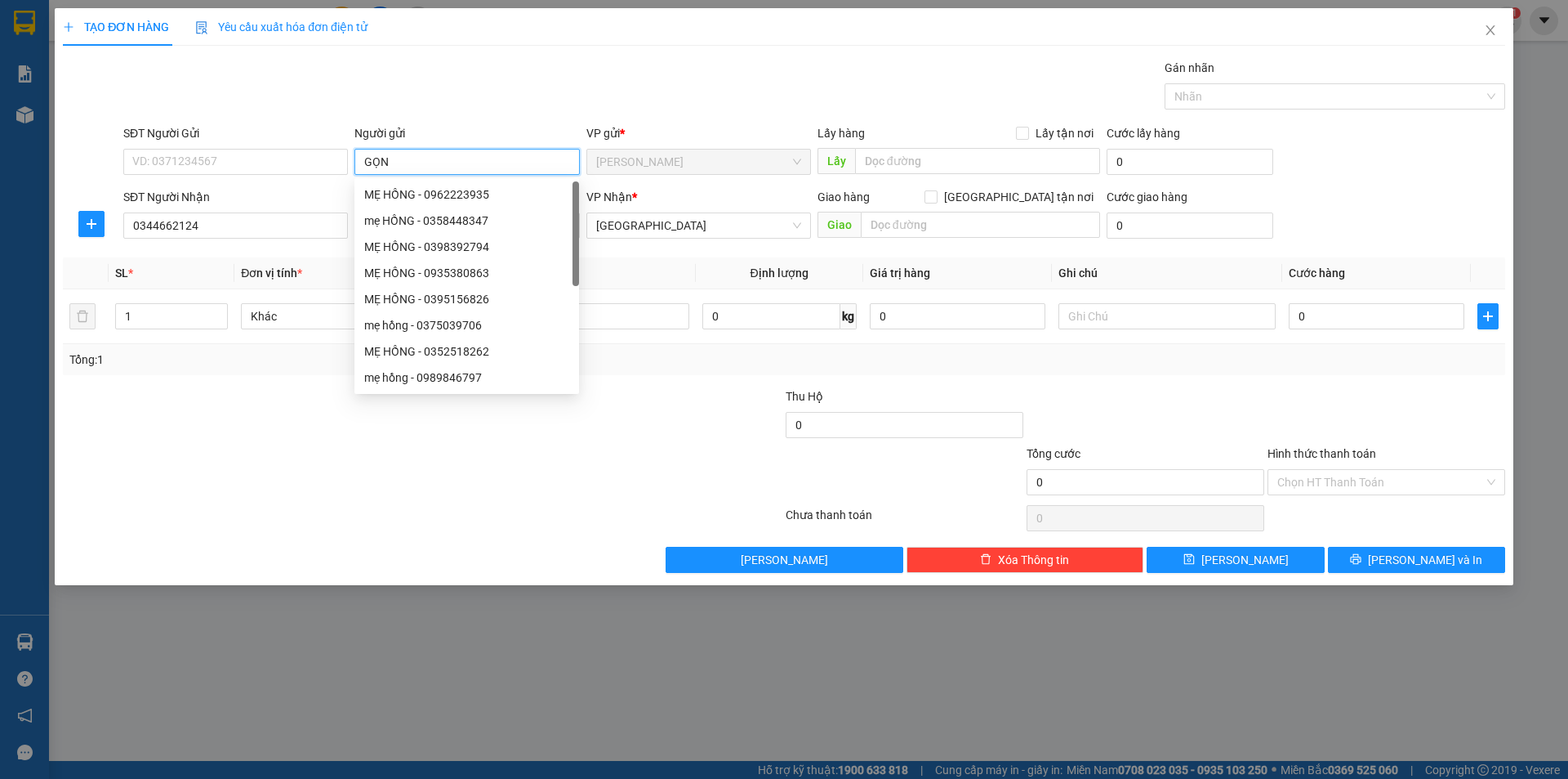
type input "GỌN"
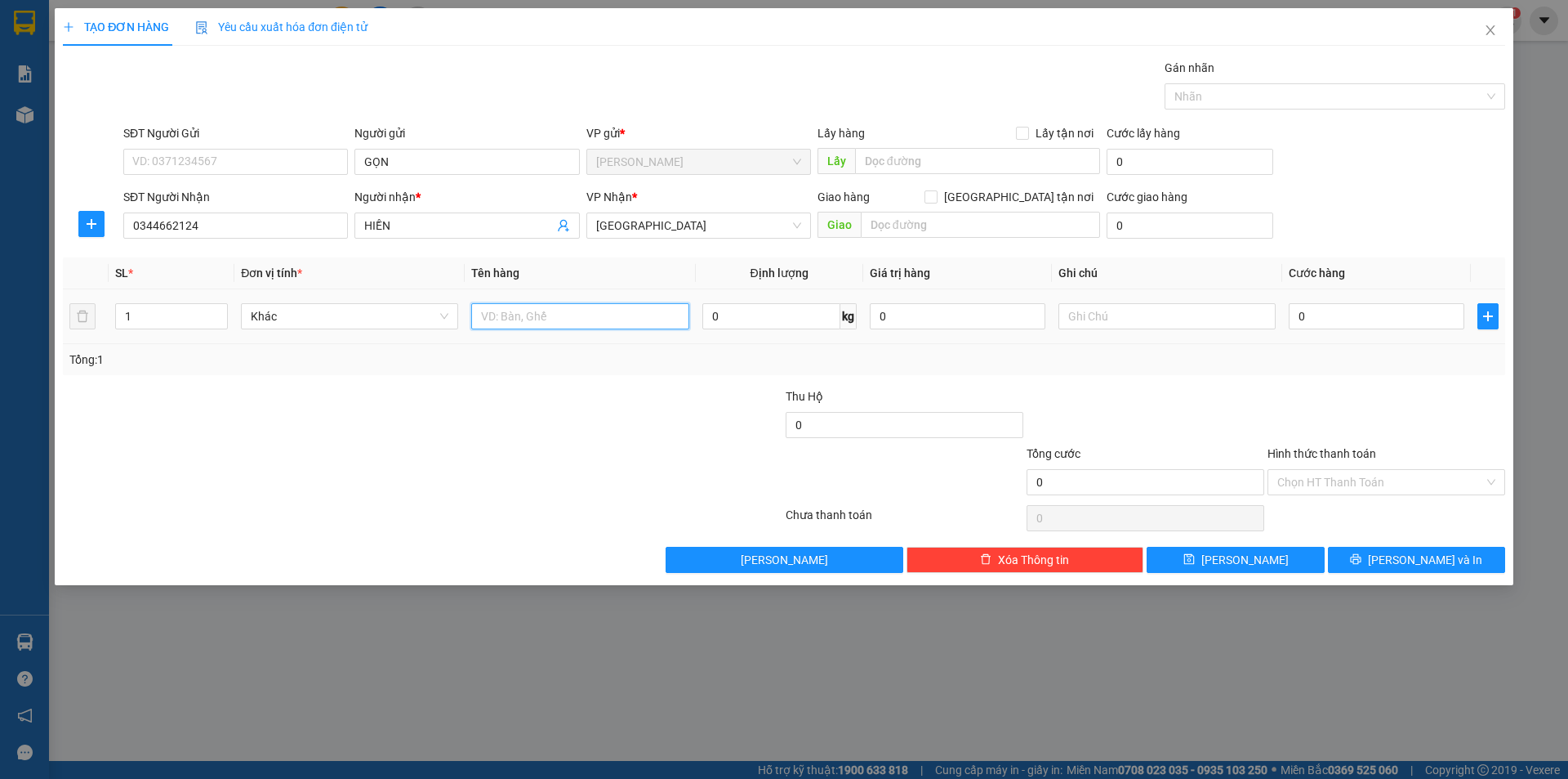
click at [558, 326] on input "text" at bounding box center [580, 316] width 217 height 26
type input "TÚI"
click at [1150, 301] on div at bounding box center [1166, 316] width 217 height 33
click at [1146, 322] on input "text" at bounding box center [1166, 316] width 217 height 26
type input "C"
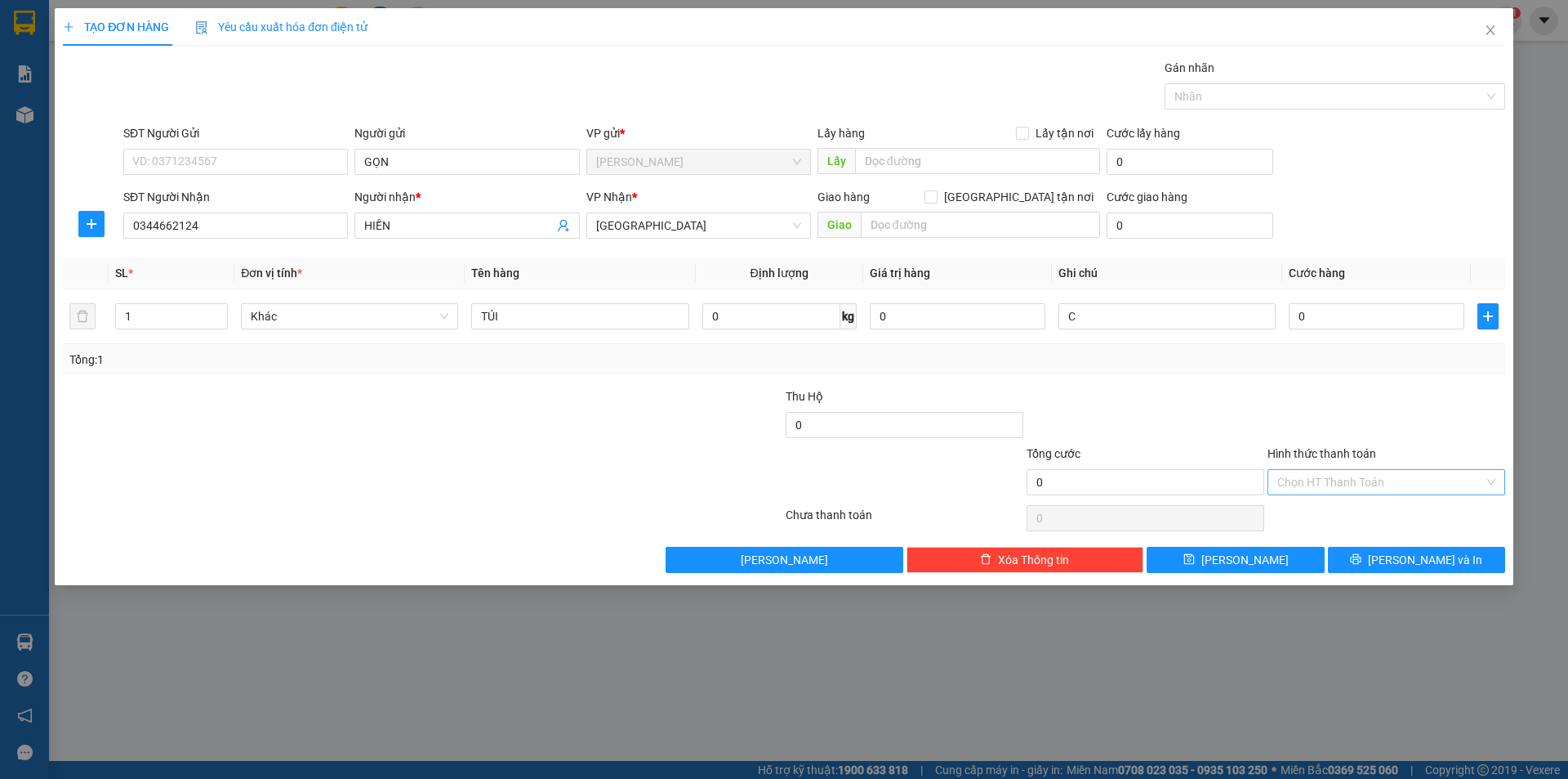
click at [1342, 484] on input "Hình thức thanh toán" at bounding box center [1380, 482] width 206 height 25
click at [1307, 550] on div "Miễn phí" at bounding box center [1386, 541] width 238 height 26
click at [1342, 555] on button "[PERSON_NAME] và In" at bounding box center [1416, 560] width 177 height 26
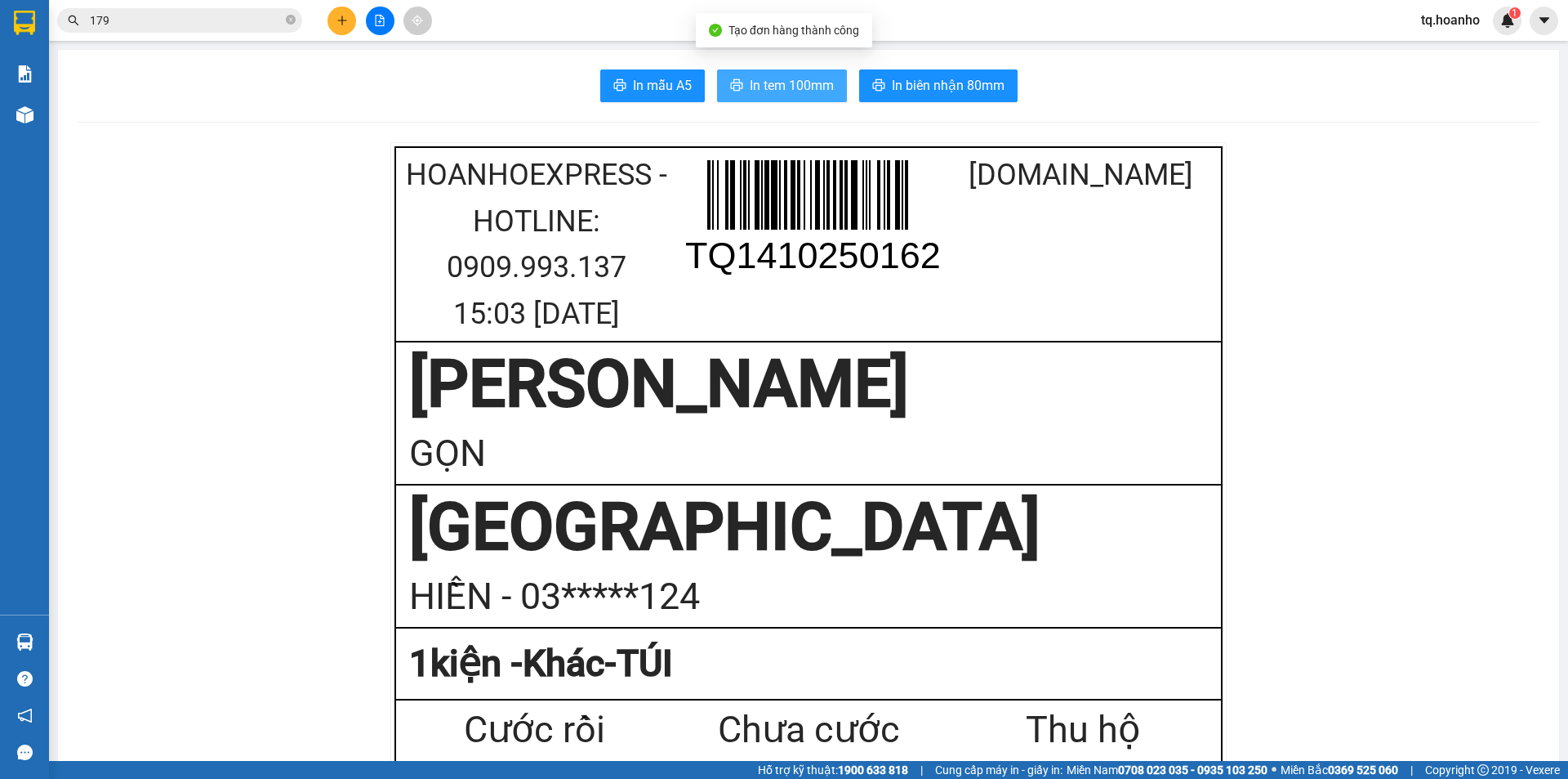
click at [806, 86] on span "In tem 100mm" at bounding box center [791, 85] width 84 height 20
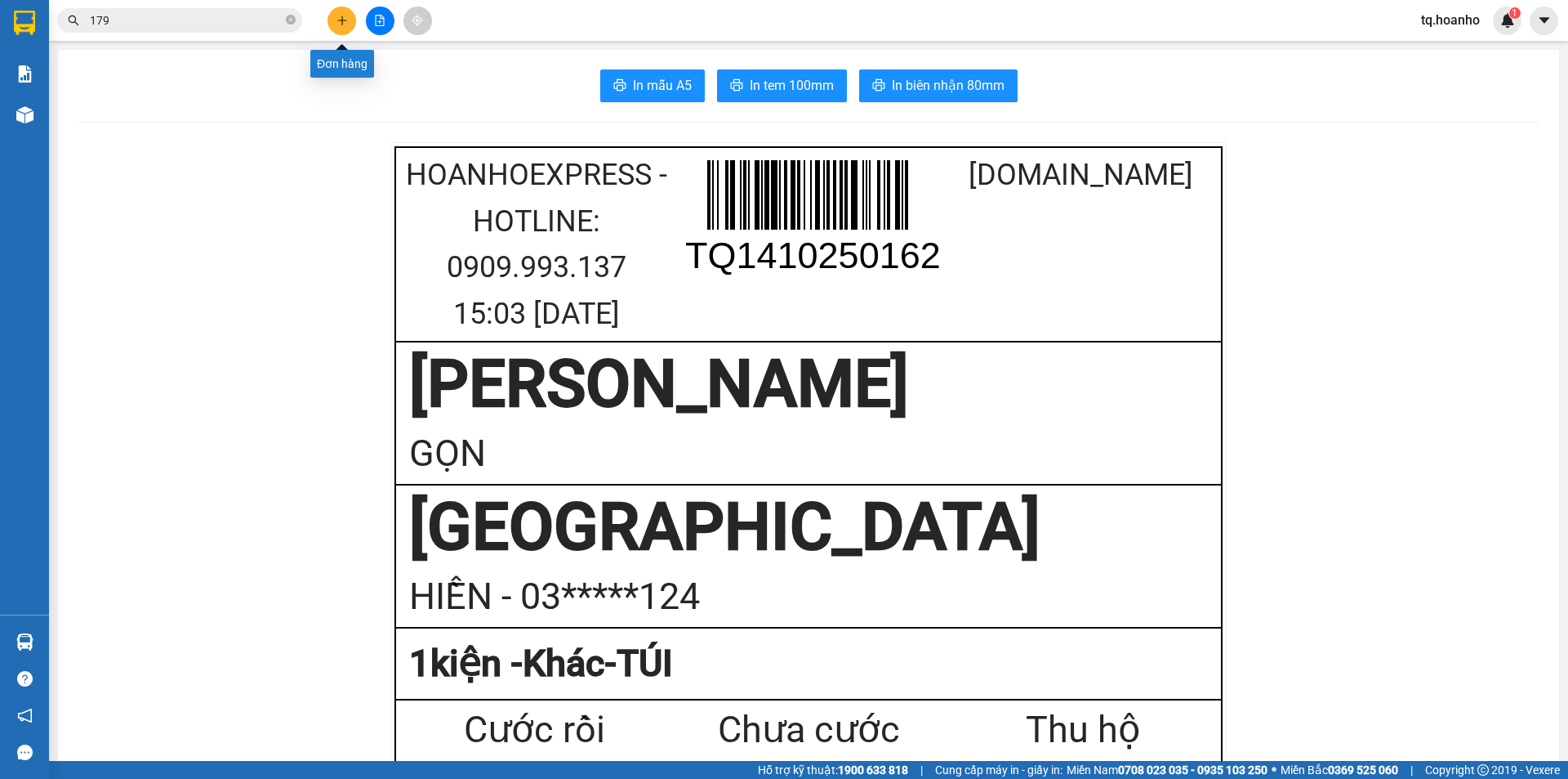
click at [356, 20] on button at bounding box center [342, 20] width 28 height 28
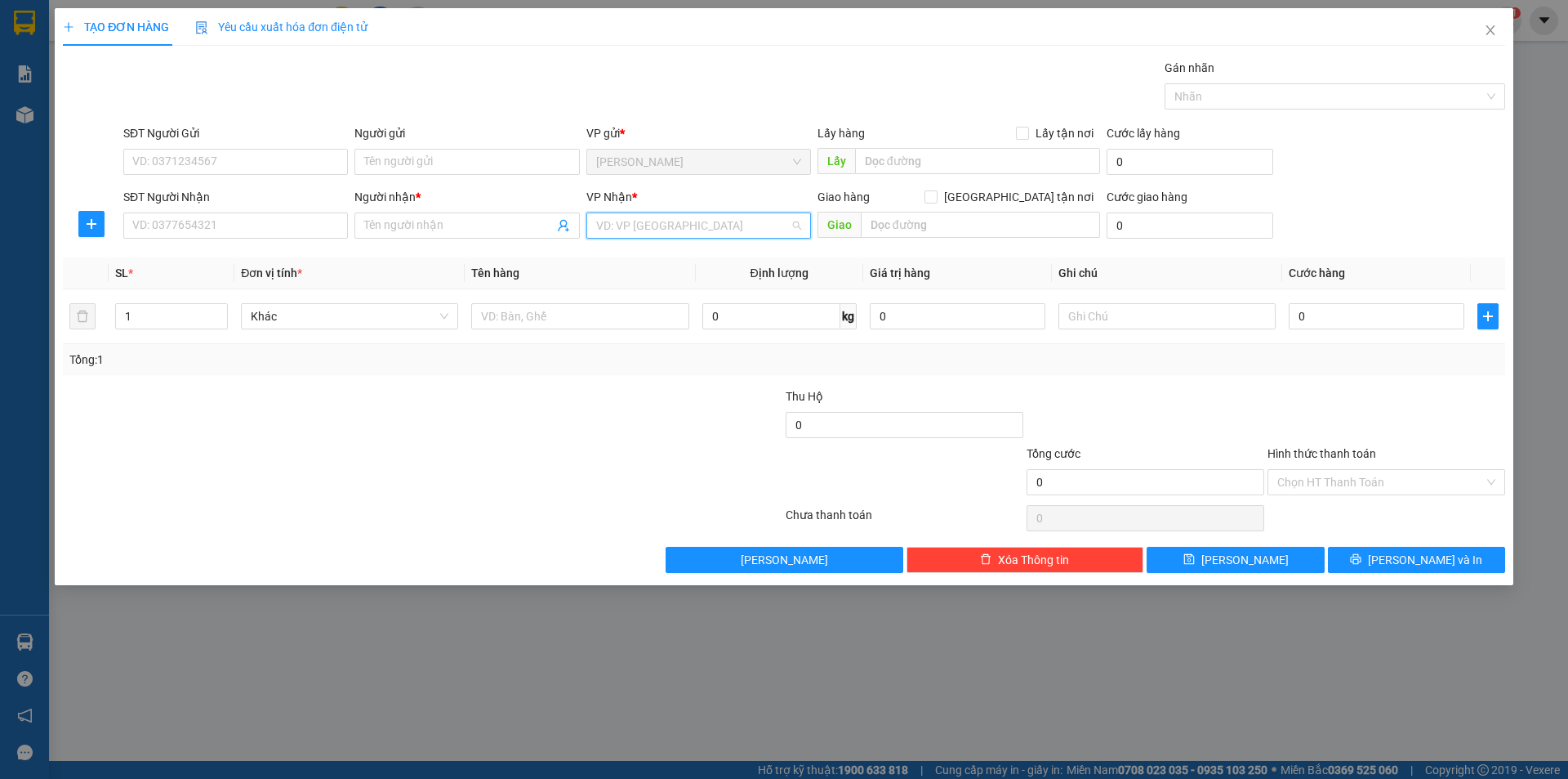
click at [719, 225] on input "search" at bounding box center [692, 225] width 194 height 25
click at [622, 339] on div "[GEOGRAPHIC_DATA]" at bounding box center [699, 337] width 205 height 18
click at [492, 169] on input "Người gửi" at bounding box center [466, 162] width 224 height 26
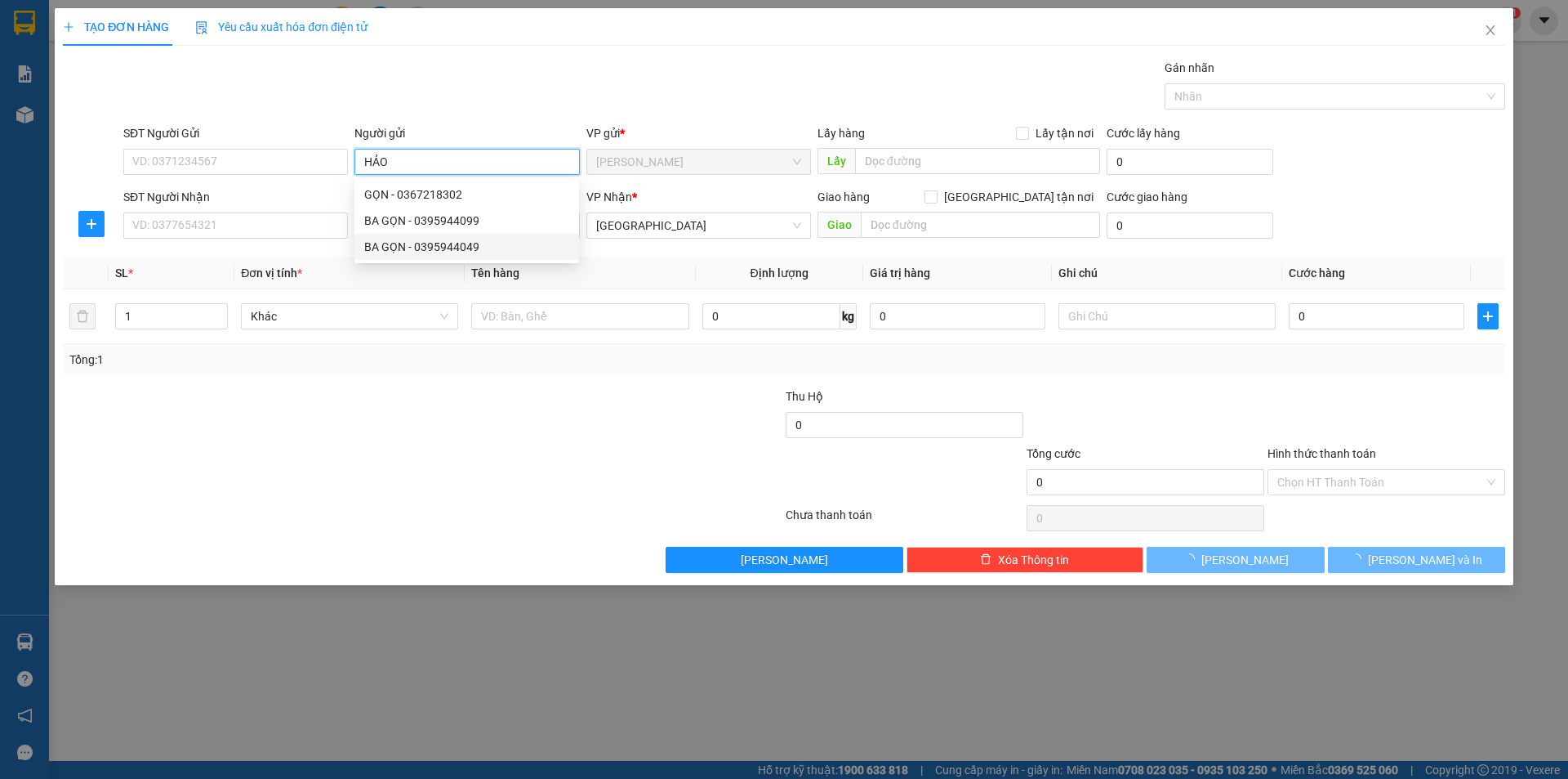
type input "HẢO"
drag, startPoint x: 315, startPoint y: 644, endPoint x: 350, endPoint y: 361, distance: 285.2
click at [303, 612] on div "TẠO ĐƠN HÀNG Yêu cầu xuất hóa đơn điện tử Transit Pickup Surcharge Ids Transit …" at bounding box center [784, 389] width 1568 height 779
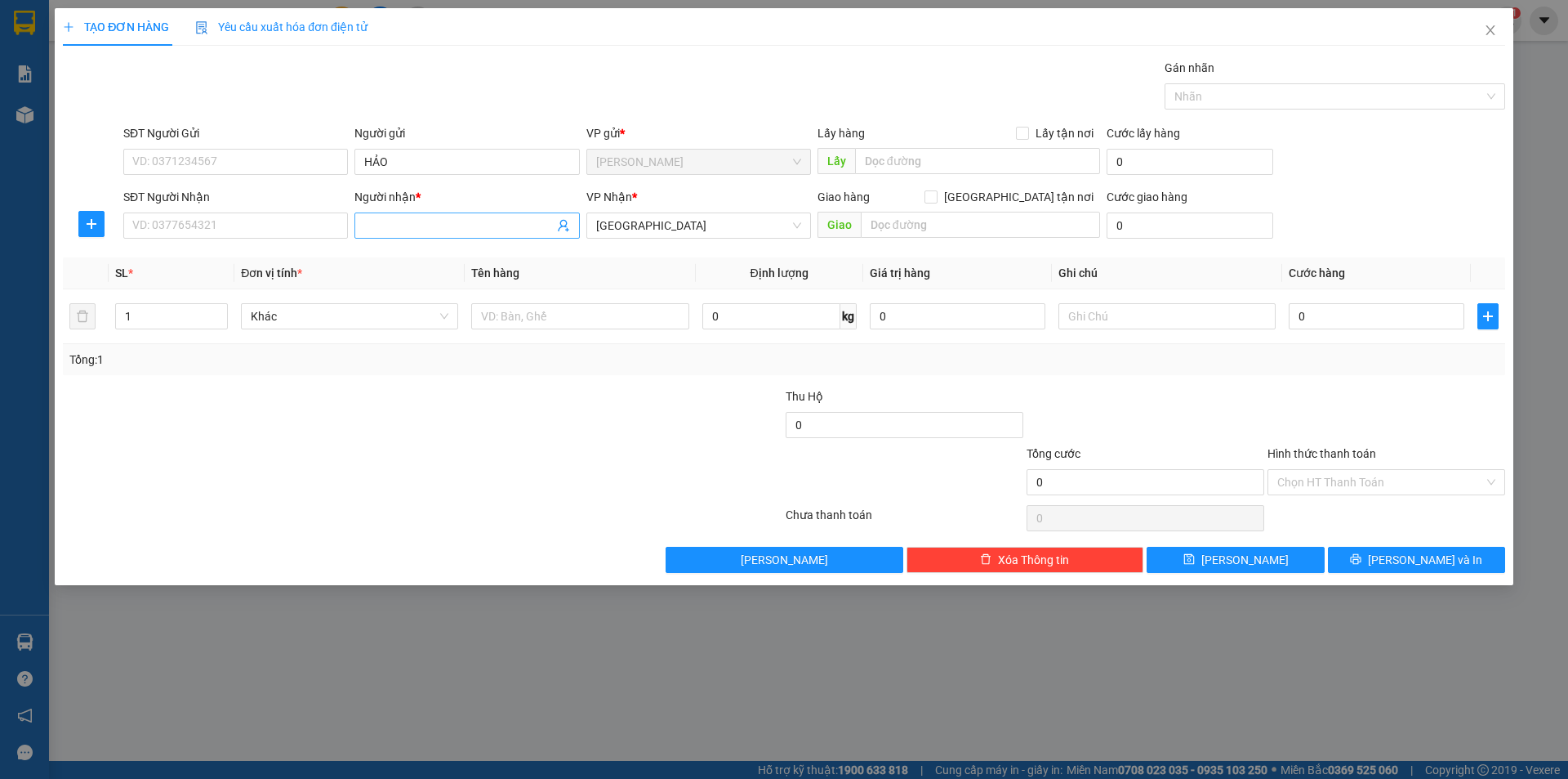
click at [373, 231] on input "Người nhận *" at bounding box center [459, 225] width 189 height 18
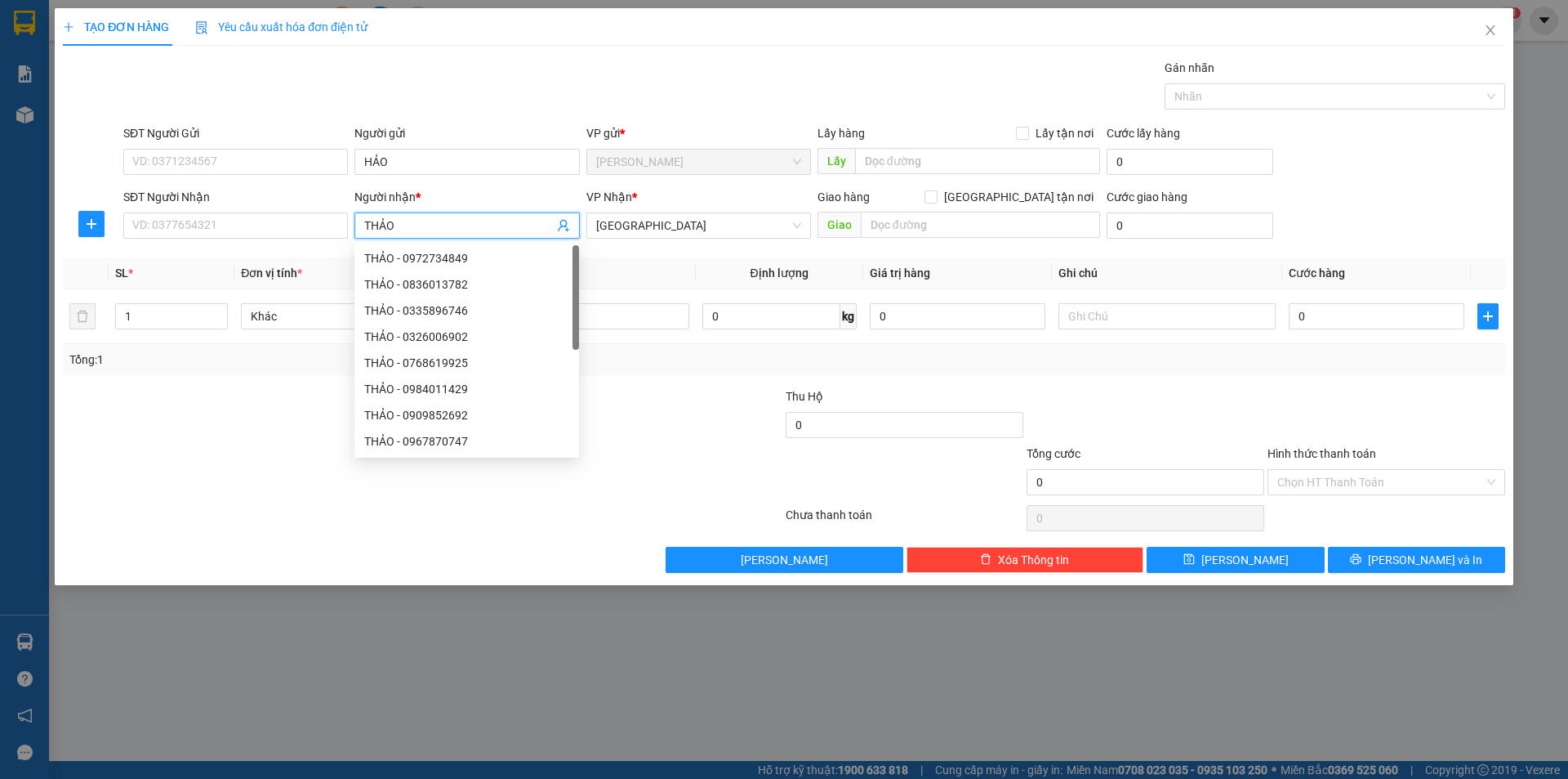
type input "THẢO"
click at [710, 487] on div at bounding box center [663, 473] width 241 height 57
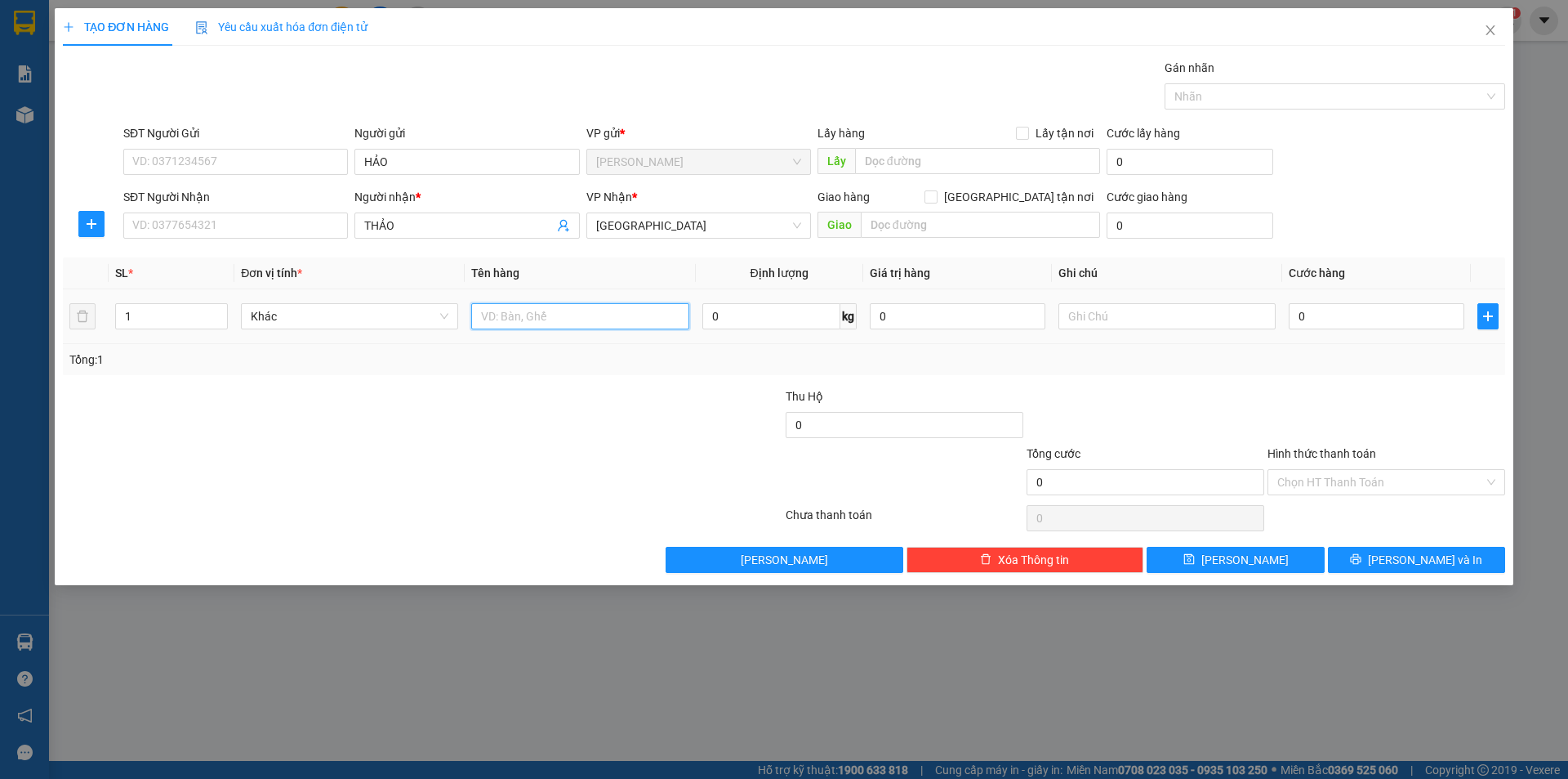
click at [575, 312] on input "text" at bounding box center [580, 316] width 217 height 26
type input "HỘP"
click at [253, 225] on input "SĐT Người Nhận" at bounding box center [235, 225] width 224 height 26
type input "0973579590"
click at [342, 416] on div at bounding box center [302, 415] width 481 height 57
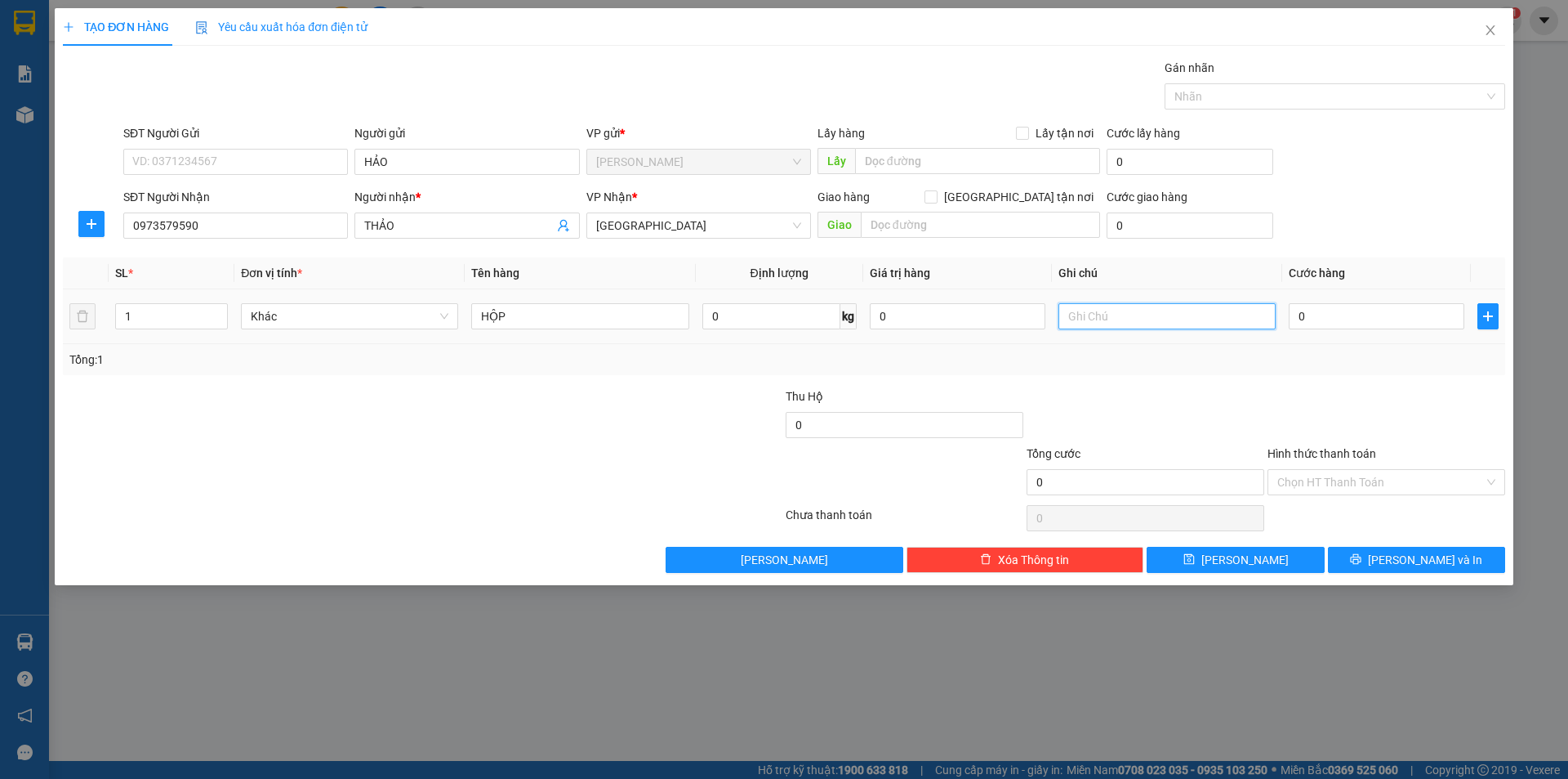
click at [1088, 315] on input "text" at bounding box center [1166, 316] width 217 height 26
type input "R"
type input "C"
click at [1384, 477] on input "Hình thức thanh toán" at bounding box center [1380, 482] width 206 height 25
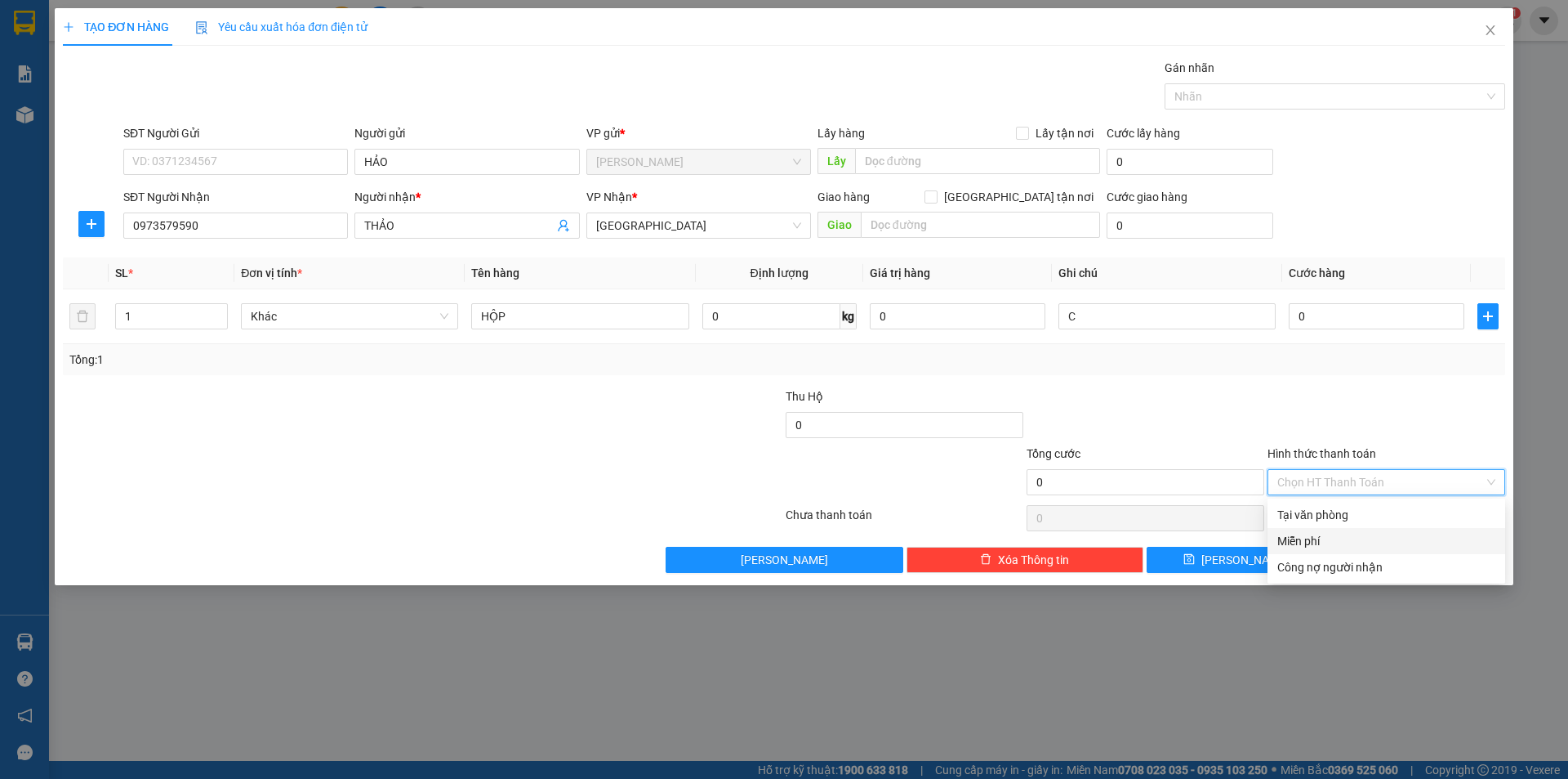
click at [1327, 531] on div "Miễn phí" at bounding box center [1386, 541] width 238 height 26
click at [1338, 547] on button "[PERSON_NAME] và In" at bounding box center [1416, 560] width 177 height 26
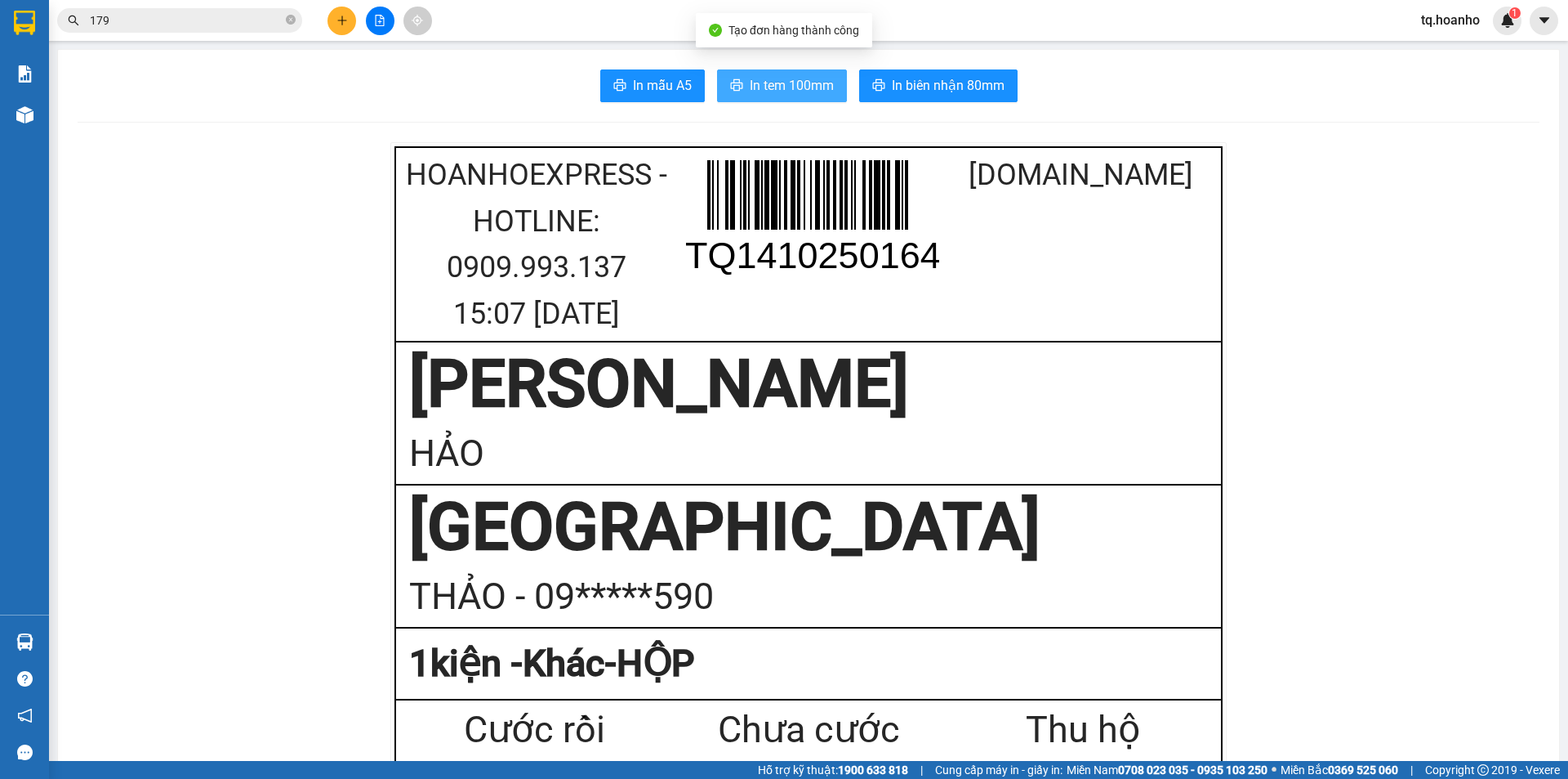
click at [764, 78] on span "In tem 100mm" at bounding box center [791, 85] width 84 height 20
click at [339, 29] on button at bounding box center [342, 20] width 28 height 28
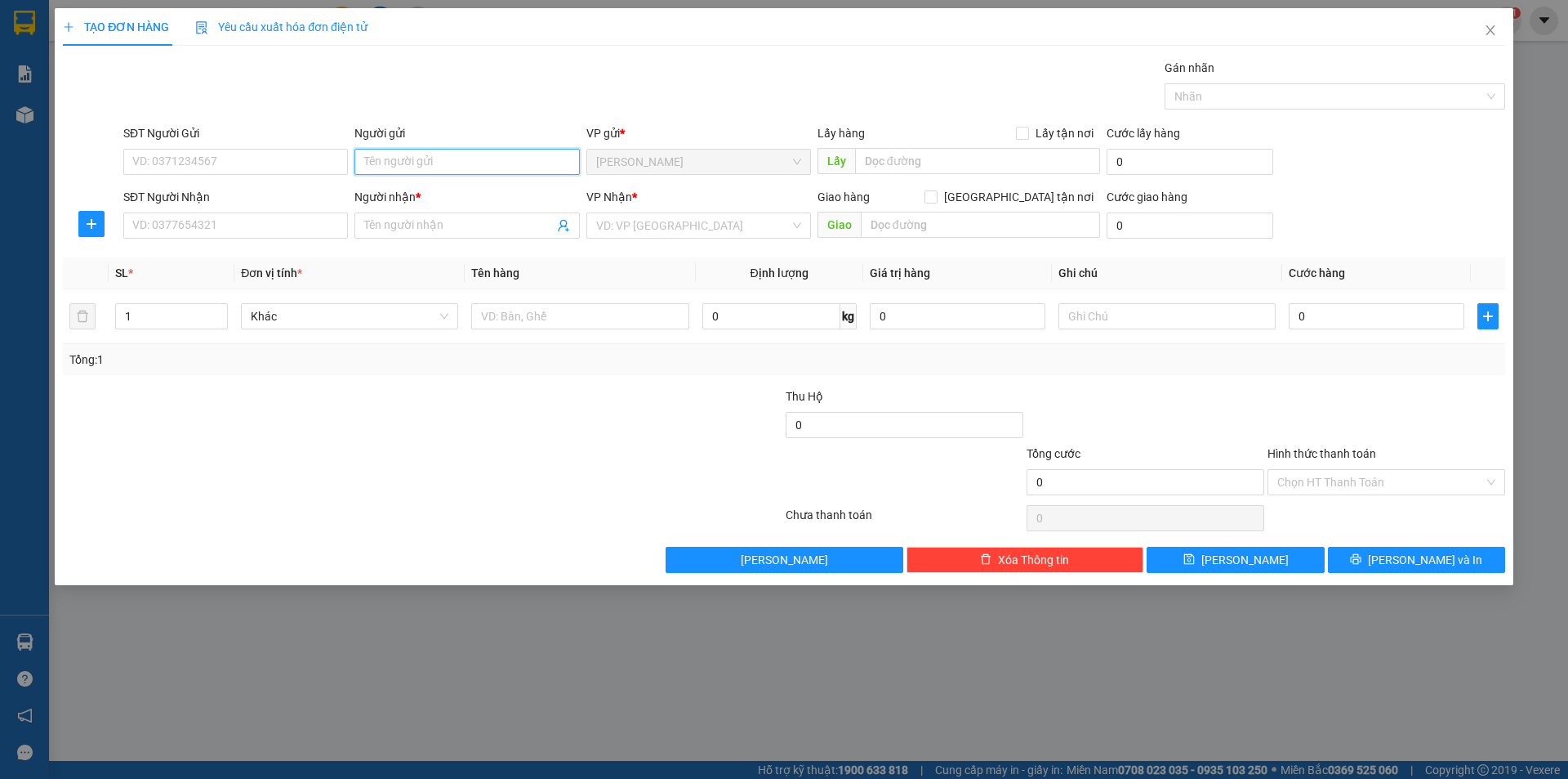
click at [470, 165] on input "Người gửi" at bounding box center [466, 162] width 224 height 26
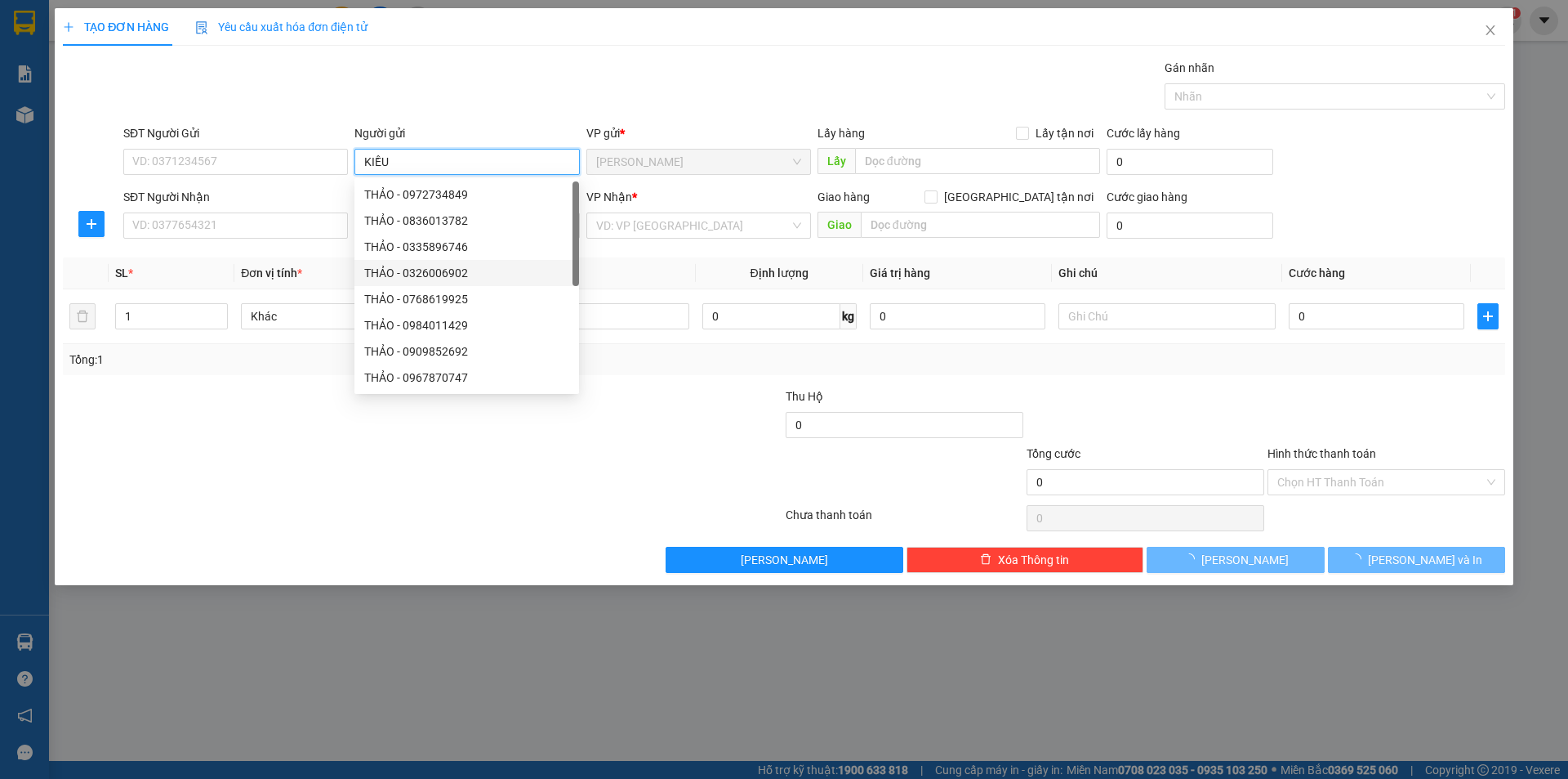
type input "KIỀU"
drag, startPoint x: 422, startPoint y: 447, endPoint x: 225, endPoint y: 191, distance: 323.0
click at [422, 447] on div at bounding box center [302, 473] width 481 height 57
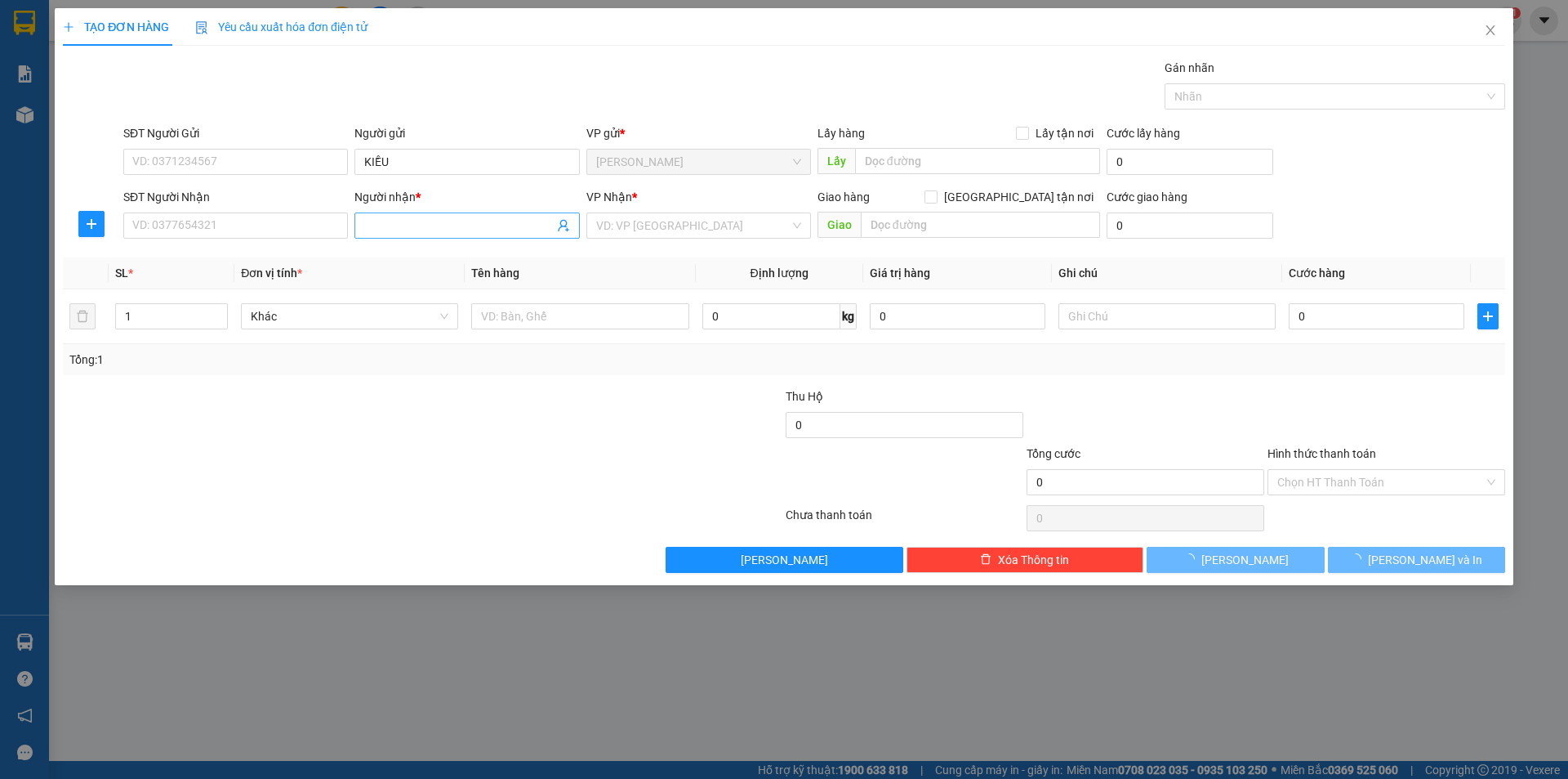
click at [396, 230] on input "Người nhận *" at bounding box center [459, 225] width 189 height 18
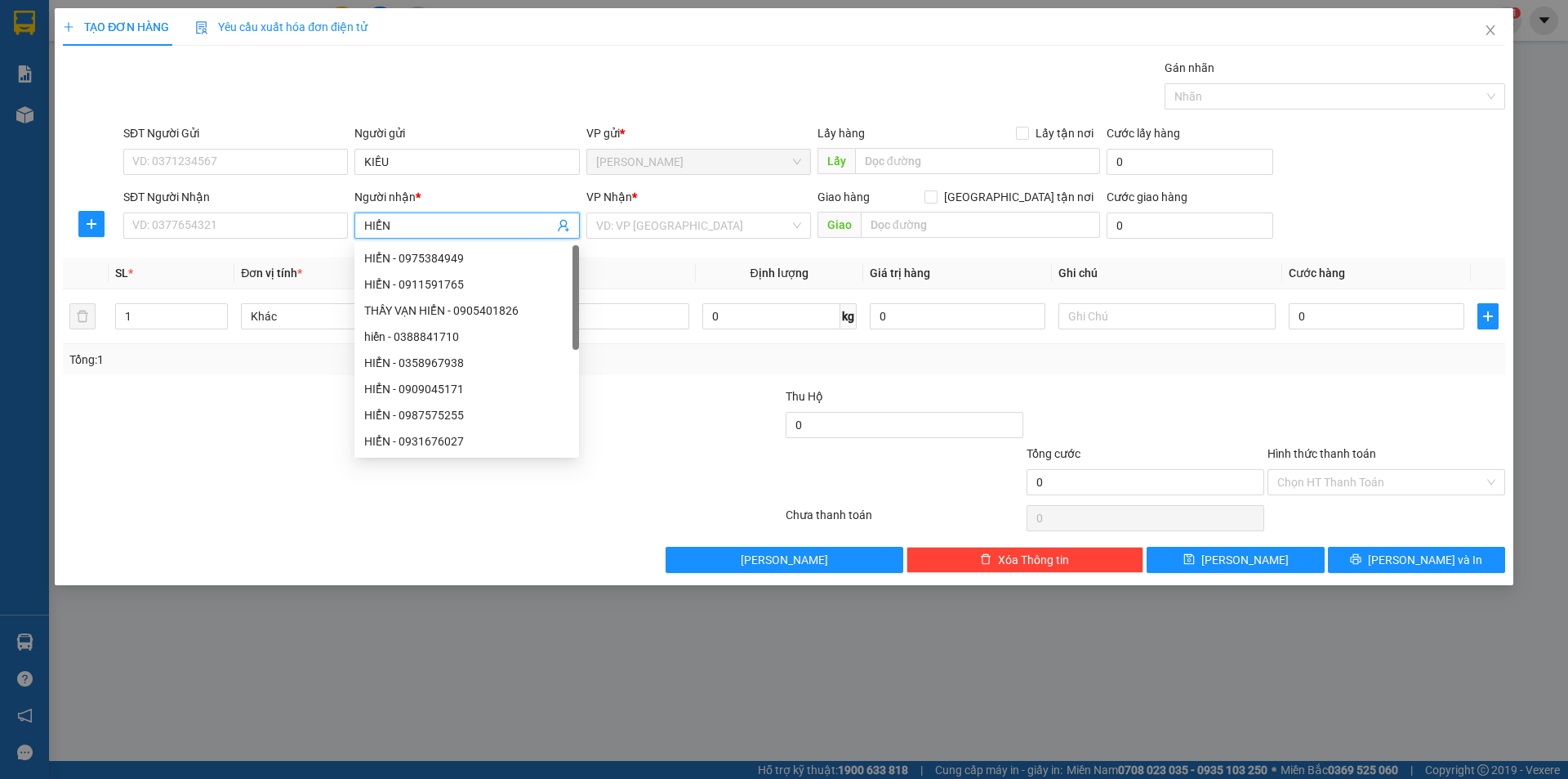
type input "HIỂN"
drag, startPoint x: 678, startPoint y: 239, endPoint x: 663, endPoint y: 248, distance: 17.5
click at [678, 240] on div "VP Nhận * VD: VP [GEOGRAPHIC_DATA]" at bounding box center [699, 216] width 224 height 57
click at [656, 239] on div "VP Nhận * VD: VP [GEOGRAPHIC_DATA]" at bounding box center [699, 216] width 224 height 57
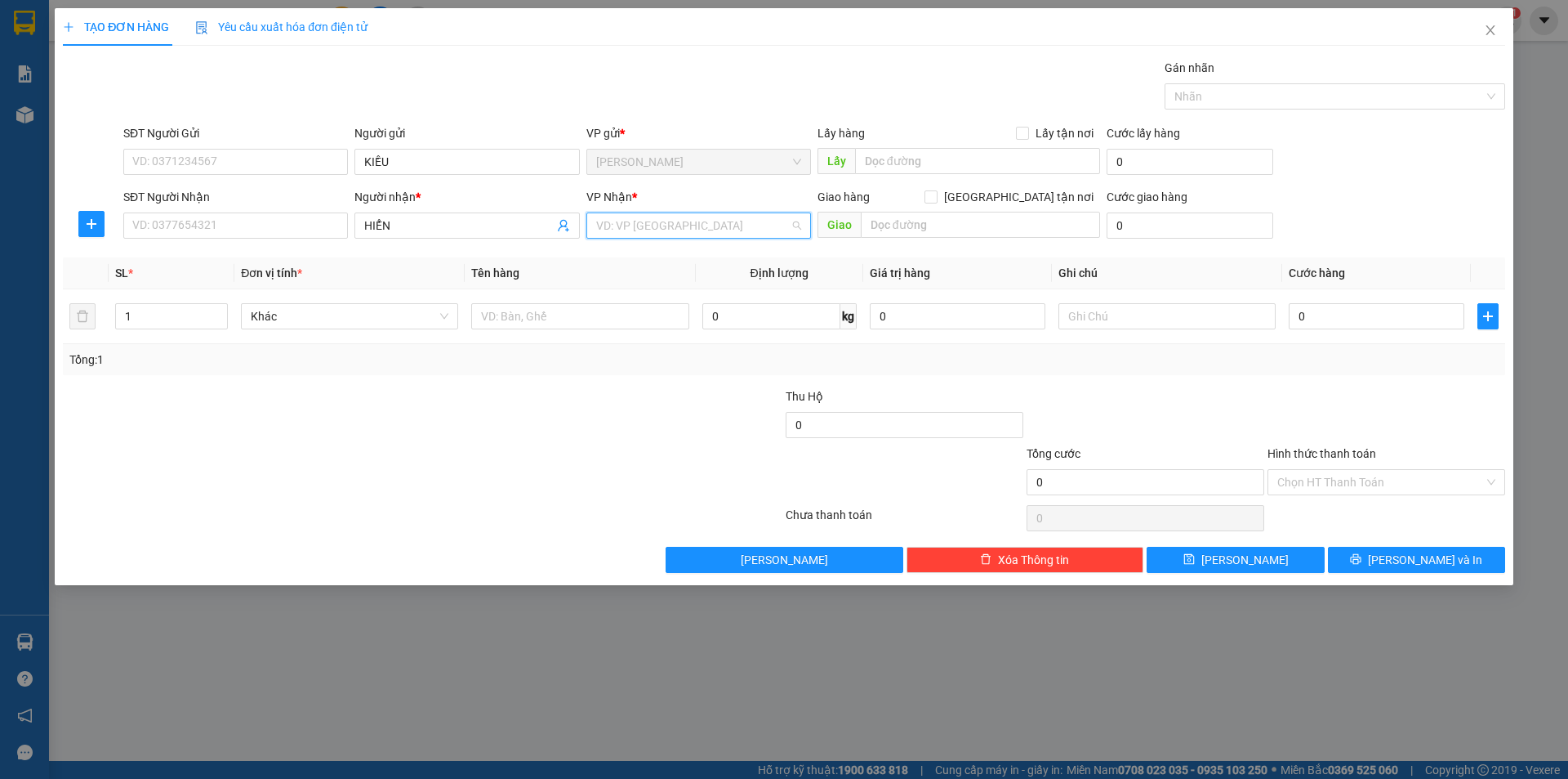
click at [640, 233] on input "search" at bounding box center [692, 225] width 194 height 25
click at [615, 330] on div "[GEOGRAPHIC_DATA]" at bounding box center [699, 337] width 205 height 18
click at [610, 333] on td at bounding box center [581, 316] width 231 height 55
click at [572, 315] on input "text" at bounding box center [580, 316] width 217 height 26
type input "HỘP"
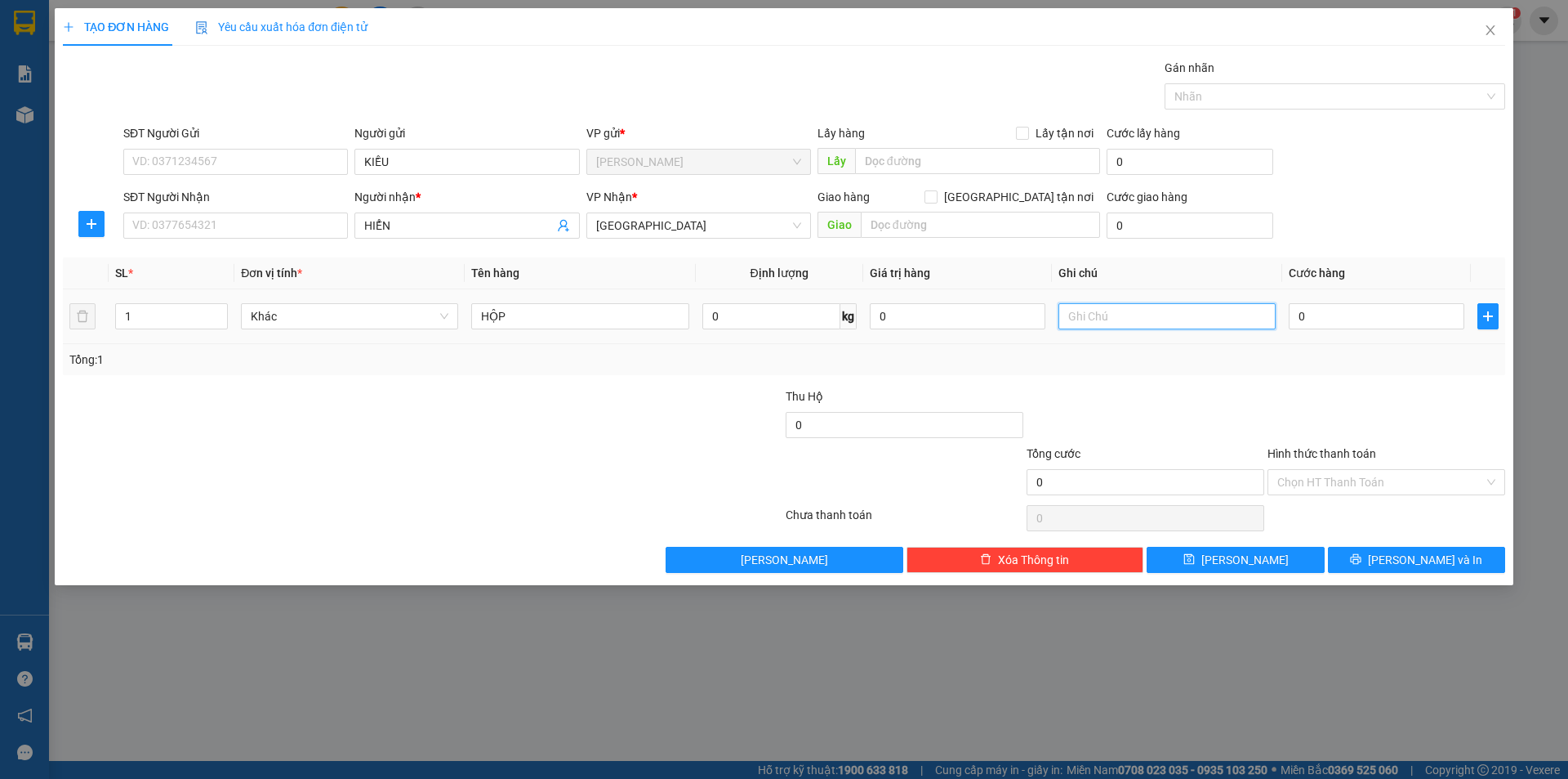
click at [1153, 315] on input "text" at bounding box center [1166, 316] width 217 height 26
type input "V"
click at [1305, 474] on input "Hình thức thanh toán" at bounding box center [1380, 482] width 206 height 25
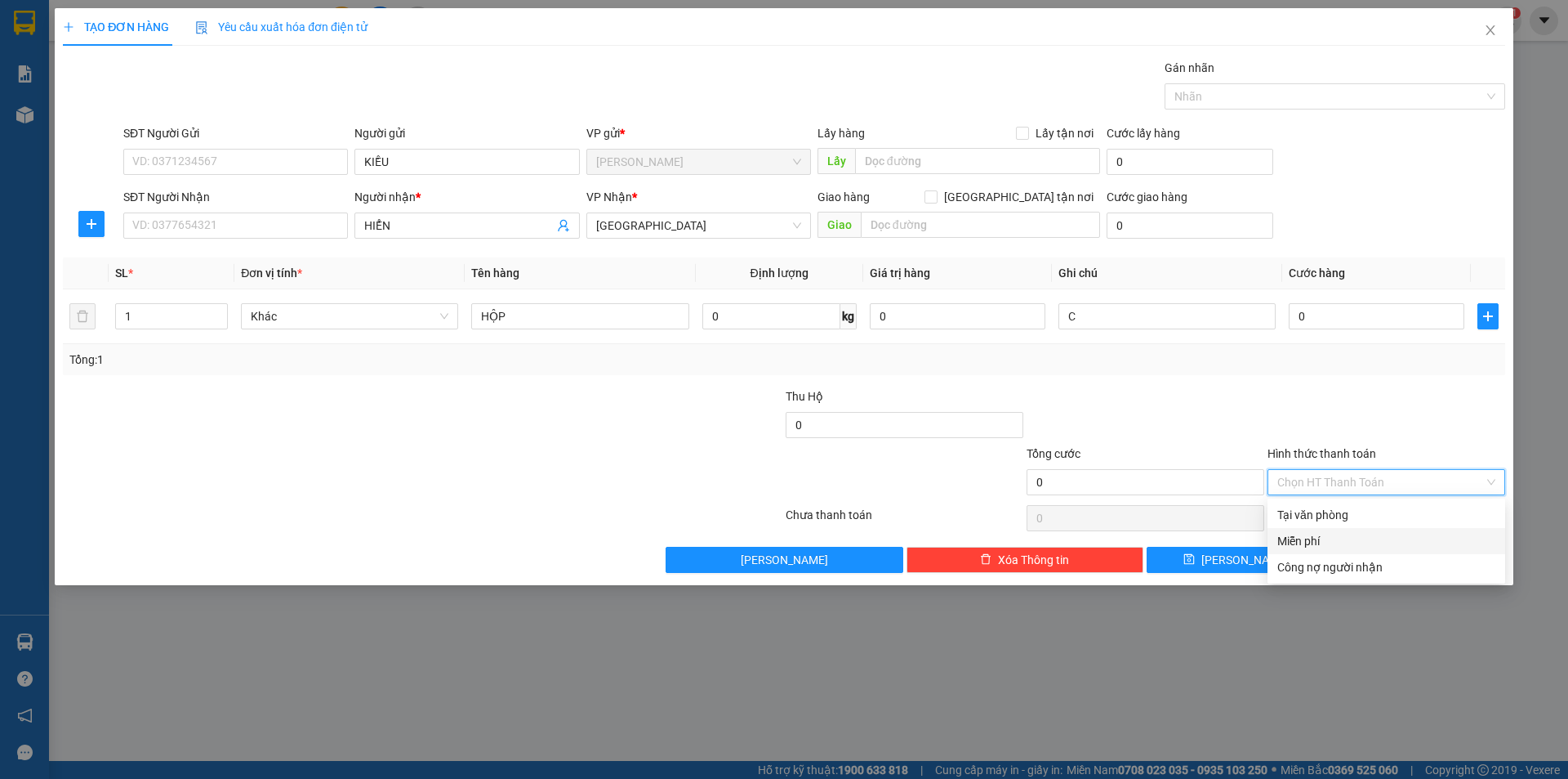
drag, startPoint x: 1311, startPoint y: 545, endPoint x: 1339, endPoint y: 545, distance: 28.0
click at [1314, 545] on div "Miễn phí" at bounding box center [1386, 541] width 218 height 18
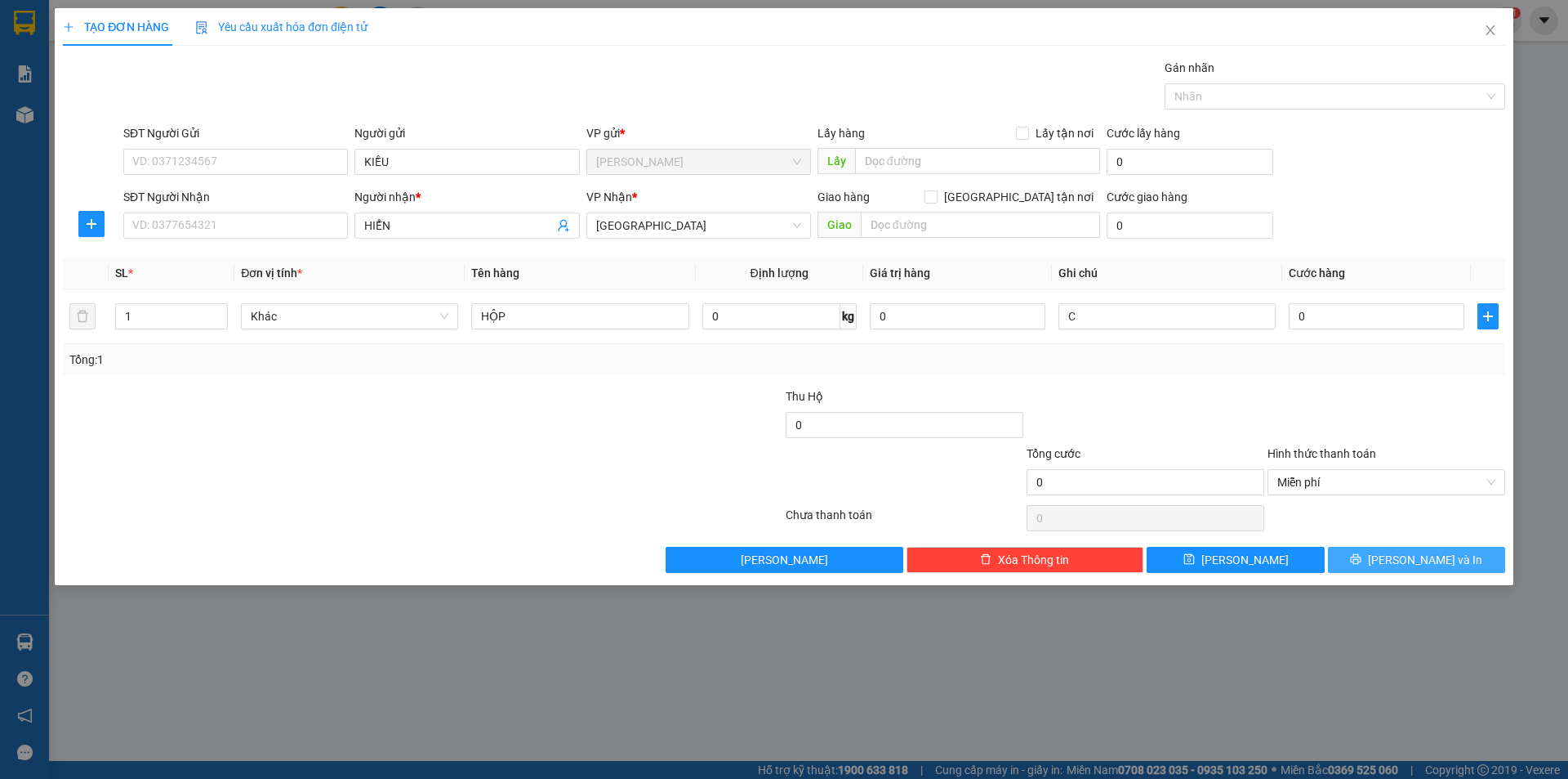
click at [1384, 548] on button "[PERSON_NAME] và In" at bounding box center [1416, 560] width 177 height 26
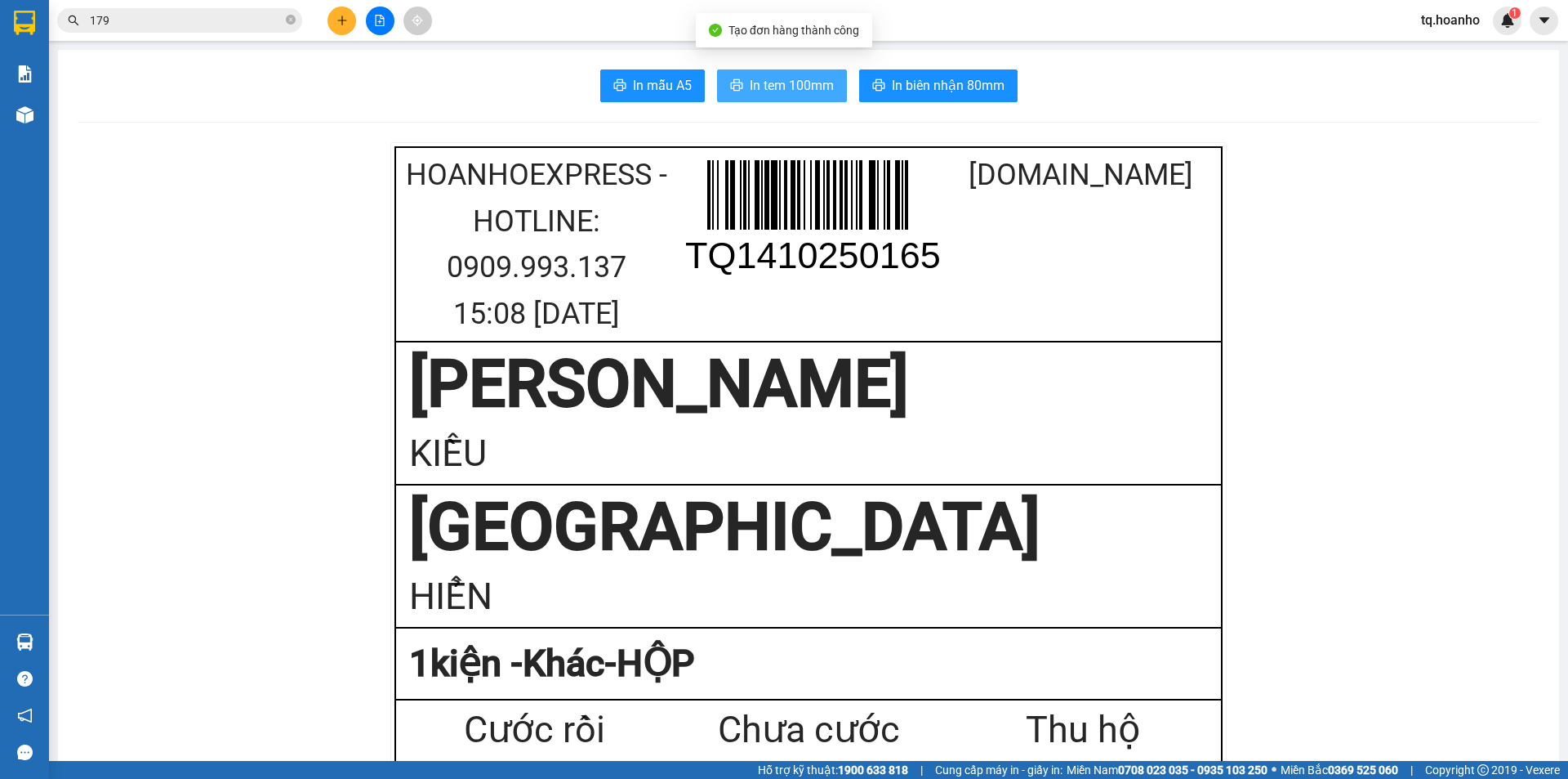
click at [789, 78] on span "In tem 100mm" at bounding box center [791, 85] width 84 height 20
click at [346, 13] on button at bounding box center [342, 20] width 28 height 28
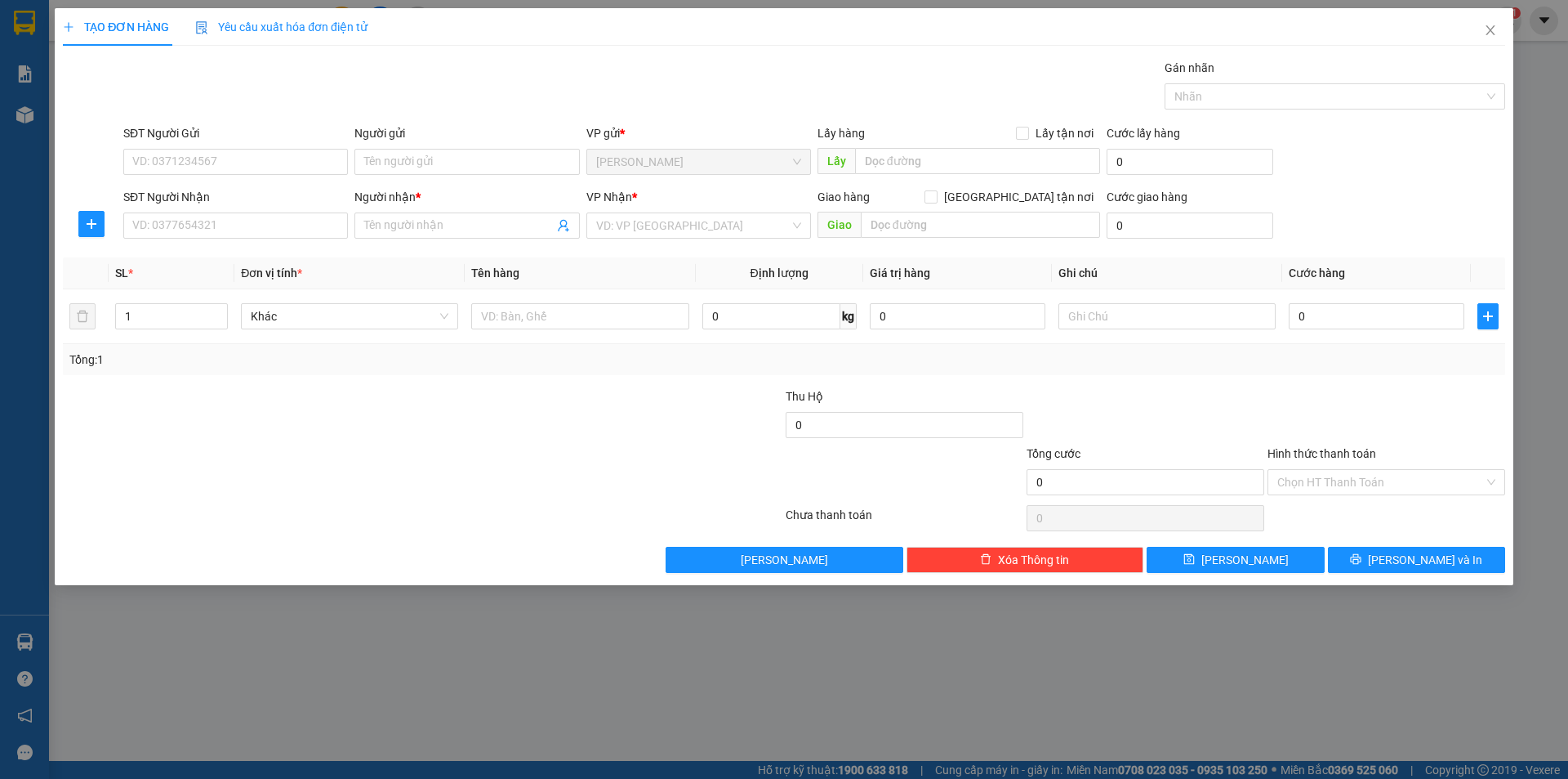
drag, startPoint x: 417, startPoint y: 138, endPoint x: 417, endPoint y: 146, distance: 8.0
click at [417, 138] on div "Người gửi" at bounding box center [466, 134] width 224 height 18
click at [417, 149] on input "Người gửi" at bounding box center [466, 162] width 224 height 26
click at [417, 153] on input "Người gửi" at bounding box center [466, 162] width 224 height 26
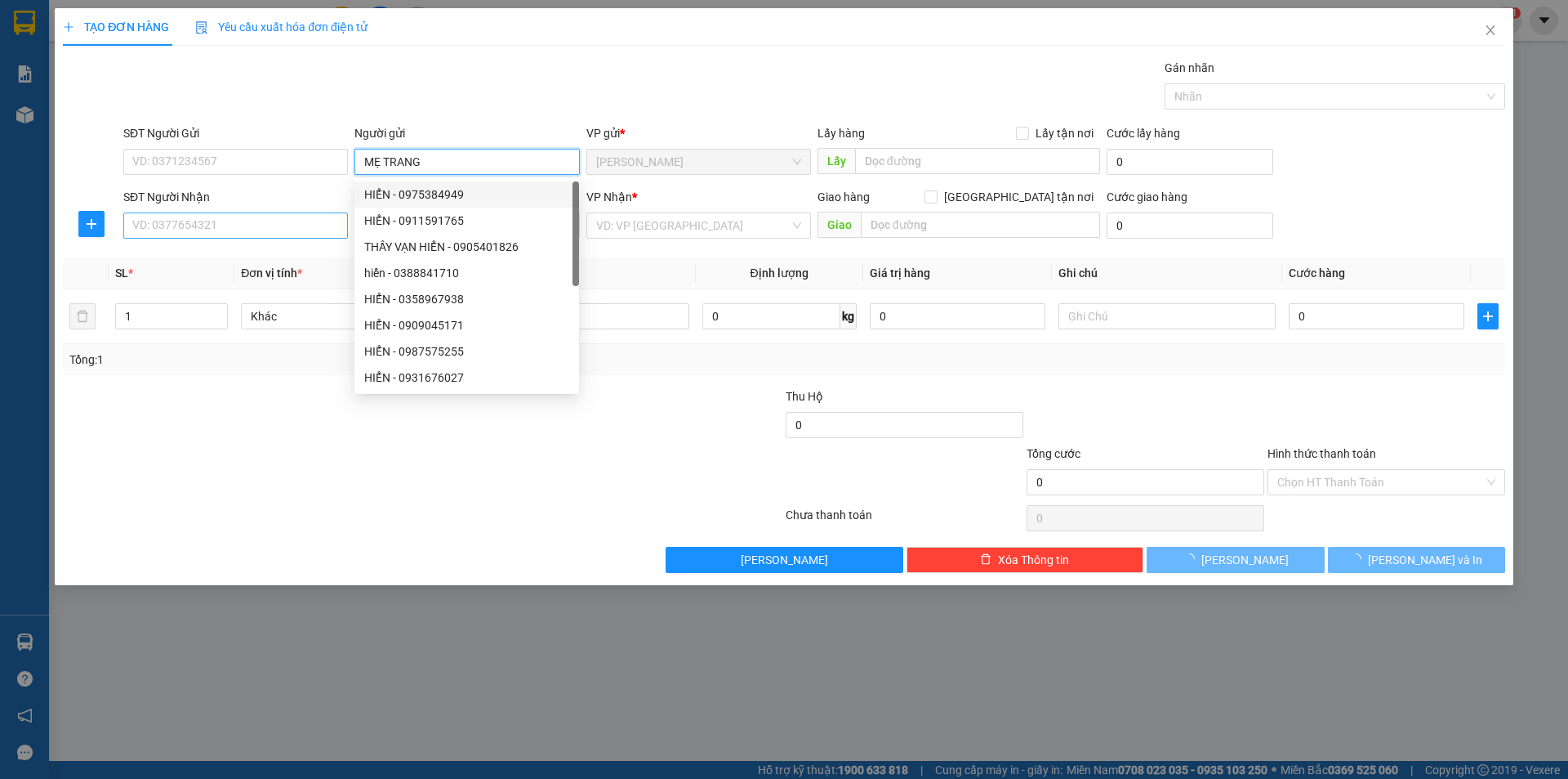
type input "MẸ TRANG"
click at [318, 230] on input "SĐT Người Nhận" at bounding box center [235, 225] width 224 height 26
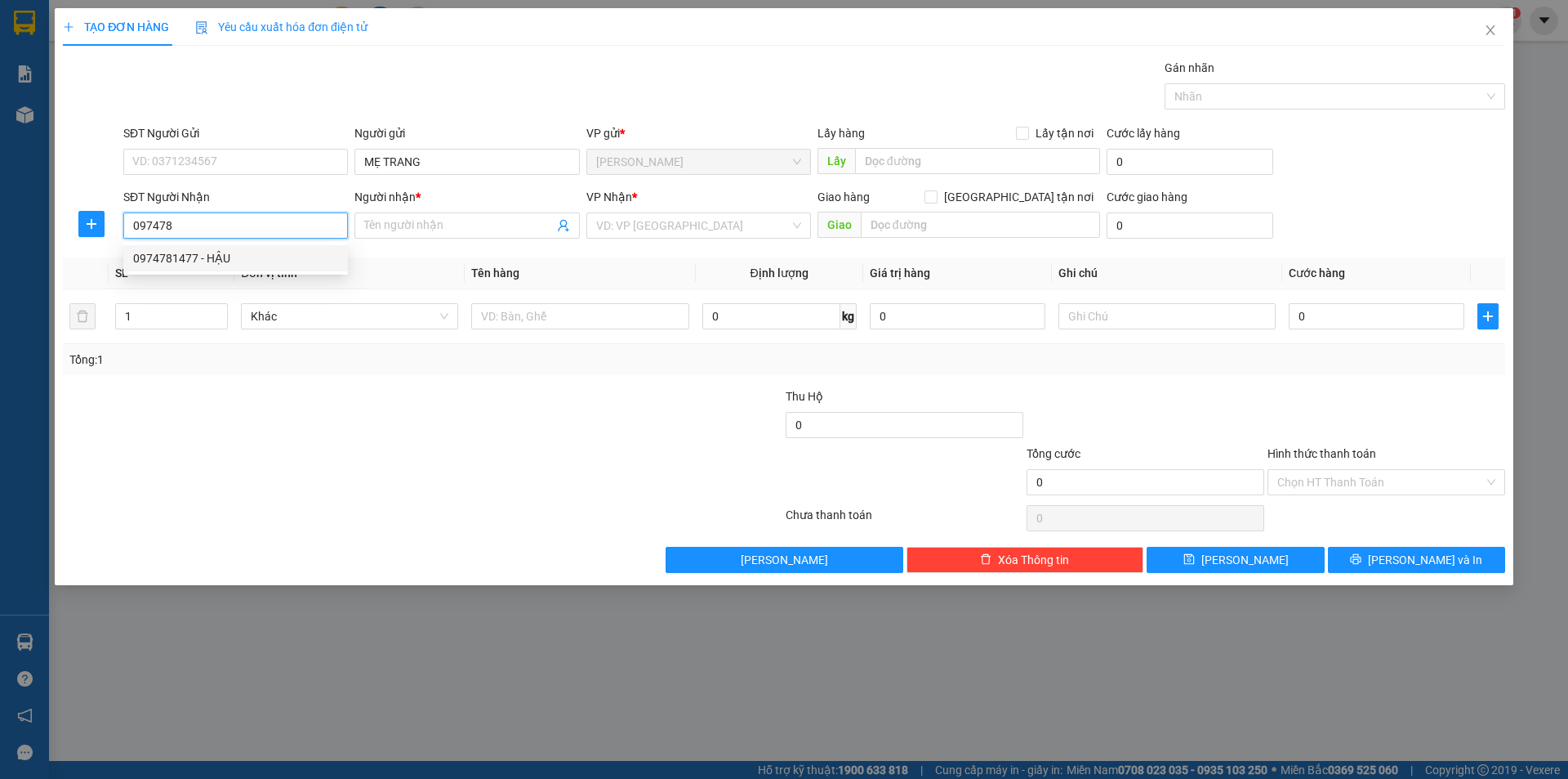
click at [277, 251] on div "0974781477 - HẬU" at bounding box center [236, 258] width 205 height 18
type input "0974781477"
type input "HẬU"
type input "0974781477"
drag, startPoint x: 297, startPoint y: 394, endPoint x: 486, endPoint y: 332, distance: 198.9
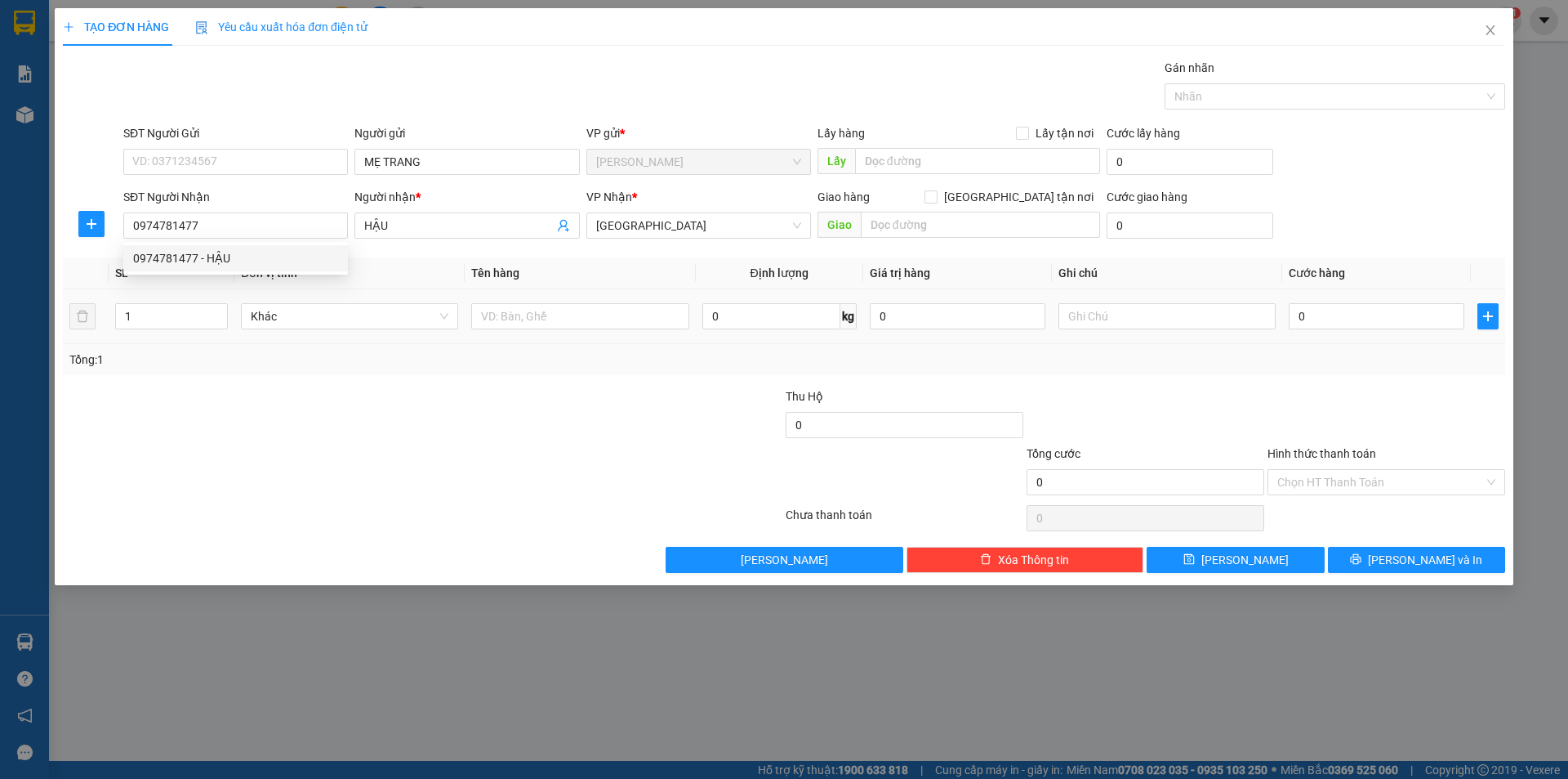
click at [303, 393] on div at bounding box center [302, 415] width 481 height 57
click at [505, 315] on input "text" at bounding box center [580, 316] width 217 height 26
type input "T XỐP"
click at [1119, 330] on div at bounding box center [1166, 316] width 217 height 33
drag, startPoint x: 1121, startPoint y: 321, endPoint x: 194, endPoint y: 38, distance: 969.2
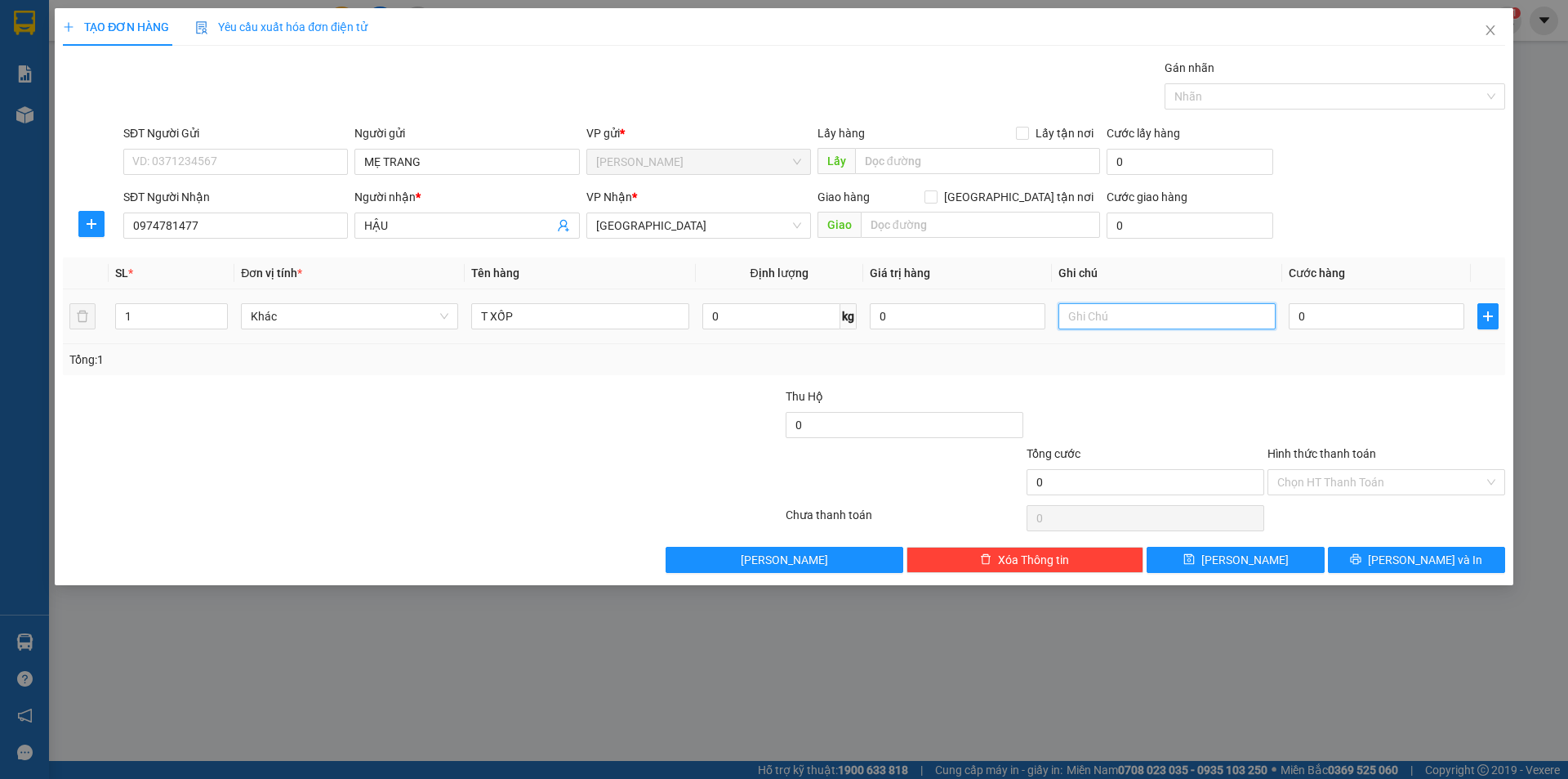
click at [1042, 310] on tr "1 Khác T XỐP 0 kg 0 0" at bounding box center [784, 316] width 1443 height 55
type input "R"
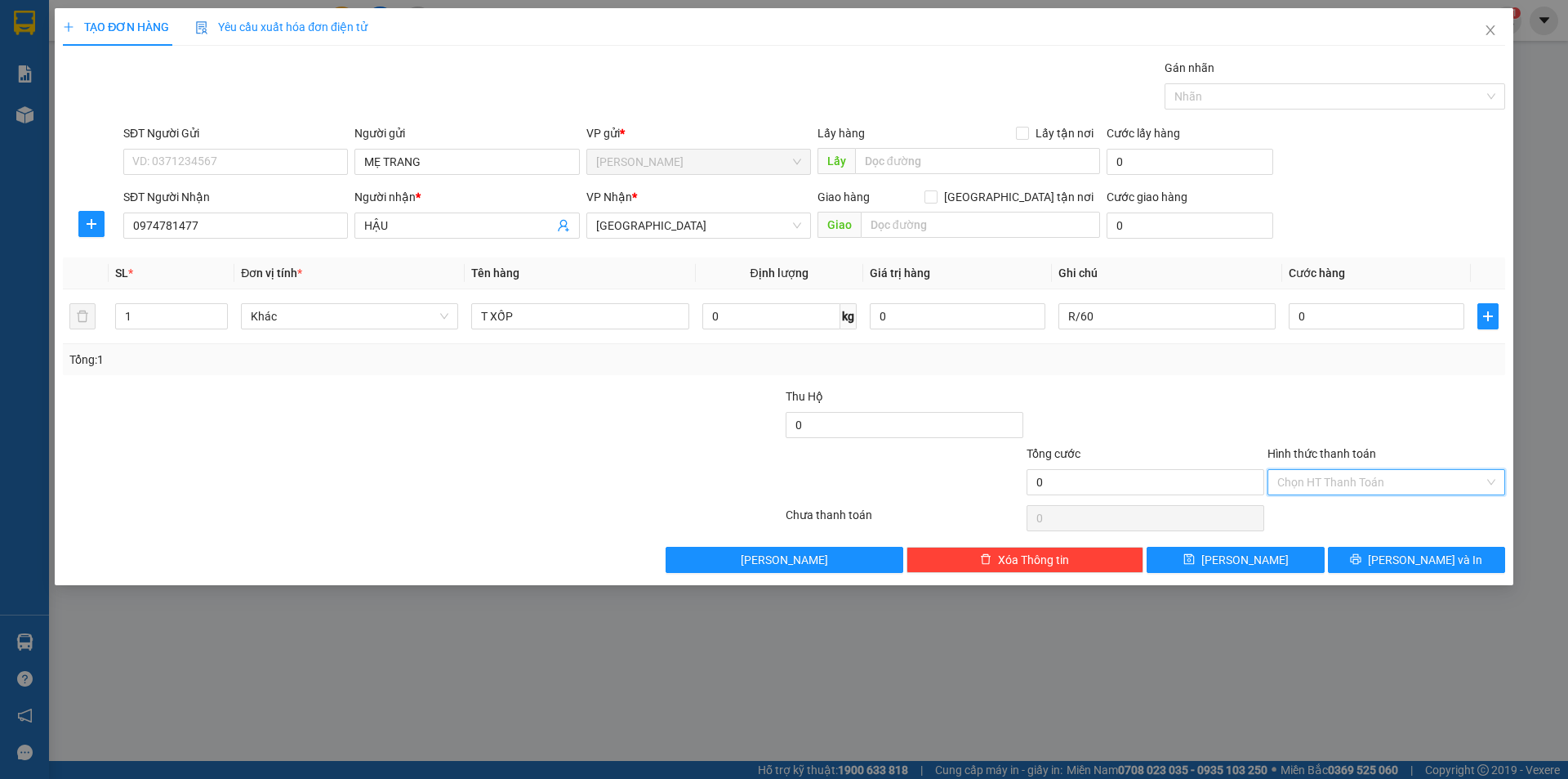
click at [1310, 477] on input "Hình thức thanh toán" at bounding box center [1380, 482] width 206 height 25
click at [1316, 539] on div "Miễn phí" at bounding box center [1386, 541] width 218 height 18
click at [1377, 565] on button "[PERSON_NAME] và In" at bounding box center [1416, 560] width 177 height 26
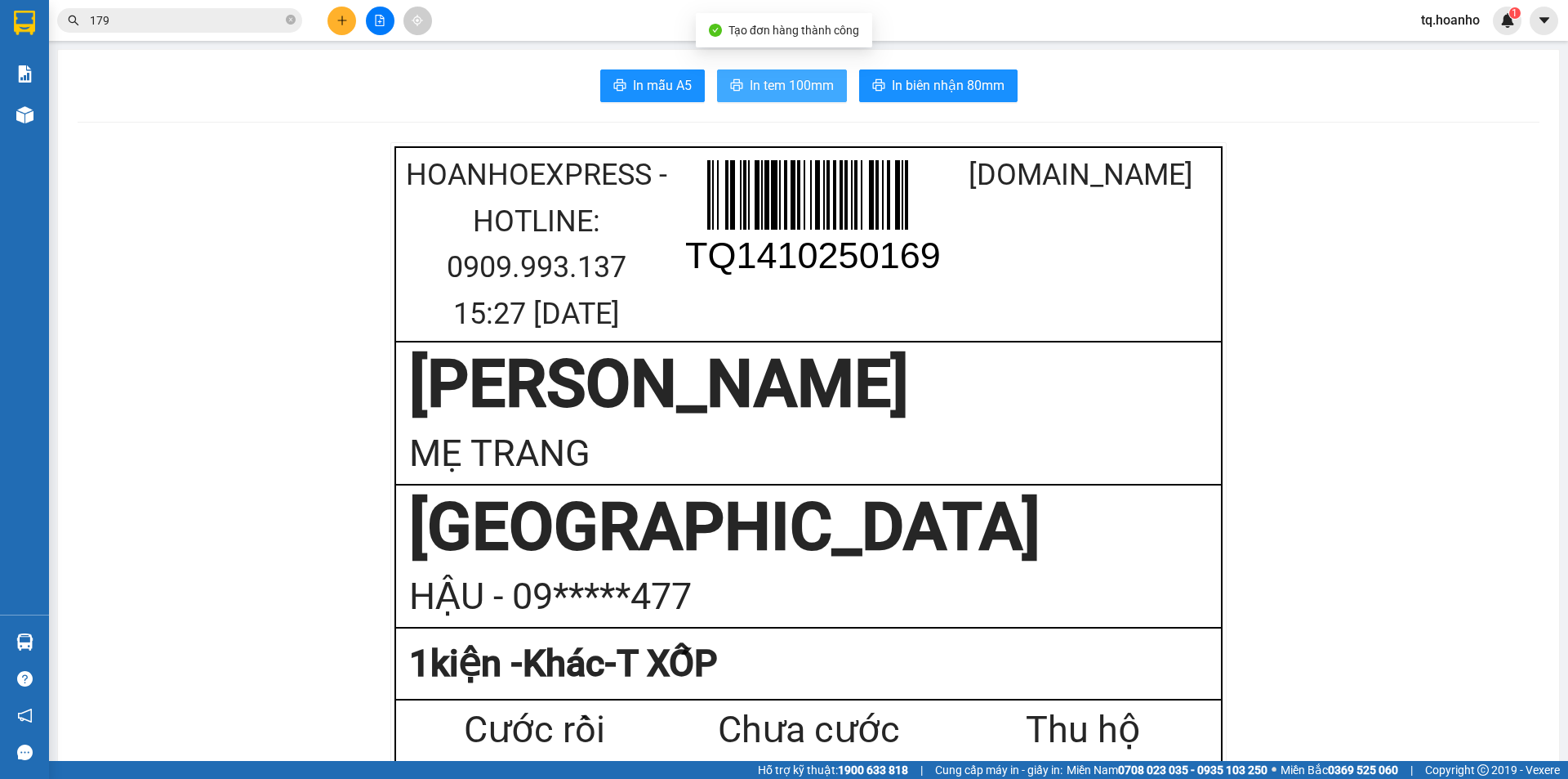
click at [765, 93] on span "In tem 100mm" at bounding box center [791, 85] width 84 height 20
click at [781, 71] on button "In tem 100mm" at bounding box center [781, 85] width 130 height 33
click at [358, 13] on div at bounding box center [380, 20] width 123 height 28
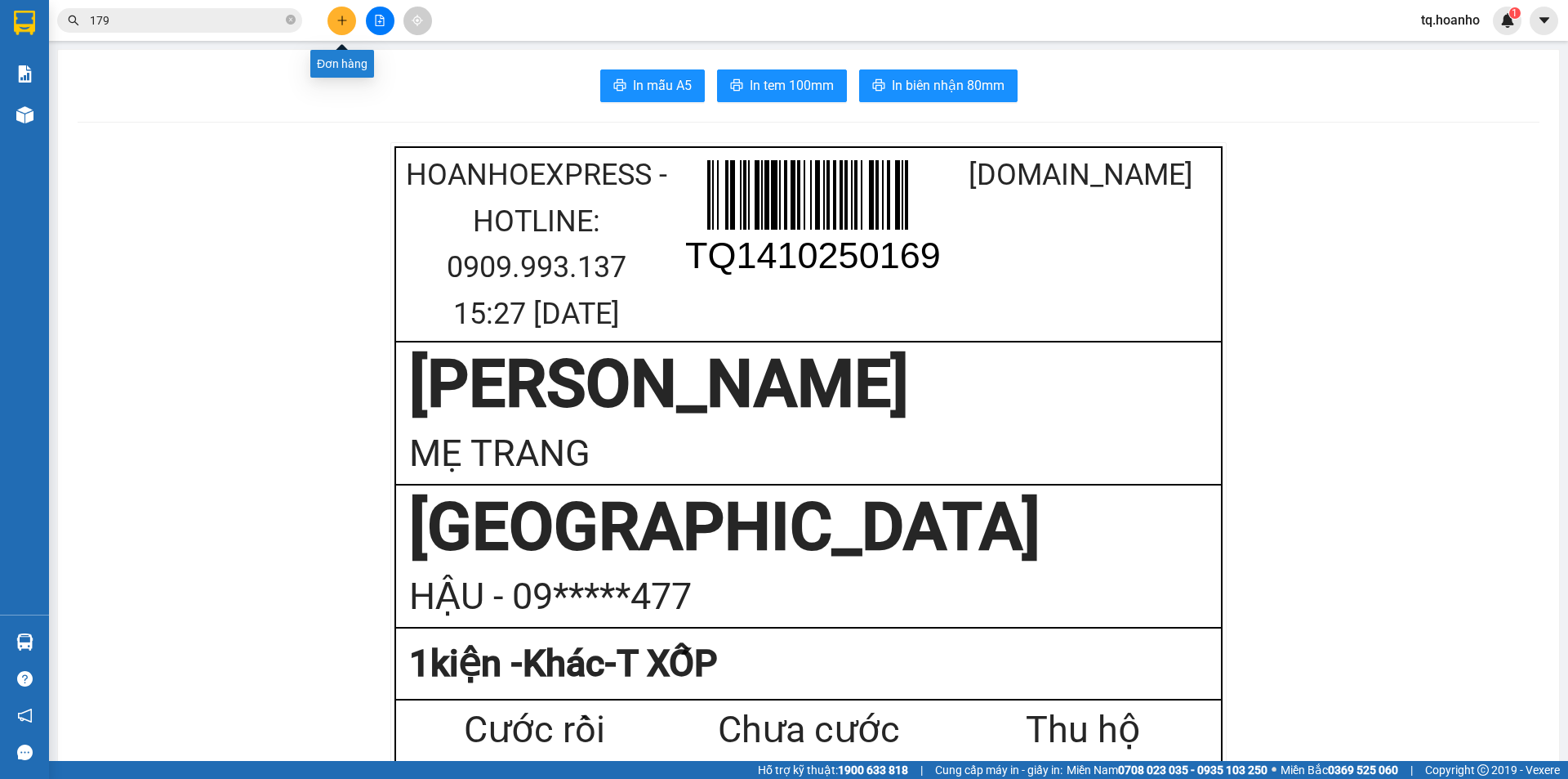
click at [316, 31] on div "179" at bounding box center [159, 20] width 319 height 25
click at [335, 18] on button at bounding box center [342, 20] width 28 height 28
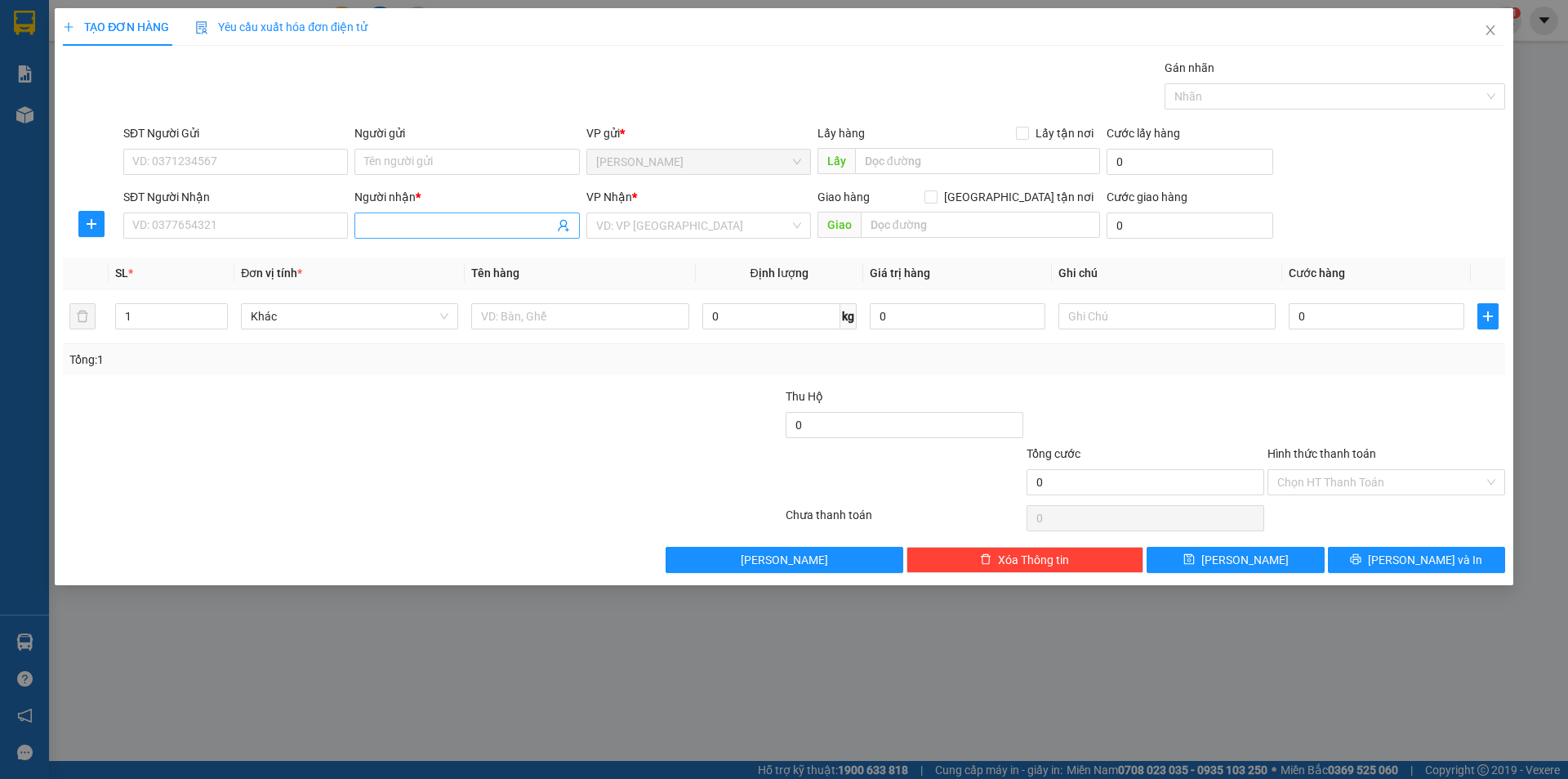
click at [387, 215] on span at bounding box center [466, 225] width 224 height 26
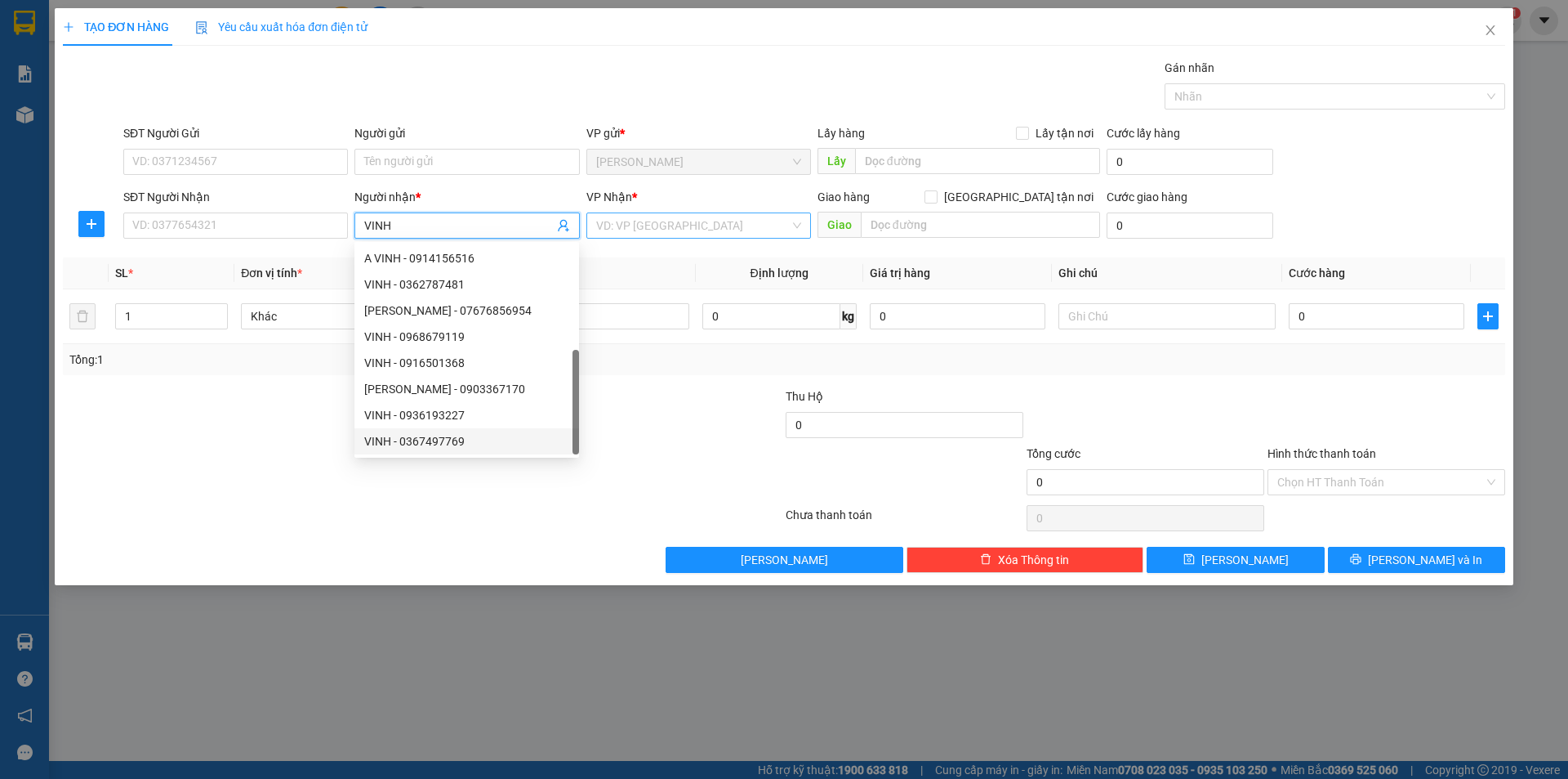
type input "VINH"
click at [681, 223] on input "search" at bounding box center [692, 225] width 194 height 25
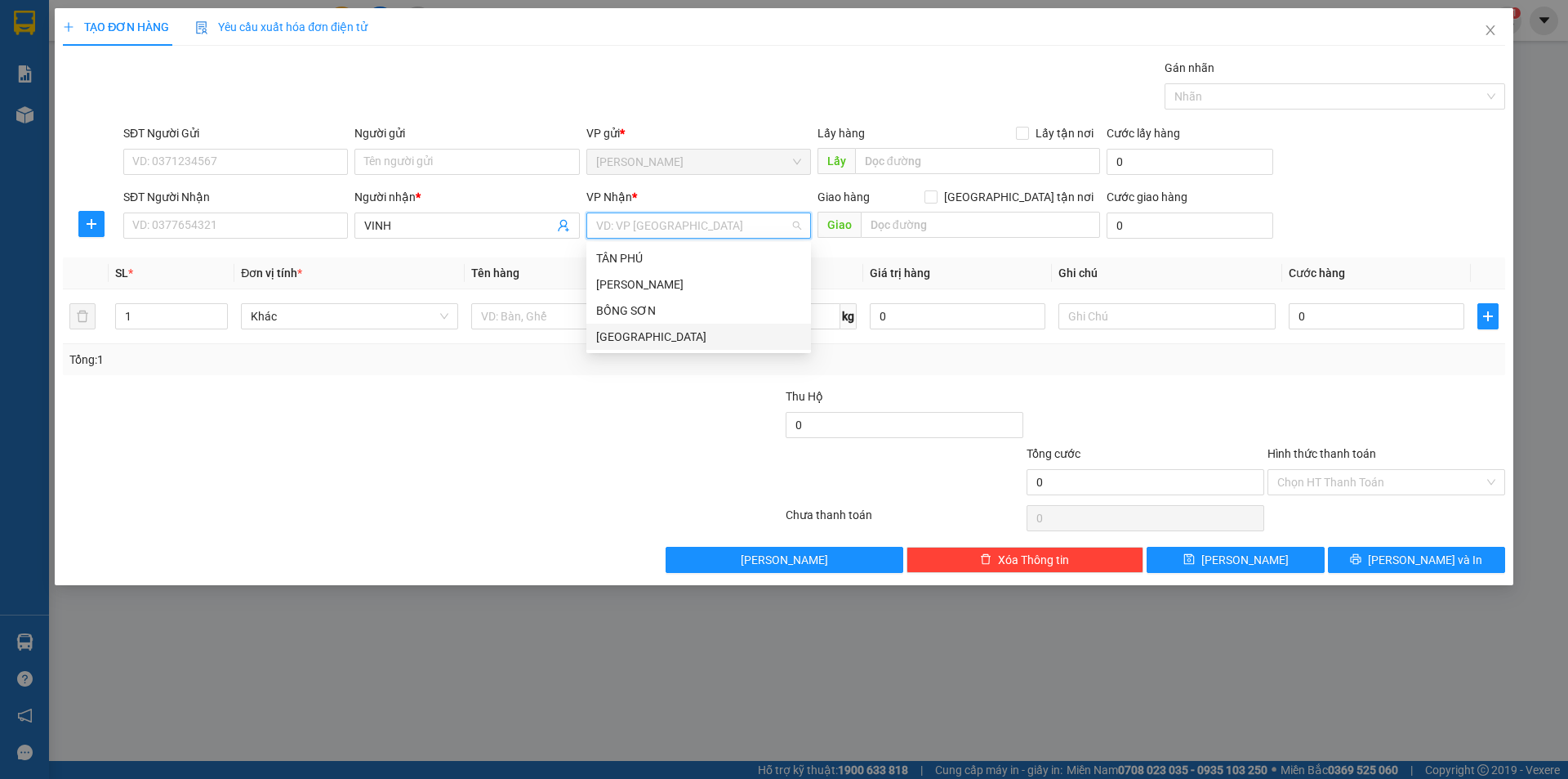
click at [658, 342] on div "[GEOGRAPHIC_DATA]" at bounding box center [699, 337] width 205 height 18
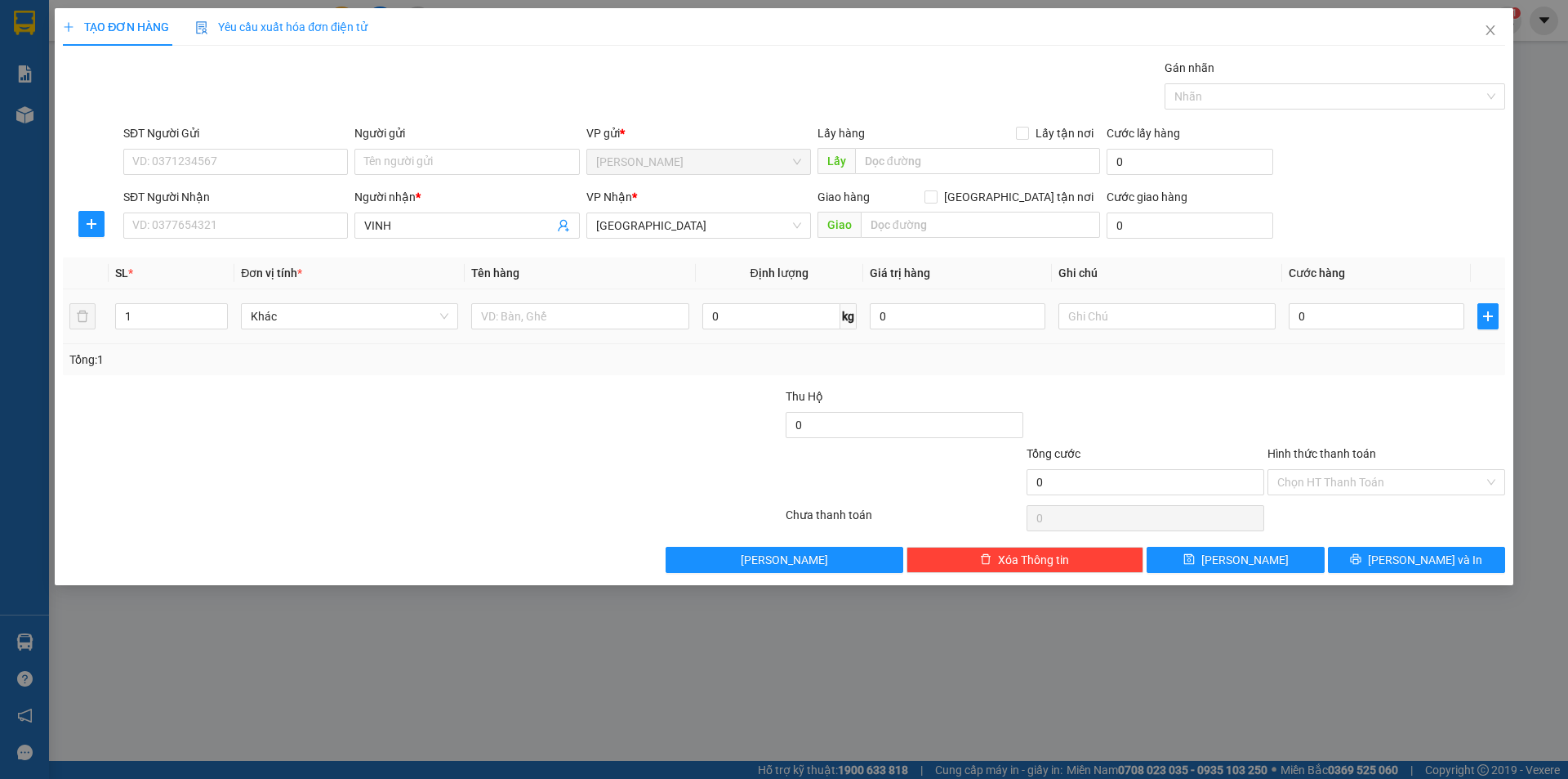
click at [658, 342] on td at bounding box center [581, 316] width 231 height 55
click at [513, 319] on input "text" at bounding box center [580, 316] width 217 height 26
type input "T XỐP"
drag, startPoint x: 231, startPoint y: 228, endPoint x: 85, endPoint y: 241, distance: 146.6
click at [156, 236] on input "SĐT Người Nhận" at bounding box center [235, 225] width 224 height 26
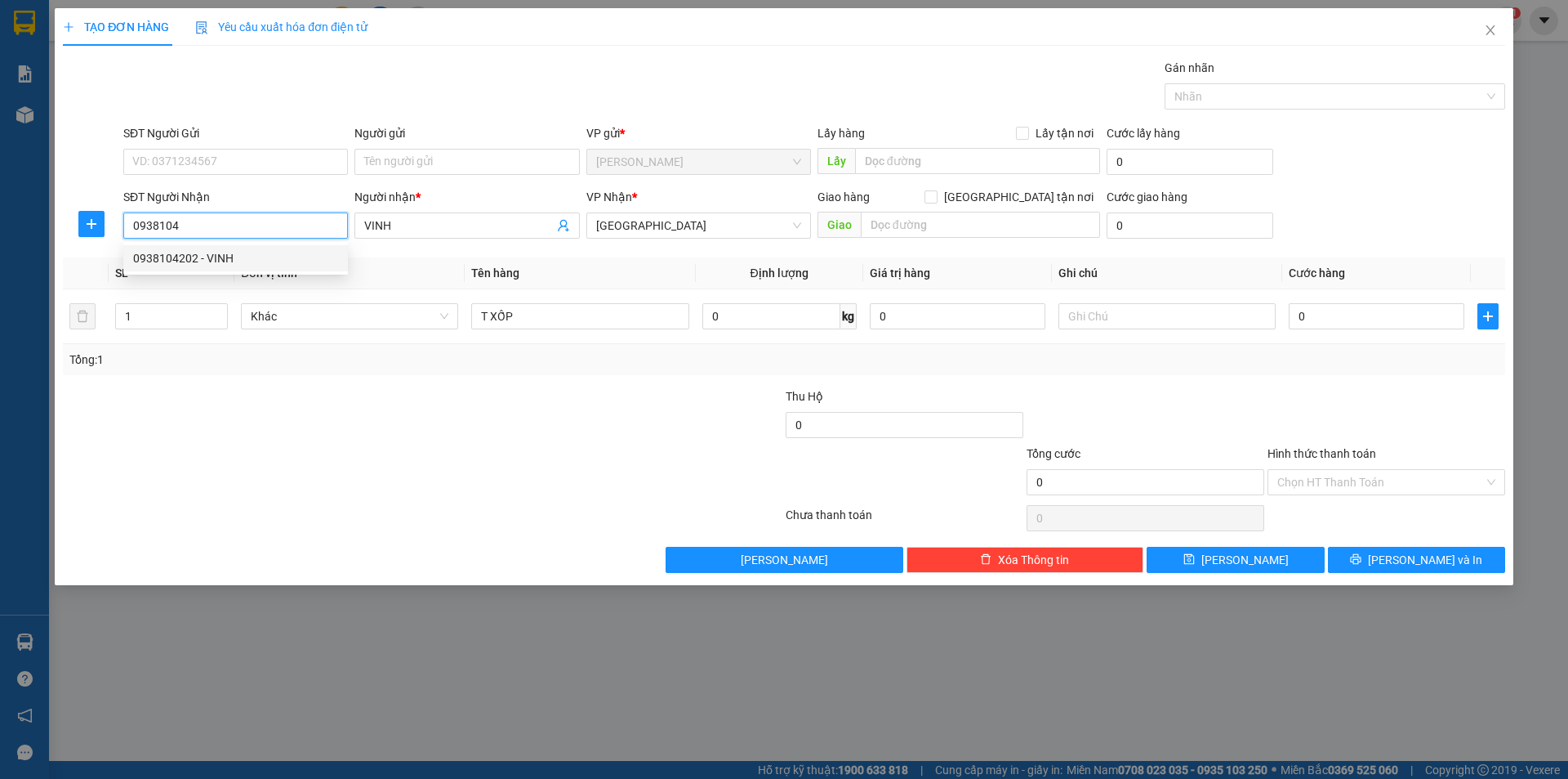
drag, startPoint x: 234, startPoint y: 252, endPoint x: 239, endPoint y: 345, distance: 93.1
click at [236, 252] on div "0938104202 - VINH" at bounding box center [236, 258] width 205 height 18
type input "0938104202"
click at [315, 447] on div at bounding box center [302, 473] width 481 height 57
click at [406, 364] on div "Tổng: 1" at bounding box center [337, 360] width 536 height 18
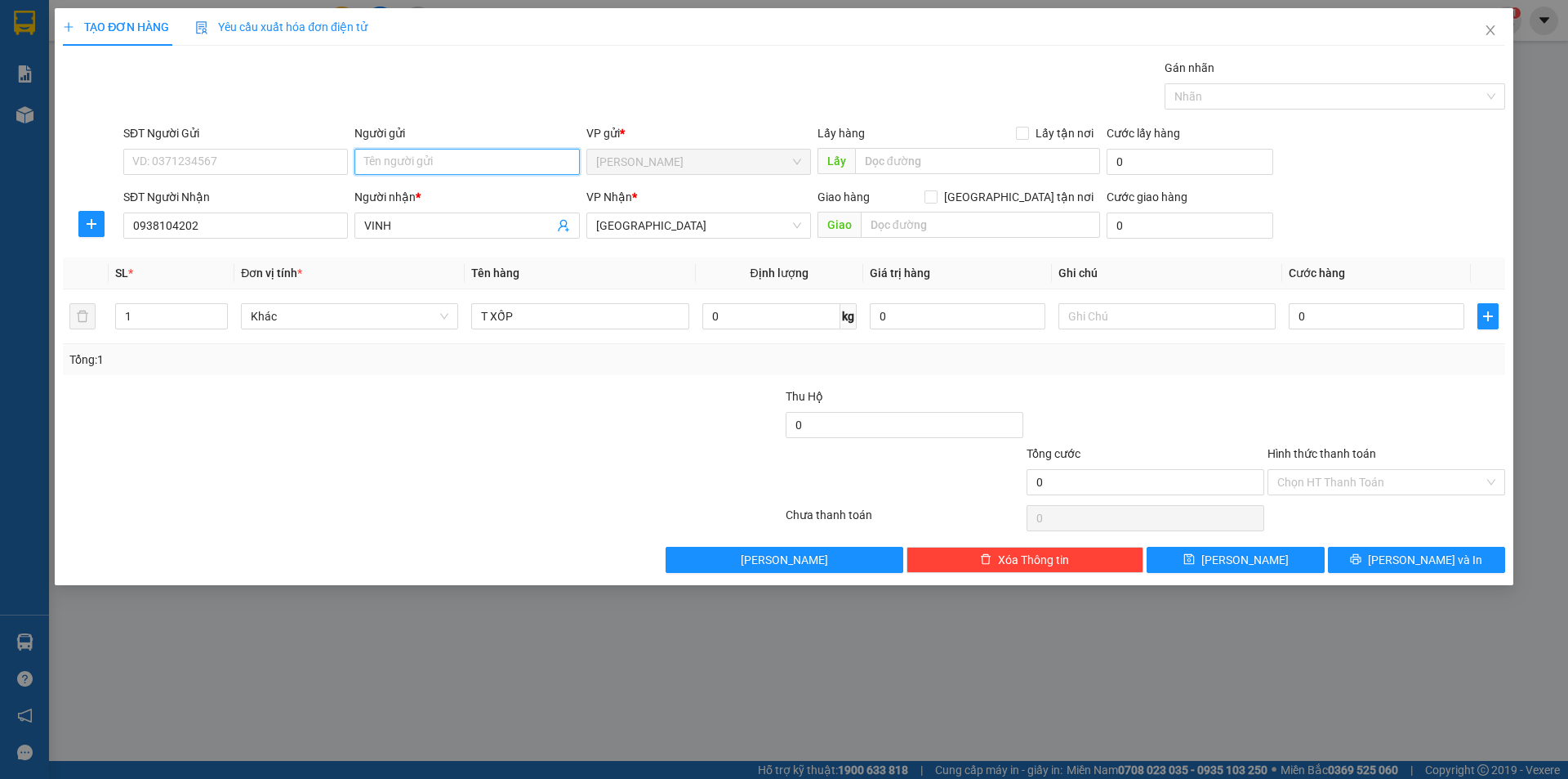
click at [525, 163] on input "Người gửi" at bounding box center [466, 162] width 224 height 26
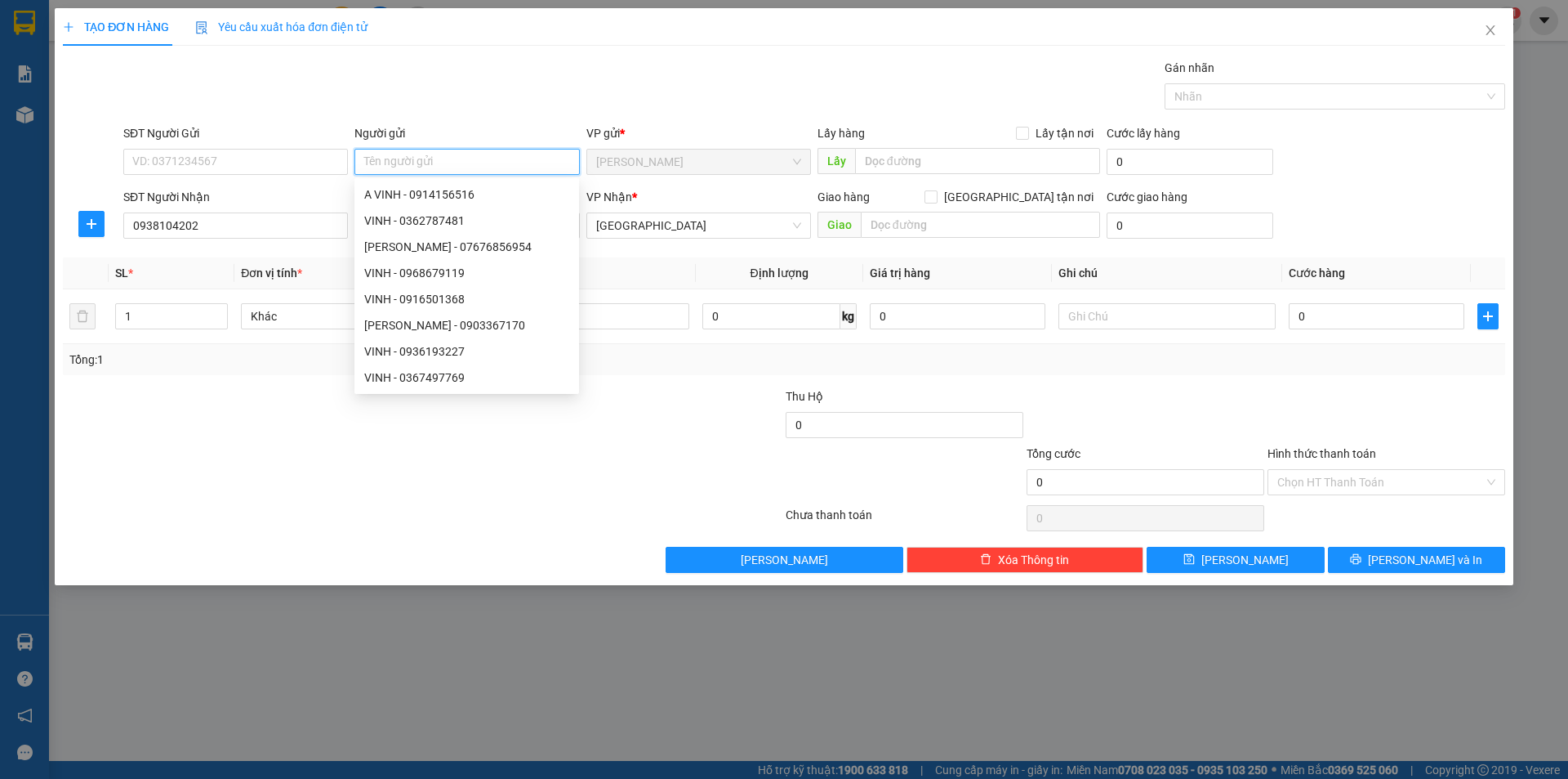
click at [514, 166] on input "Người gửi" at bounding box center [466, 162] width 224 height 26
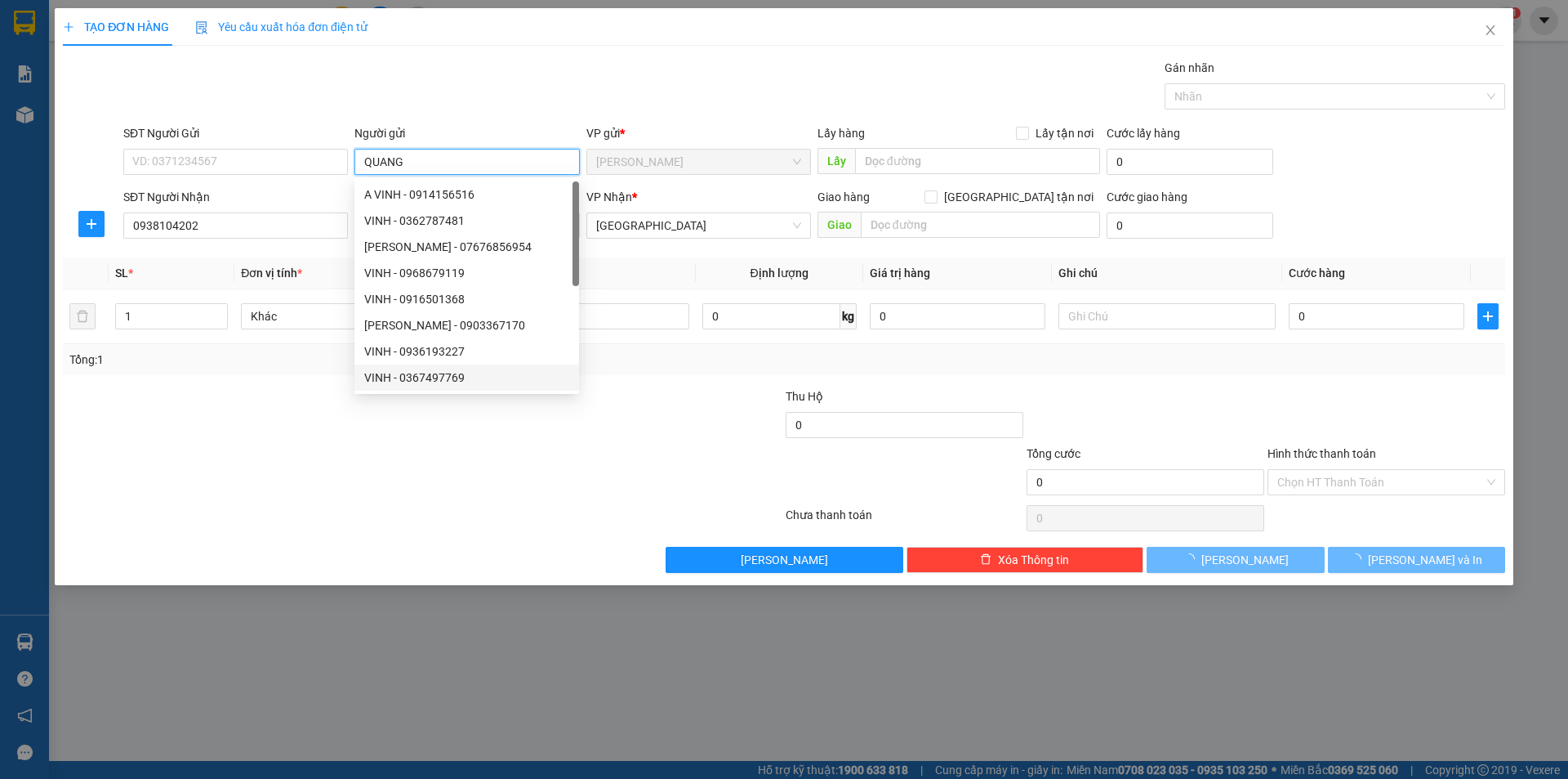
type input "QUANG"
click at [432, 442] on div at bounding box center [302, 415] width 481 height 57
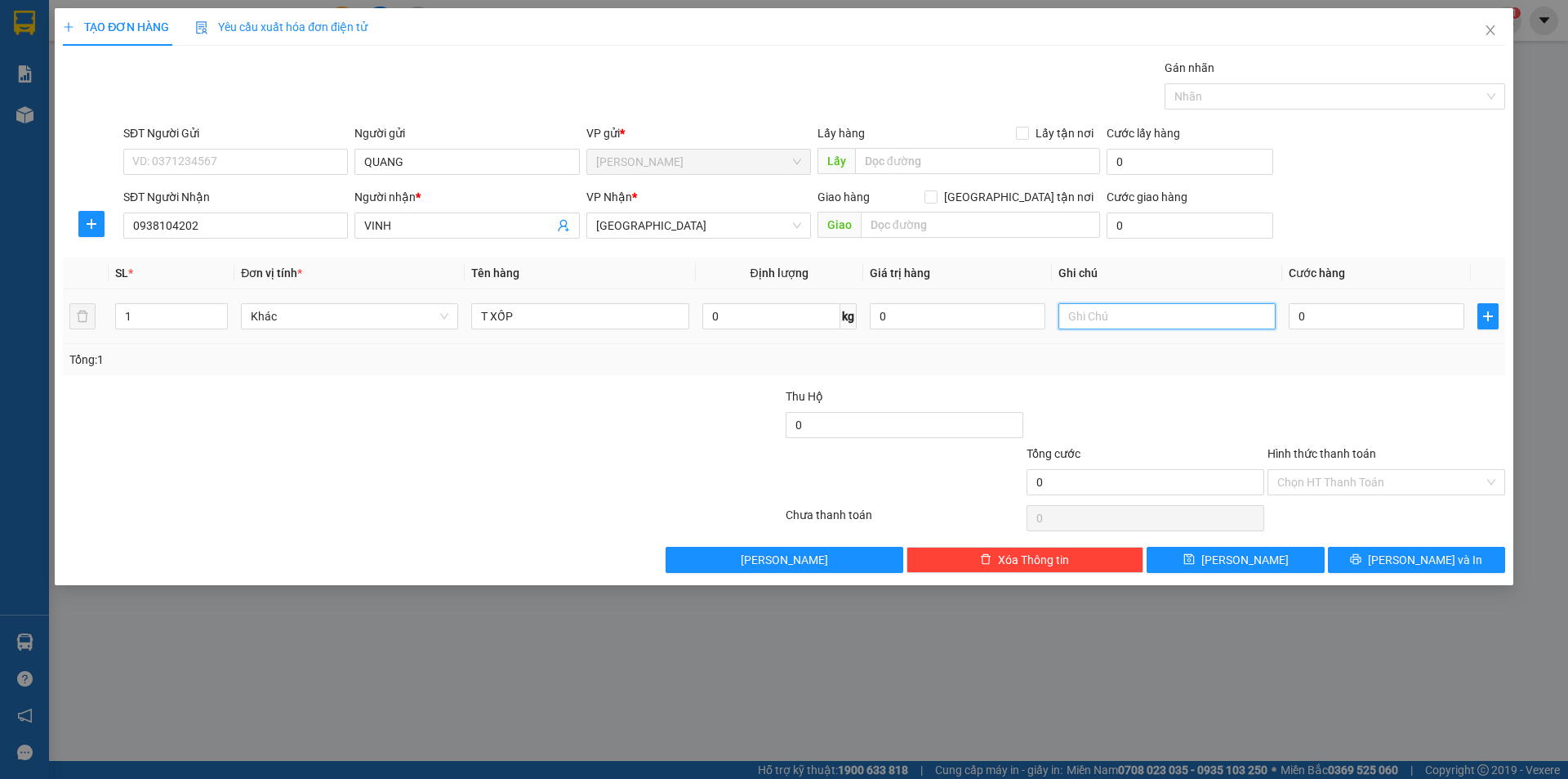
click at [1108, 310] on input "text" at bounding box center [1166, 316] width 217 height 26
type input "R"
type input "R/100 GIAO"
click at [1353, 484] on input "Hình thức thanh toán" at bounding box center [1380, 482] width 206 height 25
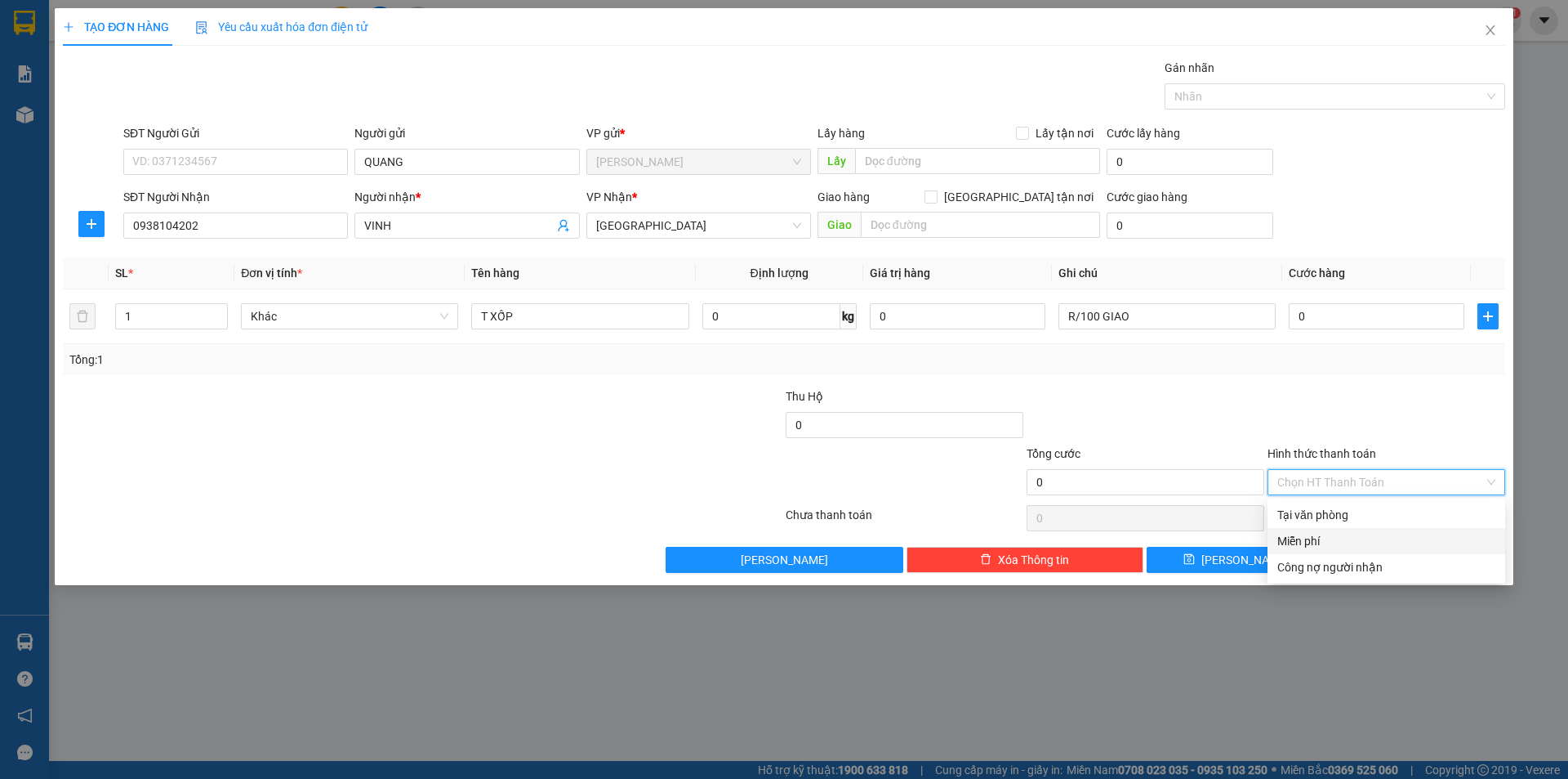
click at [1322, 534] on div "Miễn phí" at bounding box center [1386, 541] width 218 height 18
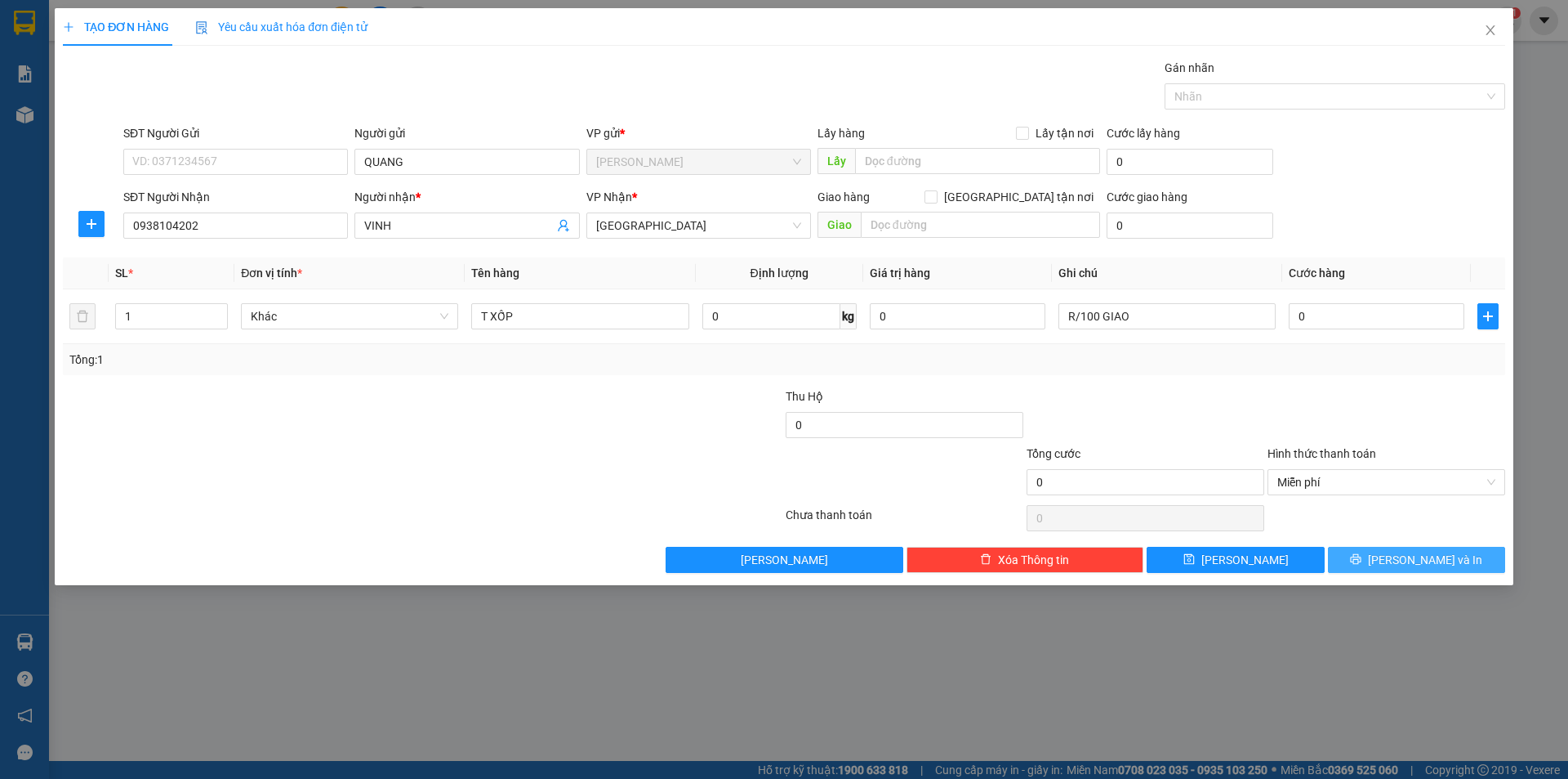
click at [1359, 548] on button "[PERSON_NAME] và In" at bounding box center [1416, 560] width 177 height 26
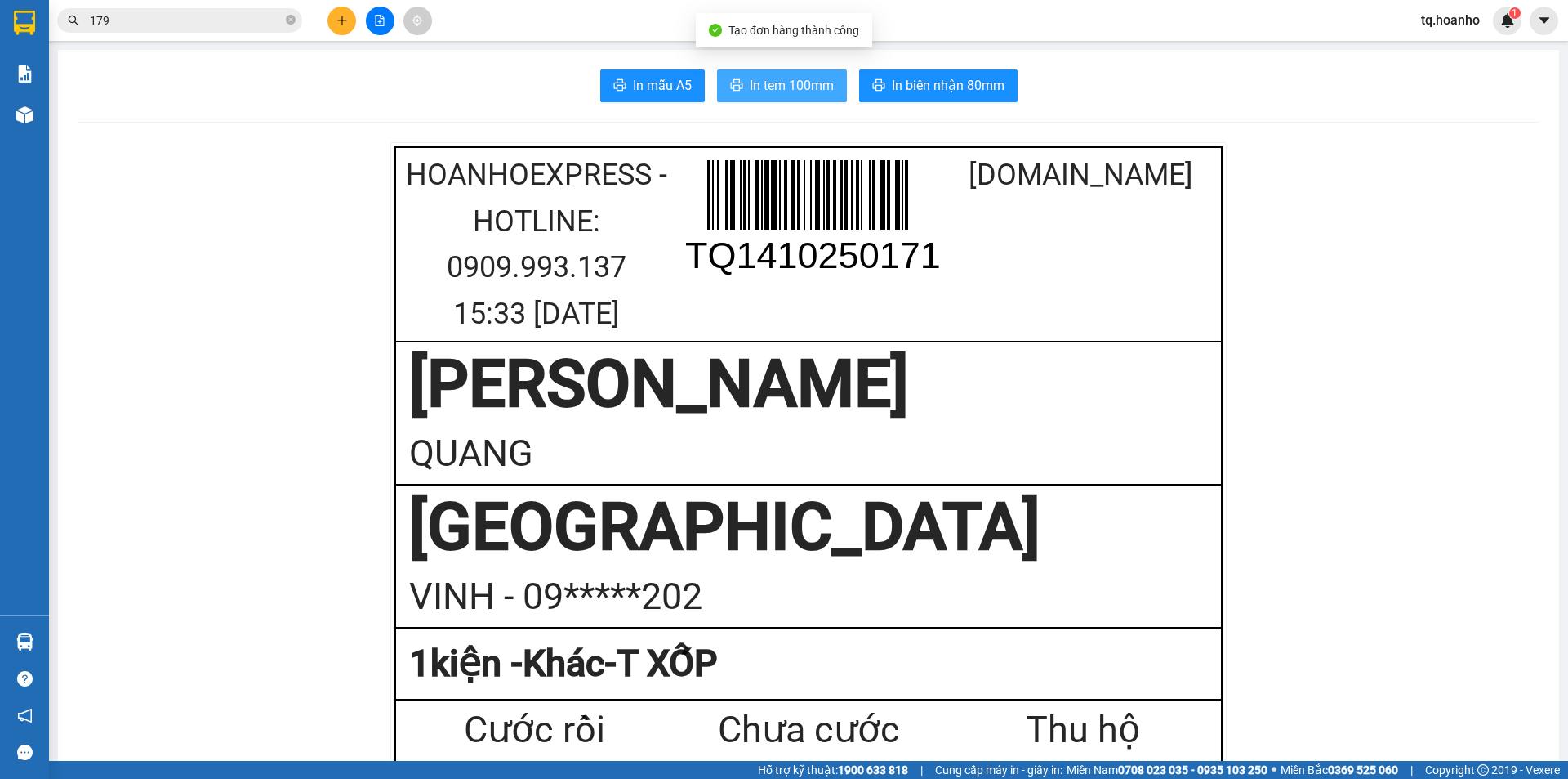
click at [777, 85] on span "In tem 100mm" at bounding box center [791, 85] width 84 height 20
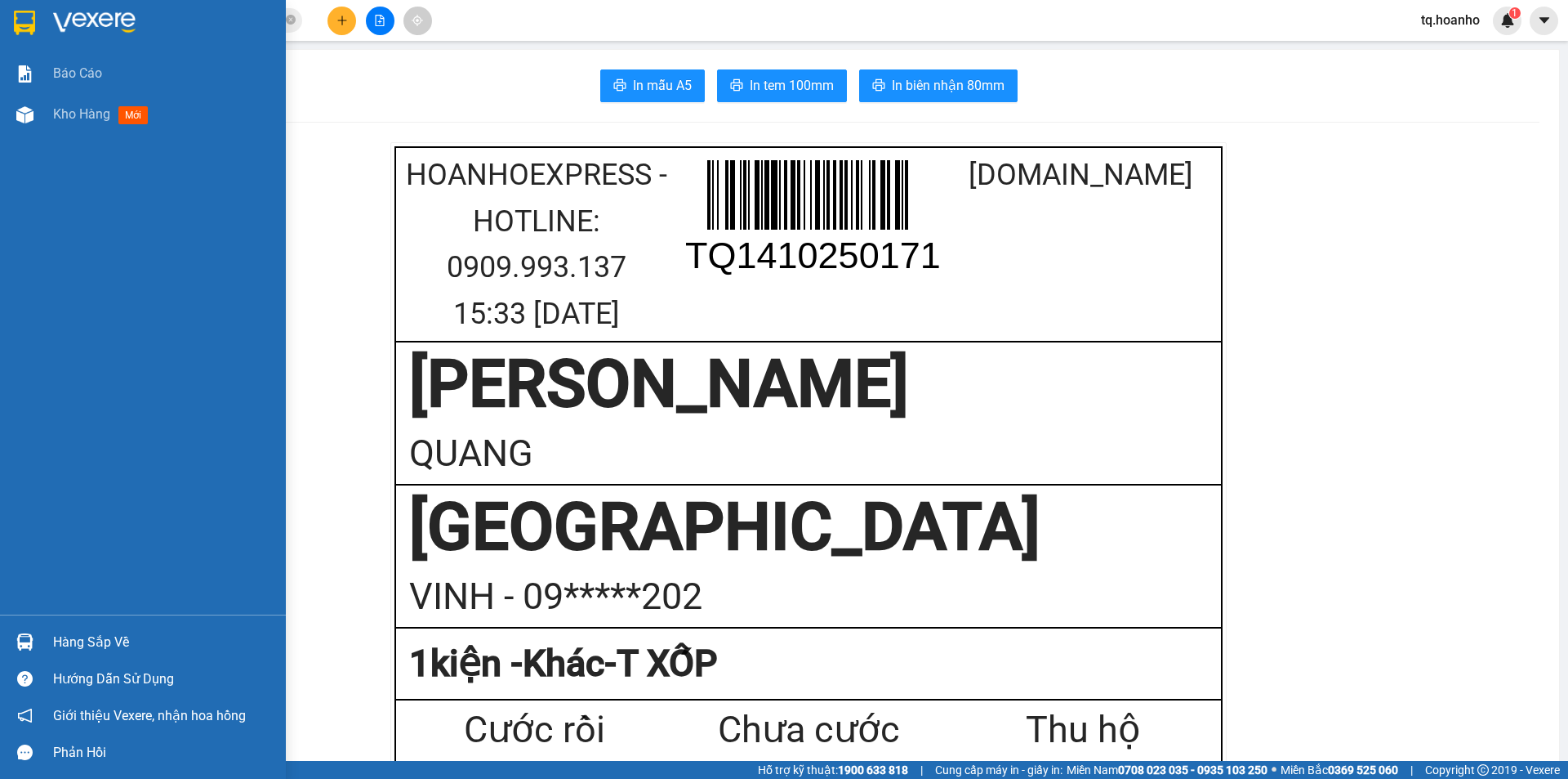
drag, startPoint x: 69, startPoint y: 0, endPoint x: 85, endPoint y: 7, distance: 17.5
click at [76, 4] on div at bounding box center [143, 26] width 286 height 53
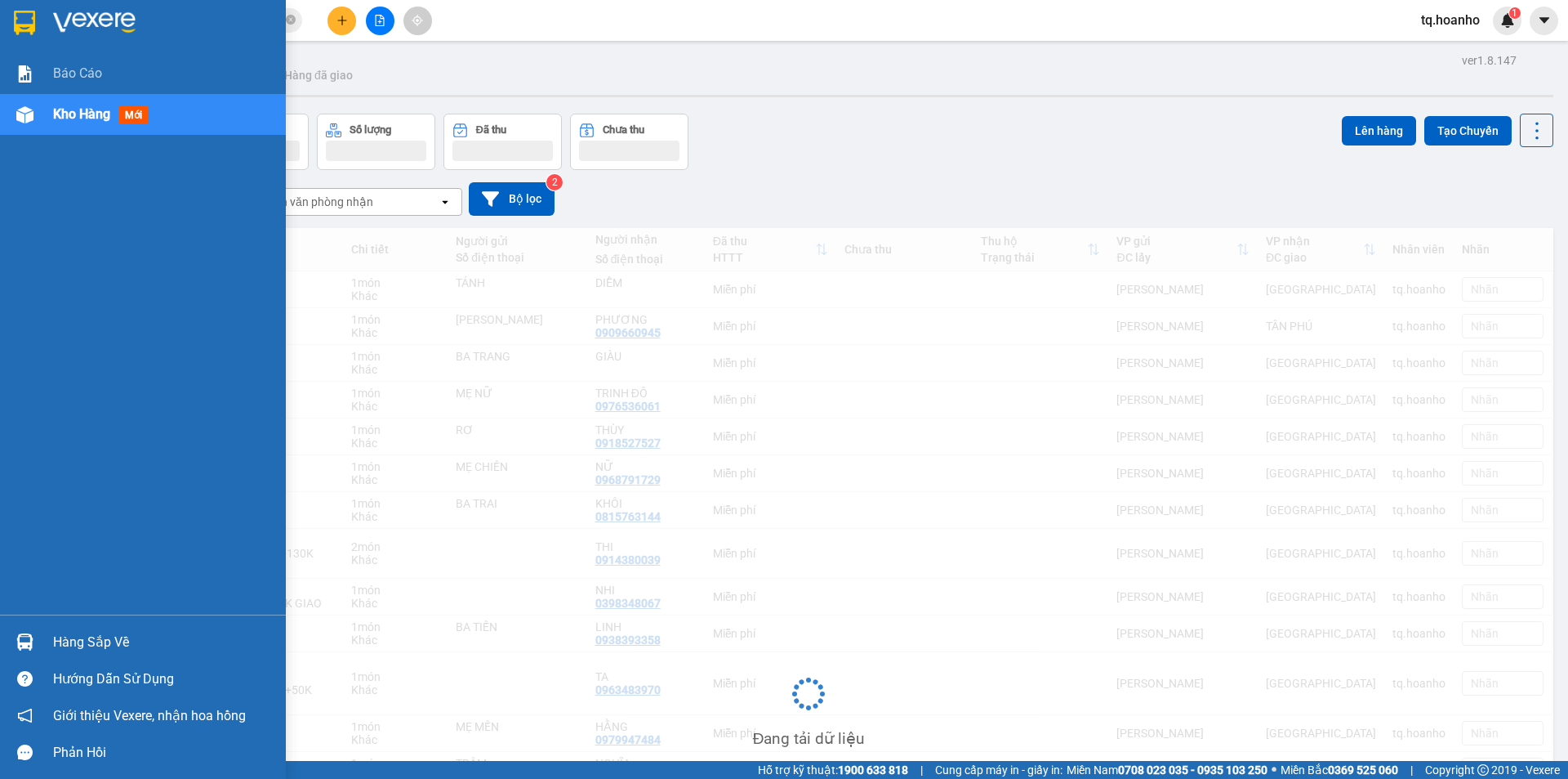
click at [85, 7] on div at bounding box center [143, 26] width 286 height 53
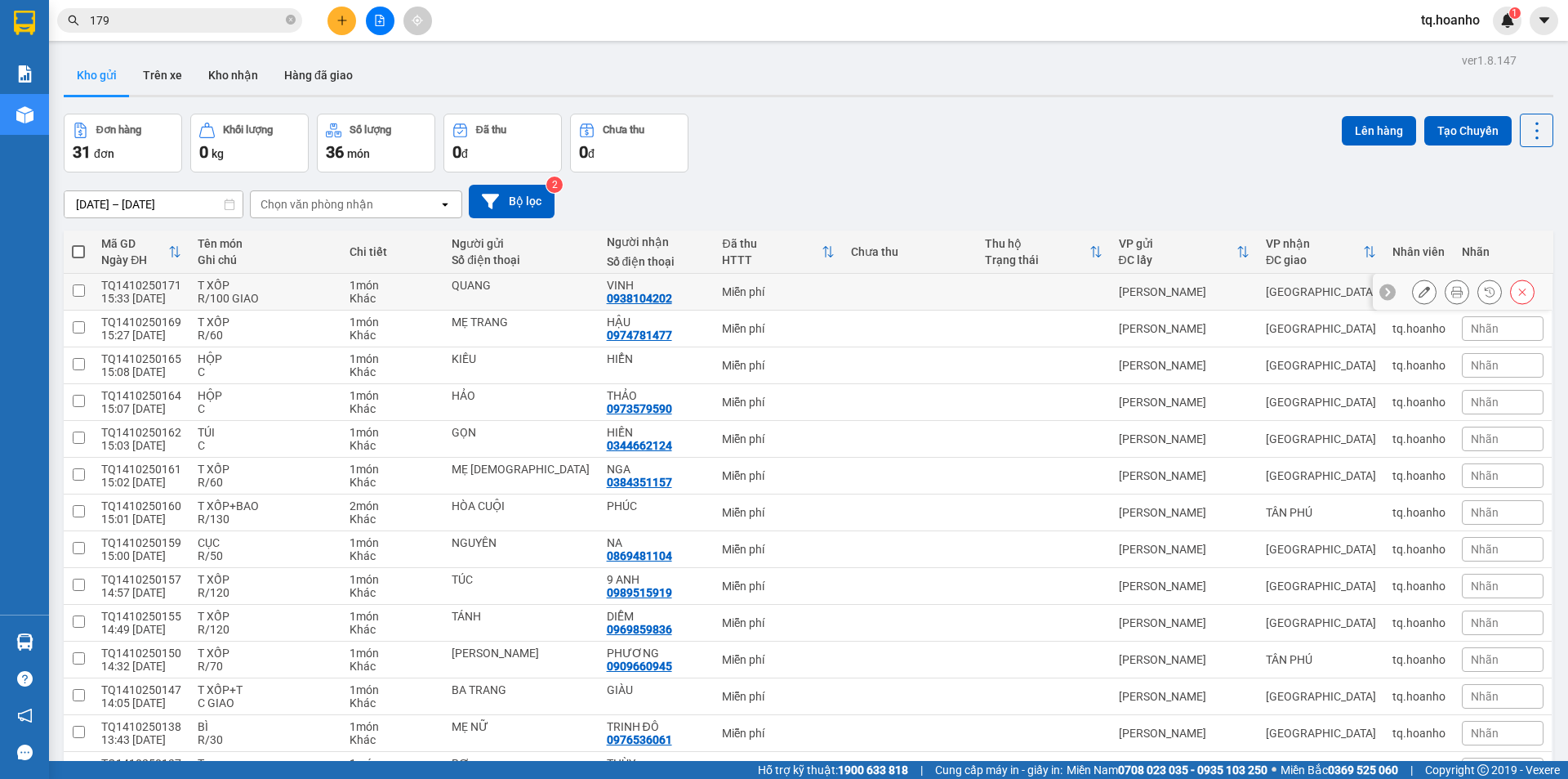
click at [530, 281] on div "QUANG" at bounding box center [521, 285] width 138 height 13
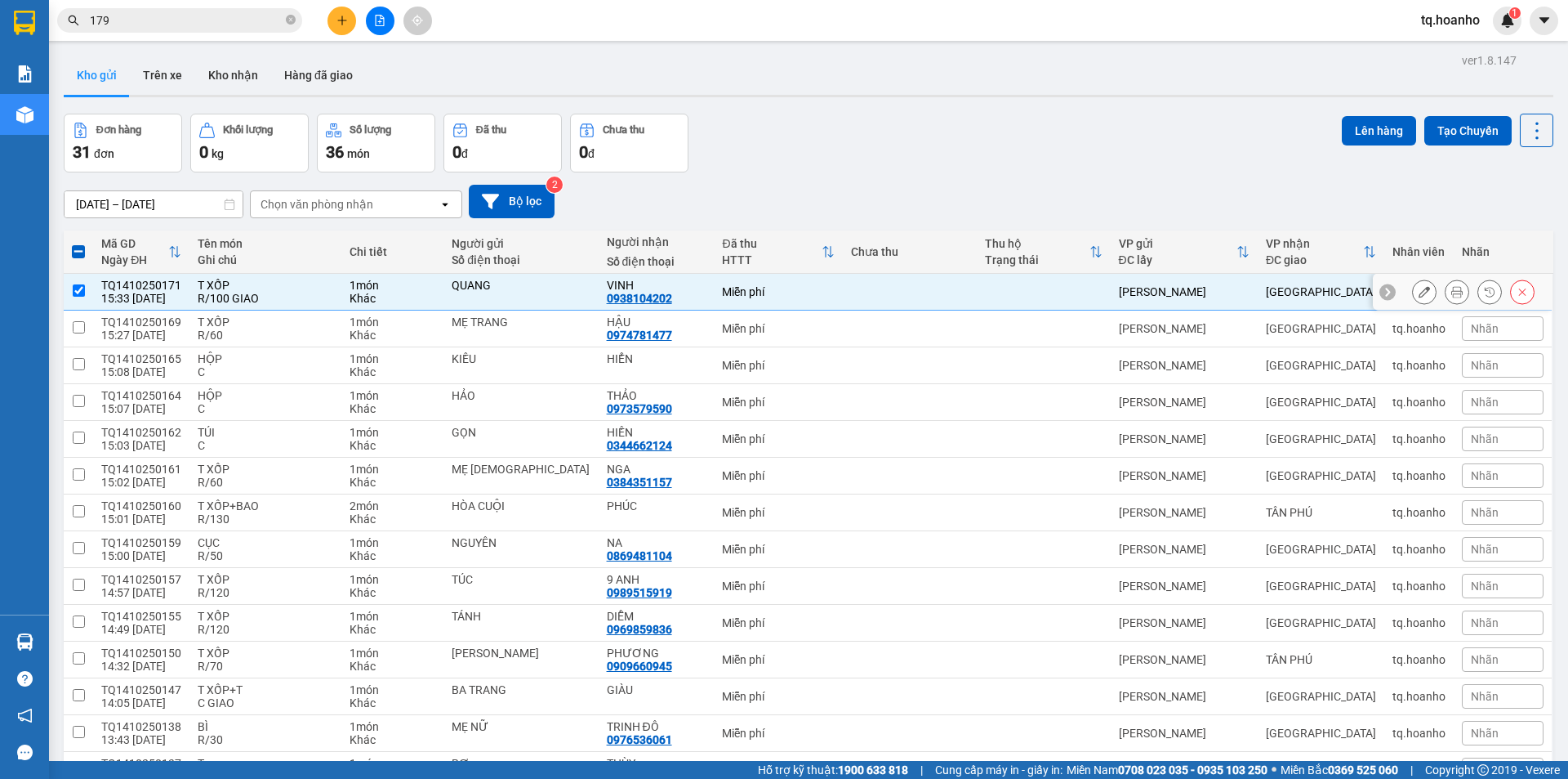
click at [1414, 287] on button at bounding box center [1424, 292] width 23 height 28
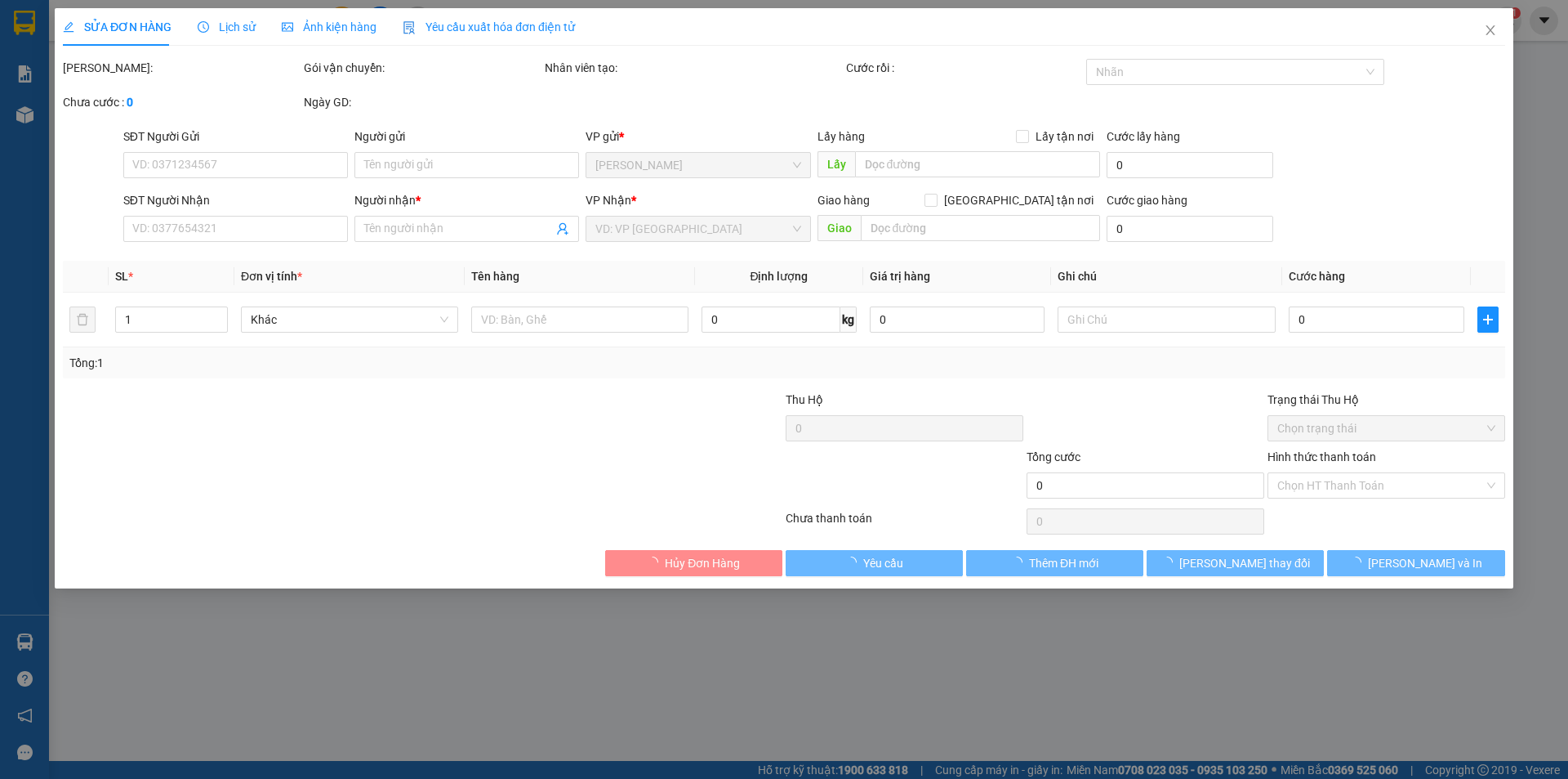
type input "QUANG"
type input "0938104202"
type input "VINH"
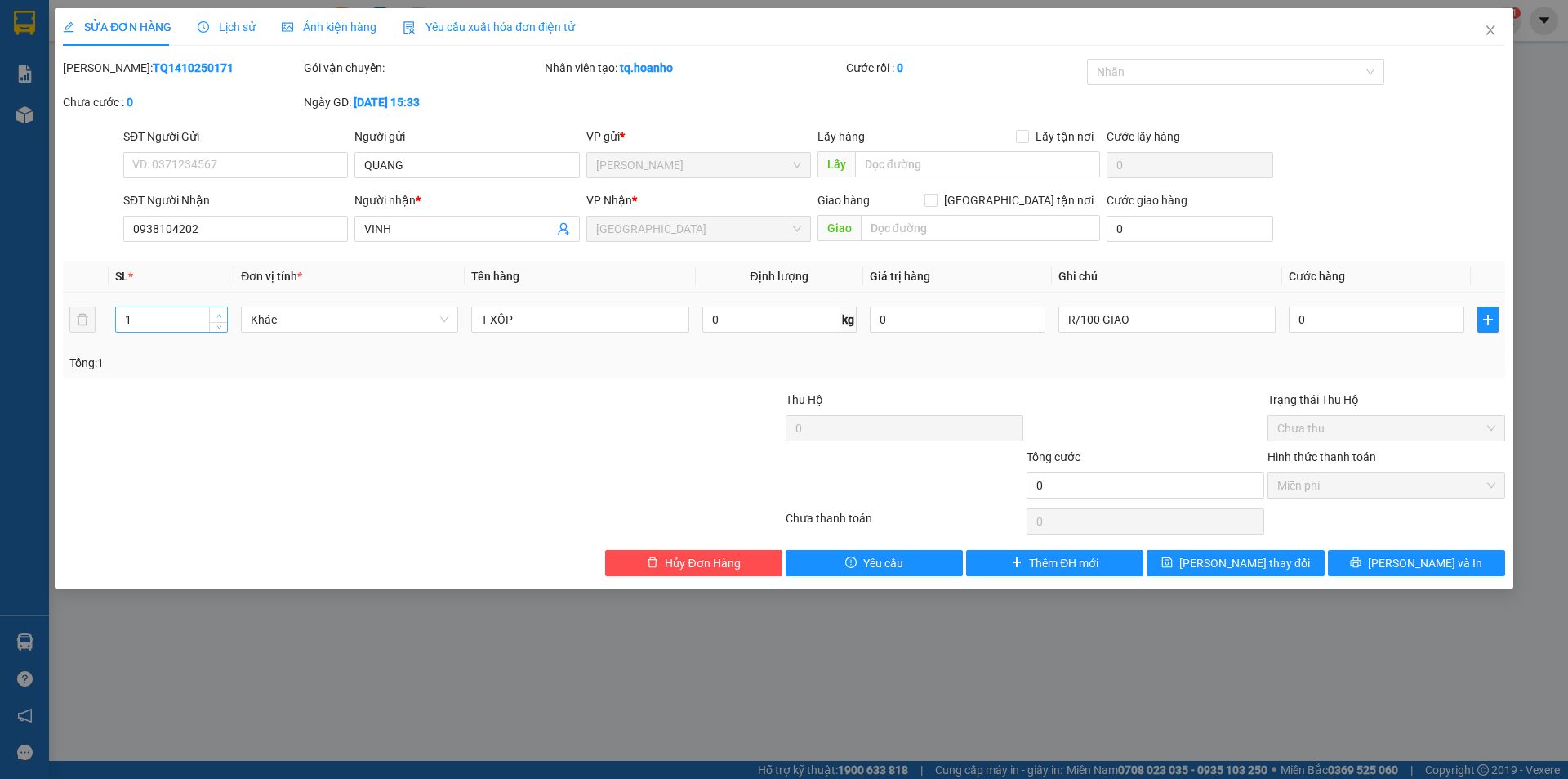
type input "2"
click at [214, 317] on span "Increase Value" at bounding box center [218, 315] width 18 height 15
click at [1462, 610] on div "SỬA ĐƠN HÀNG Lịch sử Ảnh kiện hàng Yêu cầu xuất hóa đơn điện tử Total Paid Fee …" at bounding box center [784, 389] width 1568 height 779
click at [1494, 31] on icon "close" at bounding box center [1491, 30] width 13 height 13
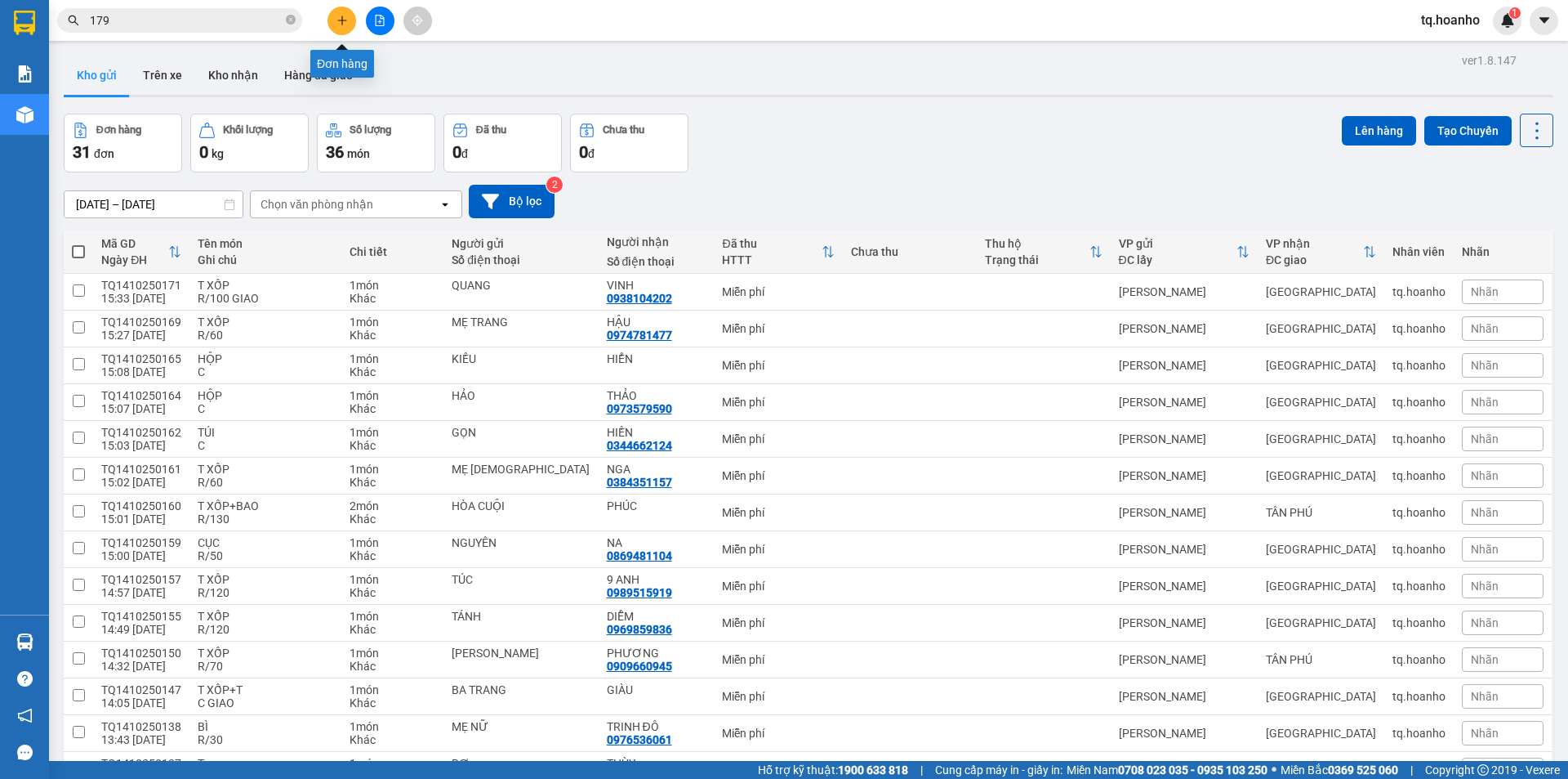
click at [341, 22] on icon "plus" at bounding box center [342, 20] width 12 height 12
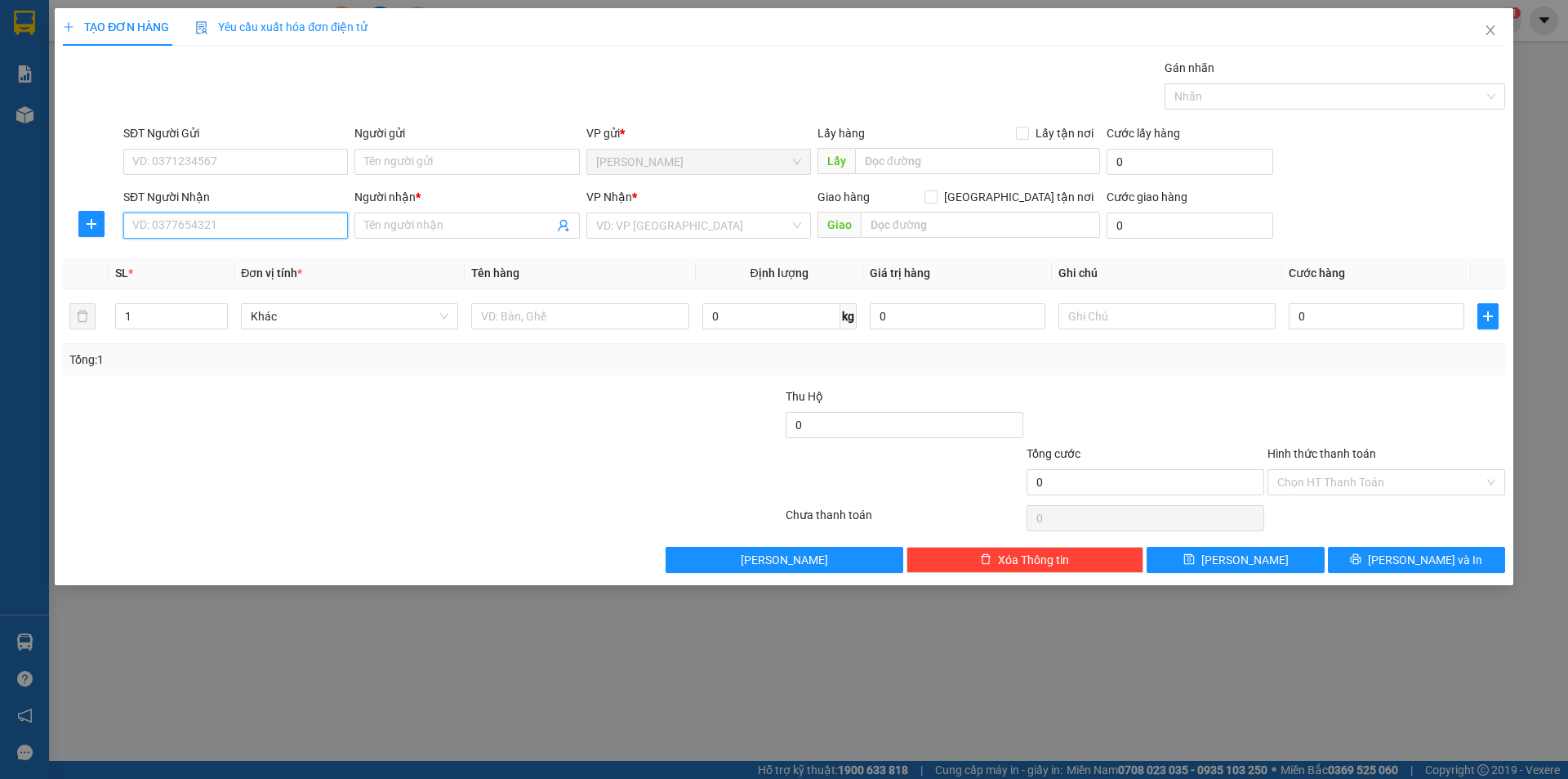
drag, startPoint x: 240, startPoint y: 229, endPoint x: 249, endPoint y: 185, distance: 44.9
click at [239, 229] on input "SĐT Người Nhận" at bounding box center [235, 225] width 224 height 26
drag, startPoint x: 246, startPoint y: 253, endPoint x: 299, endPoint y: 241, distance: 54.3
click at [249, 253] on div "0971217118 - HẢI" at bounding box center [236, 258] width 205 height 18
type input "0971217118"
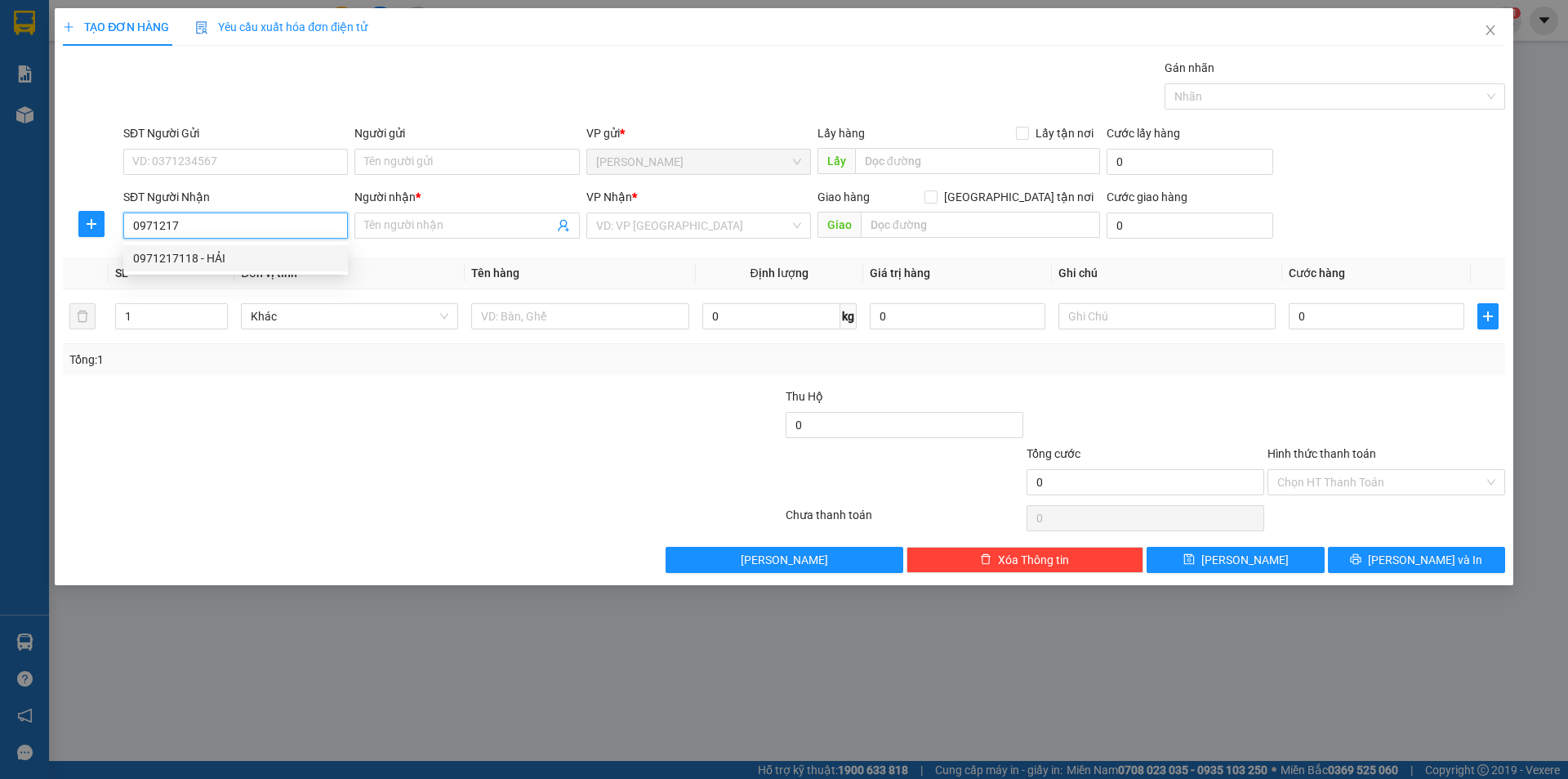
type input "HẢI"
type input "0971217118"
click at [438, 166] on input "Người gửi" at bounding box center [466, 162] width 224 height 26
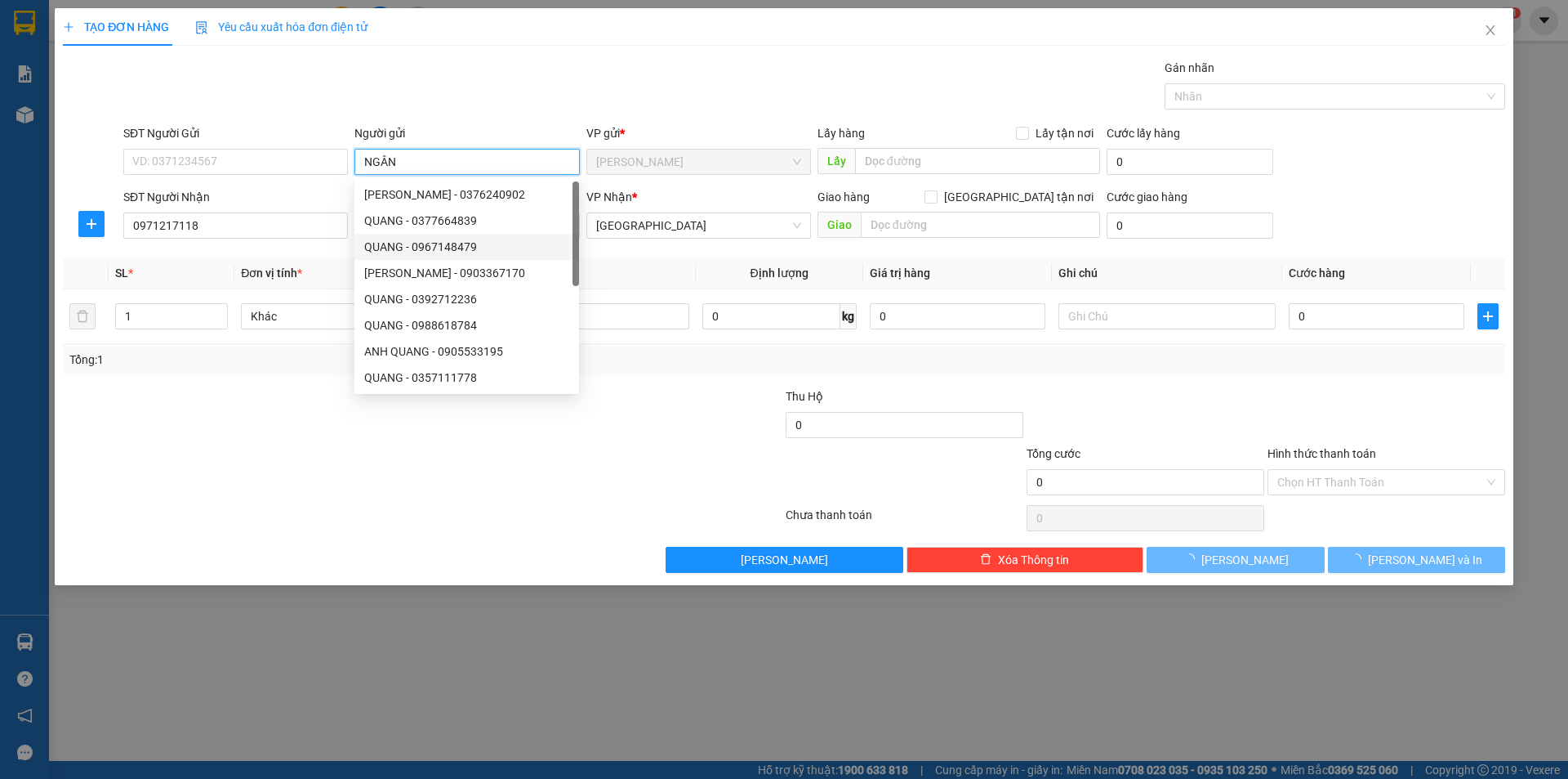
type input "NGÂN"
click at [203, 530] on div at bounding box center [422, 518] width 723 height 33
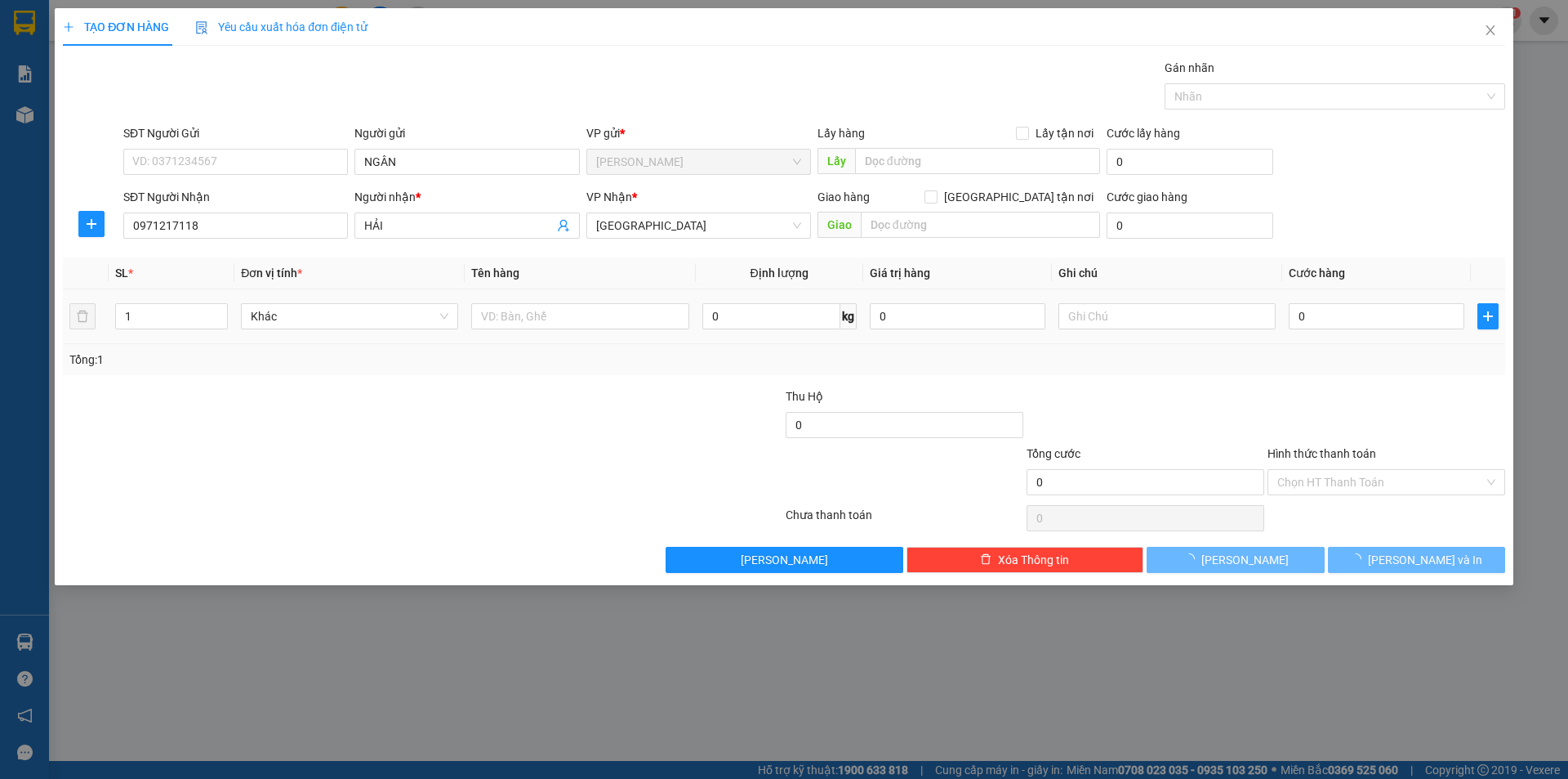
click at [559, 303] on div at bounding box center [580, 316] width 217 height 33
click at [551, 329] on div at bounding box center [580, 316] width 217 height 33
click at [551, 331] on div at bounding box center [580, 316] width 217 height 33
click at [598, 316] on input "text" at bounding box center [580, 316] width 217 height 26
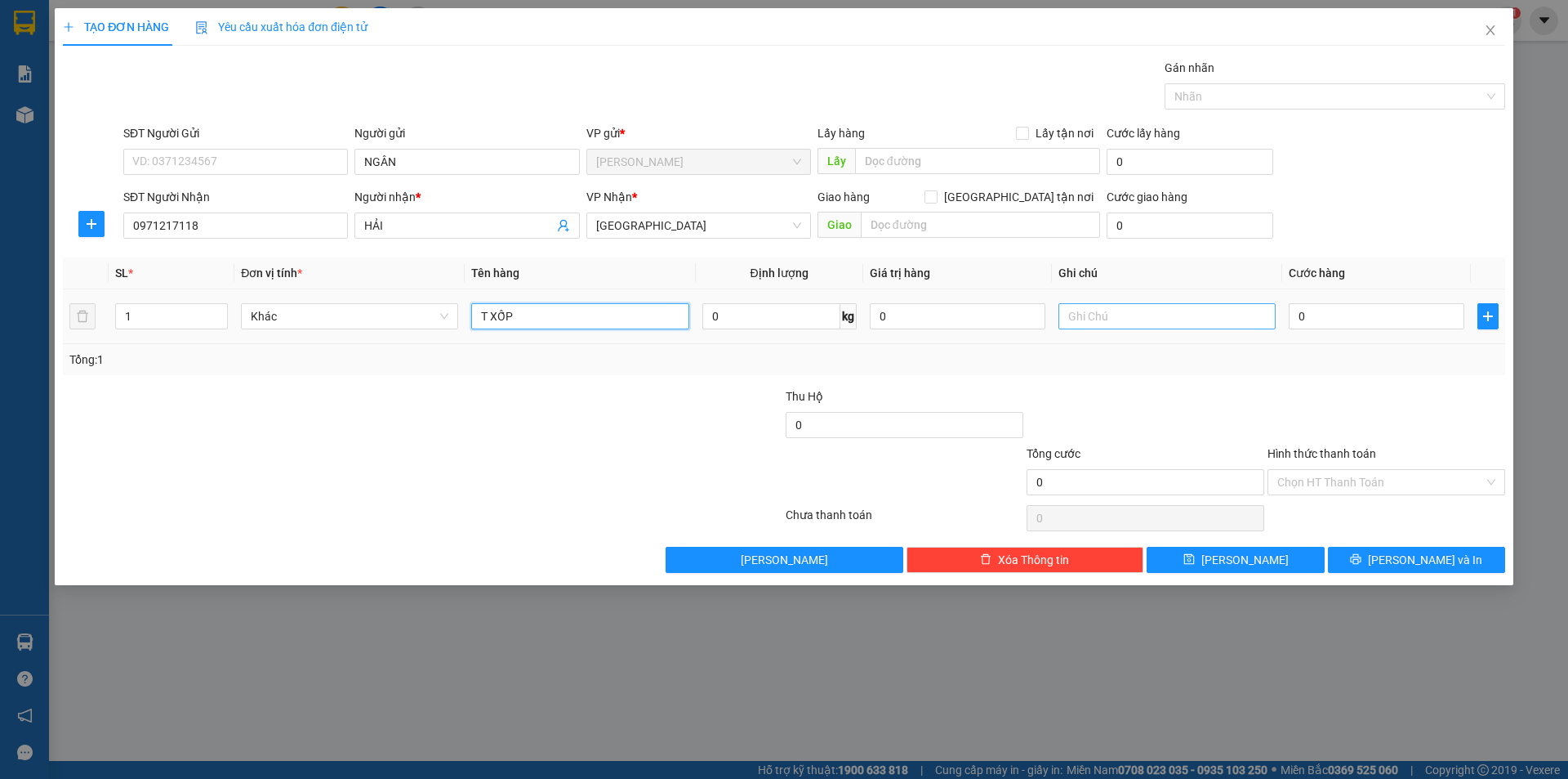
type input "T XỐP"
click at [1209, 318] on input "text" at bounding box center [1166, 316] width 217 height 26
type input "R/50"
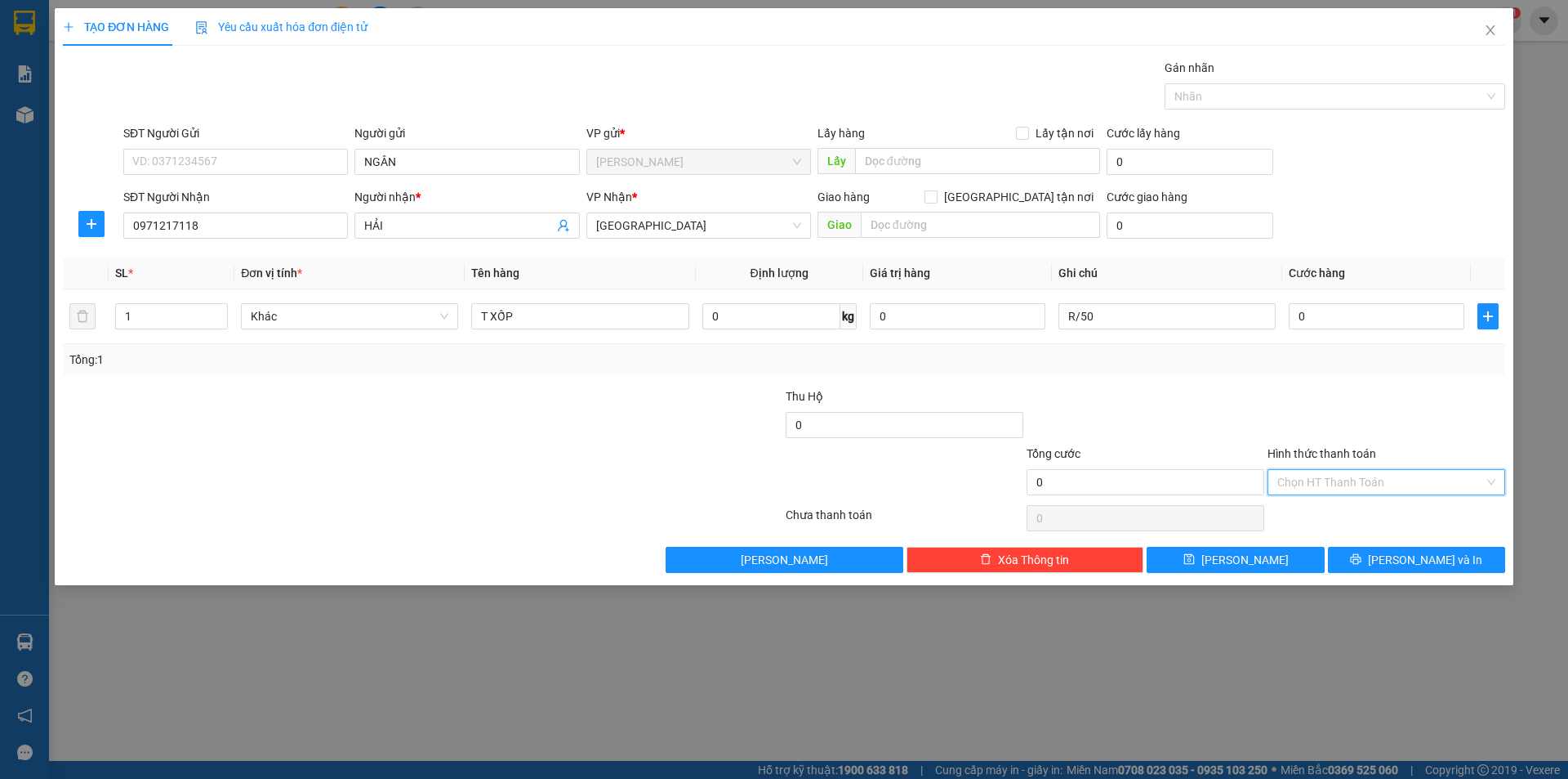
click at [1377, 478] on input "Hình thức thanh toán" at bounding box center [1380, 482] width 206 height 25
click at [1336, 544] on div "Miễn phí" at bounding box center [1386, 541] width 218 height 18
click at [1367, 554] on button "[PERSON_NAME] và In" at bounding box center [1416, 560] width 177 height 26
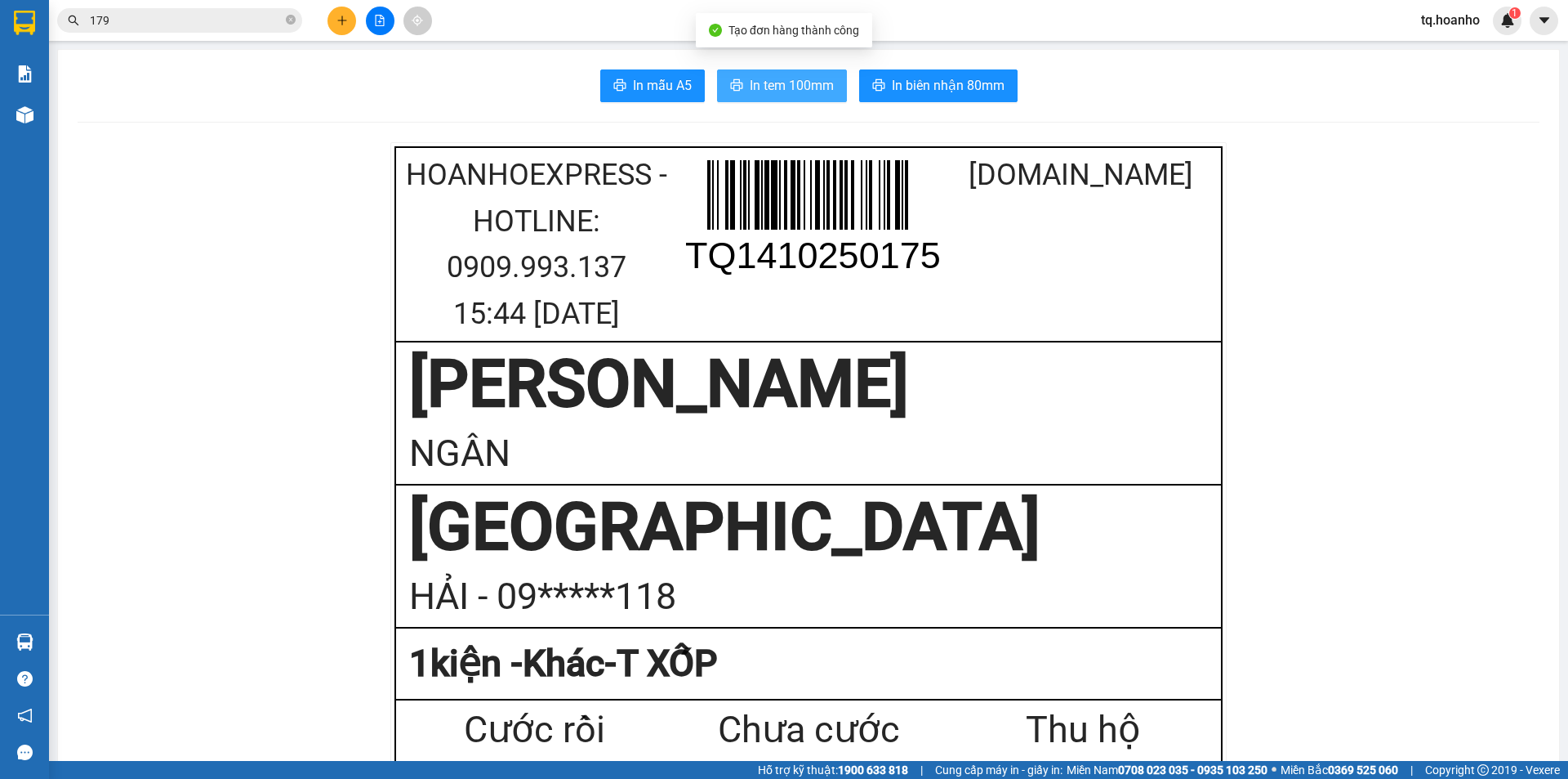
click at [802, 88] on span "In tem 100mm" at bounding box center [791, 85] width 84 height 20
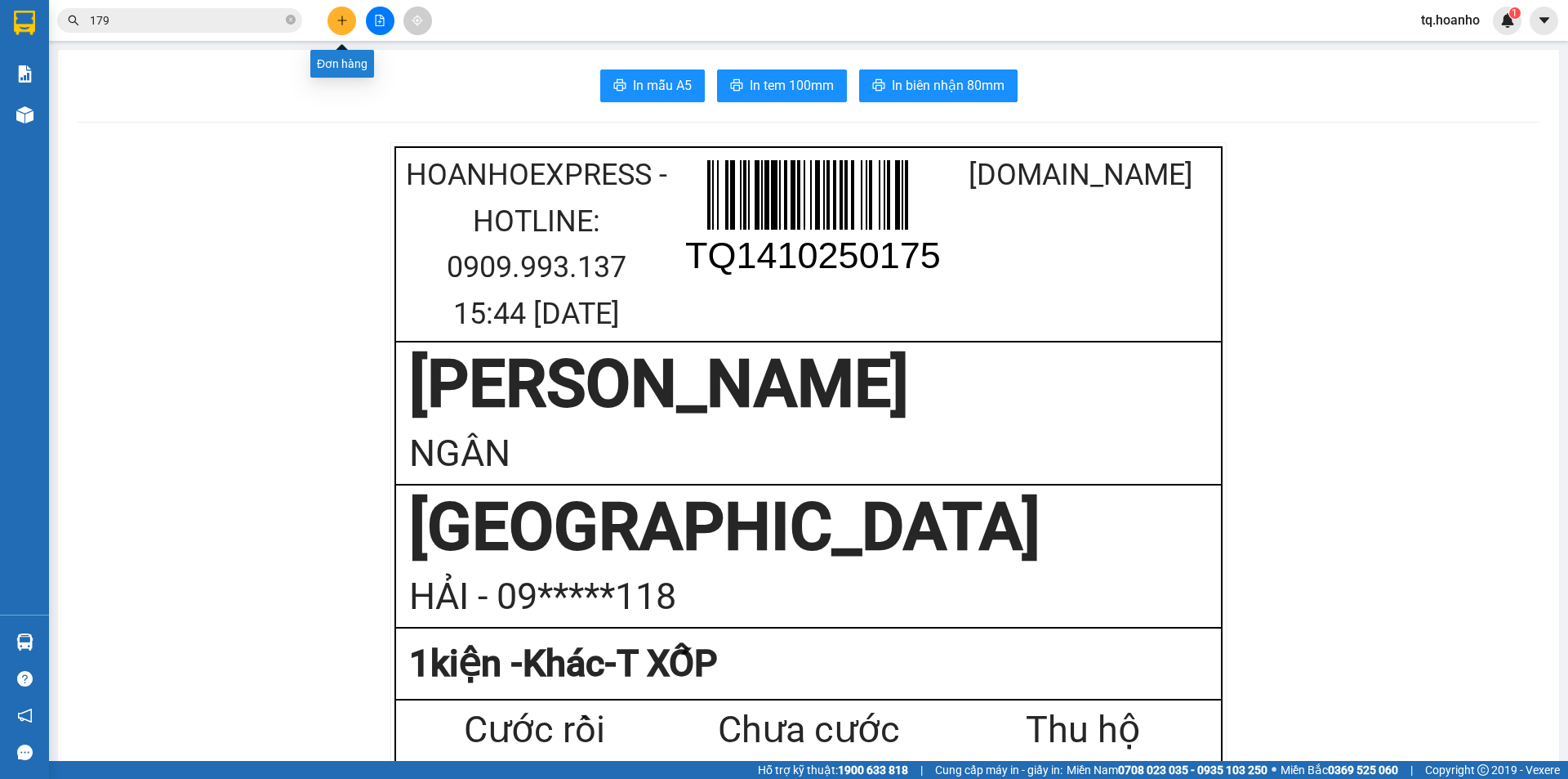
click at [338, 15] on icon "plus" at bounding box center [342, 20] width 12 height 12
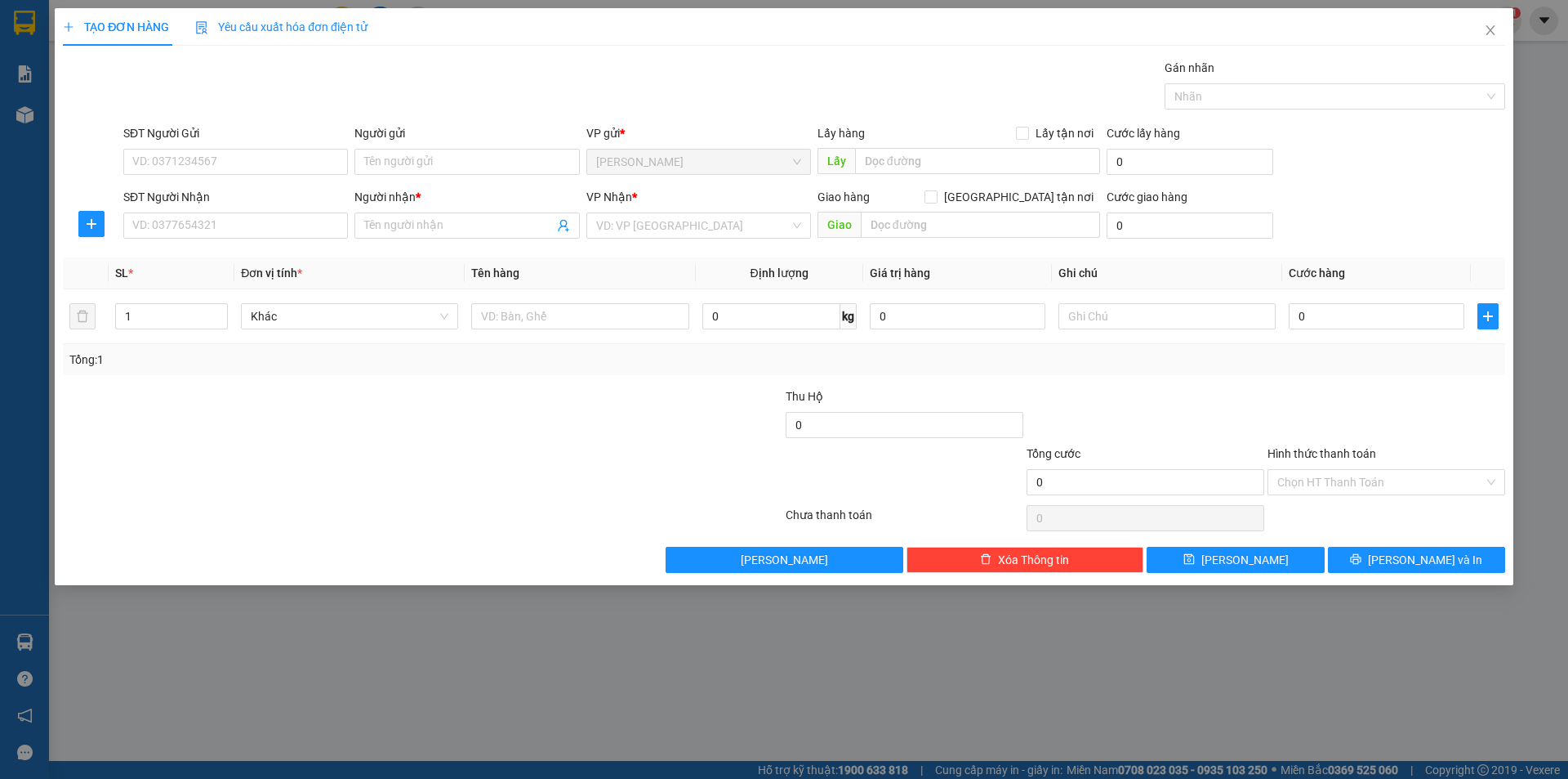
click at [295, 212] on div "SĐT Người Nhận" at bounding box center [235, 200] width 224 height 25
click at [291, 216] on input "SĐT Người Nhận" at bounding box center [235, 225] width 224 height 26
type input "0984198127"
click at [399, 229] on input "Người nhận *" at bounding box center [459, 225] width 189 height 18
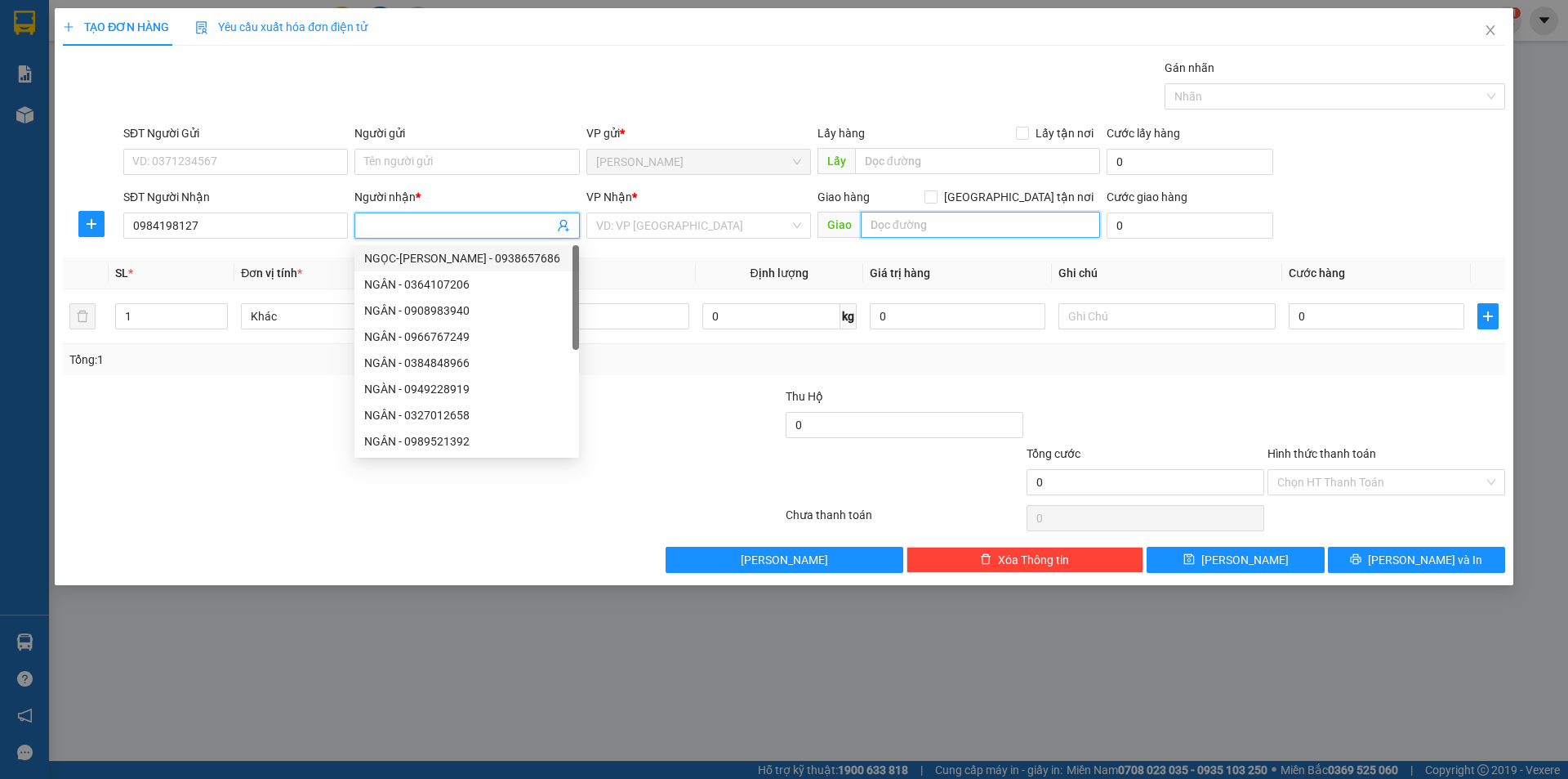
click at [938, 231] on input "text" at bounding box center [980, 225] width 239 height 26
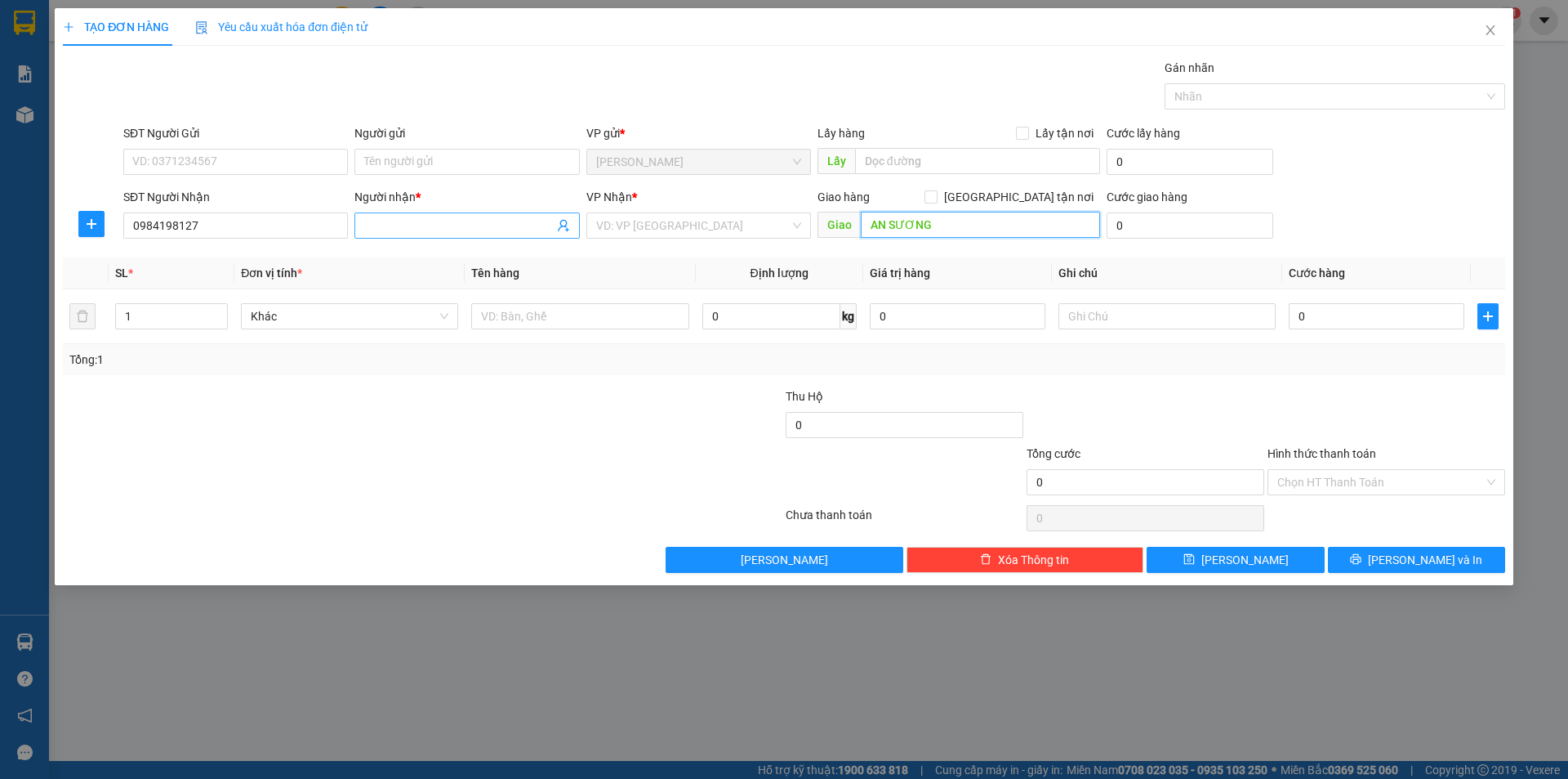
type input "AN SƯƠNG"
click at [520, 225] on input "Người nhận *" at bounding box center [459, 225] width 189 height 18
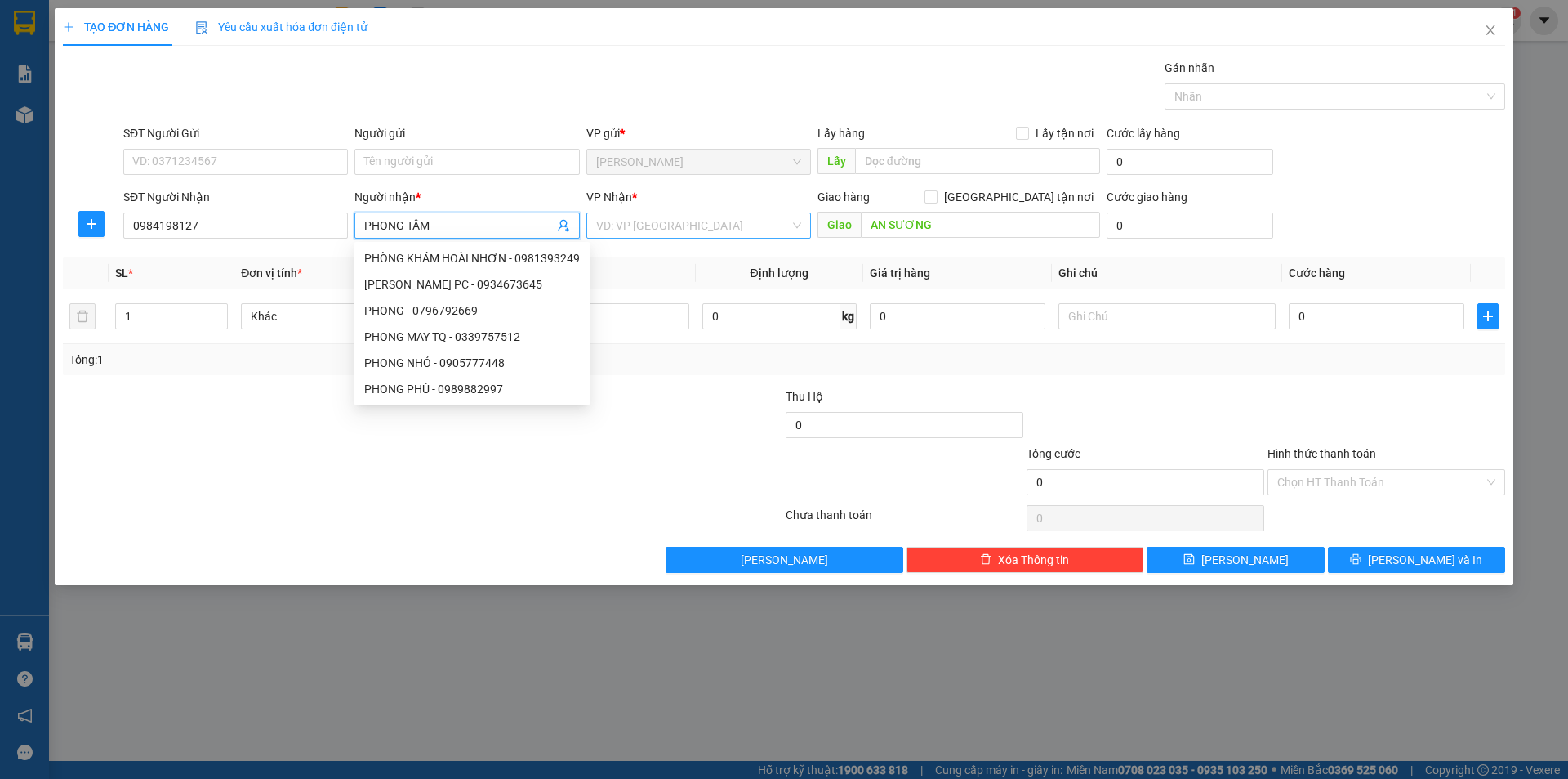
type input "PHONG TÂM"
click at [688, 218] on input "search" at bounding box center [692, 225] width 194 height 25
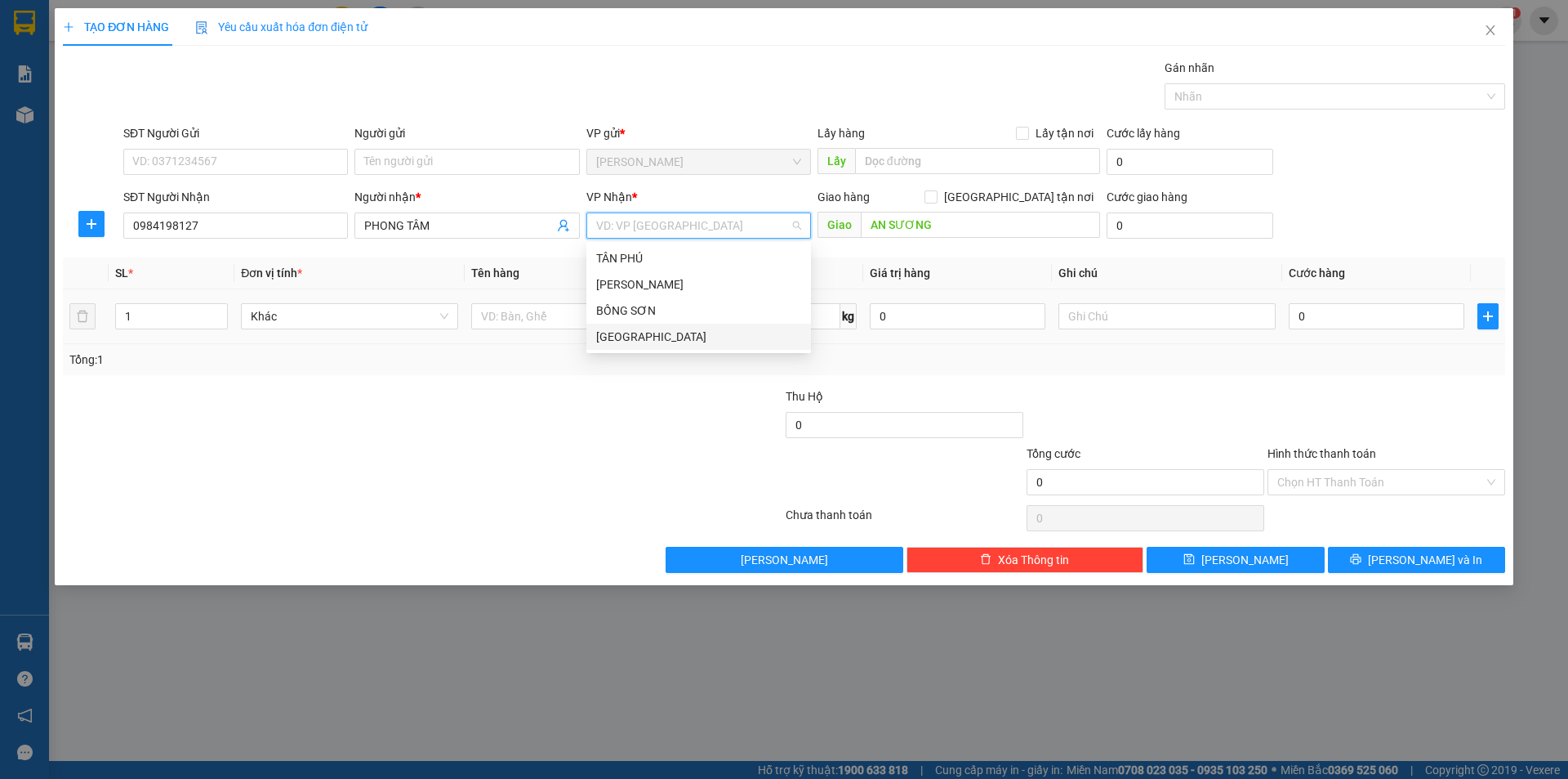
drag, startPoint x: 647, startPoint y: 332, endPoint x: 579, endPoint y: 339, distance: 68.4
click at [617, 341] on div "[GEOGRAPHIC_DATA]" at bounding box center [699, 337] width 205 height 18
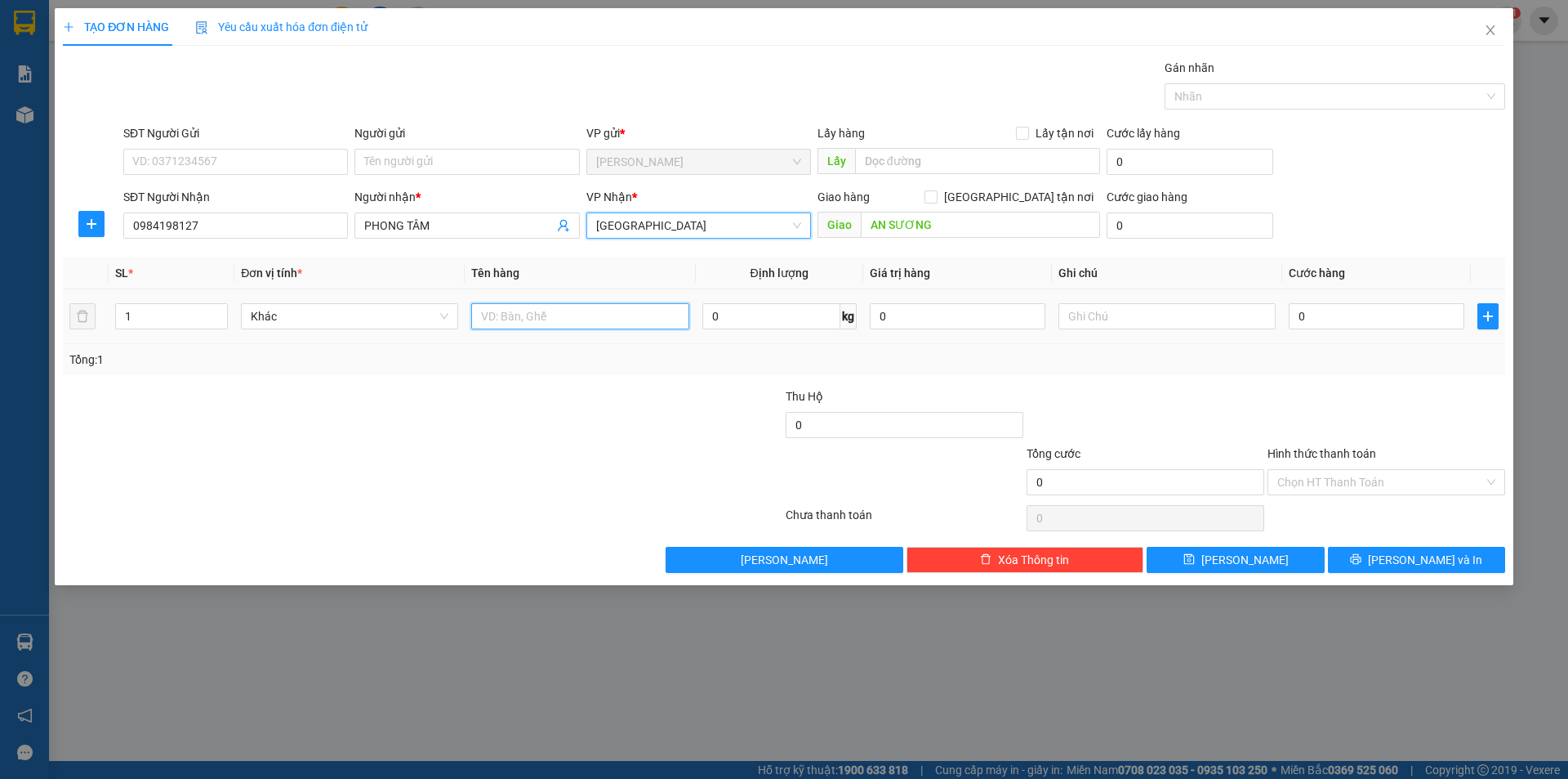
click at [563, 309] on input "text" at bounding box center [580, 316] width 217 height 26
type input "CỤC"
click at [1184, 312] on input "text" at bounding box center [1166, 316] width 217 height 26
click at [1136, 321] on input "R/40" at bounding box center [1166, 316] width 217 height 26
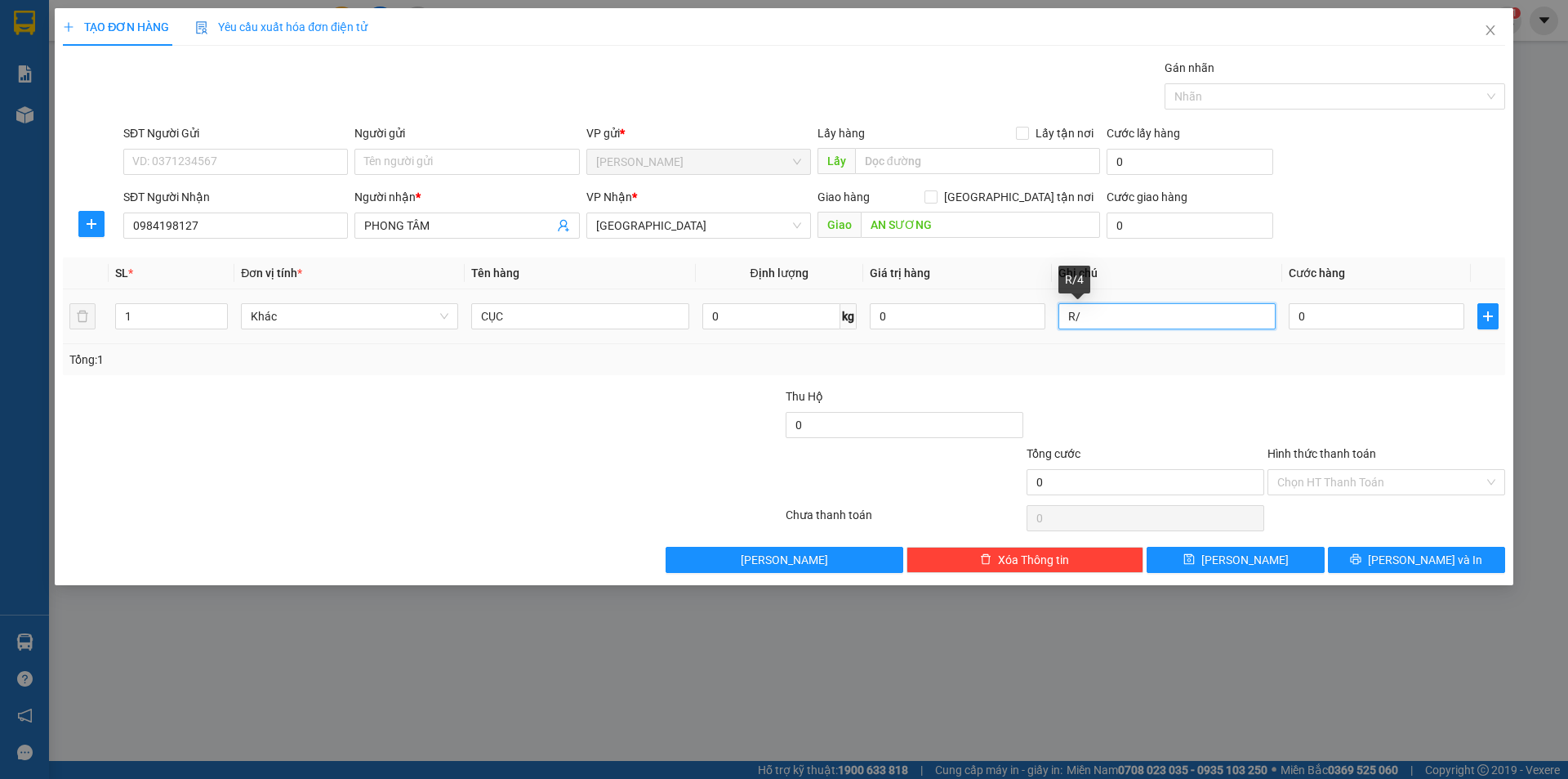
type input "R"
type input "R/50"
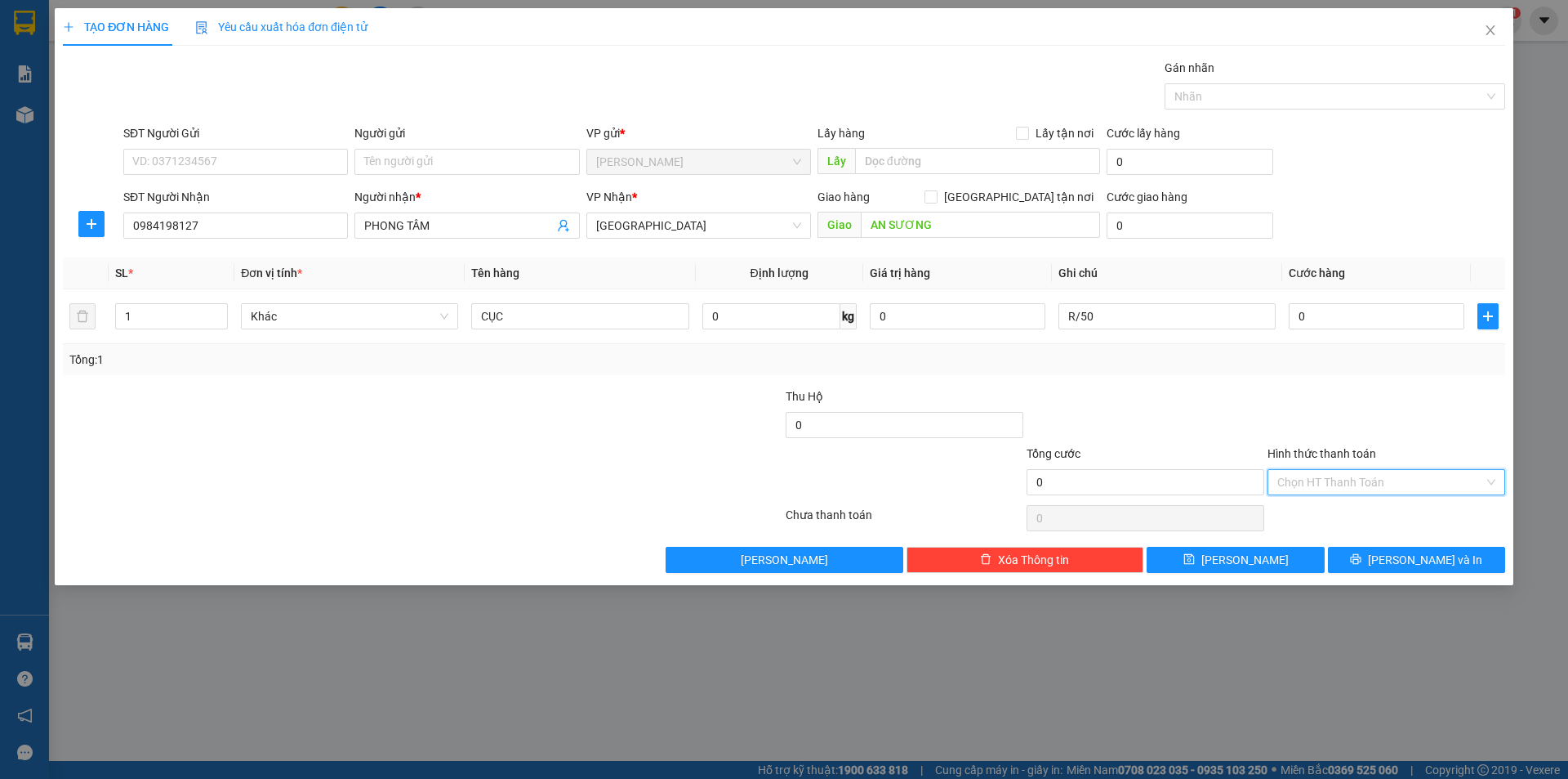
click at [1300, 470] on input "Hình thức thanh toán" at bounding box center [1380, 482] width 206 height 25
drag, startPoint x: 1310, startPoint y: 536, endPoint x: 1348, endPoint y: 548, distance: 39.8
click at [1331, 543] on div "Miễn phí" at bounding box center [1386, 541] width 218 height 18
click at [1349, 549] on button "[PERSON_NAME] và In" at bounding box center [1416, 560] width 177 height 26
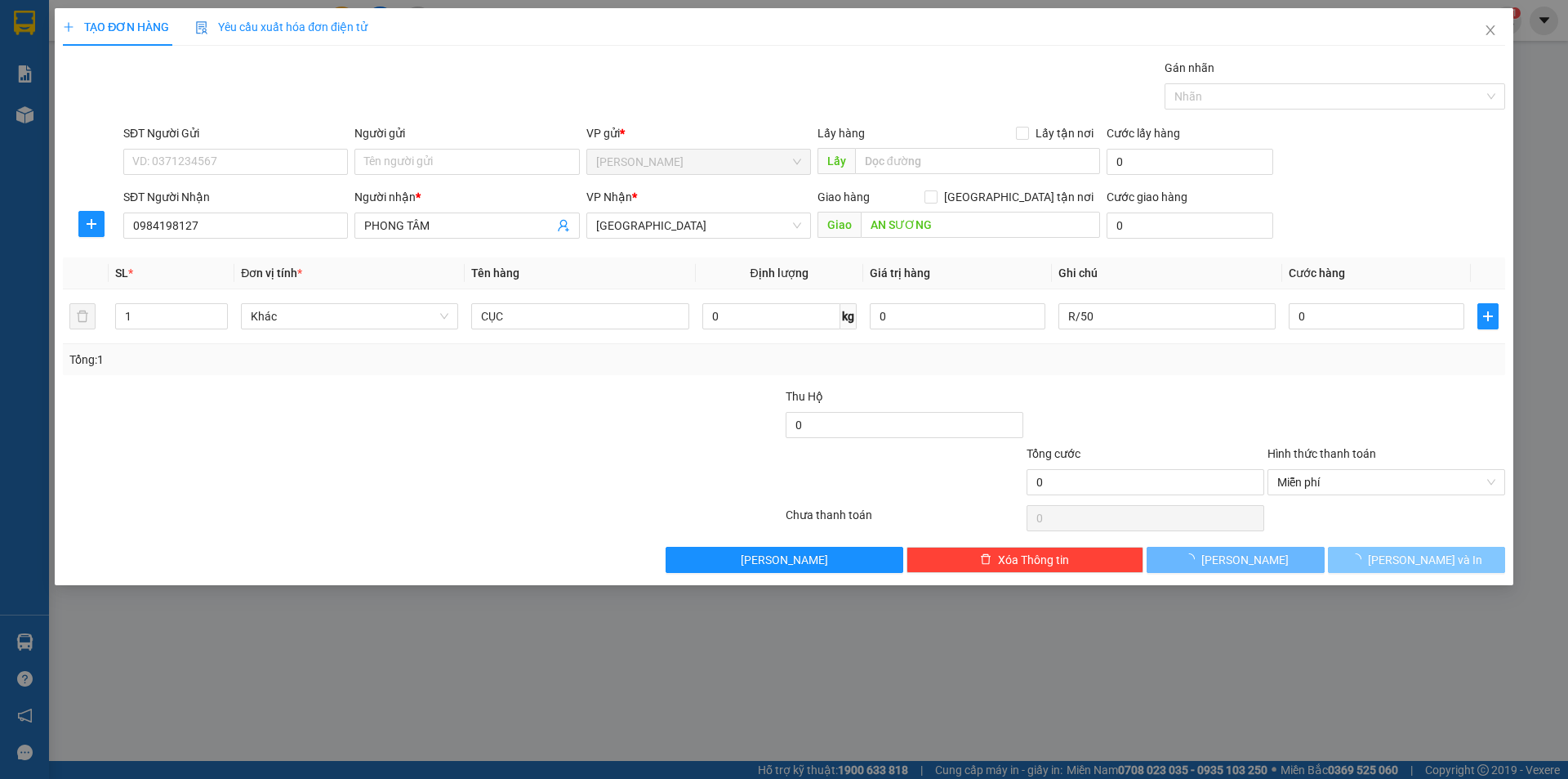
click at [1349, 549] on button "[PERSON_NAME] và In" at bounding box center [1416, 560] width 177 height 26
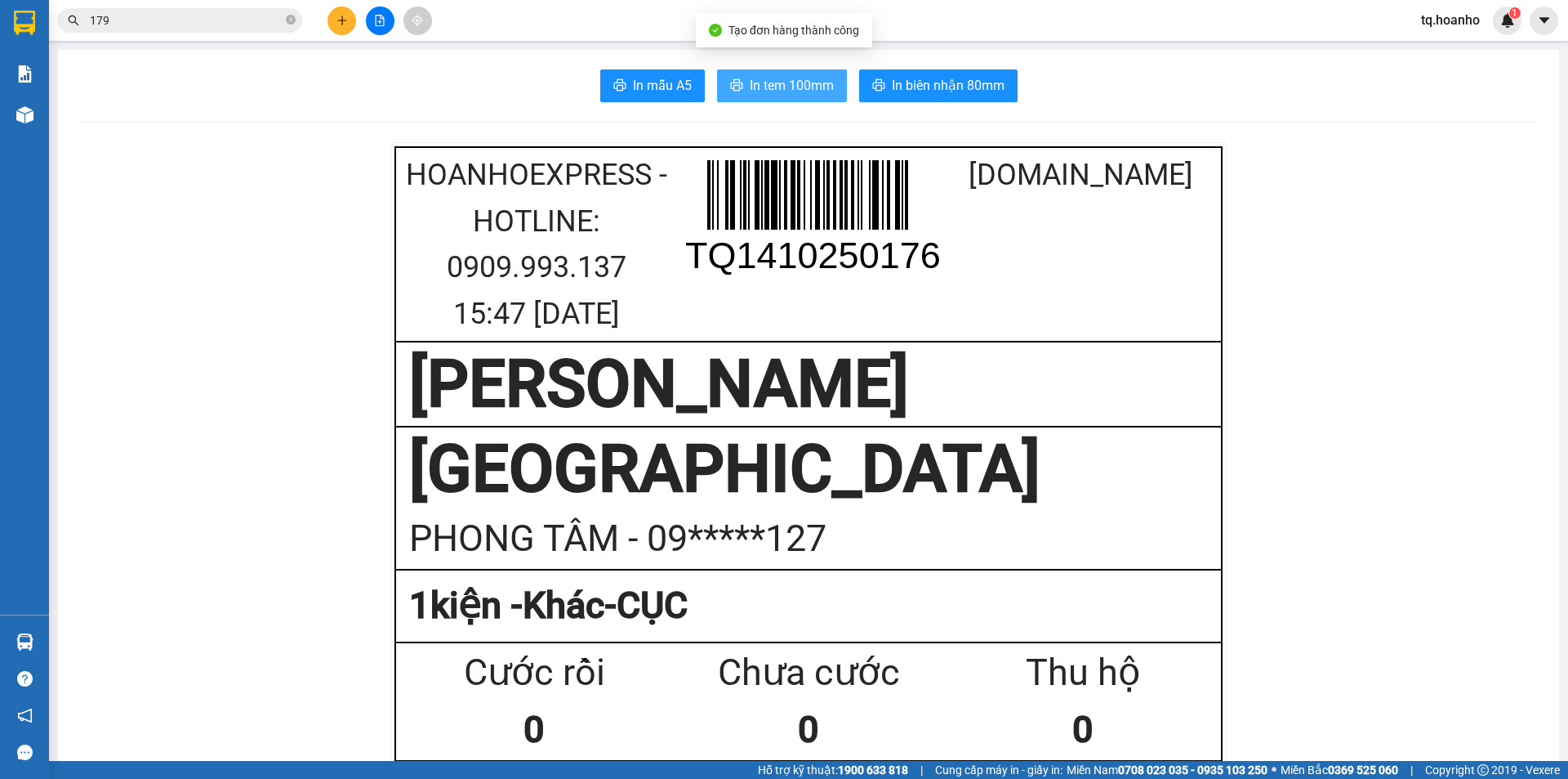
click at [809, 83] on span "In tem 100mm" at bounding box center [791, 85] width 84 height 20
click at [348, 20] on button at bounding box center [342, 20] width 28 height 28
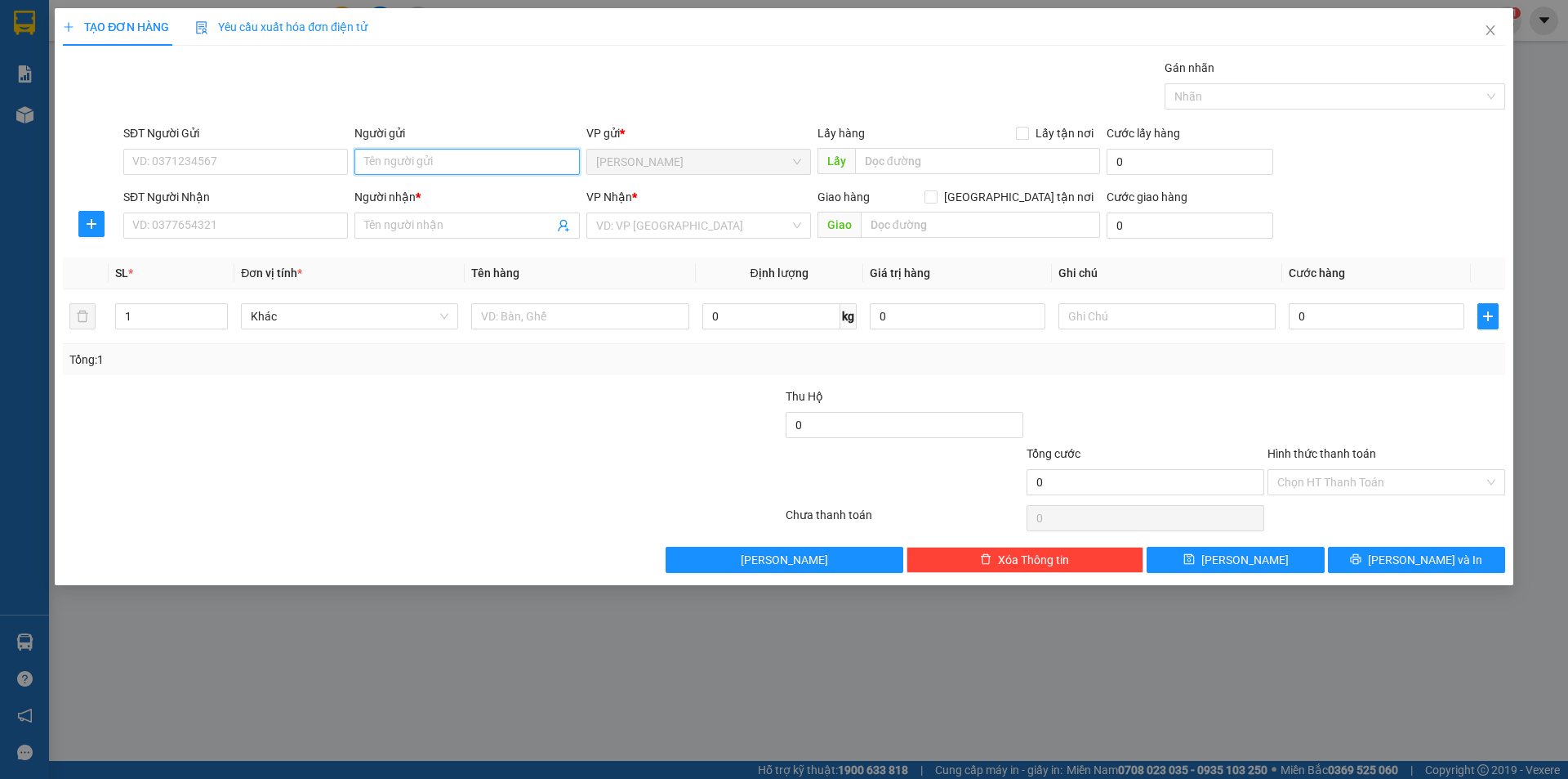
click at [471, 167] on input "Người gửi" at bounding box center [466, 162] width 224 height 26
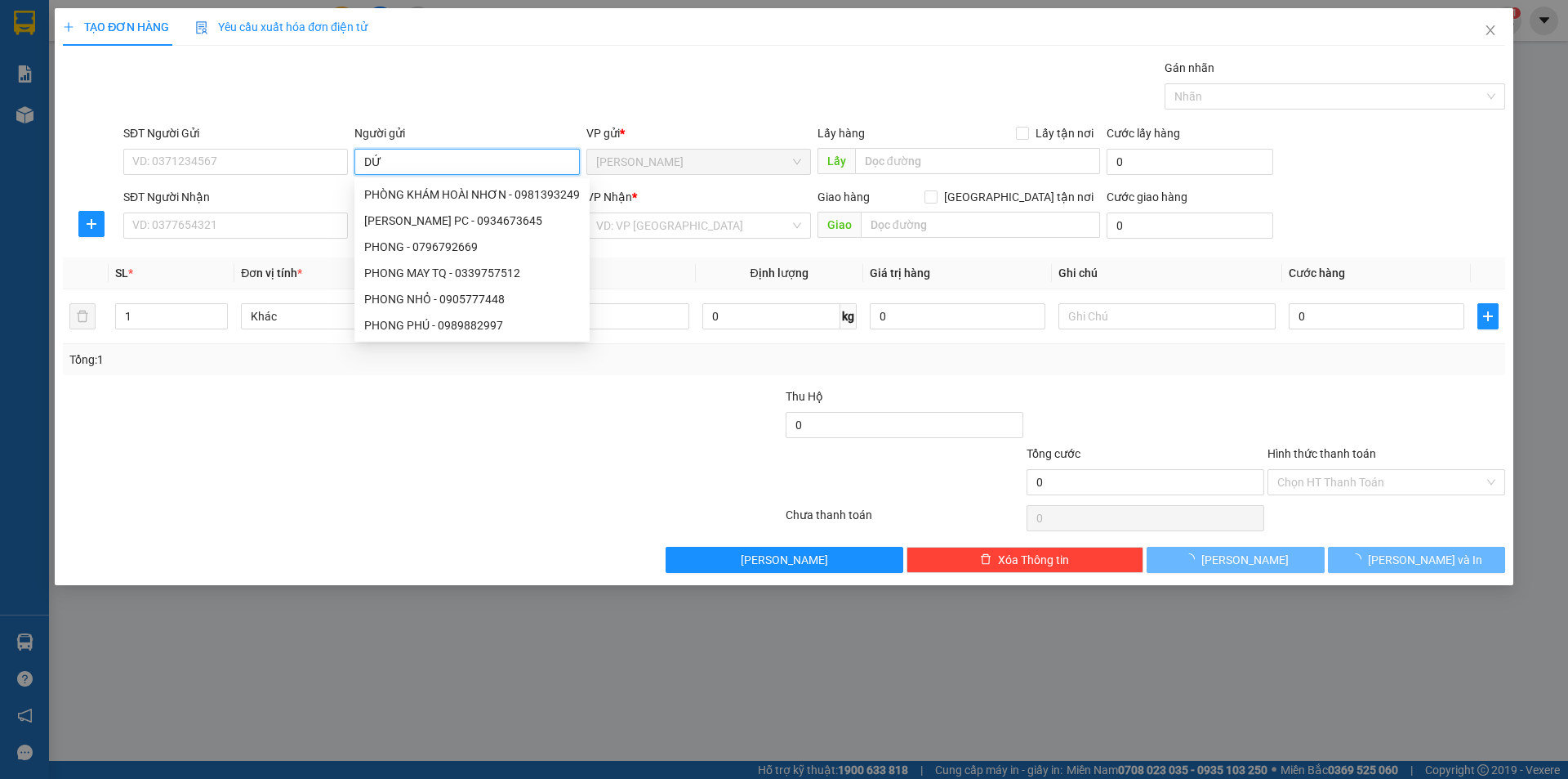
type input "D"
type input "ĐỨC"
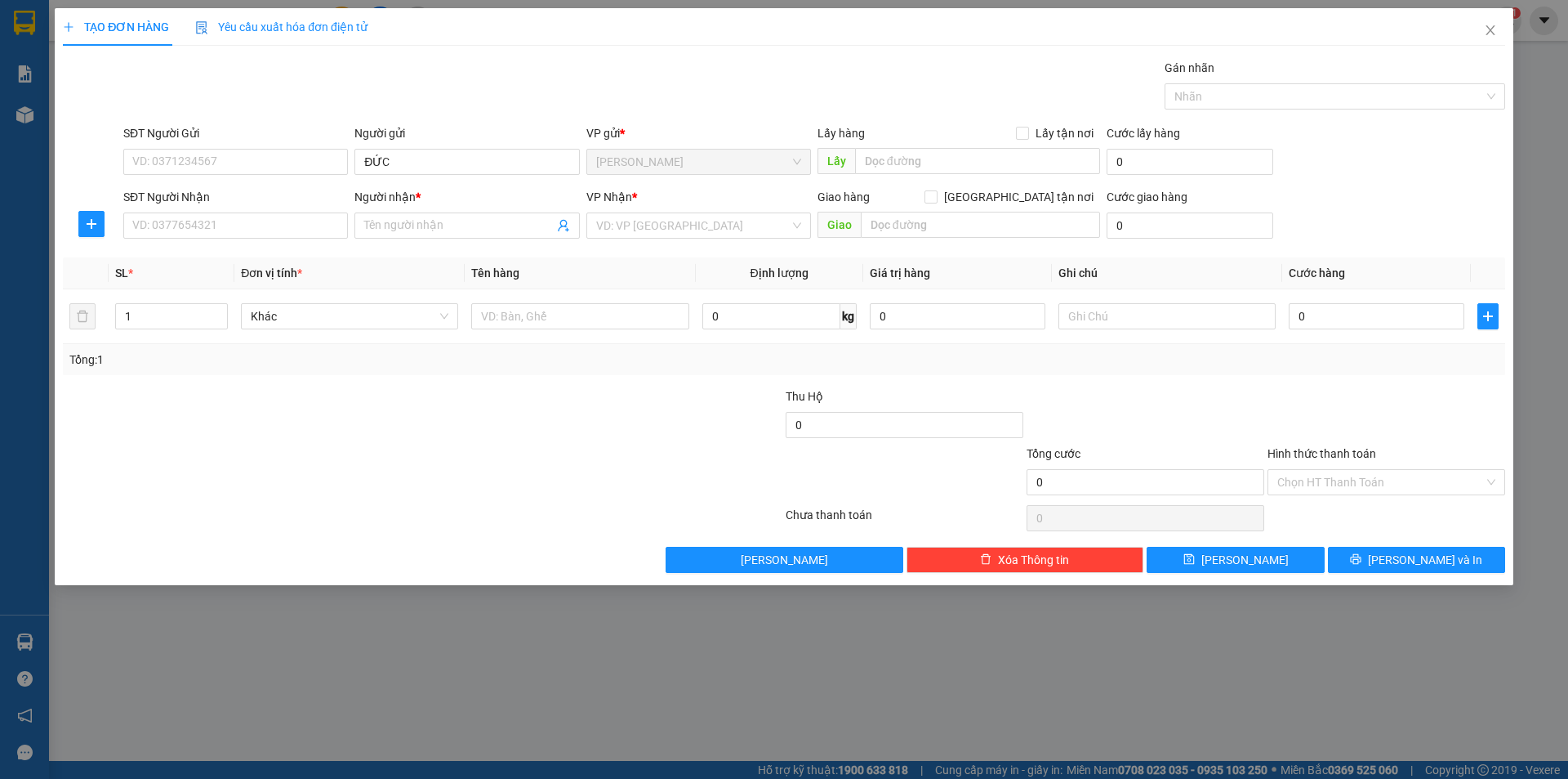
drag, startPoint x: 316, startPoint y: 520, endPoint x: 346, endPoint y: 254, distance: 267.7
click at [315, 513] on div at bounding box center [422, 518] width 723 height 33
click at [373, 225] on input "Người nhận *" at bounding box center [459, 225] width 189 height 18
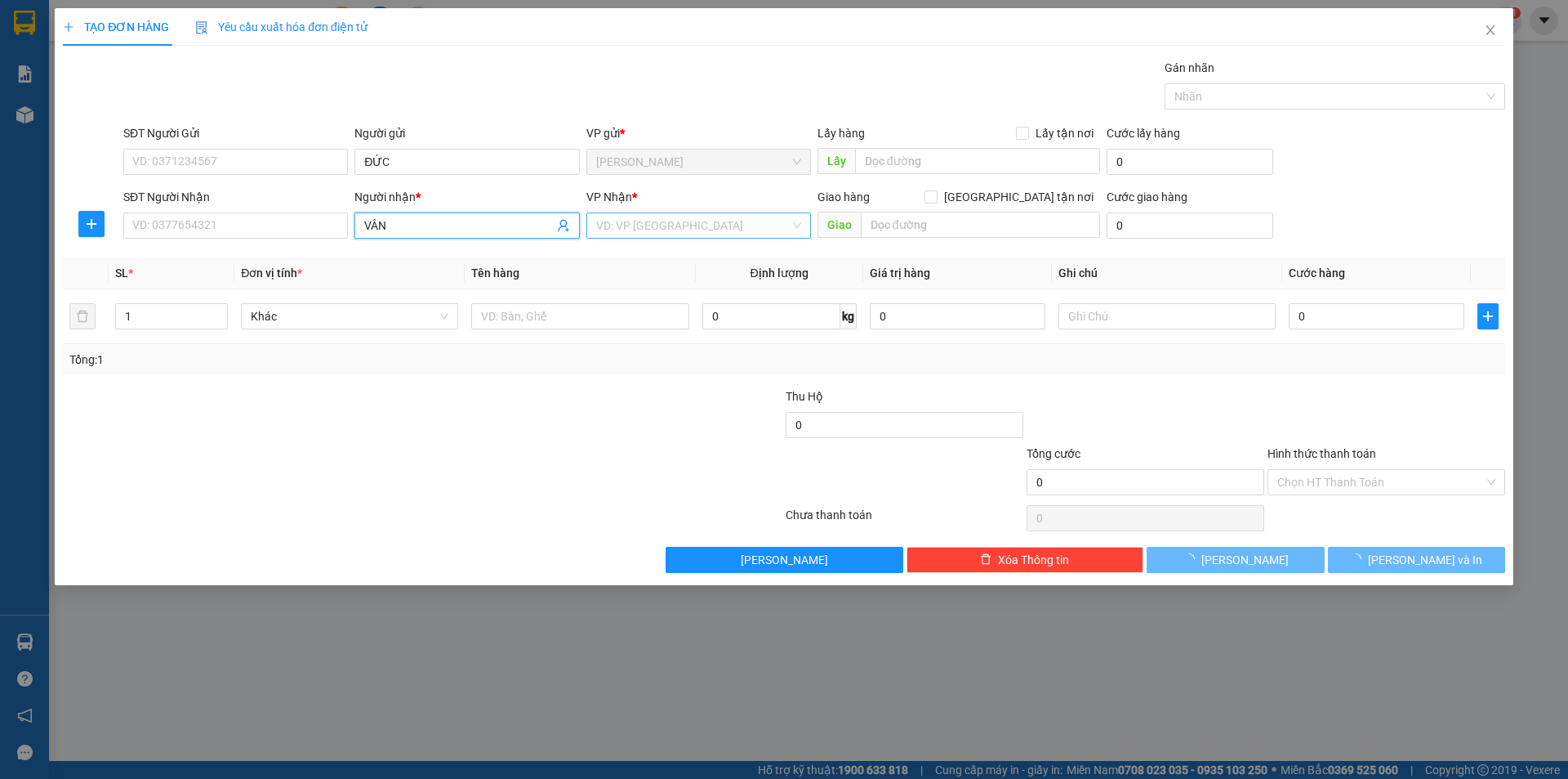
type input "VÂN"
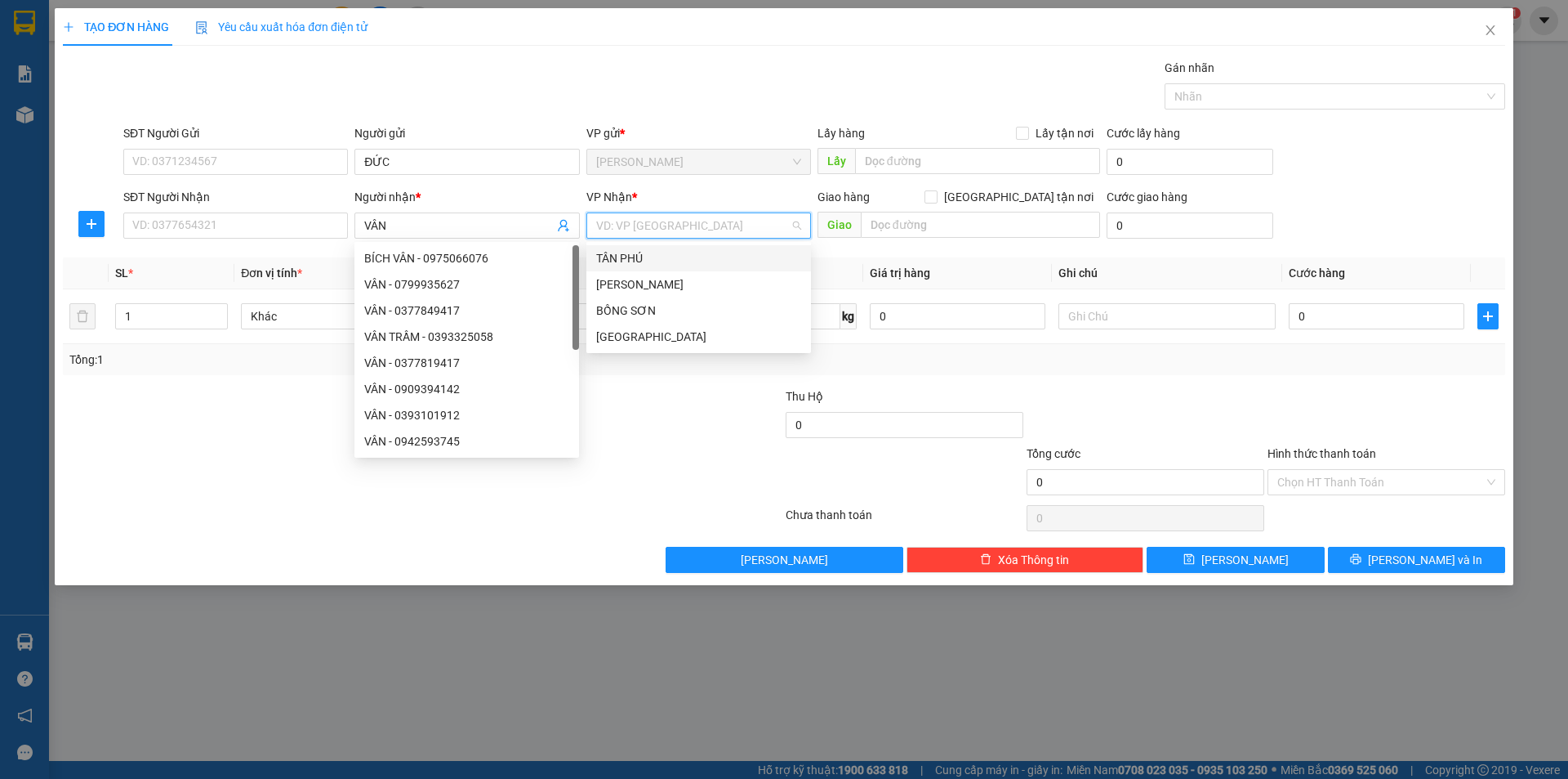
click at [656, 231] on input "search" at bounding box center [692, 225] width 194 height 25
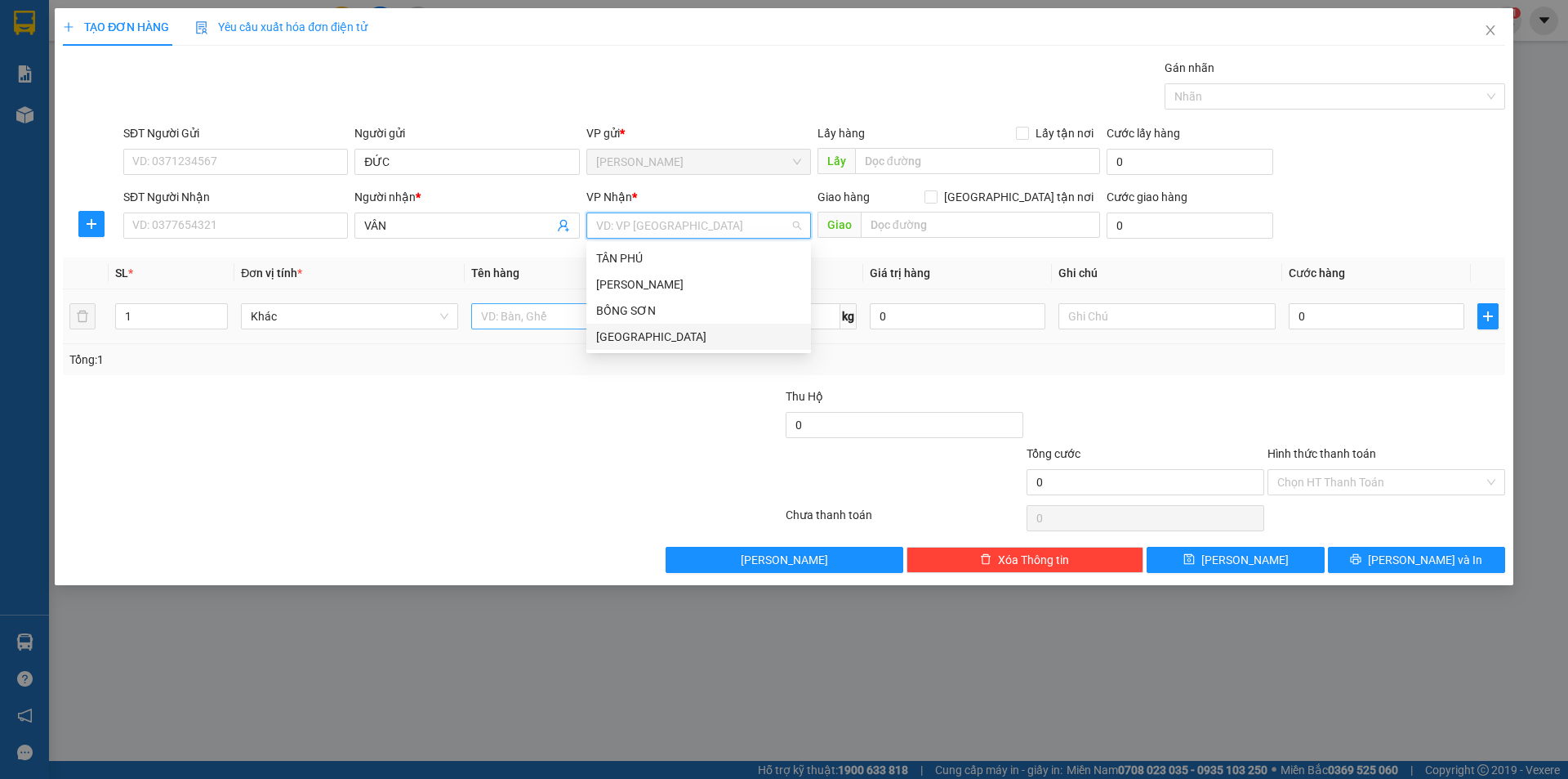
drag, startPoint x: 620, startPoint y: 329, endPoint x: 523, endPoint y: 321, distance: 97.3
click at [610, 335] on div "[GEOGRAPHIC_DATA]" at bounding box center [699, 337] width 205 height 18
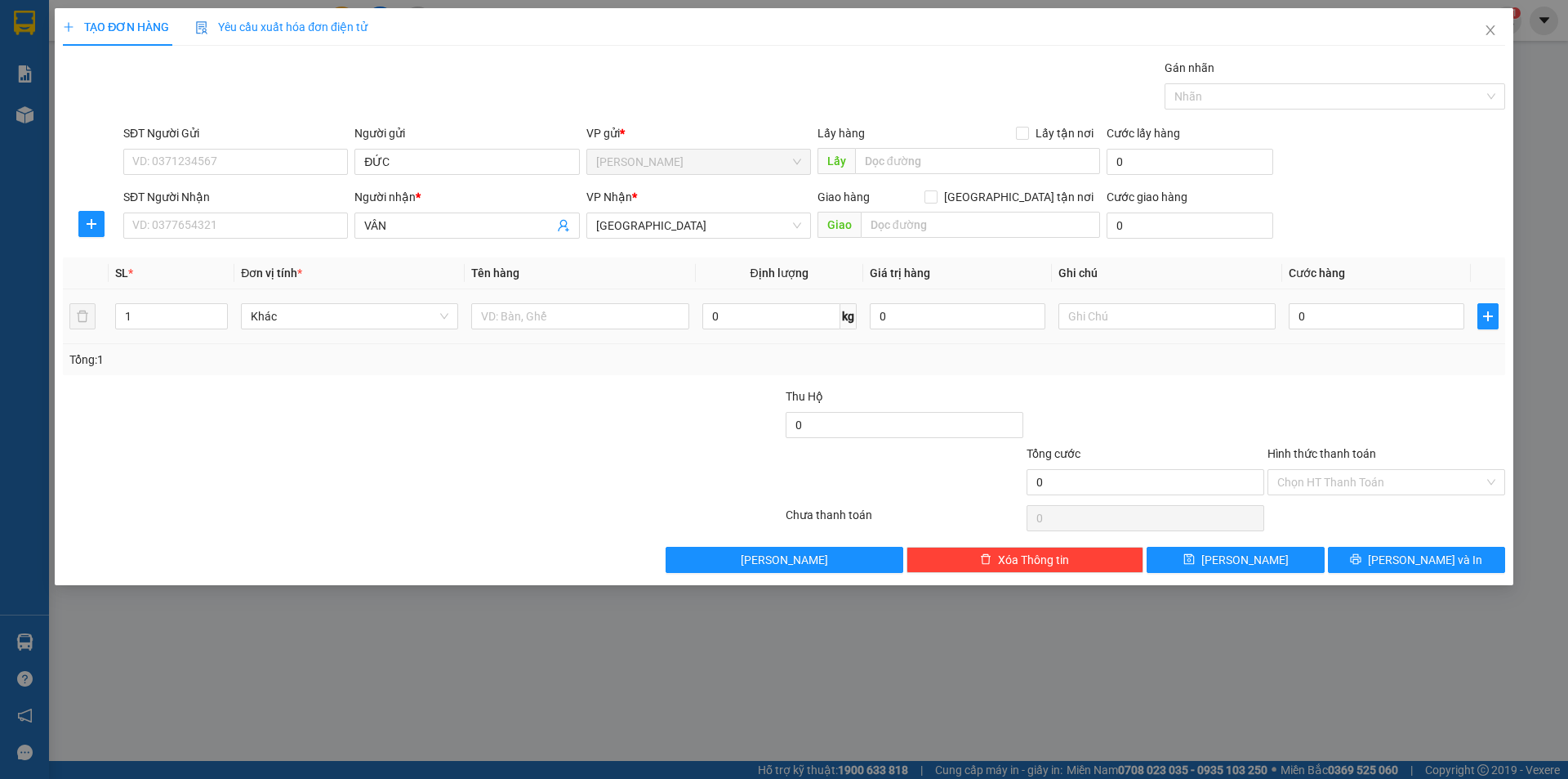
click at [540, 303] on div at bounding box center [580, 316] width 217 height 33
click at [526, 320] on input "text" at bounding box center [580, 316] width 217 height 26
type input "CỤC"
click at [1158, 314] on input "text" at bounding box center [1166, 316] width 217 height 26
type input "R/50"
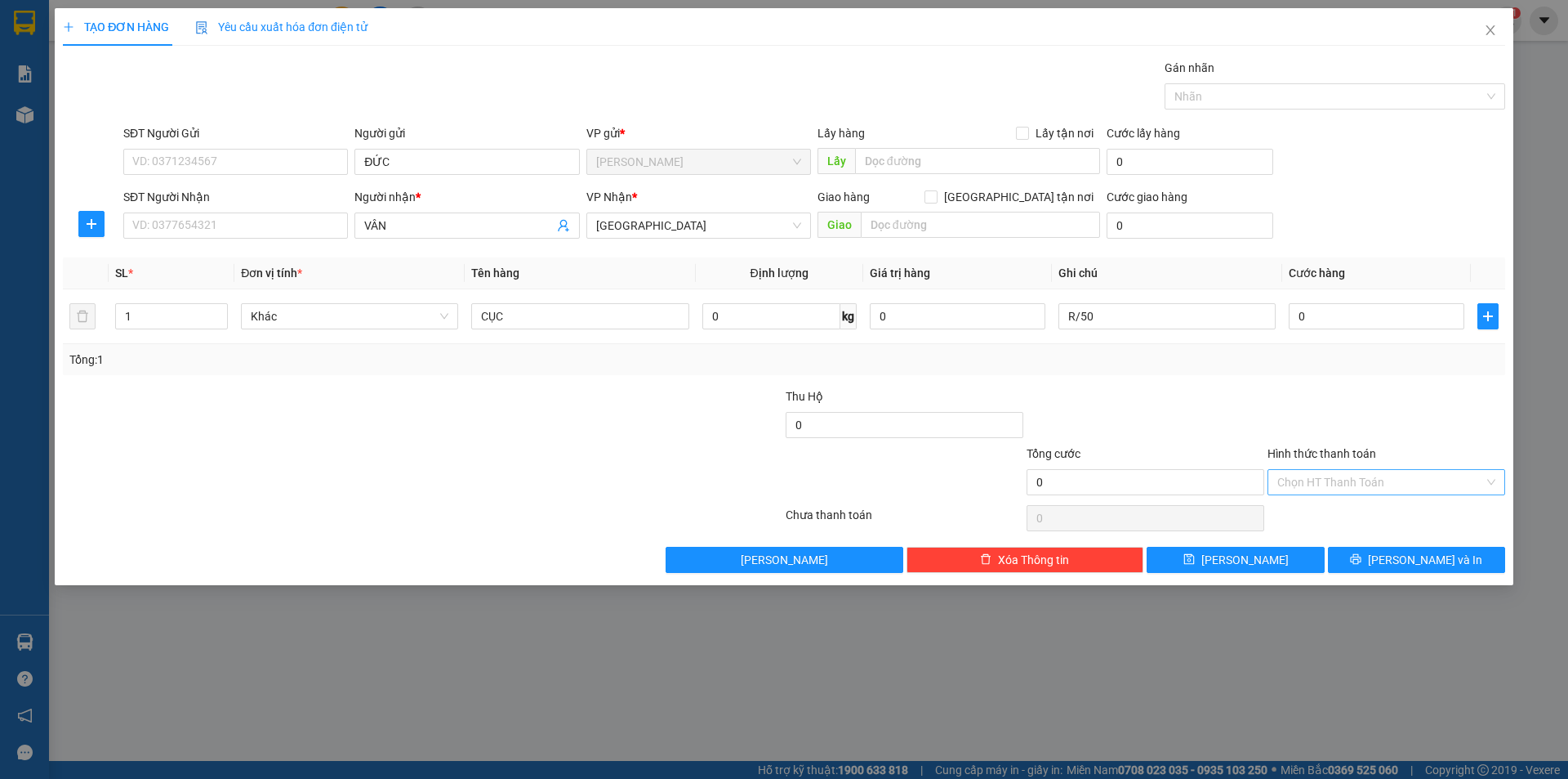
click at [1318, 477] on input "Hình thức thanh toán" at bounding box center [1380, 482] width 206 height 25
click at [1332, 534] on div "Miễn phí" at bounding box center [1386, 541] width 218 height 18
click at [1350, 559] on button "[PERSON_NAME] và In" at bounding box center [1416, 560] width 177 height 26
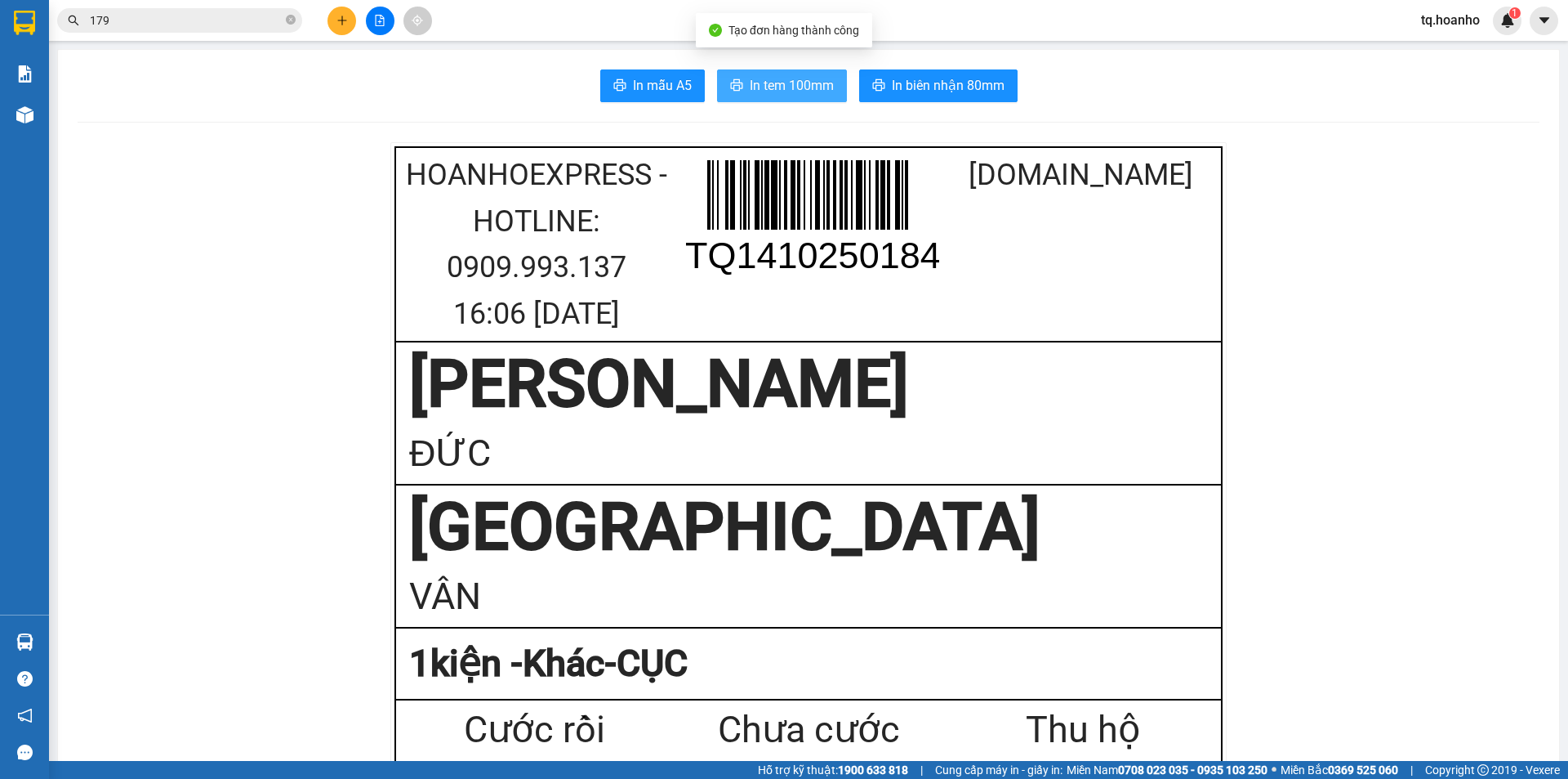
click at [787, 87] on span "In tem 100mm" at bounding box center [791, 85] width 84 height 20
click at [352, 12] on button at bounding box center [342, 20] width 28 height 28
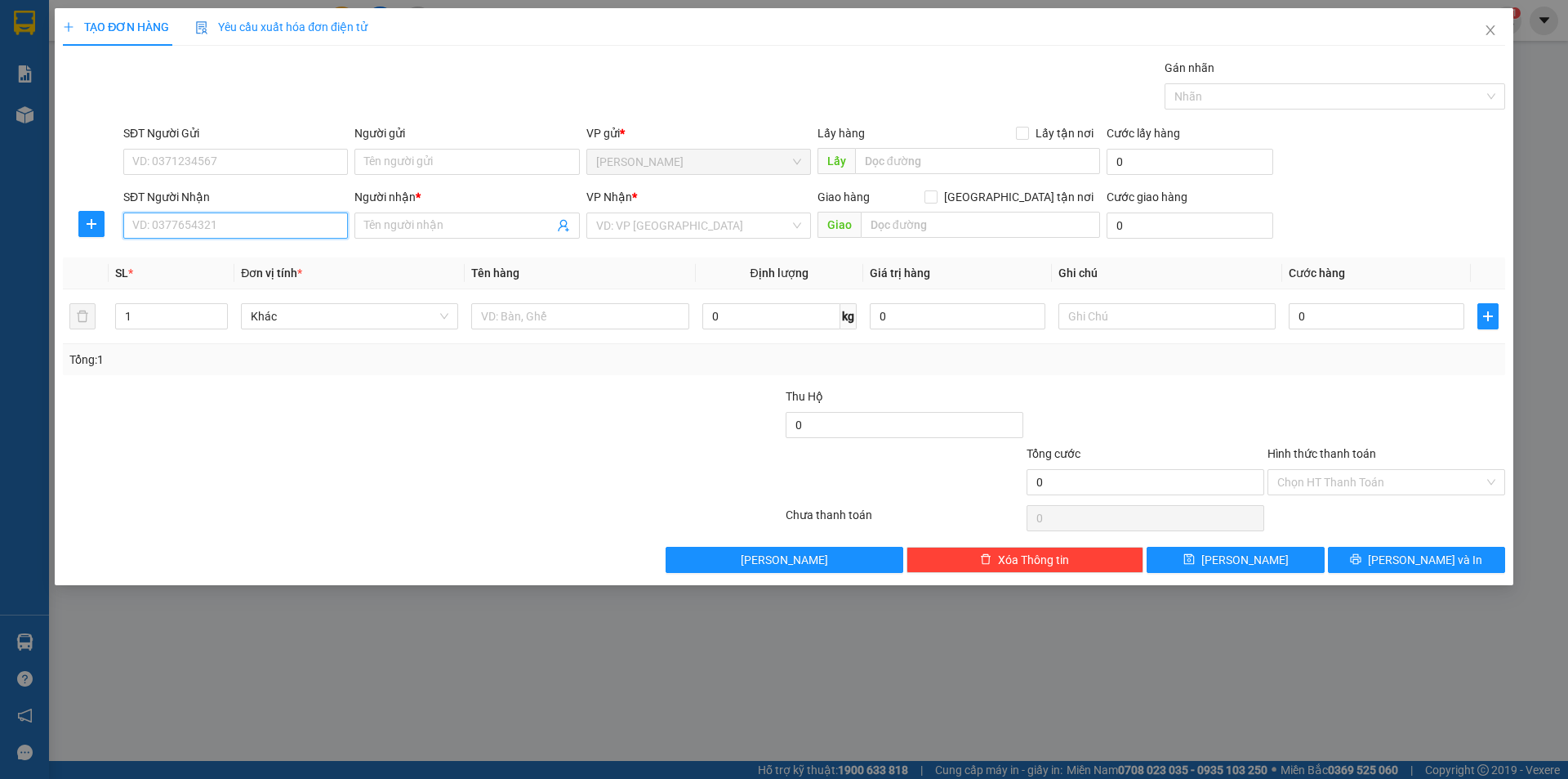
drag, startPoint x: 174, startPoint y: 230, endPoint x: 171, endPoint y: 196, distance: 34.1
click at [174, 228] on input "SĐT Người Nhận" at bounding box center [235, 225] width 224 height 26
click at [184, 257] on div "0909076536 - THỦY" at bounding box center [236, 258] width 205 height 18
type input "0909076536"
type input "THỦY"
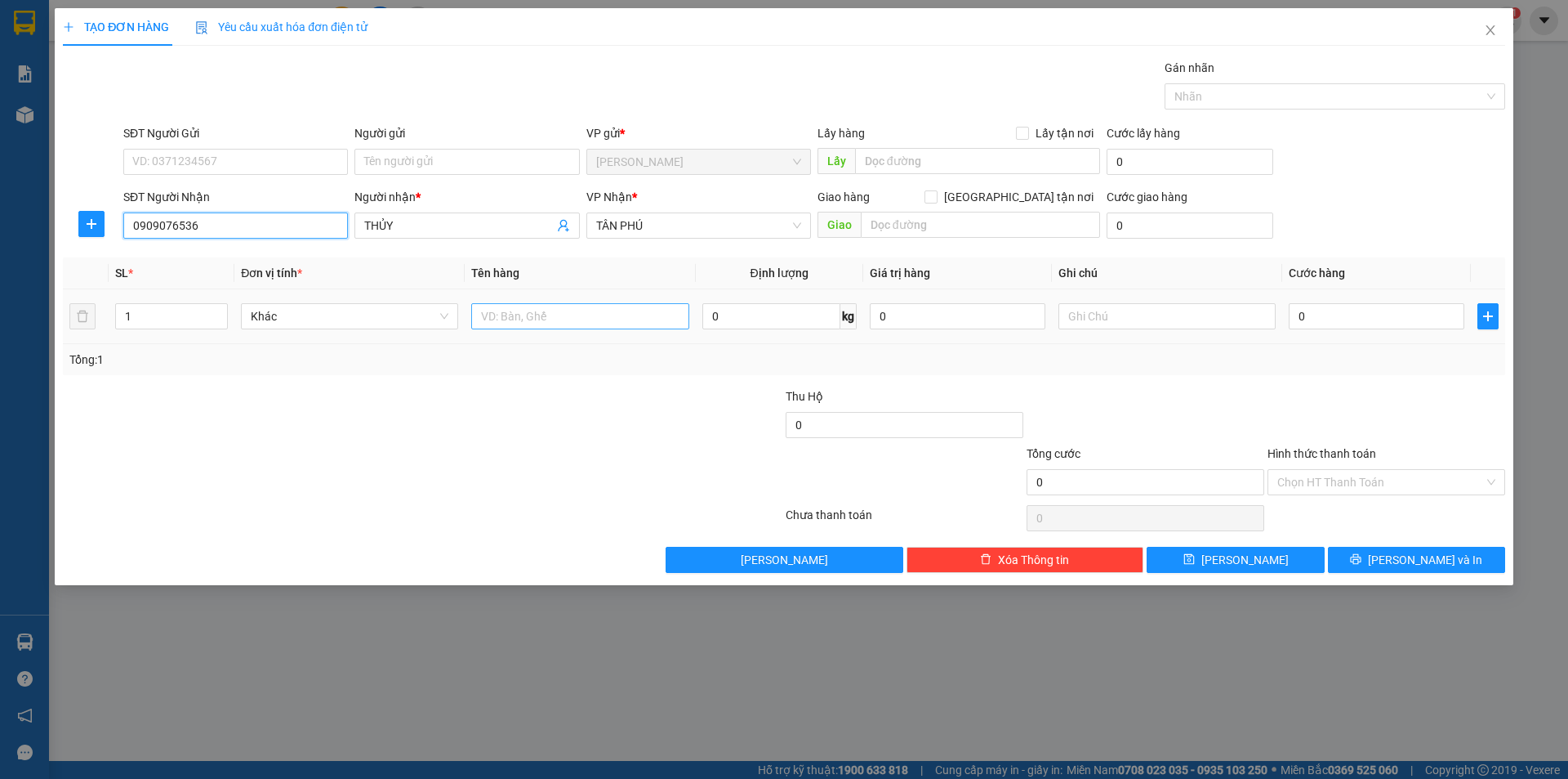
type input "0909076536"
drag, startPoint x: 532, startPoint y: 316, endPoint x: 496, endPoint y: 58, distance: 260.5
click at [540, 219] on div "Transit Pickup Surcharge Ids Transit Deliver Surcharge Ids Transit Deliver Surc…" at bounding box center [784, 316] width 1443 height 514
type input "BỊCH"
click at [1138, 320] on input "text" at bounding box center [1166, 316] width 217 height 26
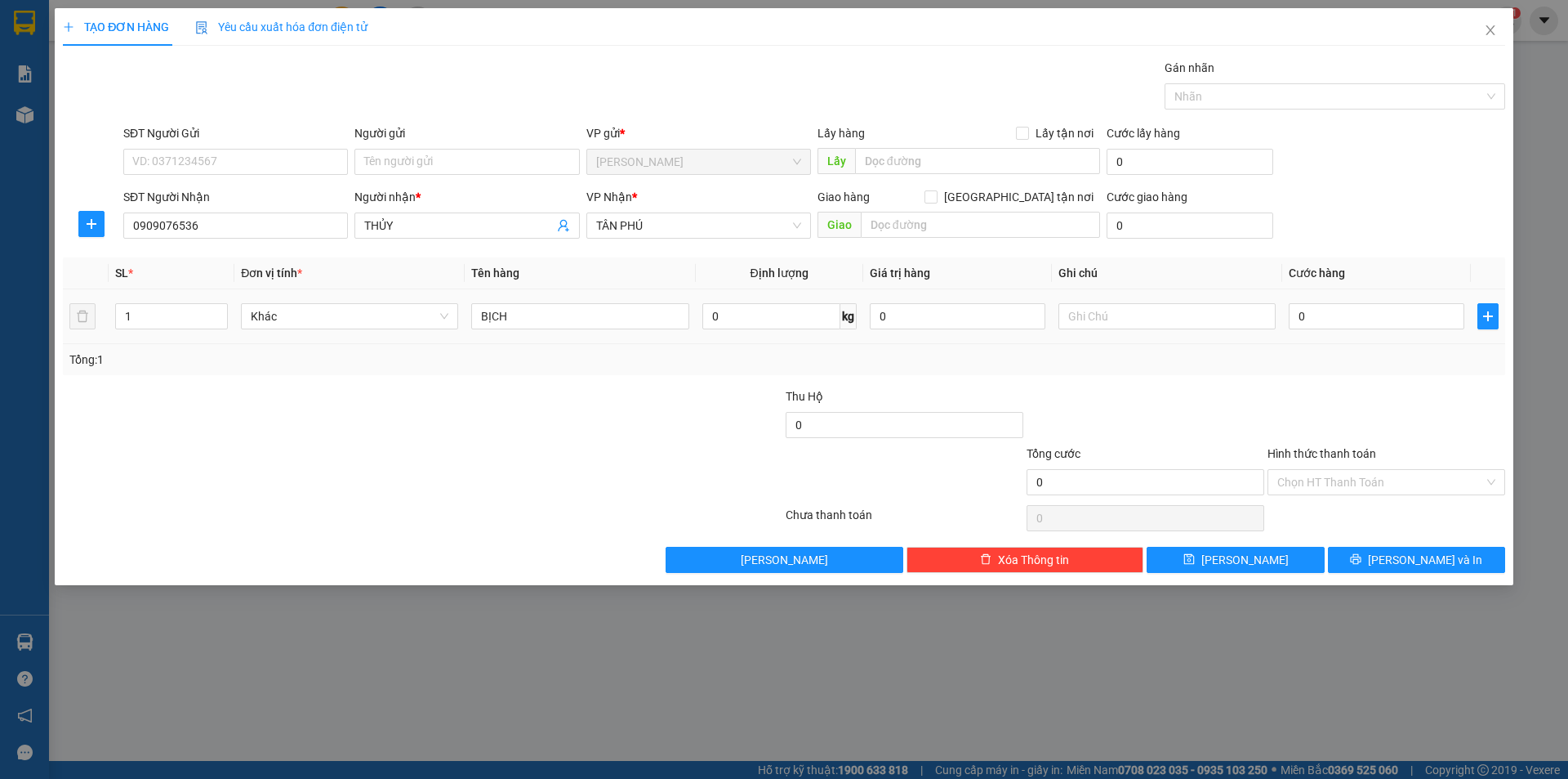
click at [1119, 340] on td at bounding box center [1167, 316] width 231 height 55
click at [1120, 328] on input "text" at bounding box center [1166, 316] width 217 height 26
type input "C"
drag, startPoint x: 1340, startPoint y: 483, endPoint x: 1354, endPoint y: 495, distance: 18.4
click at [1354, 483] on input "Hình thức thanh toán" at bounding box center [1380, 482] width 206 height 25
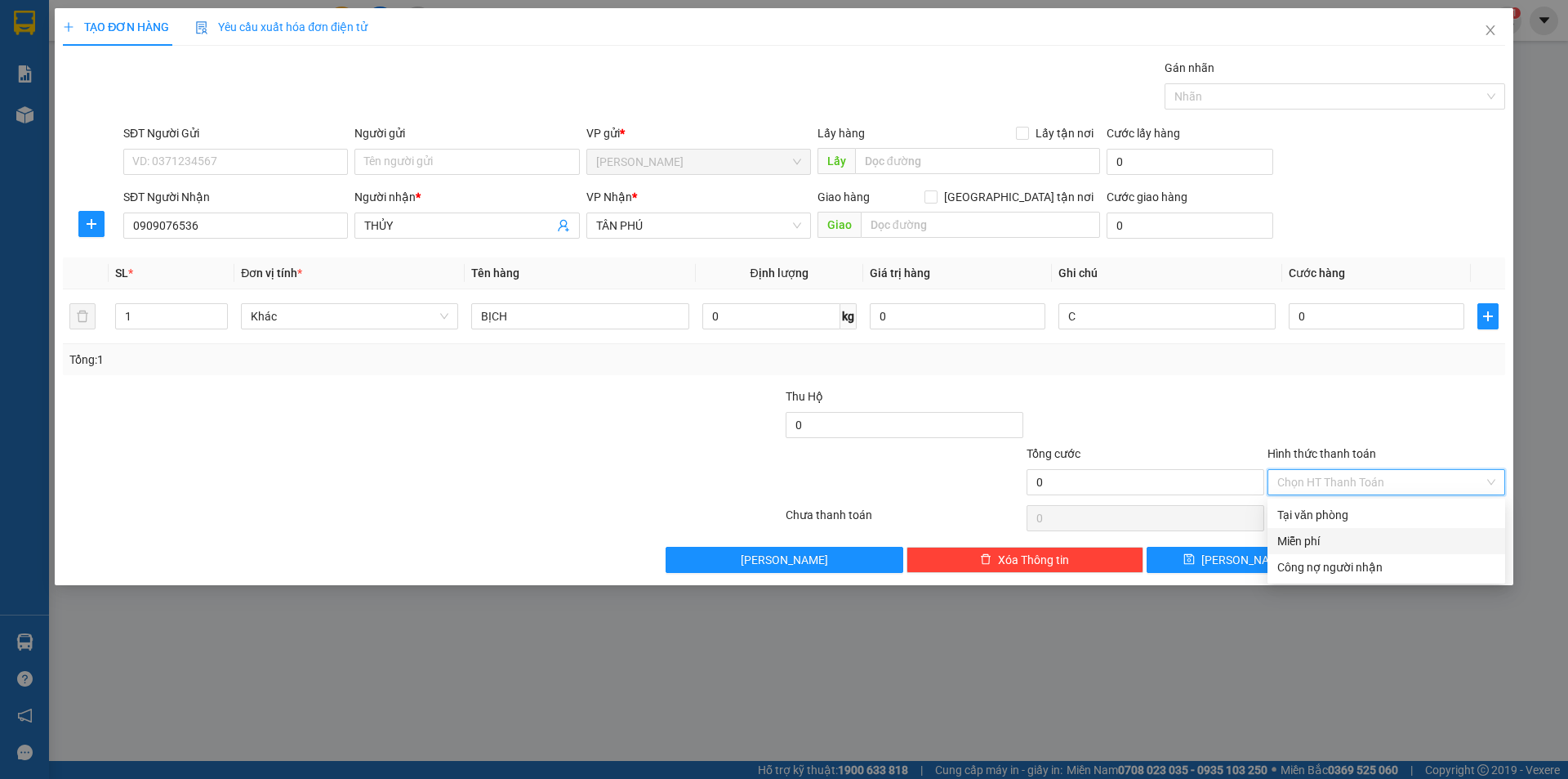
click at [1344, 542] on div "Miễn phí" at bounding box center [1386, 541] width 218 height 18
click at [1365, 564] on button "[PERSON_NAME] và In" at bounding box center [1416, 560] width 177 height 26
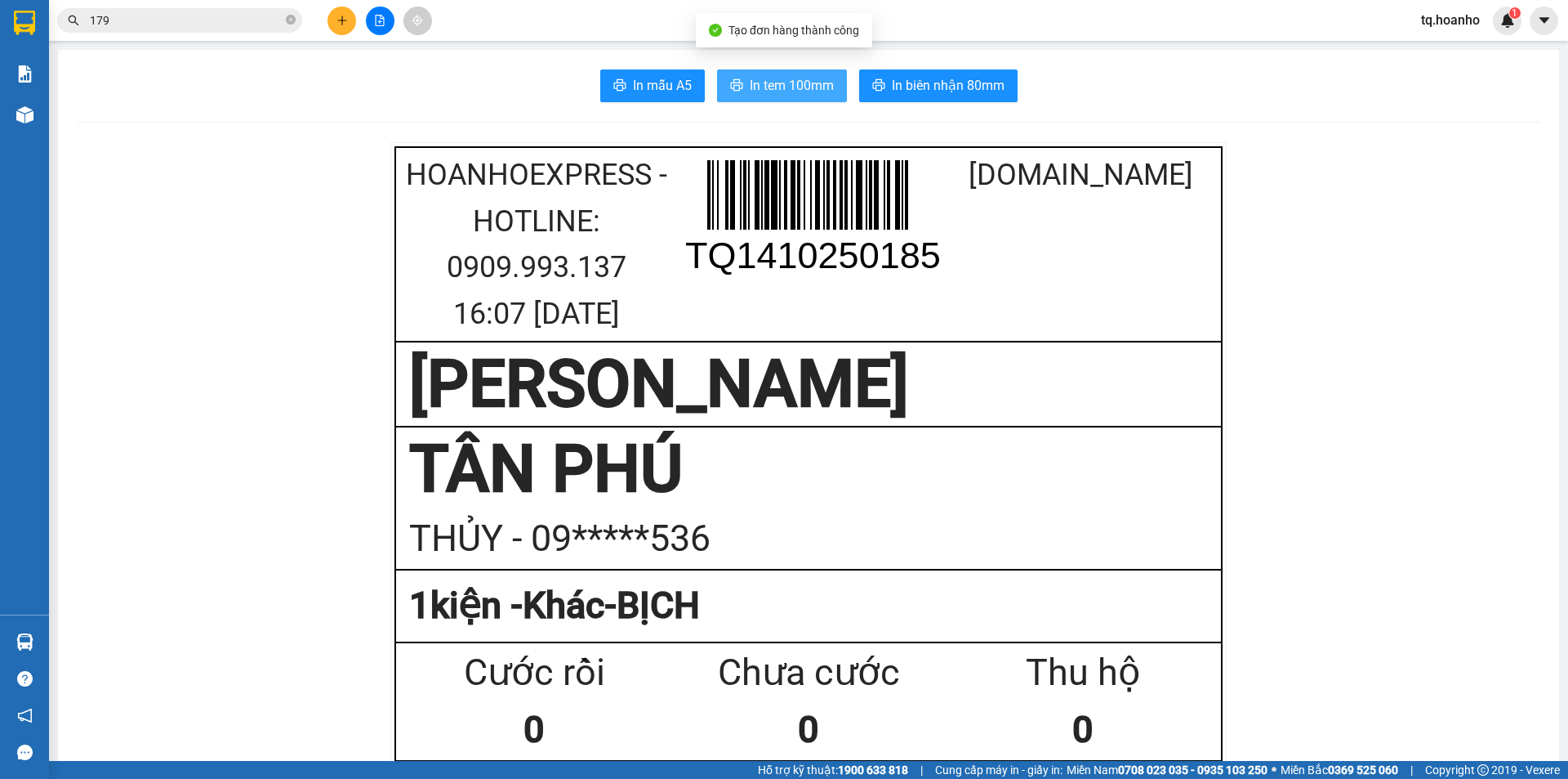
click at [783, 86] on span "In tem 100mm" at bounding box center [791, 85] width 84 height 20
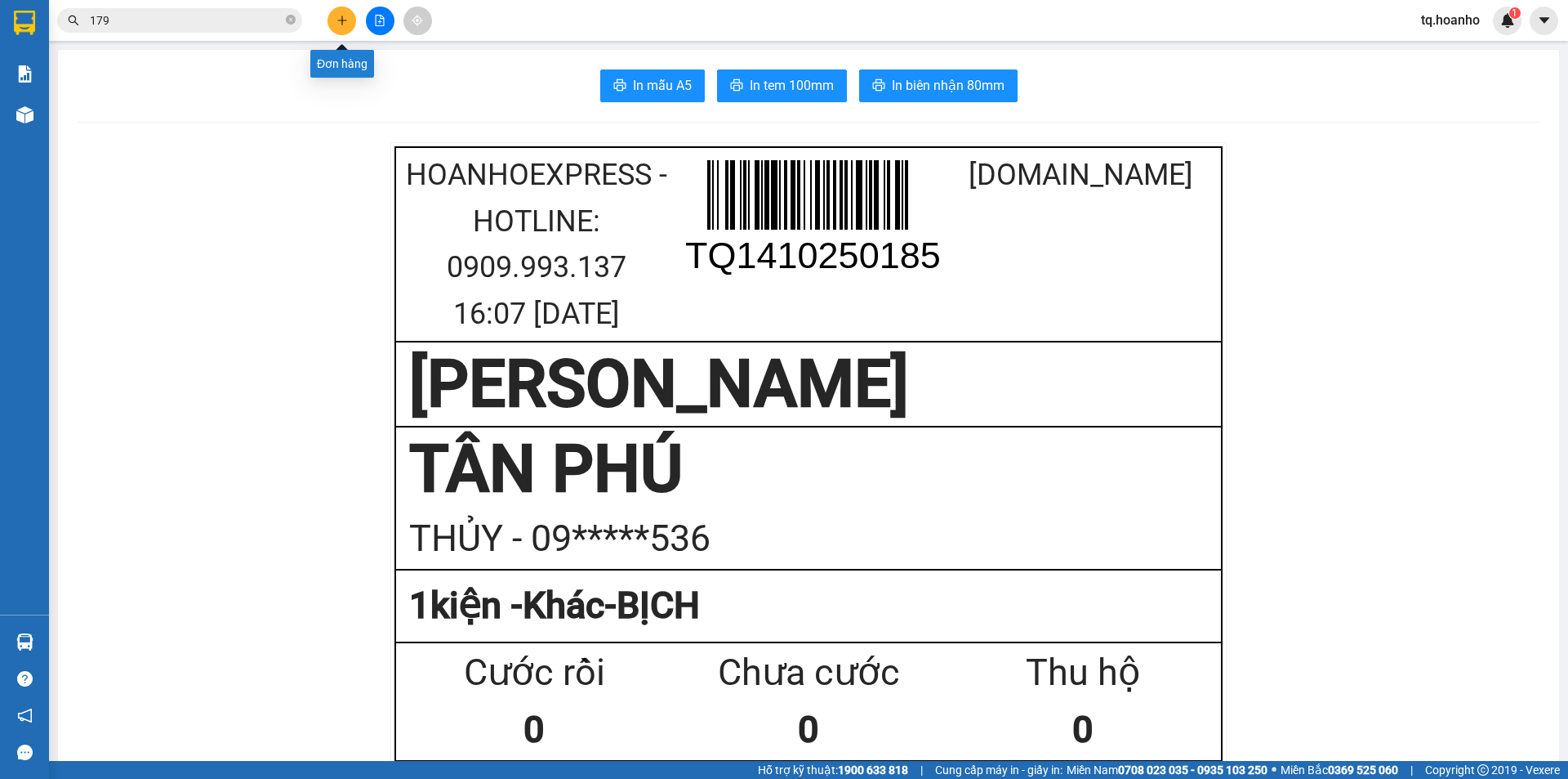
click at [350, 16] on button at bounding box center [342, 20] width 28 height 28
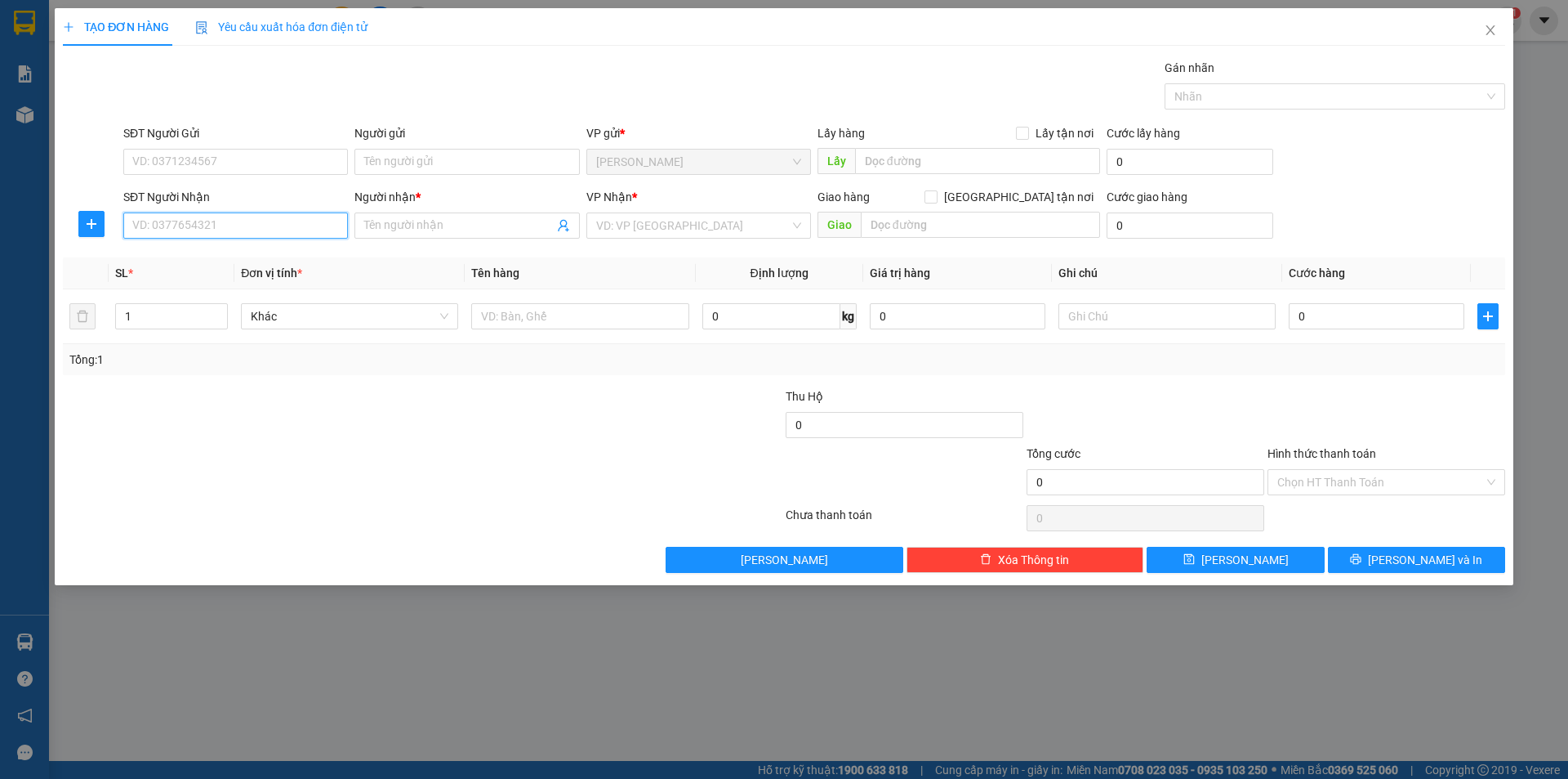
click at [184, 233] on input "SĐT Người Nhận" at bounding box center [235, 225] width 224 height 26
click at [307, 258] on div "0773613277 - TUYẾT" at bounding box center [236, 258] width 205 height 18
type input "0773613277"
type input "TUYẾT"
type input "0773613277"
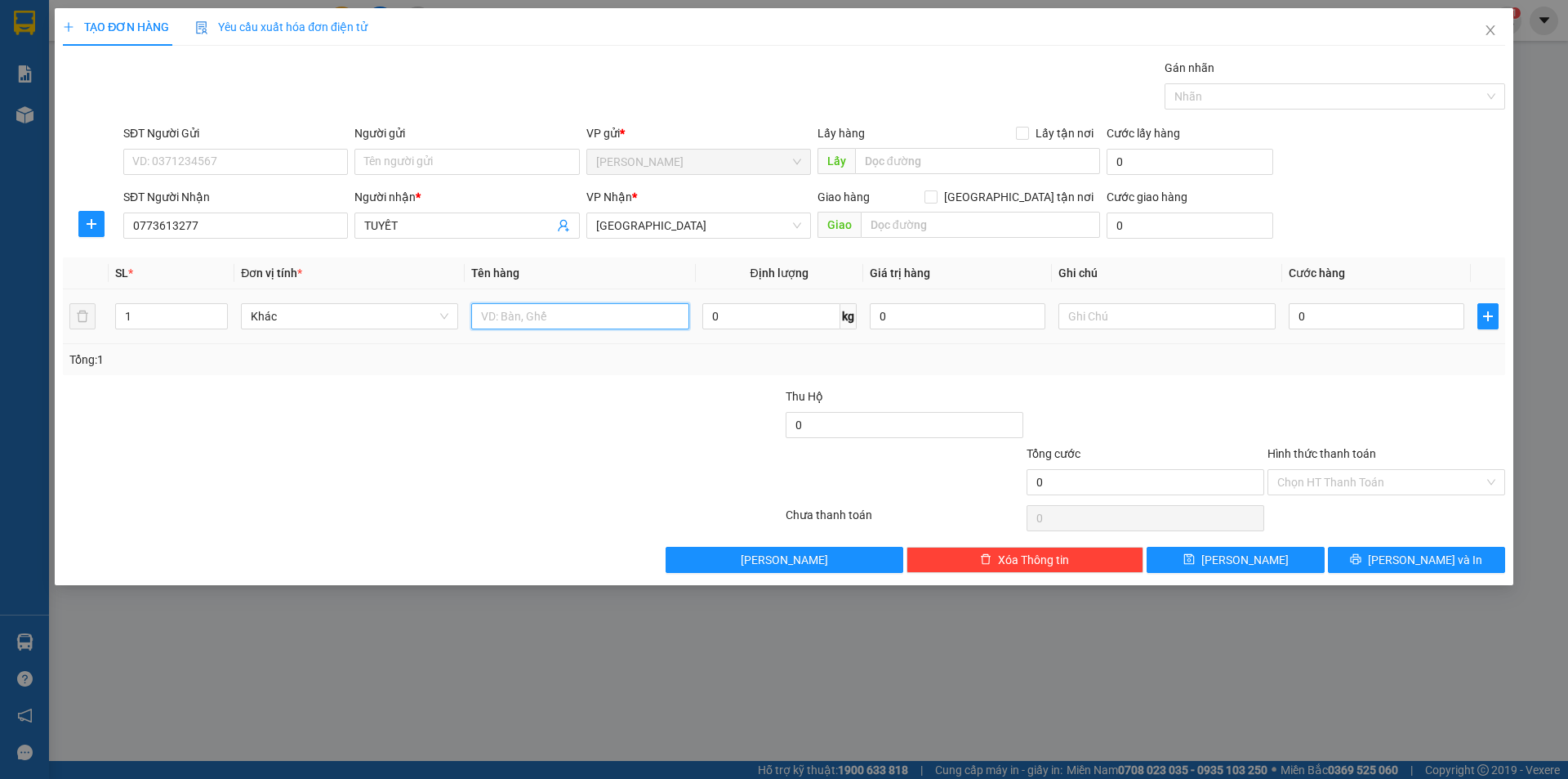
click at [600, 304] on input "text" at bounding box center [580, 316] width 217 height 26
type input "R"
type input "T"
type input "2"
click at [221, 312] on icon "up" at bounding box center [218, 313] width 5 height 4
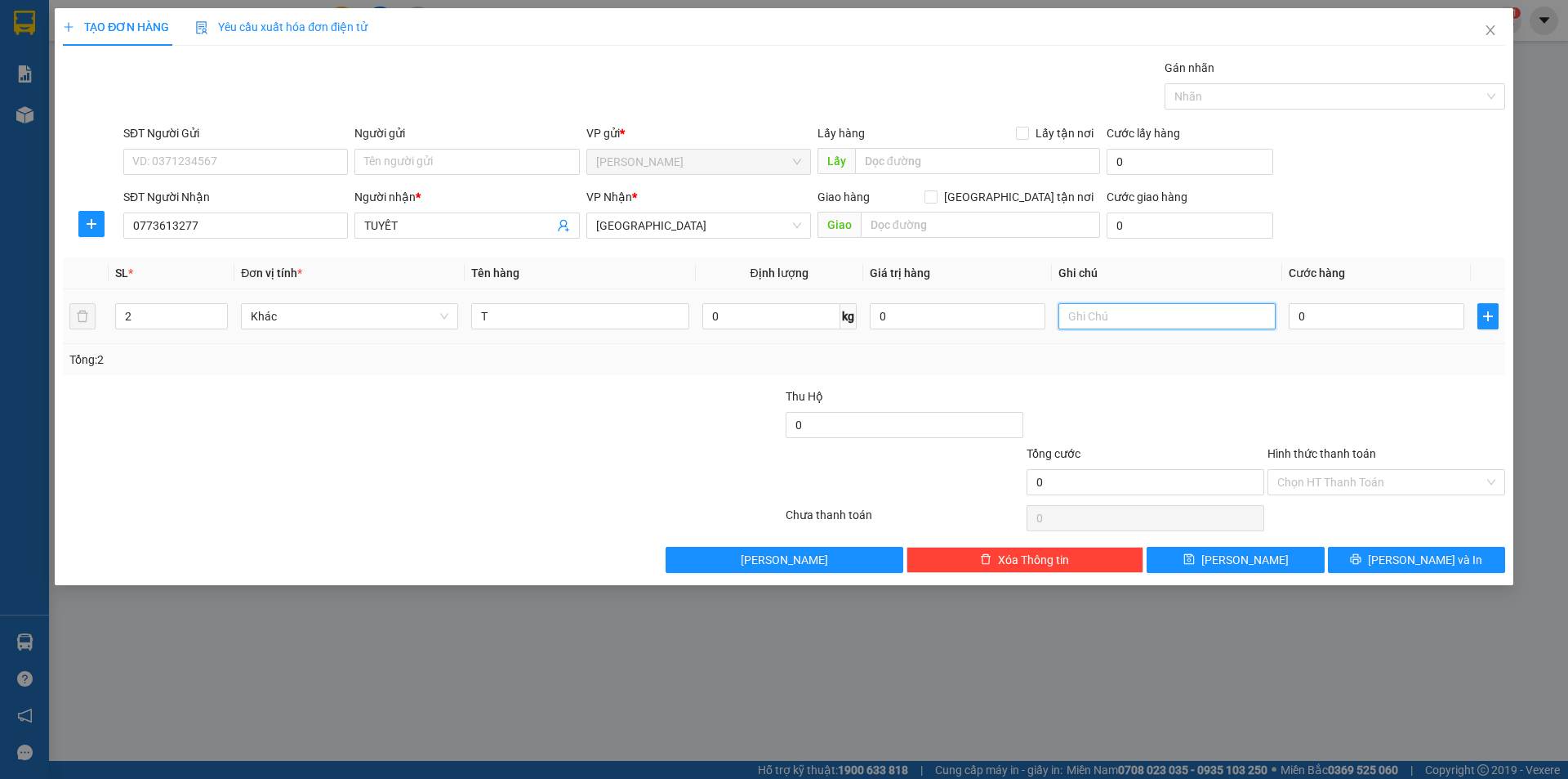
click at [1084, 320] on input "text" at bounding box center [1166, 316] width 217 height 26
type input "R/140"
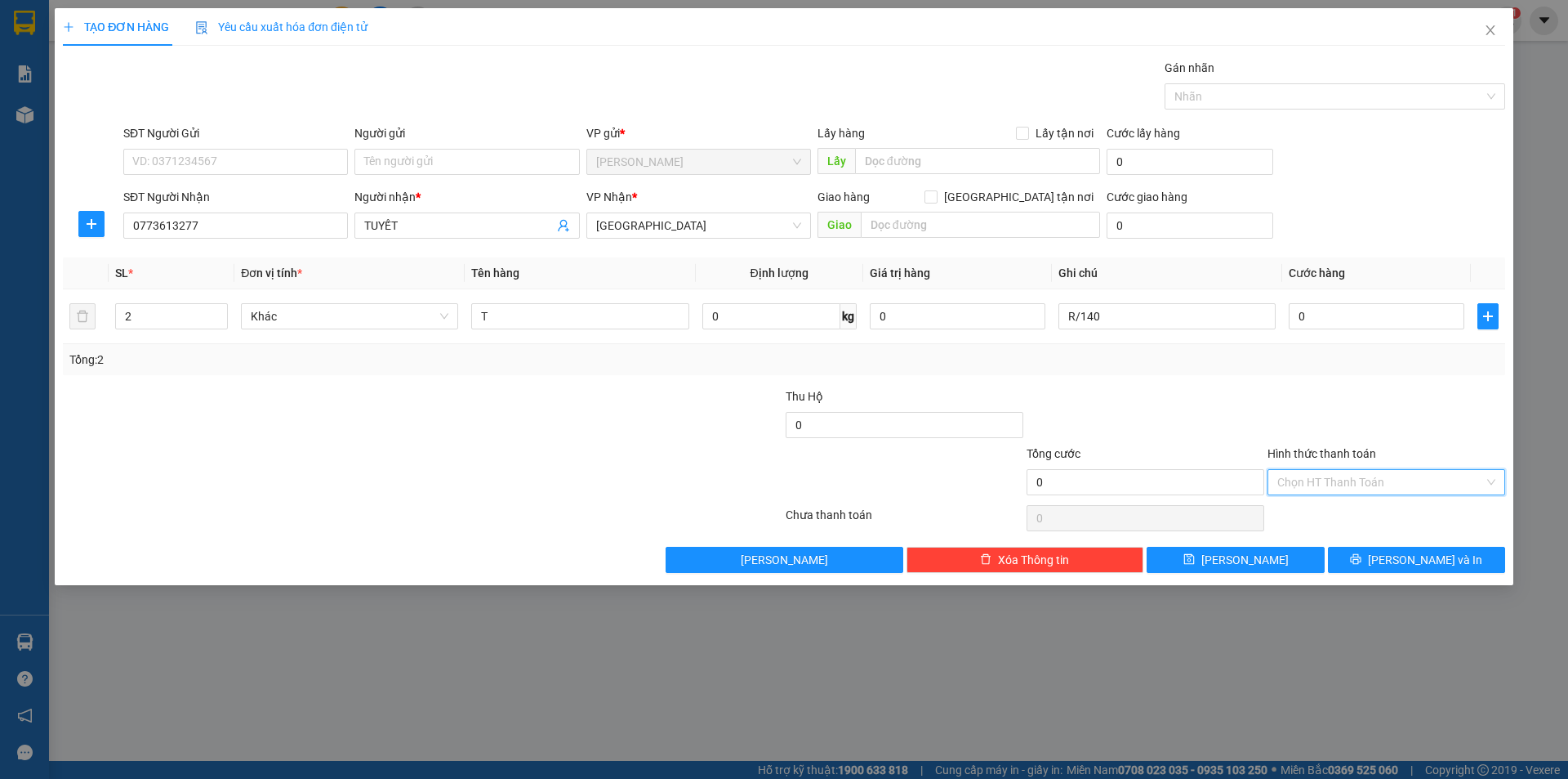
click at [1303, 476] on input "Hình thức thanh toán" at bounding box center [1380, 482] width 206 height 25
click at [1325, 539] on div "Miễn phí" at bounding box center [1386, 541] width 218 height 18
click at [1361, 553] on button "[PERSON_NAME] và In" at bounding box center [1416, 560] width 177 height 26
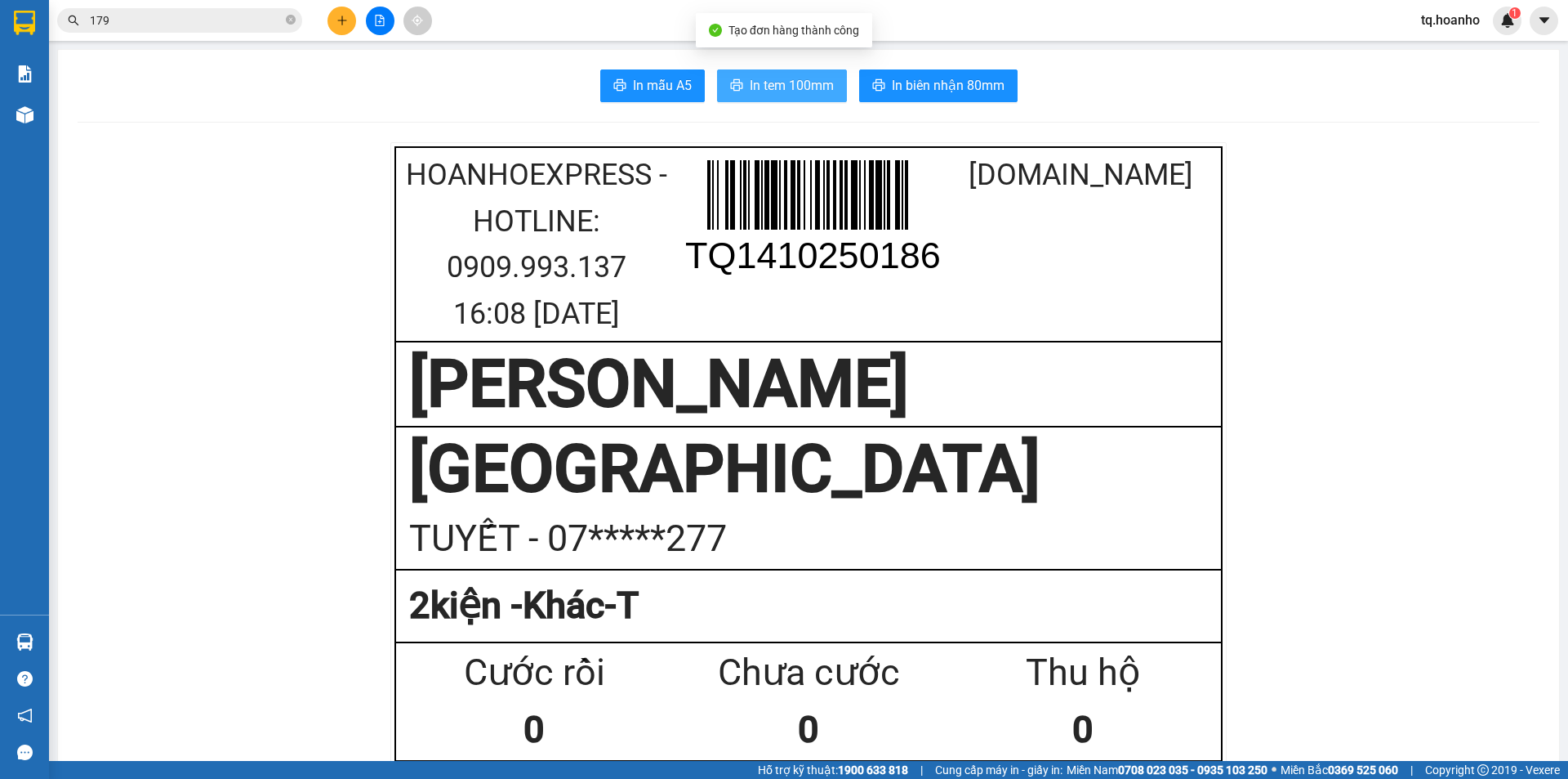
click at [771, 85] on span "In tem 100mm" at bounding box center [791, 85] width 84 height 20
click at [286, 22] on icon "close-circle" at bounding box center [291, 19] width 10 height 10
click at [254, 19] on input "text" at bounding box center [186, 21] width 193 height 18
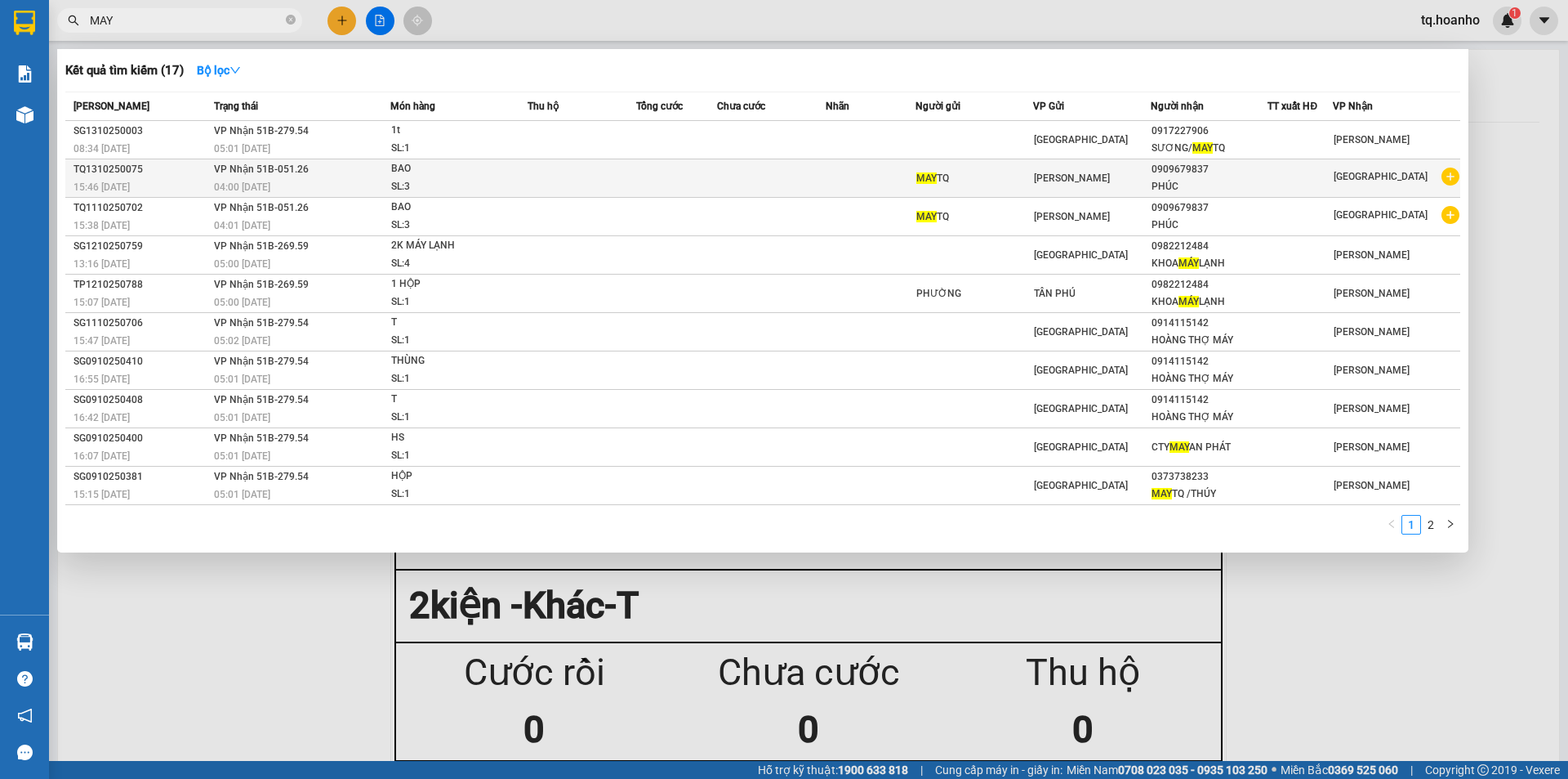
type input "MAY"
click at [643, 170] on td at bounding box center [676, 178] width 81 height 38
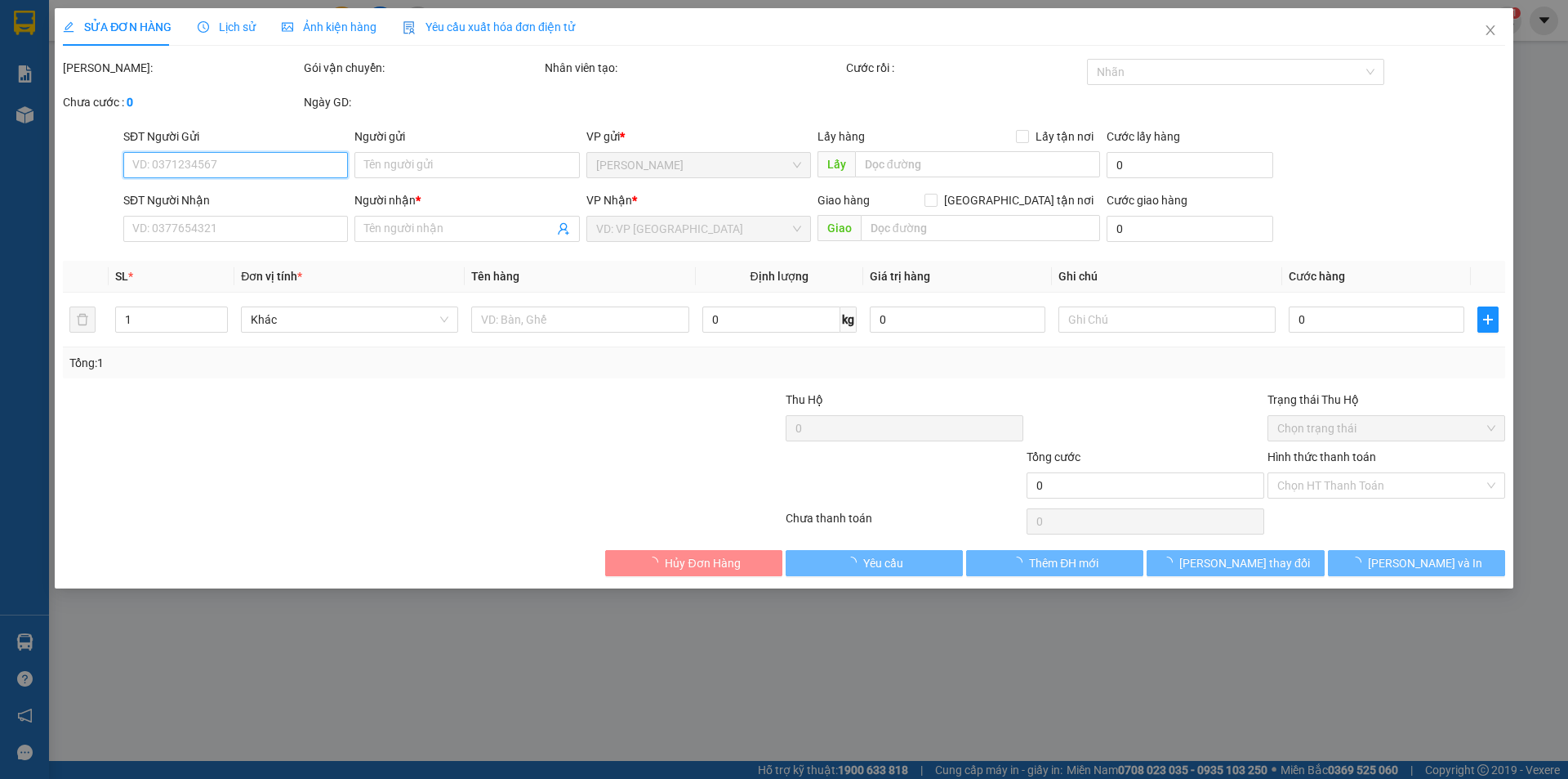
type input "MAY TQ"
type input "0909679837"
type input "PHÚC"
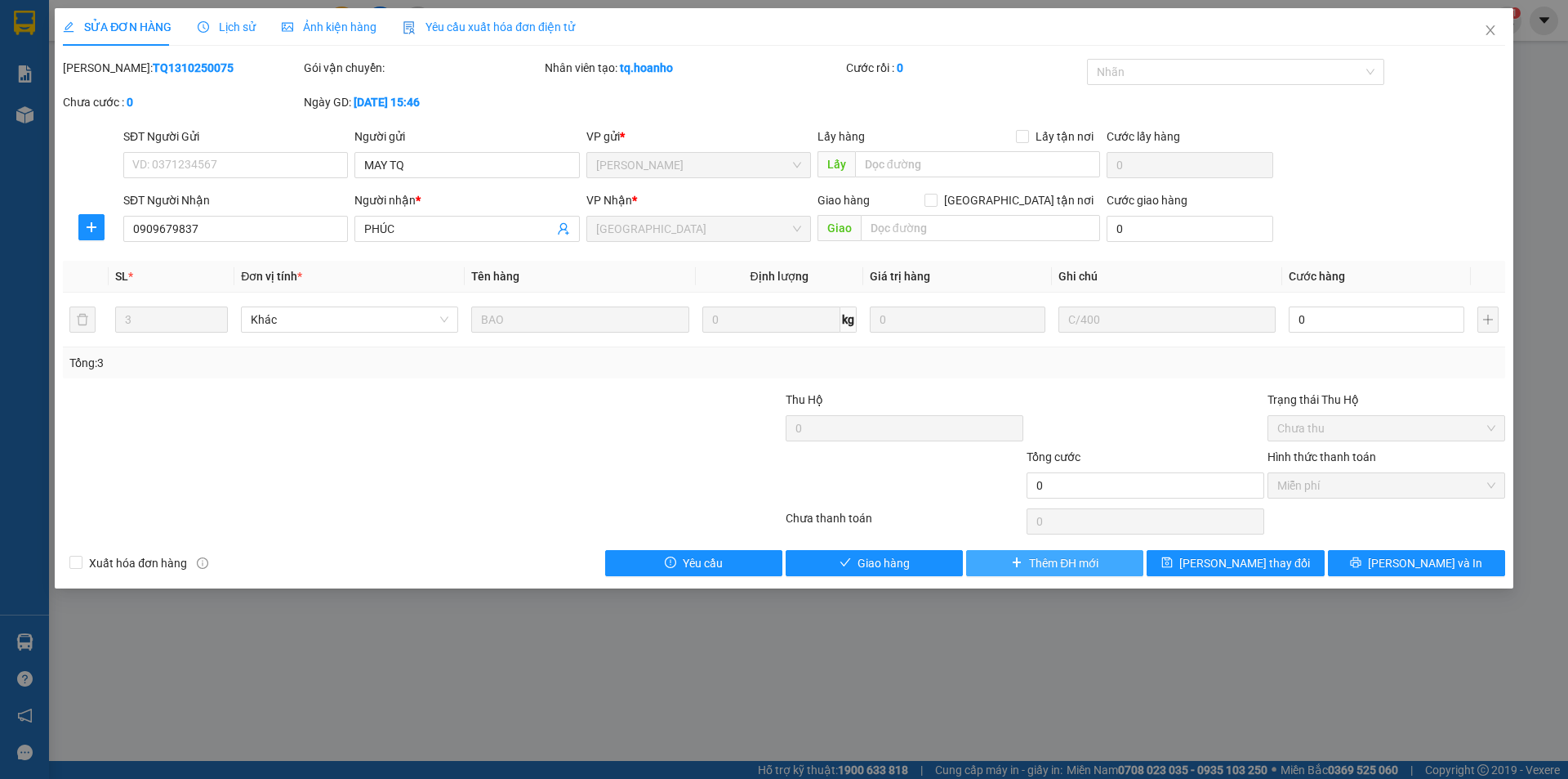
click at [1043, 560] on span "Thêm ĐH mới" at bounding box center [1064, 564] width 69 height 18
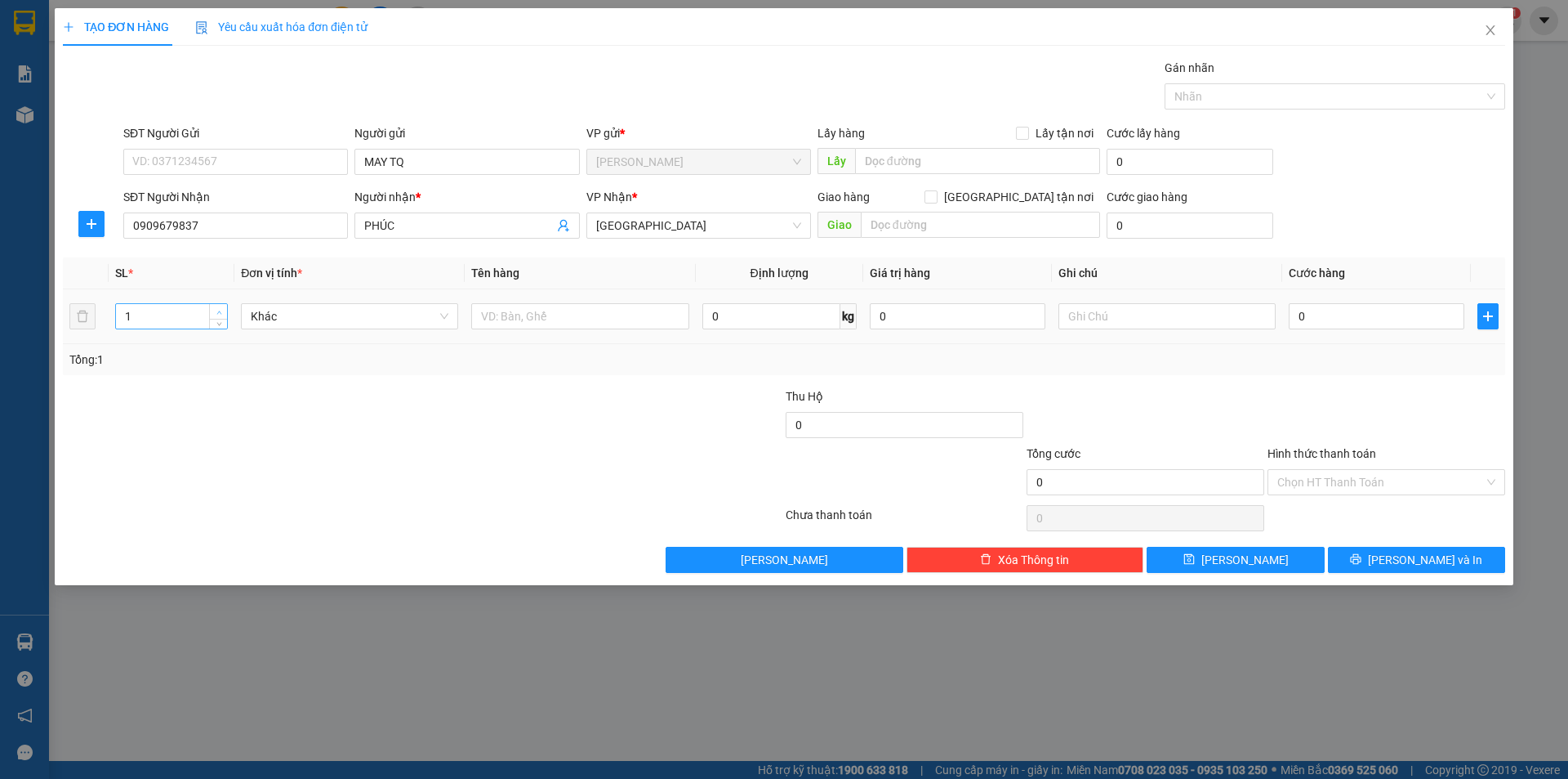
type input "2"
click at [214, 313] on span "up" at bounding box center [219, 312] width 10 height 10
click at [518, 303] on div at bounding box center [580, 316] width 217 height 33
click at [530, 329] on div at bounding box center [580, 316] width 217 height 33
drag, startPoint x: 557, startPoint y: 280, endPoint x: 543, endPoint y: 295, distance: 20.5
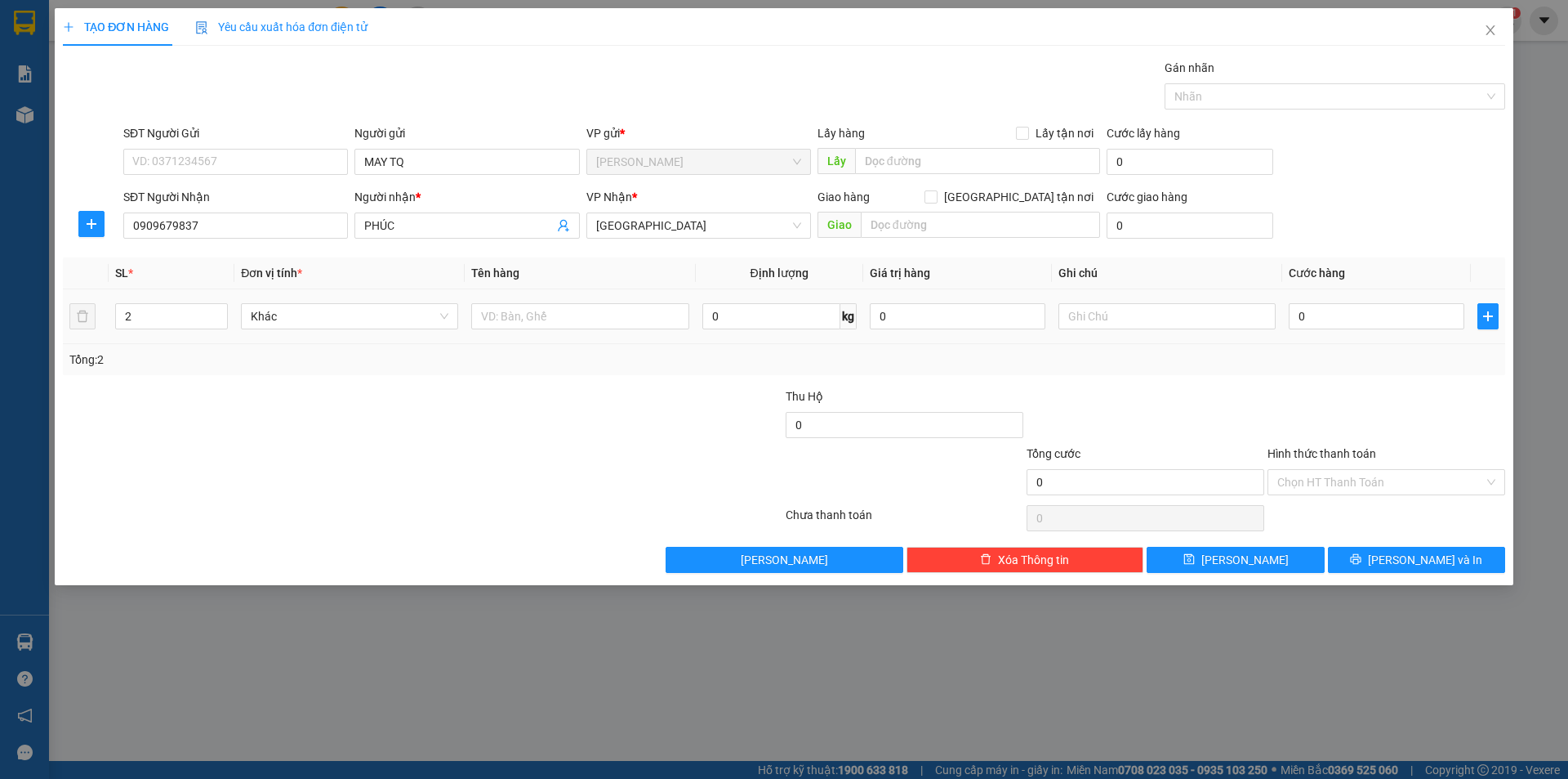
click at [543, 290] on table "SL * Đơn vị tính * Tên hàng Định lượng Giá trị hàng Ghi chú Cước hàng 2 Khác 0 …" at bounding box center [784, 300] width 1443 height 86
click at [546, 325] on input "text" at bounding box center [580, 316] width 217 height 26
type input "BAO"
click at [1070, 313] on input "text" at bounding box center [1166, 316] width 217 height 26
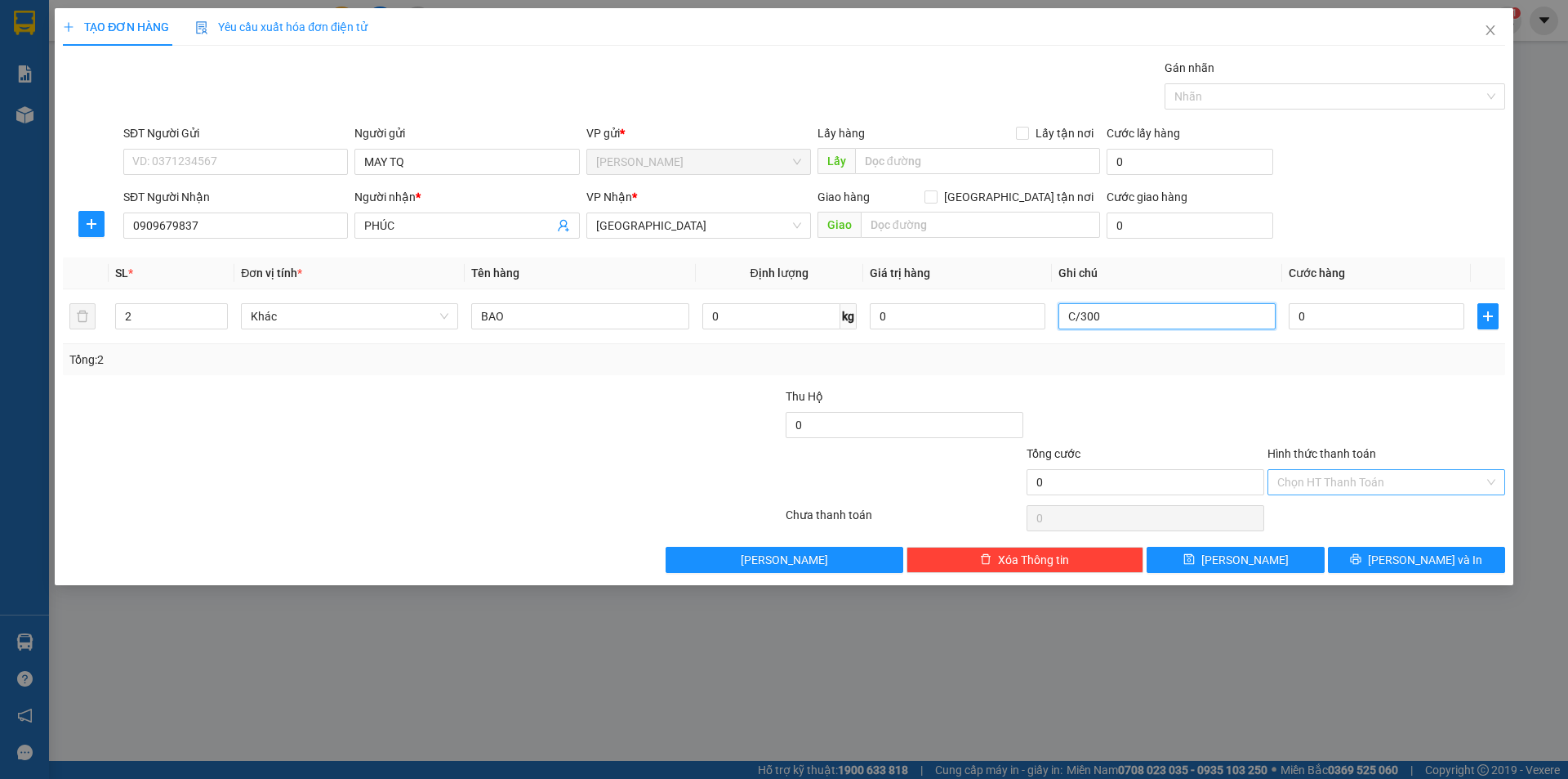
type input "C/300"
click at [1281, 472] on input "Hình thức thanh toán" at bounding box center [1380, 482] width 206 height 25
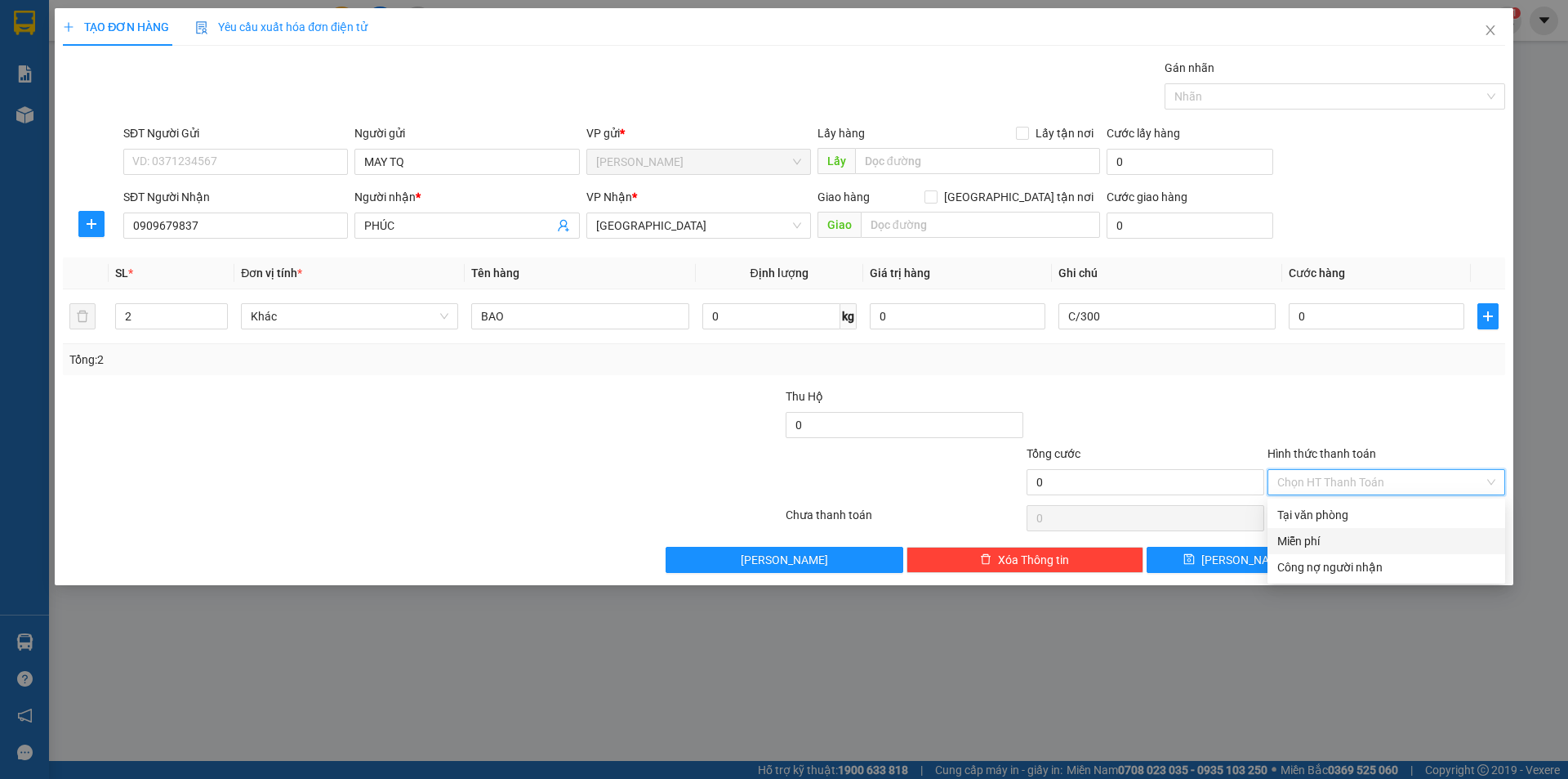
click at [1322, 548] on div "Miễn phí" at bounding box center [1386, 541] width 218 height 18
click at [1322, 548] on button "[PERSON_NAME]" at bounding box center [1235, 560] width 177 height 26
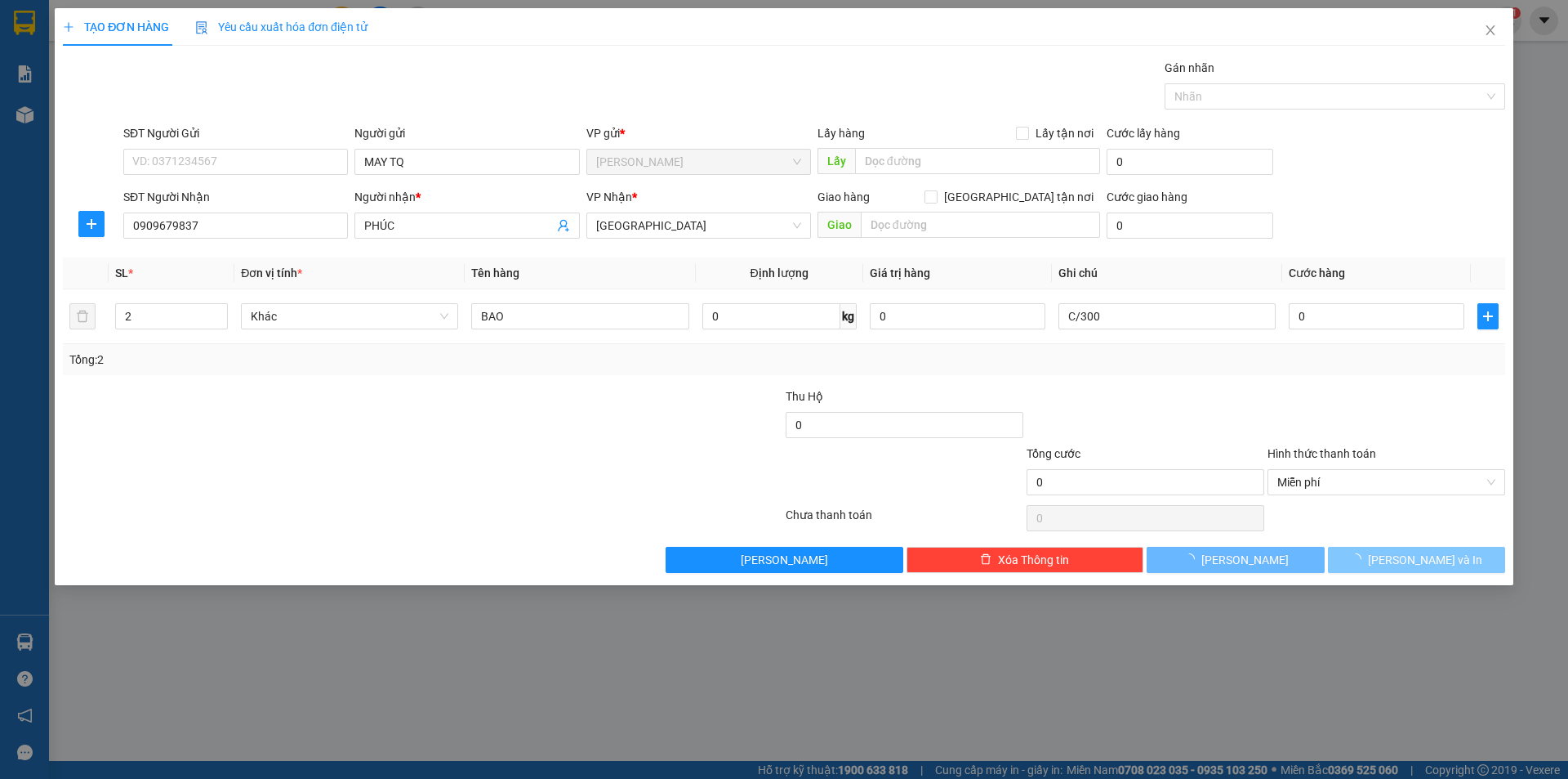
type input "1"
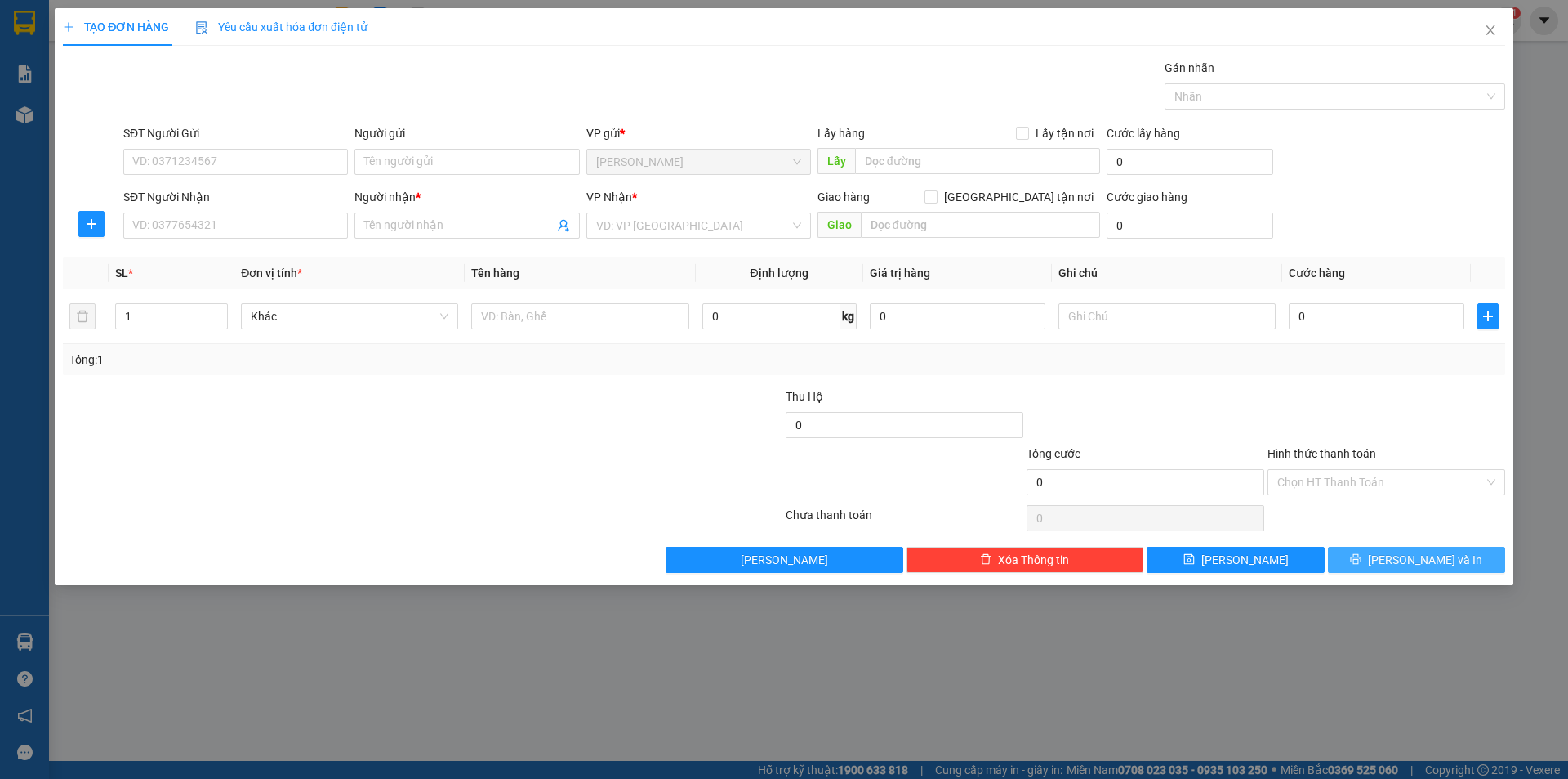
click at [1374, 555] on button "[PERSON_NAME] và In" at bounding box center [1416, 560] width 177 height 26
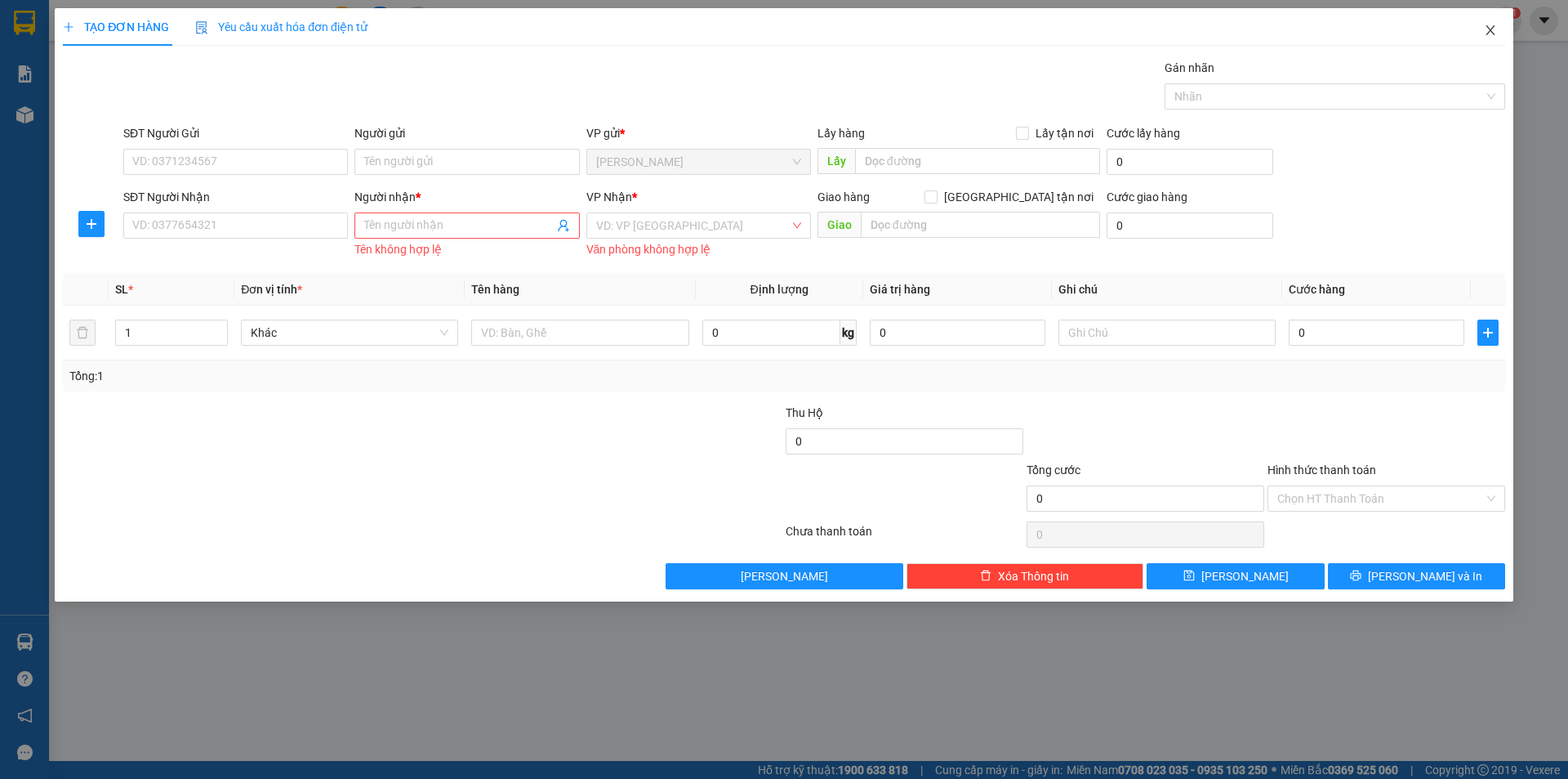
click at [1484, 28] on icon "close" at bounding box center [1491, 30] width 13 height 13
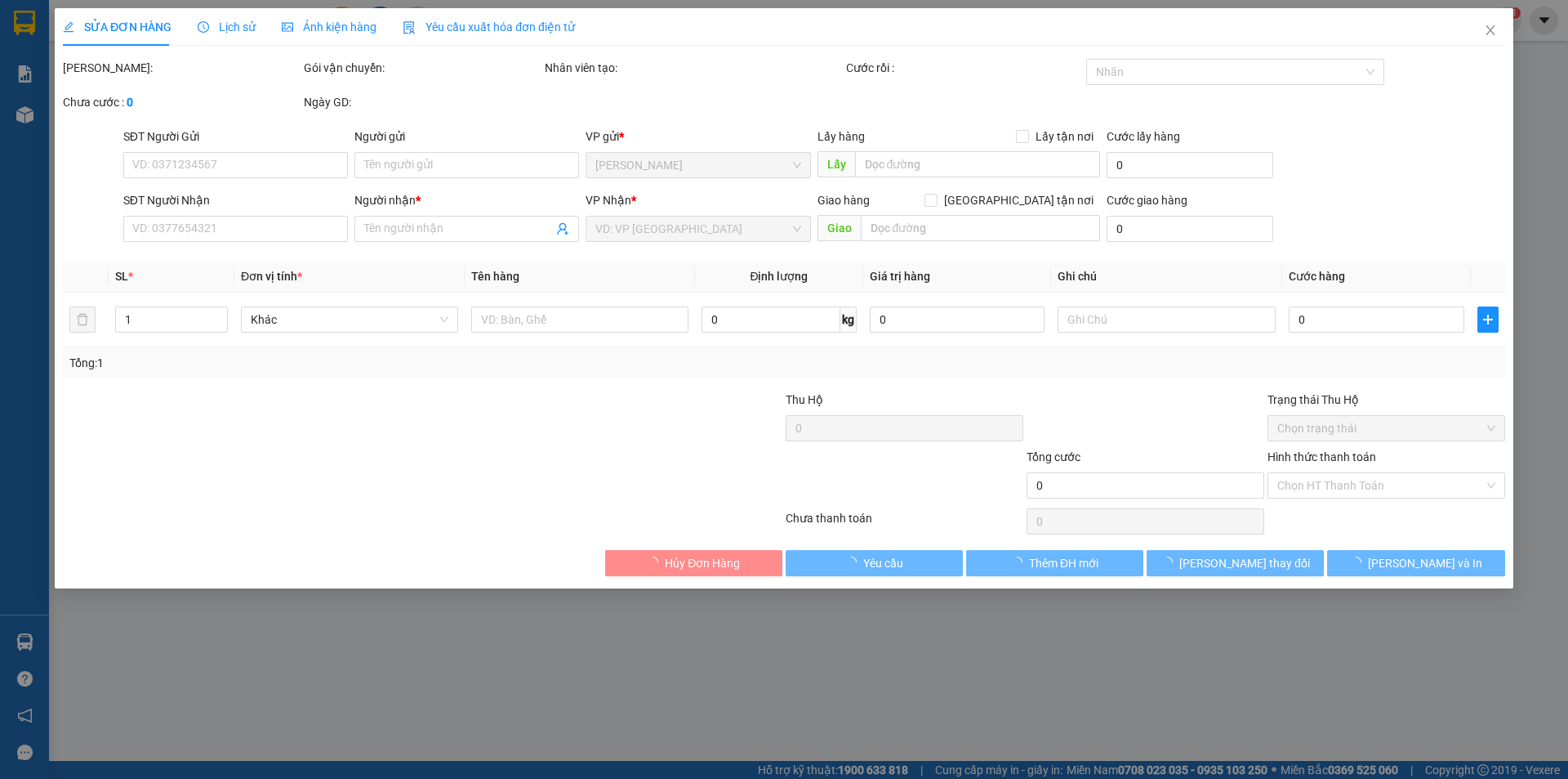
type input "MAY TQ"
type input "0909679837"
type input "PHÚC"
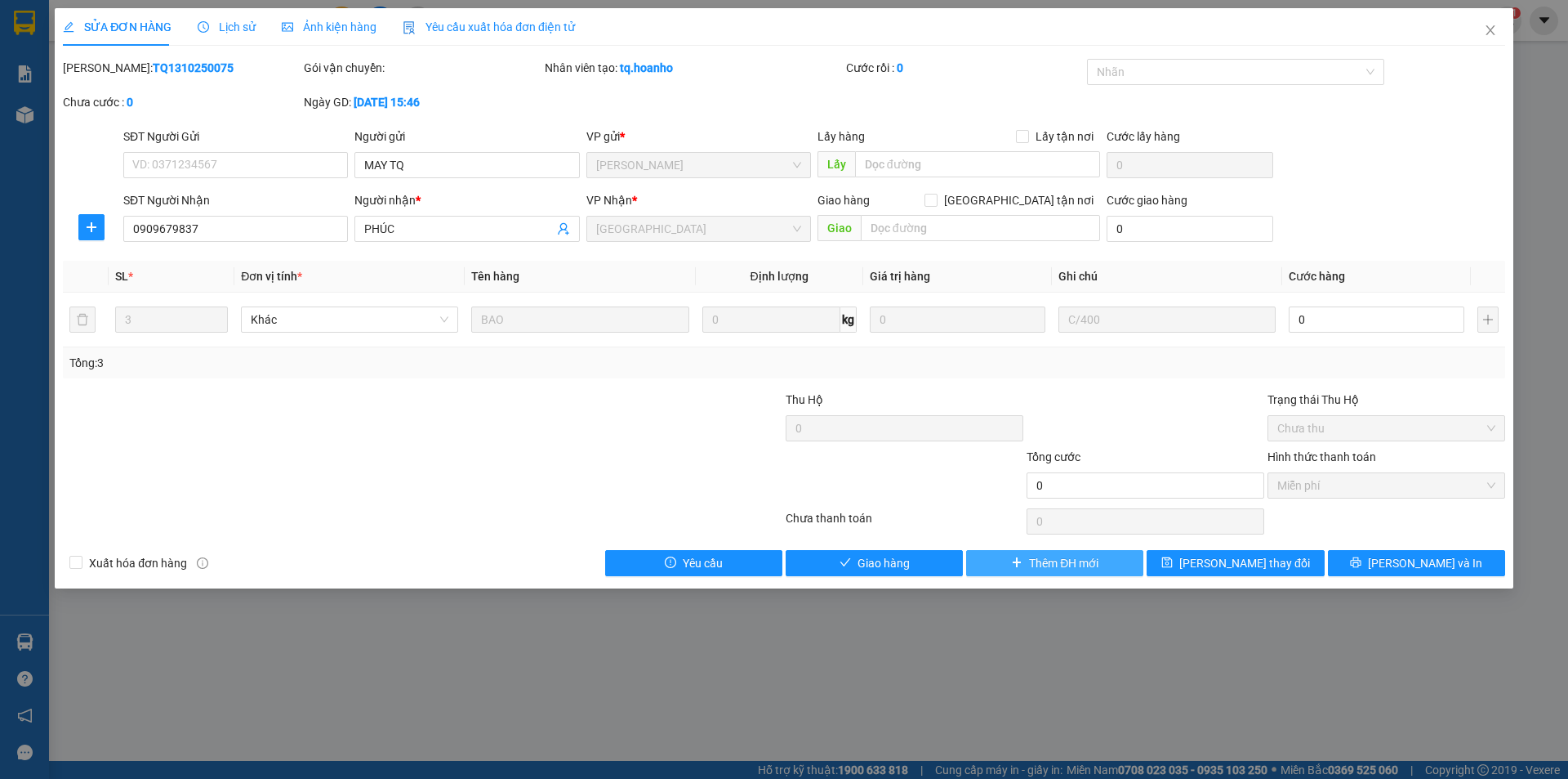
click at [1056, 565] on span "Thêm ĐH mới" at bounding box center [1064, 564] width 69 height 18
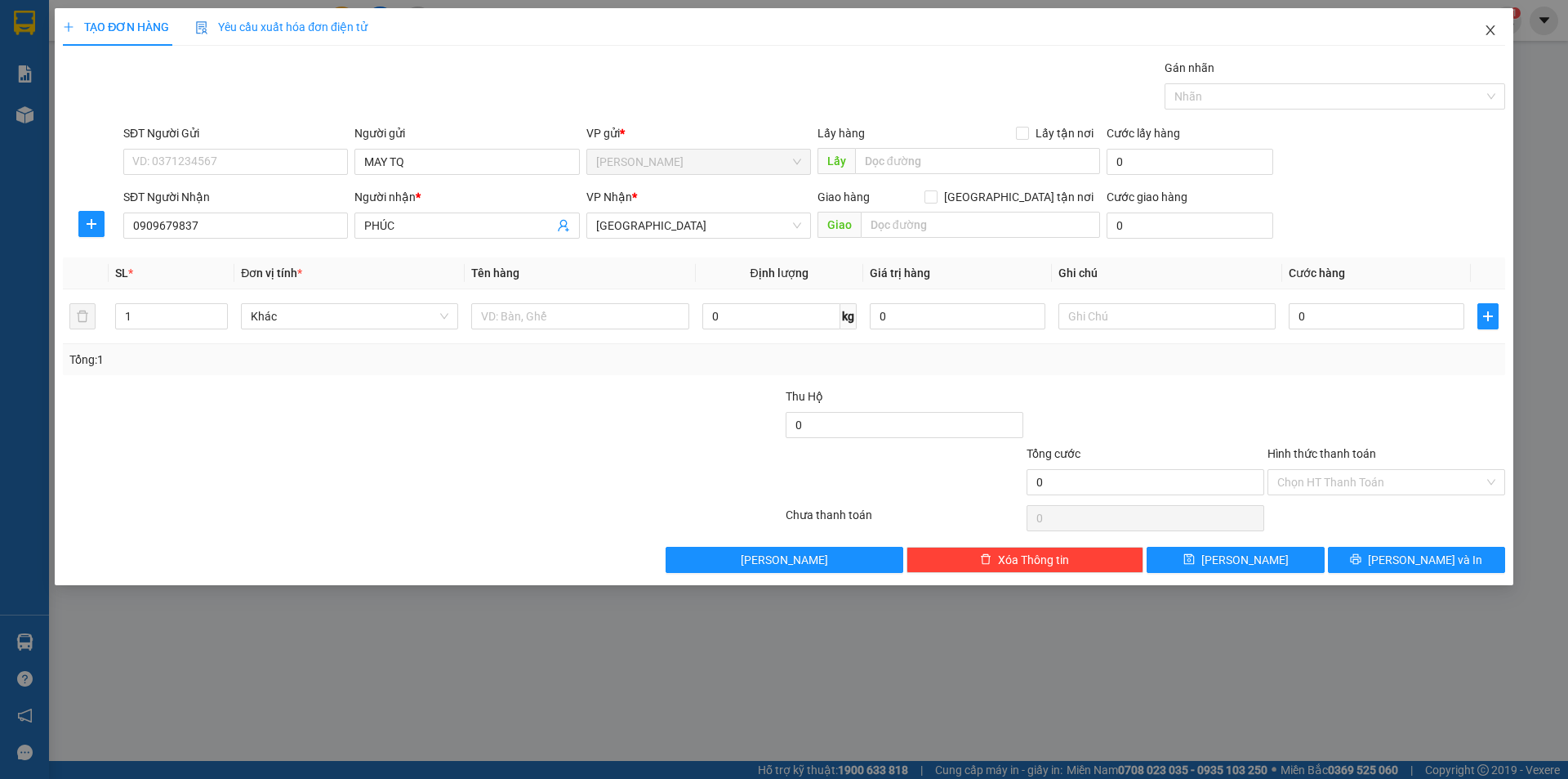
click at [1489, 31] on icon "close" at bounding box center [1491, 30] width 13 height 13
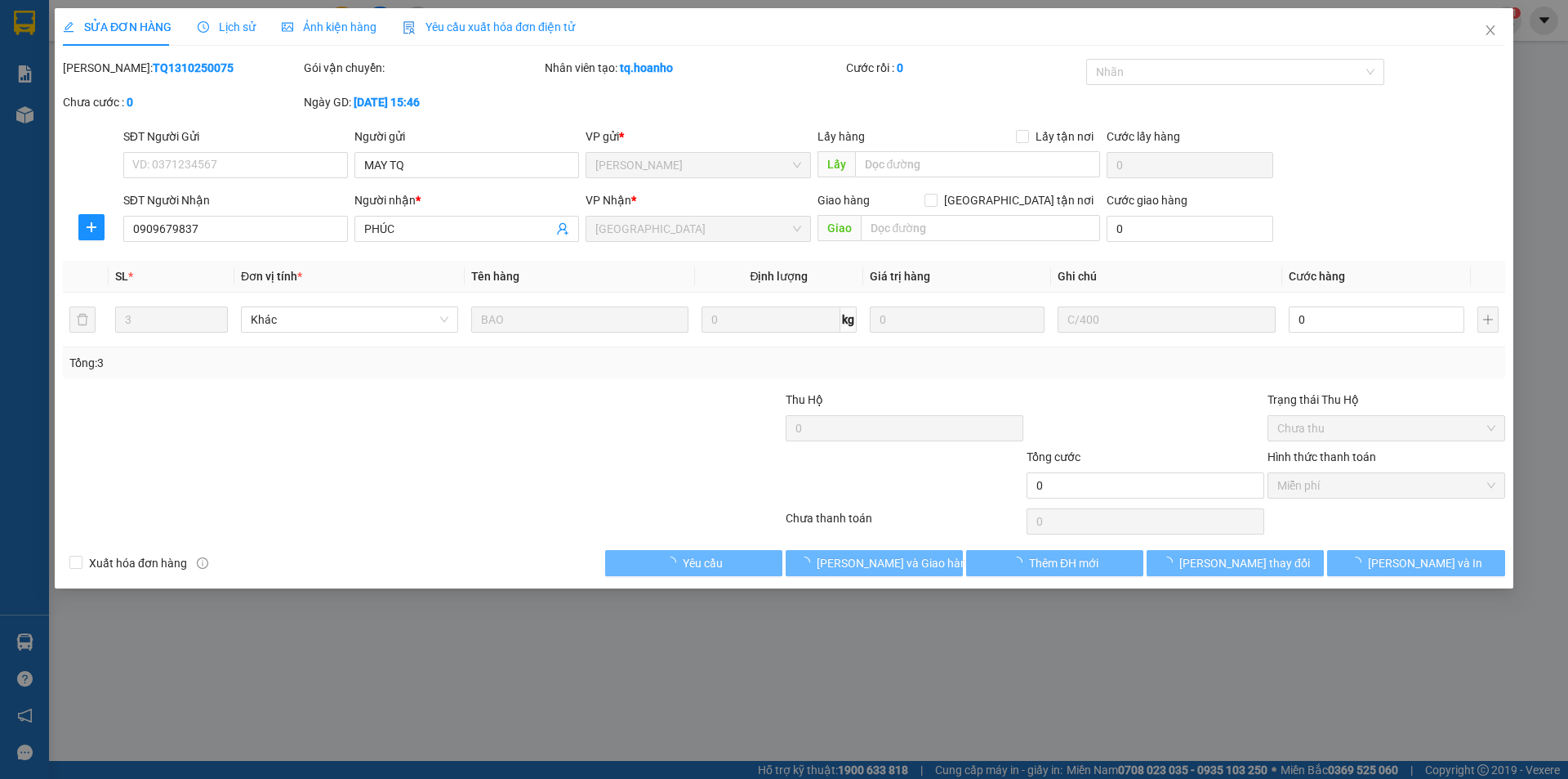
type input "MAY TQ"
type input "0909679837"
type input "PHÚC"
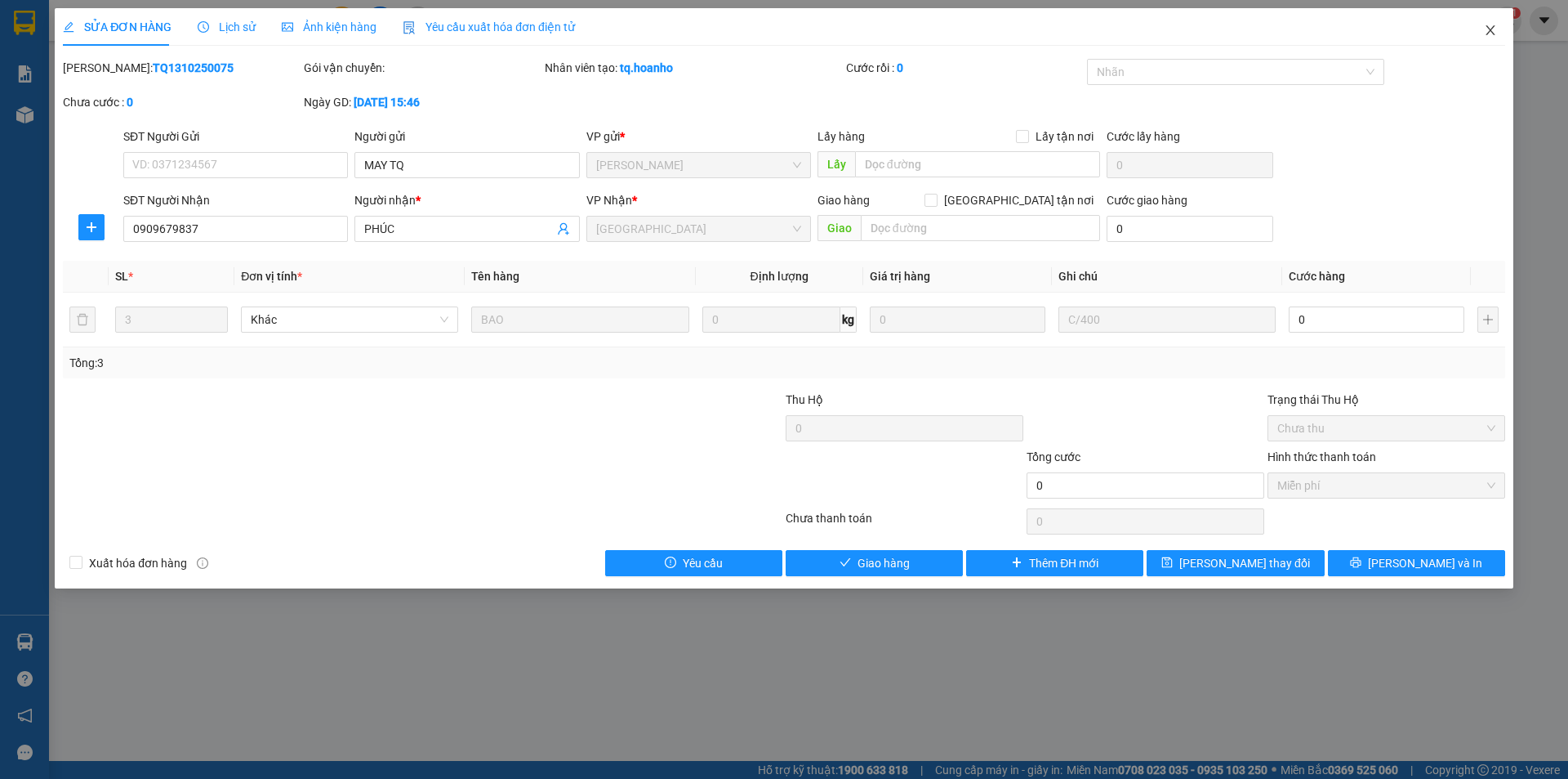
click at [1498, 28] on span "Close" at bounding box center [1491, 31] width 45 height 45
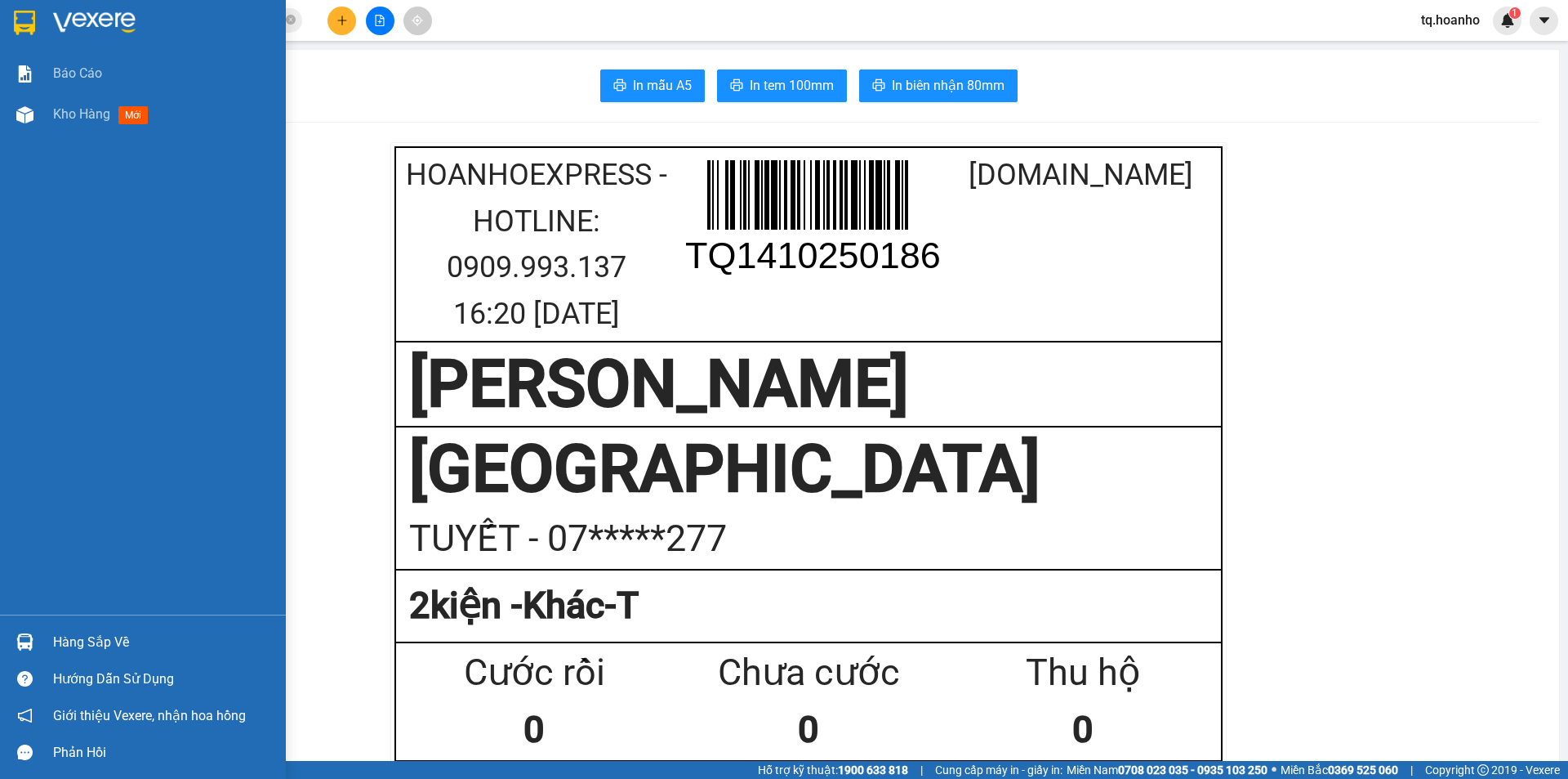
click at [67, 25] on img at bounding box center [94, 23] width 83 height 25
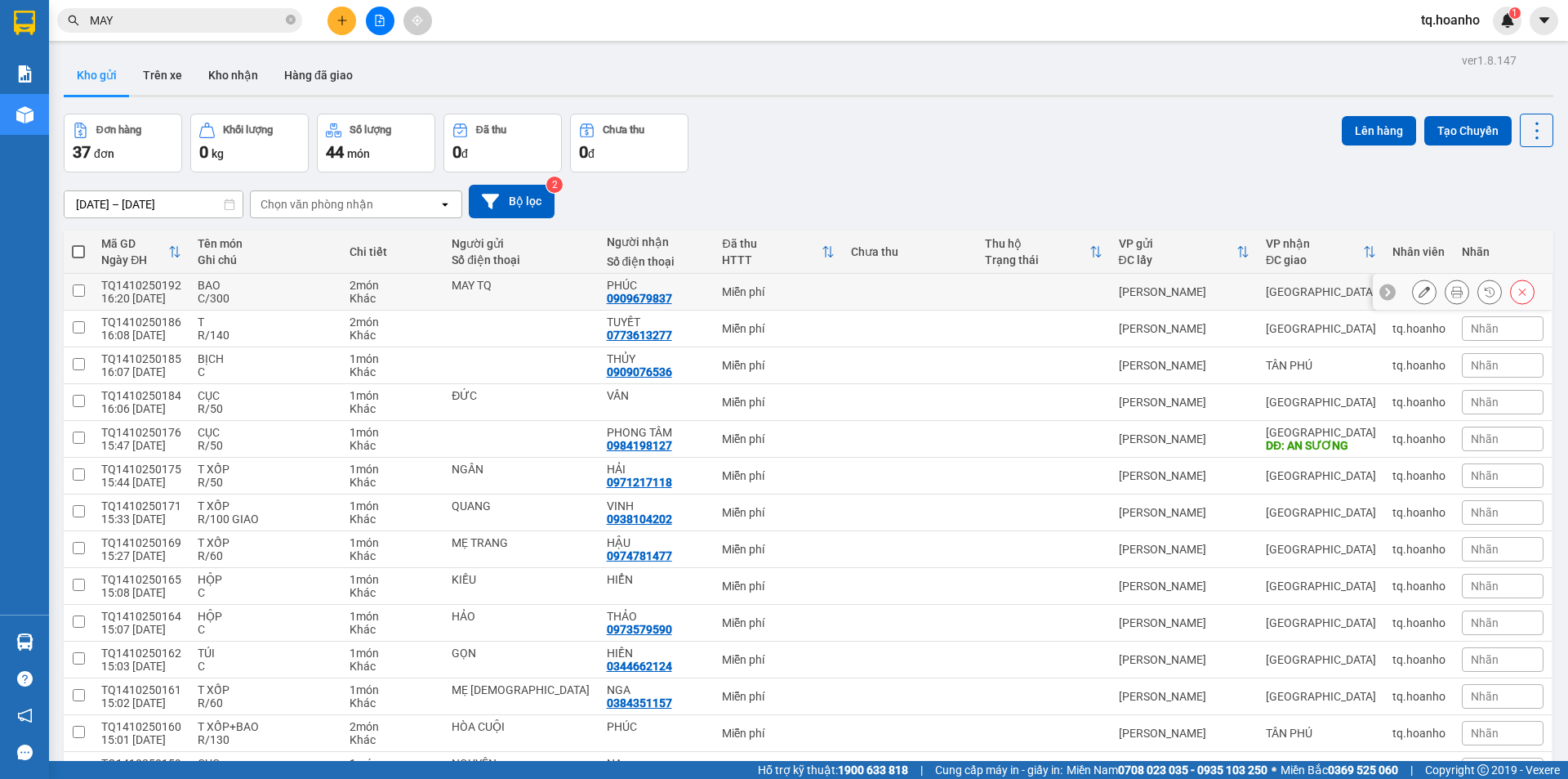
click at [659, 284] on div "PHÚC" at bounding box center [657, 285] width 100 height 13
checkbox input "true"
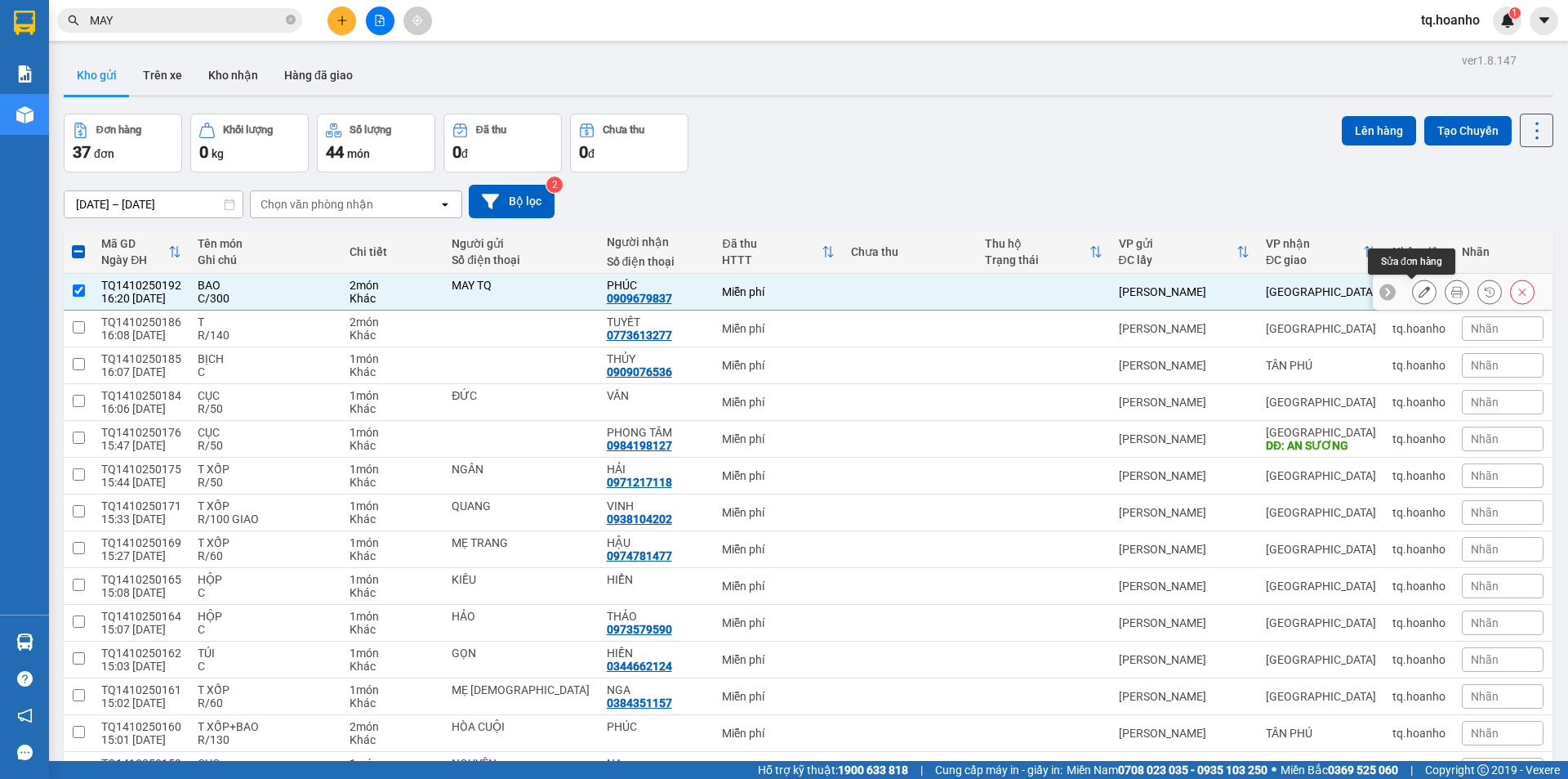
click at [1419, 287] on icon at bounding box center [1424, 292] width 12 height 12
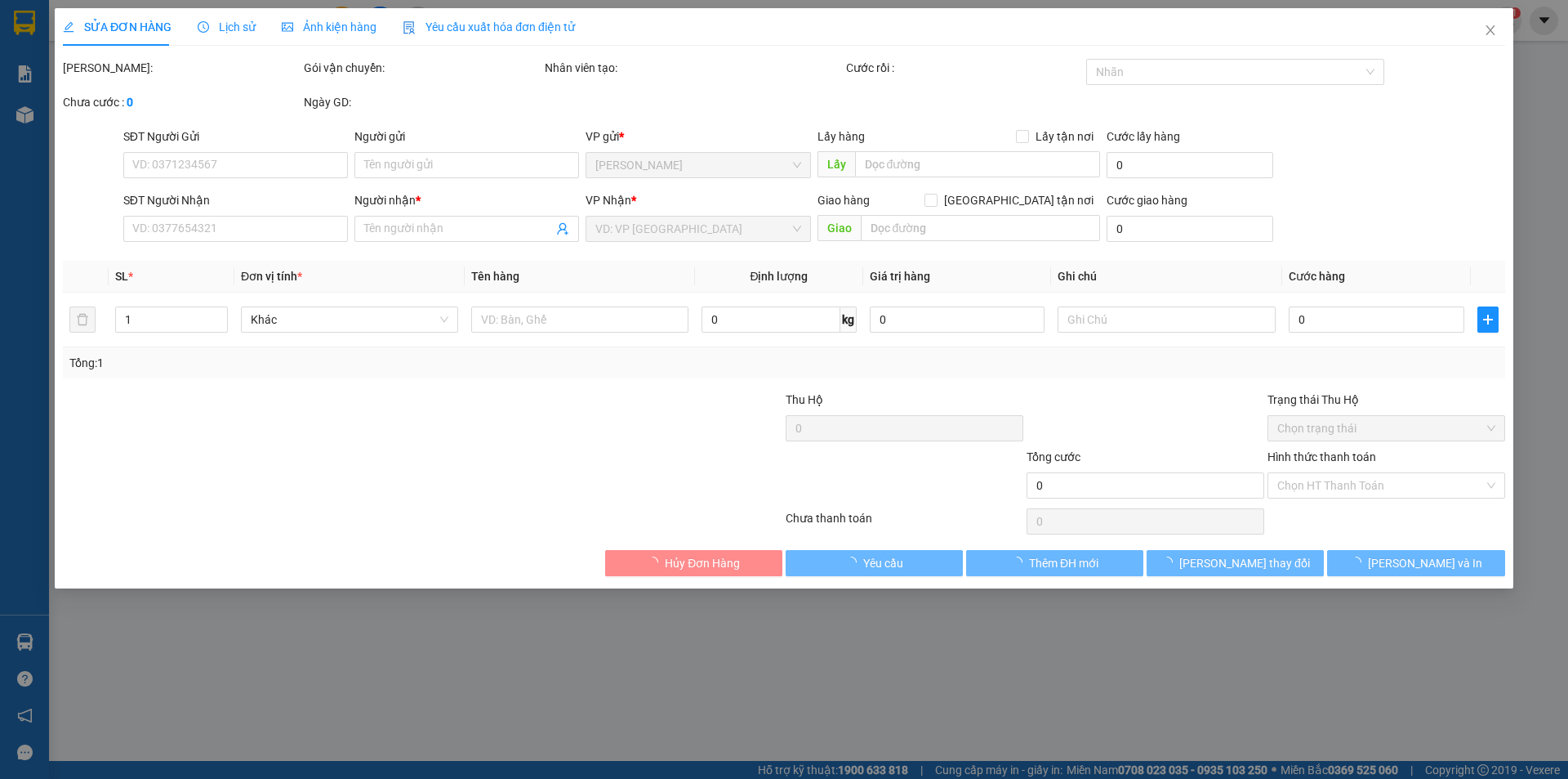
type input "MAY TQ"
type input "0909679837"
type input "PHÚC"
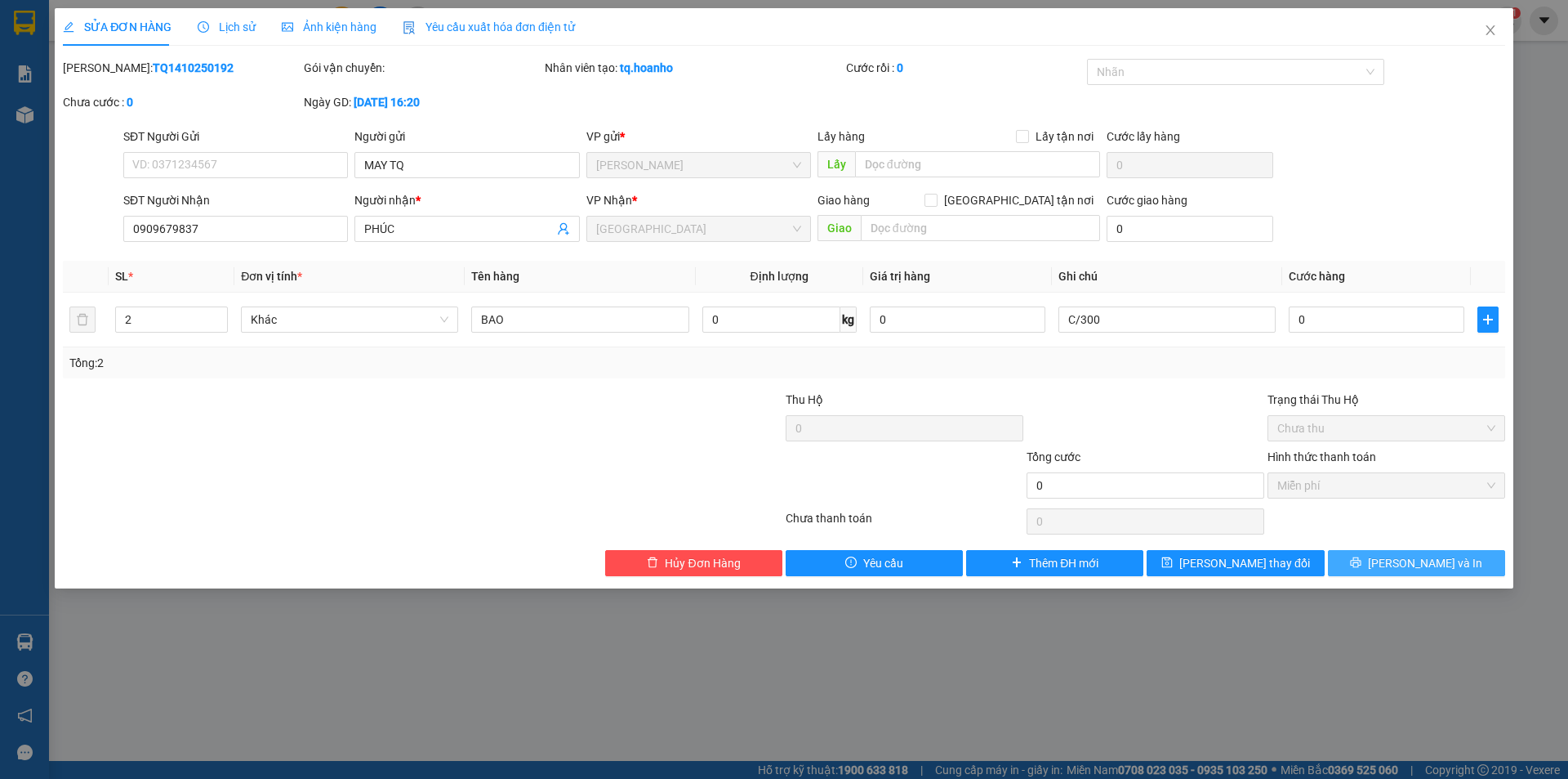
click at [1389, 555] on button "[PERSON_NAME] và In" at bounding box center [1416, 563] width 177 height 26
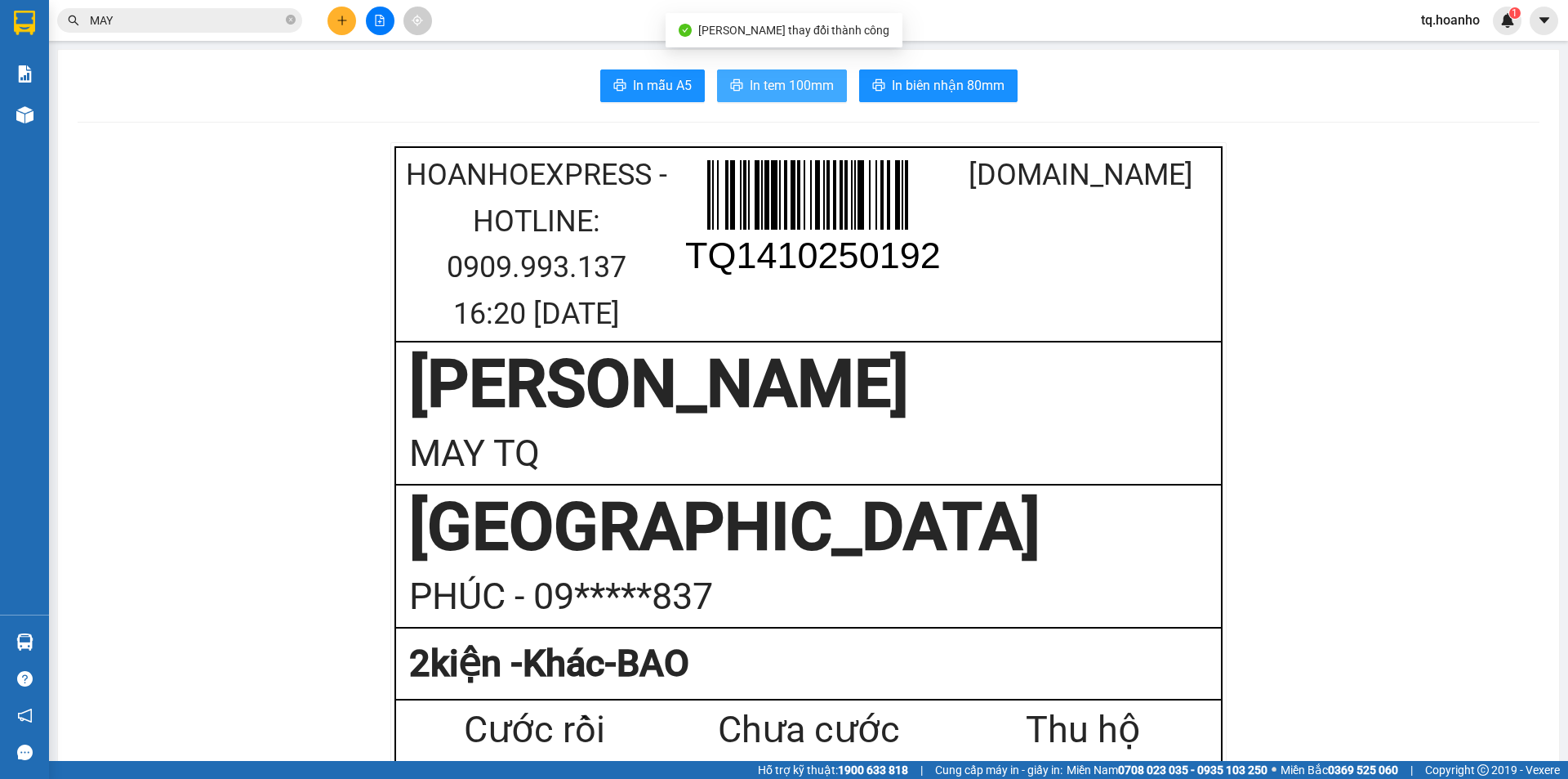
click at [797, 79] on span "In tem 100mm" at bounding box center [791, 85] width 84 height 20
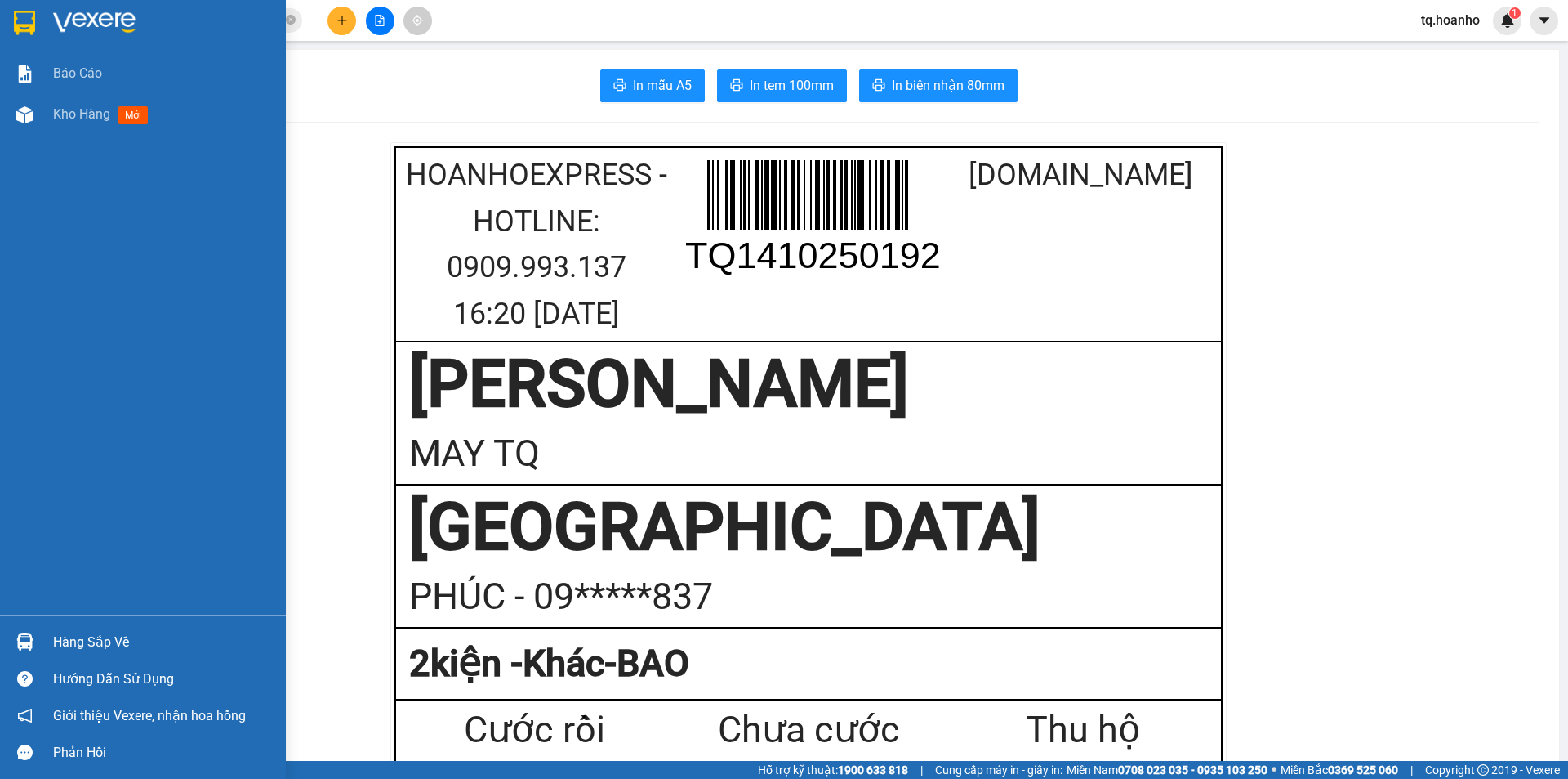
click at [107, 18] on img at bounding box center [94, 23] width 83 height 25
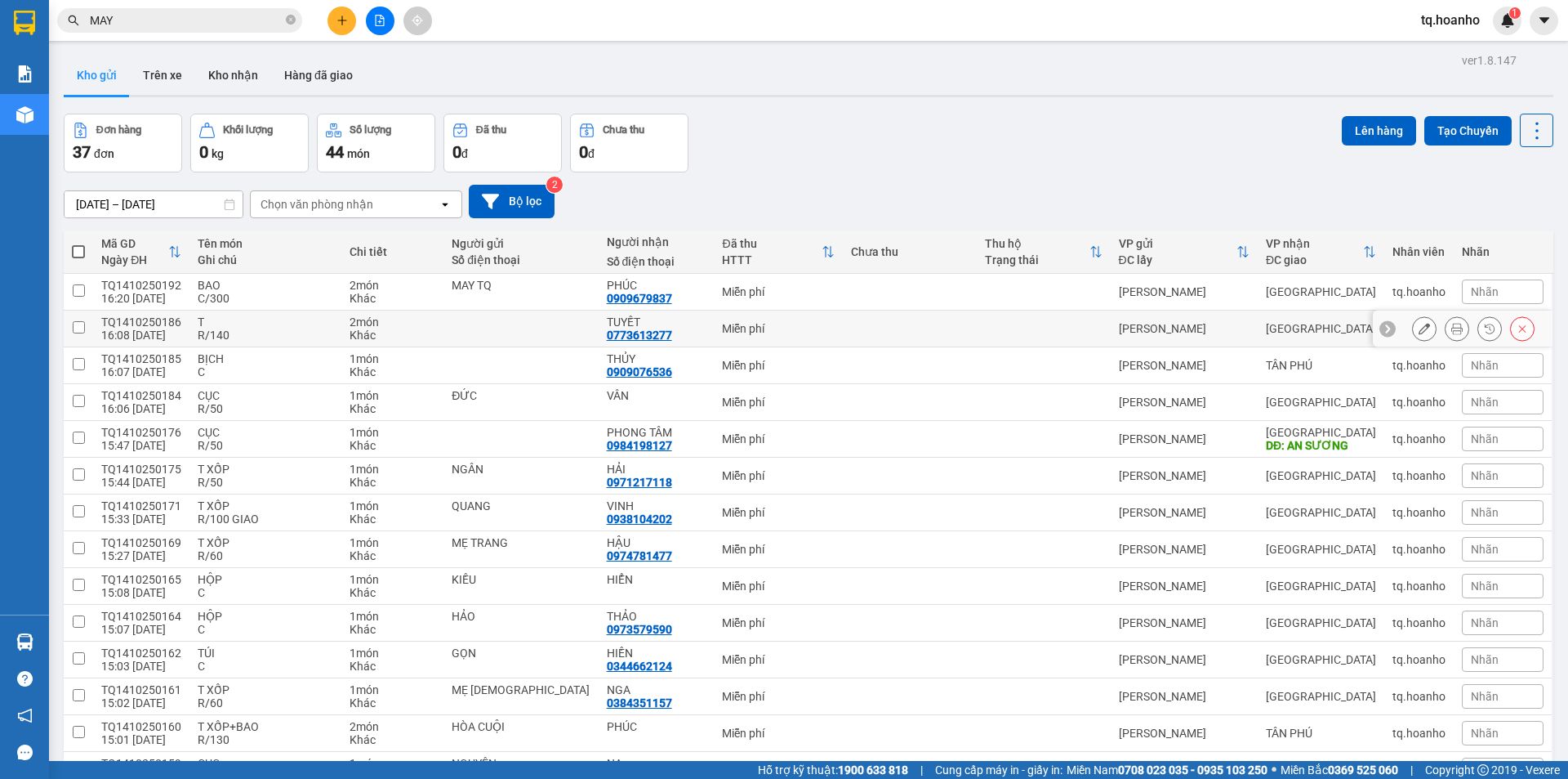
click at [265, 313] on td "T R/140" at bounding box center [265, 329] width 152 height 36
checkbox input "true"
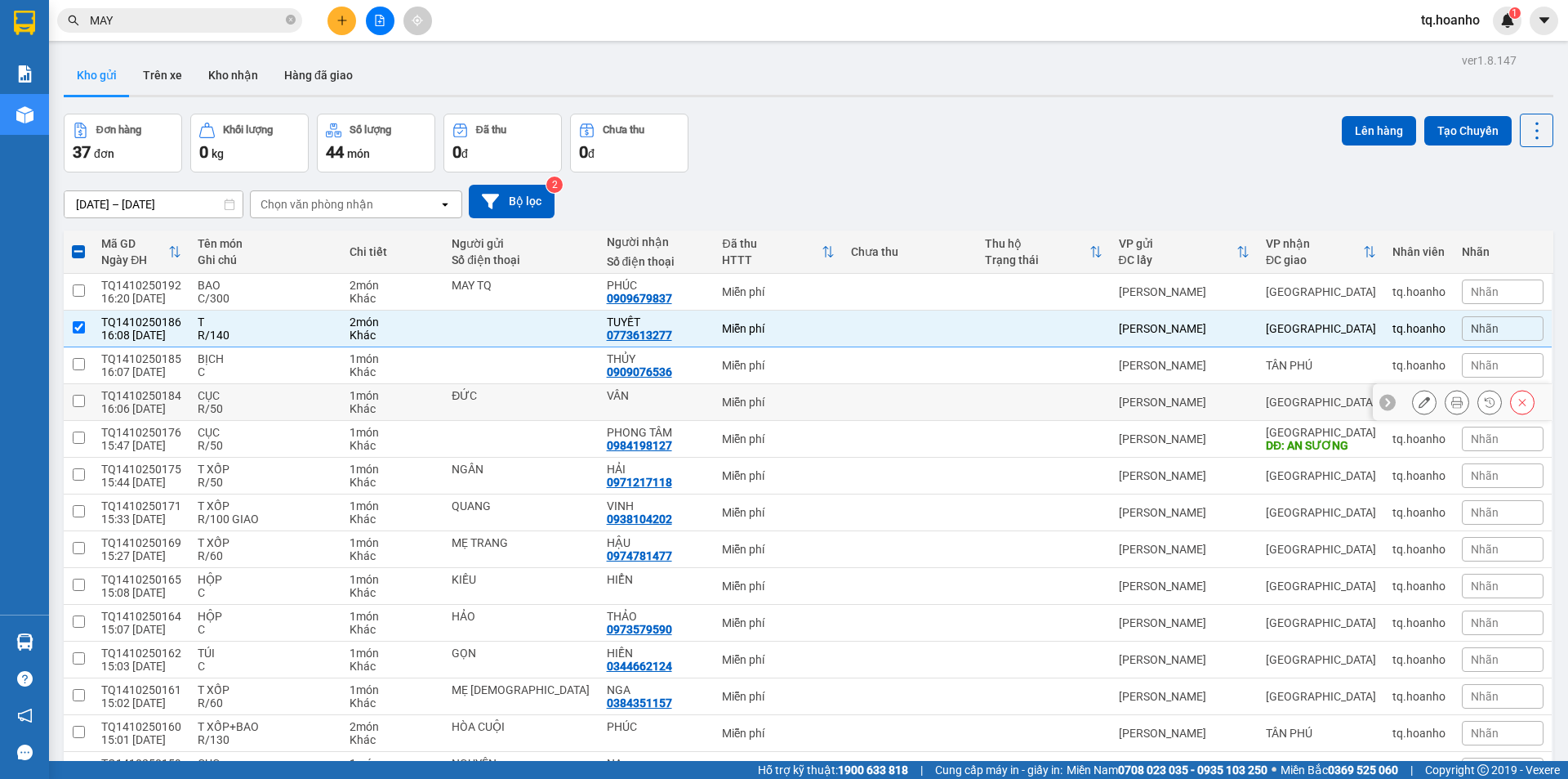
click at [226, 405] on div "R/50" at bounding box center [265, 408] width 135 height 13
checkbox input "true"
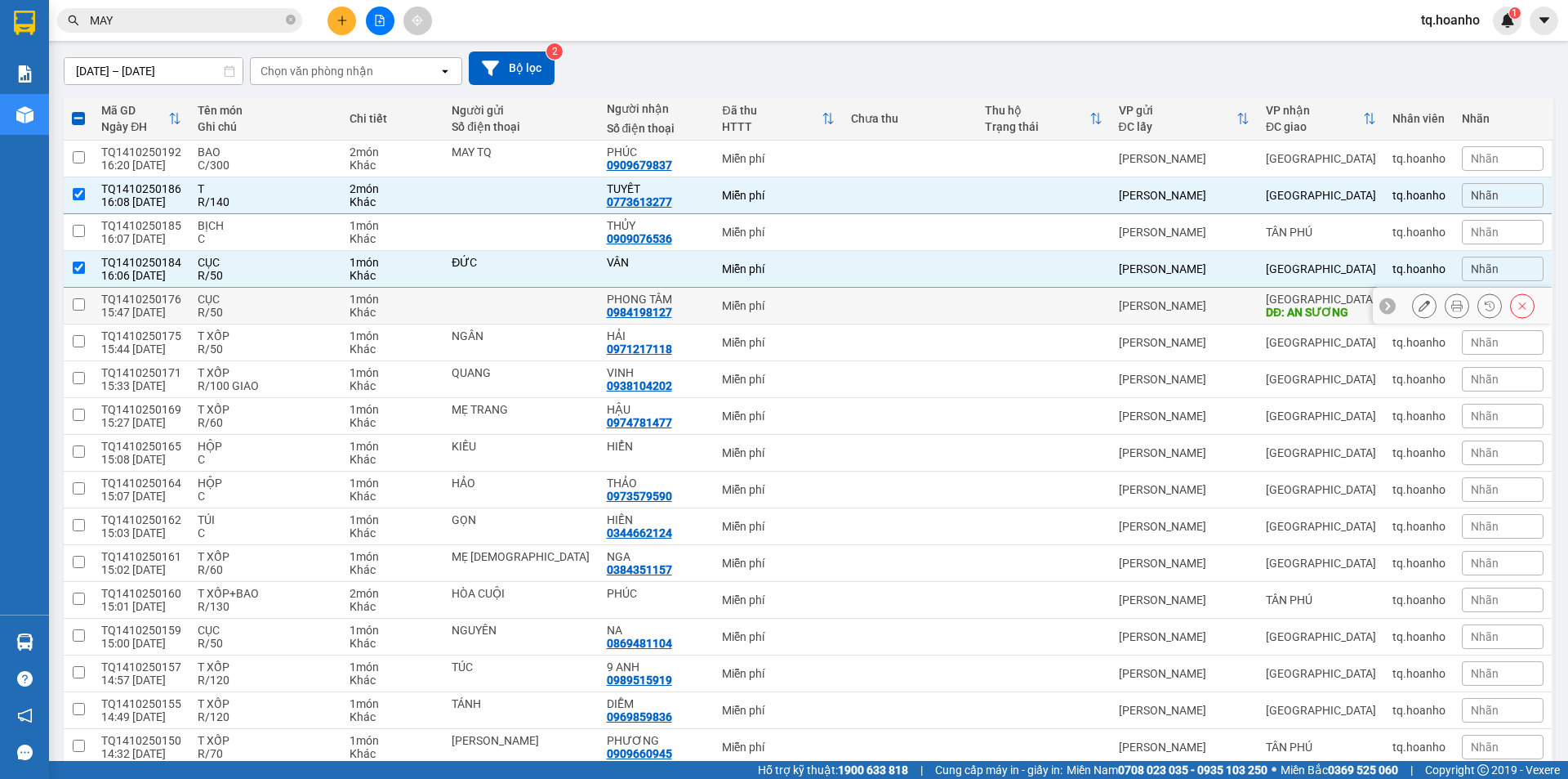
scroll to position [164, 0]
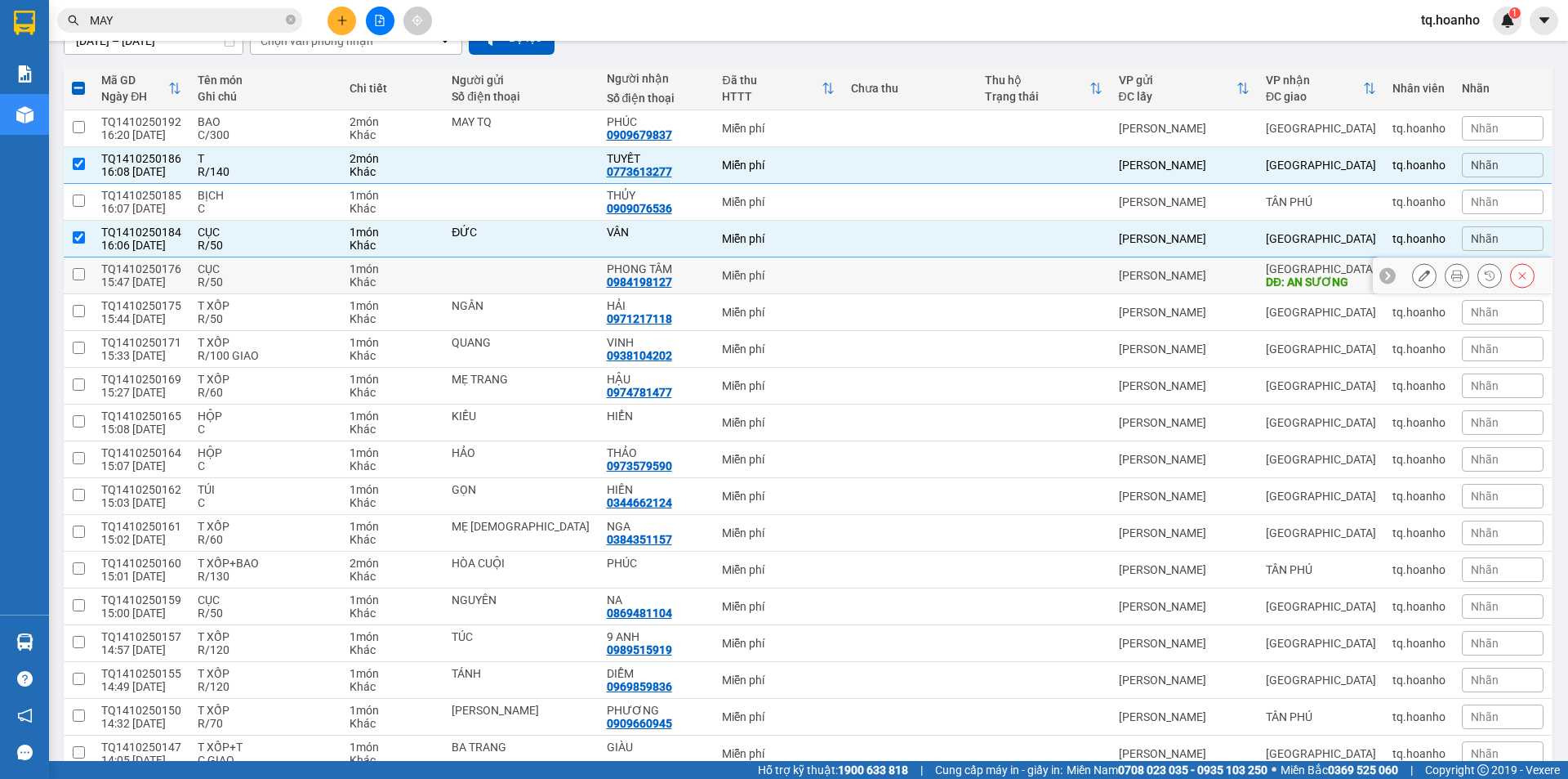
click at [255, 276] on div "R/50" at bounding box center [265, 282] width 135 height 13
checkbox input "true"
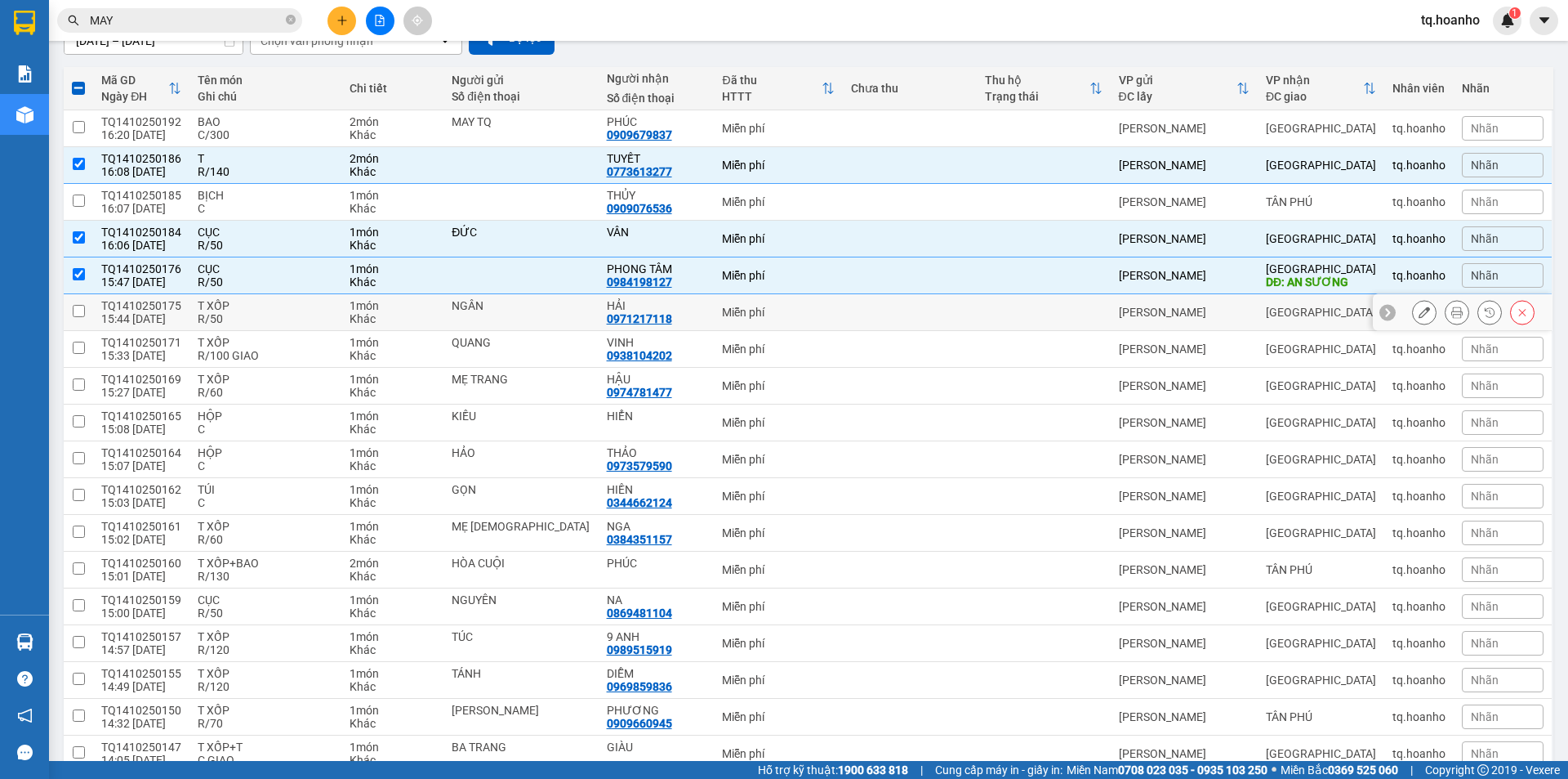
click at [259, 313] on div "R/50" at bounding box center [265, 318] width 135 height 13
checkbox input "true"
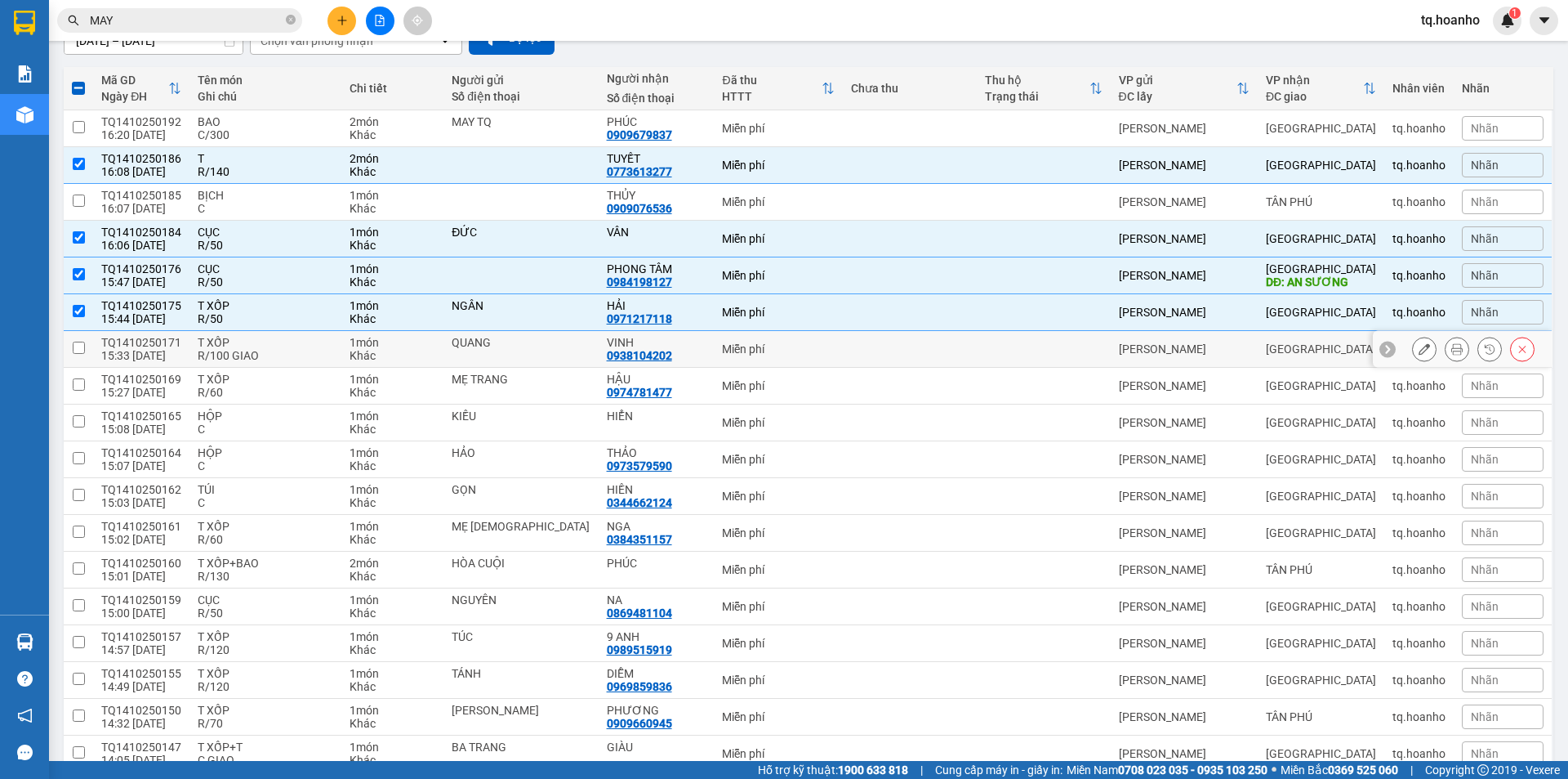
click at [267, 362] on td "T XỐP R/100 GIAO" at bounding box center [265, 349] width 152 height 36
checkbox input "true"
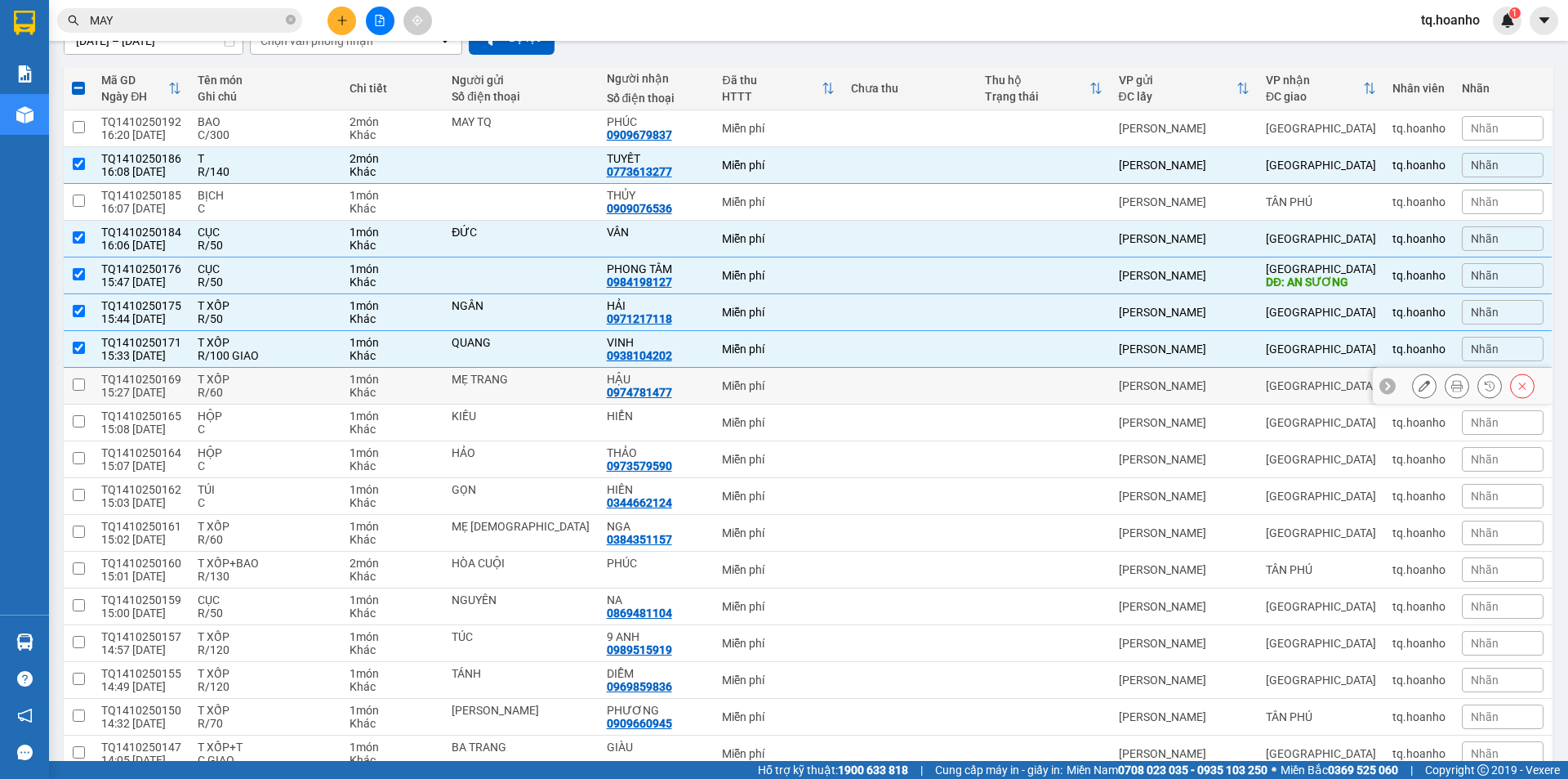
click at [263, 385] on div "R/60" at bounding box center [265, 392] width 135 height 13
checkbox input "true"
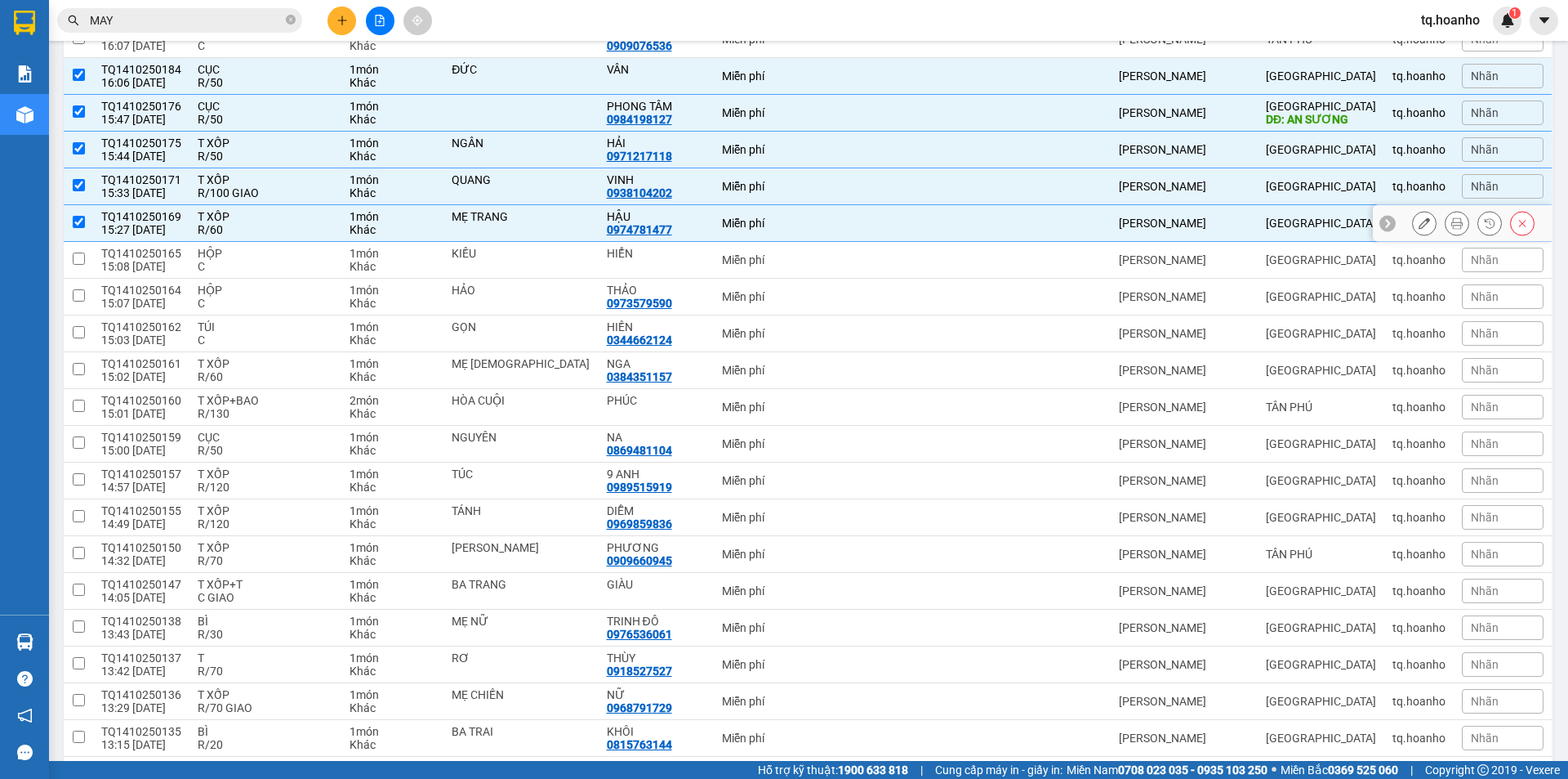
scroll to position [327, 0]
click at [270, 372] on div "R/60" at bounding box center [265, 375] width 135 height 13
checkbox input "true"
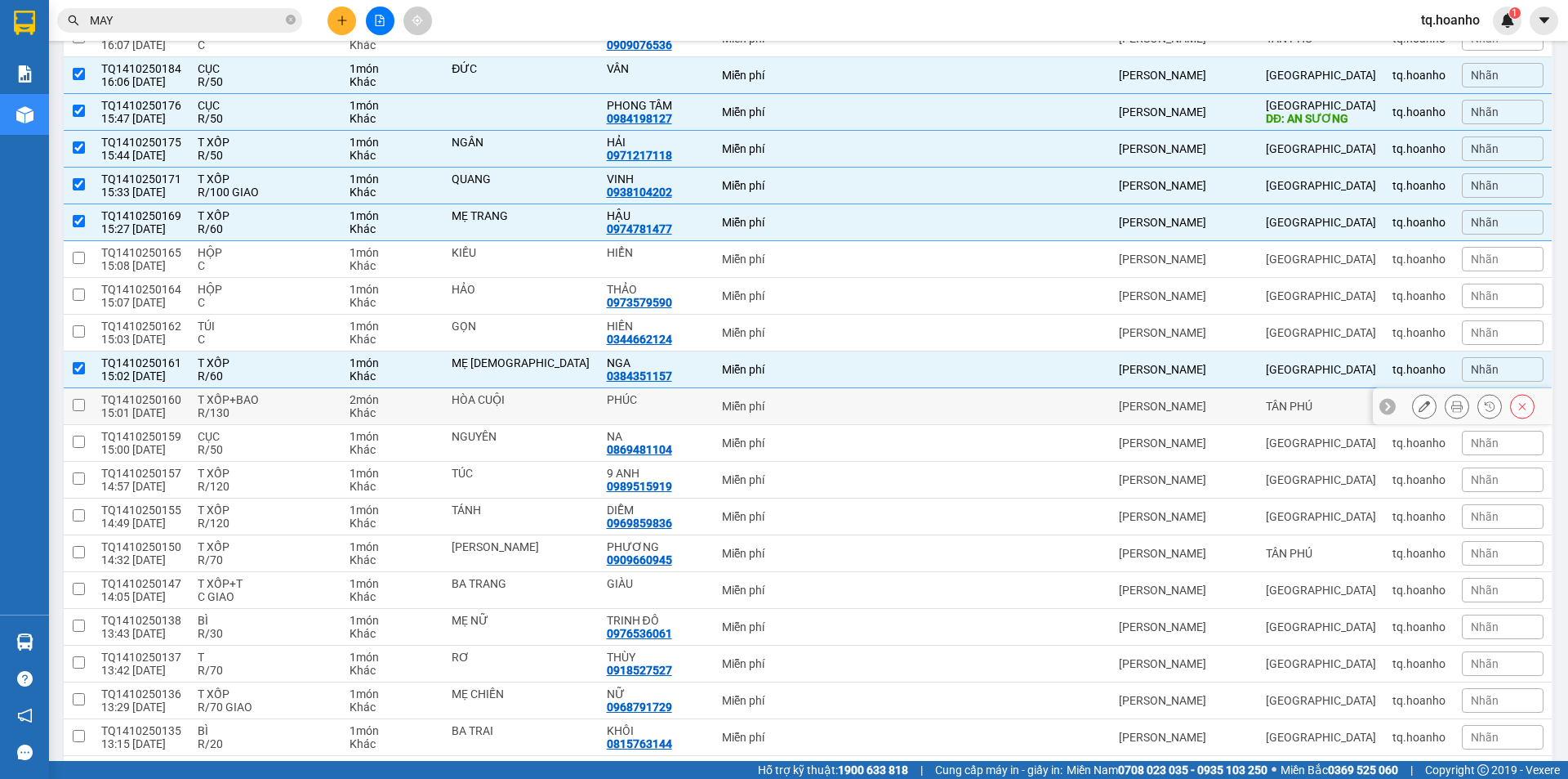
click at [273, 415] on div "R/130" at bounding box center [265, 413] width 135 height 13
checkbox input "true"
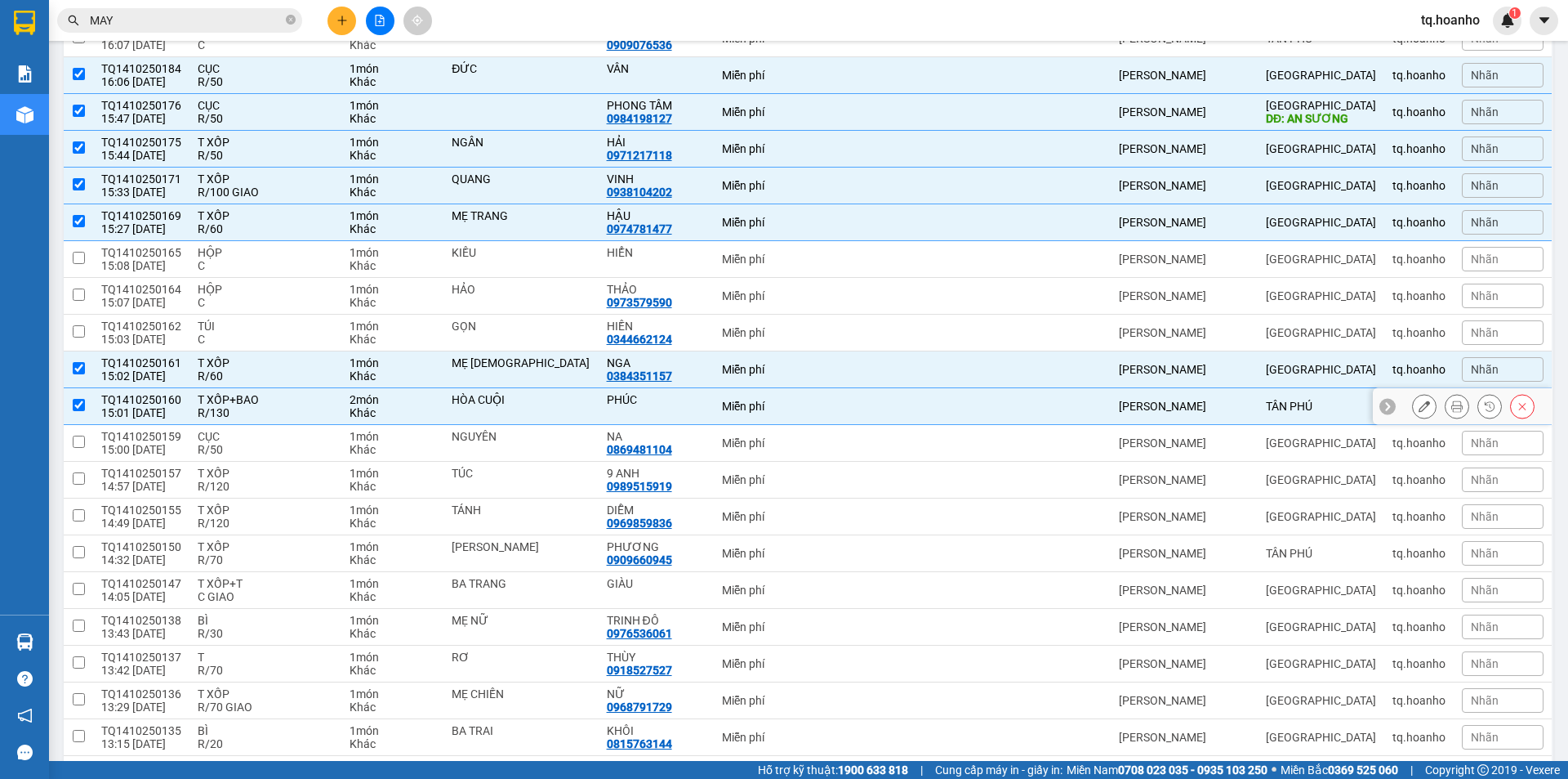
scroll to position [409, 0]
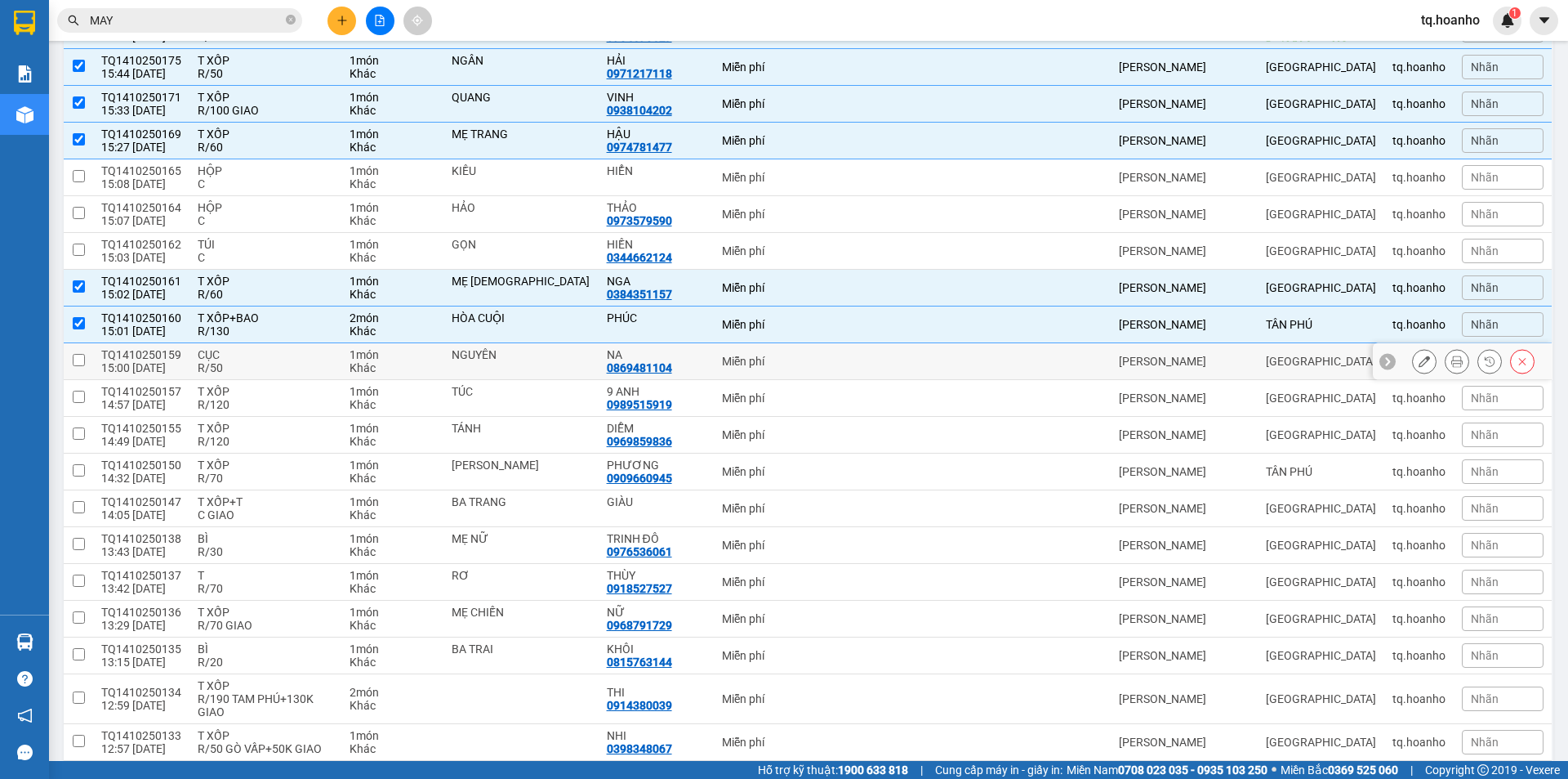
click at [258, 371] on div "R/50" at bounding box center [265, 367] width 135 height 13
checkbox input "true"
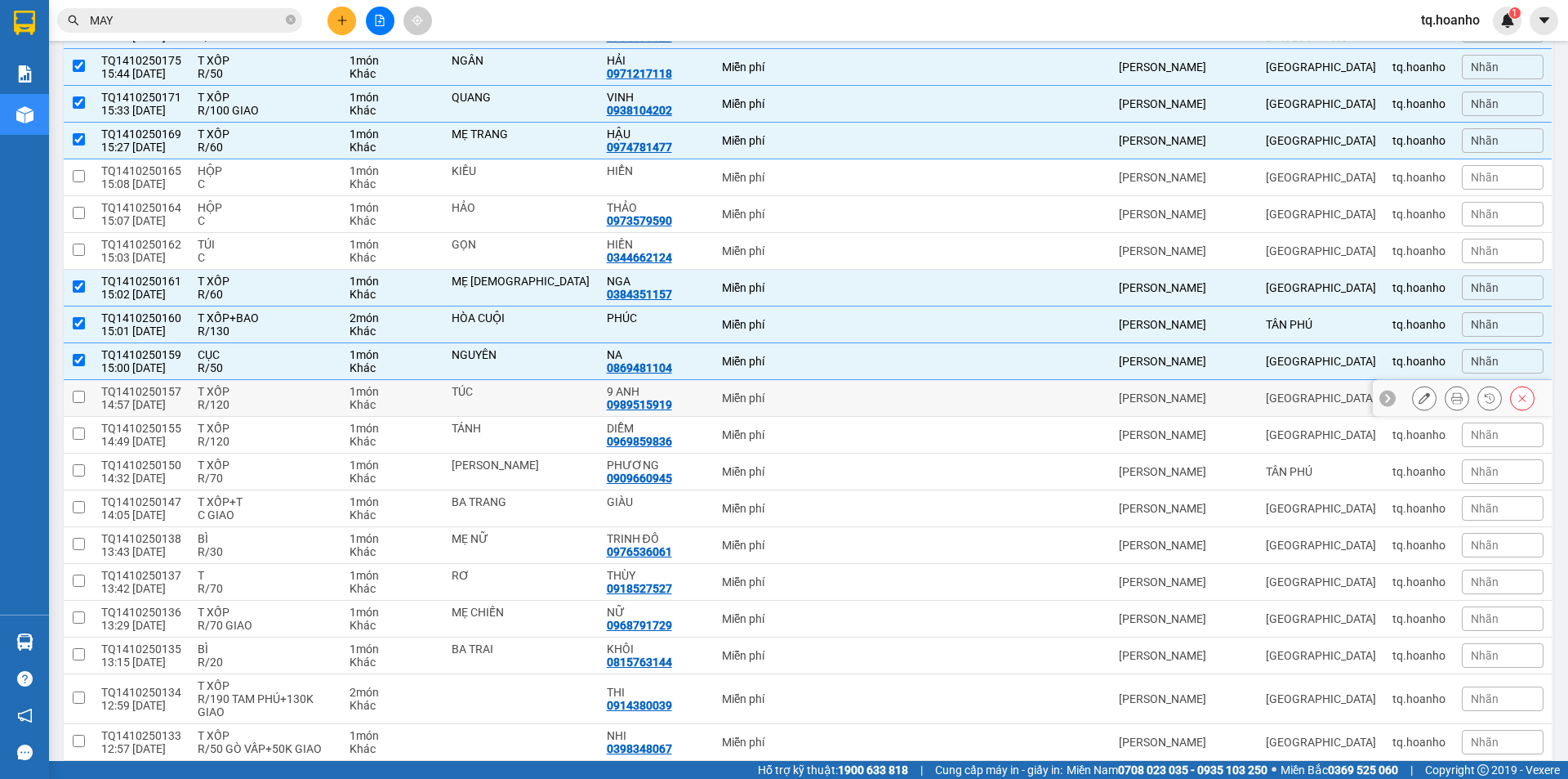
click at [259, 392] on div "T XỐP" at bounding box center [265, 391] width 135 height 13
checkbox input "true"
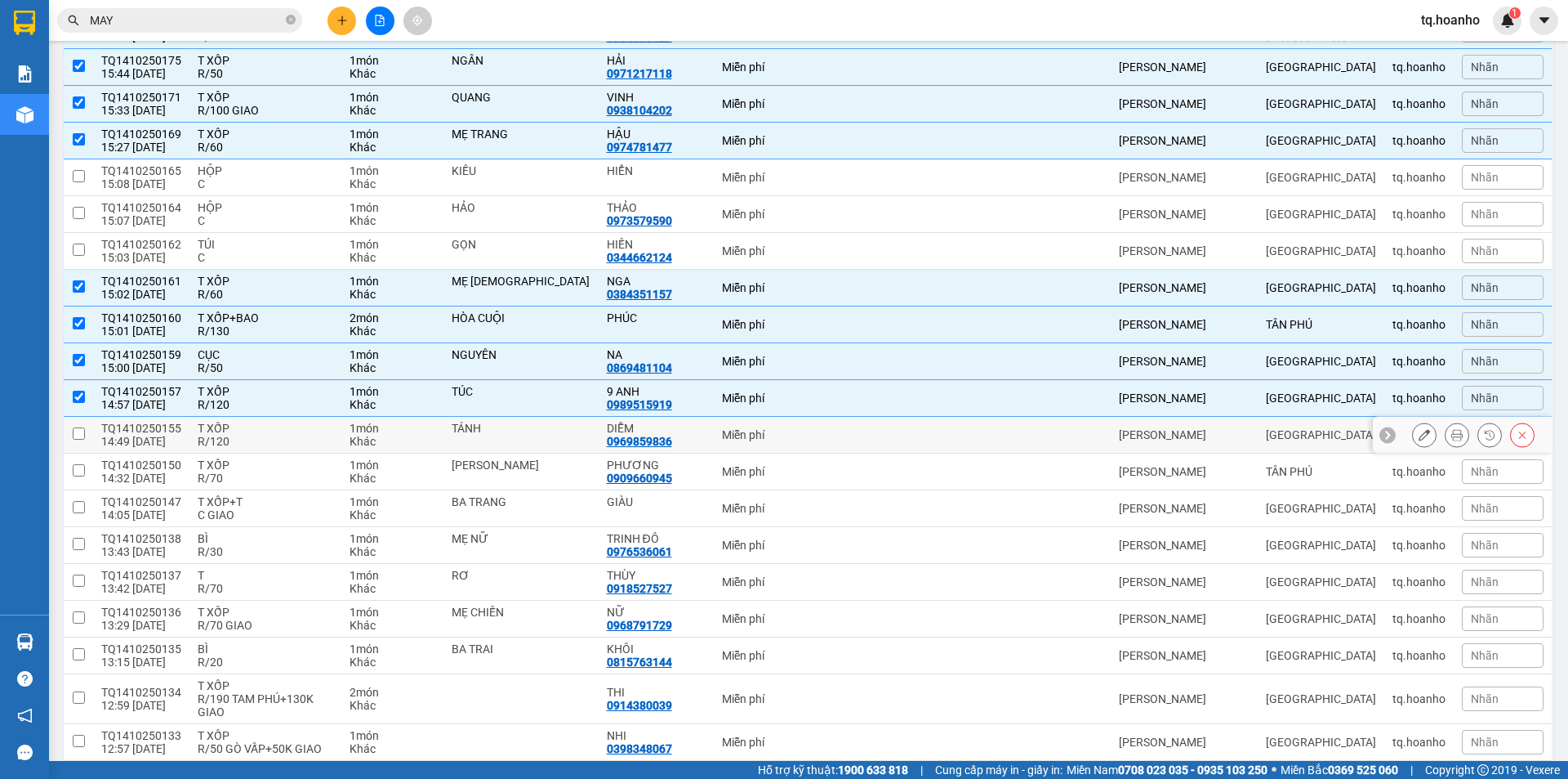
click at [266, 436] on div "R/120" at bounding box center [265, 441] width 135 height 13
checkbox input "true"
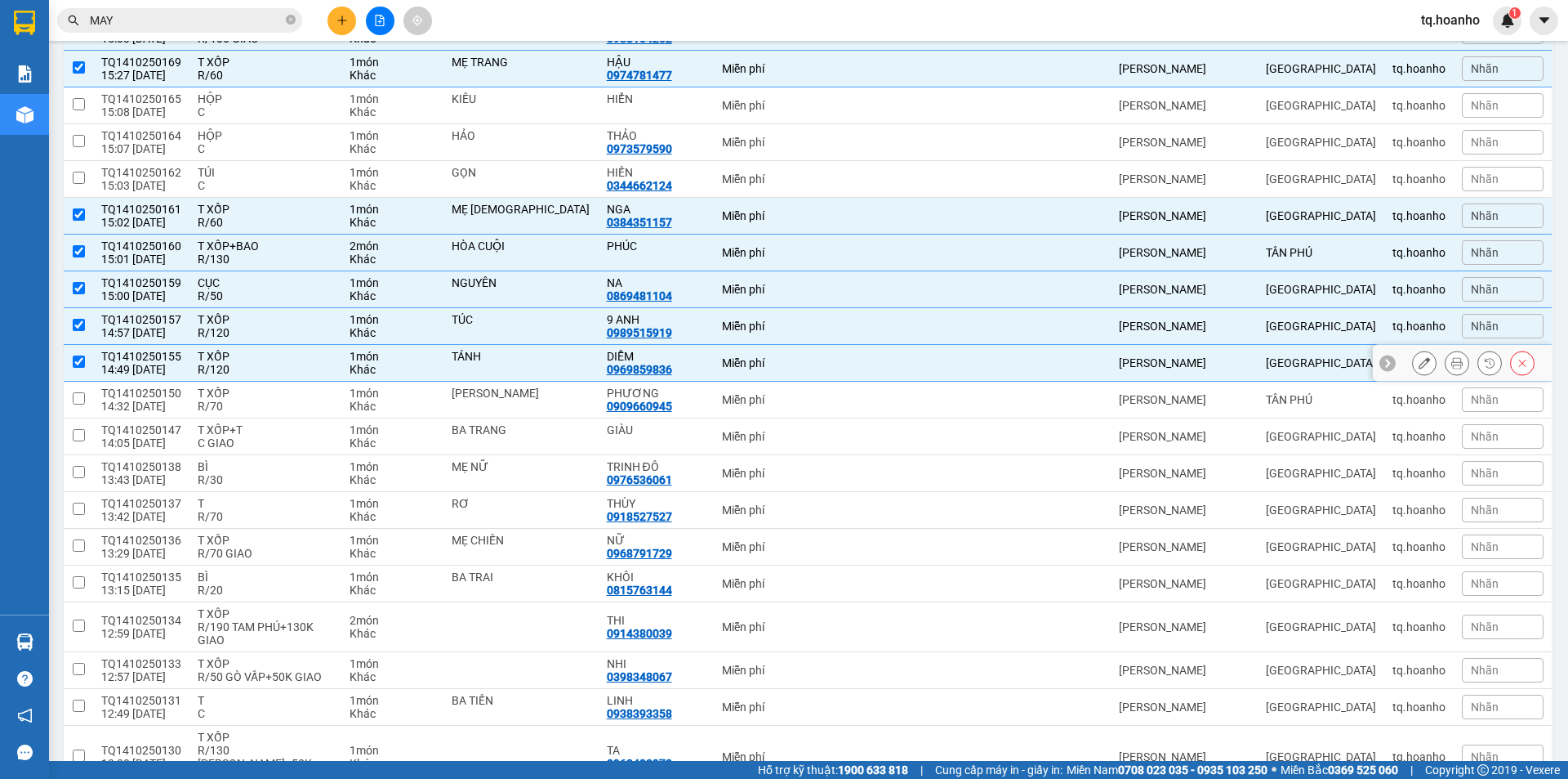
scroll to position [490, 0]
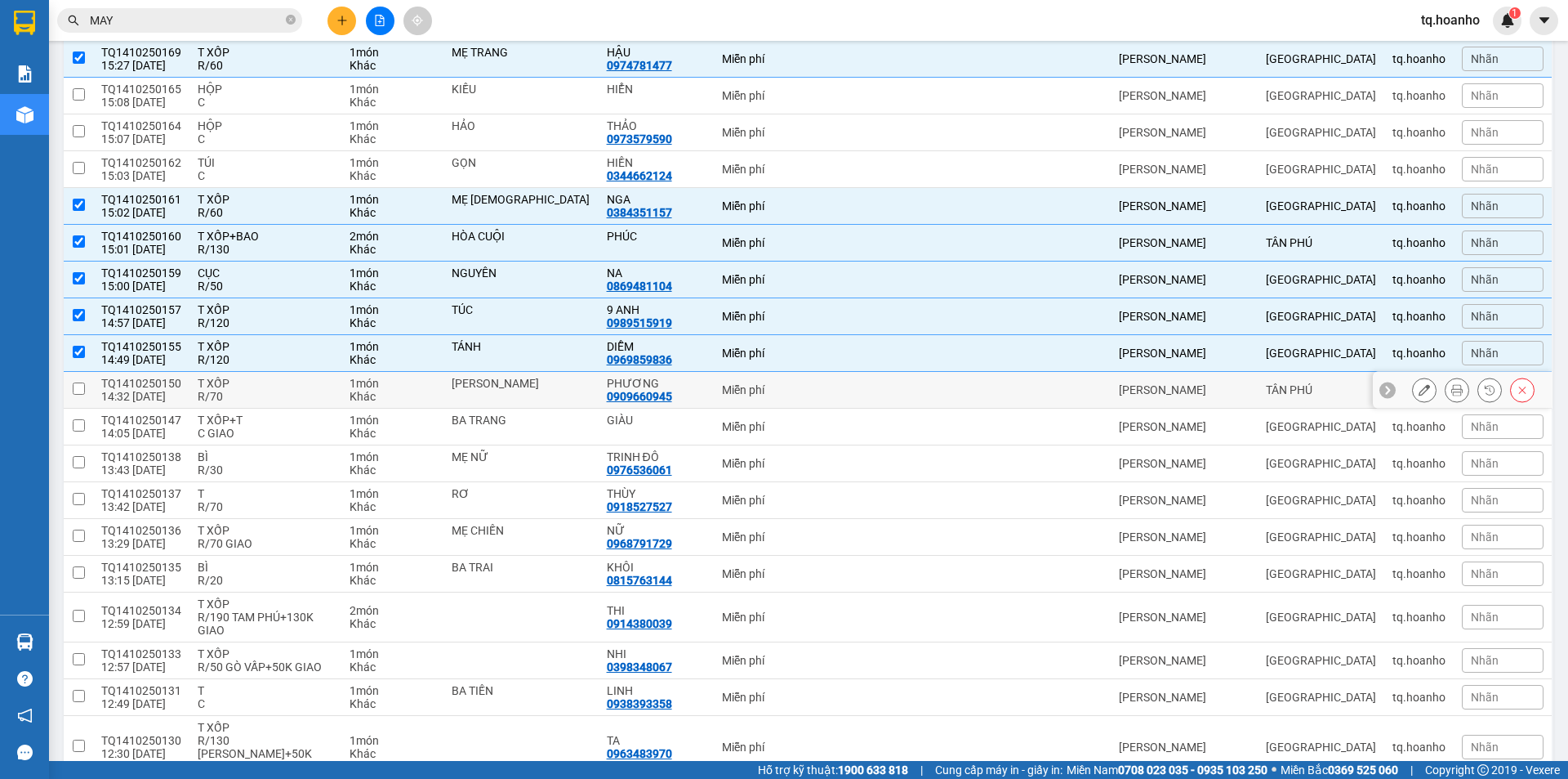
click at [247, 393] on div "R/70" at bounding box center [265, 396] width 135 height 13
checkbox input "true"
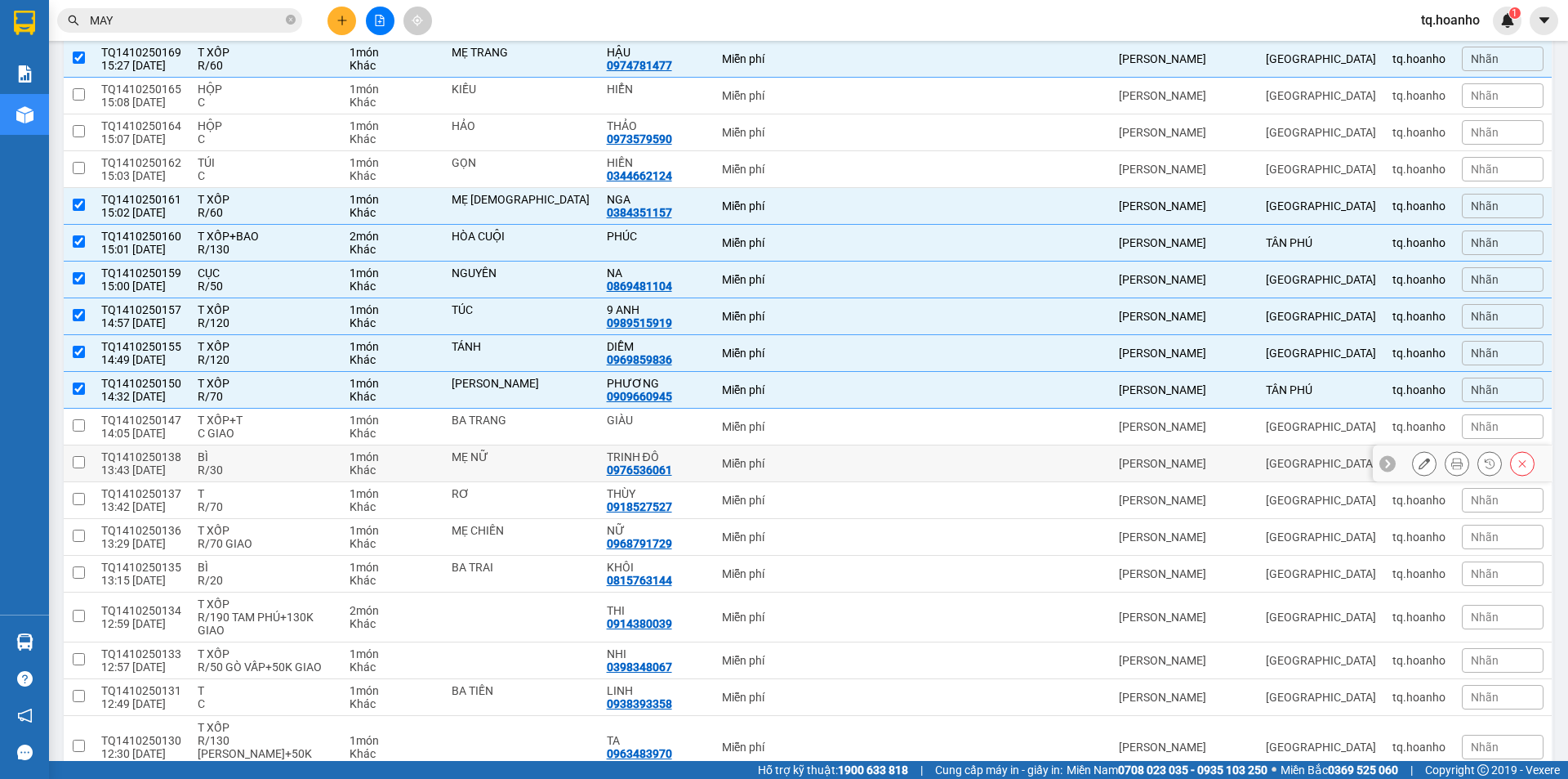
click at [257, 466] on div "R/30" at bounding box center [265, 470] width 135 height 13
checkbox input "true"
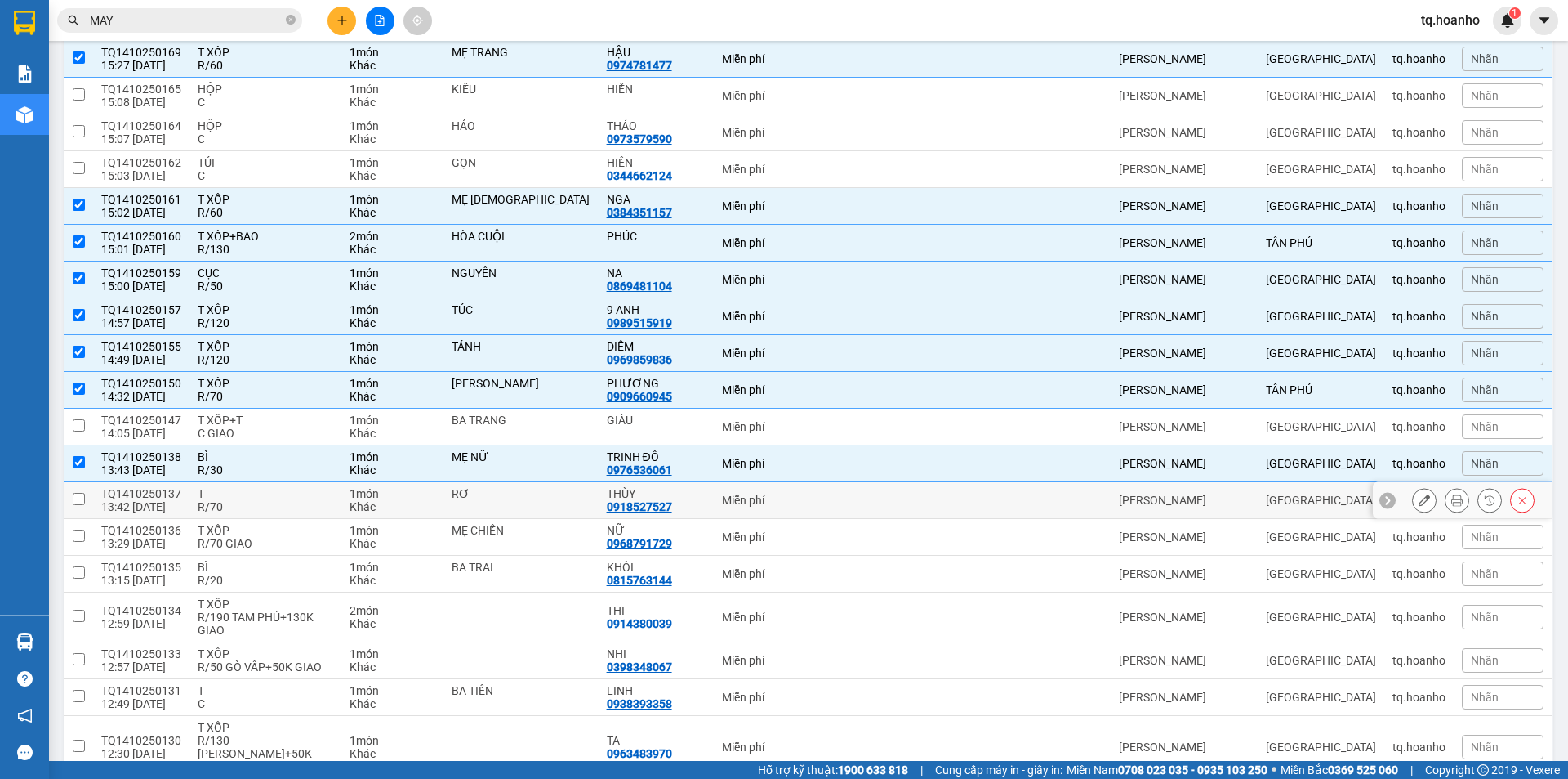
click at [241, 509] on div "R/70" at bounding box center [265, 506] width 135 height 13
checkbox input "true"
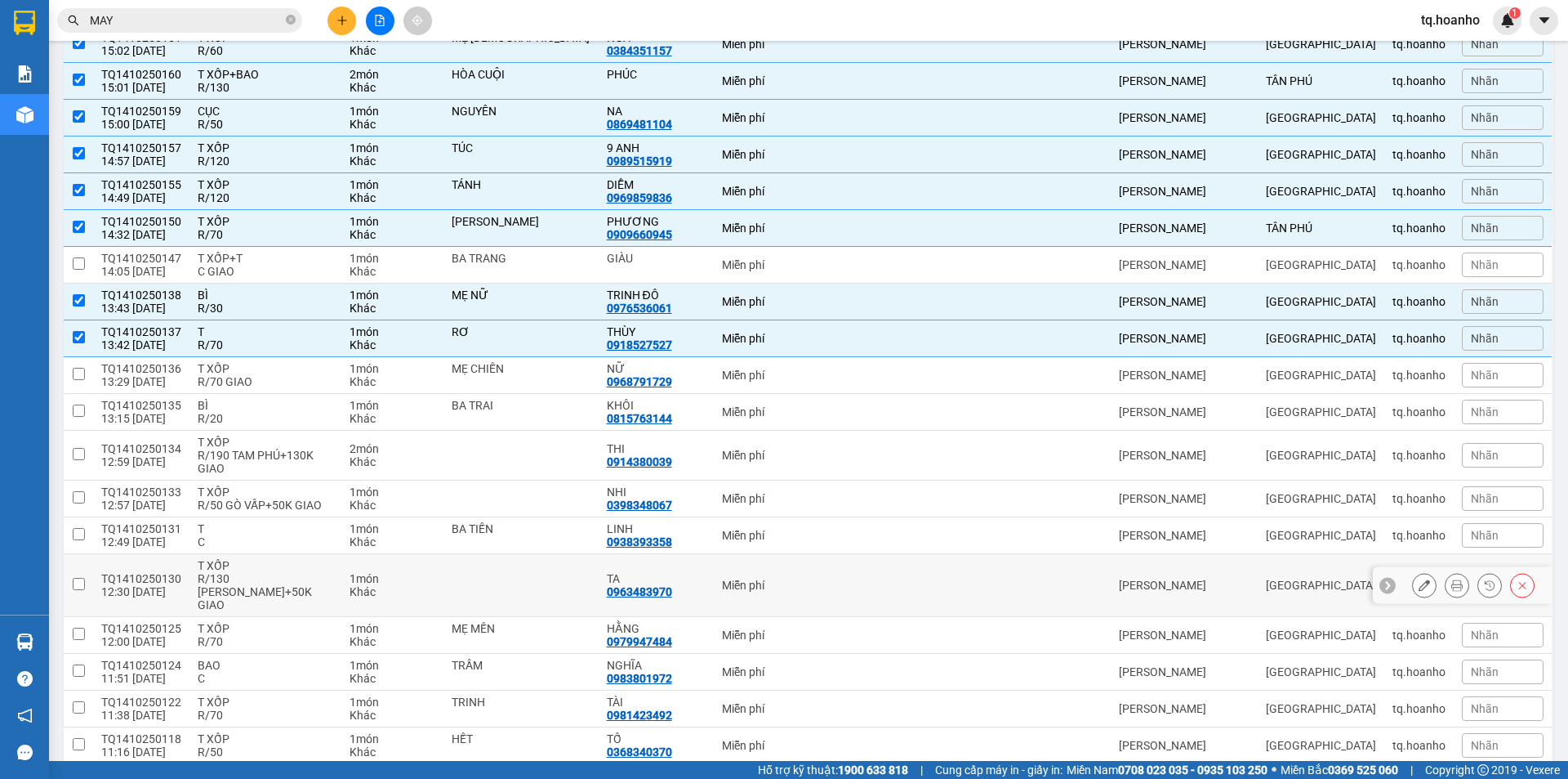
scroll to position [817, 0]
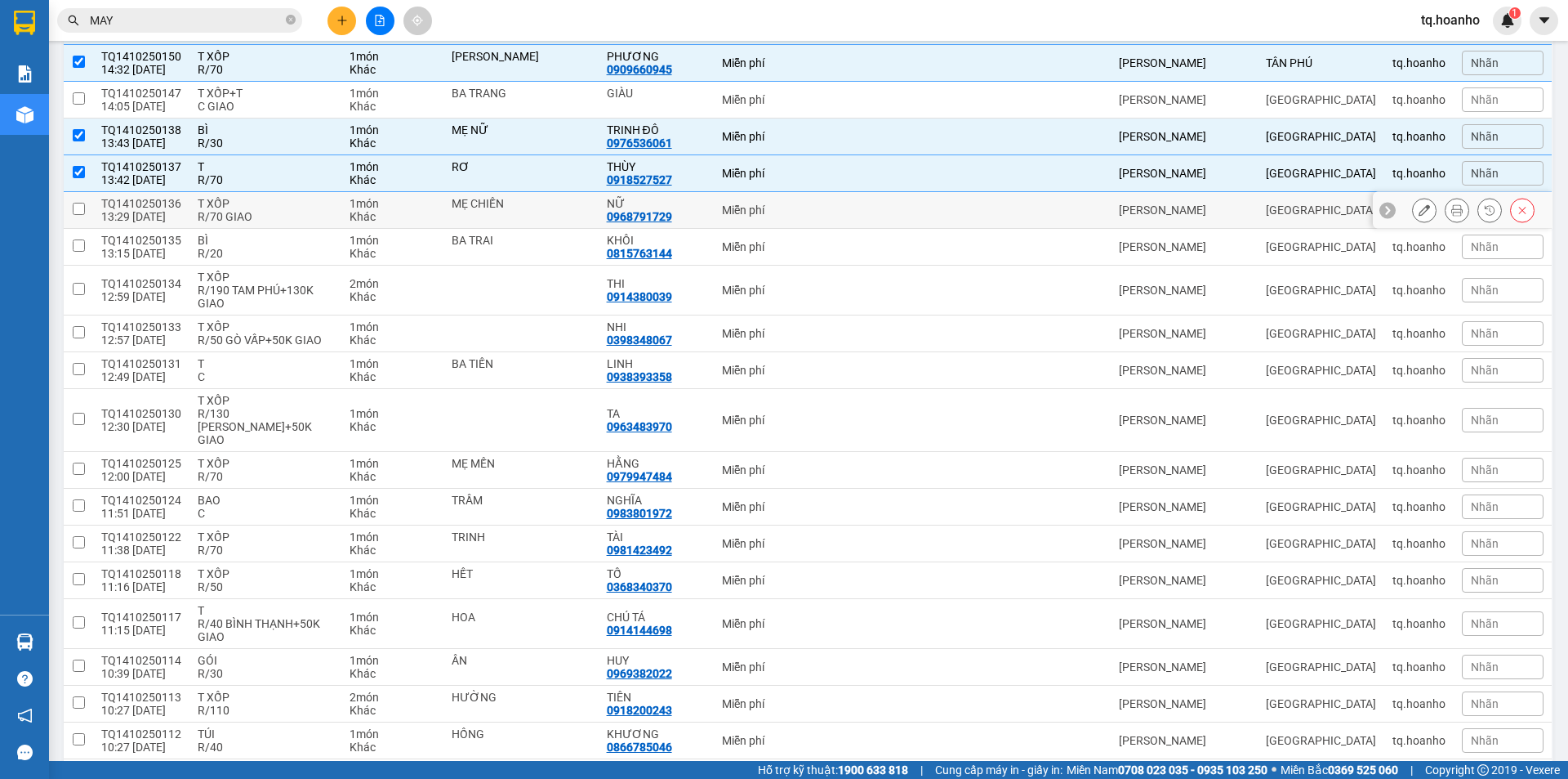
click at [269, 218] on div "R/70 GIAO" at bounding box center [265, 216] width 135 height 13
checkbox input "true"
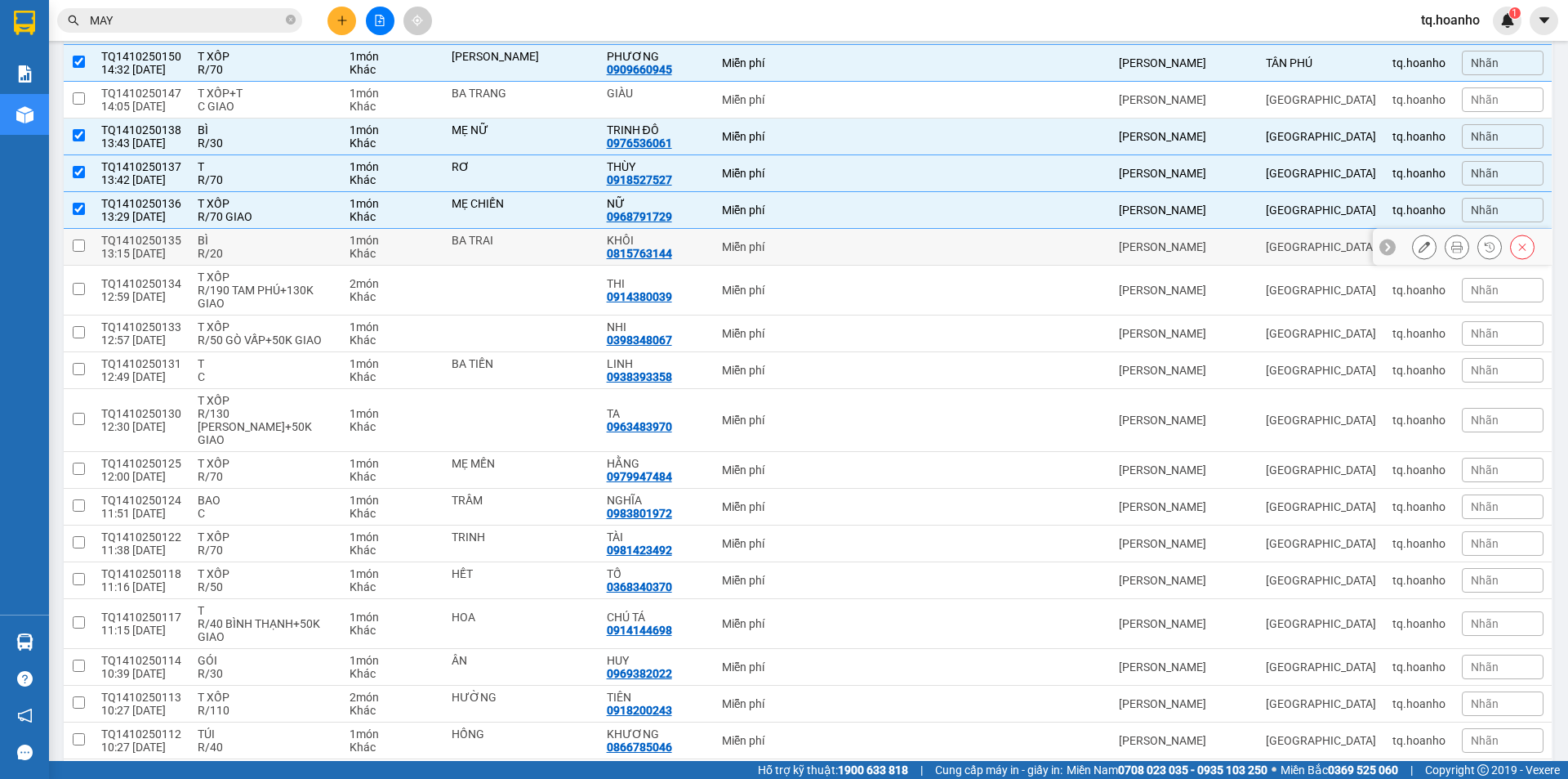
click at [269, 249] on div "R/20" at bounding box center [265, 254] width 135 height 13
checkbox input "true"
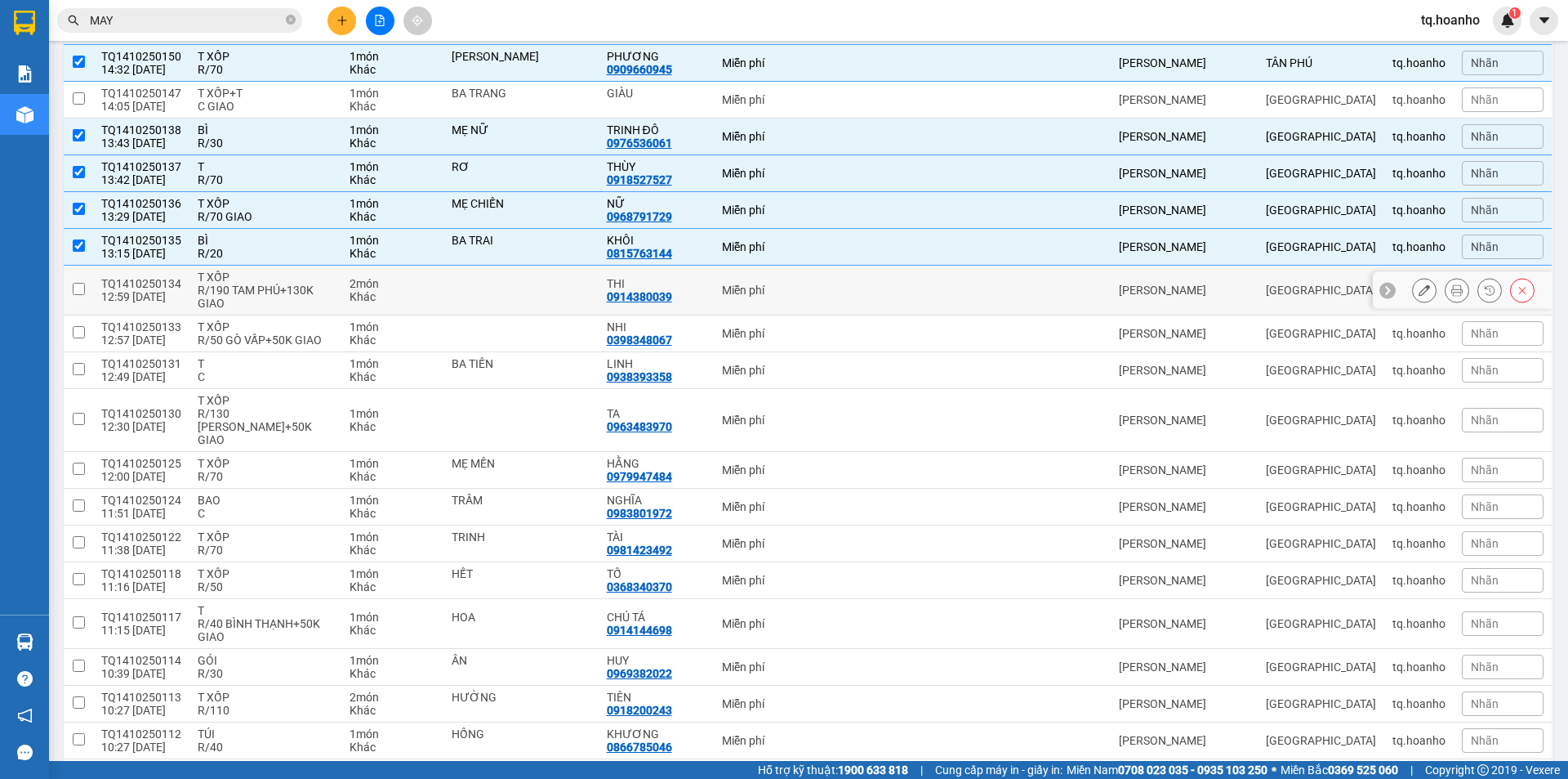
click at [269, 272] on div "T XỐP" at bounding box center [265, 277] width 135 height 13
checkbox input "true"
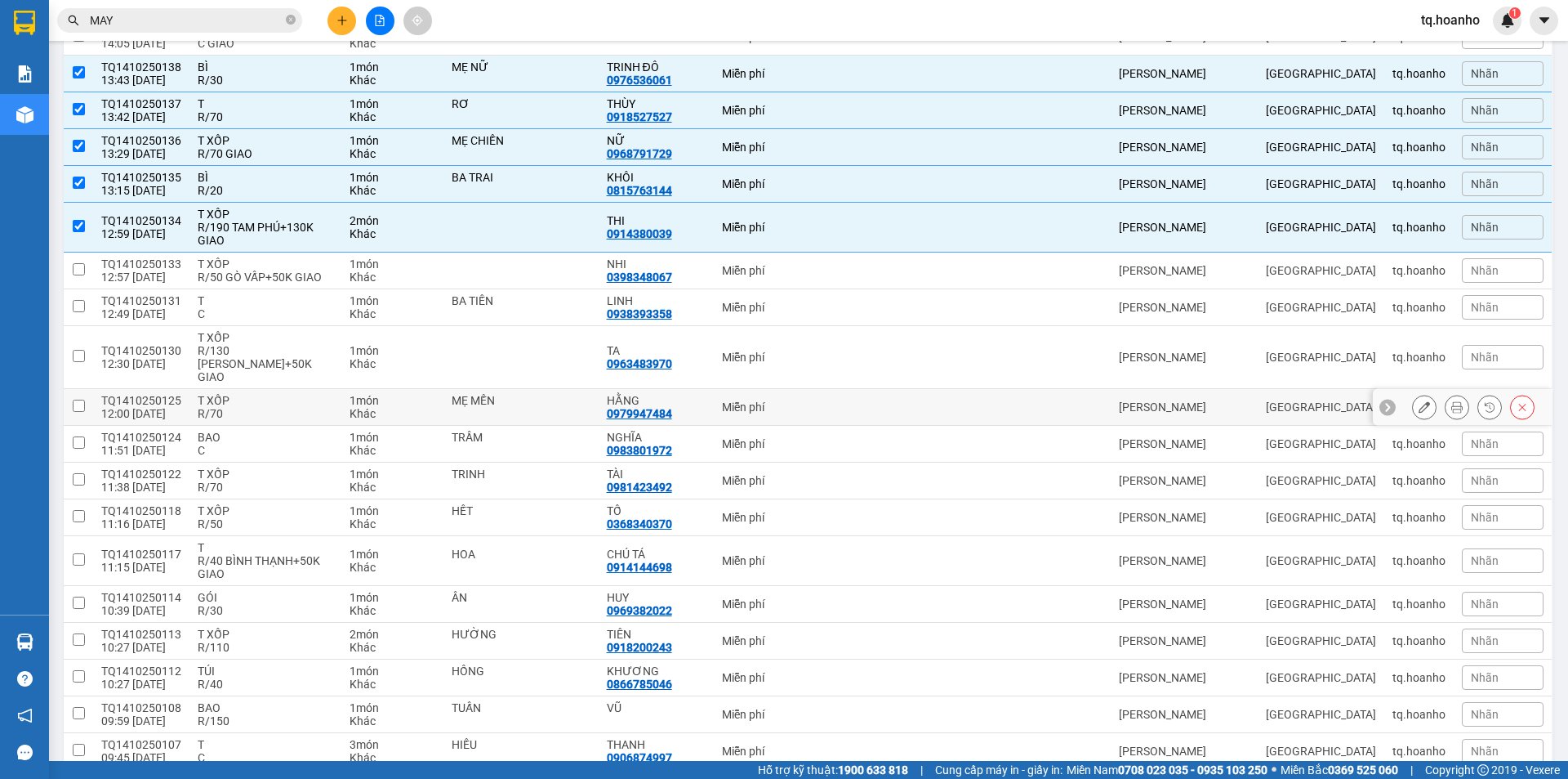
scroll to position [899, 0]
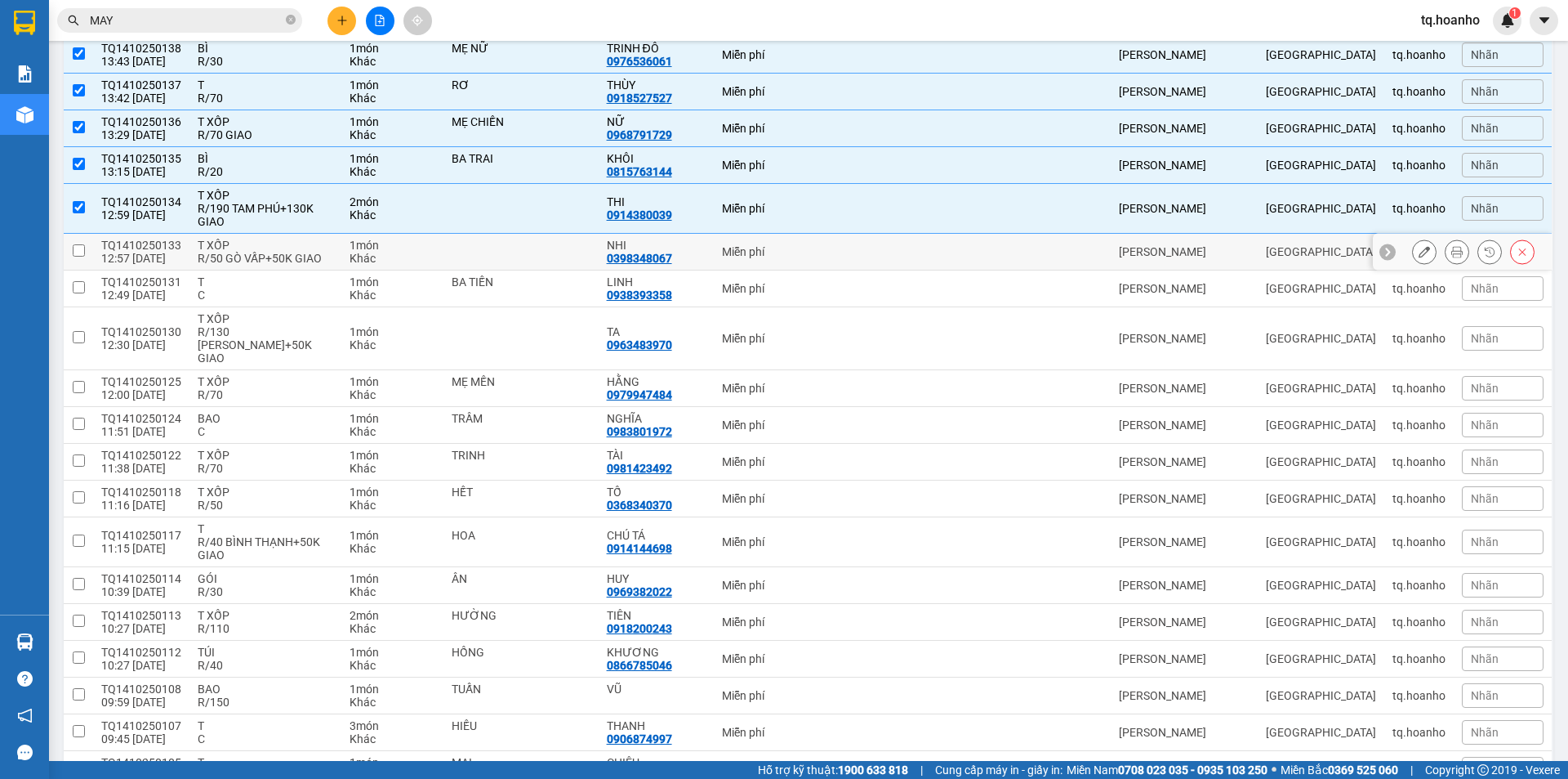
click at [246, 265] on div "R/50 GÒ VẤP+50K GIAO" at bounding box center [265, 258] width 135 height 13
checkbox input "true"
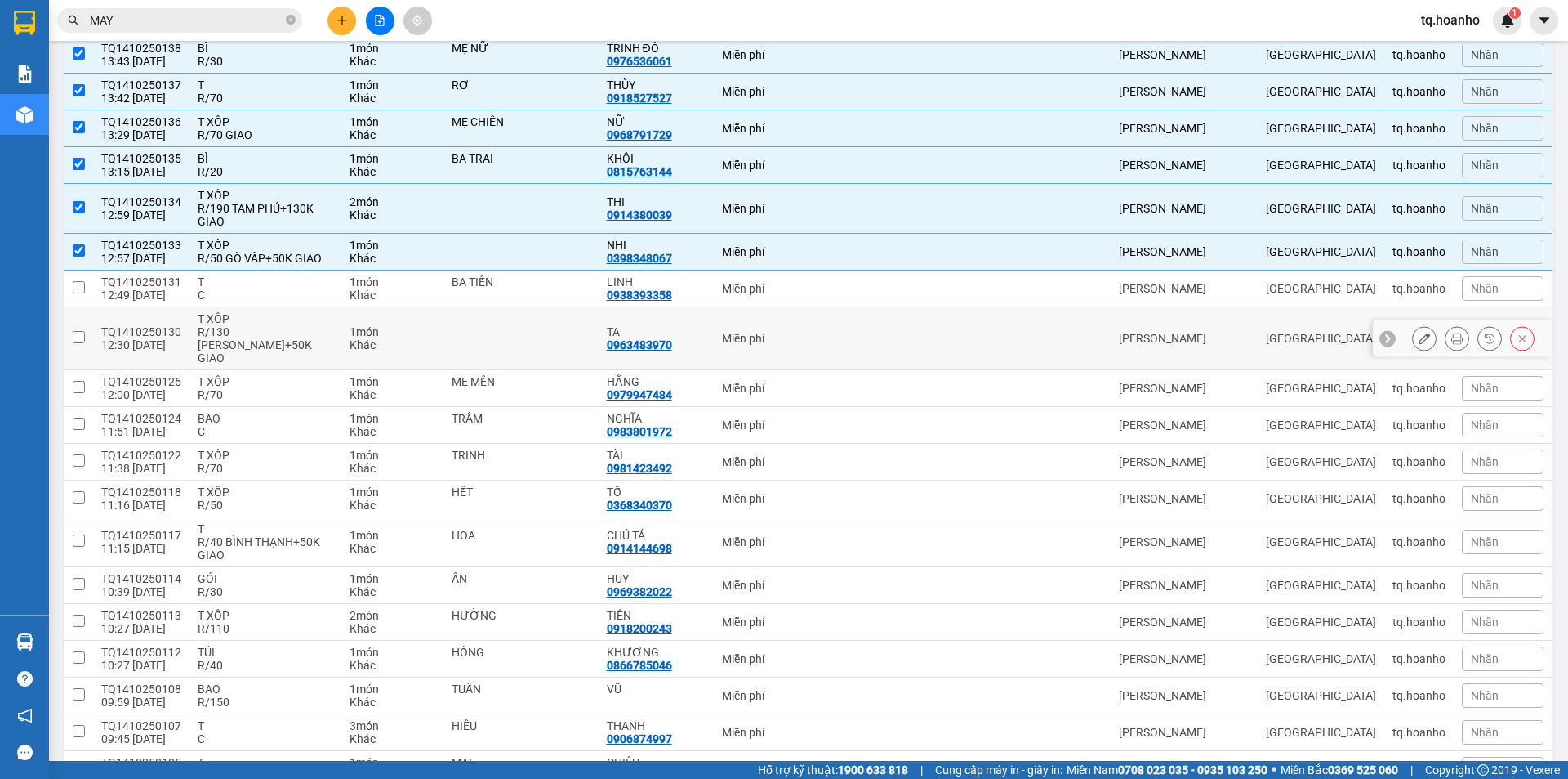
click at [242, 325] on div "T XỐP" at bounding box center [265, 318] width 135 height 13
checkbox input "true"
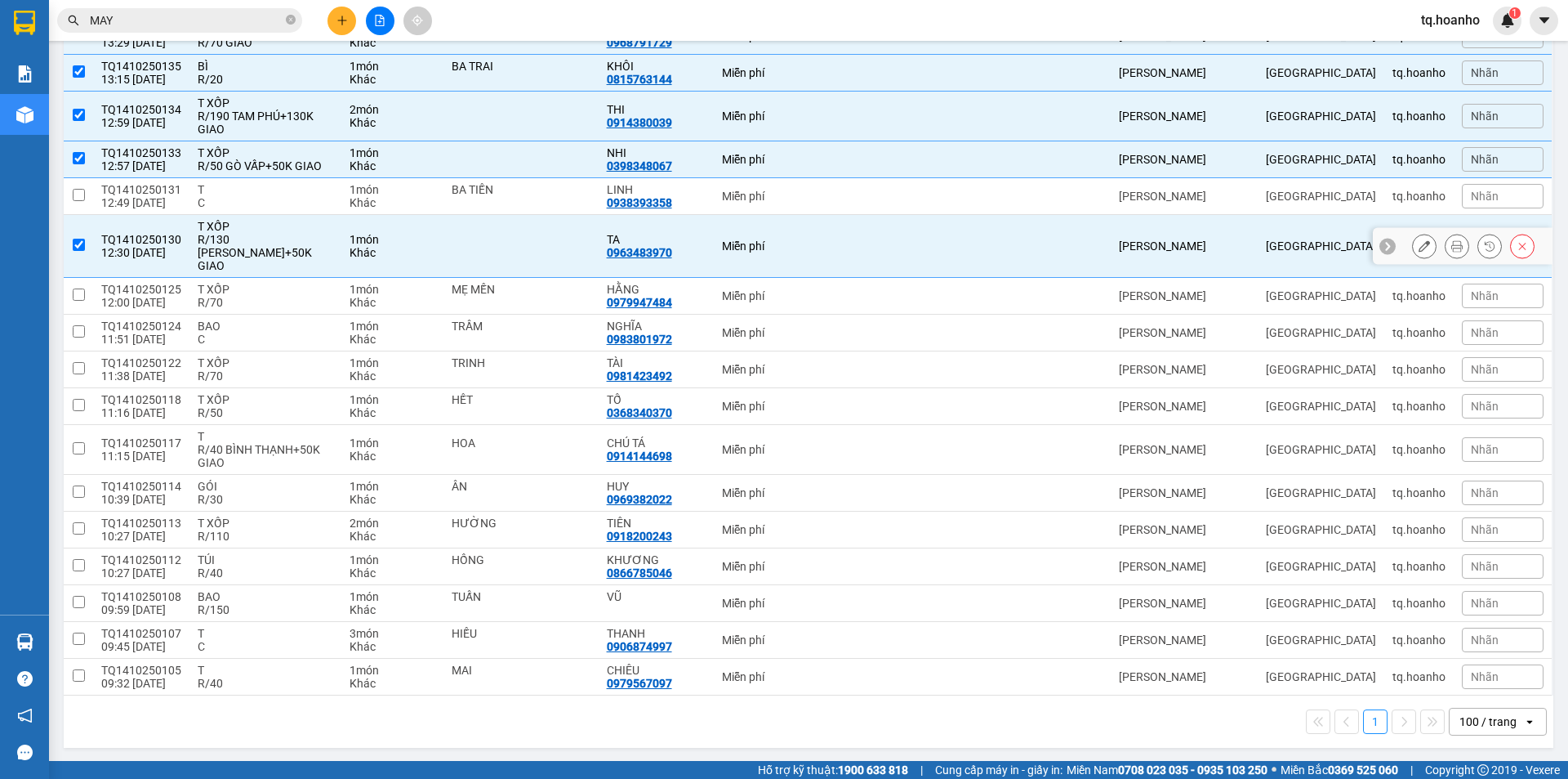
scroll to position [993, 0]
click at [250, 292] on div "T XỐP" at bounding box center [265, 287] width 135 height 13
checkbox input "true"
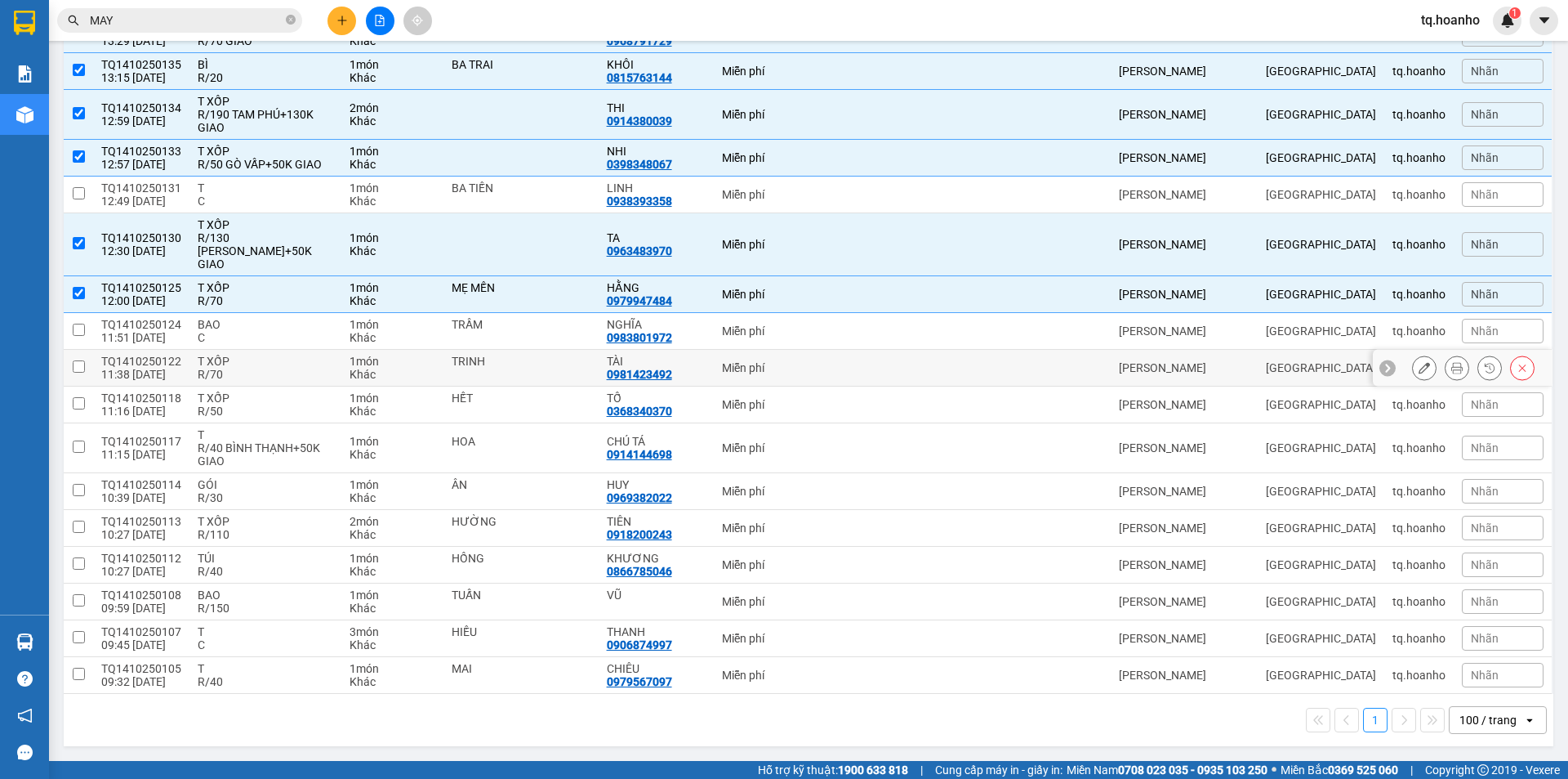
click at [250, 369] on div "R/70" at bounding box center [265, 375] width 135 height 13
checkbox input "true"
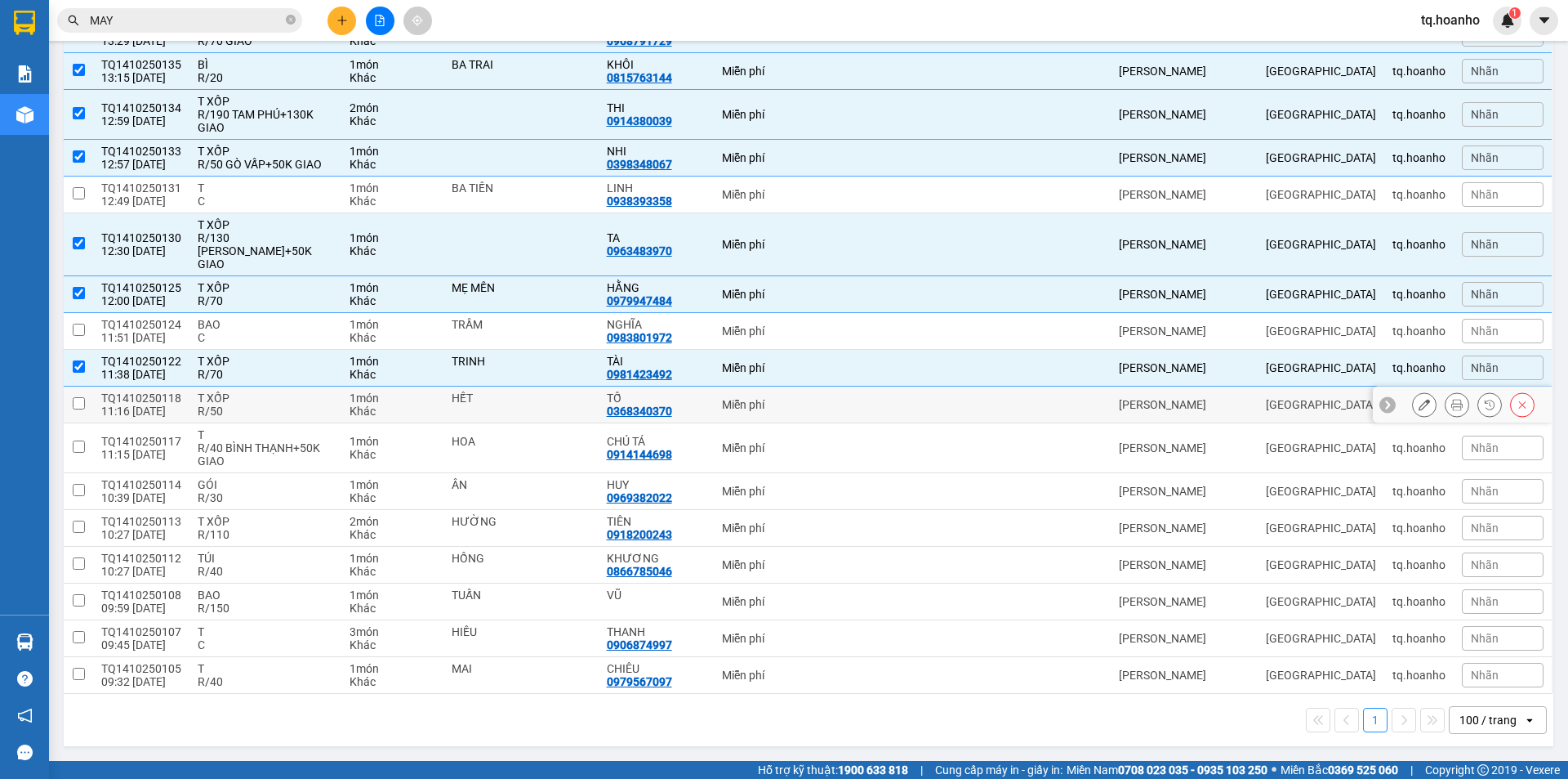
click at [263, 409] on div "R/50" at bounding box center [265, 411] width 135 height 13
checkbox input "true"
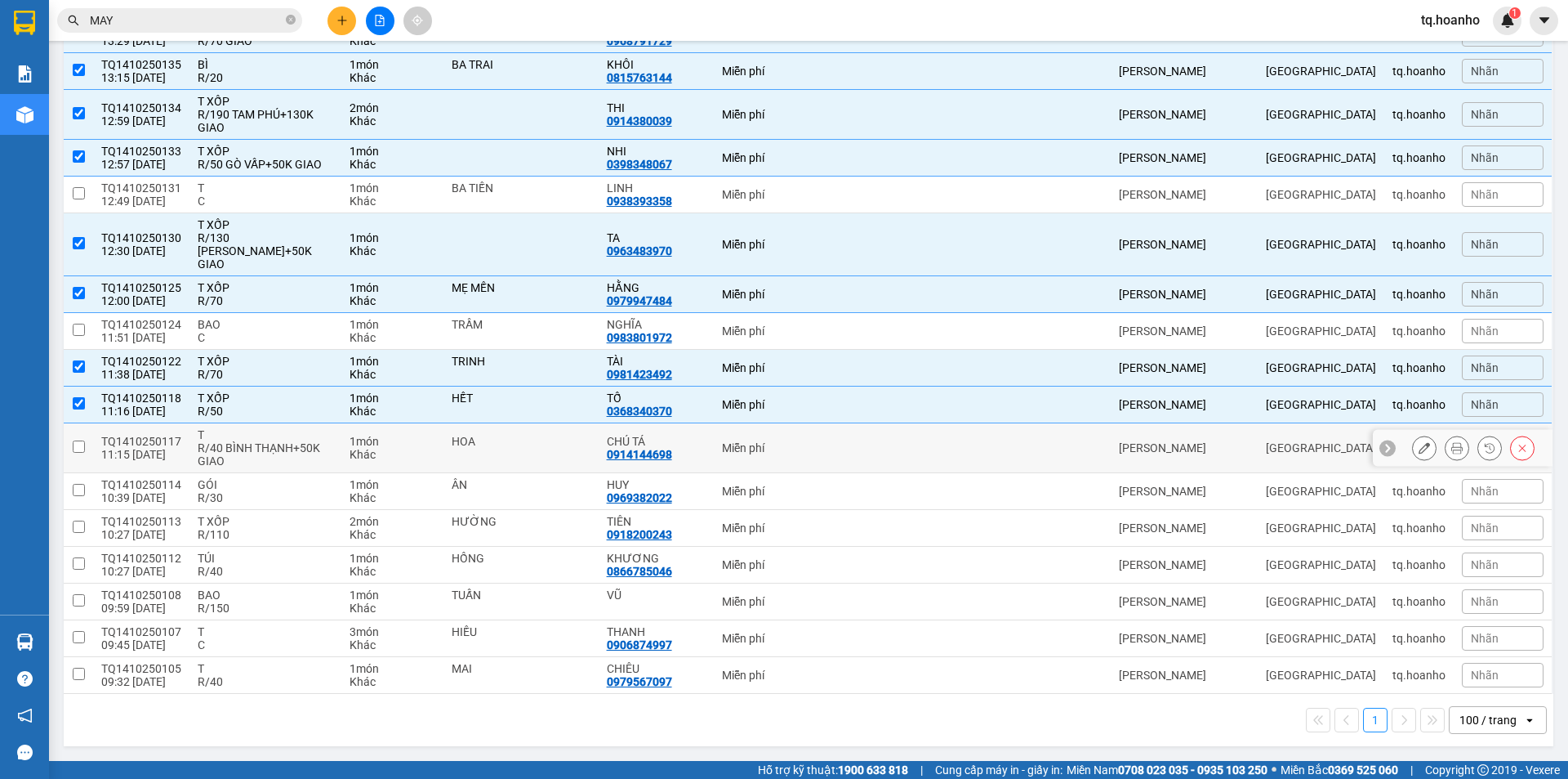
click at [270, 445] on div "R/40 BÌNH THẠNH+50K GIAO" at bounding box center [265, 454] width 135 height 26
checkbox input "true"
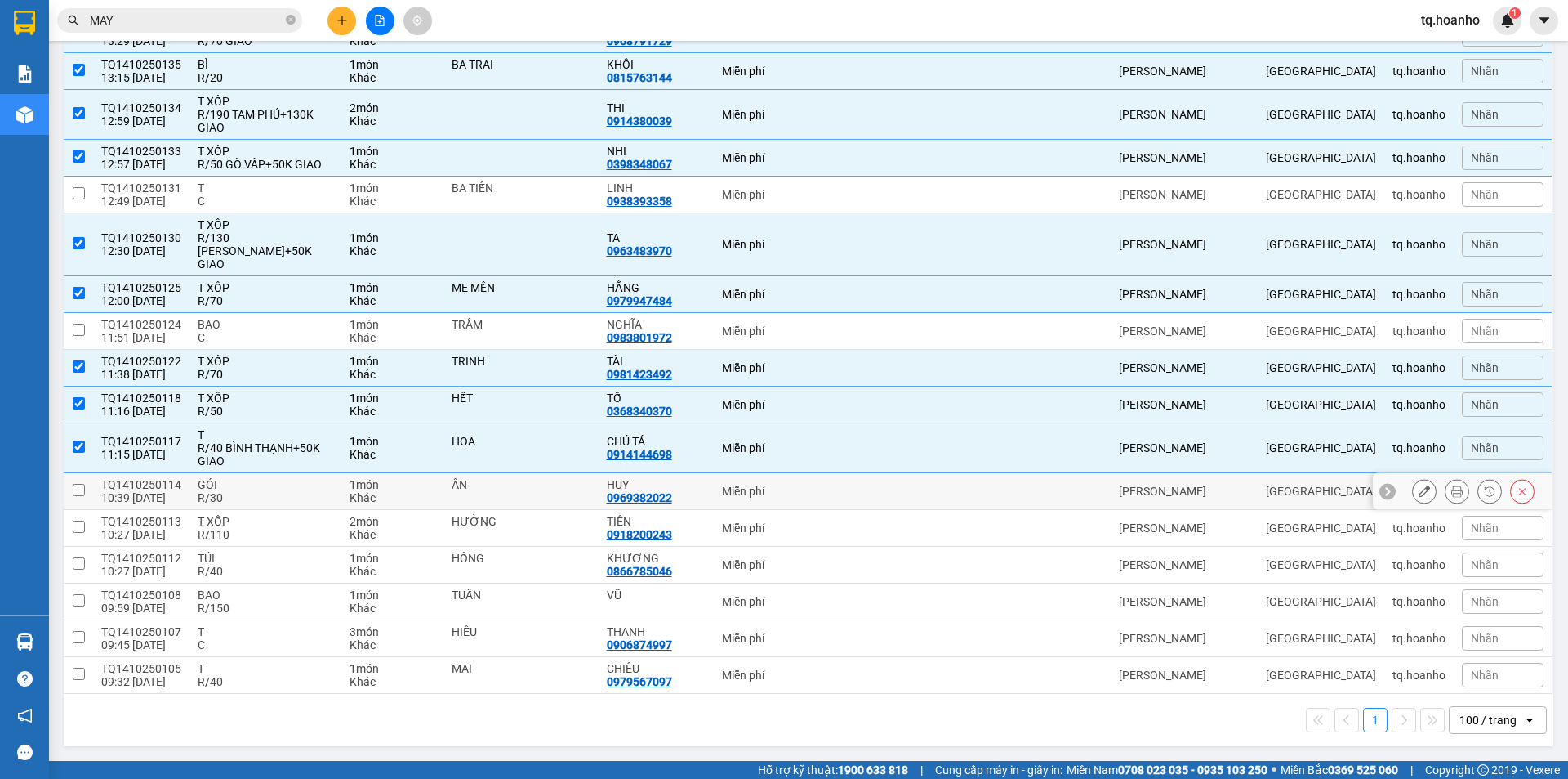
click at [261, 484] on div "GÓI" at bounding box center [265, 484] width 135 height 13
checkbox input "true"
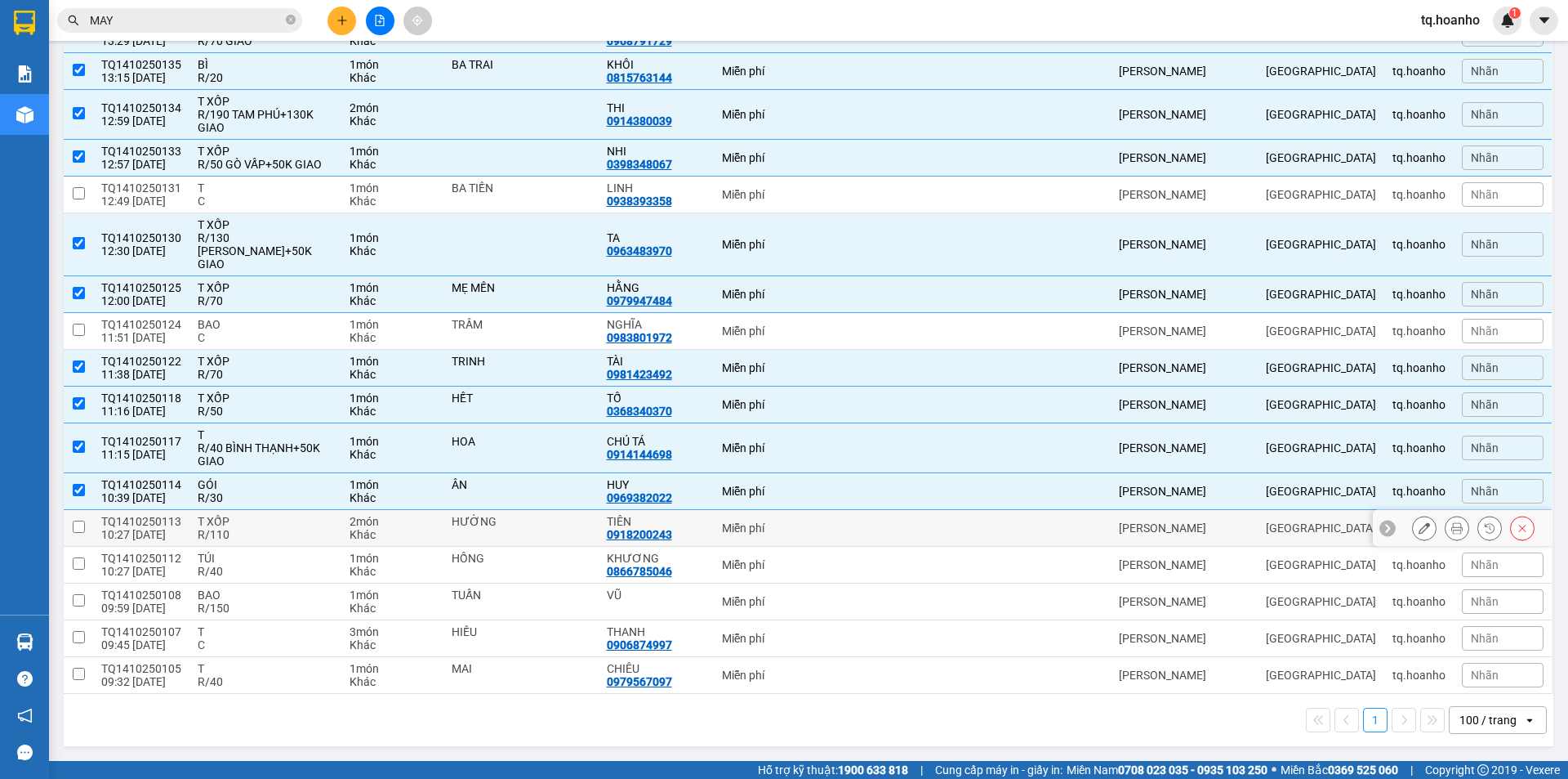
click at [253, 515] on div "T XỐP" at bounding box center [265, 521] width 135 height 13
checkbox input "true"
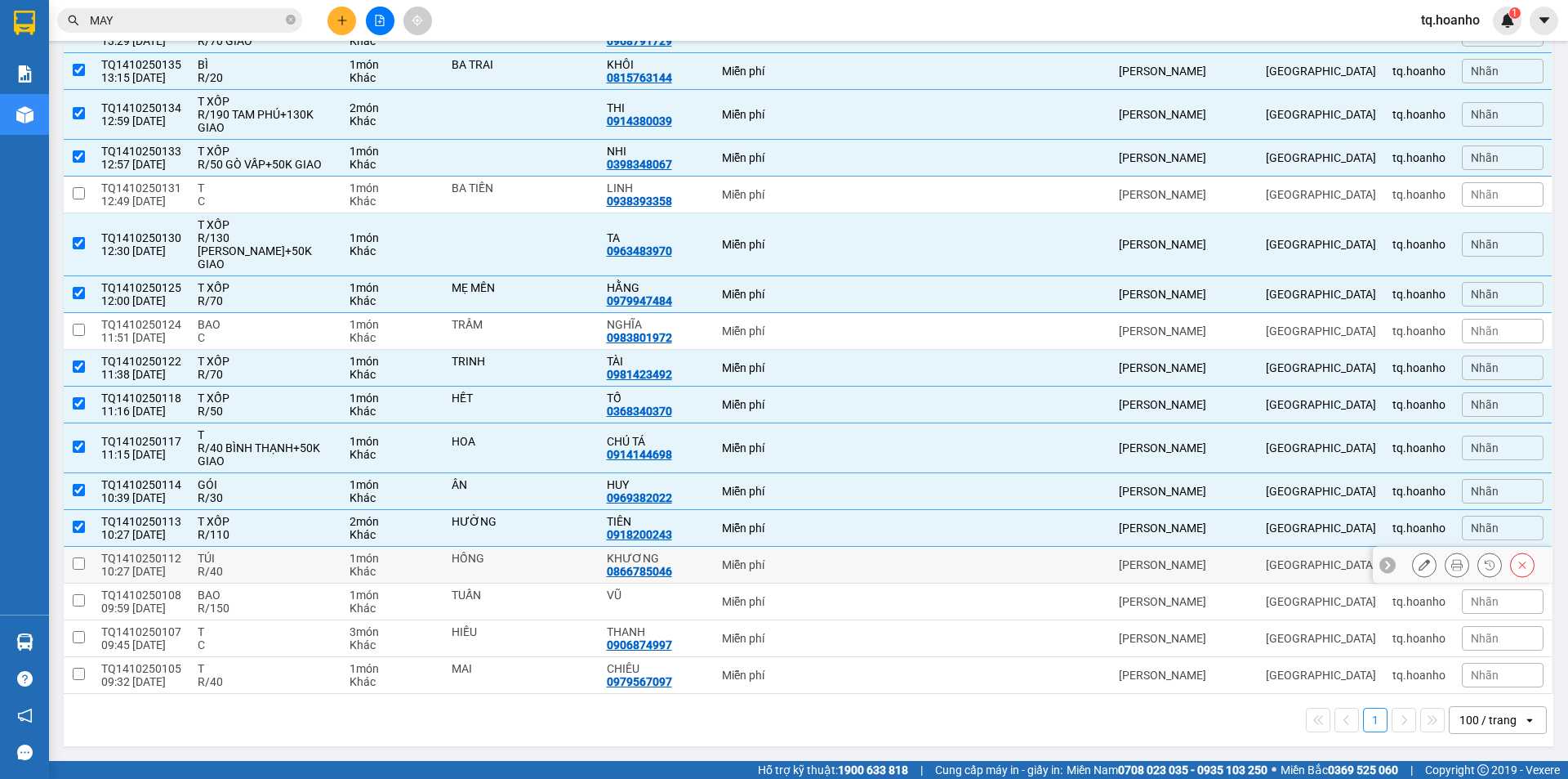
click at [269, 572] on div "R/40" at bounding box center [265, 571] width 135 height 13
checkbox input "true"
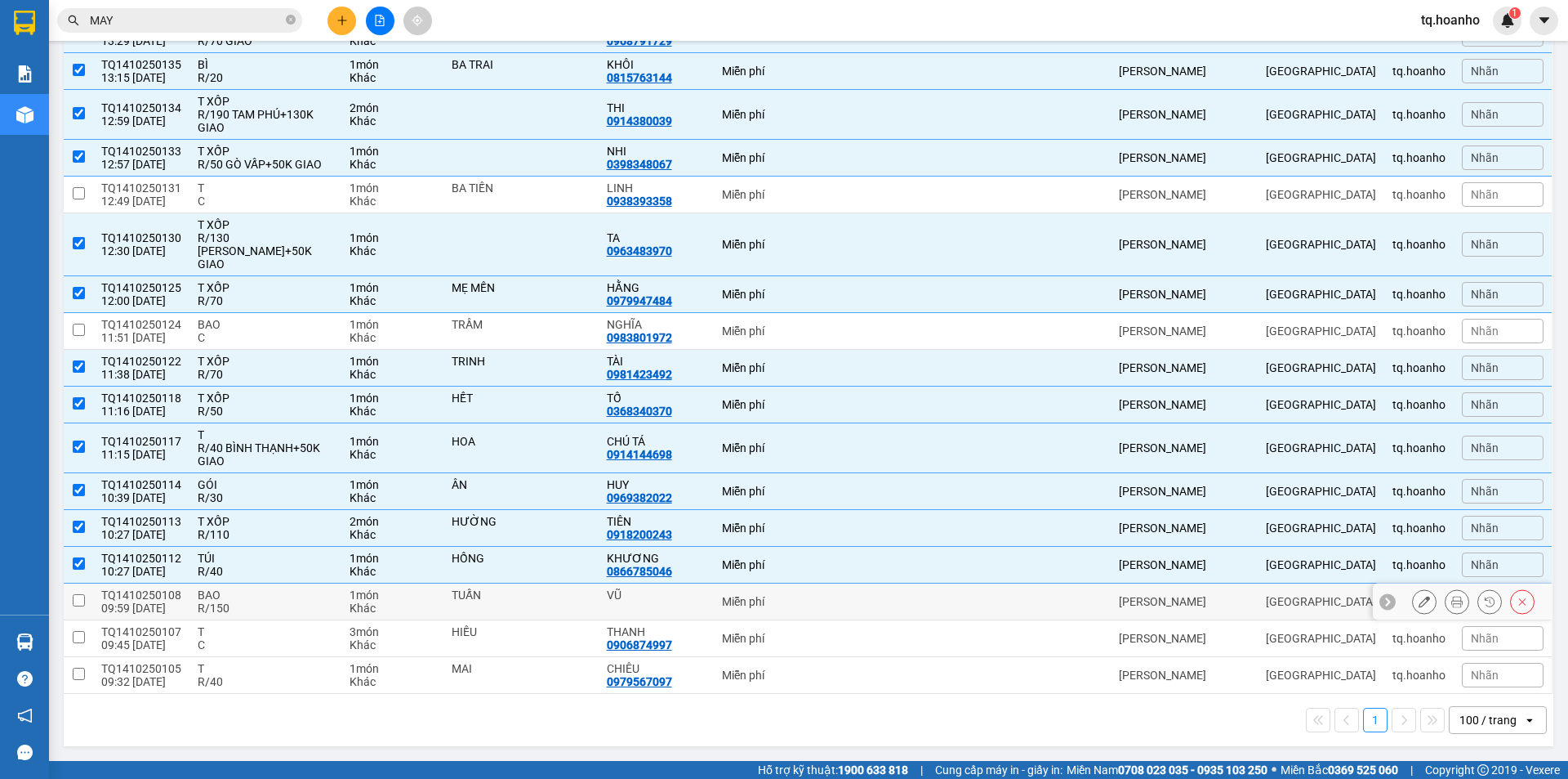
click at [269, 594] on div "BAO" at bounding box center [265, 594] width 135 height 13
checkbox input "true"
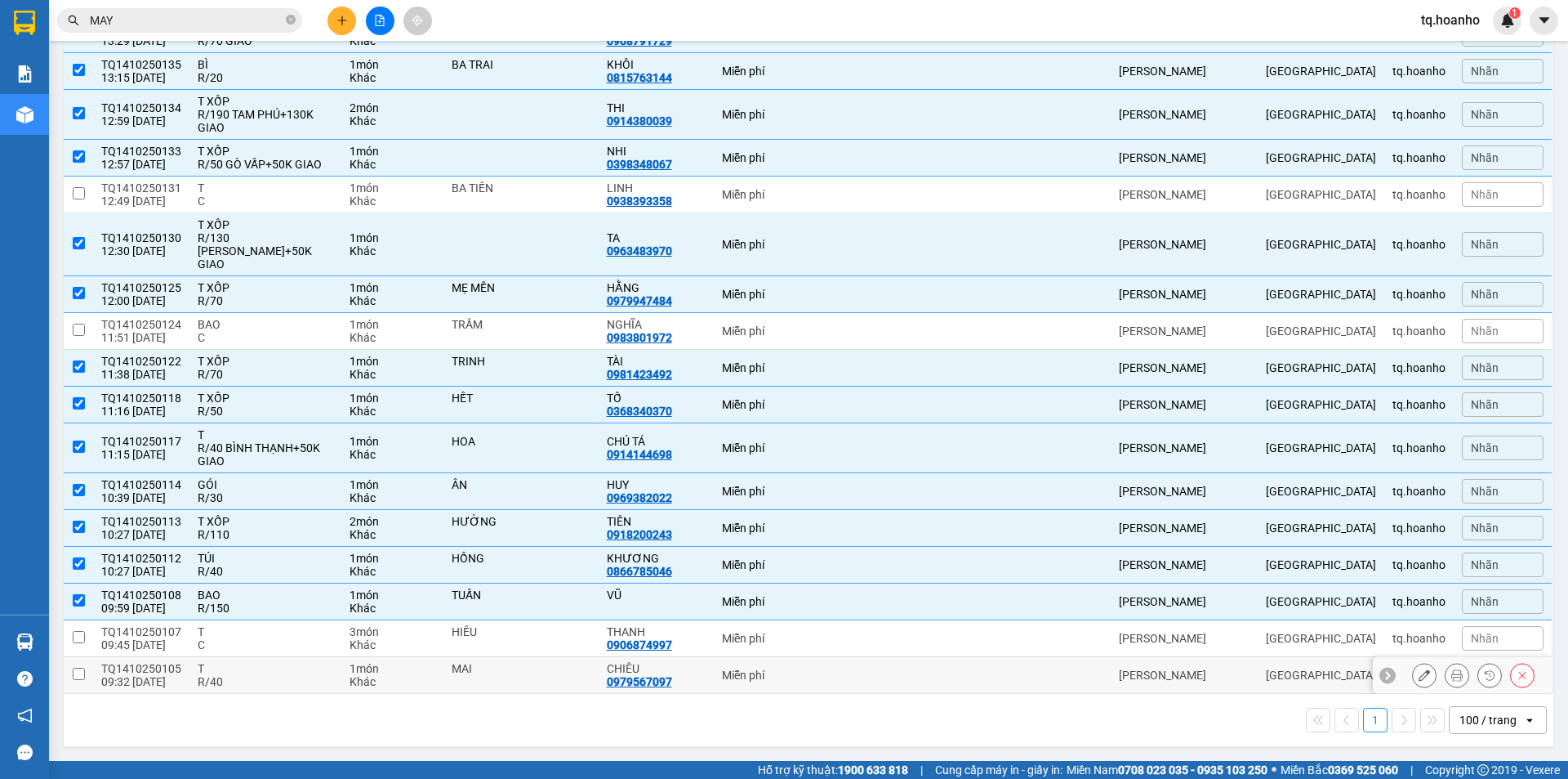
click at [259, 684] on div "R/40" at bounding box center [265, 682] width 135 height 13
checkbox input "true"
